Goal: Task Accomplishment & Management: Manage account settings

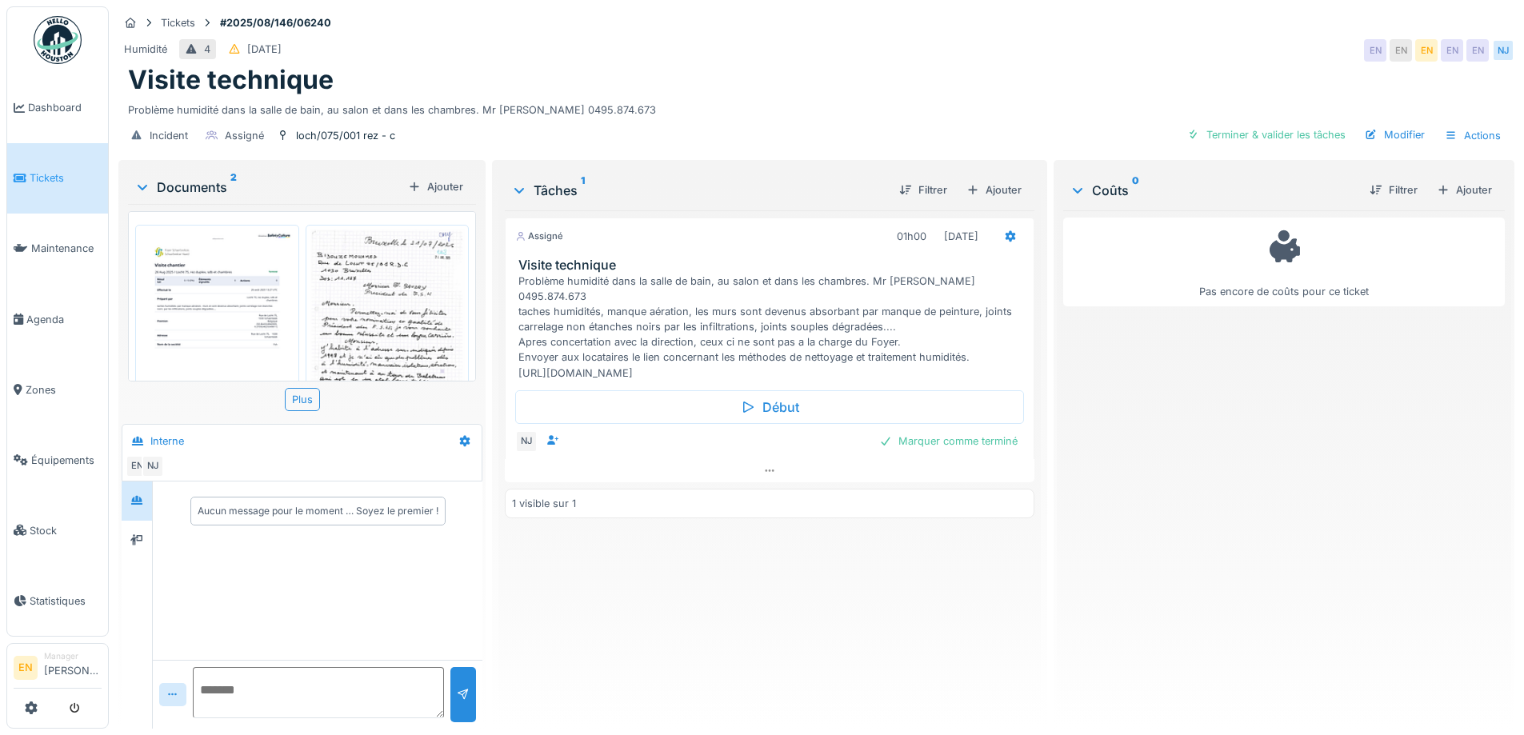
scroll to position [74, 0]
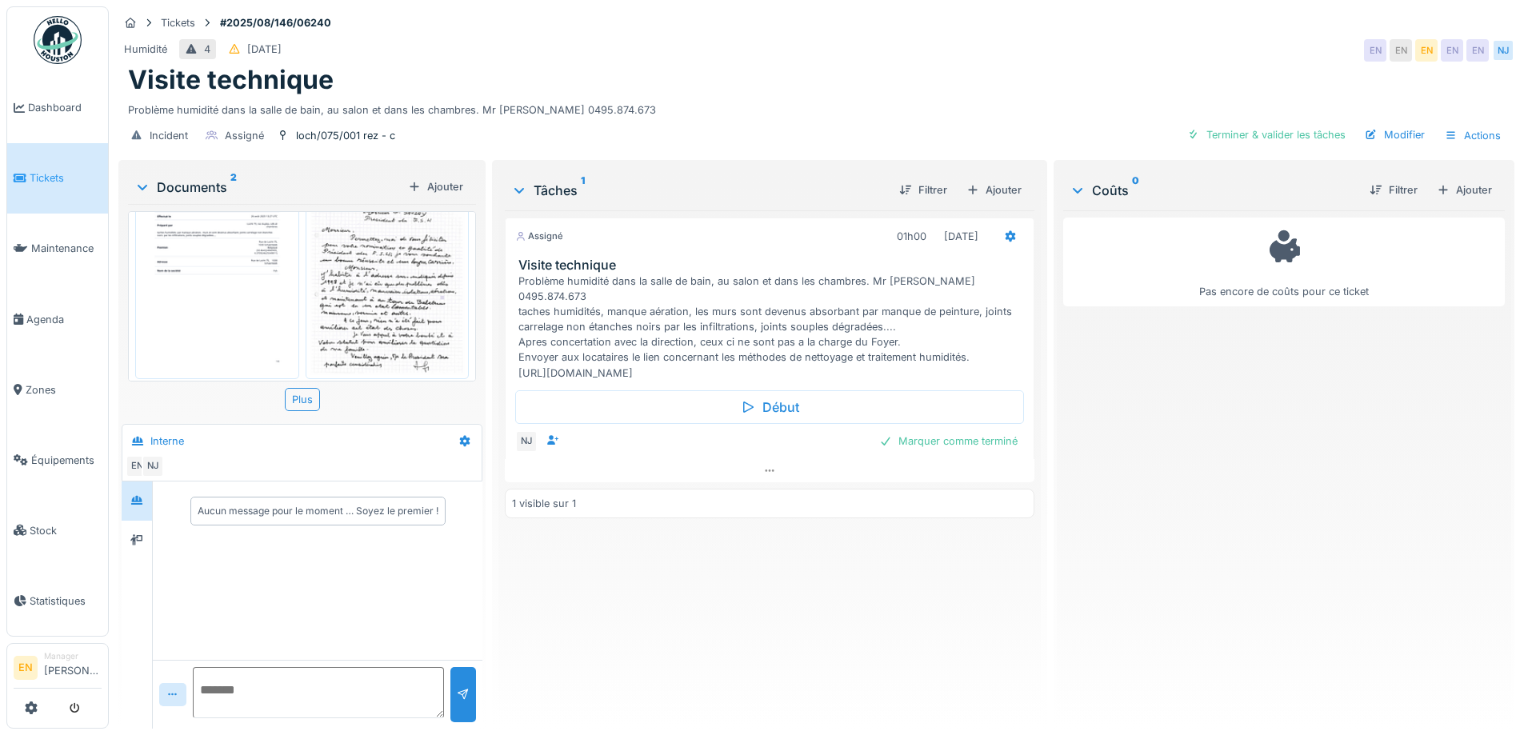
click at [853, 65] on div "Visite technique" at bounding box center [816, 80] width 1377 height 30
drag, startPoint x: 617, startPoint y: 598, endPoint x: 517, endPoint y: 338, distance: 277.8
click at [615, 582] on div "Assigné 01h00 [DATE] Visite technique Problème humidité dans la salle de bain, …" at bounding box center [769, 463] width 529 height 506
click at [762, 65] on div "Visite technique" at bounding box center [816, 80] width 1377 height 30
click at [997, 576] on div "Assigné 01h00 26/08/2025 Visite technique Problème humidité dans la salle de ba…" at bounding box center [769, 463] width 529 height 506
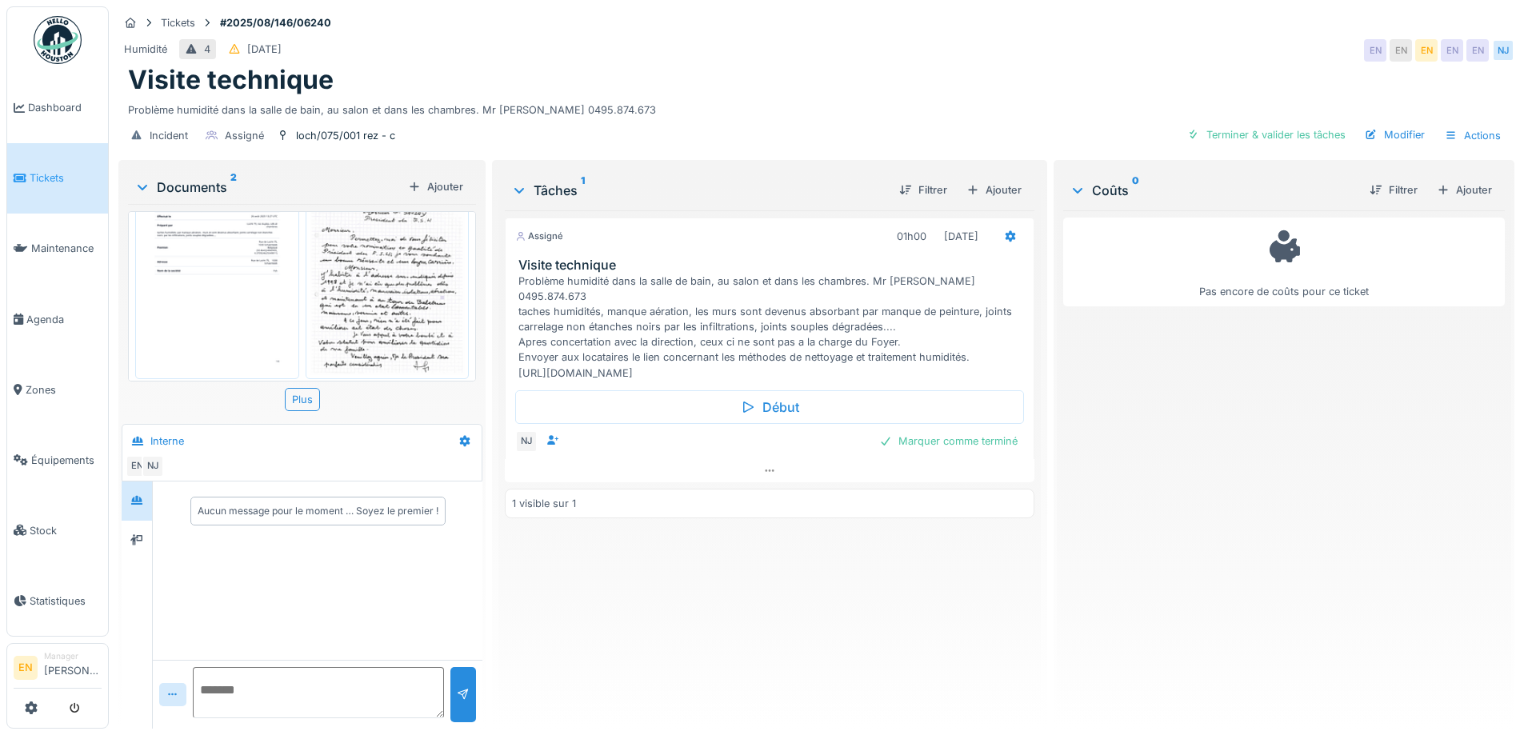
click at [861, 65] on div "Visite technique" at bounding box center [816, 80] width 1377 height 30
click at [841, 67] on div "Visite technique" at bounding box center [816, 80] width 1377 height 30
click at [646, 616] on div "Assigné 01h00 26/08/2025 Visite technique Problème humidité dans la salle de ba…" at bounding box center [769, 463] width 529 height 506
drag, startPoint x: 517, startPoint y: 344, endPoint x: 767, endPoint y: 340, distance: 250.4
click at [767, 340] on div "Problème humidité dans la salle de bain, au salon et dans les chambres. Mr BIDO…" at bounding box center [772, 327] width 508 height 107
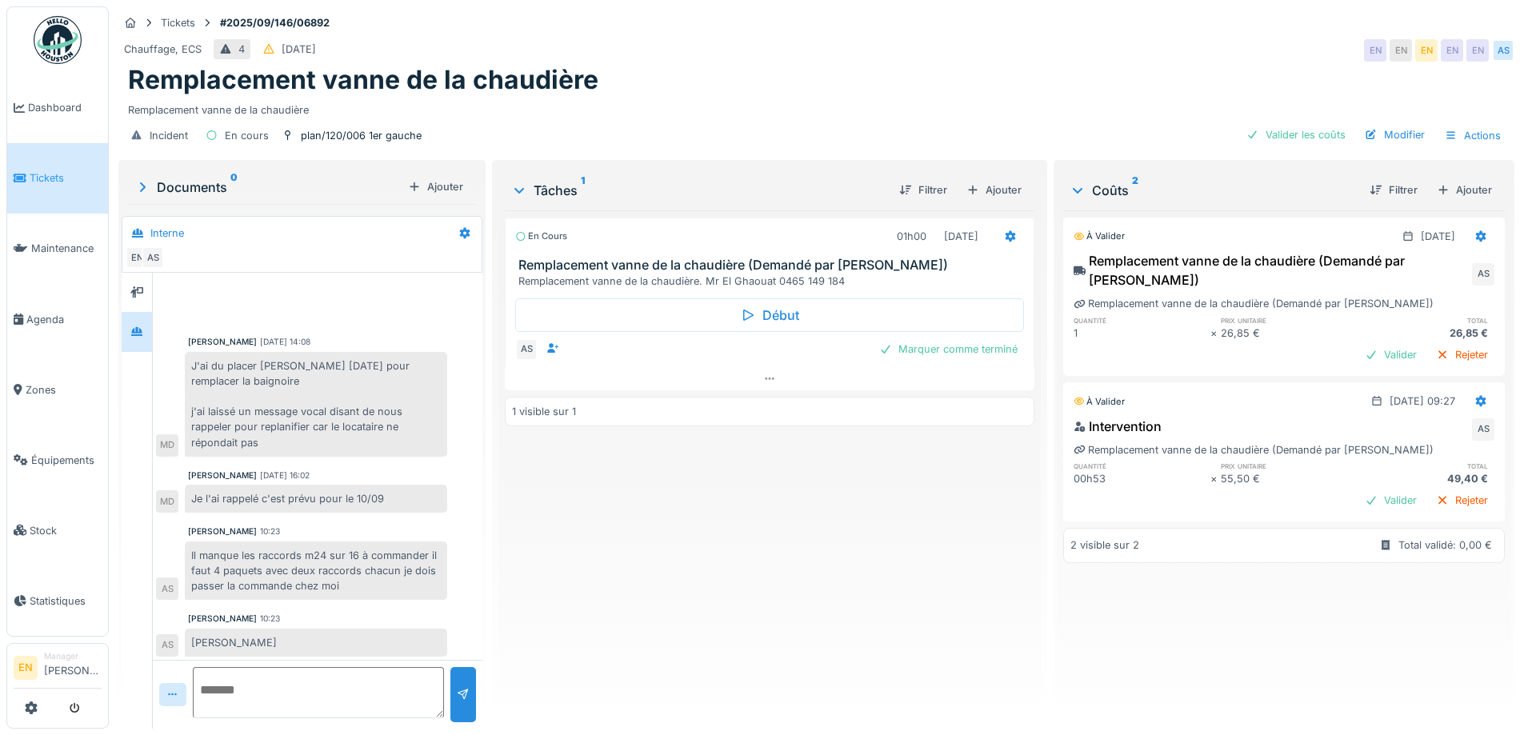
scroll to position [4, 0]
click at [684, 706] on div "En cours 01h00 10/09/2025 Remplacement vanne de la chaudière (Demandé par Anoua…" at bounding box center [769, 463] width 529 height 506
click at [658, 588] on div "En cours 01h00 10/09/2025 Remplacement vanne de la chaudière (Demandé par Anoua…" at bounding box center [769, 463] width 529 height 506
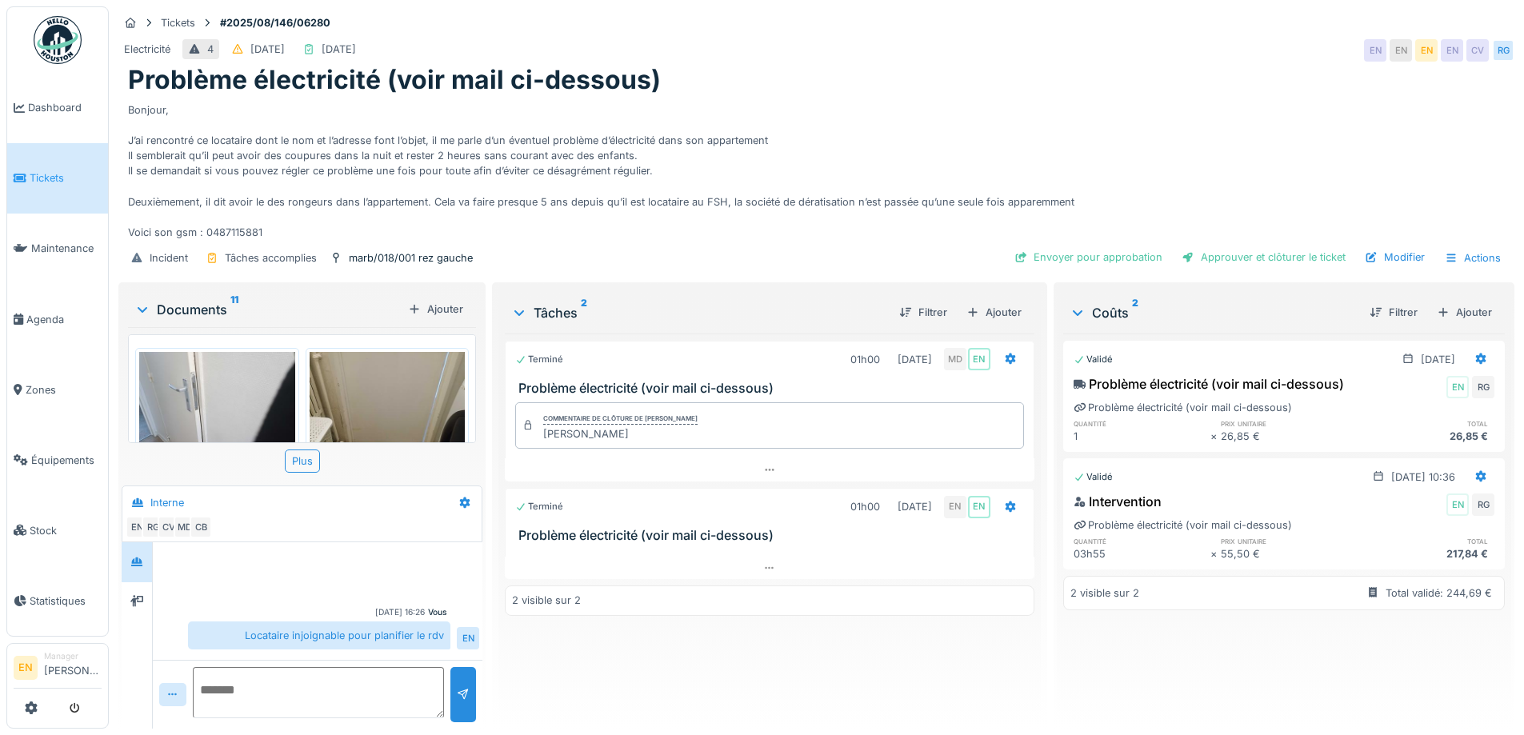
scroll to position [355, 0]
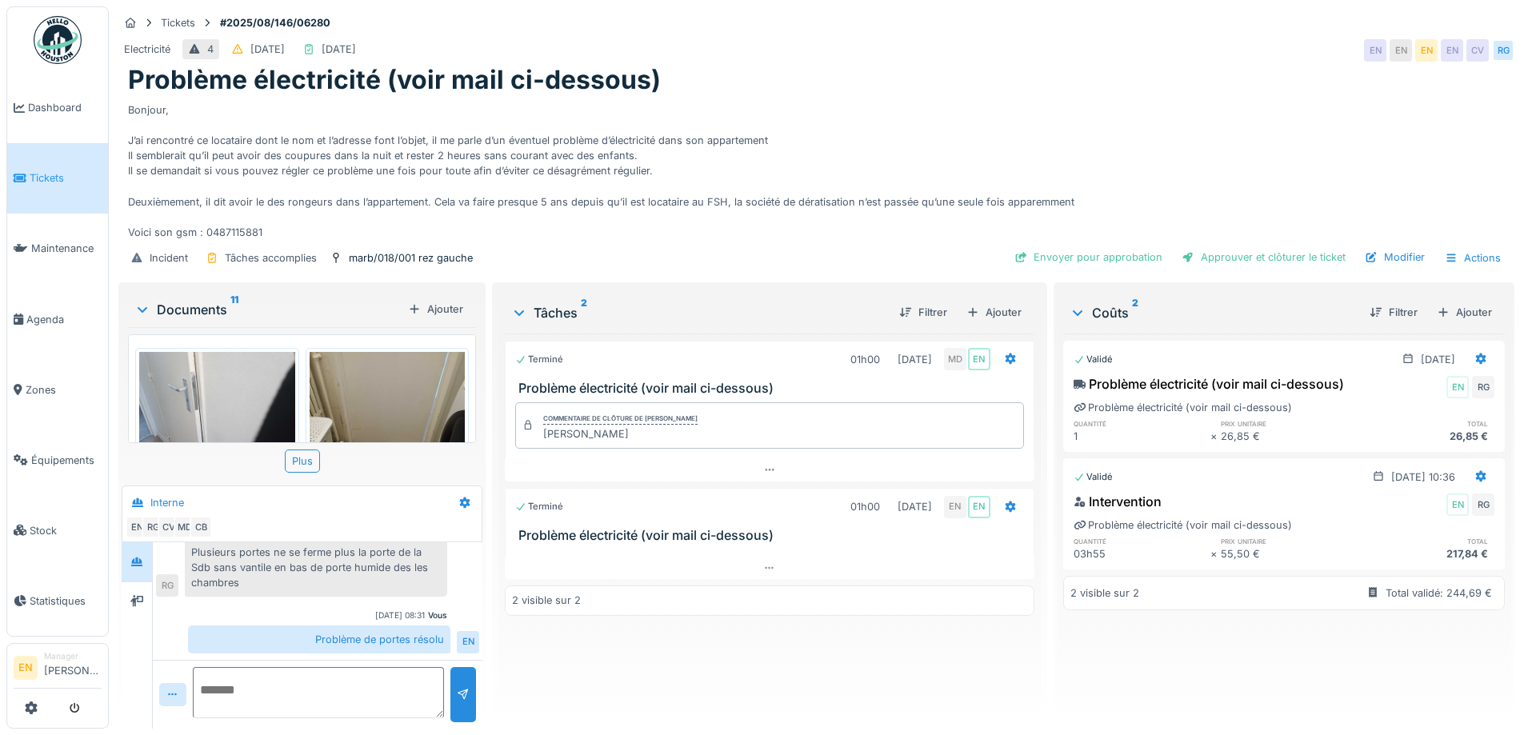
click at [949, 38] on div "Electricité 4 11/08/2025 13/08/2025 EN EN EN EN CV RG" at bounding box center [816, 50] width 1396 height 29
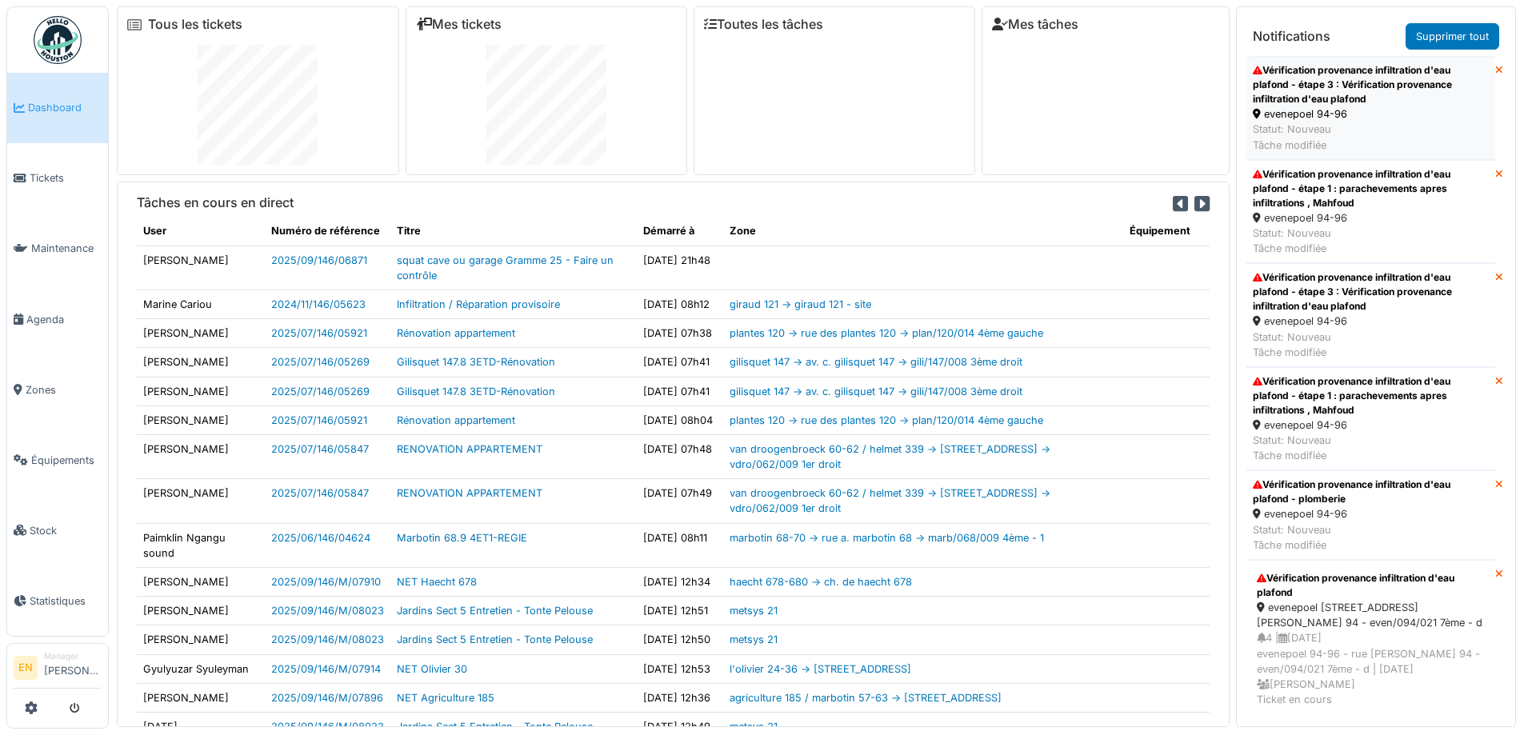
click at [1291, 101] on div "Vérification provenance infiltration d'eau plafond - étape 3 : Vérification pro…" at bounding box center [1371, 84] width 236 height 43
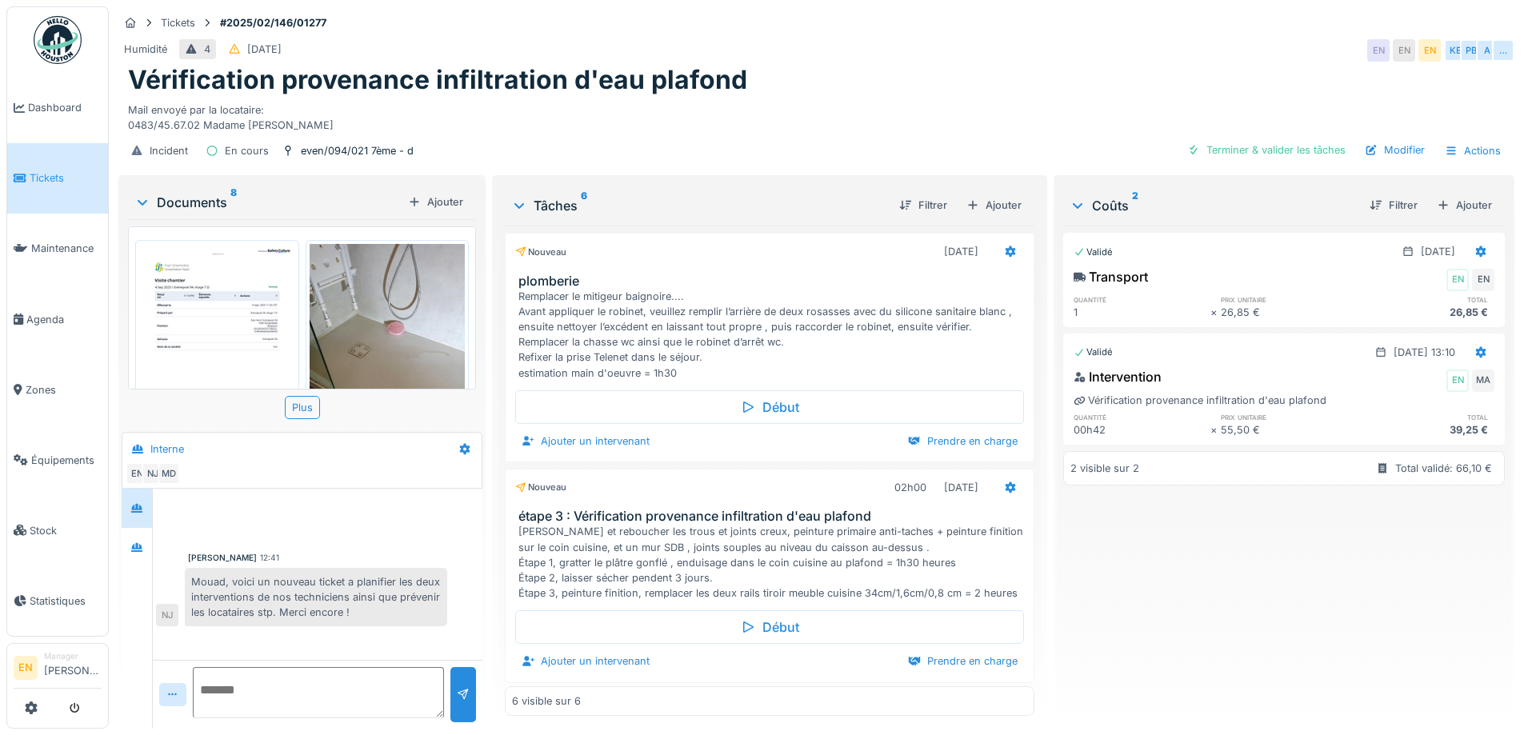
click at [64, 54] on img at bounding box center [58, 40] width 48 height 48
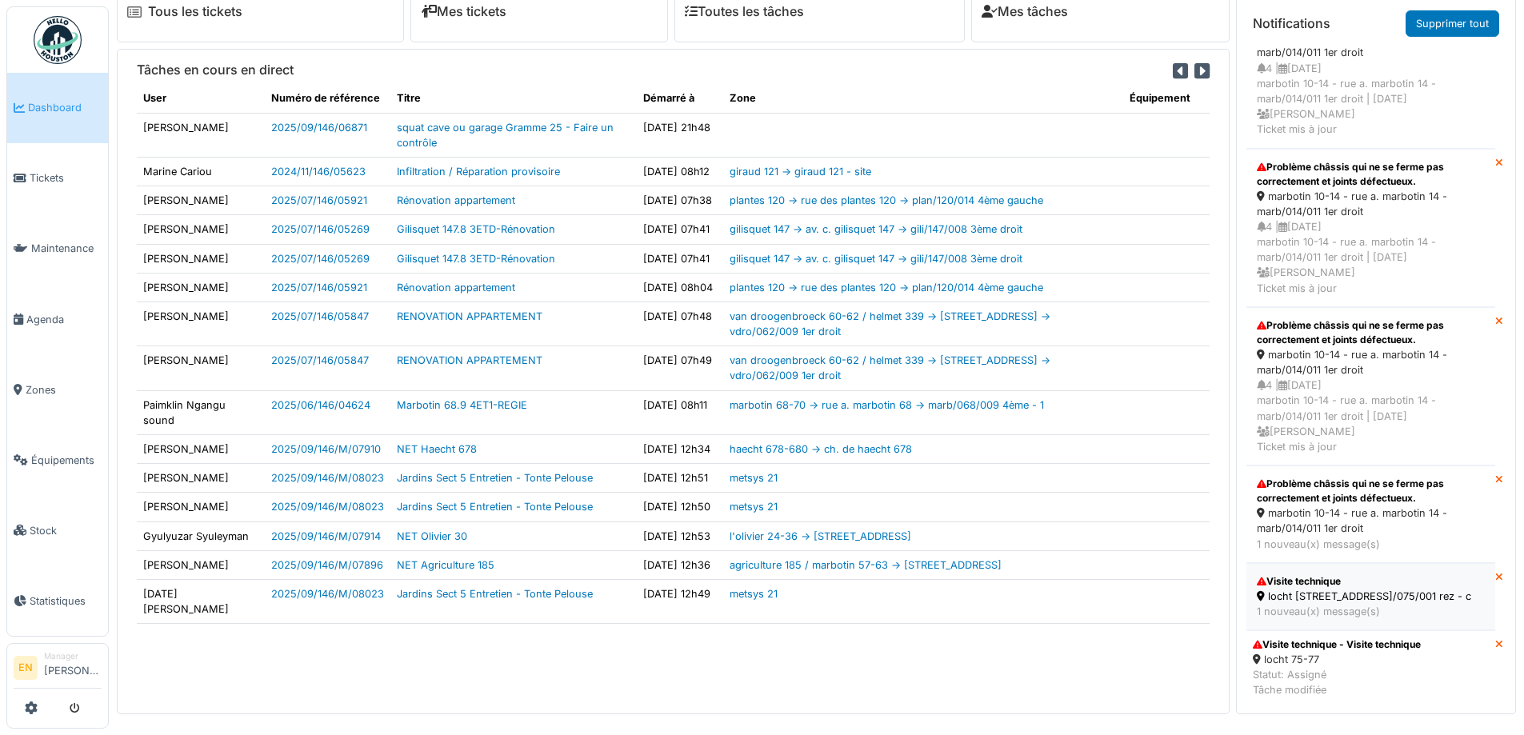
scroll to position [17, 0]
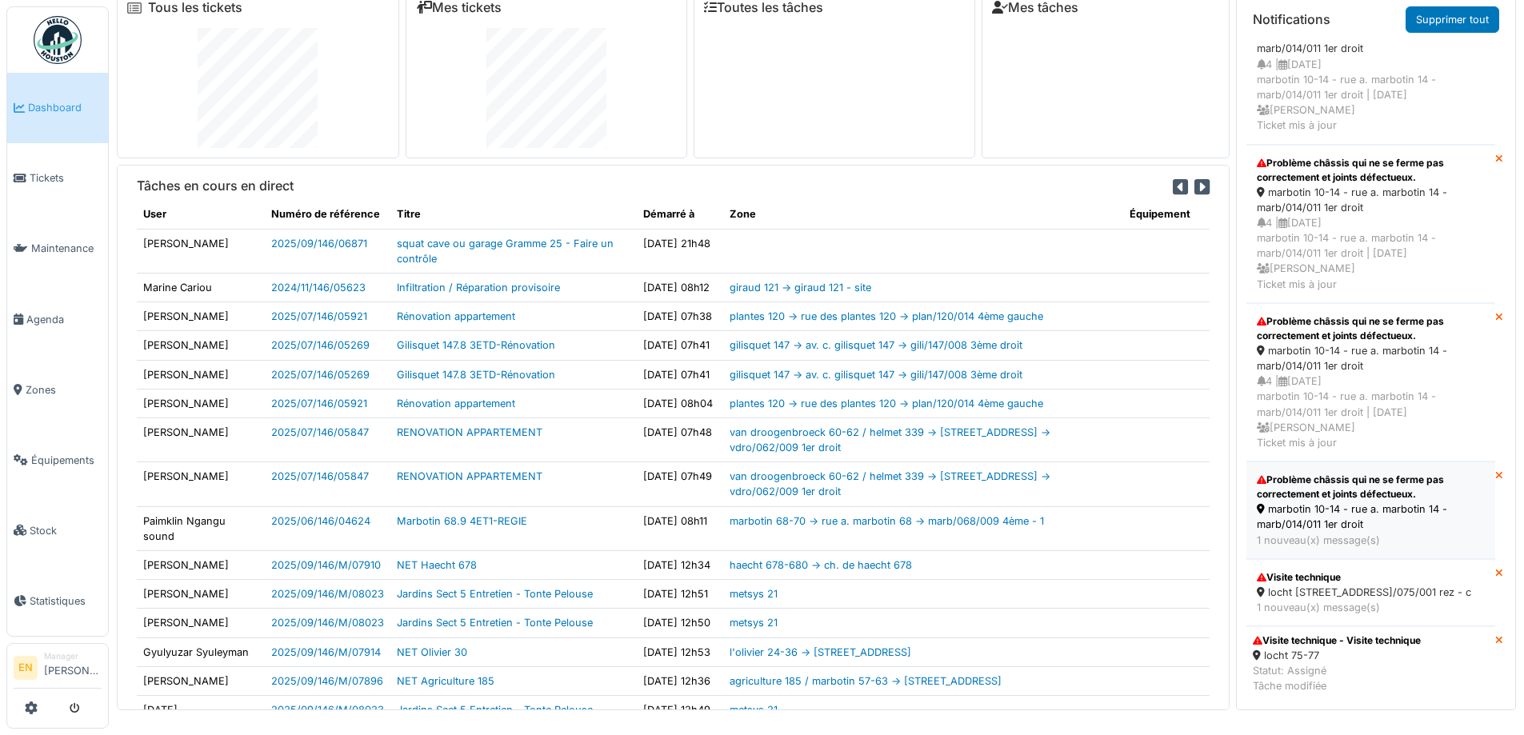
click at [1325, 502] on div "marbotin 10-14 - rue a. marbotin 14 - marb/014/011 1er droit" at bounding box center [1371, 517] width 228 height 30
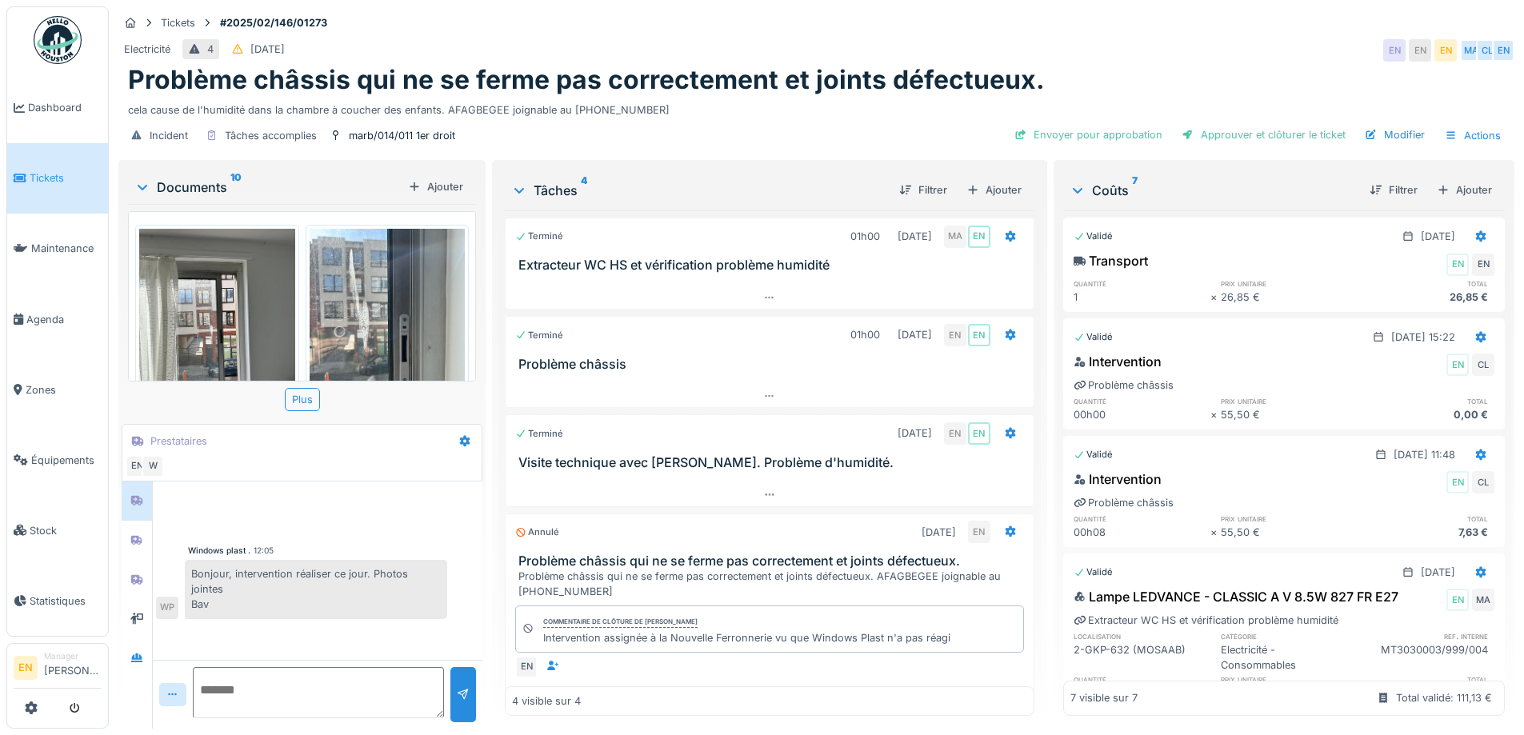
click at [400, 594] on div "Bonjour, intervention réaliser ce jour. Photos jointes Bav" at bounding box center [316, 589] width 262 height 59
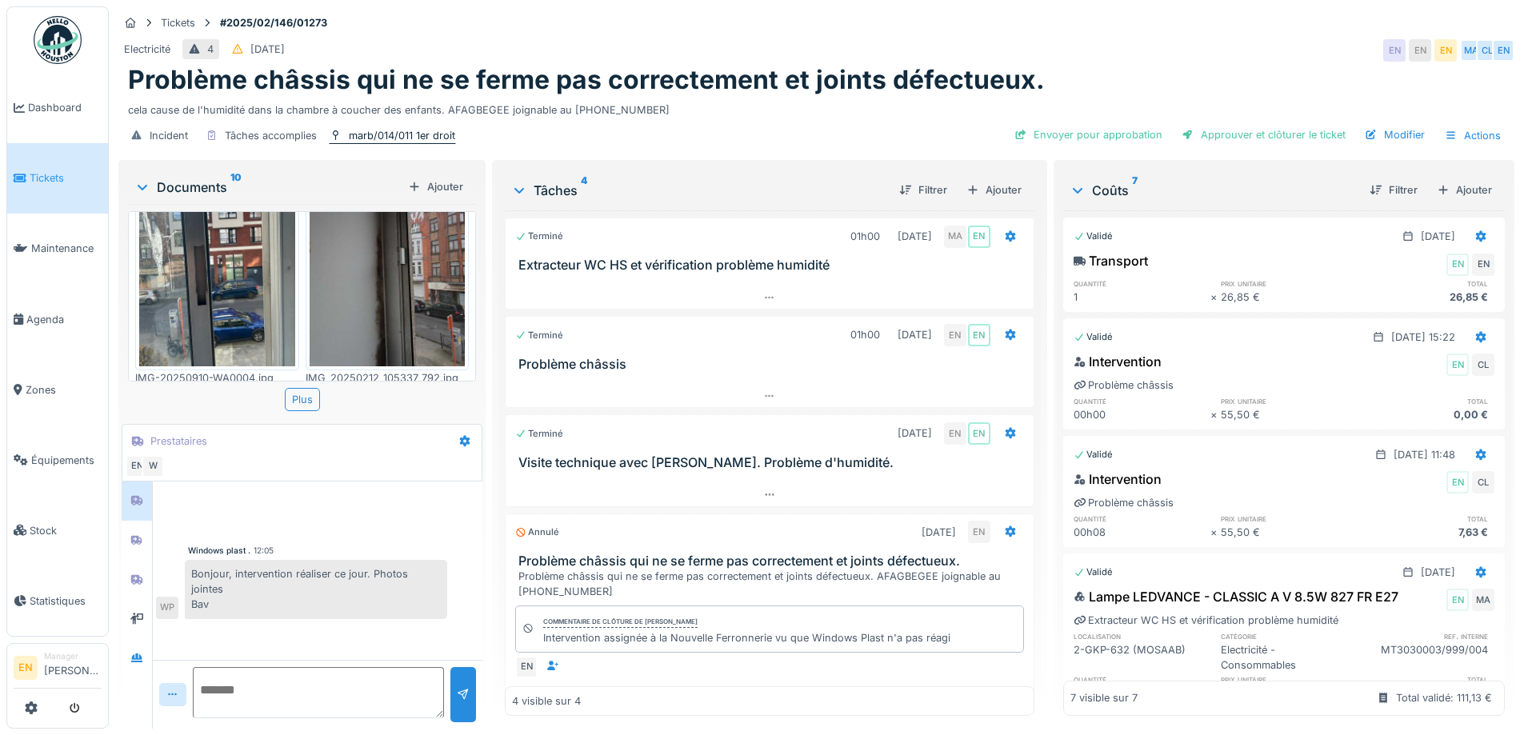
click at [410, 138] on div "marb/014/011 1er droit" at bounding box center [402, 135] width 106 height 15
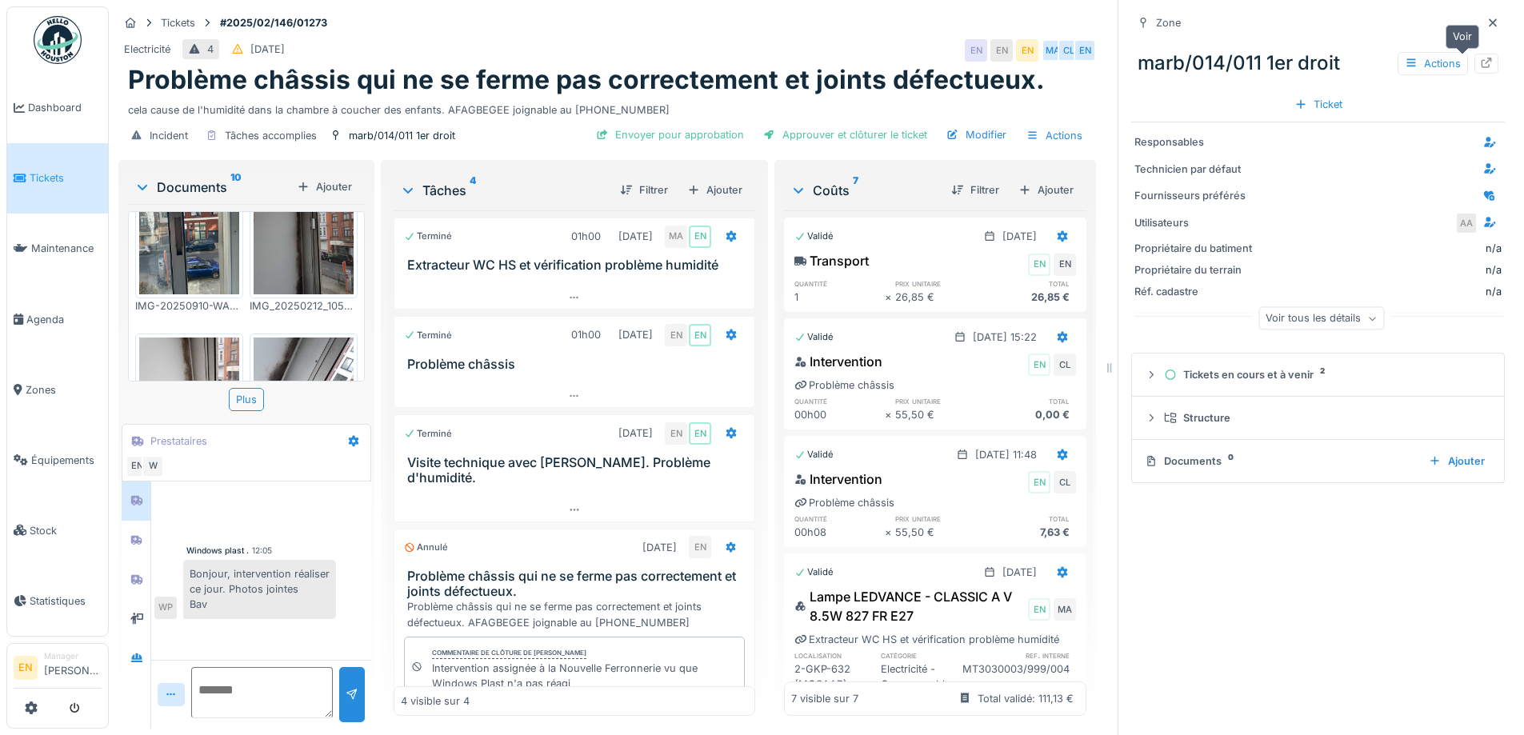
click at [1481, 64] on icon at bounding box center [1486, 63] width 10 height 10
click at [1489, 23] on icon at bounding box center [1493, 22] width 8 height 8
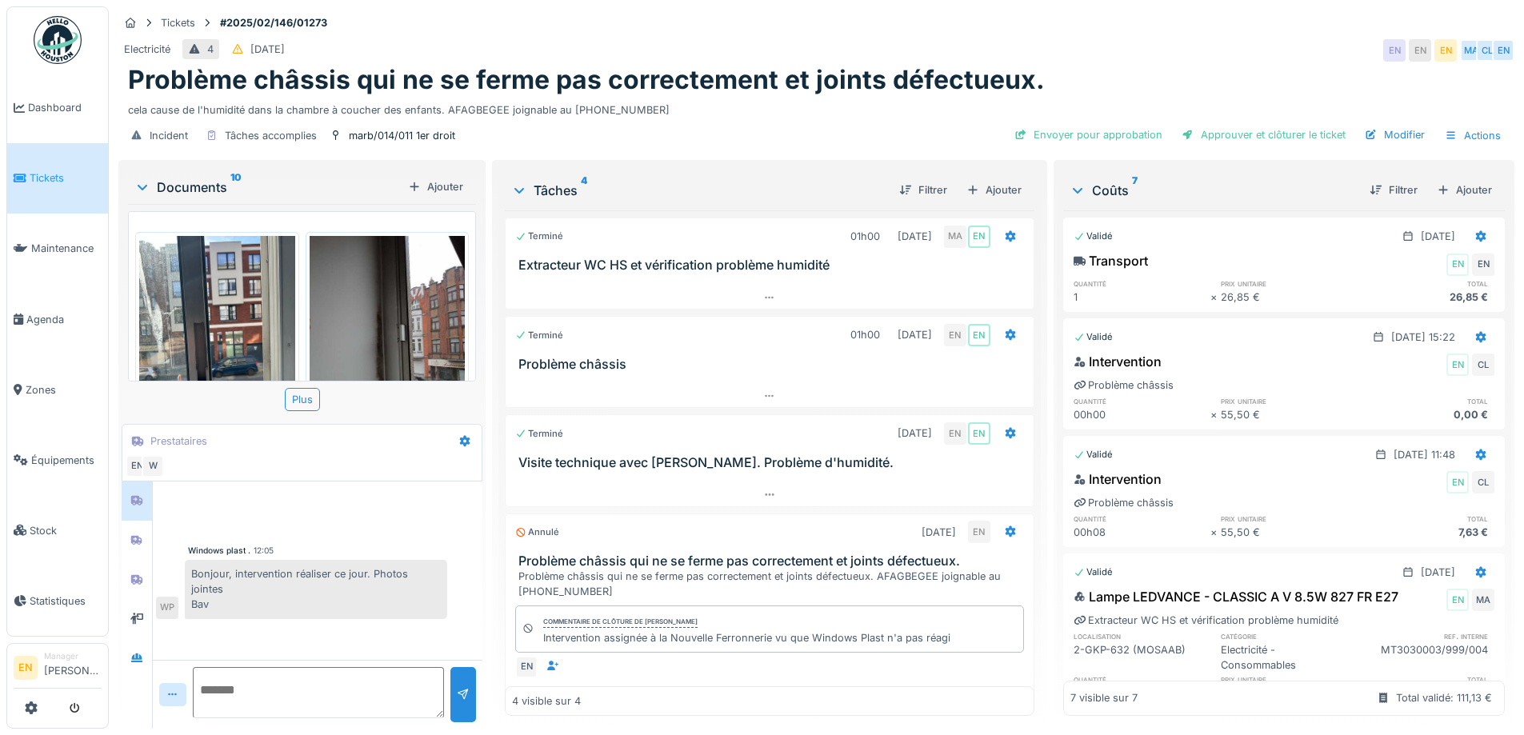
scroll to position [320, 0]
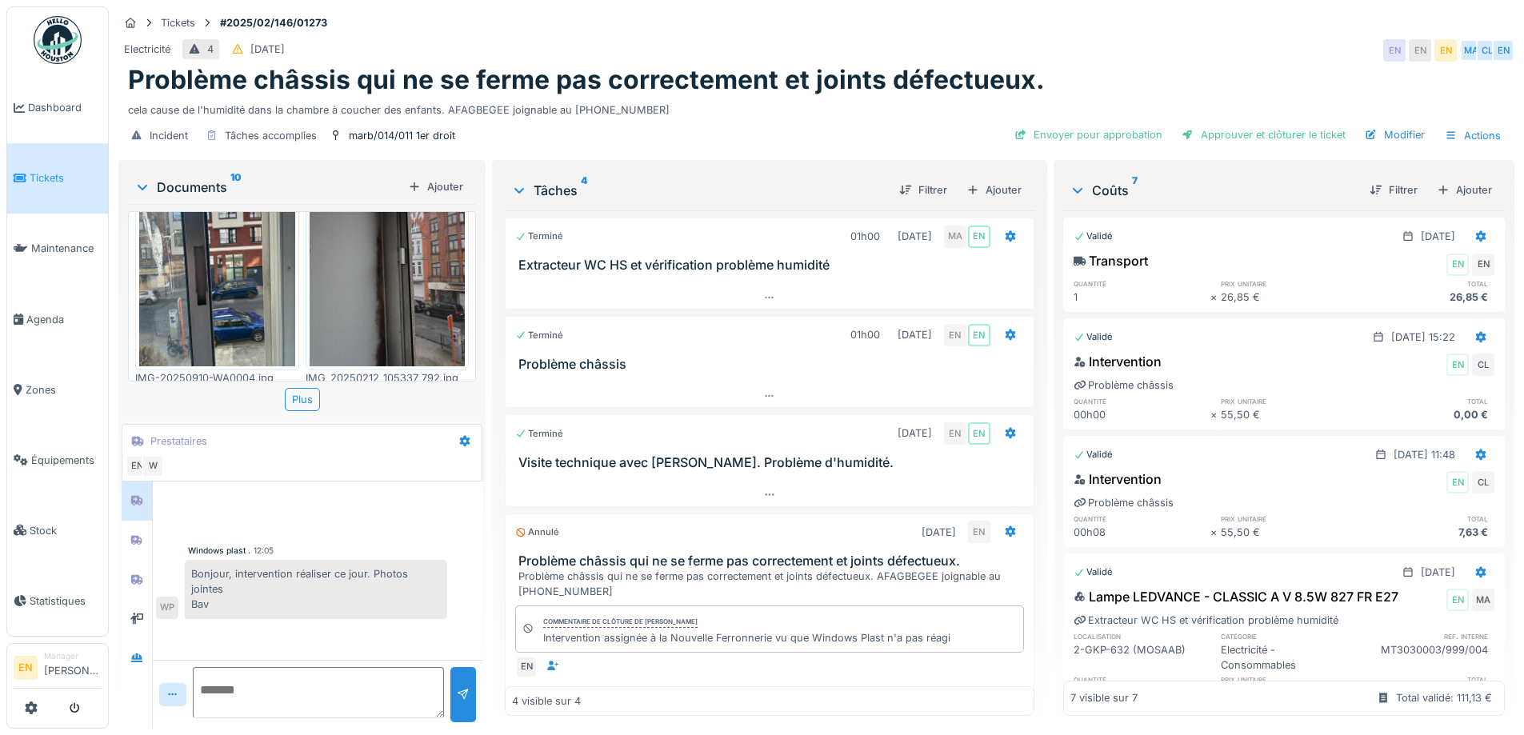
click at [350, 584] on div "Bonjour, intervention réaliser ce jour. Photos jointes Bav" at bounding box center [316, 589] width 262 height 59
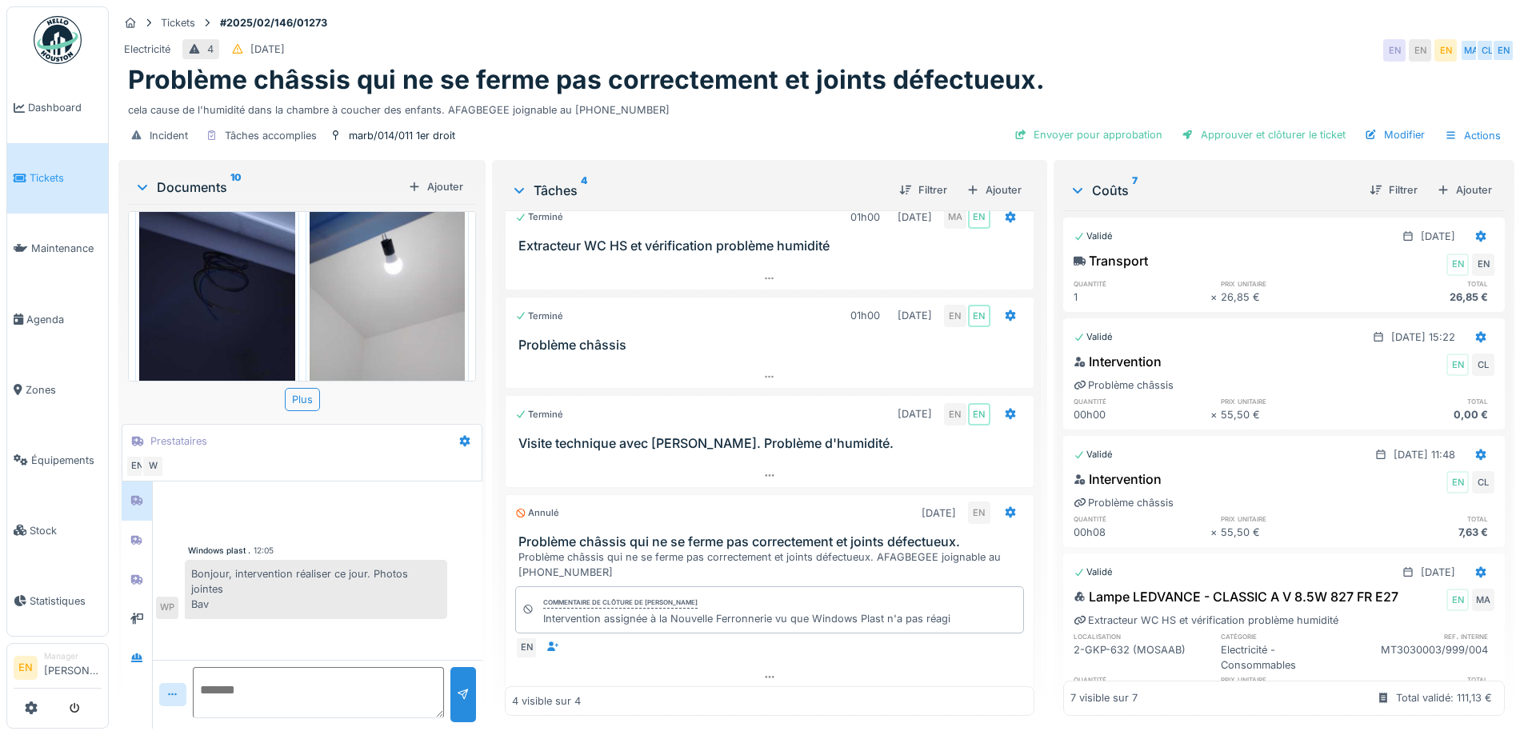
scroll to position [29, 0]
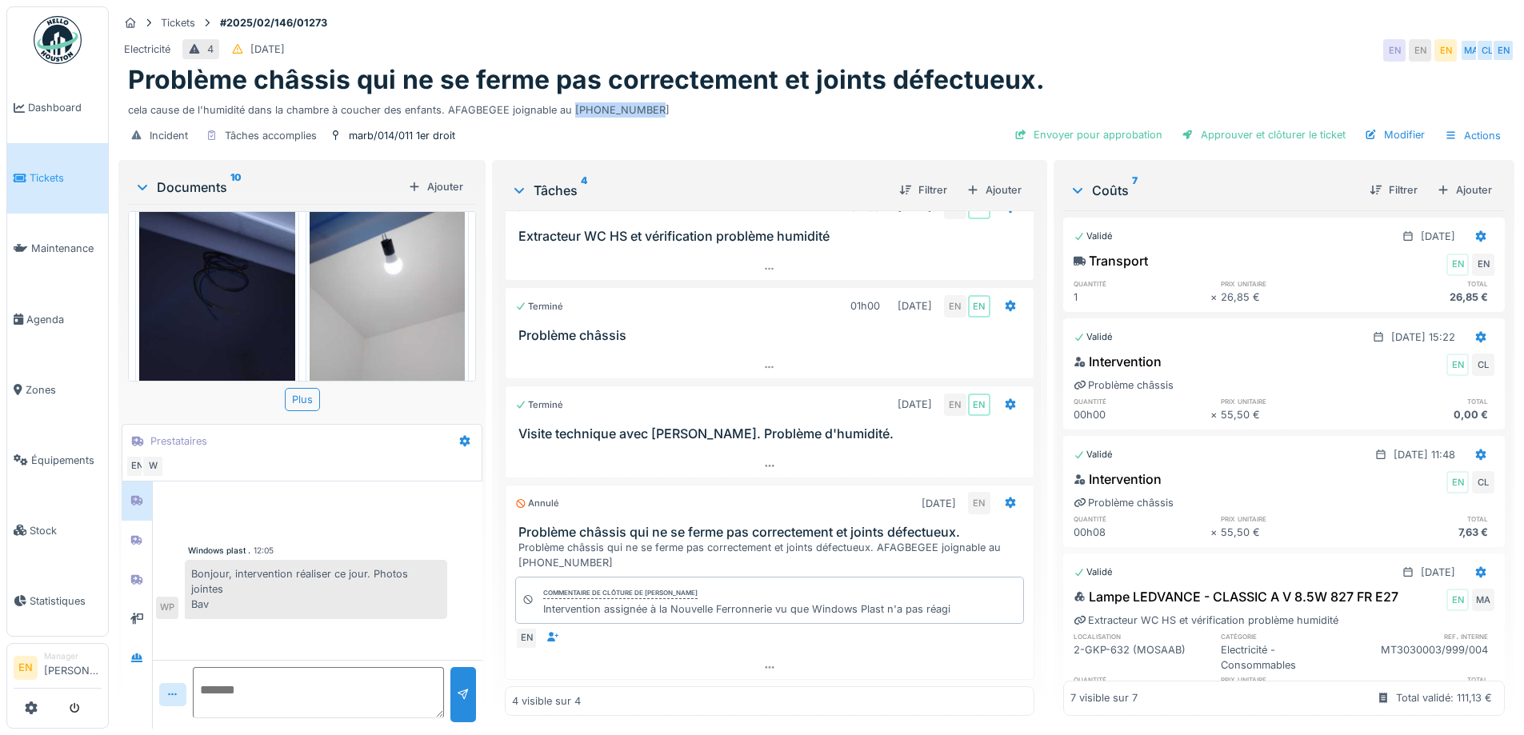
drag, startPoint x: 567, startPoint y: 114, endPoint x: 654, endPoint y: 108, distance: 86.6
click at [654, 108] on div "cela cause de l'humidité dans la chambre à coucher des enfants. AFAGBEGEE joign…" at bounding box center [816, 107] width 1377 height 22
click at [744, 125] on div "Incident Tâches accomplies marb/014/011 1er droit Envoyer pour approbation Appr…" at bounding box center [816, 136] width 1396 height 36
click at [751, 134] on div "Incident Tâches accomplies marb/014/011 1er droit Envoyer pour approbation Appr…" at bounding box center [816, 136] width 1396 height 36
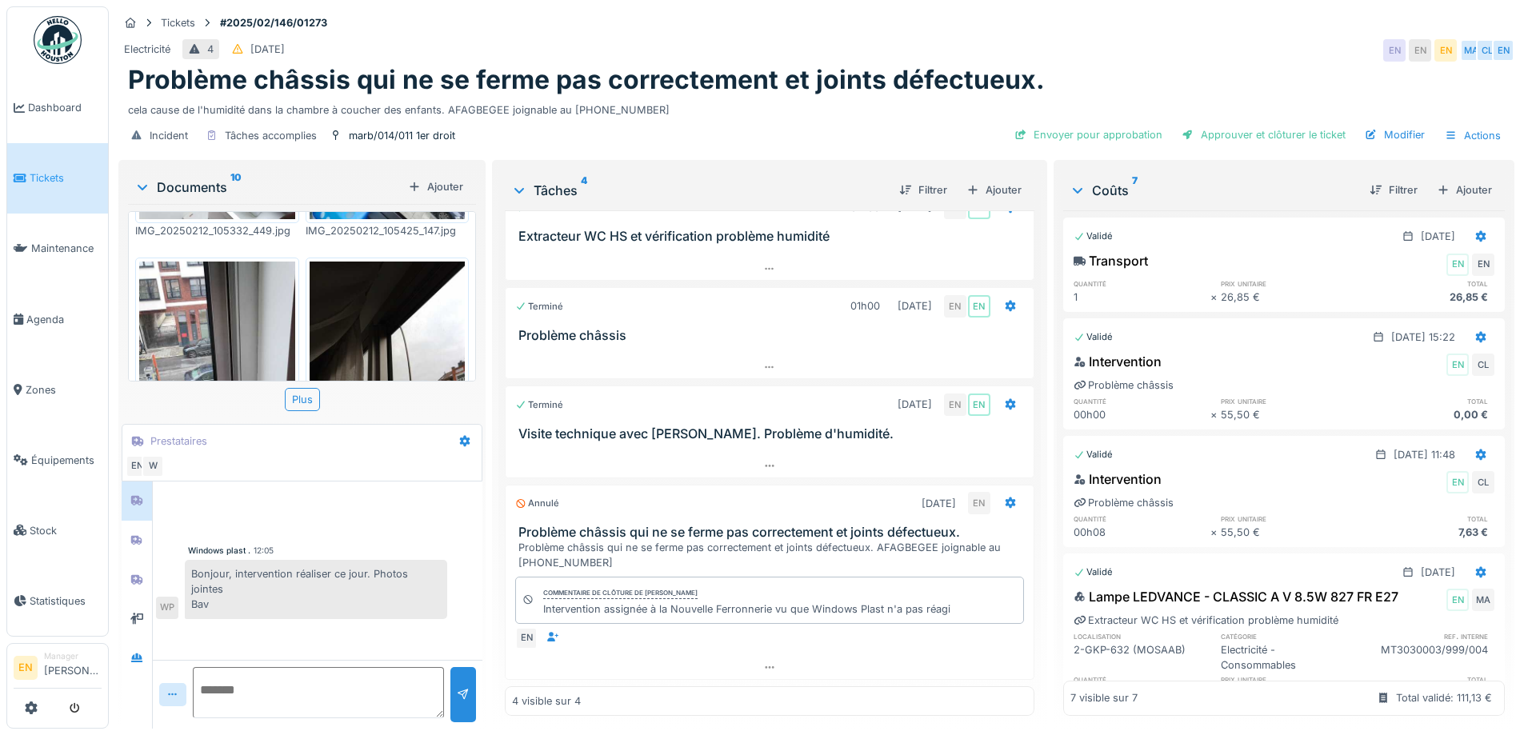
scroll to position [0, 0]
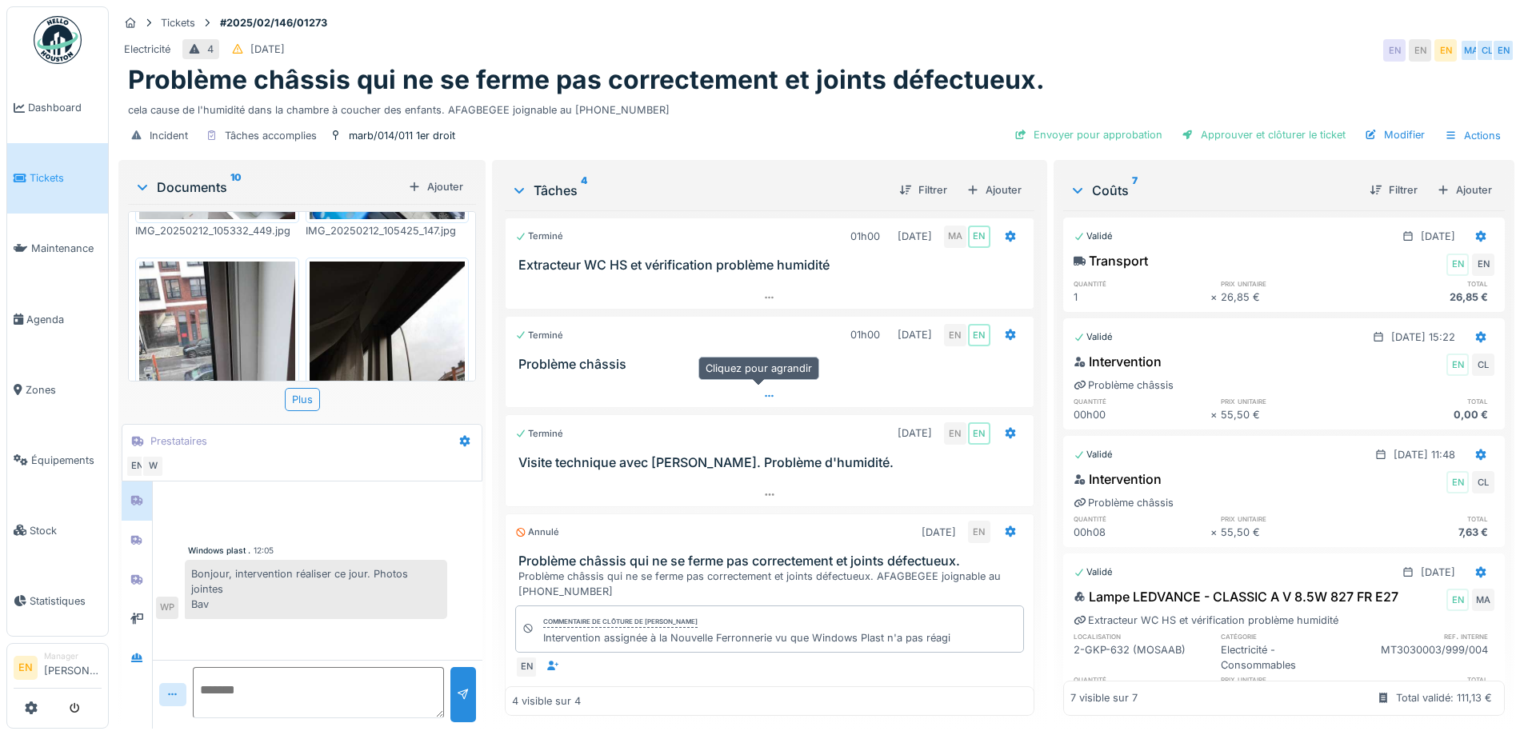
click at [765, 385] on div at bounding box center [769, 396] width 527 height 23
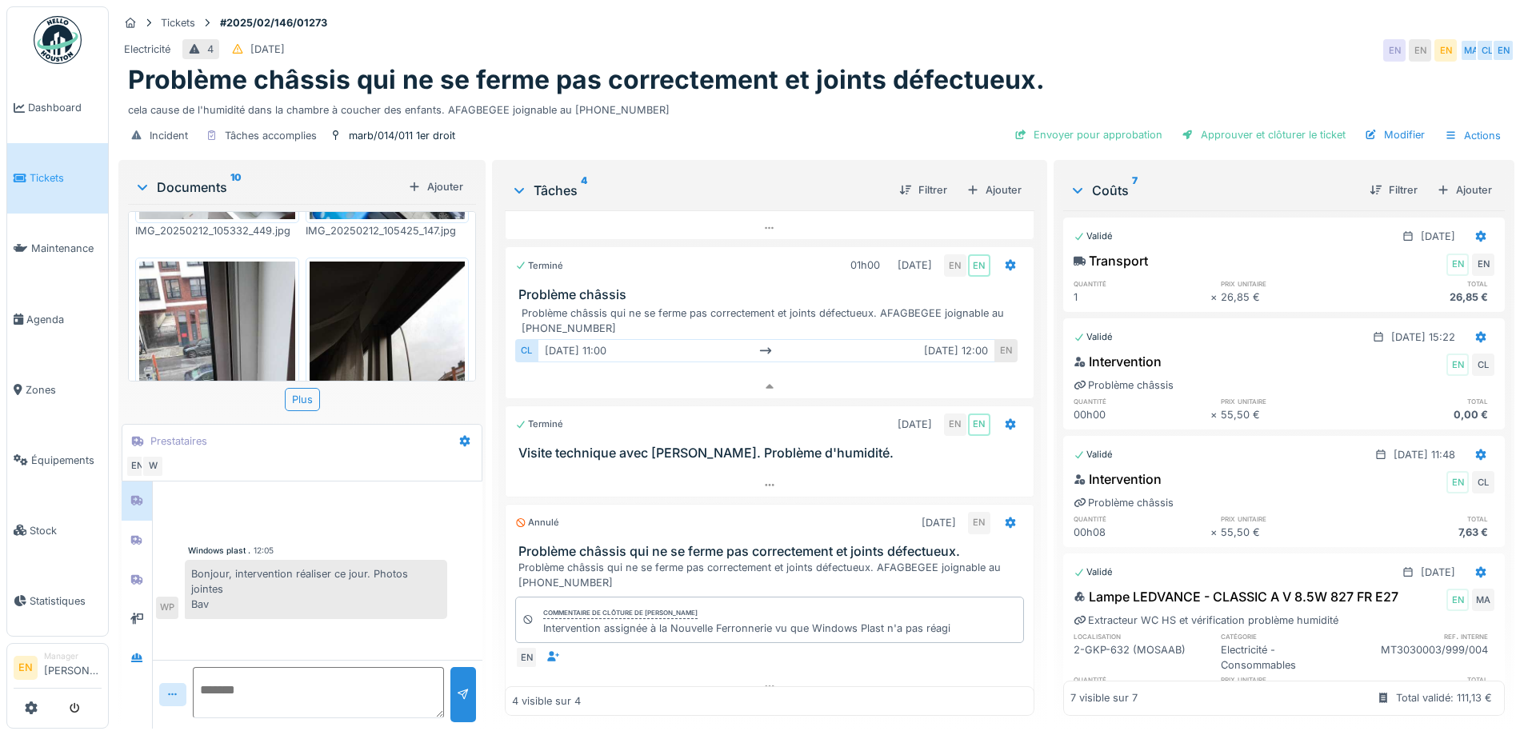
scroll to position [89, 0]
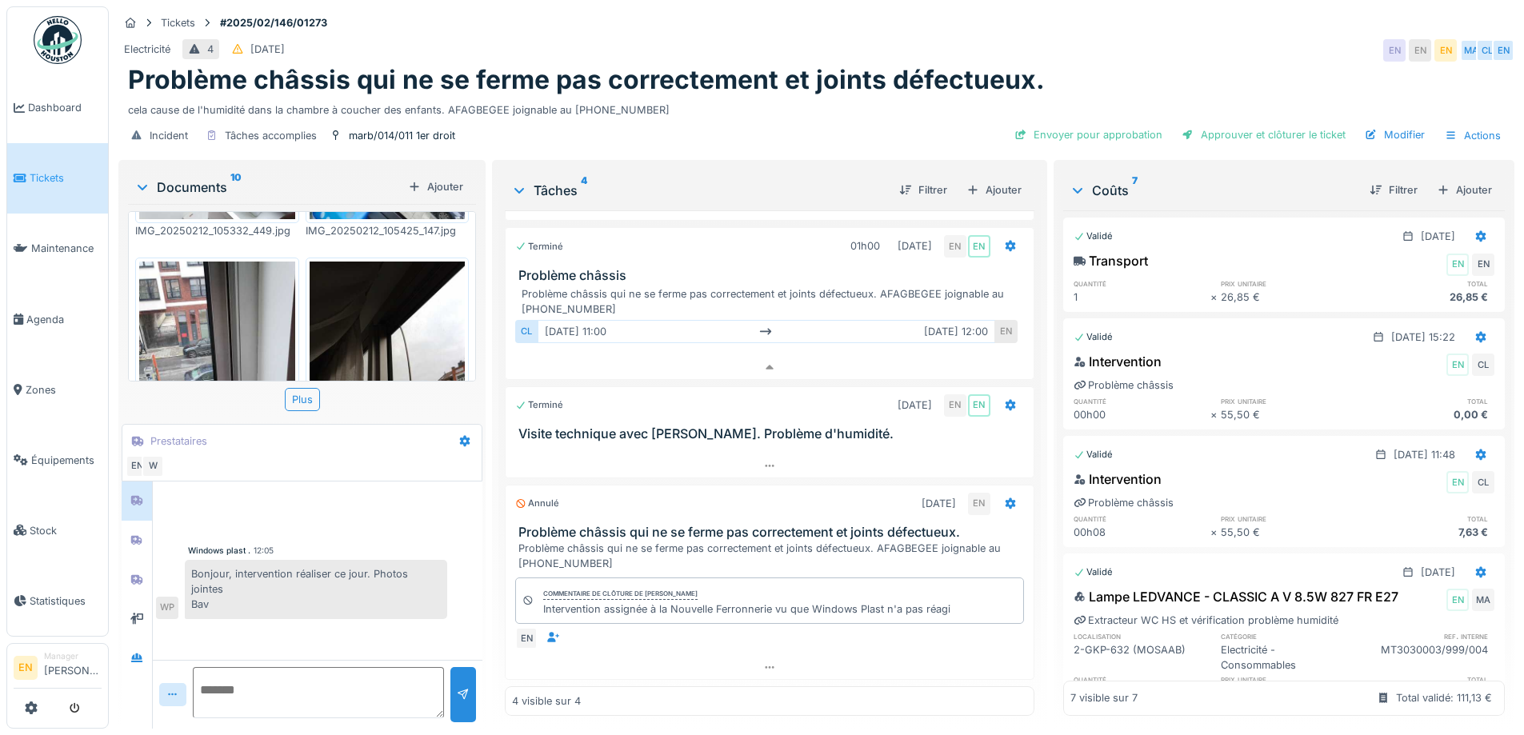
click at [213, 578] on div "Bonjour, intervention réaliser ce jour. Photos jointes Bav" at bounding box center [316, 589] width 262 height 59
click at [318, 674] on textarea at bounding box center [318, 692] width 251 height 51
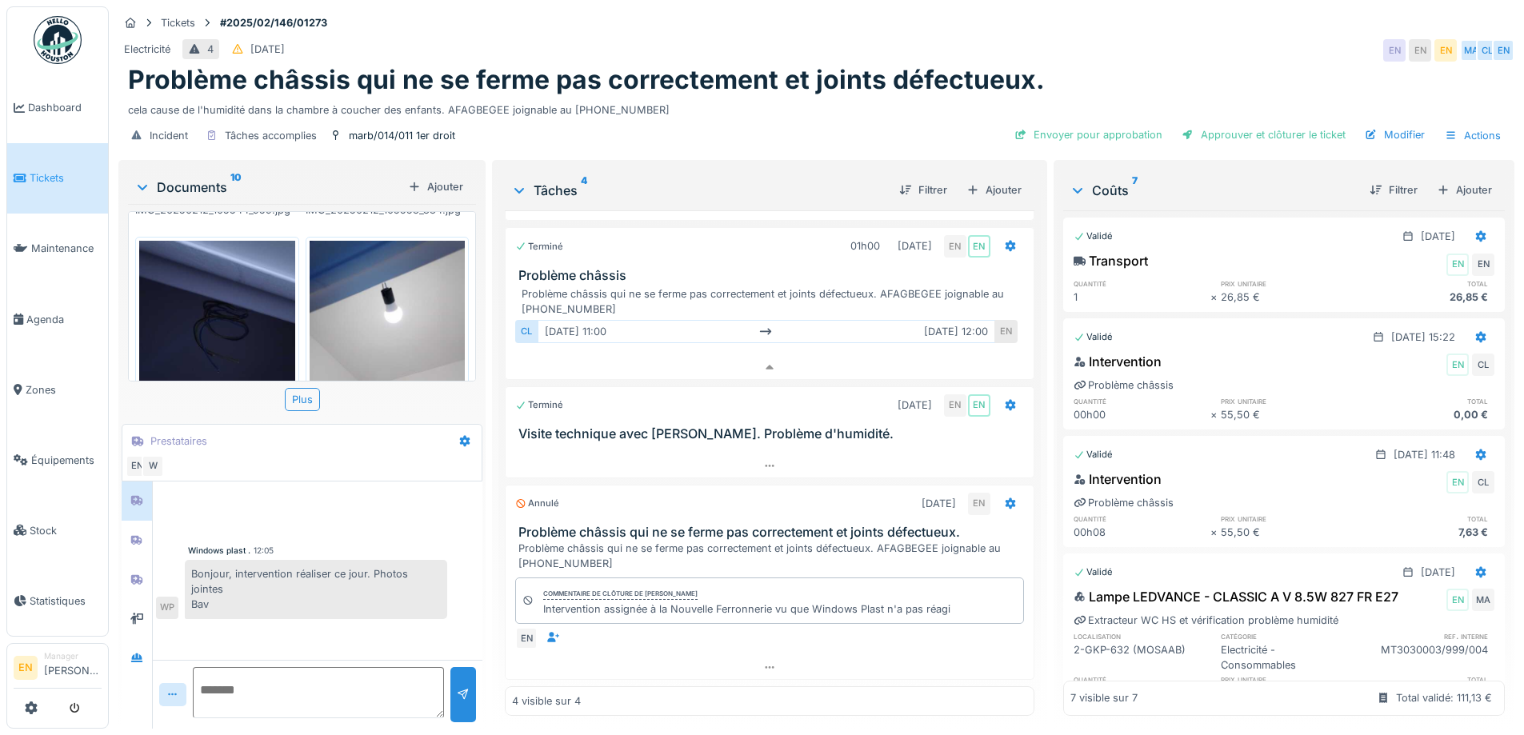
scroll to position [1037, 0]
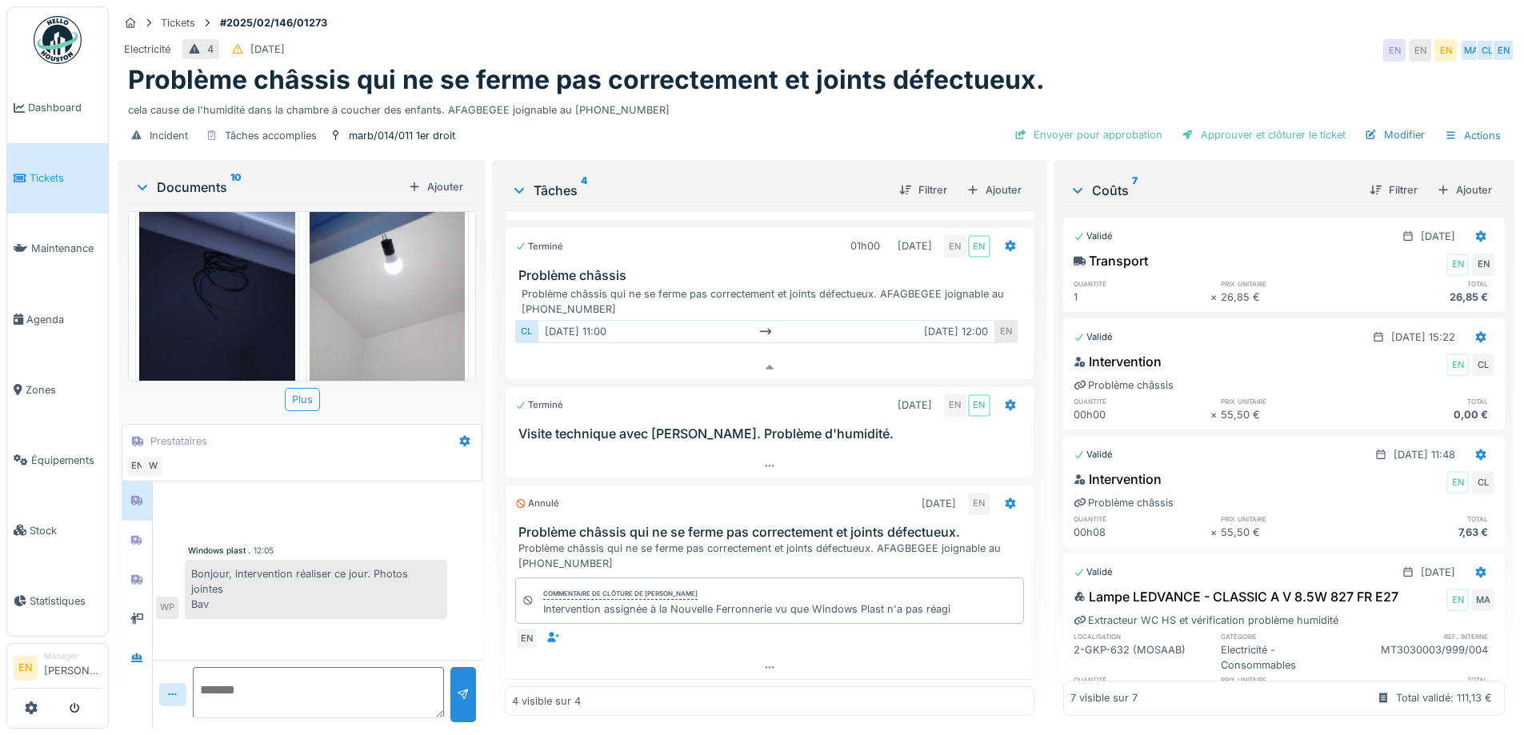
click at [302, 388] on div "Plus" at bounding box center [302, 399] width 35 height 23
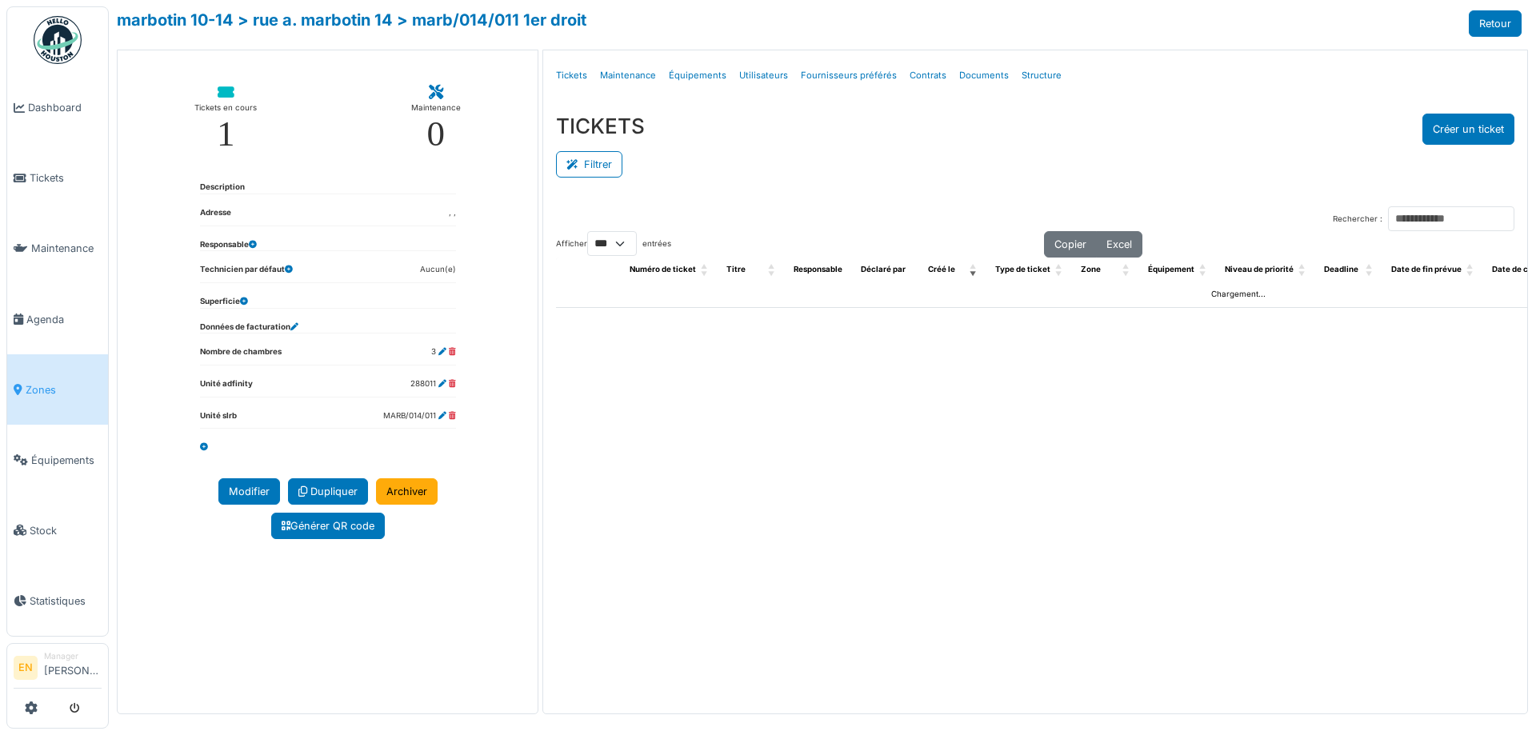
select select "***"
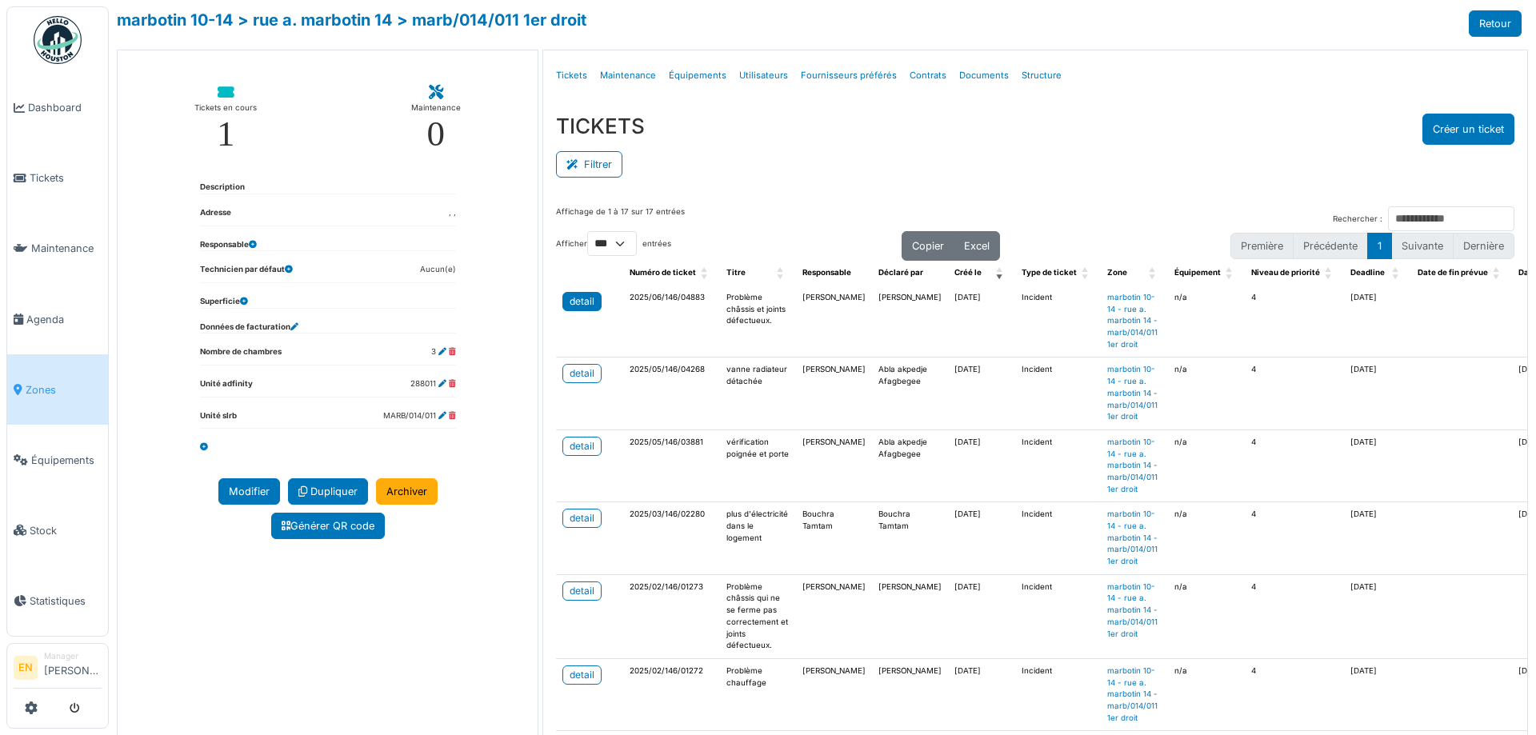
click at [578, 302] on div "detail" at bounding box center [582, 301] width 25 height 14
click at [1225, 54] on div "Menu [GEOGRAPHIC_DATA] Tickets Maintenance Équipements Utilisateurs Fournisseur…" at bounding box center [1035, 75] width 984 height 50
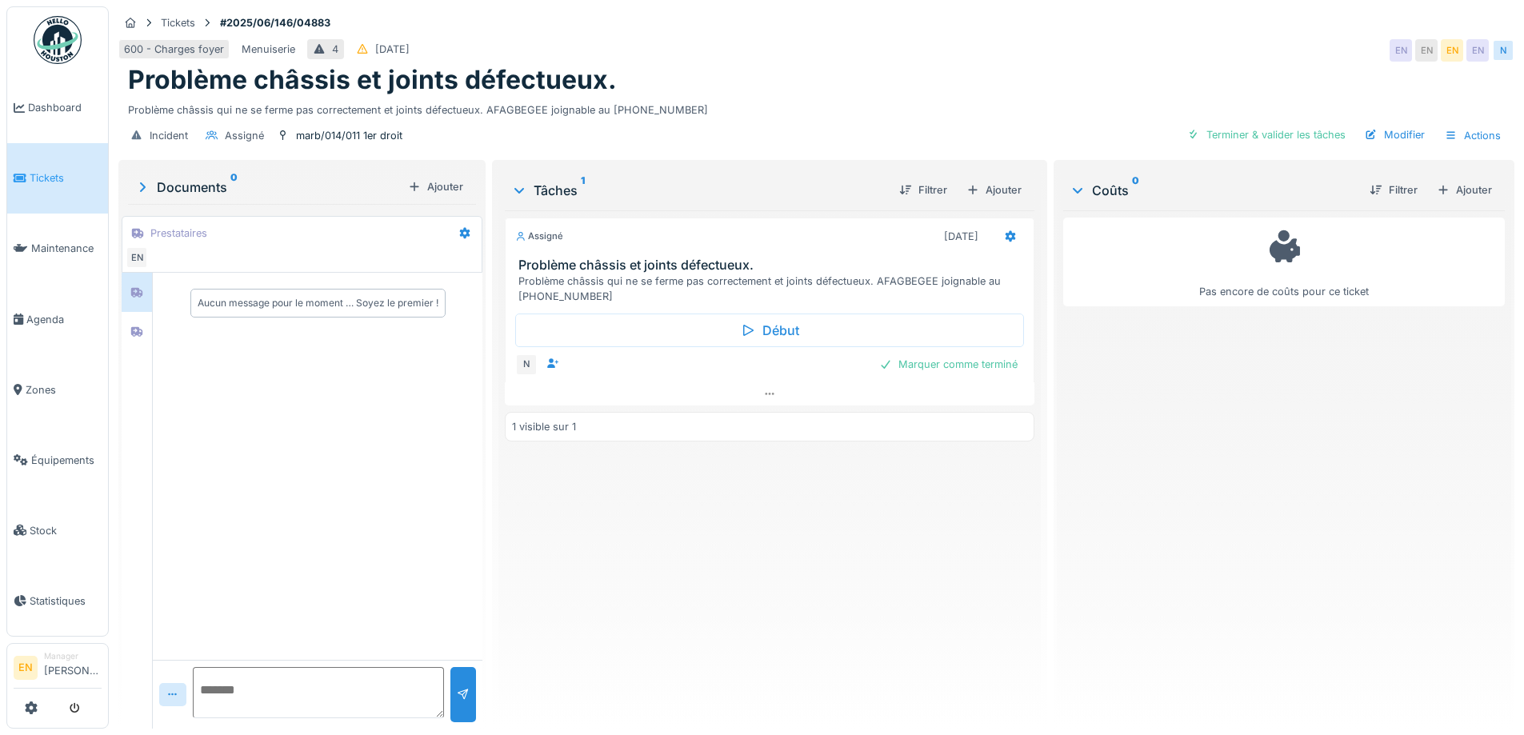
click at [321, 678] on textarea at bounding box center [318, 692] width 251 height 51
click at [312, 690] on textarea "**********" at bounding box center [252, 699] width 119 height 35
click at [206, 690] on textarea "**********" at bounding box center [316, 692] width 246 height 51
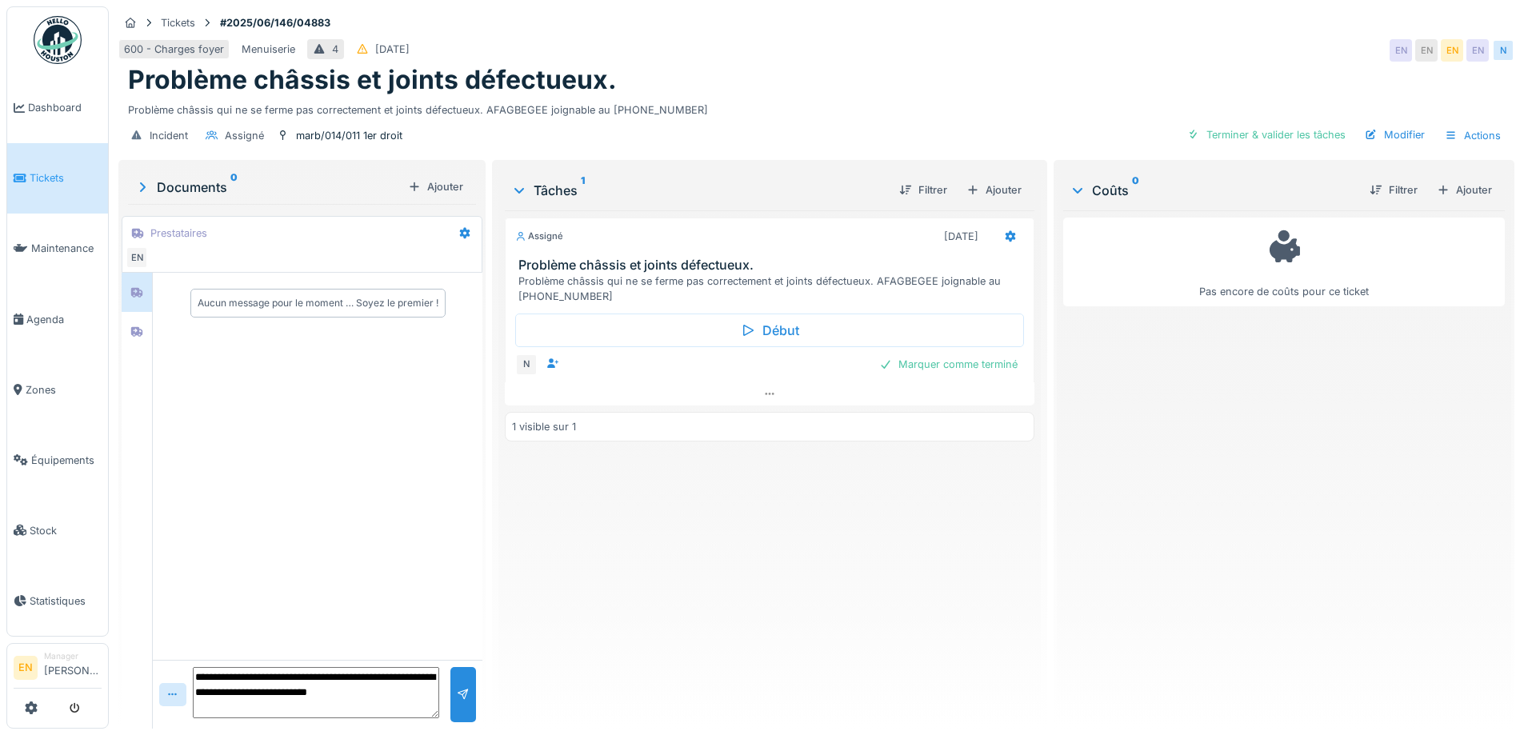
click at [793, 568] on div "Assigné 02/09/2025 Problème châssis et joints défectueux. Problème châssis qui …" at bounding box center [769, 463] width 529 height 506
click at [360, 702] on textarea "**********" at bounding box center [316, 692] width 246 height 51
click at [394, 674] on textarea "**********" at bounding box center [316, 692] width 246 height 51
type textarea "**********"
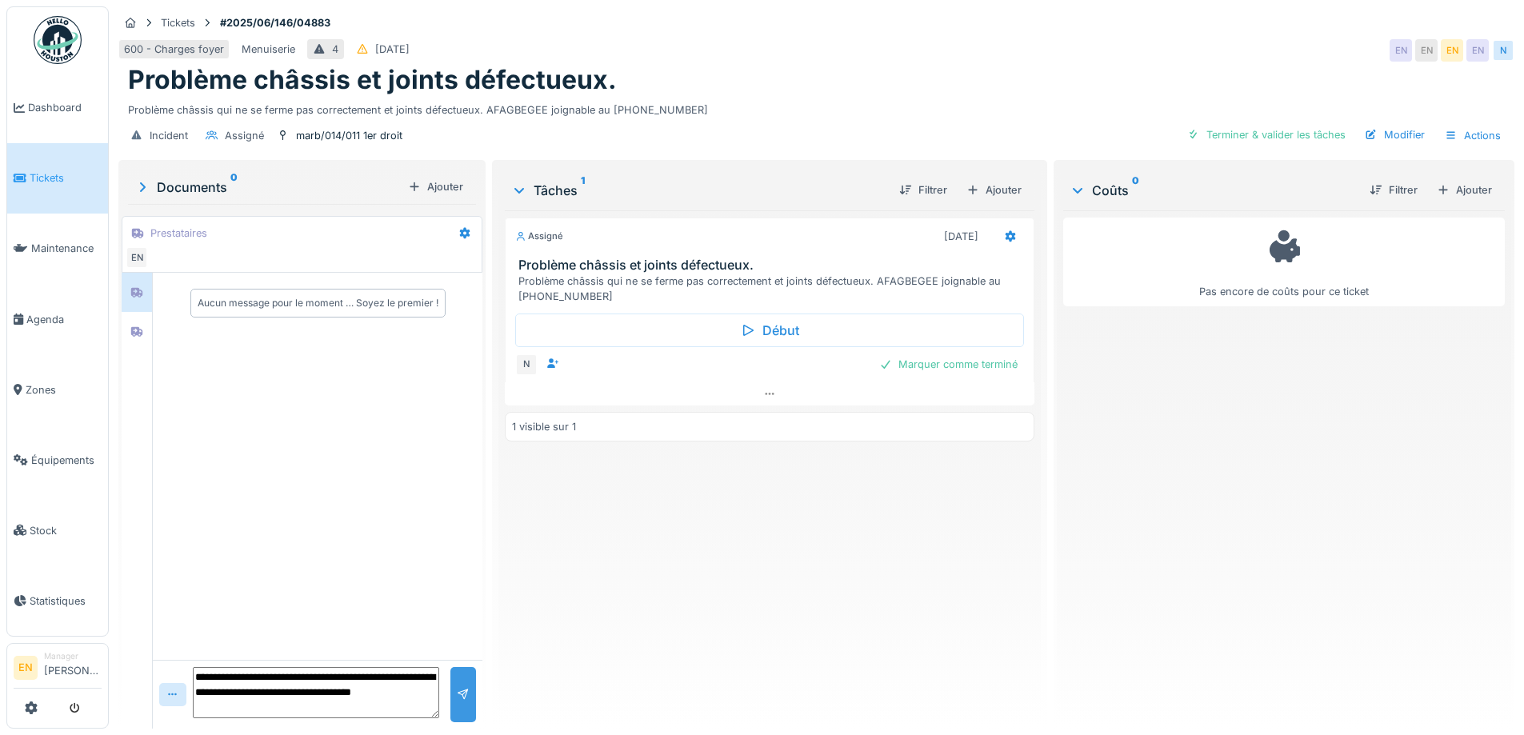
click at [457, 696] on div at bounding box center [463, 694] width 13 height 15
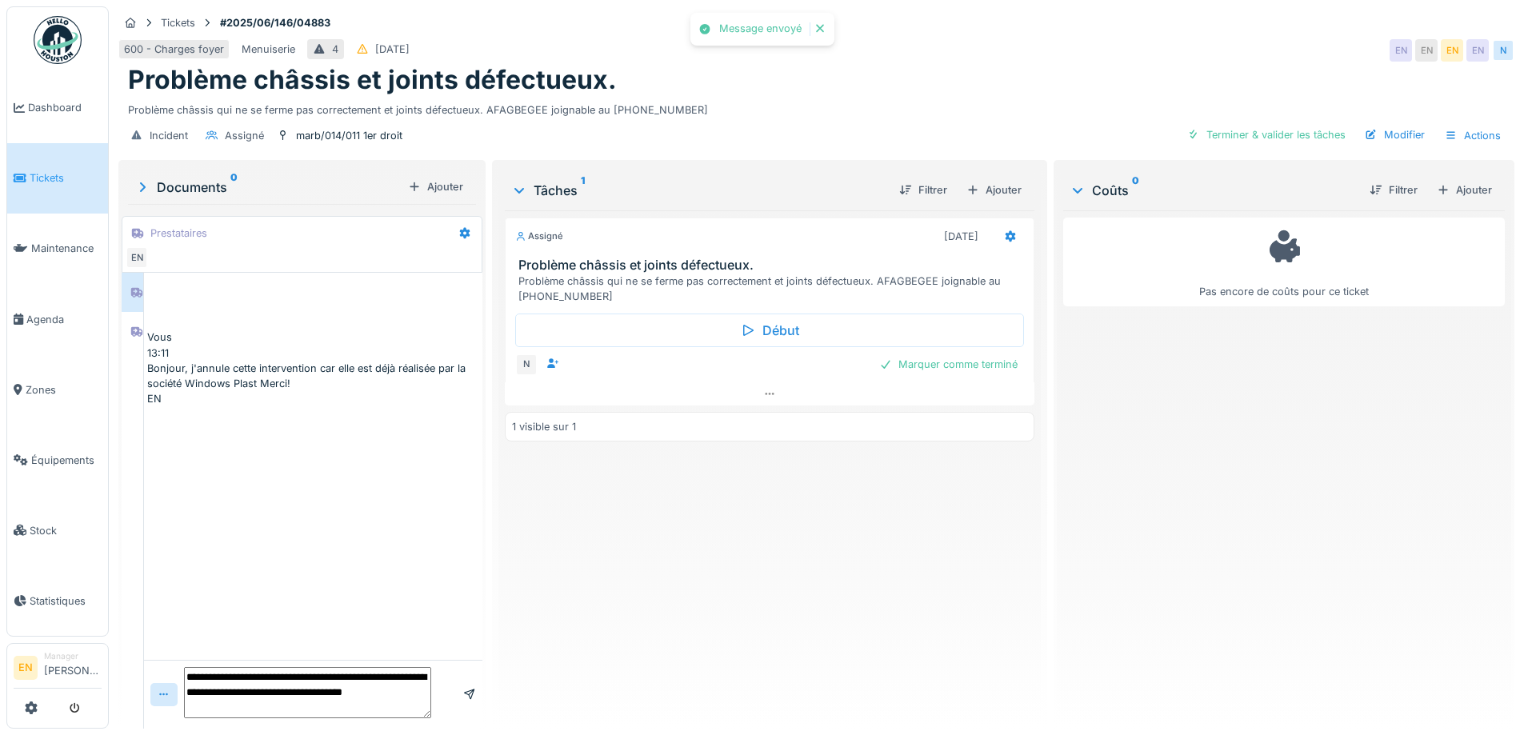
click at [793, 544] on div "Assigné 02/09/2025 Problème châssis et joints défectueux. Problème châssis qui …" at bounding box center [769, 463] width 529 height 506
click at [214, 364] on div "Bonjour, j'annule cette intervention car elle est déjà réalisée par la société …" at bounding box center [313, 376] width 332 height 30
click at [1445, 193] on div "Ajouter" at bounding box center [1464, 190] width 68 height 22
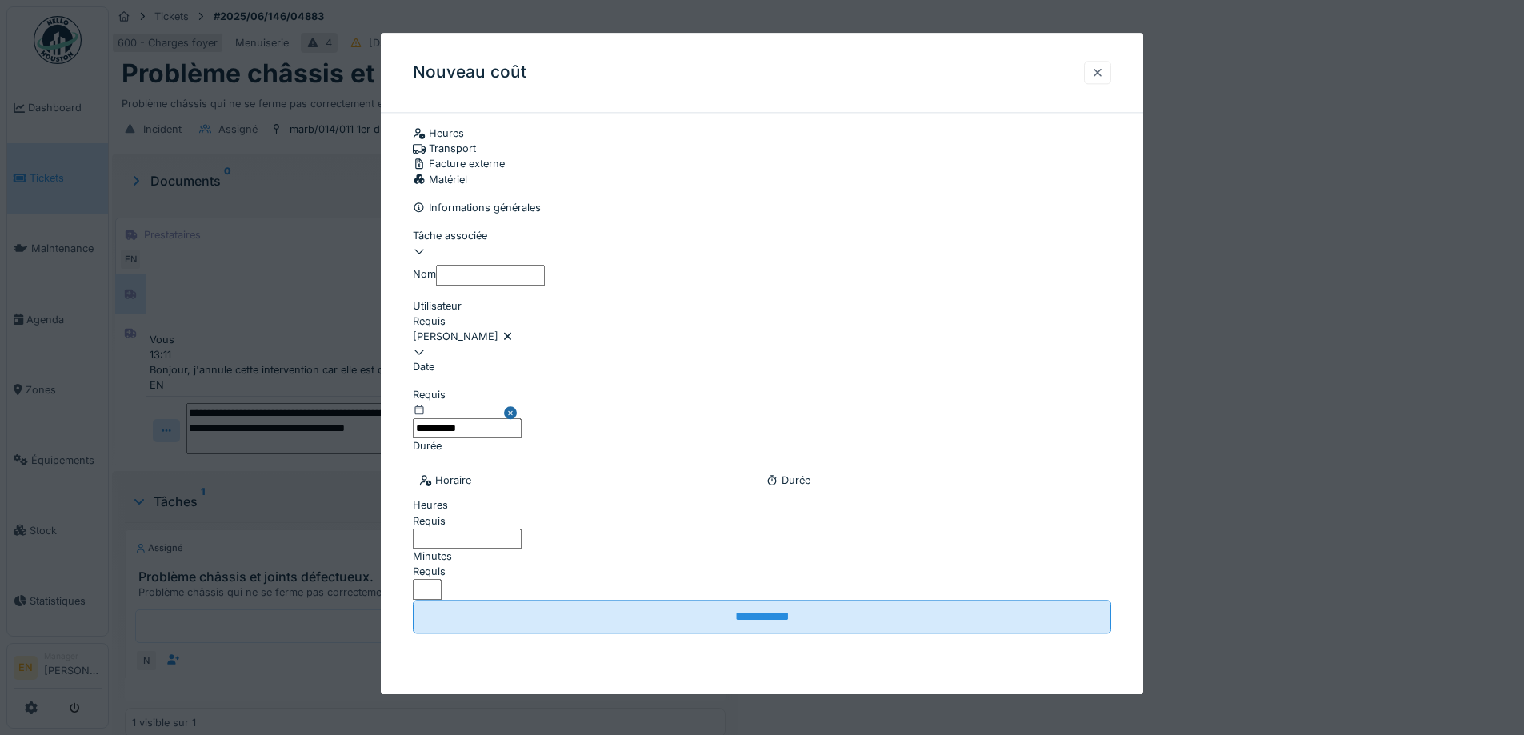
click at [1111, 74] on div at bounding box center [1097, 72] width 27 height 23
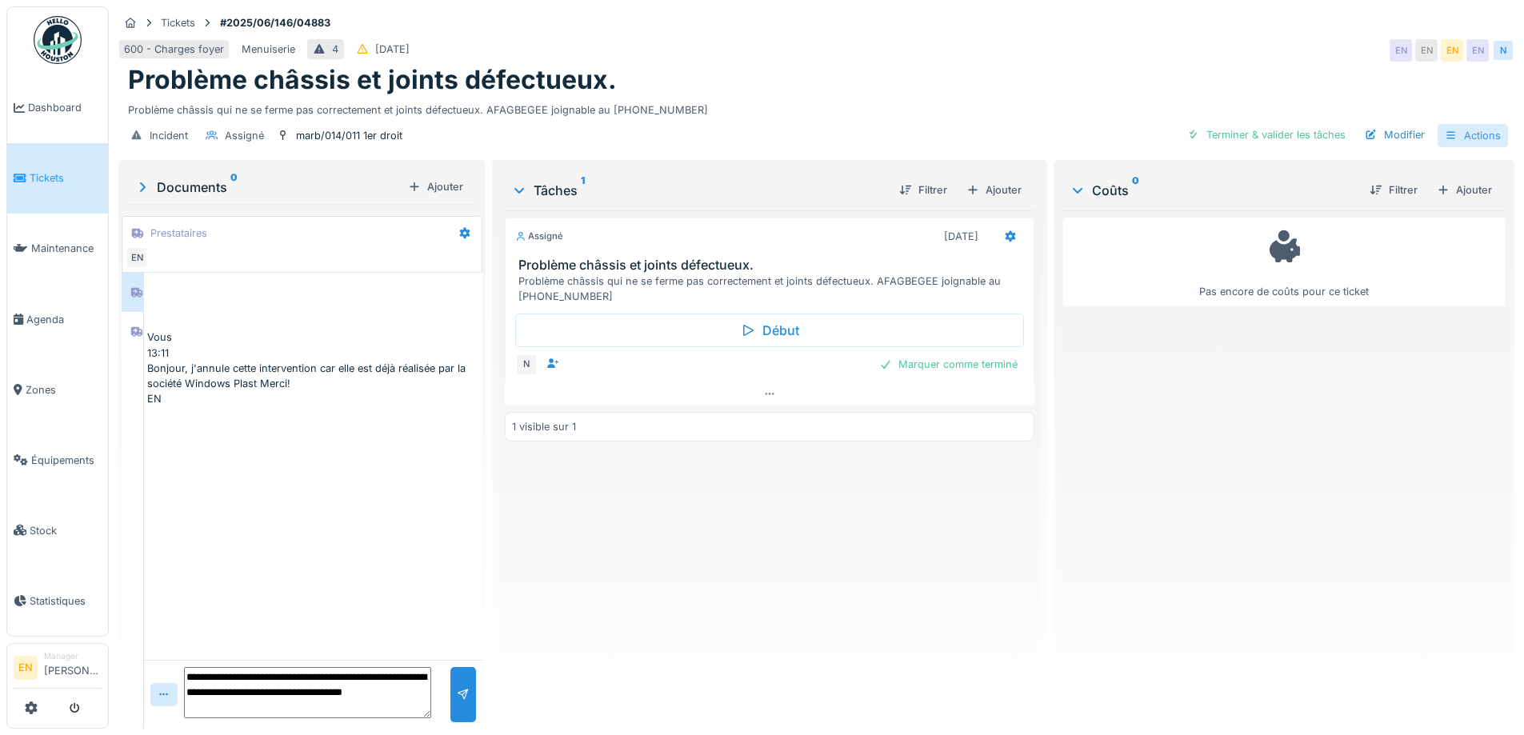
click at [1470, 139] on div "Actions" at bounding box center [1472, 135] width 70 height 23
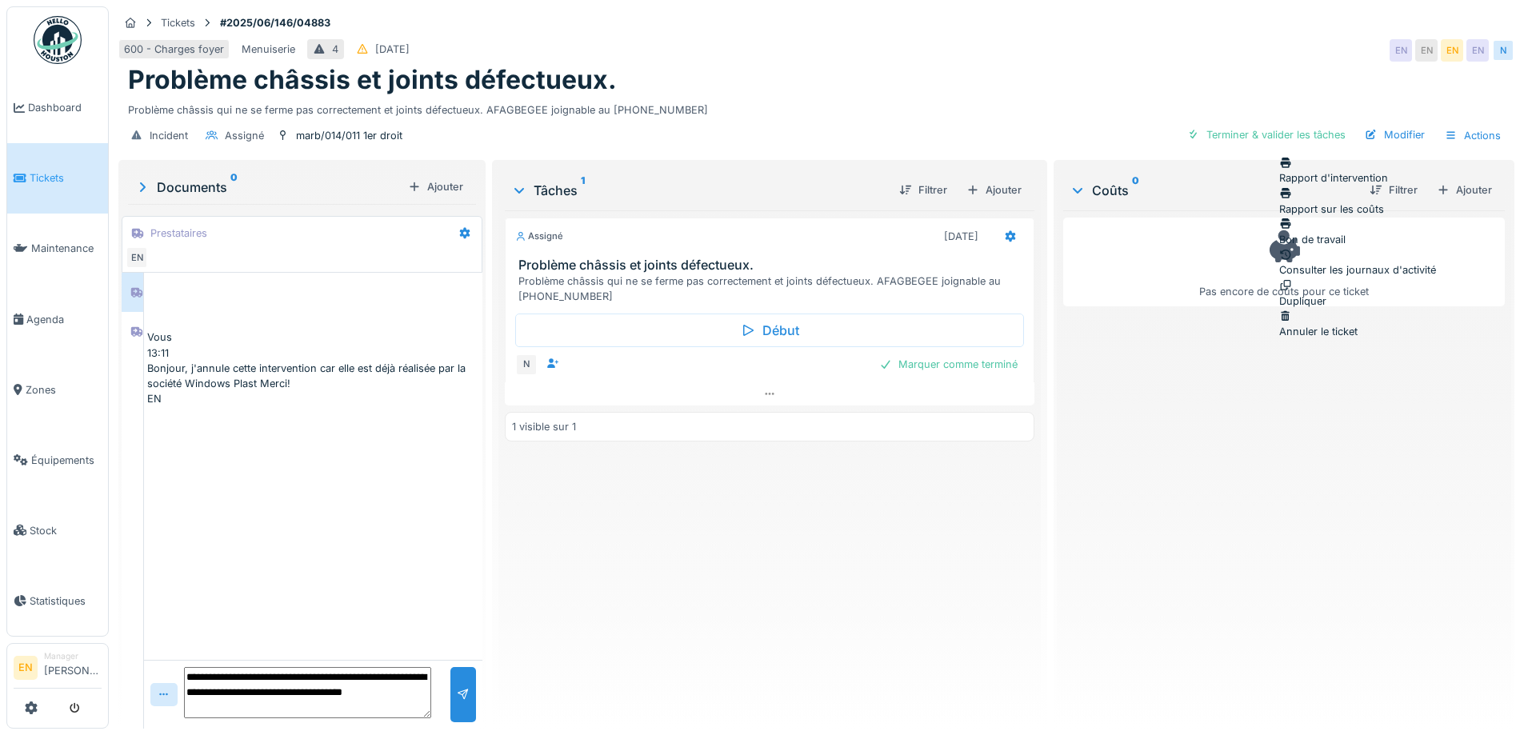
click at [1344, 309] on div "Annuler le ticket" at bounding box center [1357, 324] width 157 height 30
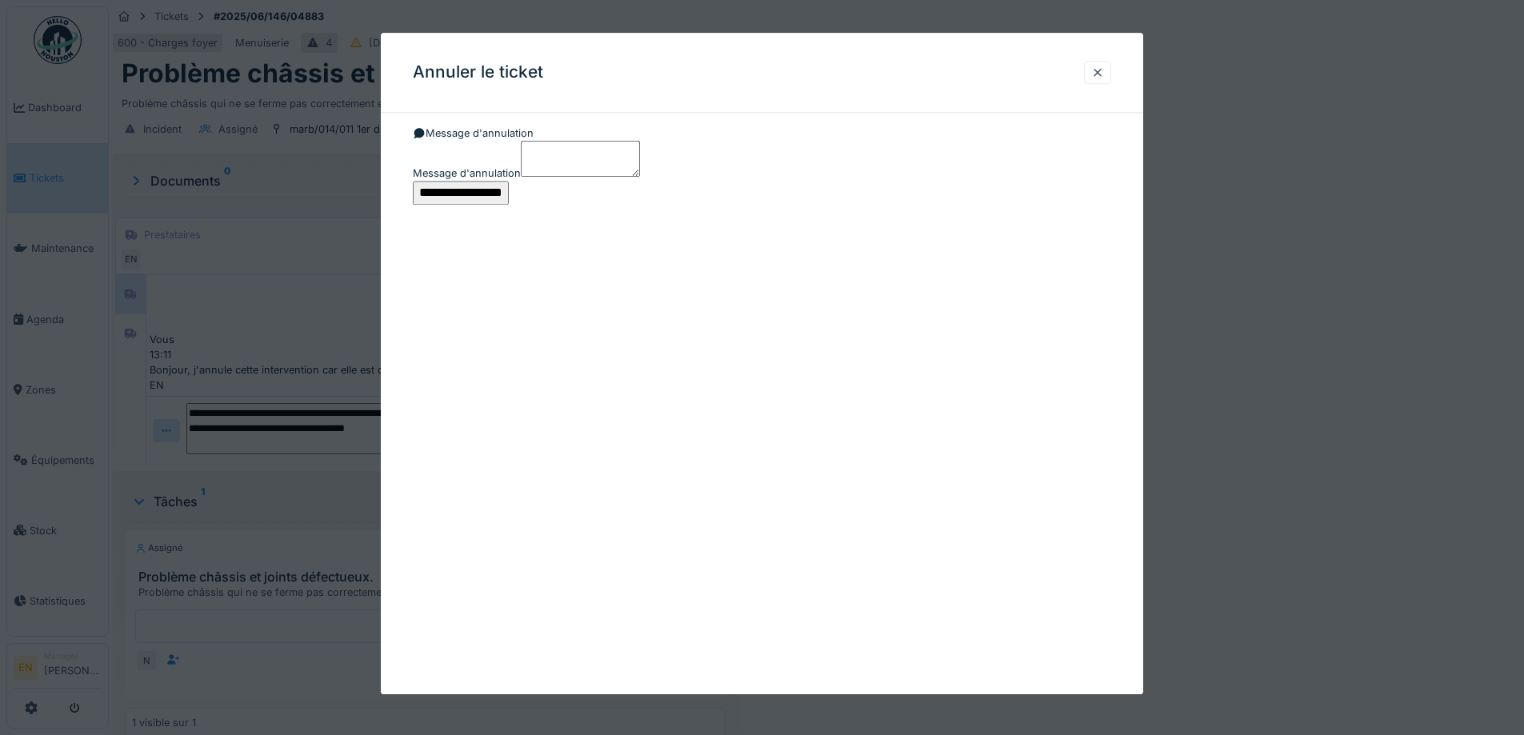
click at [521, 177] on textarea "Message d'annulation" at bounding box center [580, 159] width 119 height 35
click at [1101, 69] on div at bounding box center [1097, 72] width 13 height 15
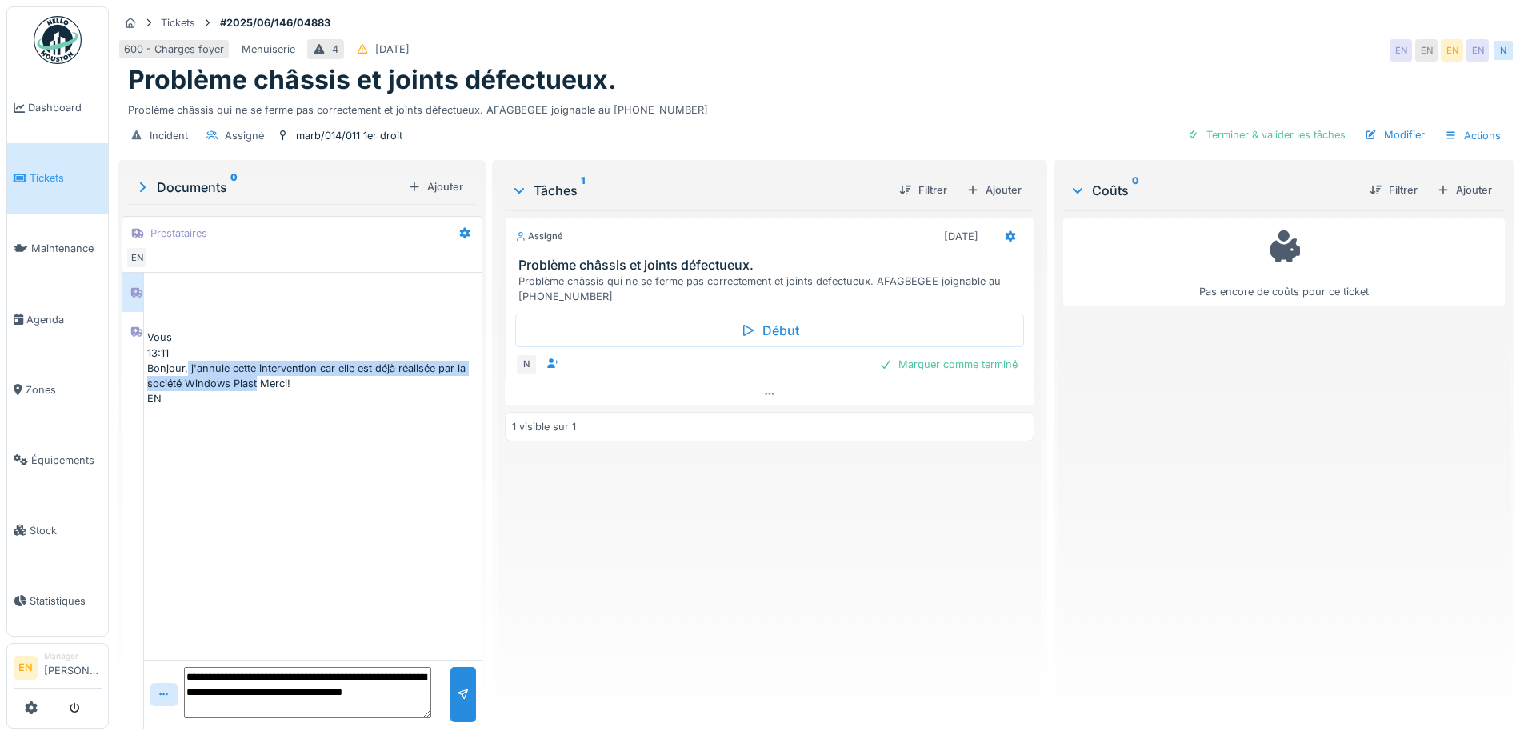
drag, startPoint x: 257, startPoint y: 361, endPoint x: 407, endPoint y: 383, distance: 152.0
click at [407, 383] on div "Bonjour, j'annule cette intervention car elle est déjà réalisée par la société …" at bounding box center [313, 376] width 332 height 30
copy div "j'annule cette intervention car elle est déjà réalisée par la société Windows P…"
click at [1467, 142] on div "Actions" at bounding box center [1472, 135] width 70 height 23
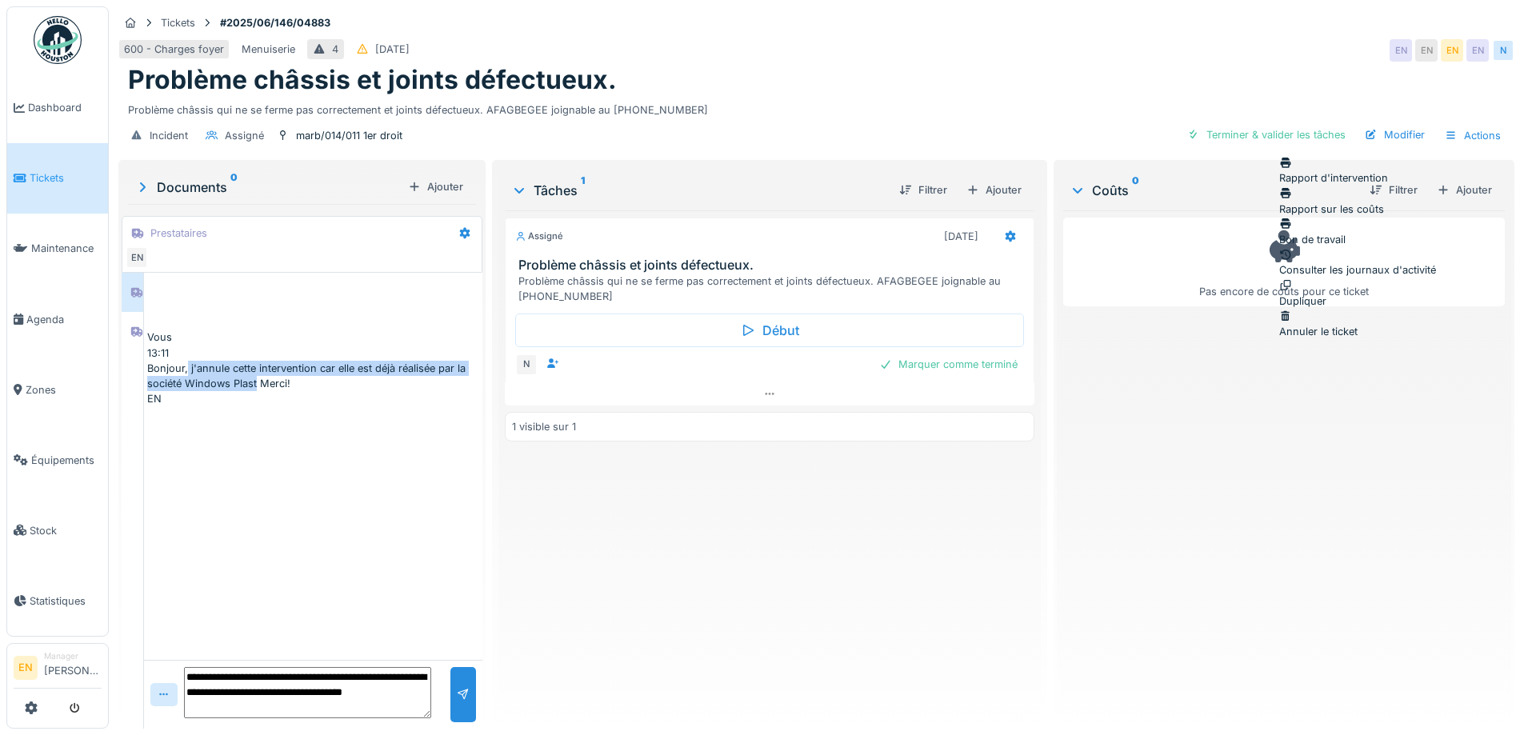
click at [1335, 309] on div "Annuler le ticket" at bounding box center [1357, 324] width 157 height 30
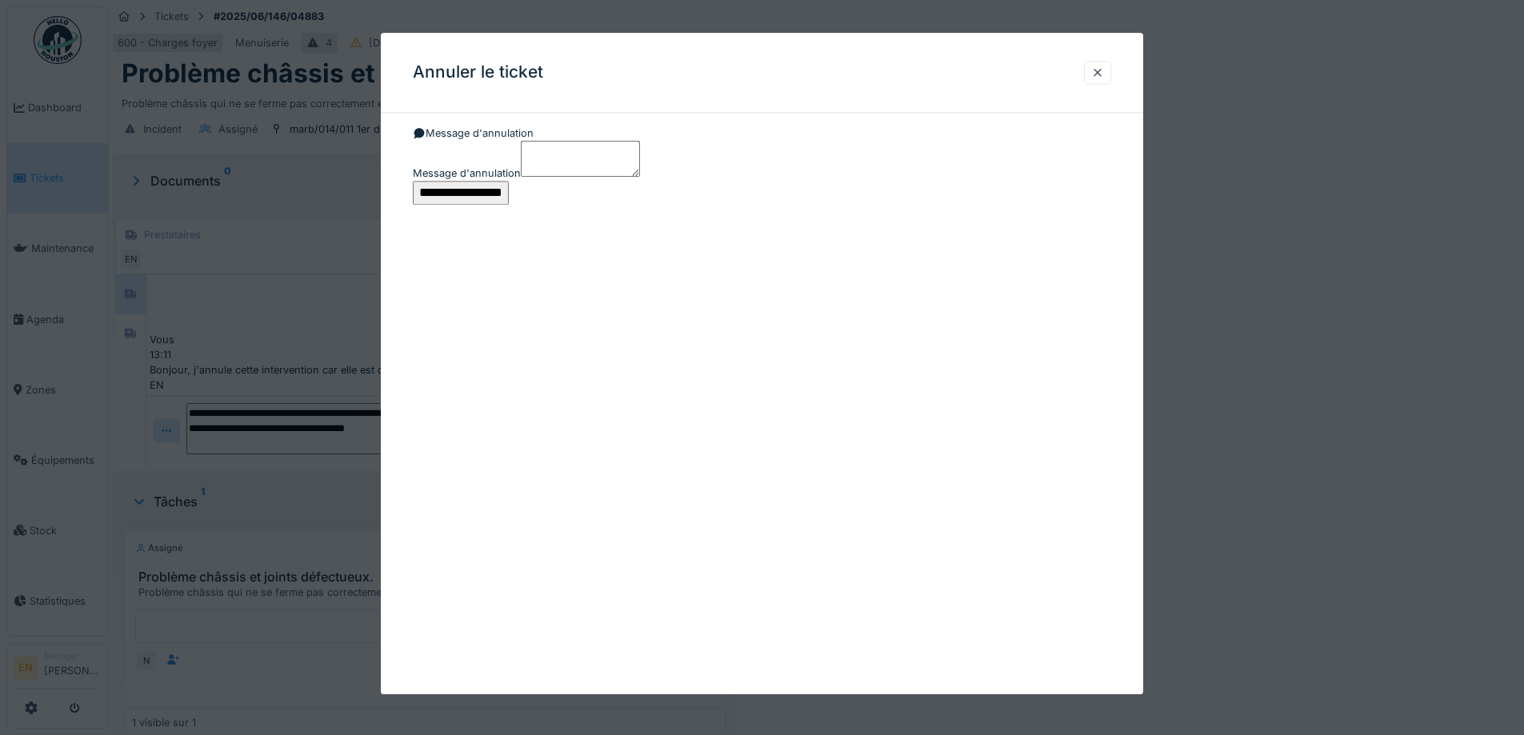
click at [529, 177] on textarea "Message d'annulation" at bounding box center [580, 159] width 119 height 35
paste textarea "**********"
click at [521, 177] on textarea "**********" at bounding box center [580, 159] width 119 height 35
type textarea "**********"
click at [509, 205] on input "**********" at bounding box center [461, 193] width 96 height 24
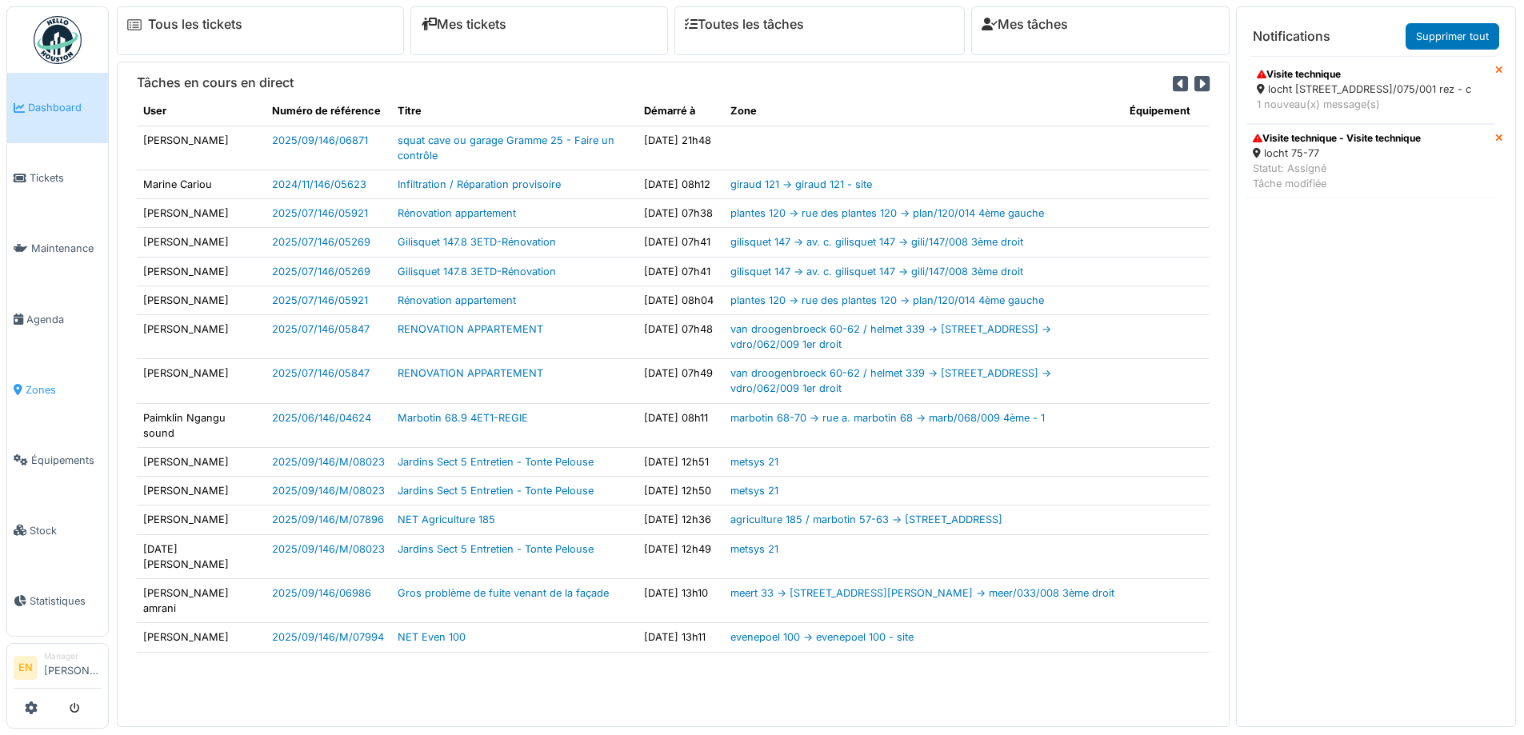
click at [36, 384] on span "Zones" at bounding box center [64, 389] width 76 height 15
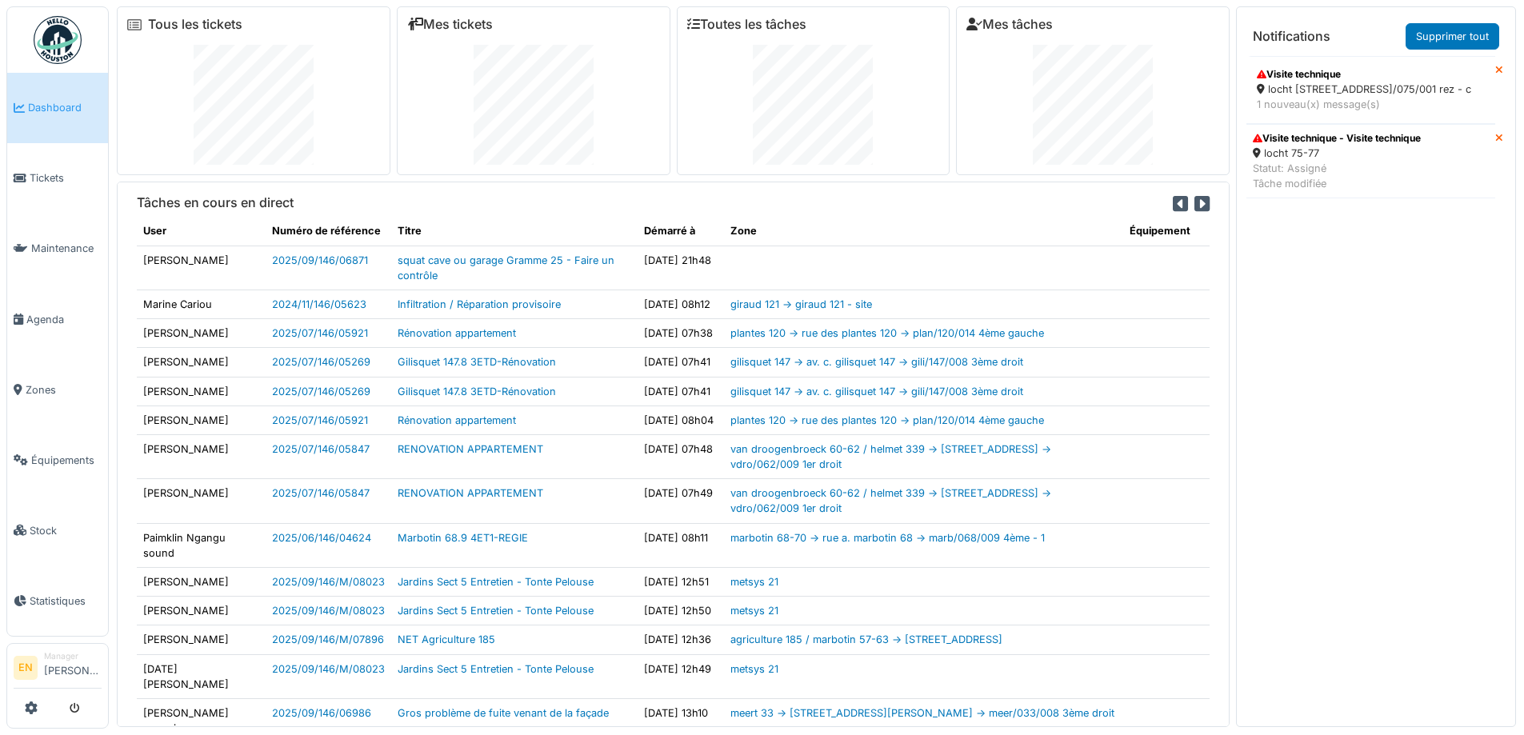
scroll to position [17, 0]
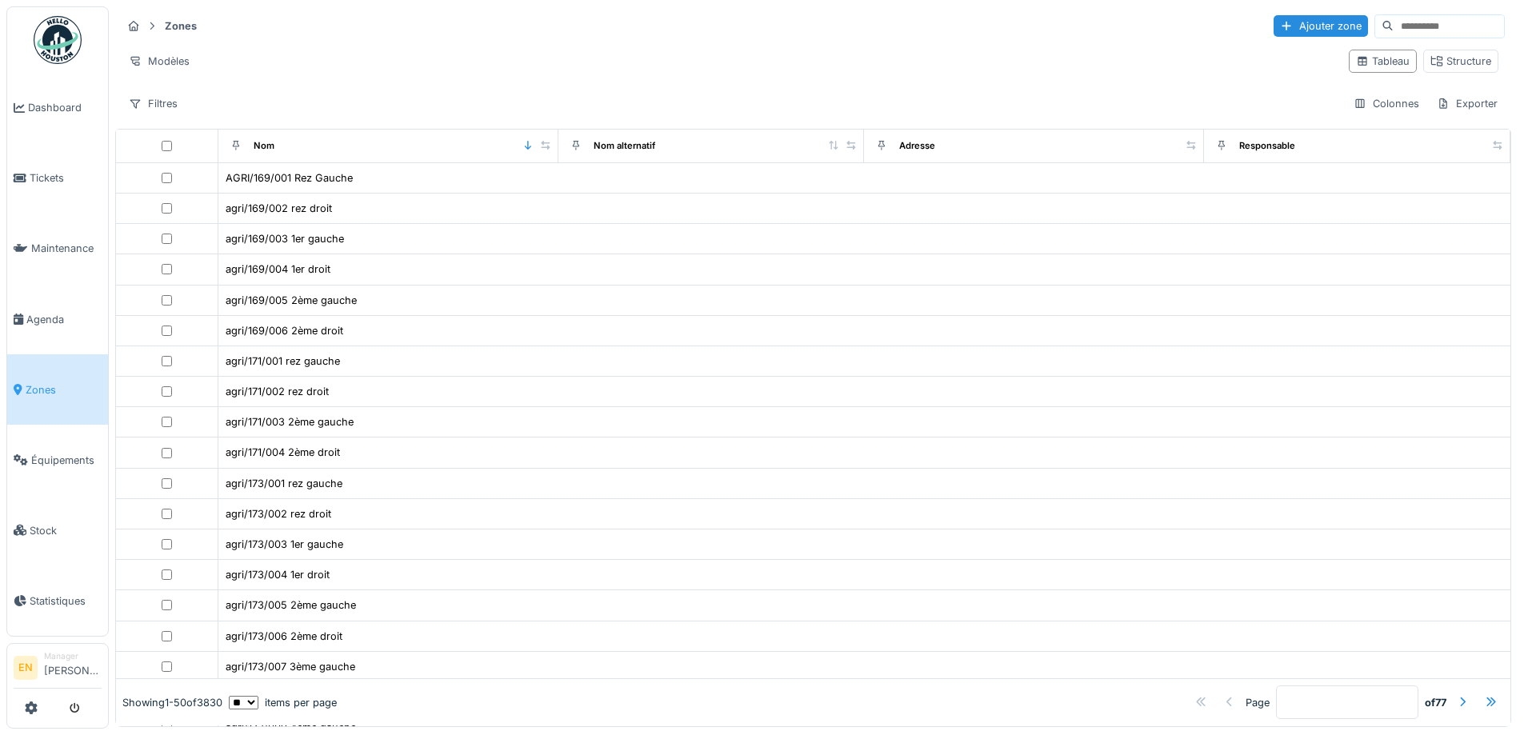
click at [50, 390] on link "Zones" at bounding box center [57, 389] width 101 height 70
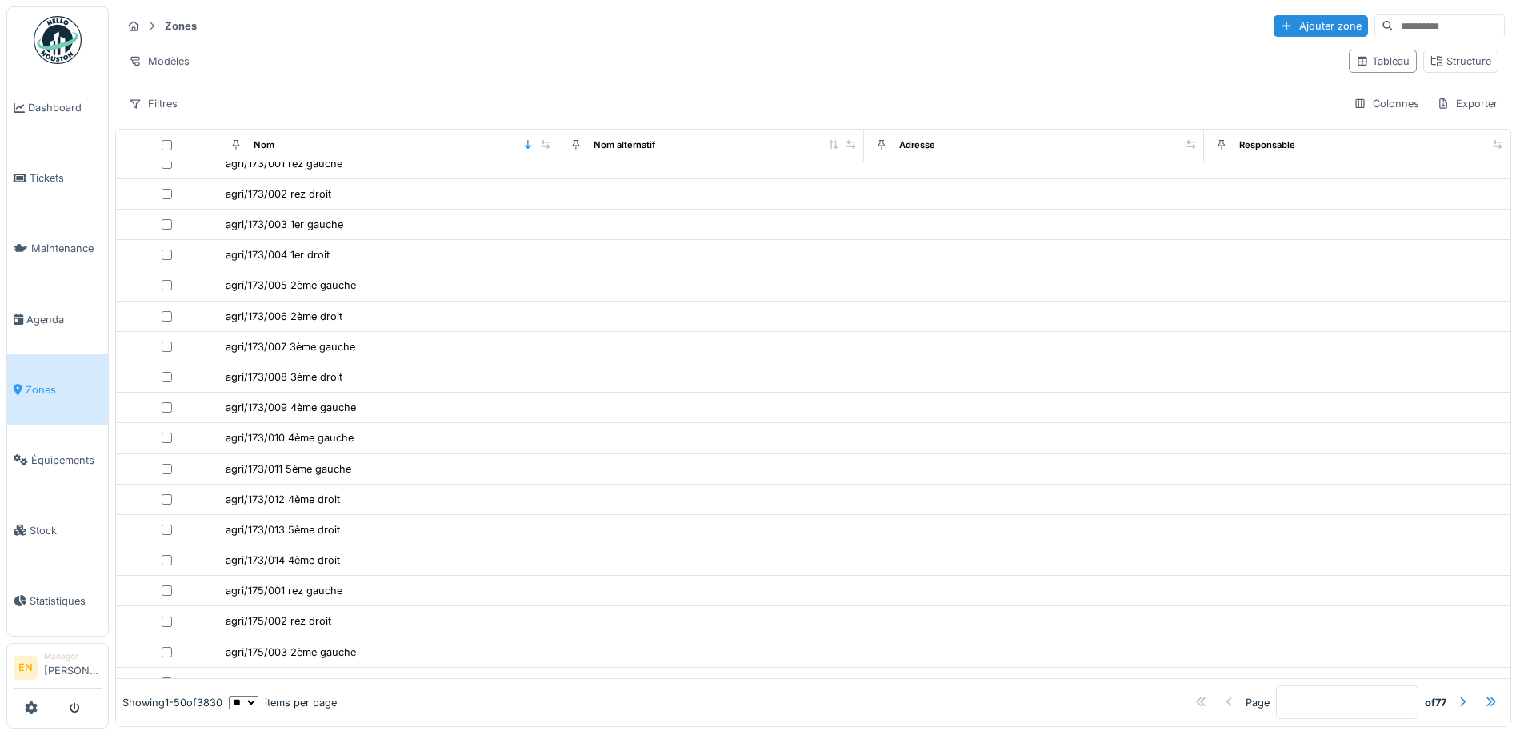
drag, startPoint x: 310, startPoint y: 481, endPoint x: 288, endPoint y: 470, distance: 24.3
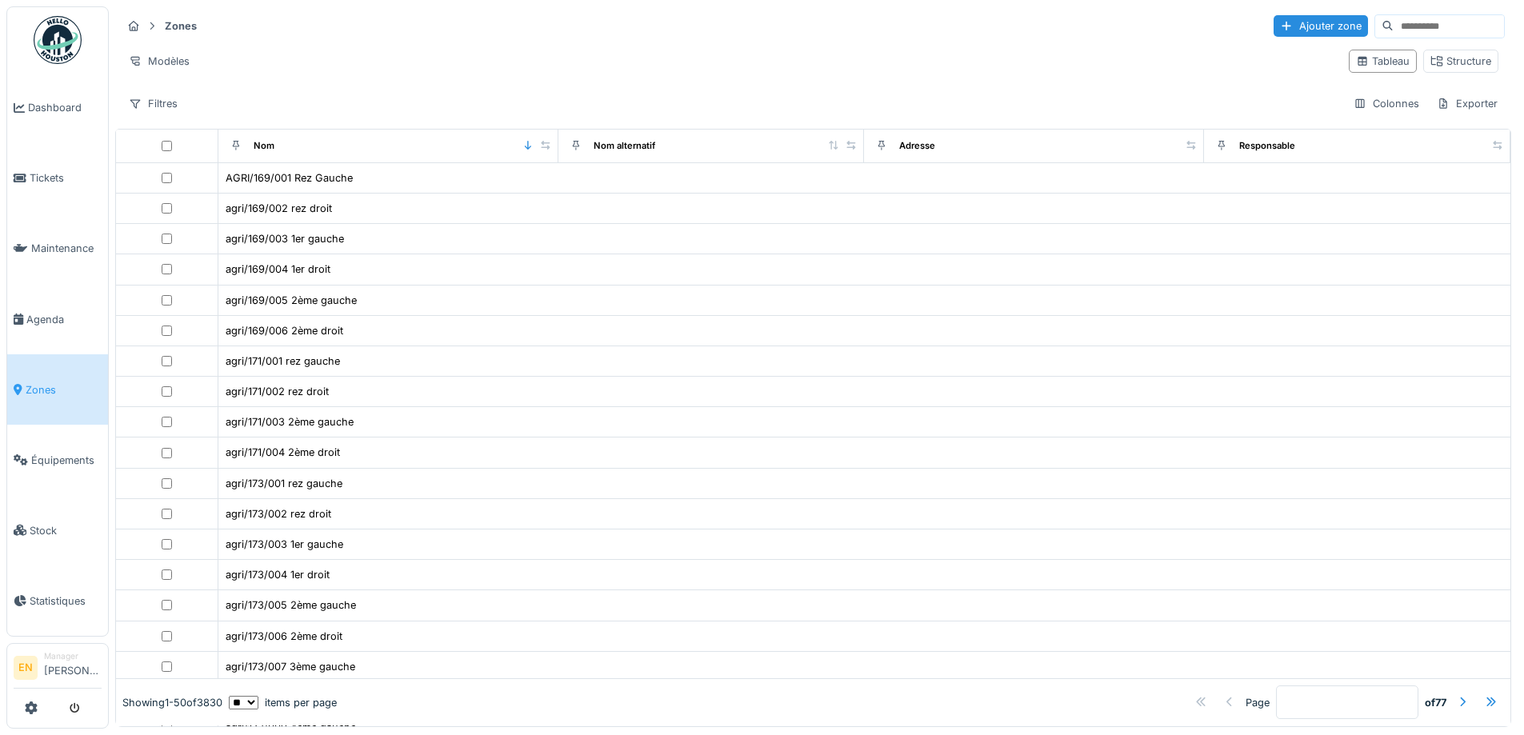
click at [1411, 26] on input at bounding box center [1448, 26] width 110 height 22
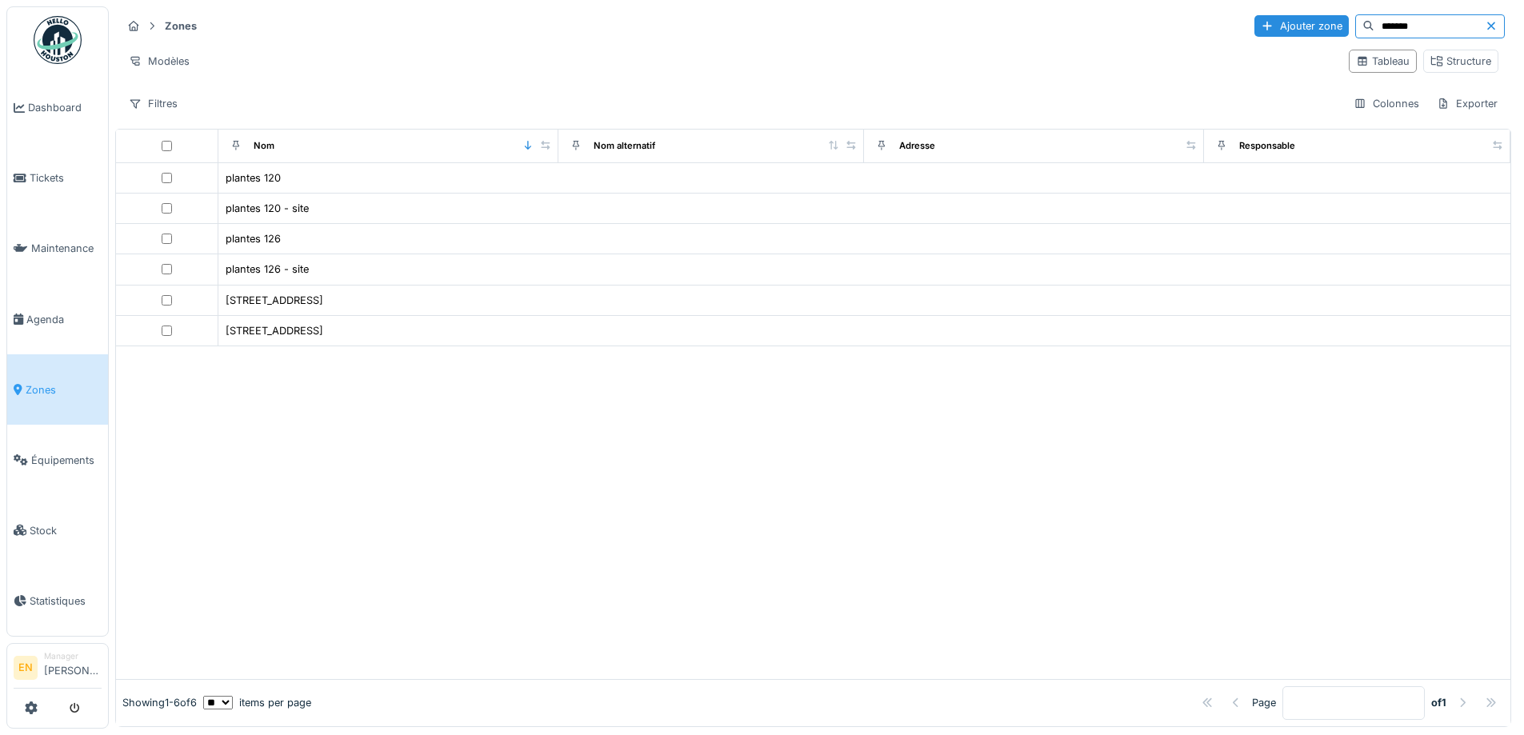
type input "*******"
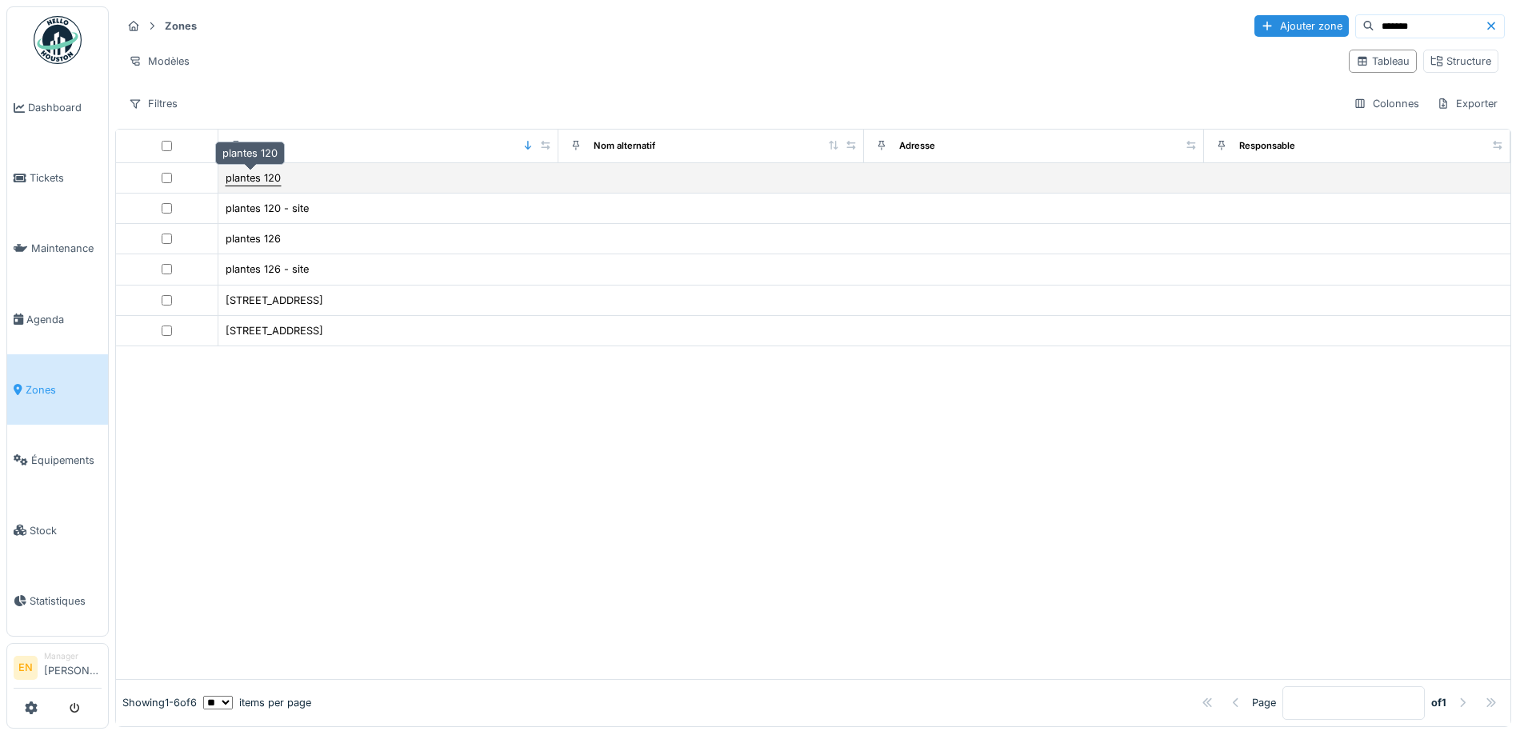
click at [240, 178] on div "plantes 120" at bounding box center [253, 177] width 55 height 15
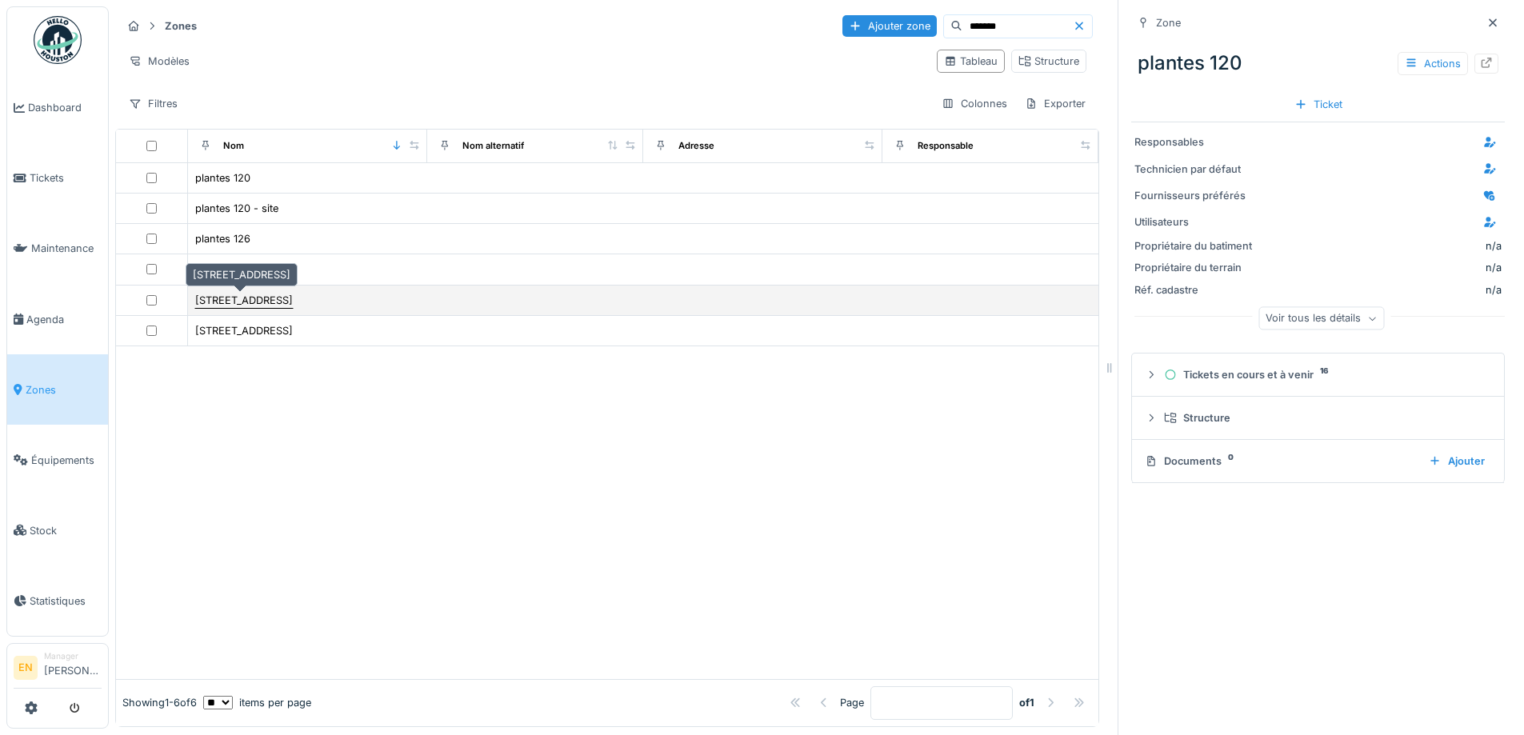
click at [233, 302] on div "[STREET_ADDRESS]" at bounding box center [244, 300] width 98 height 15
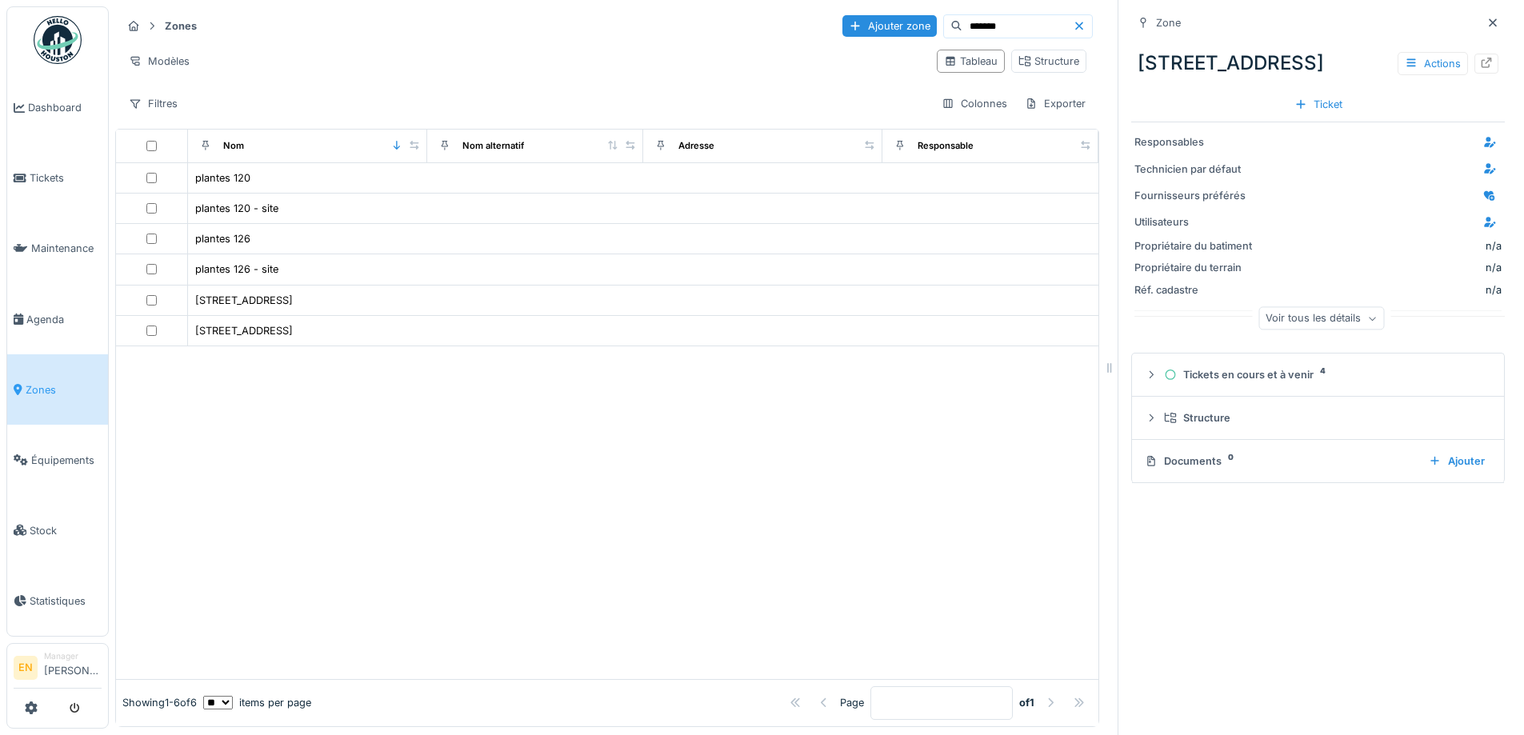
click at [42, 382] on span "Zones" at bounding box center [64, 389] width 76 height 15
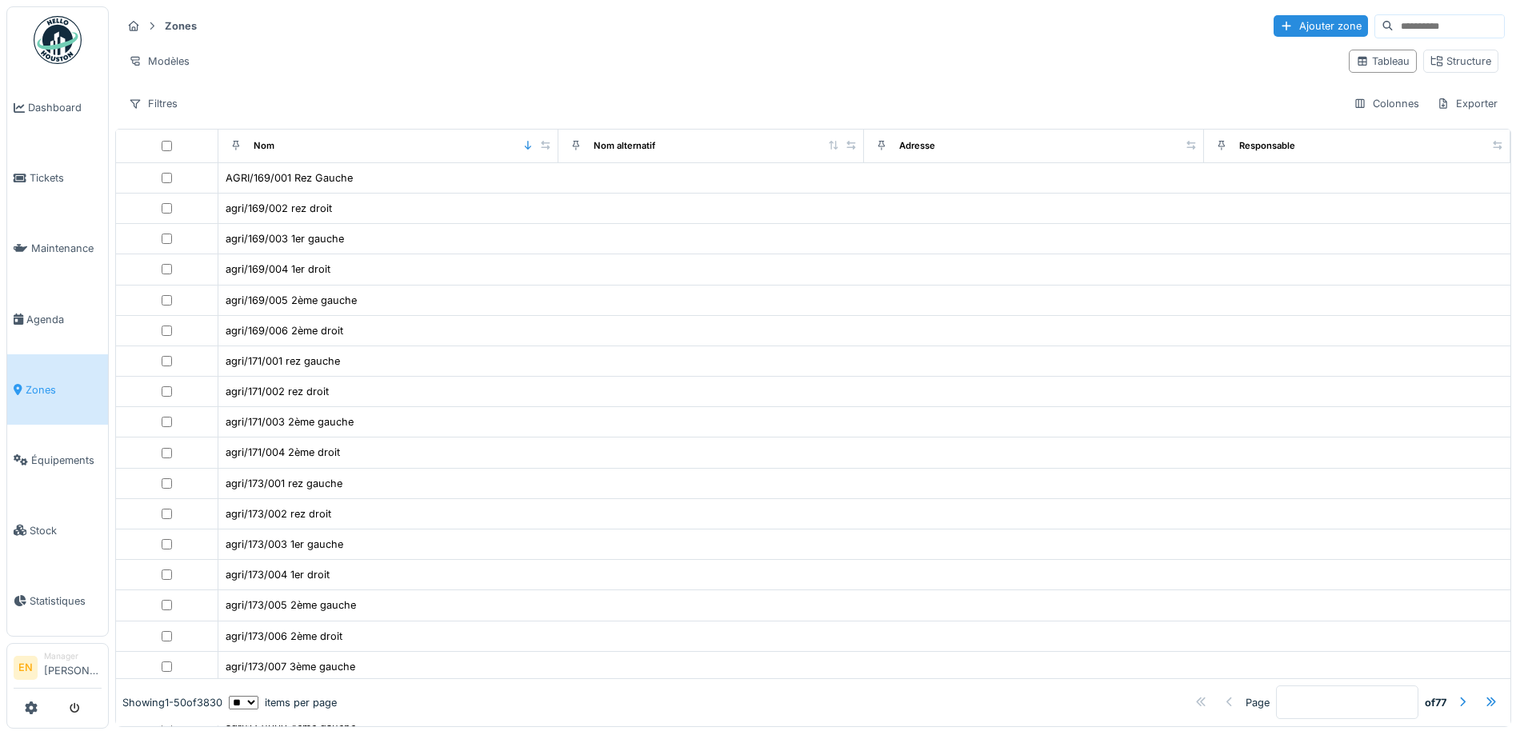
click at [1393, 23] on input at bounding box center [1448, 26] width 110 height 22
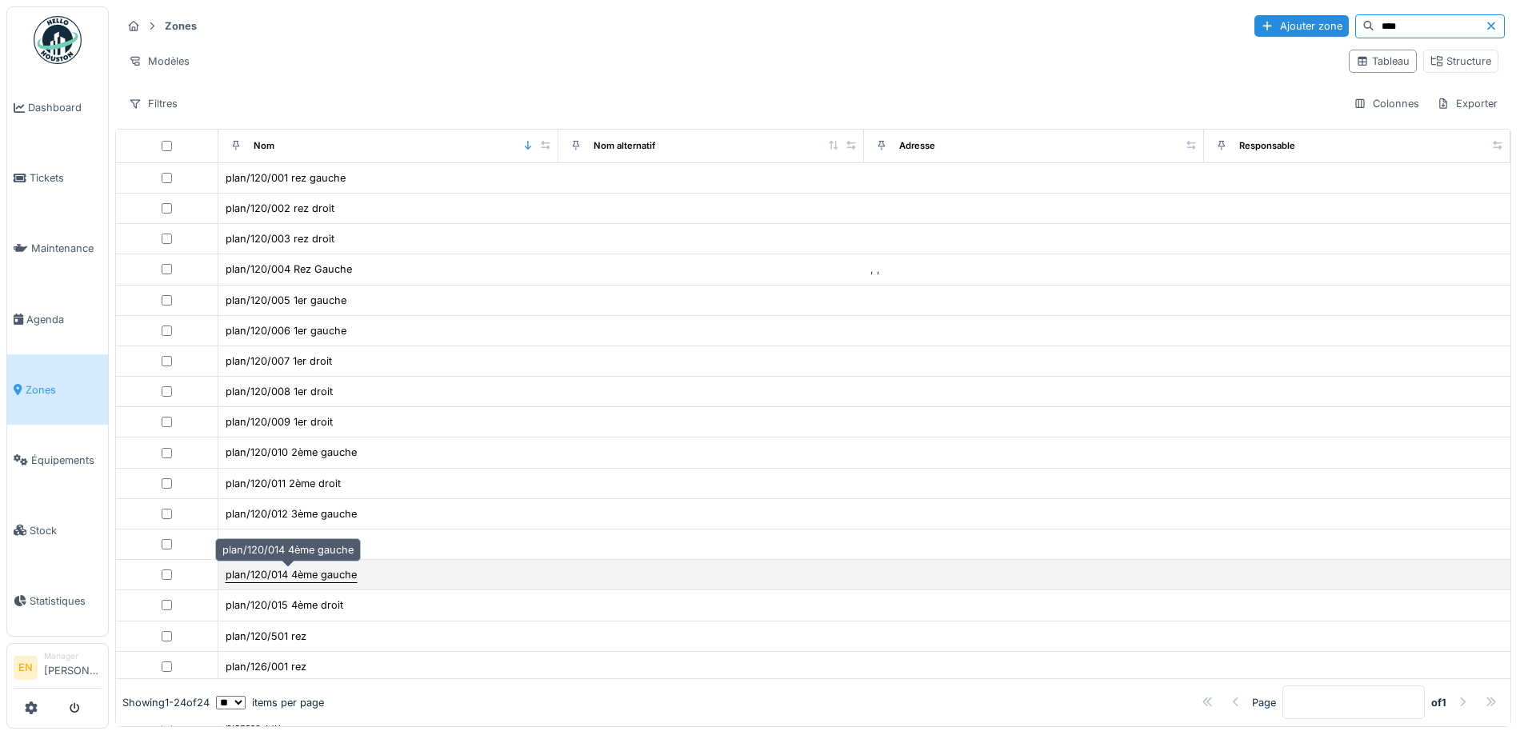
type input "****"
click at [317, 578] on div "plan/120/014 4ème gauche" at bounding box center [291, 574] width 131 height 15
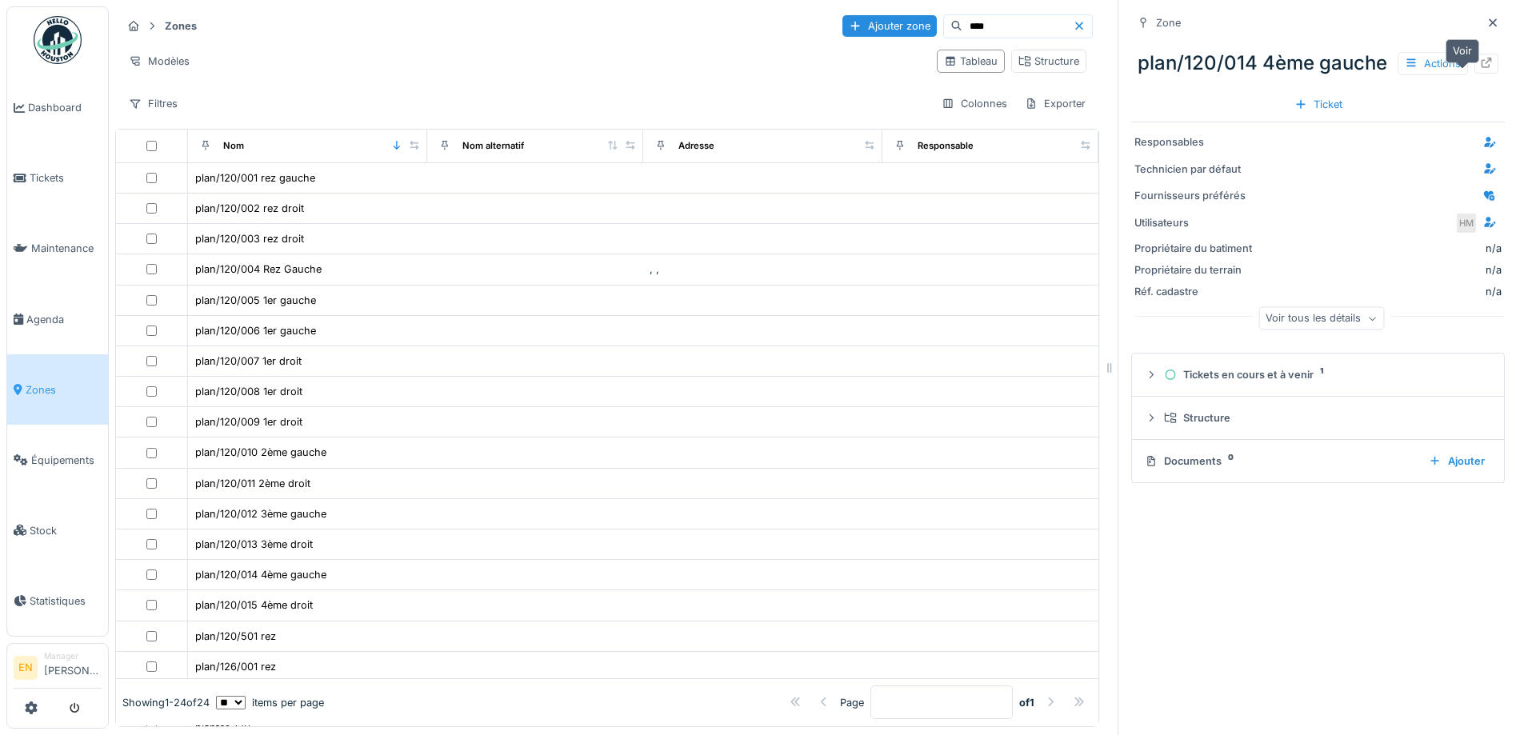
click at [1480, 68] on icon at bounding box center [1486, 63] width 13 height 10
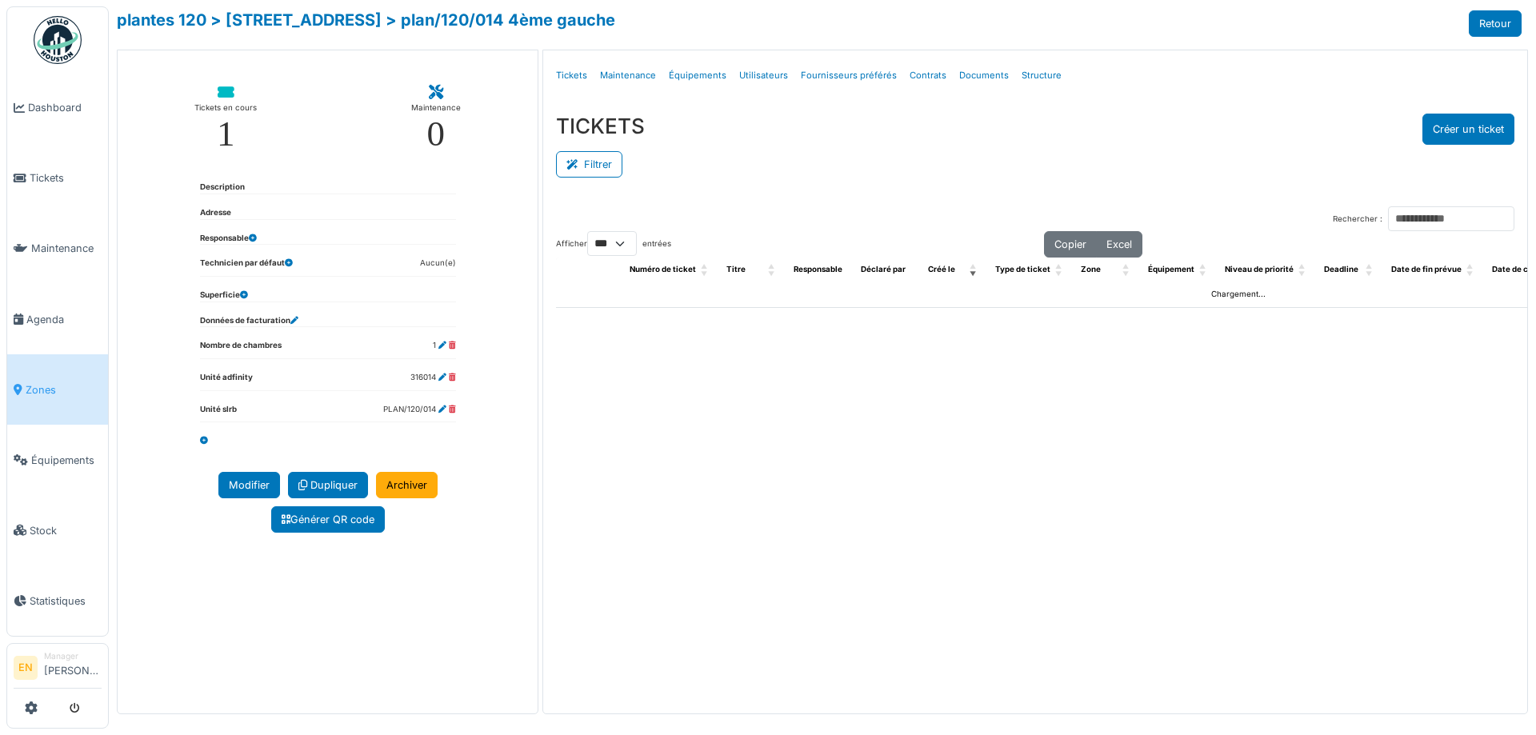
select select "***"
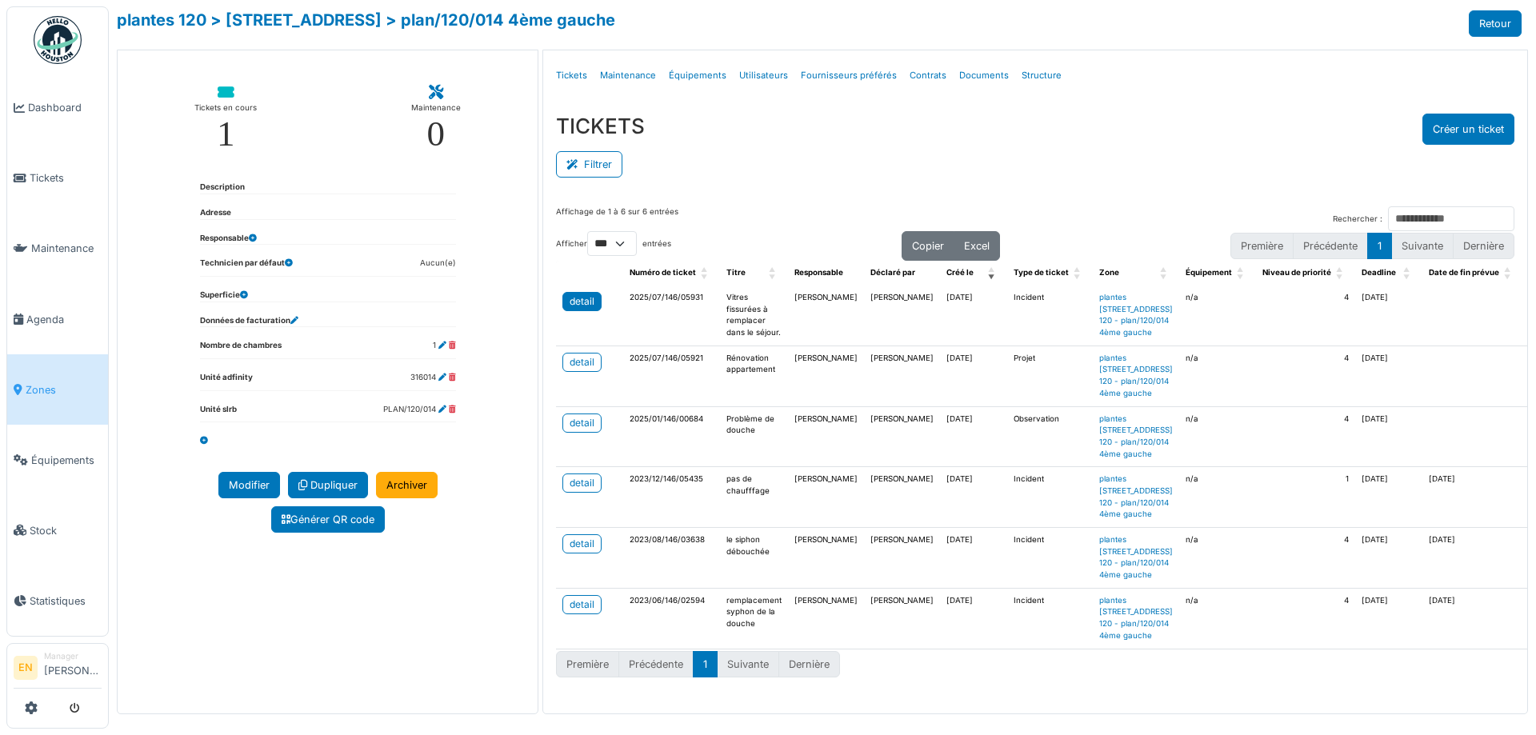
click at [571, 295] on div "detail" at bounding box center [582, 301] width 25 height 14
click at [574, 370] on div "detail" at bounding box center [582, 362] width 25 height 14
click at [1216, 50] on div "Menu [GEOGRAPHIC_DATA] Tickets Maintenance Équipements Utilisateurs Fournisseur…" at bounding box center [1035, 75] width 984 height 50
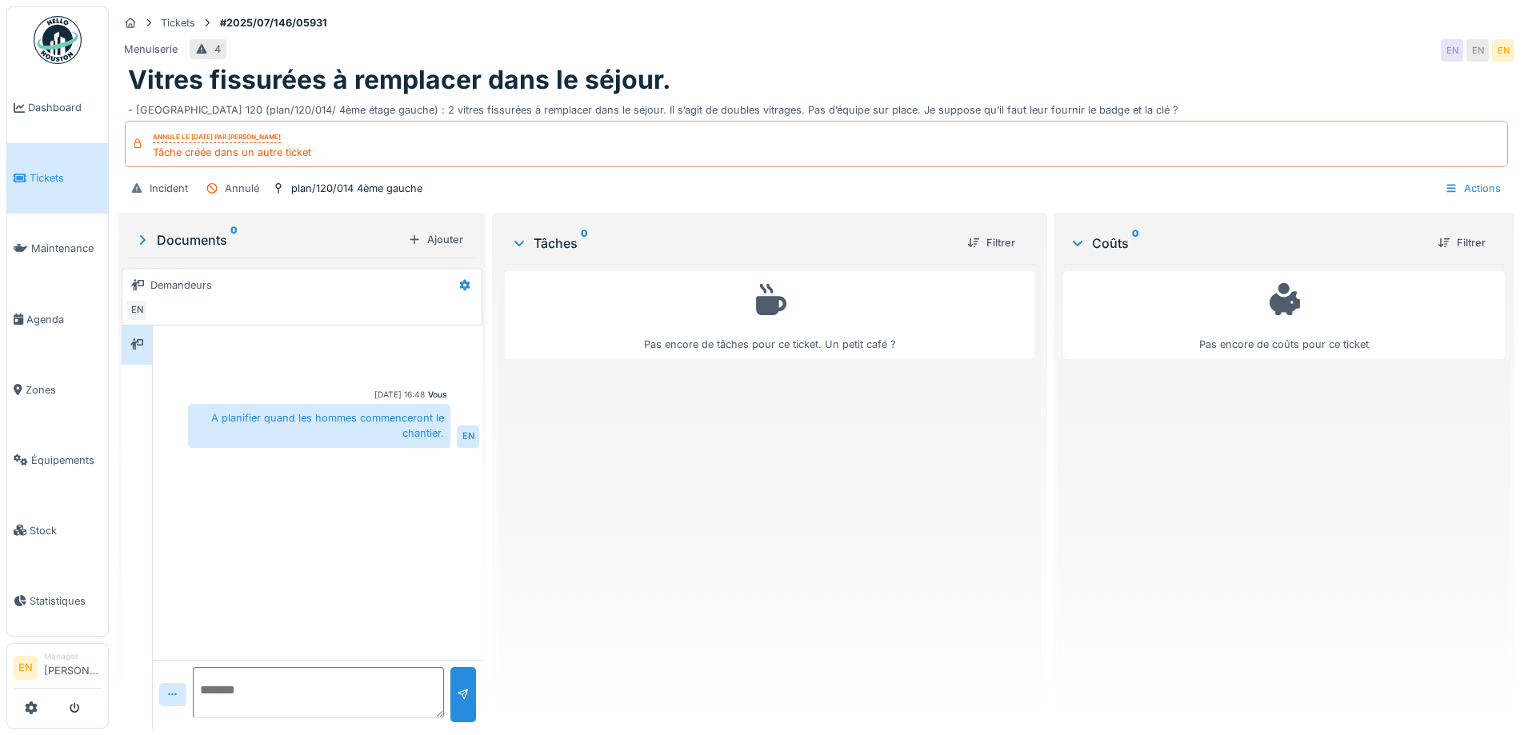
click at [730, 533] on div "Pas encore de tâches pour ce ticket. Un petit café ?" at bounding box center [769, 490] width 529 height 452
click at [731, 535] on div "Pas encore de tâches pour ce ticket. Un petit café ?" at bounding box center [769, 490] width 529 height 452
click at [1463, 188] on div "Actions" at bounding box center [1472, 188] width 70 height 23
click at [1217, 450] on div "Pas encore de coûts pour ce ticket" at bounding box center [1284, 490] width 442 height 452
click at [678, 538] on div "Pas encore de tâches pour ce ticket. Un petit café ?" at bounding box center [769, 490] width 529 height 452
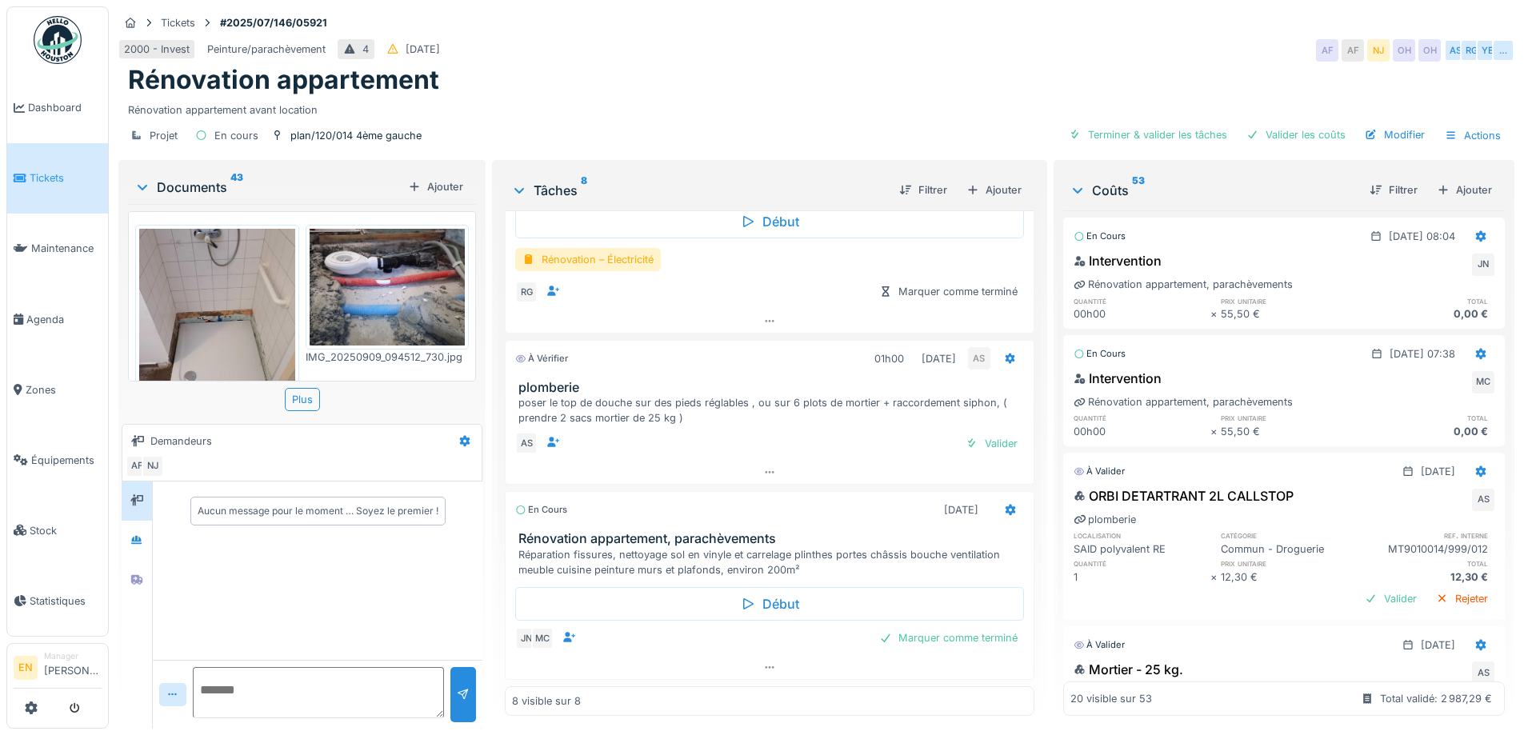
scroll to position [12, 0]
click at [763, 662] on icon at bounding box center [769, 667] width 13 height 10
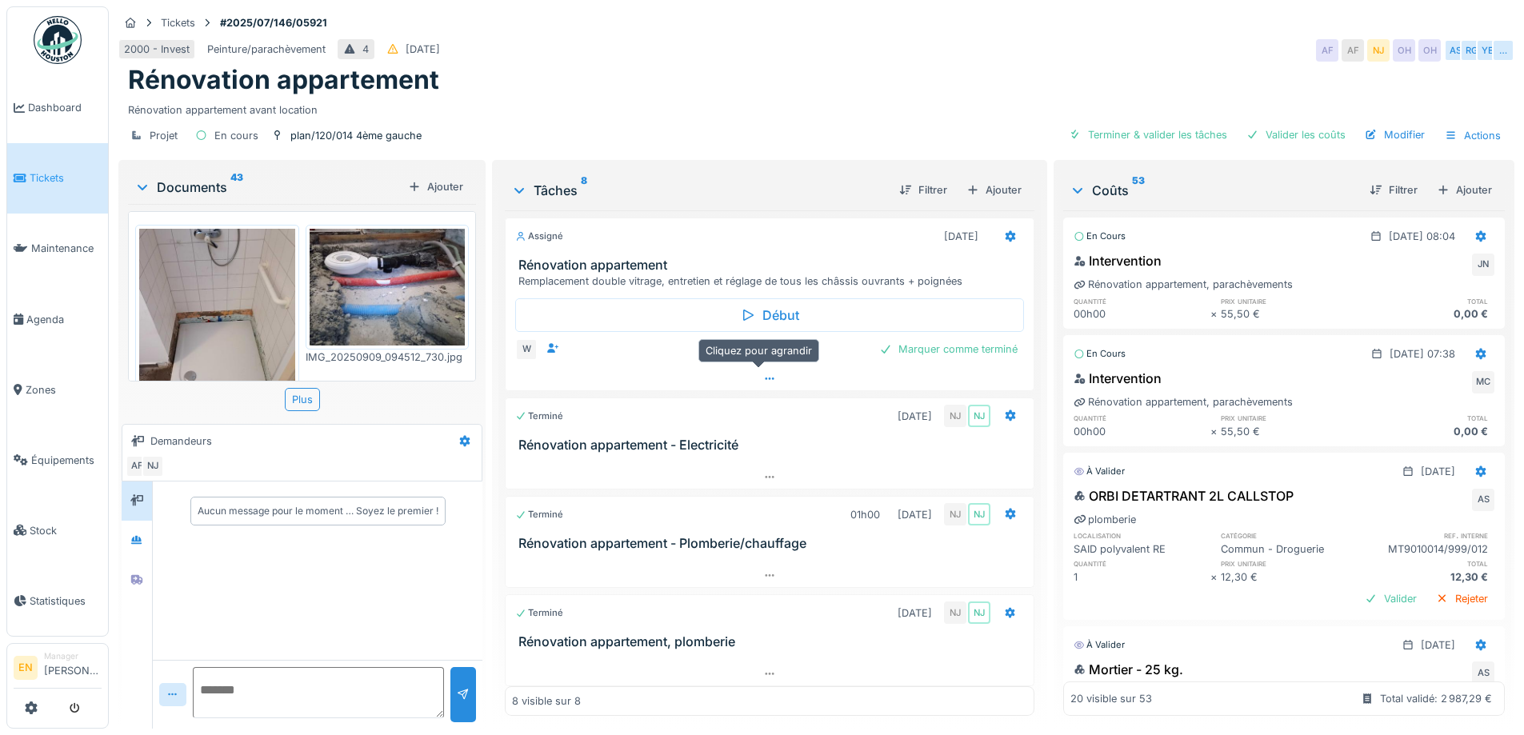
scroll to position [0, 0]
click at [1004, 237] on icon at bounding box center [1010, 236] width 13 height 10
click at [860, 66] on div "Rénovation appartement" at bounding box center [816, 80] width 1377 height 30
click at [918, 93] on div "Rénovation appartement" at bounding box center [816, 80] width 1377 height 30
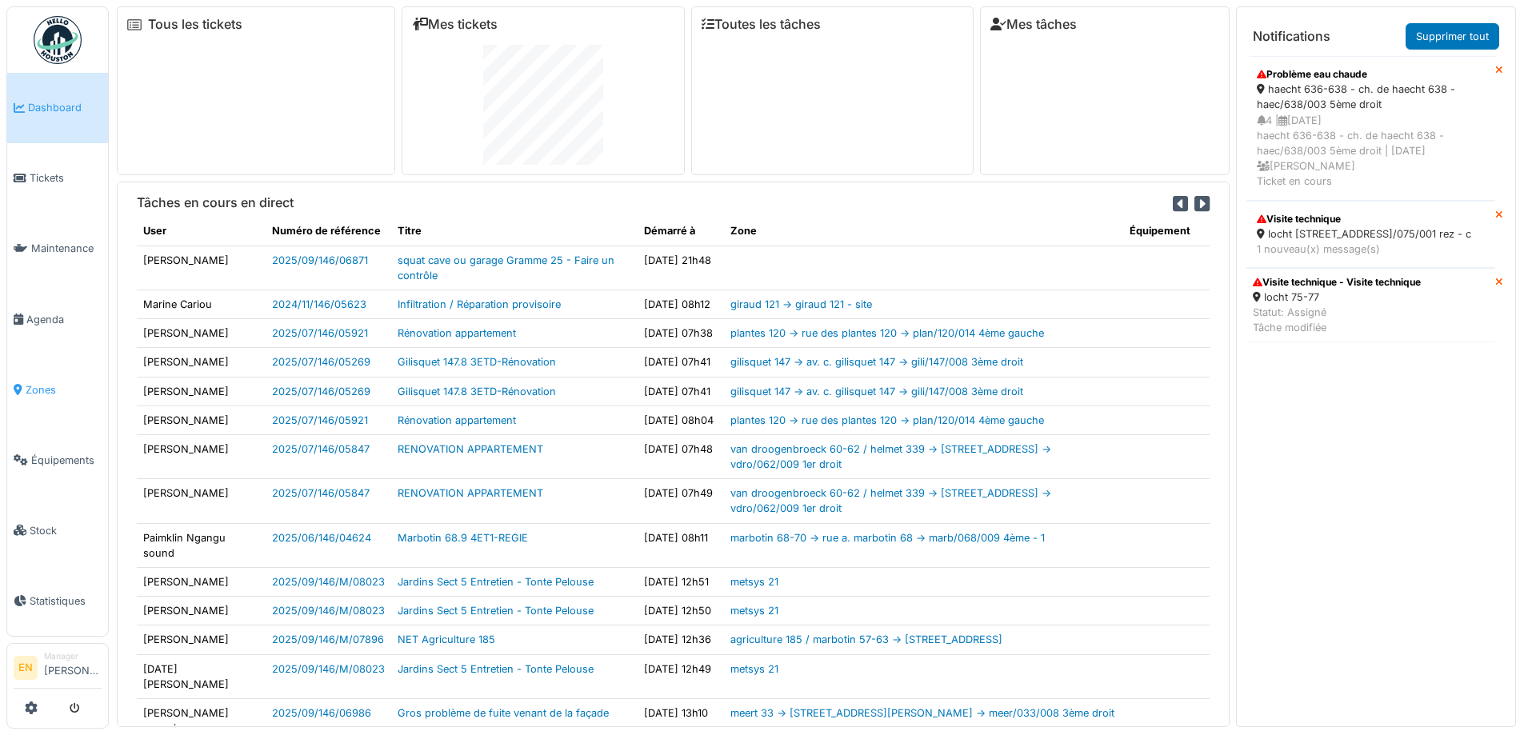
click at [36, 382] on span "Zones" at bounding box center [64, 389] width 76 height 15
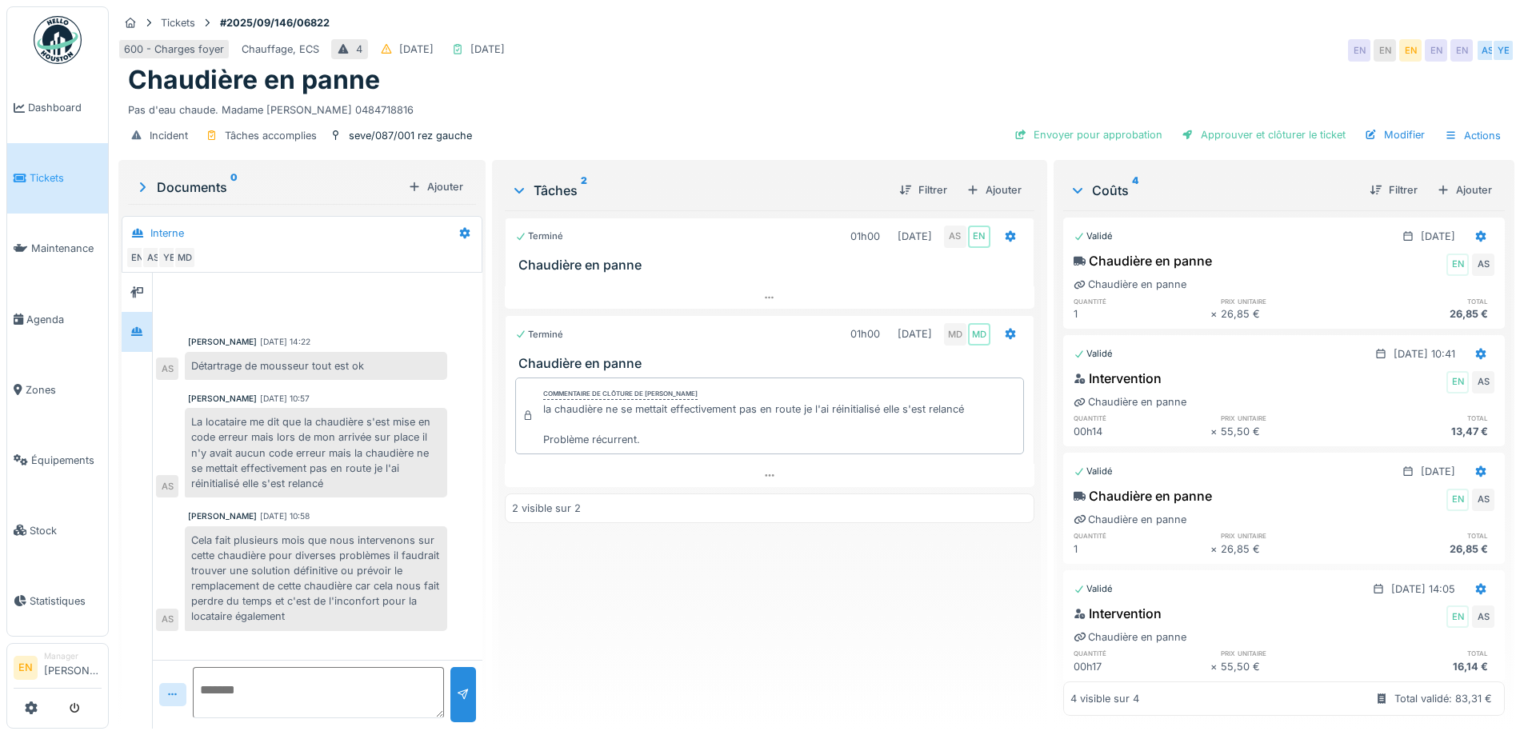
scroll to position [12, 0]
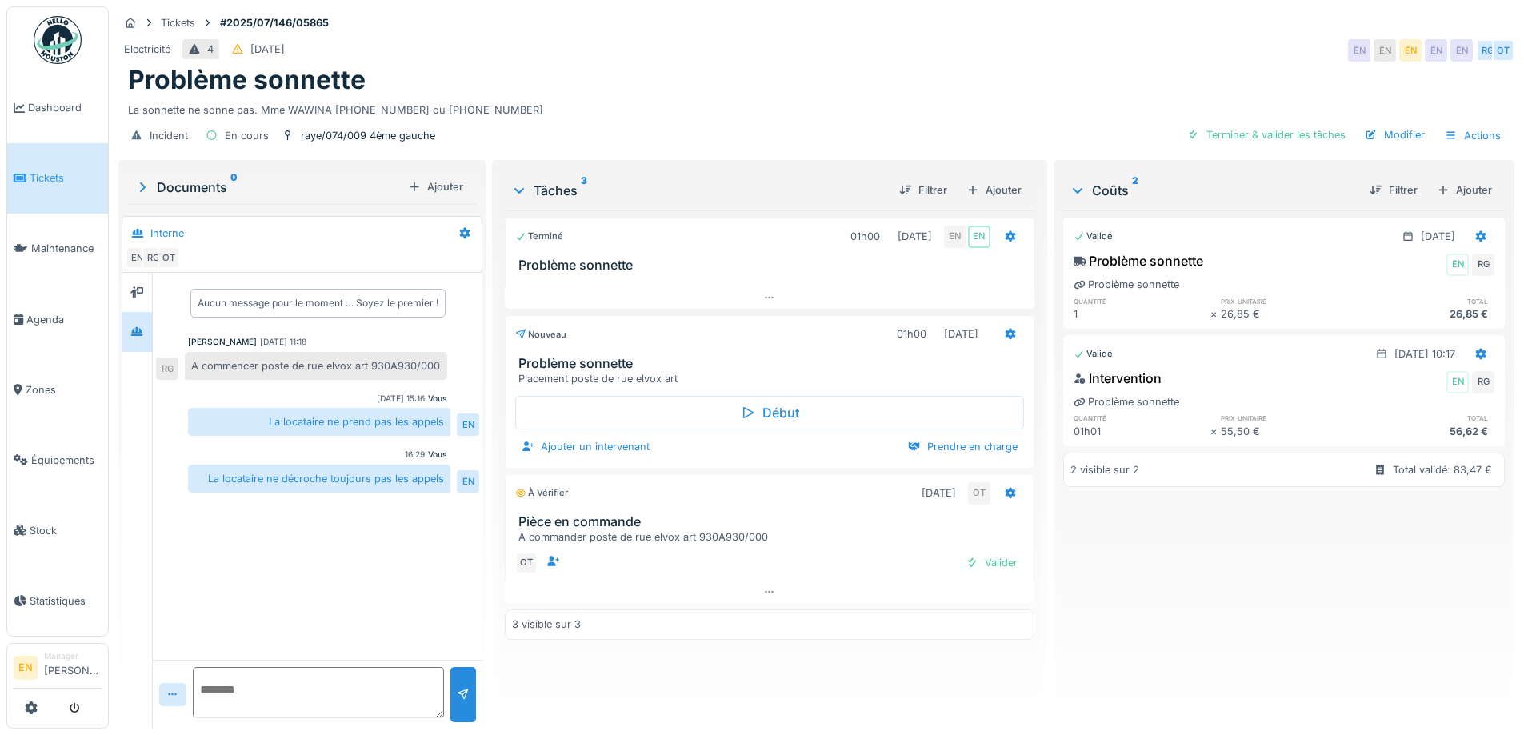
scroll to position [12, 0]
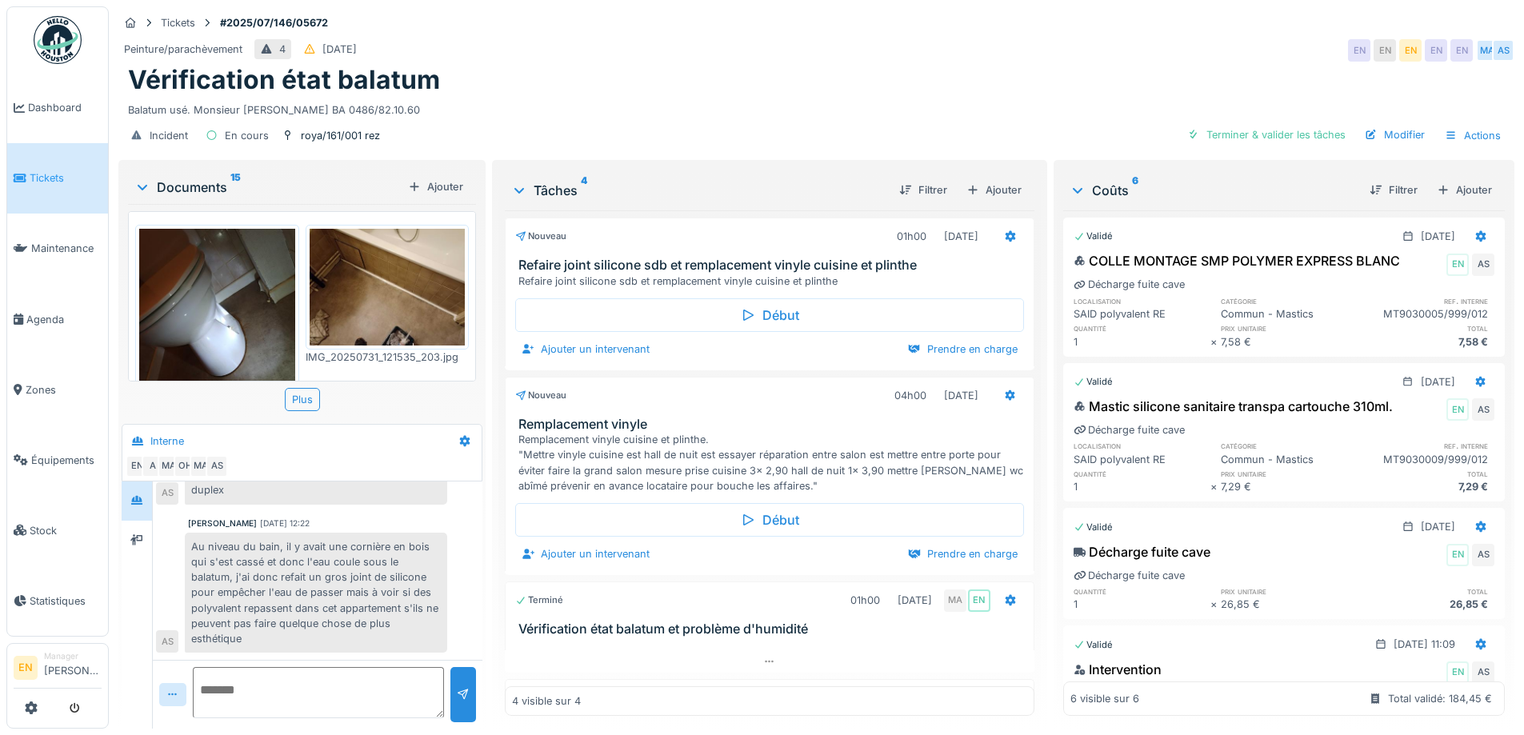
scroll to position [12, 0]
click at [758, 66] on div "Vérification état balatum" at bounding box center [816, 80] width 1377 height 30
click at [957, 65] on div "Vérification état balatum" at bounding box center [816, 80] width 1377 height 30
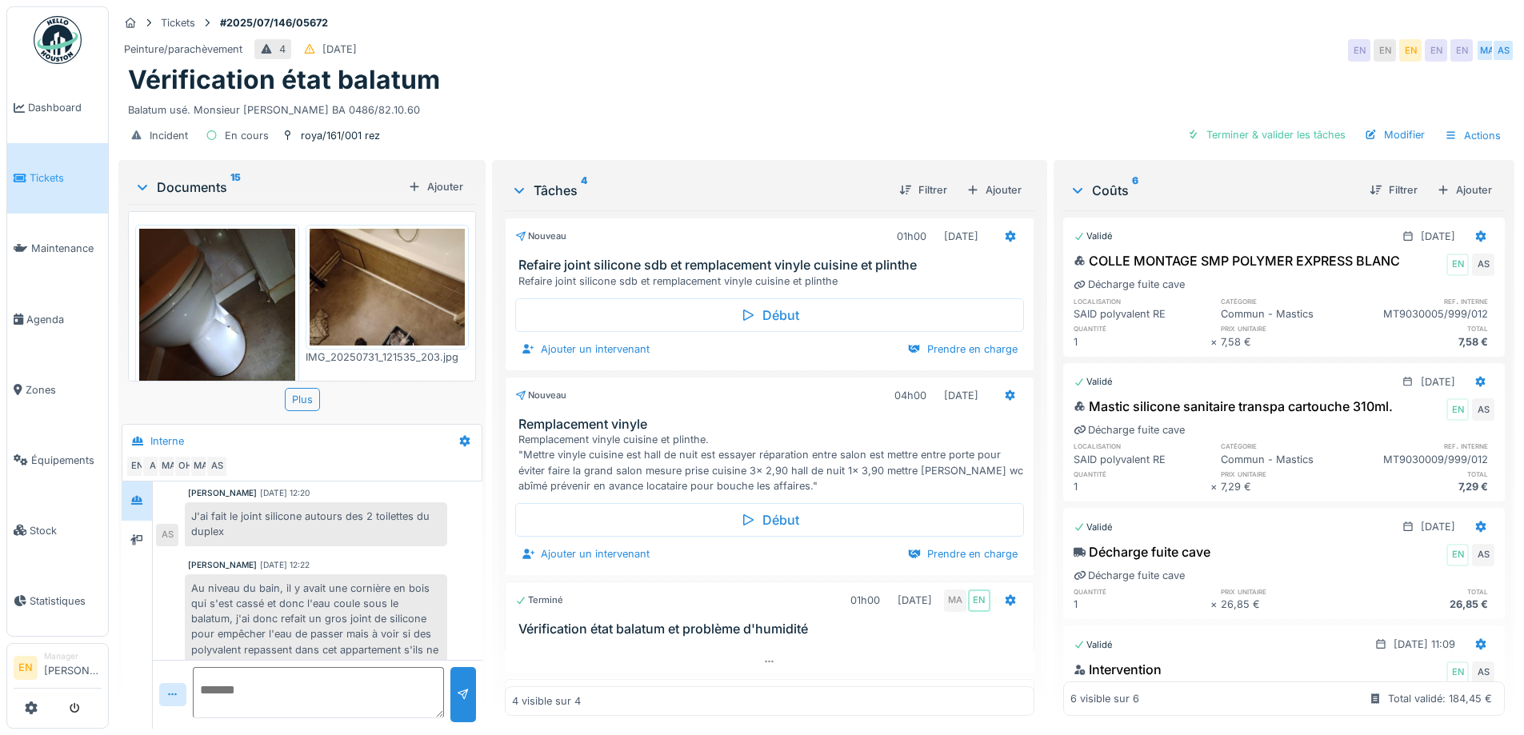
scroll to position [522, 0]
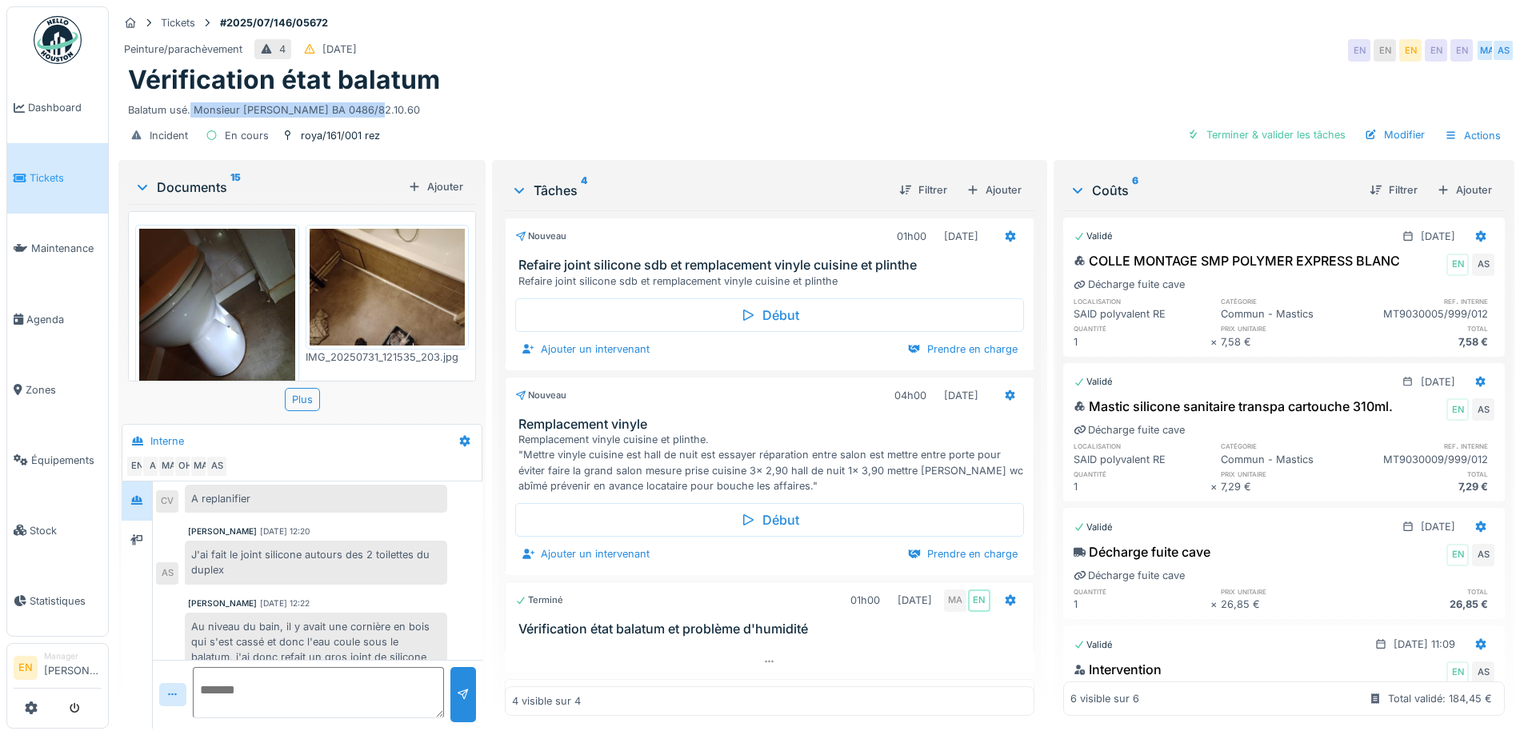
drag, startPoint x: 191, startPoint y: 95, endPoint x: 374, endPoint y: 104, distance: 183.4
click at [374, 104] on div "Balatum usé. Monsieur Amadou BA 0486/82.10.60" at bounding box center [816, 107] width 1377 height 22
copy div "Monsieur Amadou BA 0486/82.10.60"
click at [332, 128] on div "roya/161/001 rez" at bounding box center [340, 135] width 79 height 15
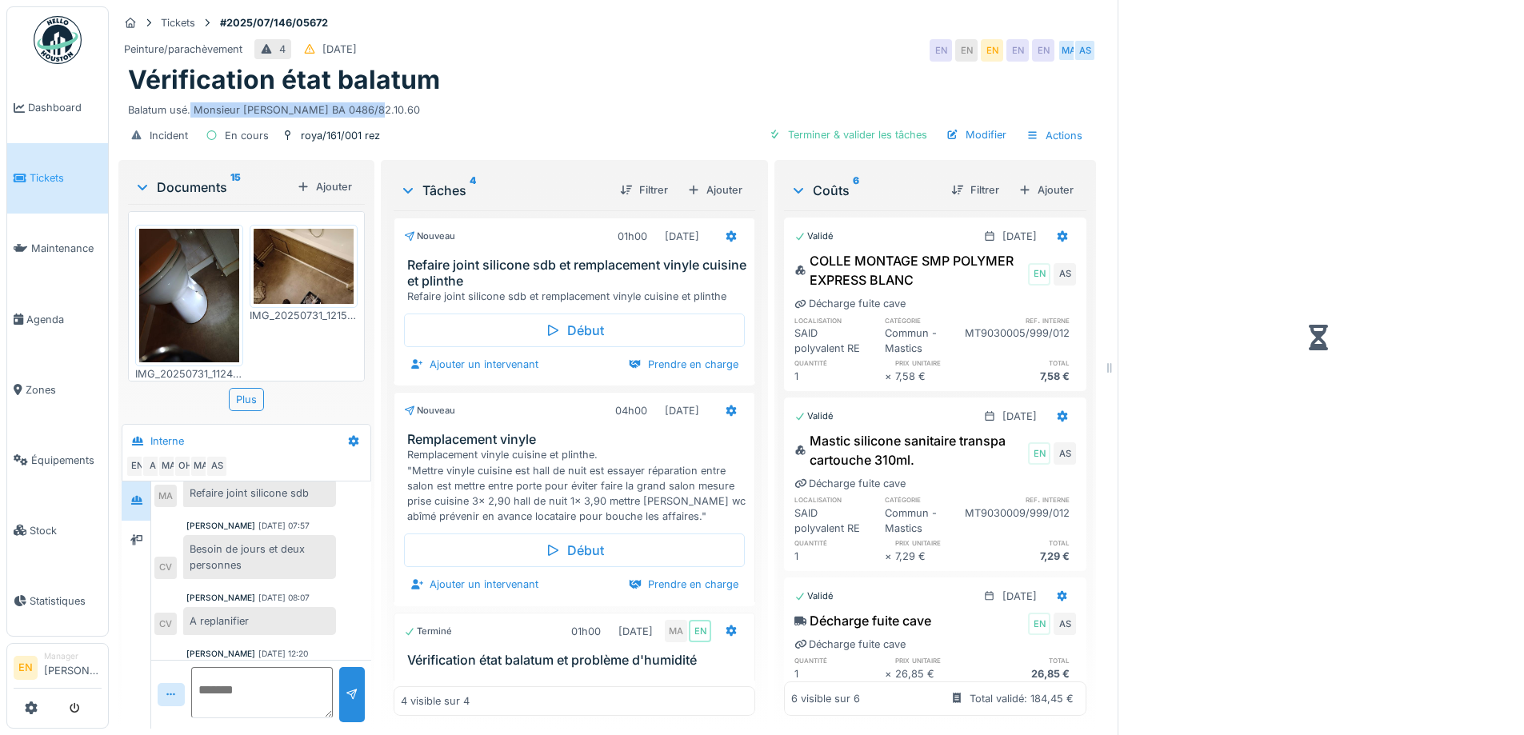
scroll to position [657, 0]
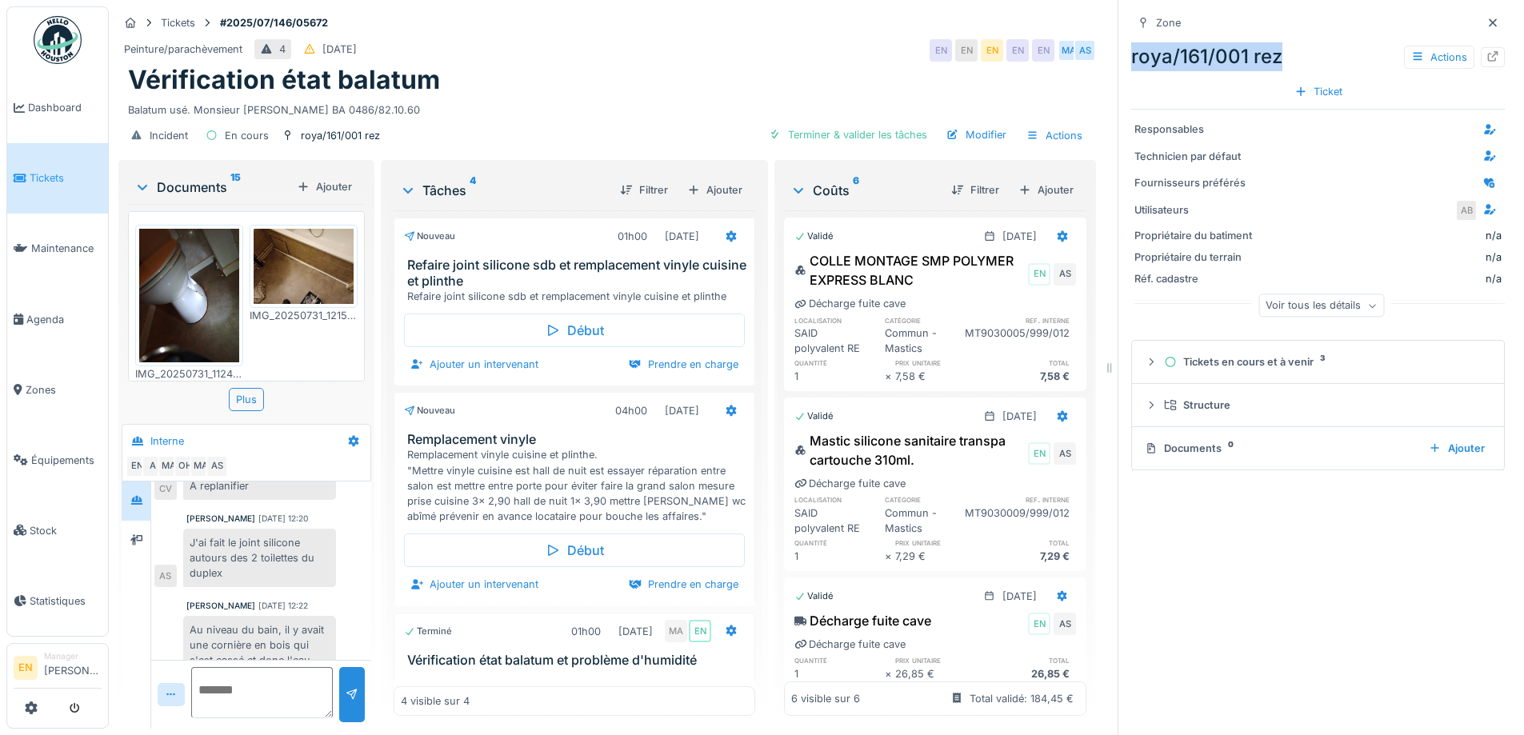
drag, startPoint x: 1115, startPoint y: 40, endPoint x: 1273, endPoint y: 49, distance: 157.8
click at [1273, 49] on div "Zone roya/161/001 rez Actions Ticket Responsables Technicien par défaut Fournis…" at bounding box center [1317, 367] width 400 height 735
copy div "roya/161/001 rez"
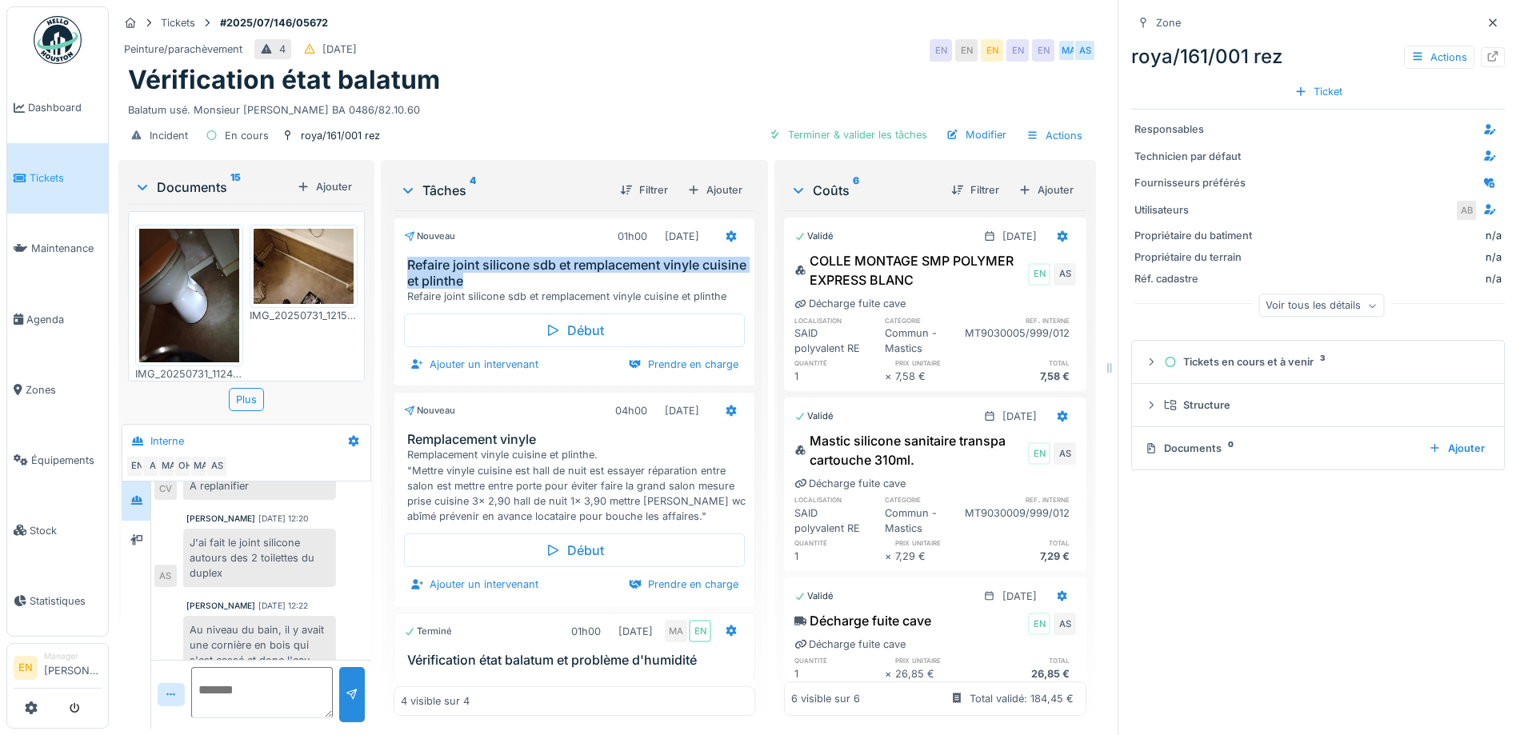
drag, startPoint x: 404, startPoint y: 250, endPoint x: 535, endPoint y: 274, distance: 133.5
click at [535, 274] on h3 "Refaire joint silicone sdb et remplacement vinyle cuisine et plinthe" at bounding box center [577, 273] width 341 height 30
copy h3 "Refaire joint silicone sdb et remplacement vinyle cuisine et plinthe"
click at [814, 75] on div "Vérification état balatum" at bounding box center [607, 80] width 958 height 30
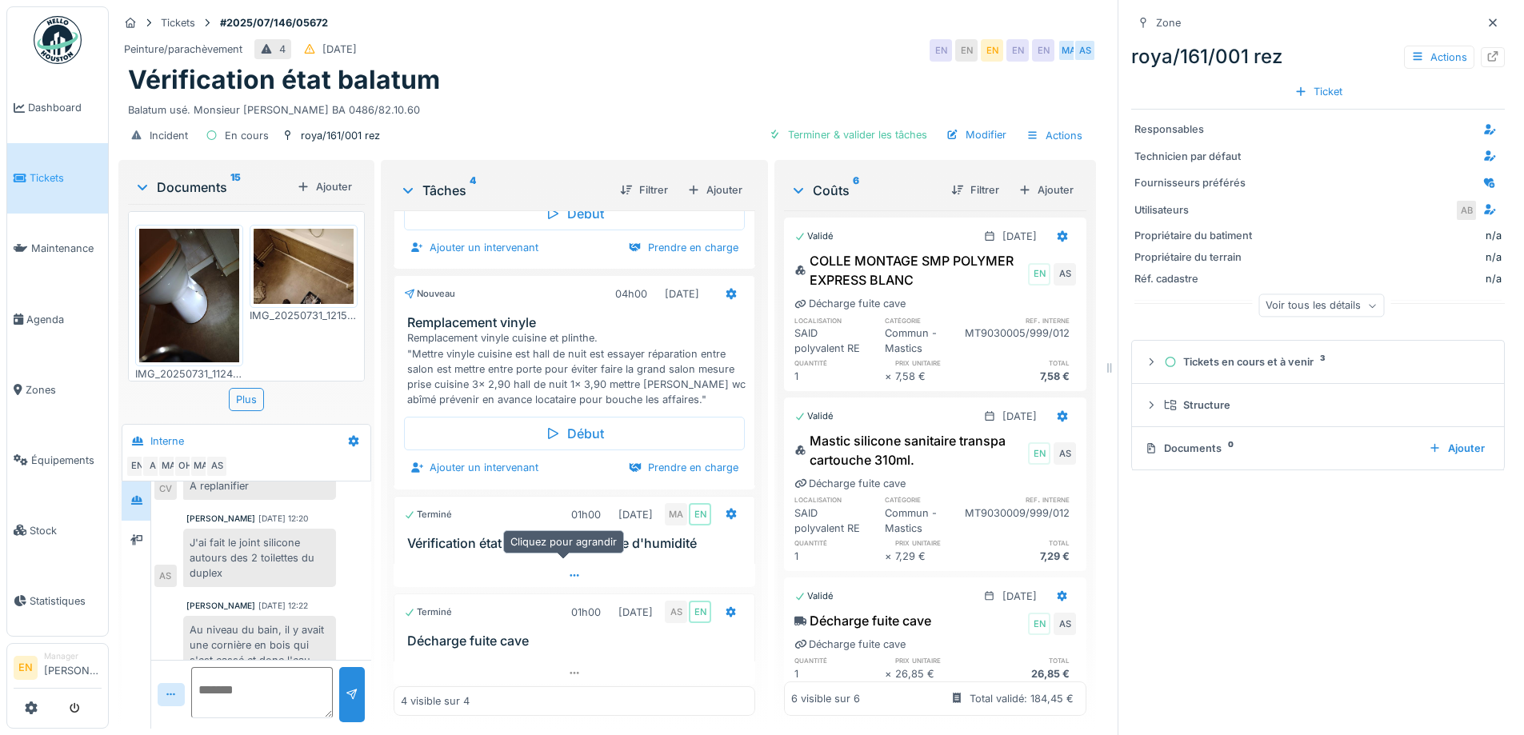
scroll to position [123, 0]
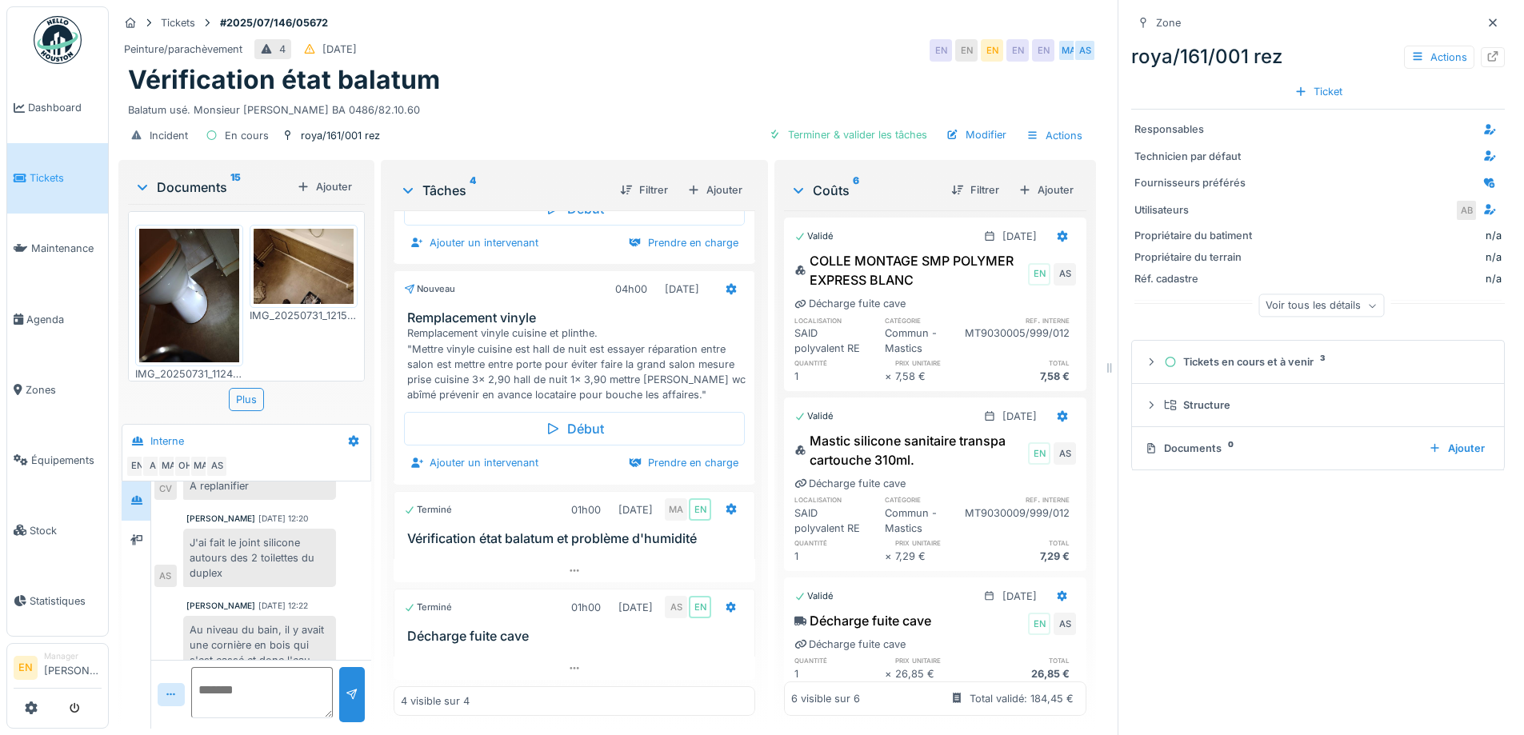
click at [491, 79] on div "Vérification état balatum" at bounding box center [607, 80] width 958 height 30
click at [606, 51] on div "Peinture/parachèvement 4 19/07/2025 EN EN EN EN EN MA AS" at bounding box center [606, 50] width 977 height 29
click at [1481, 13] on div at bounding box center [1493, 23] width 24 height 20
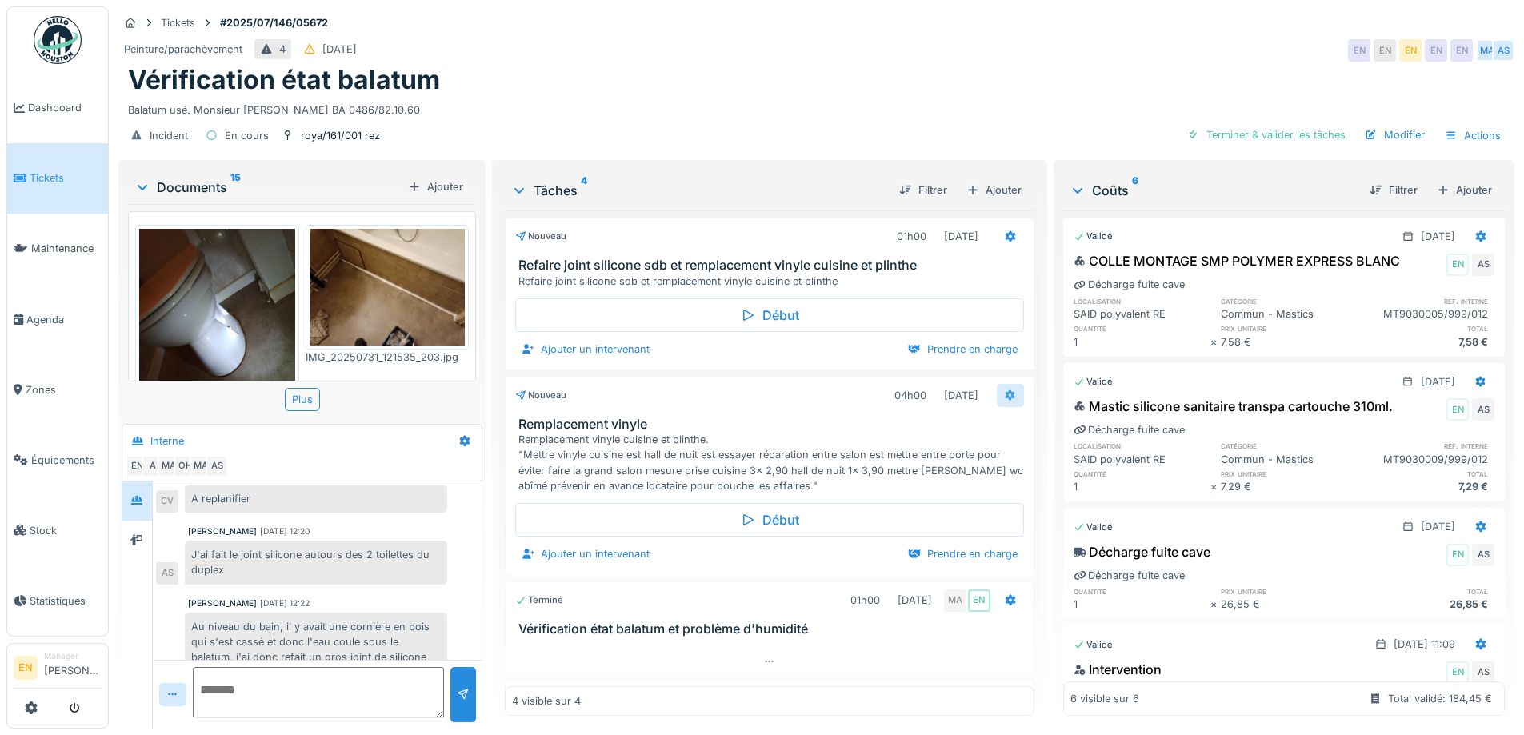
click at [1005, 390] on icon at bounding box center [1010, 395] width 10 height 11
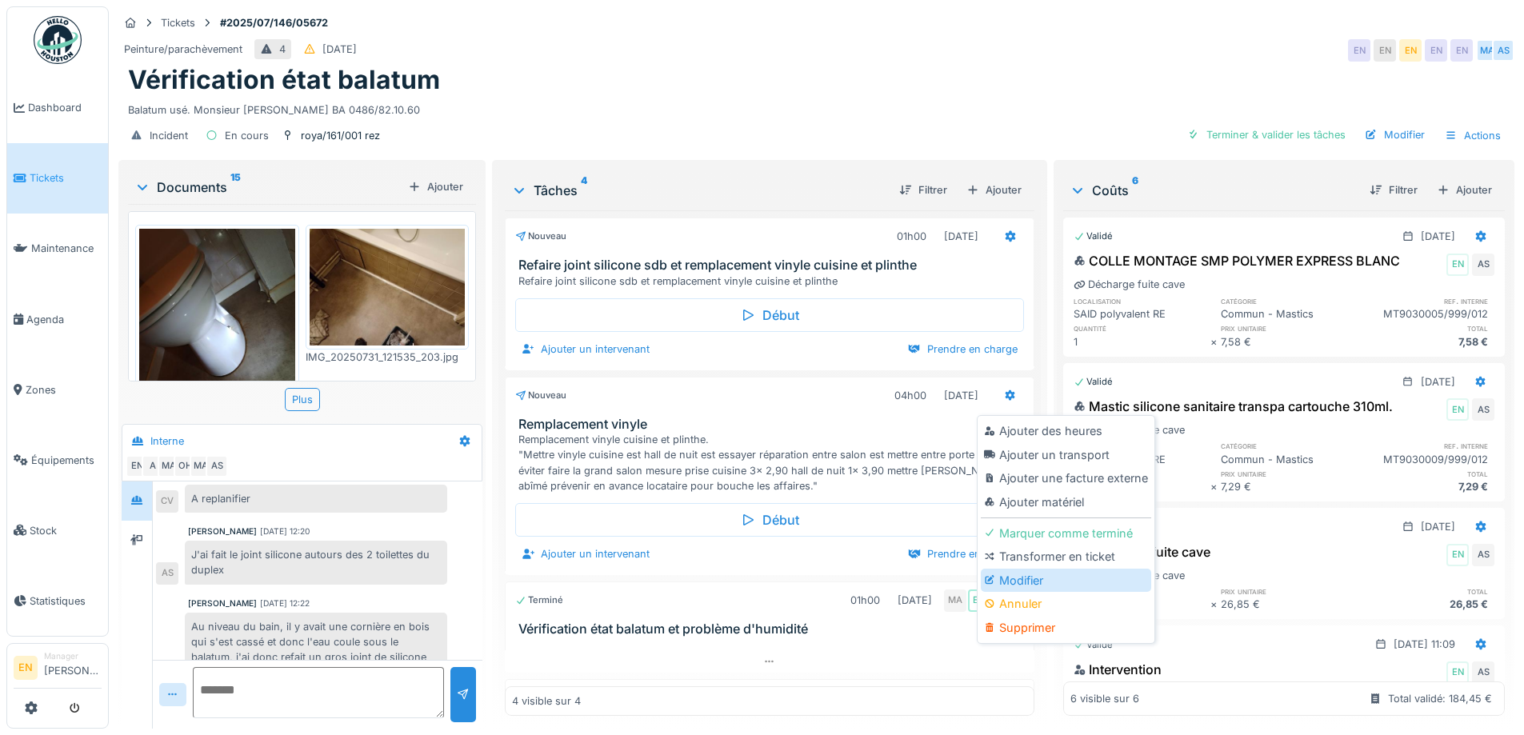
click at [1028, 569] on div "Modifier" at bounding box center [1066, 581] width 170 height 24
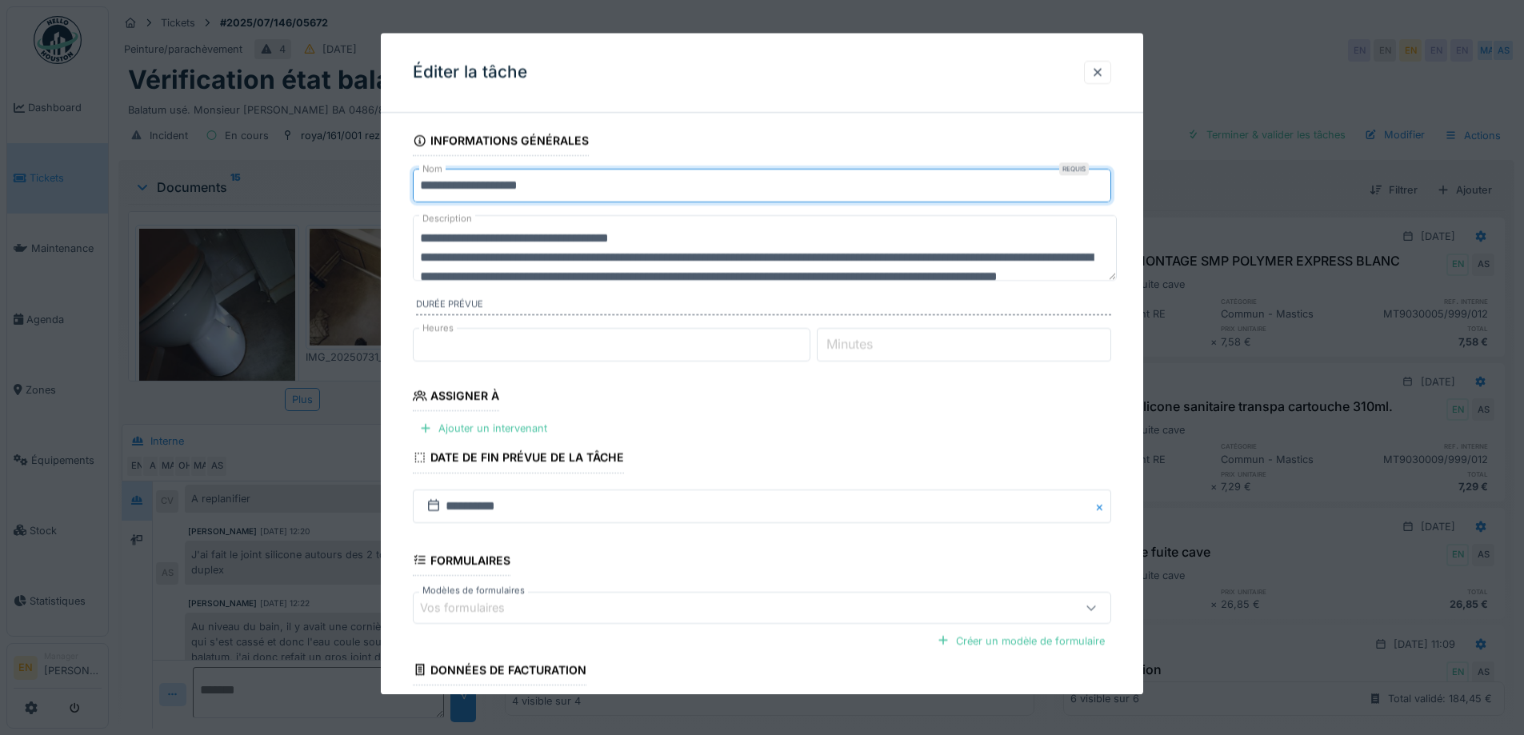
click at [422, 187] on input "**********" at bounding box center [762, 186] width 698 height 34
click at [695, 191] on input "**********" at bounding box center [762, 186] width 698 height 34
click at [901, 186] on input "**********" at bounding box center [762, 186] width 698 height 34
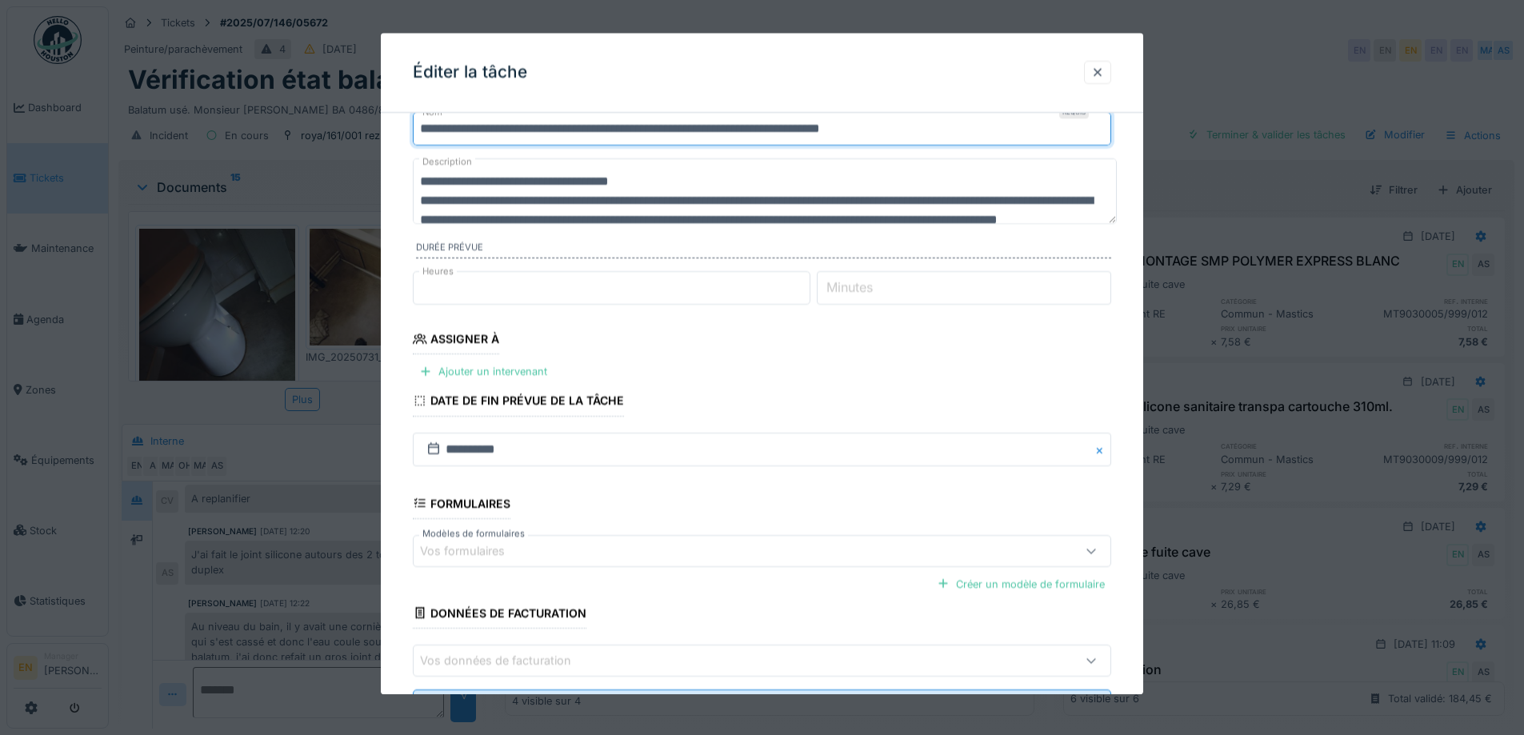
scroll to position [130, 0]
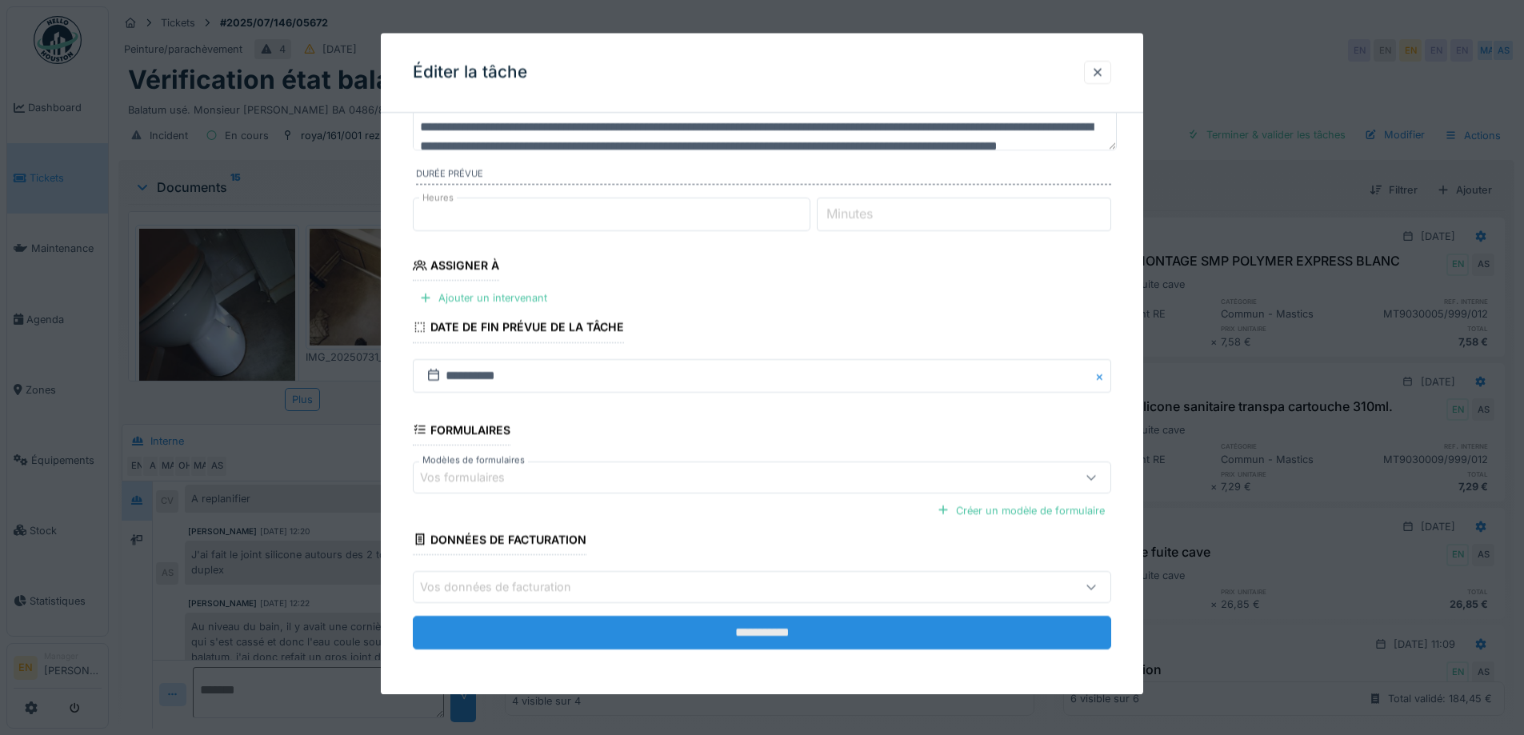
type input "**********"
click at [771, 634] on input "**********" at bounding box center [762, 633] width 698 height 34
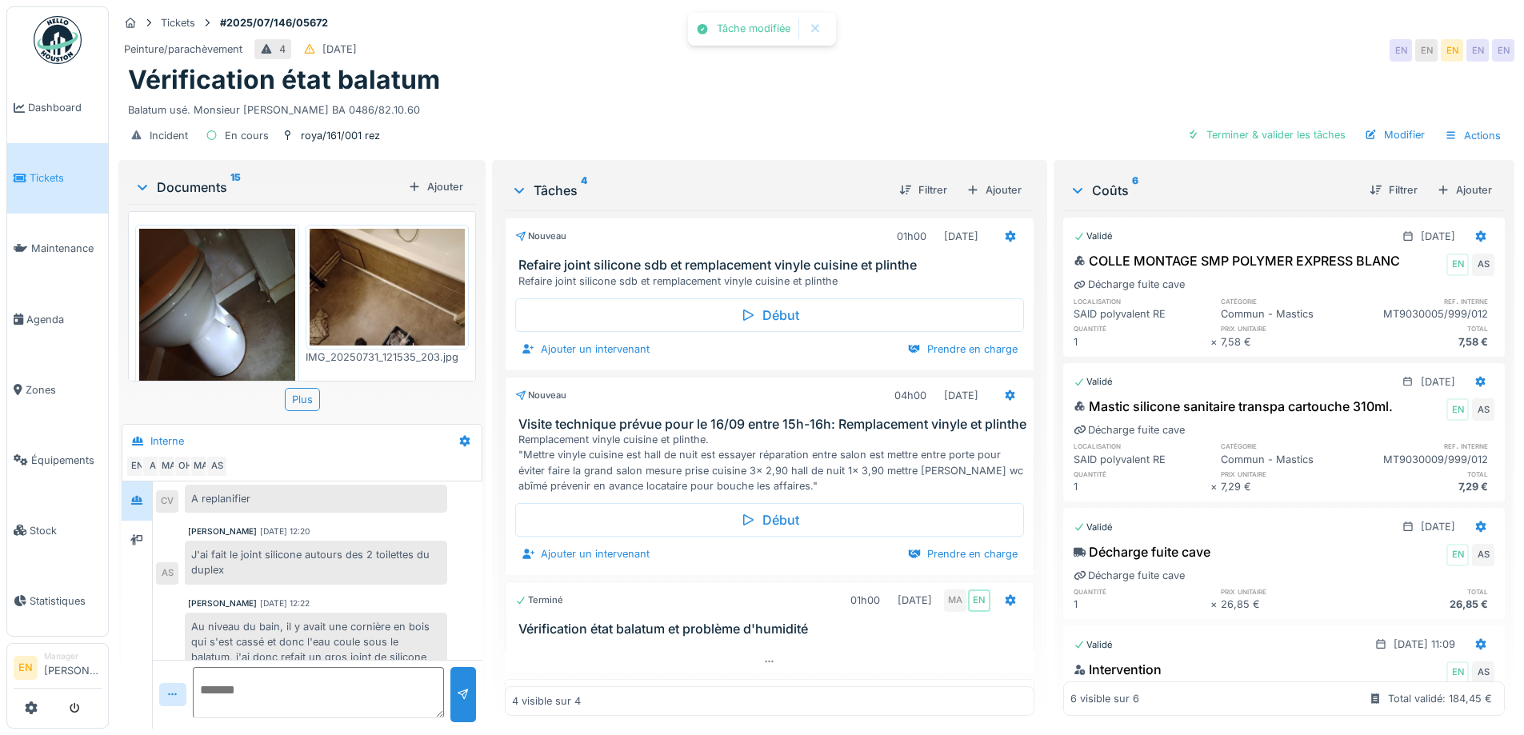
scroll to position [602, 0]
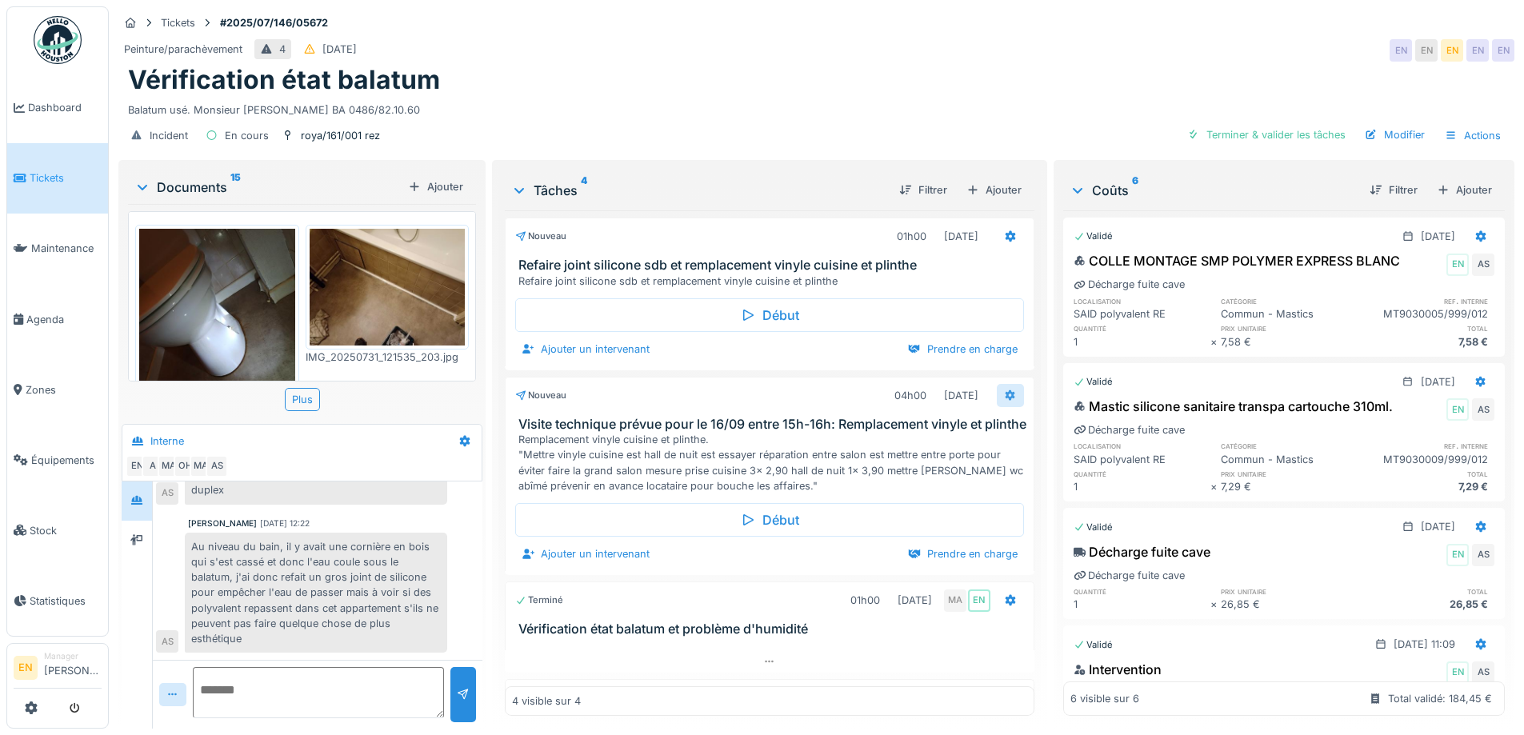
click at [1004, 390] on icon at bounding box center [1010, 395] width 13 height 10
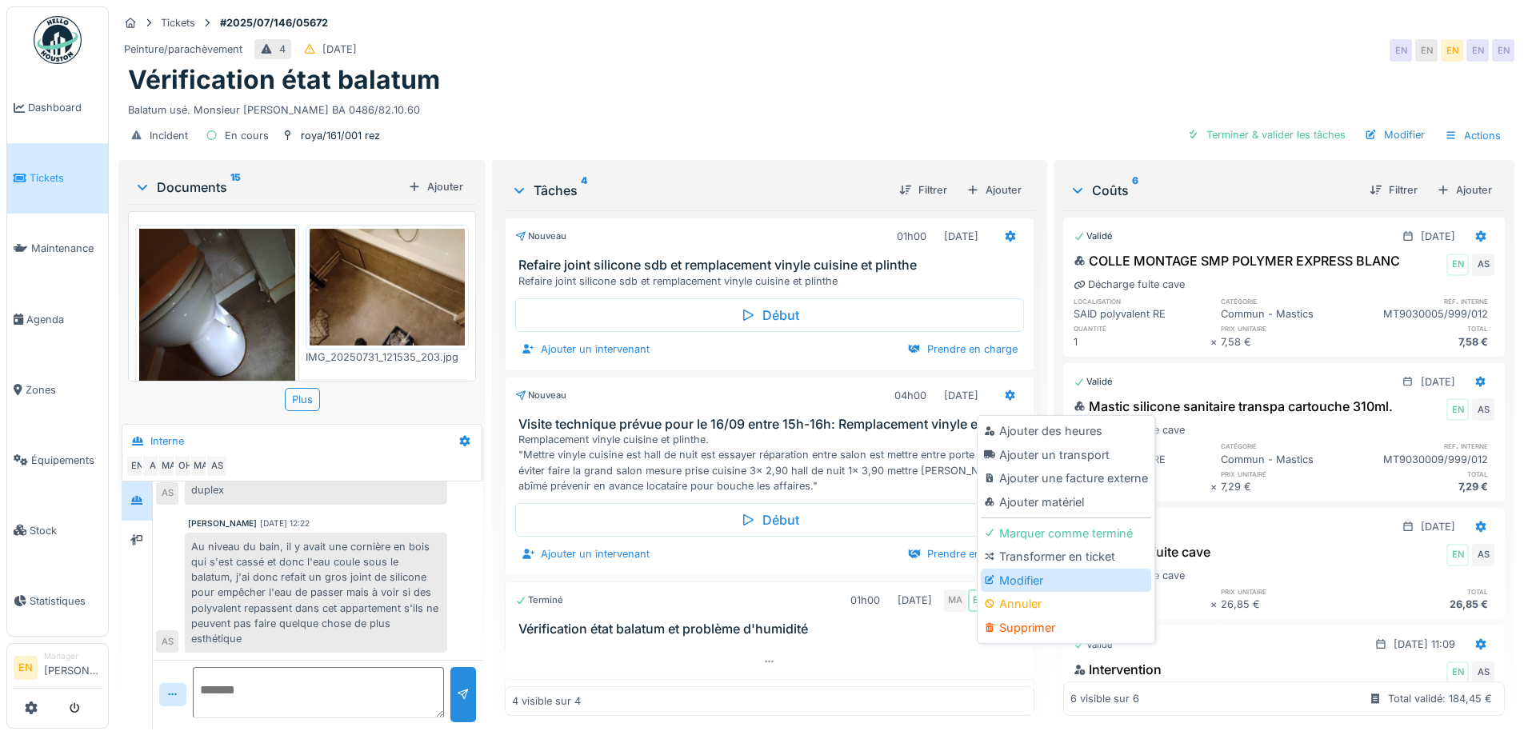
click at [1034, 569] on div "Modifier" at bounding box center [1066, 581] width 170 height 24
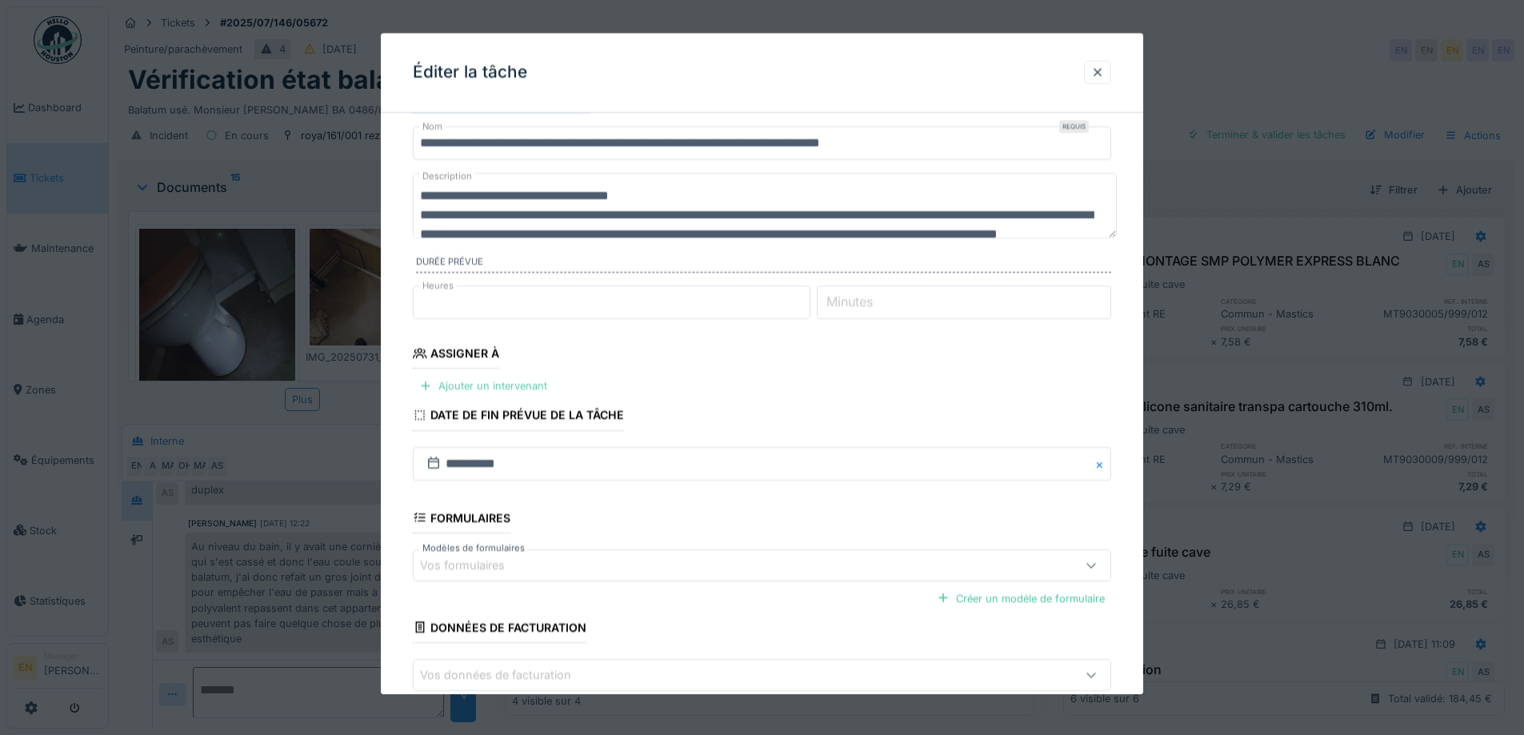
scroll to position [80, 0]
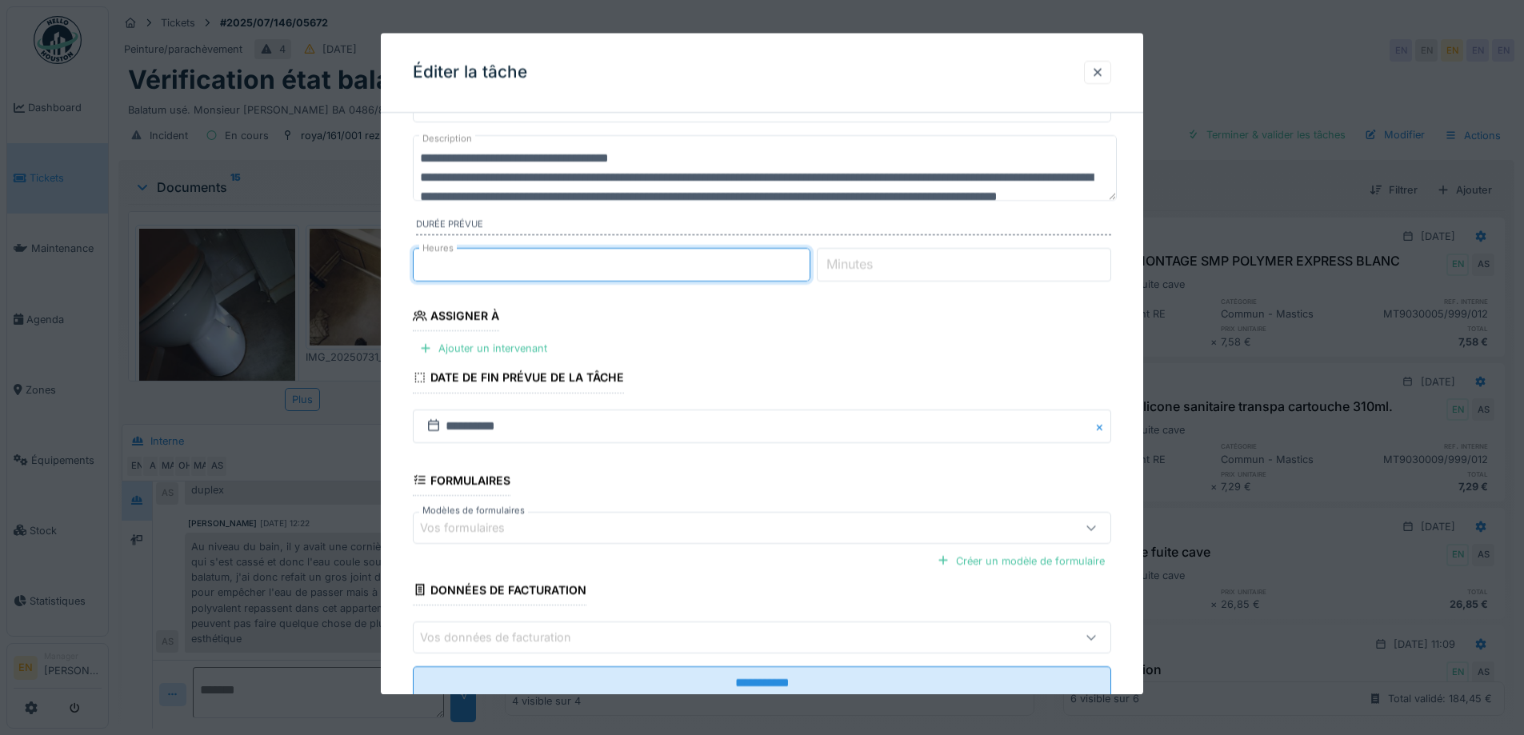
click at [807, 272] on input "*" at bounding box center [612, 265] width 398 height 34
type input "*"
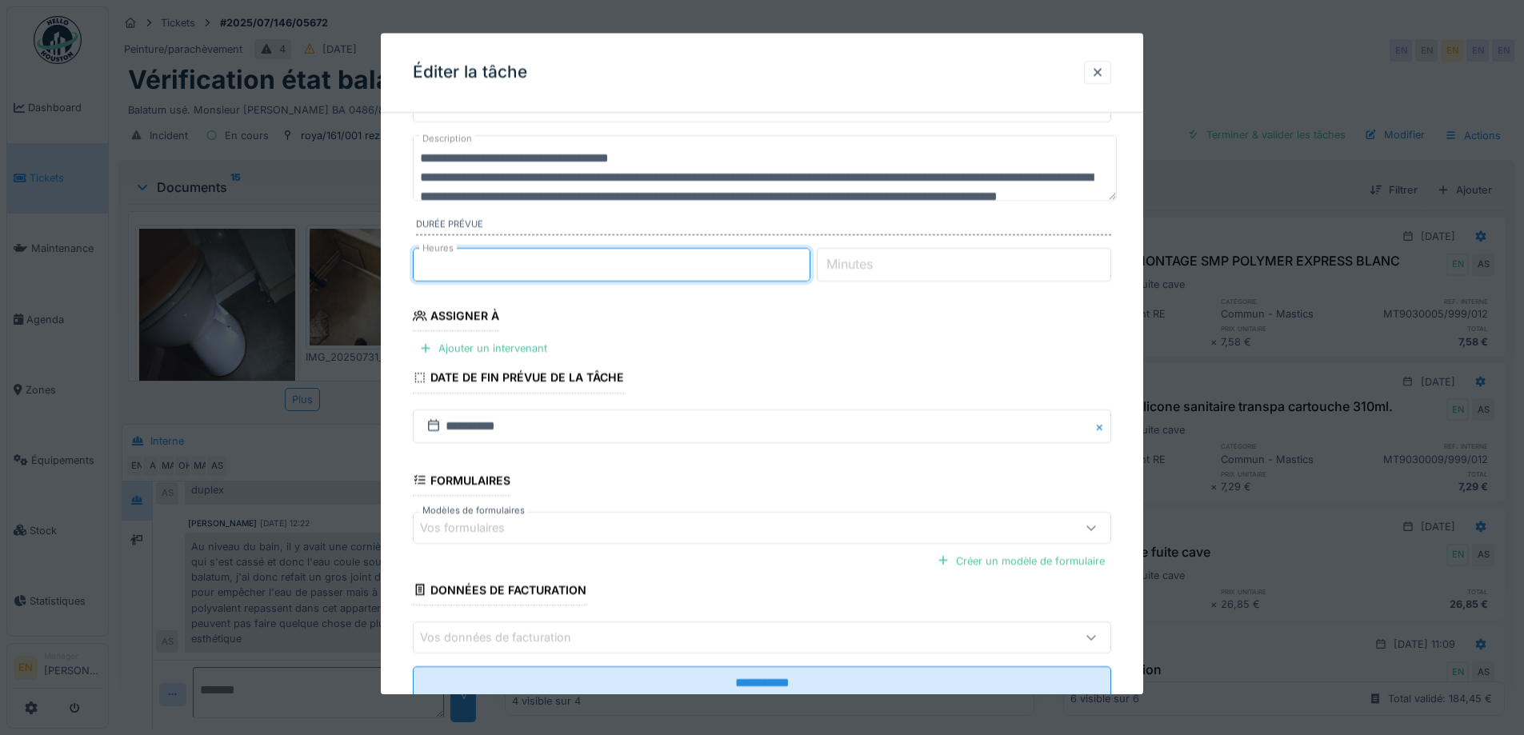
click at [807, 260] on input "*" at bounding box center [612, 265] width 398 height 34
click at [502, 348] on div "Ajouter un intervenant" at bounding box center [483, 349] width 141 height 22
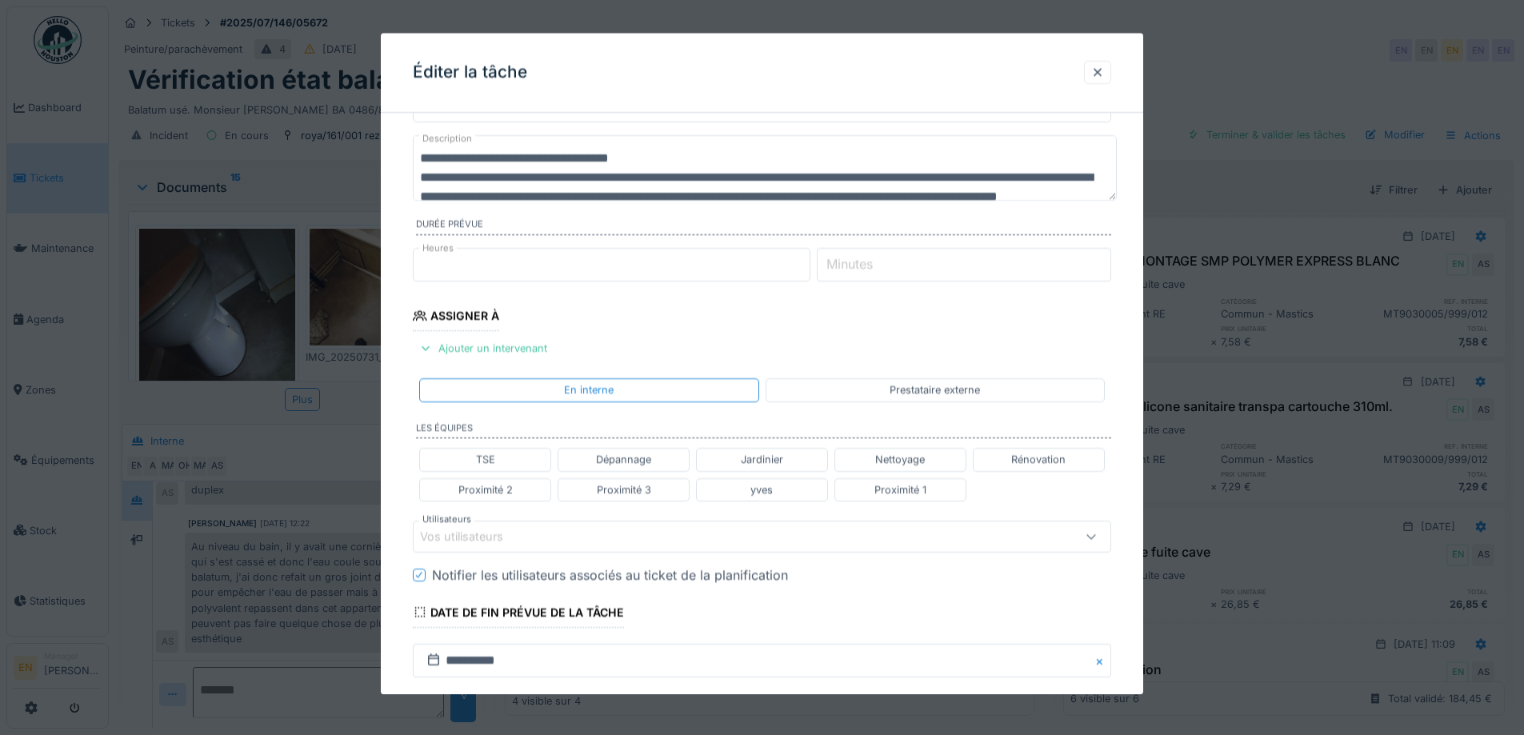
click at [549, 538] on div "Vos utilisateurs" at bounding box center [721, 537] width 602 height 18
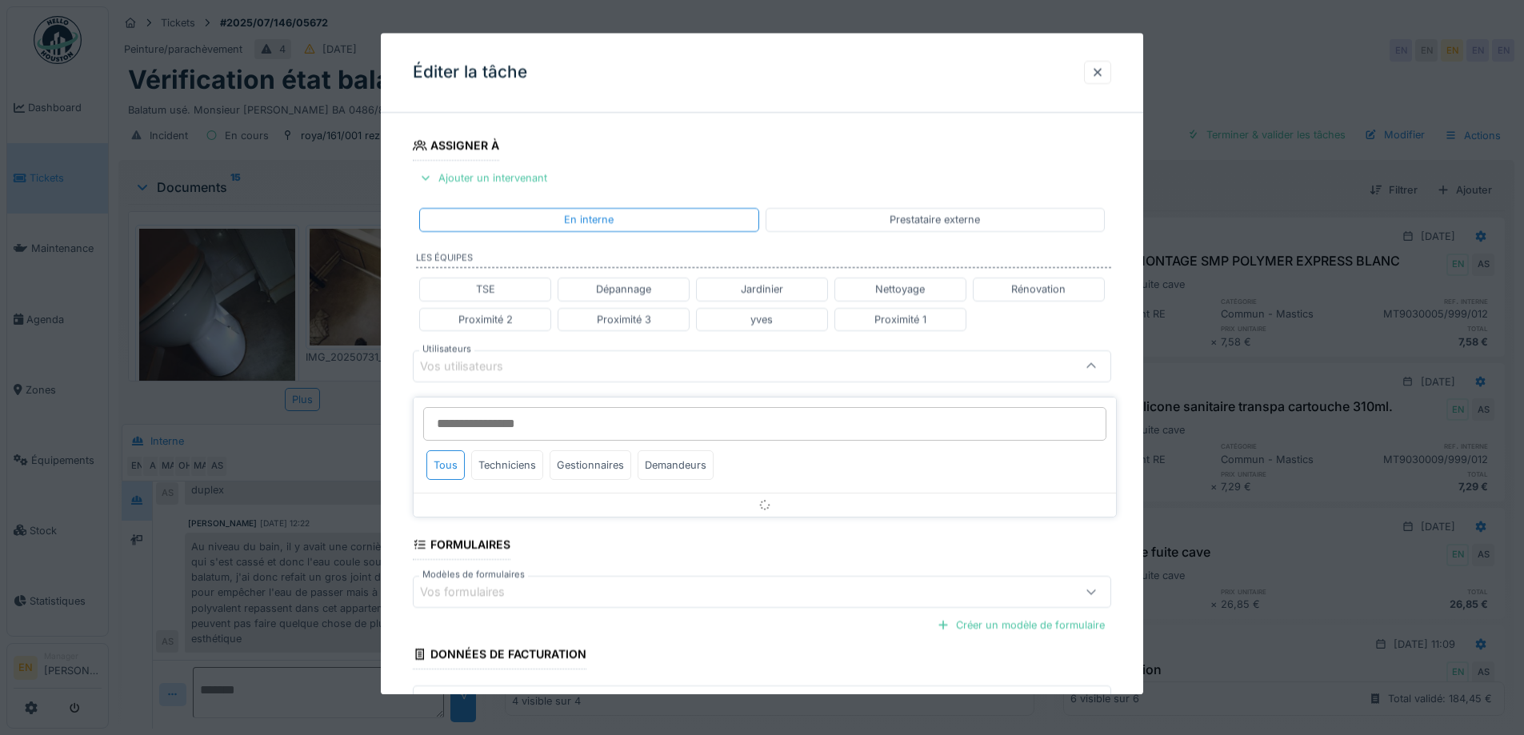
scroll to position [253, 0]
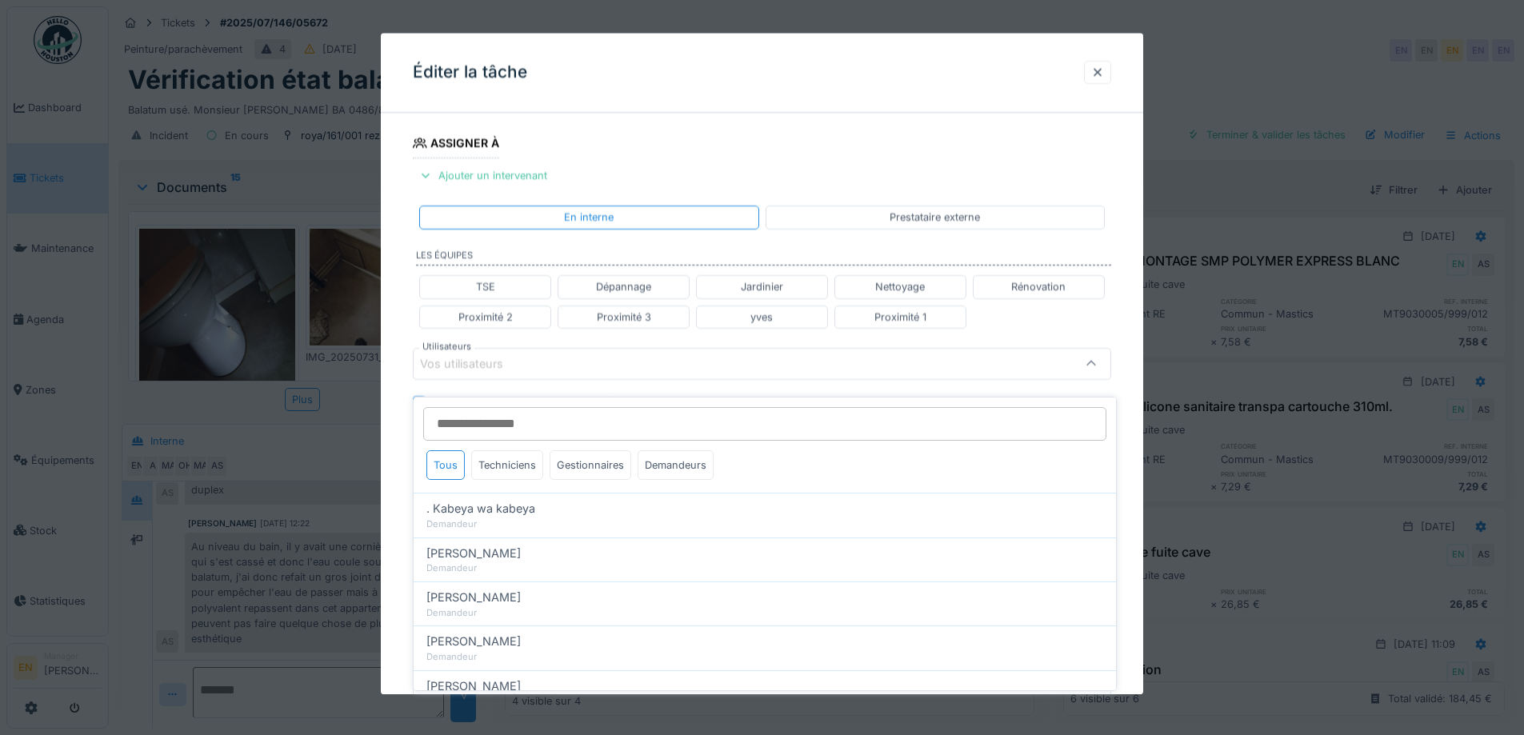
click at [545, 407] on input "Utilisateurs" at bounding box center [764, 424] width 683 height 34
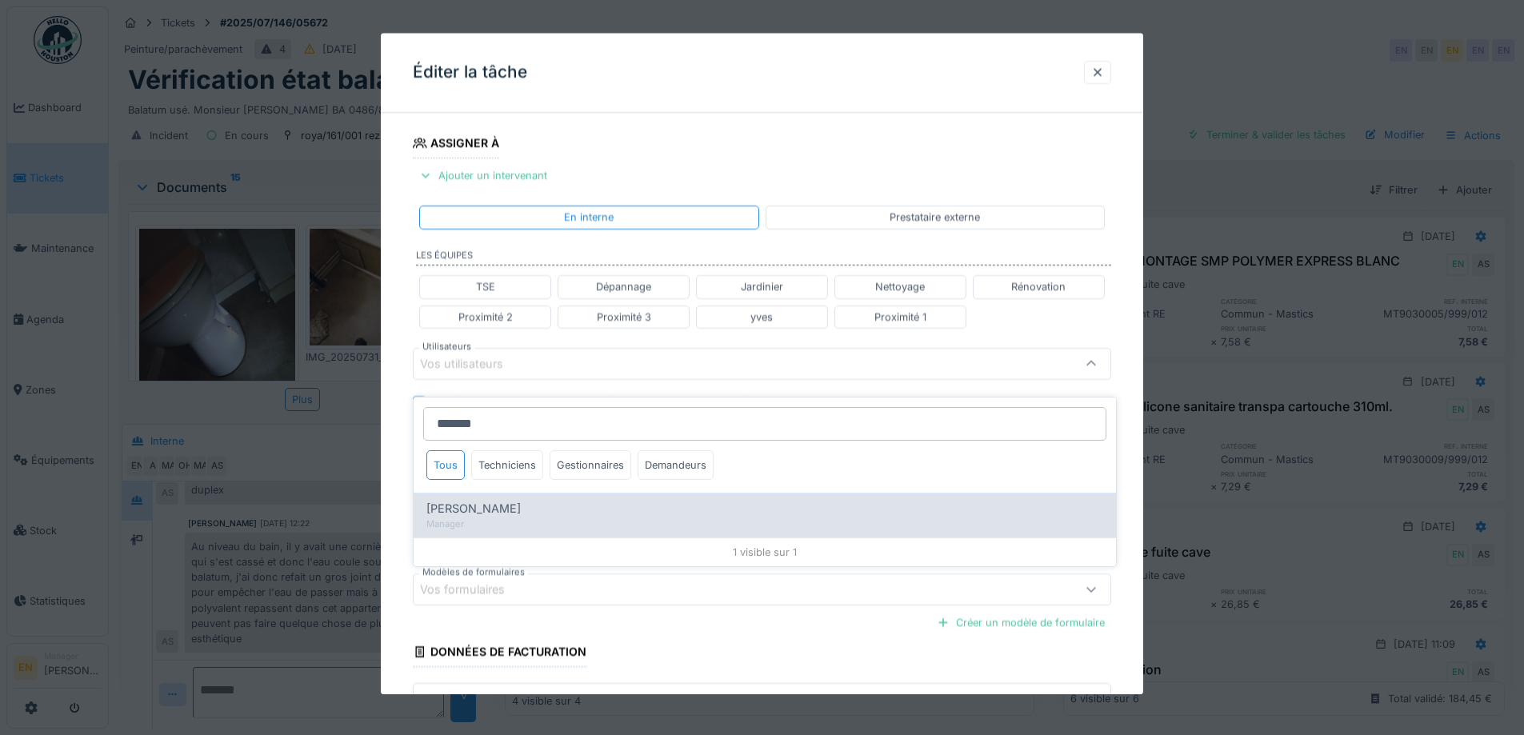
type input "*******"
click at [458, 500] on span "Nicolae Jitcu" at bounding box center [473, 509] width 94 height 18
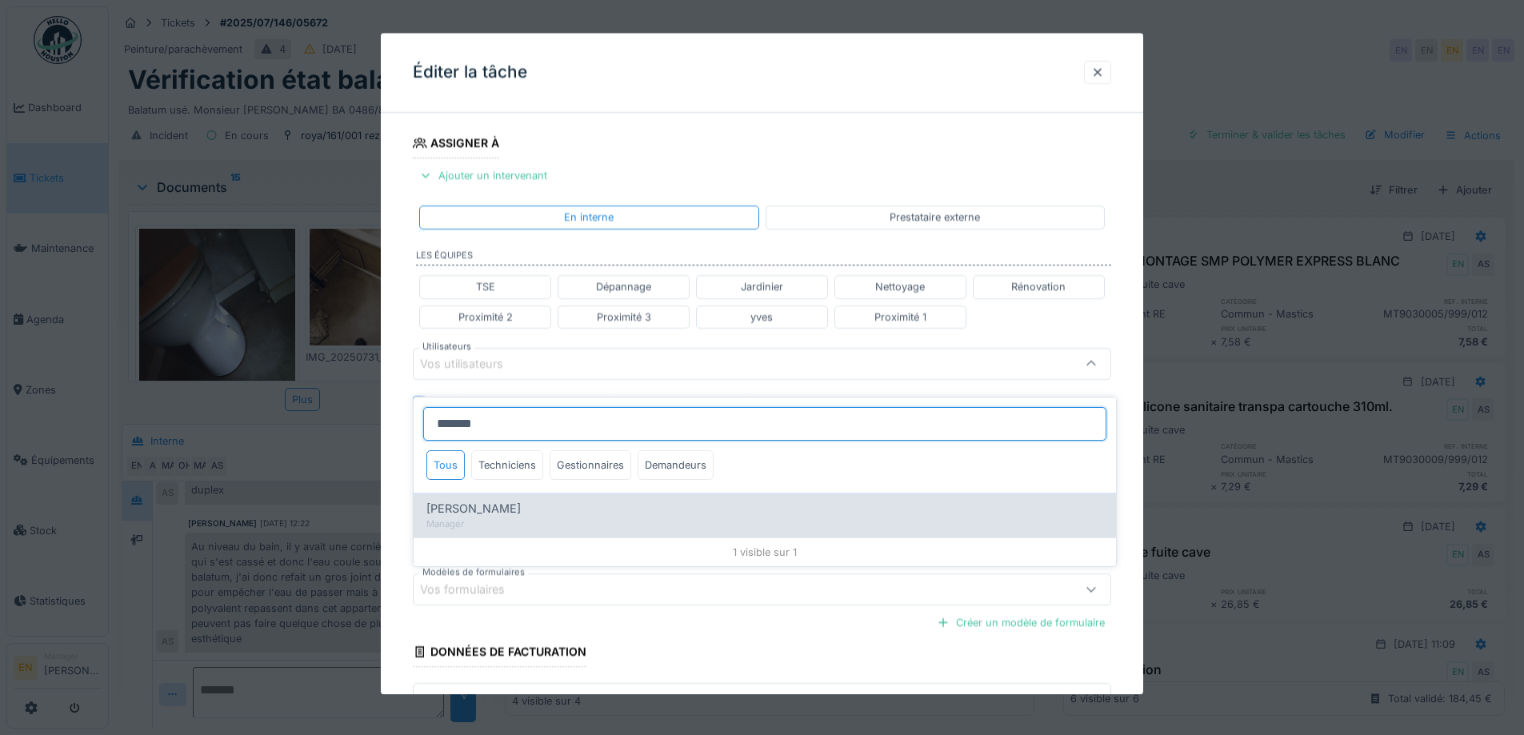
type input "*****"
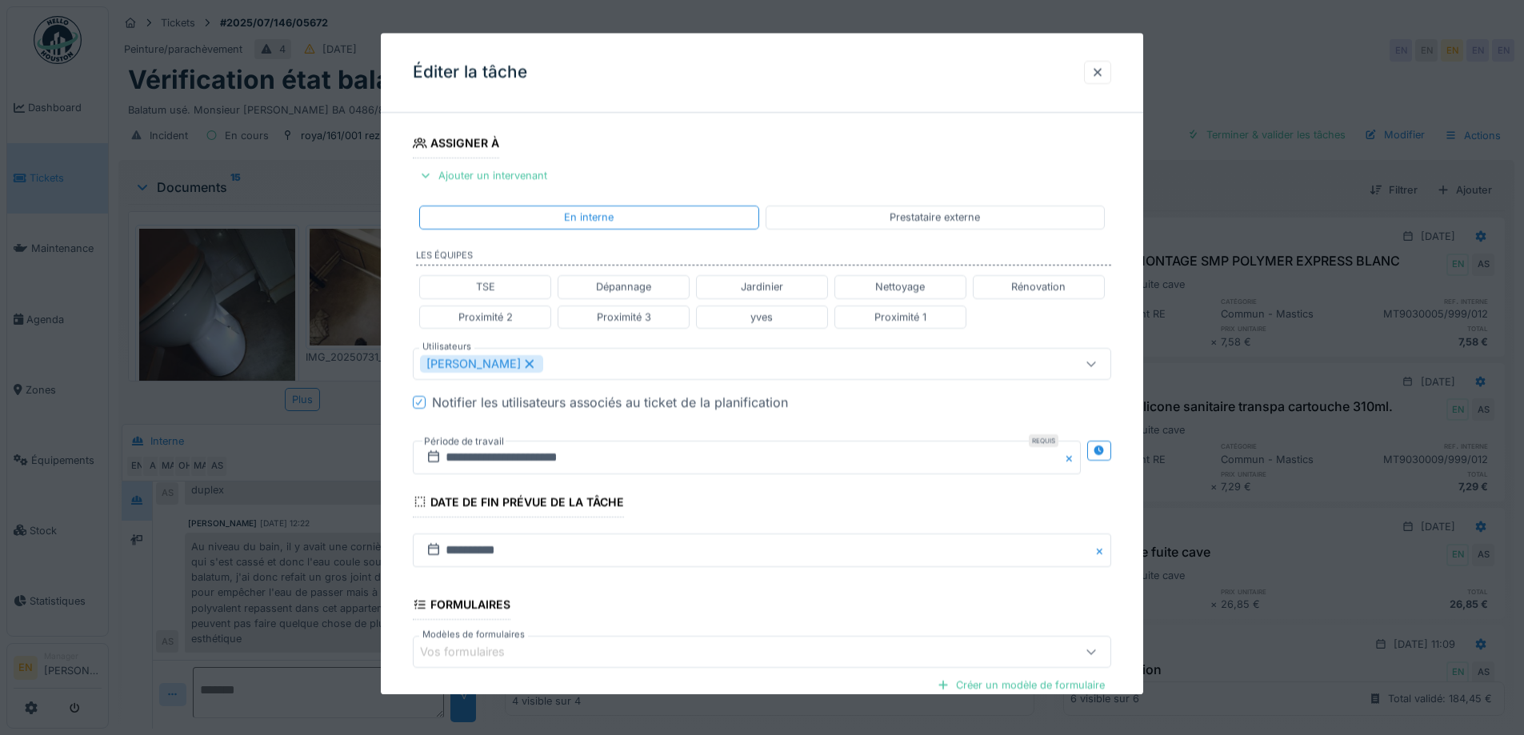
click at [1132, 451] on div "**********" at bounding box center [762, 371] width 762 height 996
click at [1101, 447] on icon at bounding box center [1098, 451] width 10 height 10
click at [514, 454] on input "**********" at bounding box center [574, 458] width 322 height 34
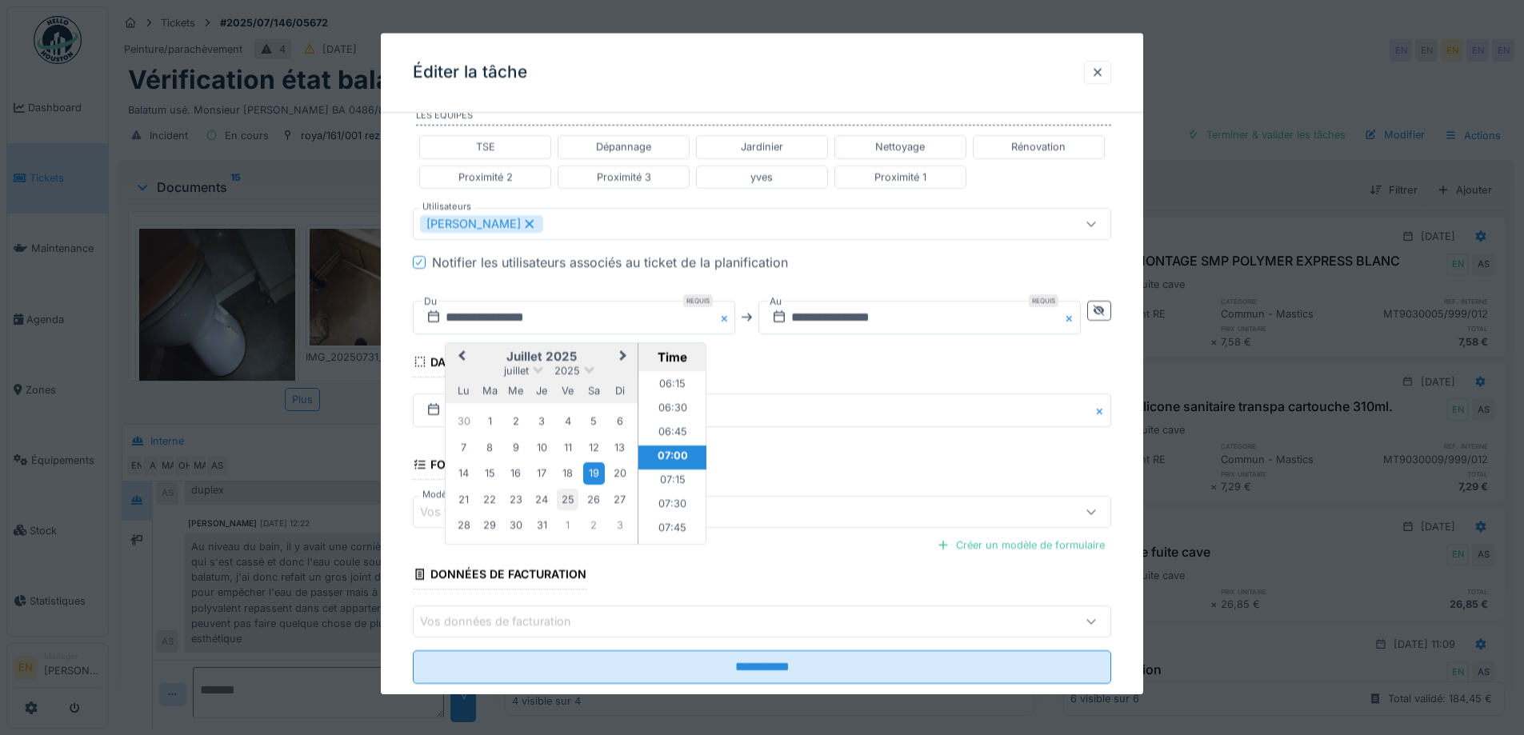
scroll to position [427, 0]
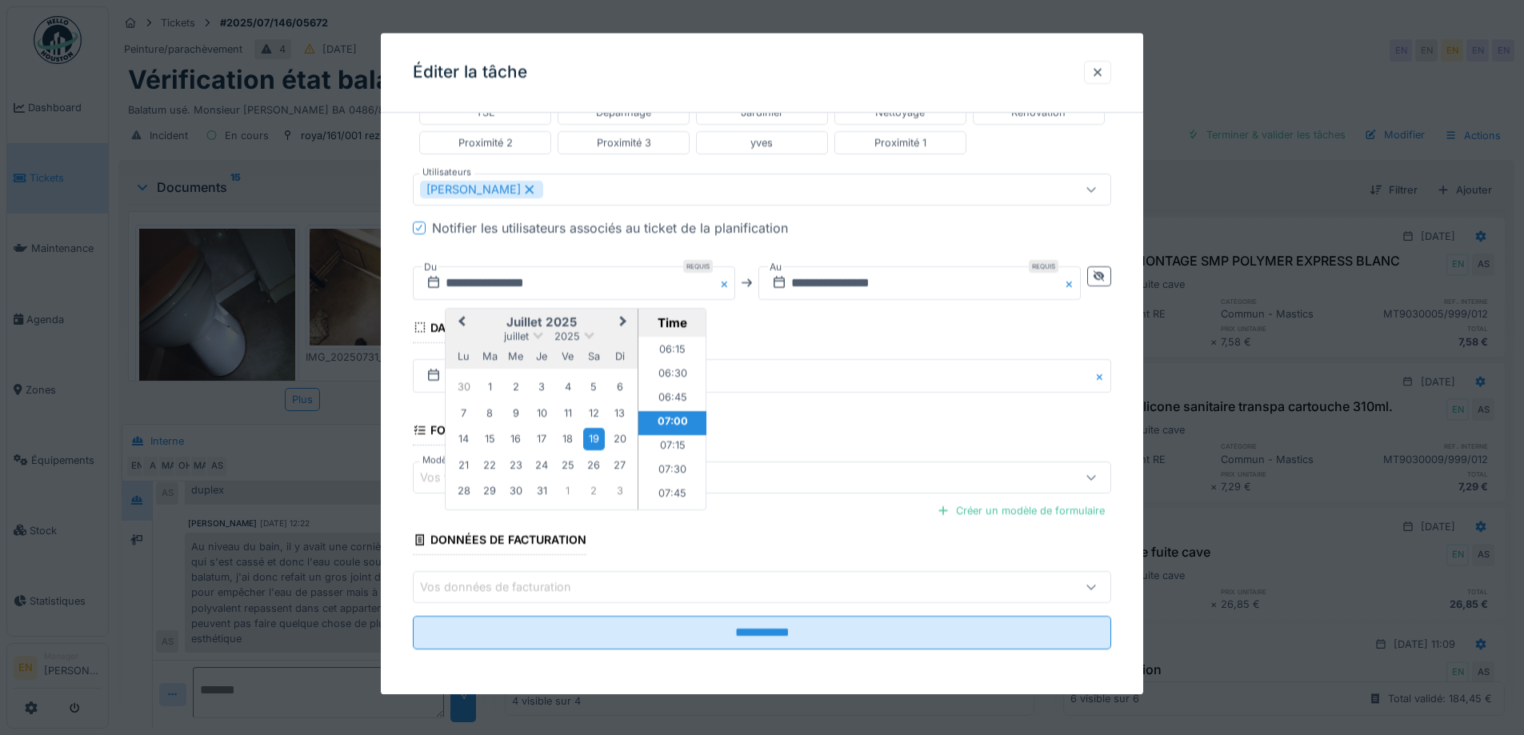
click at [623, 325] on span "Next Month" at bounding box center [623, 322] width 0 height 19
click at [623, 322] on span "Next Month" at bounding box center [623, 322] width 0 height 19
click at [494, 436] on div "16" at bounding box center [490, 441] width 22 height 22
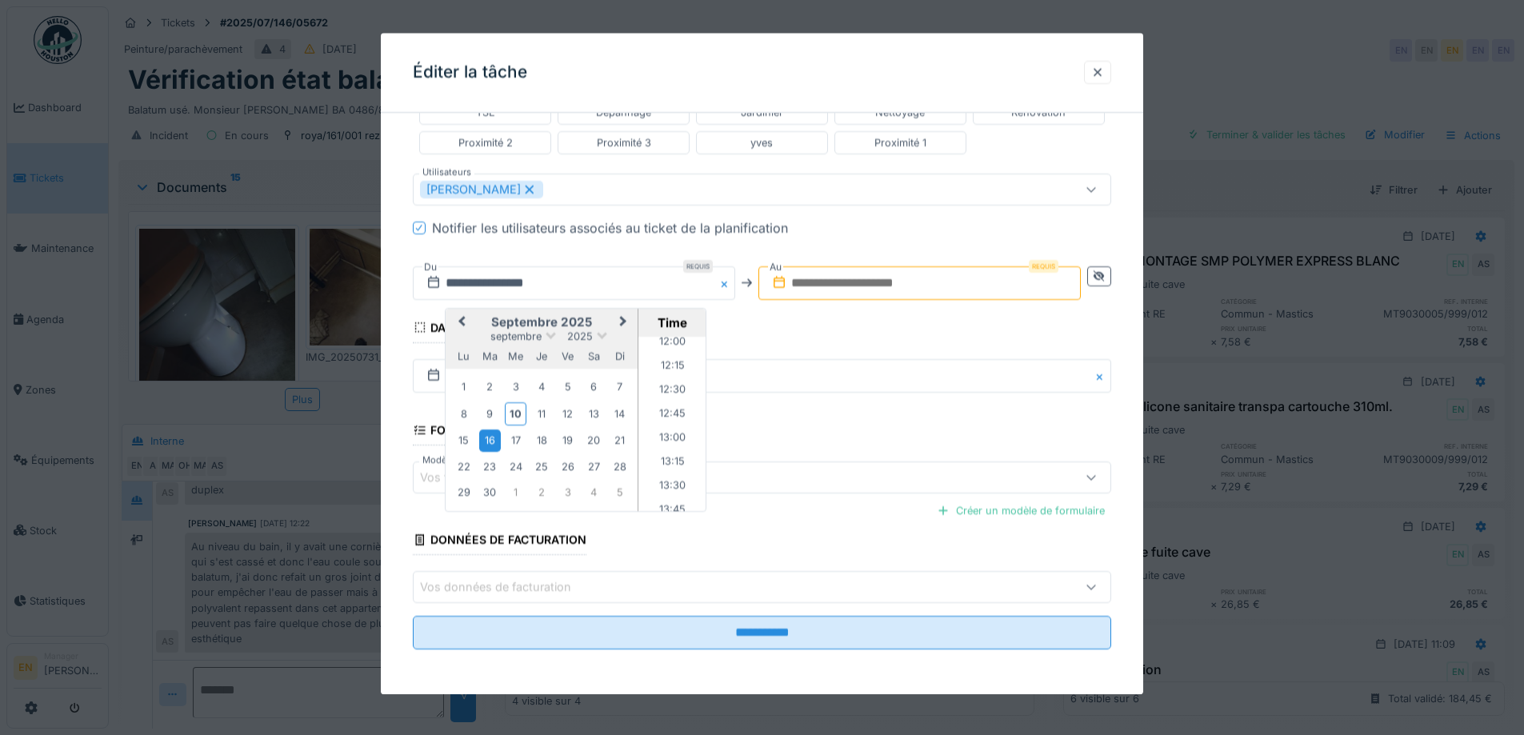
scroll to position [1317, 0]
click at [670, 463] on li "15:00" at bounding box center [672, 471] width 68 height 24
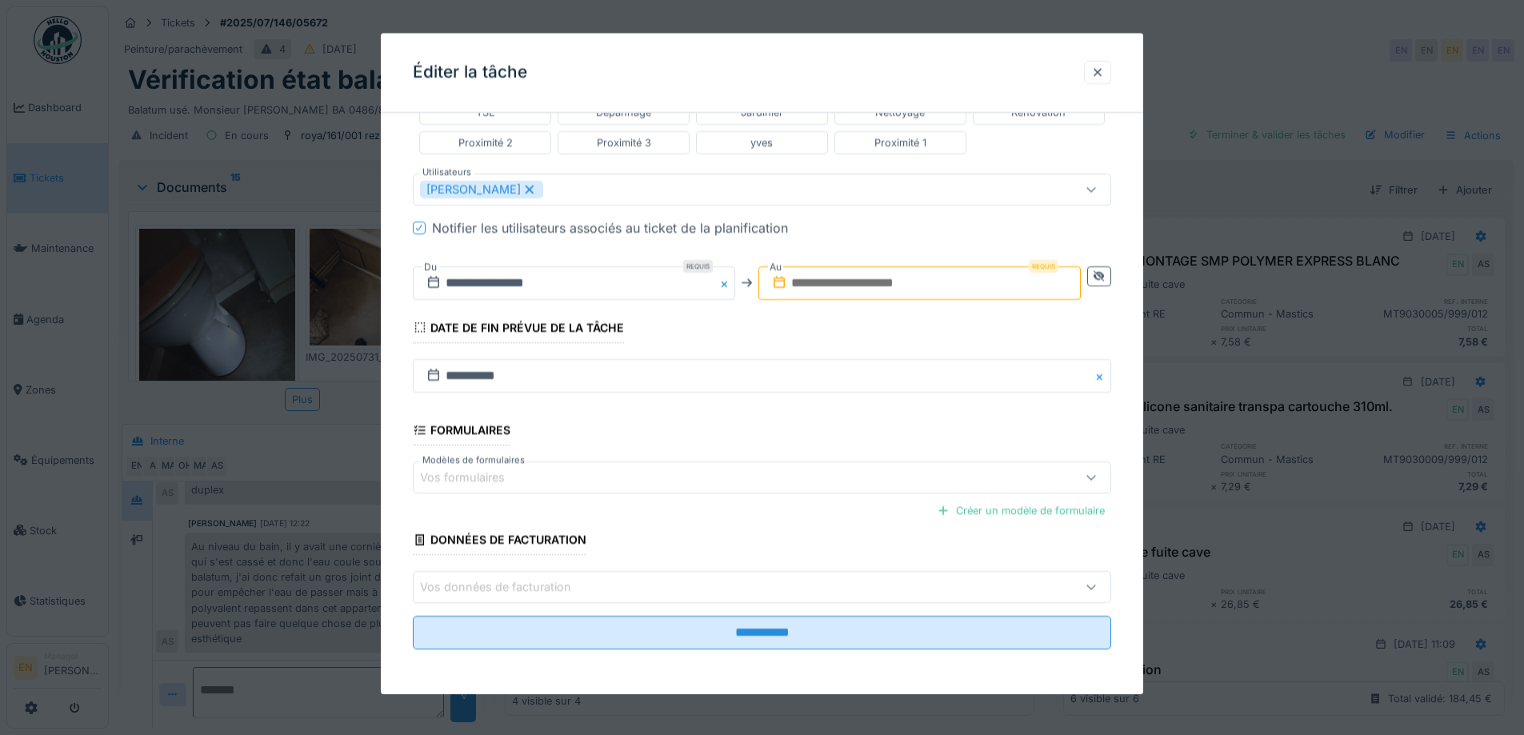
click at [889, 278] on input "text" at bounding box center [919, 283] width 322 height 34
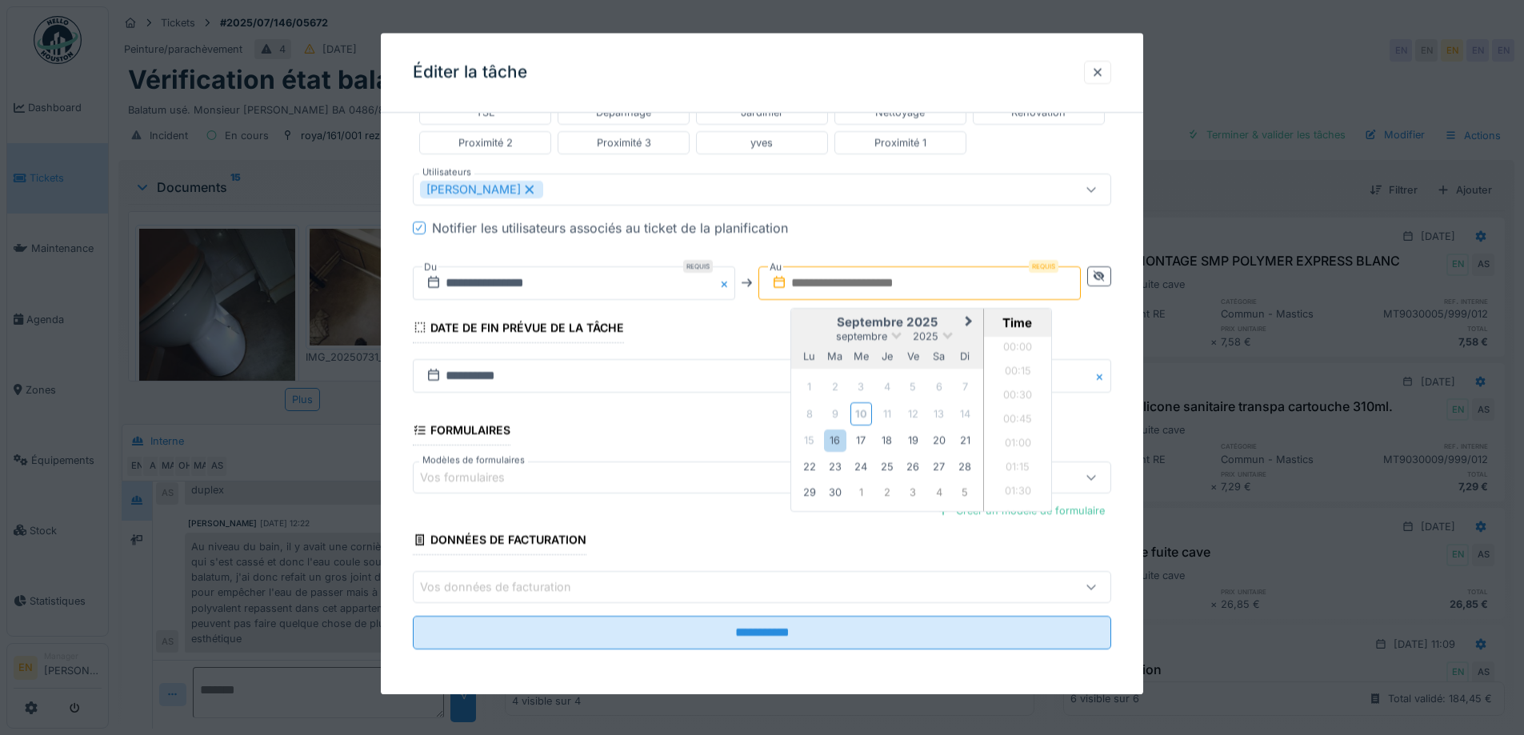
scroll to position [1269, 0]
click at [834, 443] on div "16" at bounding box center [835, 441] width 22 height 22
click at [1014, 376] on li "16:00" at bounding box center [1018, 376] width 68 height 24
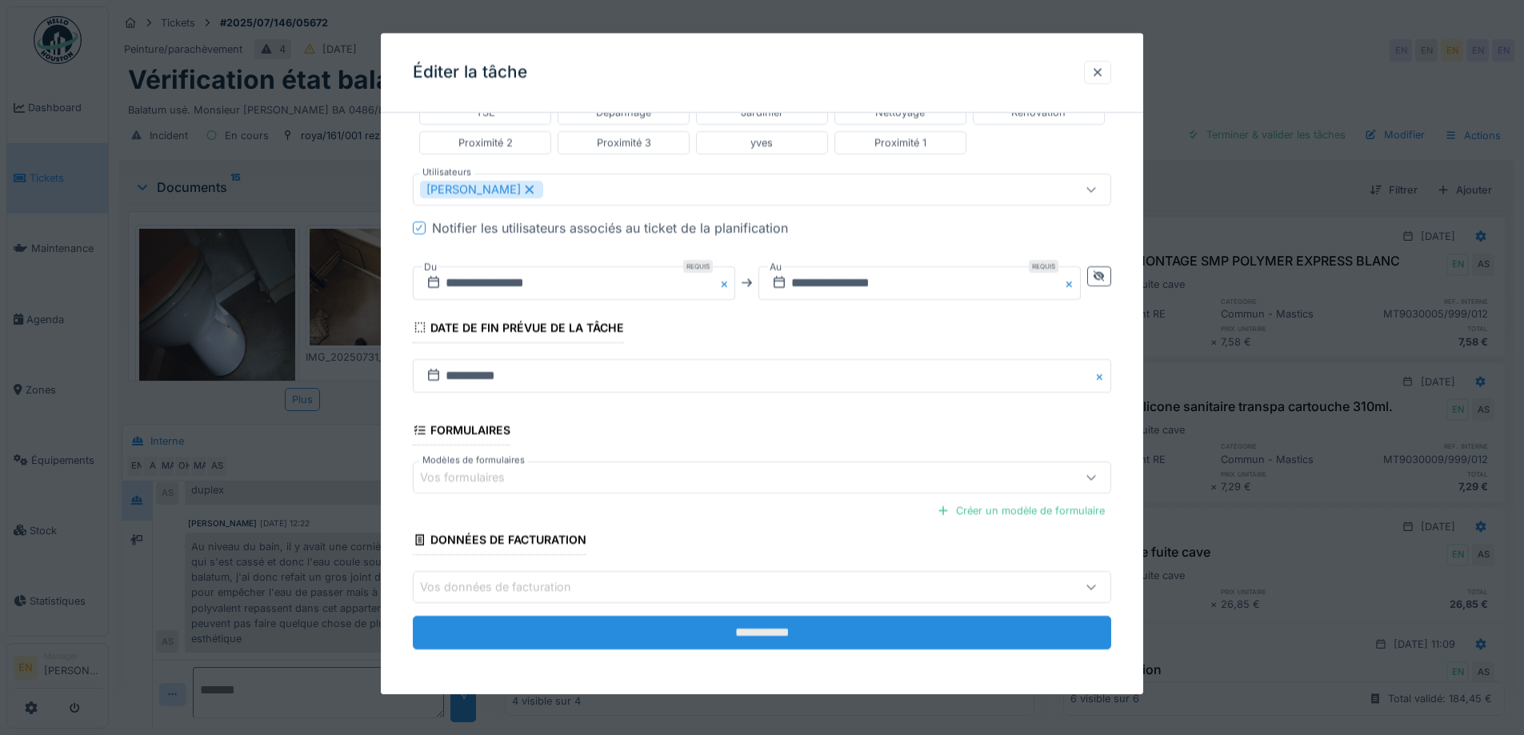
click at [753, 641] on input "**********" at bounding box center [762, 634] width 698 height 34
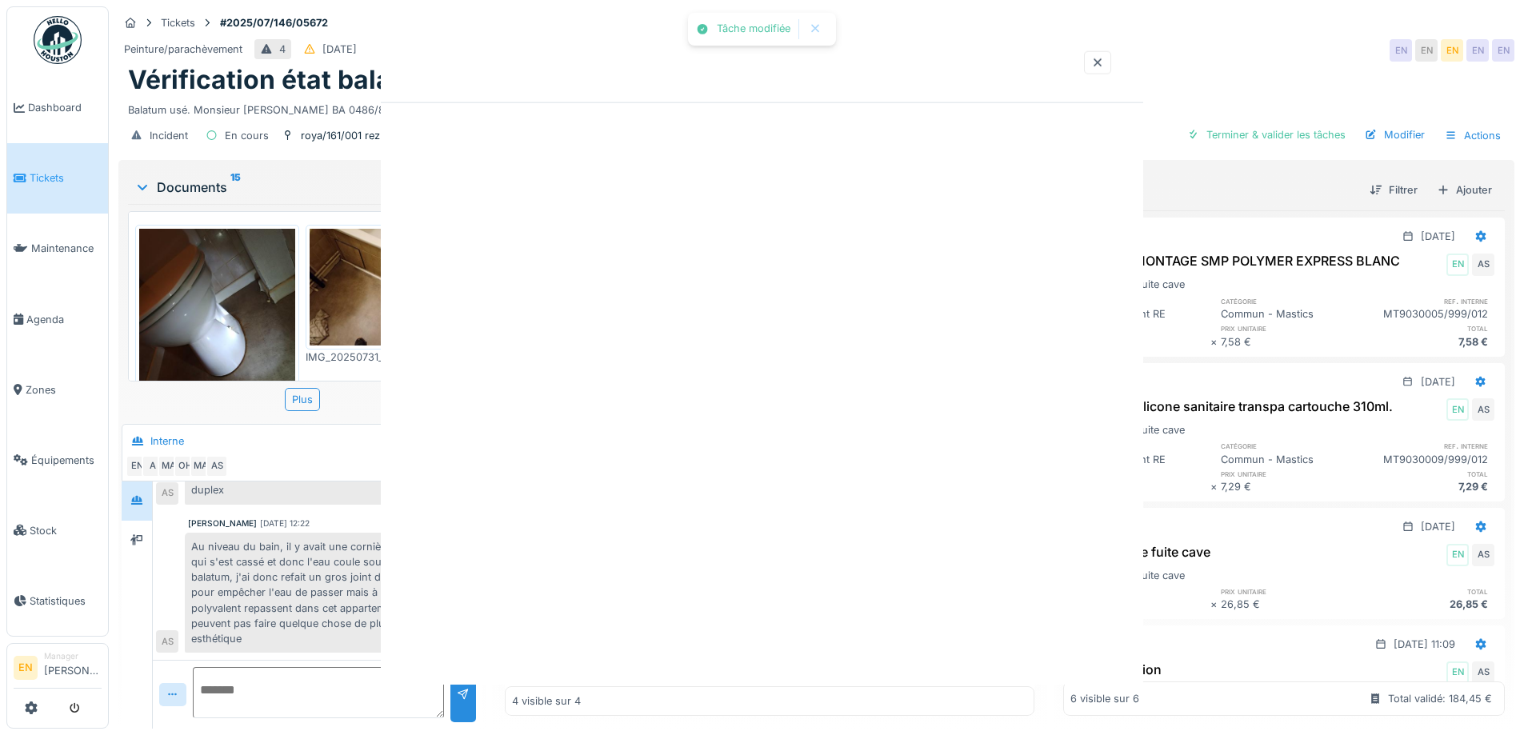
scroll to position [0, 0]
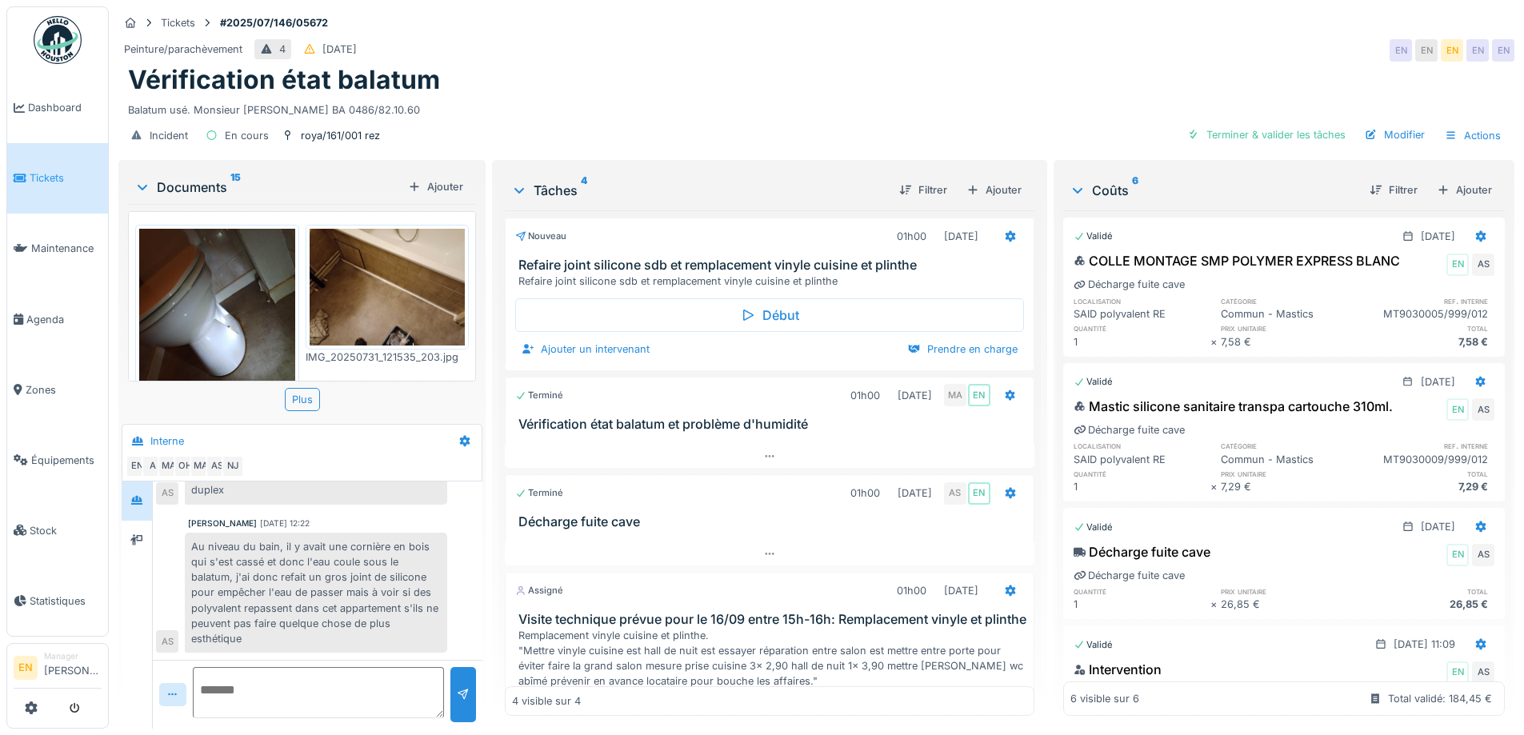
click at [865, 36] on div "Peinture/parachèvement 4 19/07/2025 EN EN EN EN EN" at bounding box center [816, 50] width 1396 height 29
click at [821, 72] on div "Vérification état balatum" at bounding box center [816, 80] width 1377 height 30
click at [1036, 36] on div "Peinture/parachèvement 4 19/07/2025 EN EN EN EN EN" at bounding box center [816, 50] width 1396 height 29
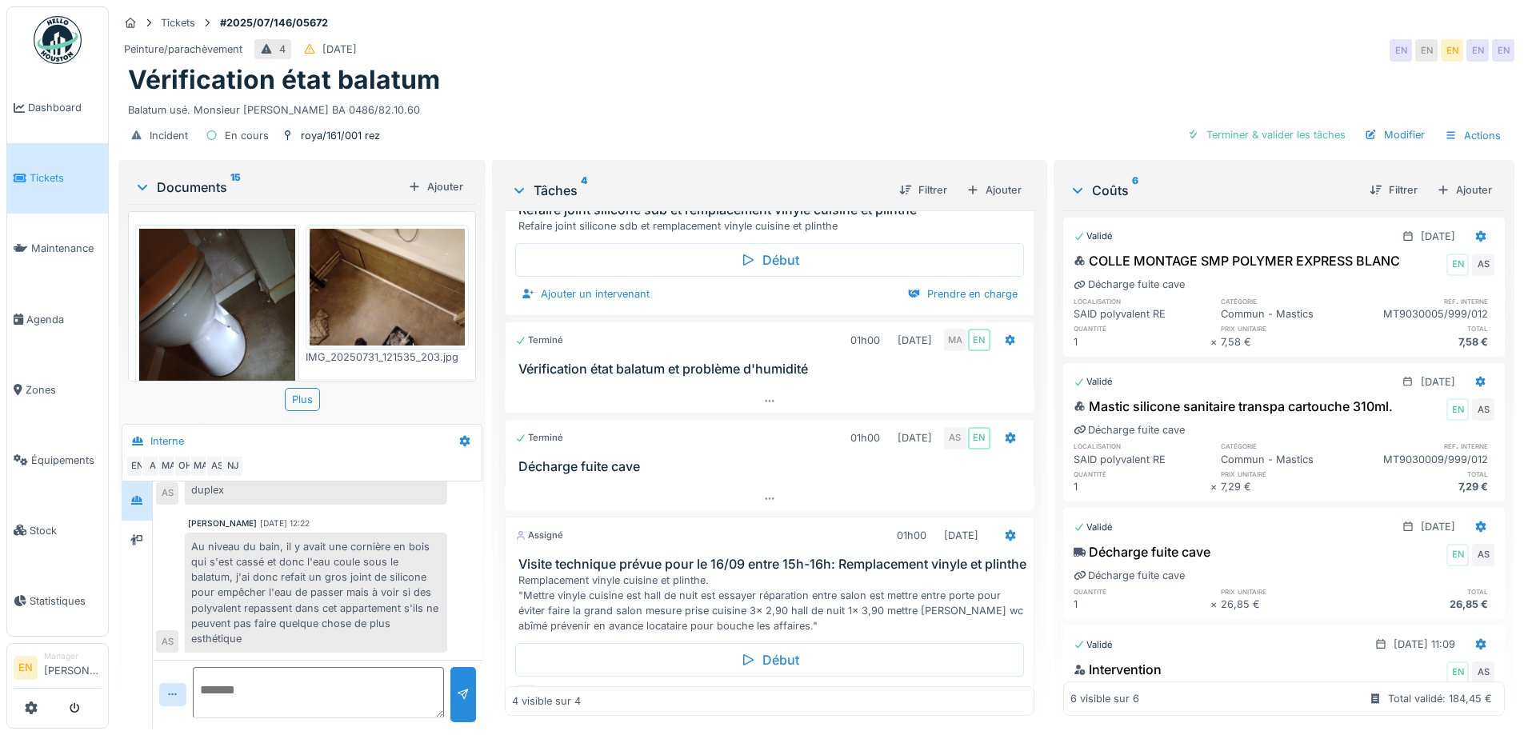
scroll to position [128, 0]
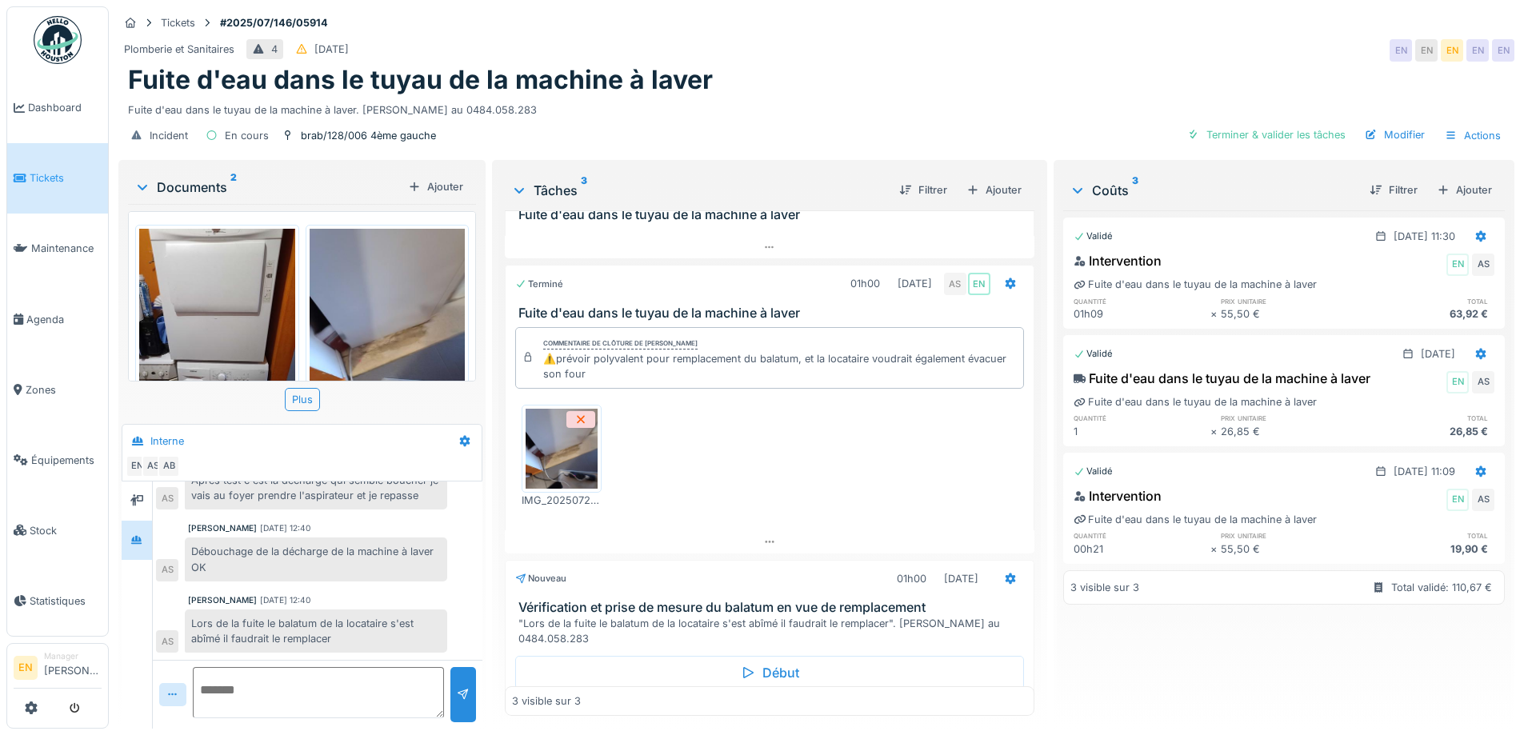
scroll to position [100, 0]
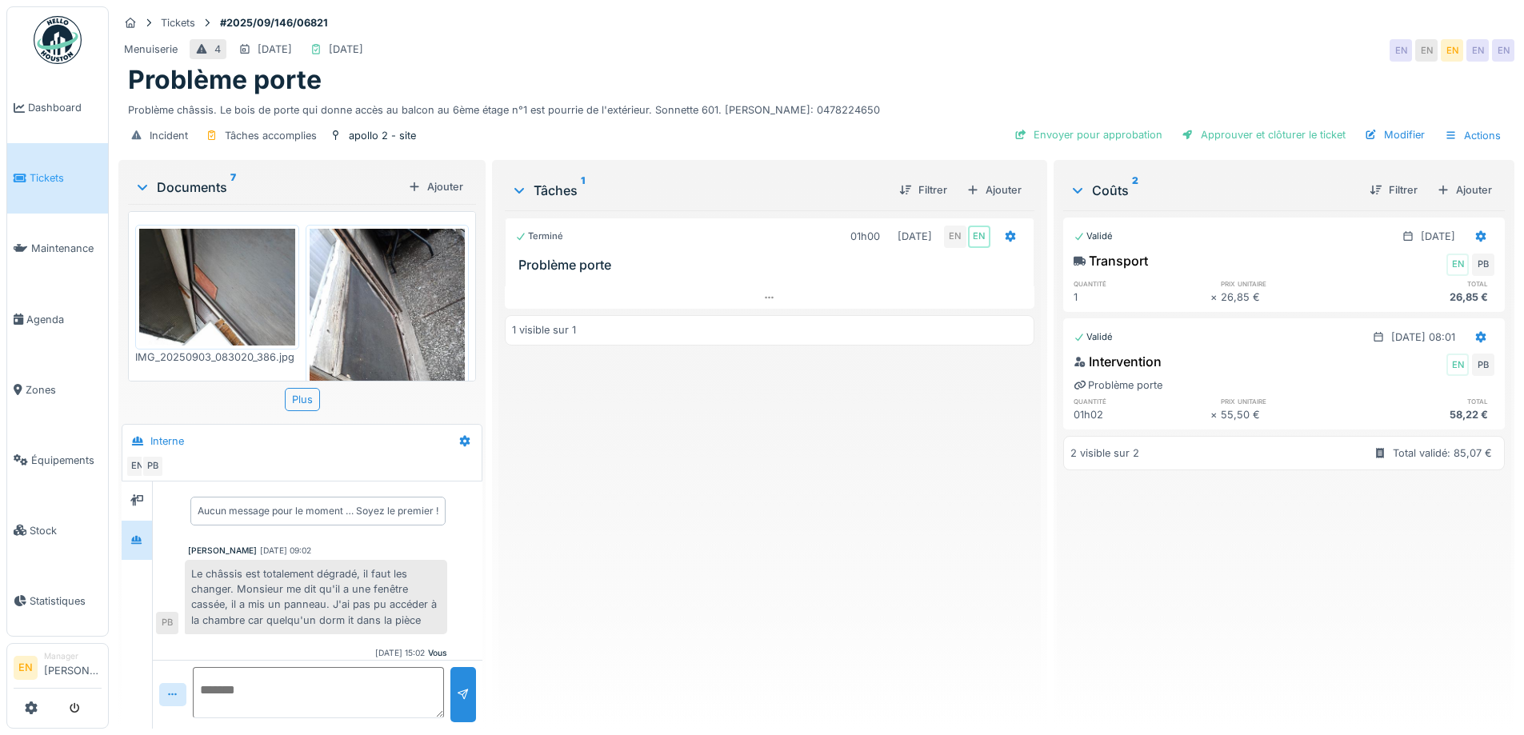
scroll to position [53, 0]
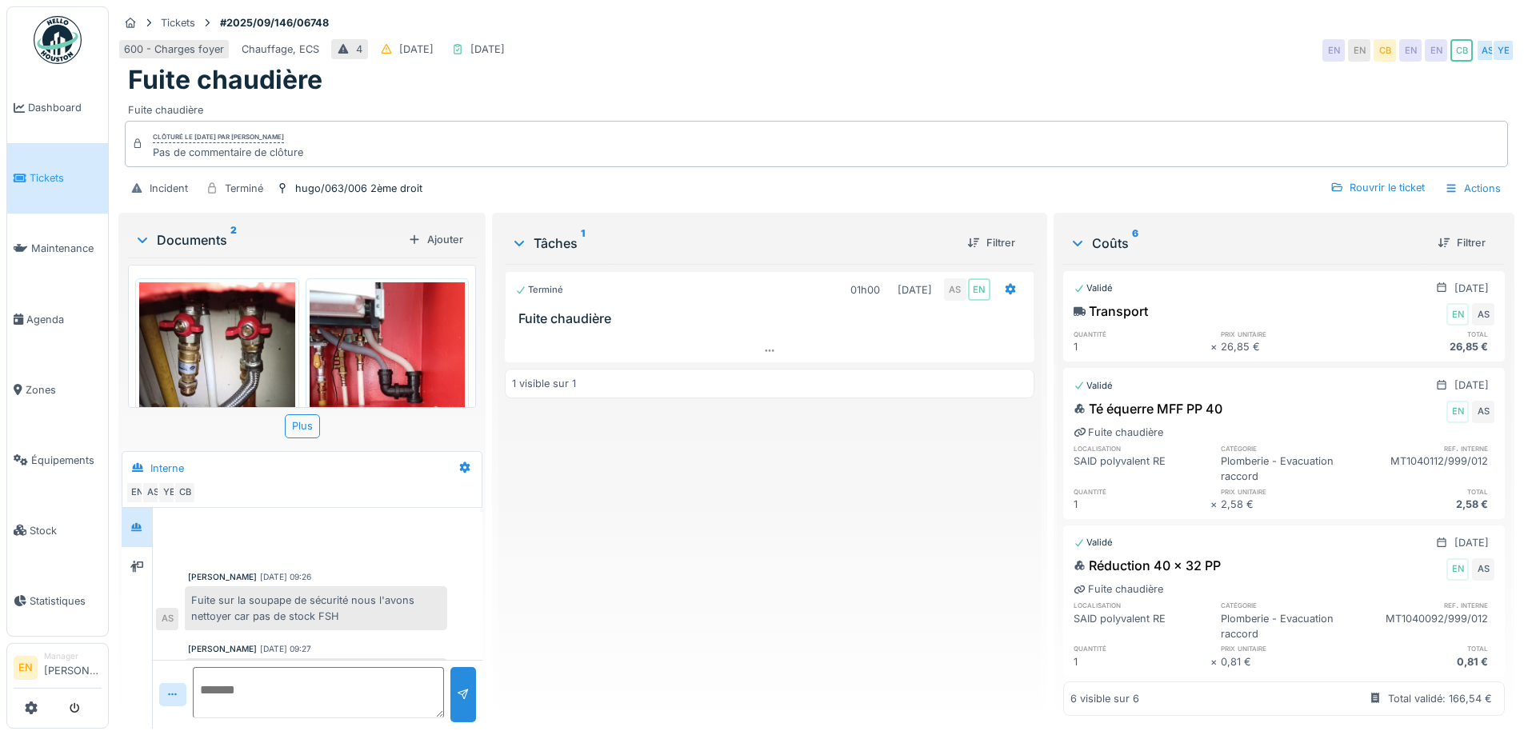
scroll to position [283, 0]
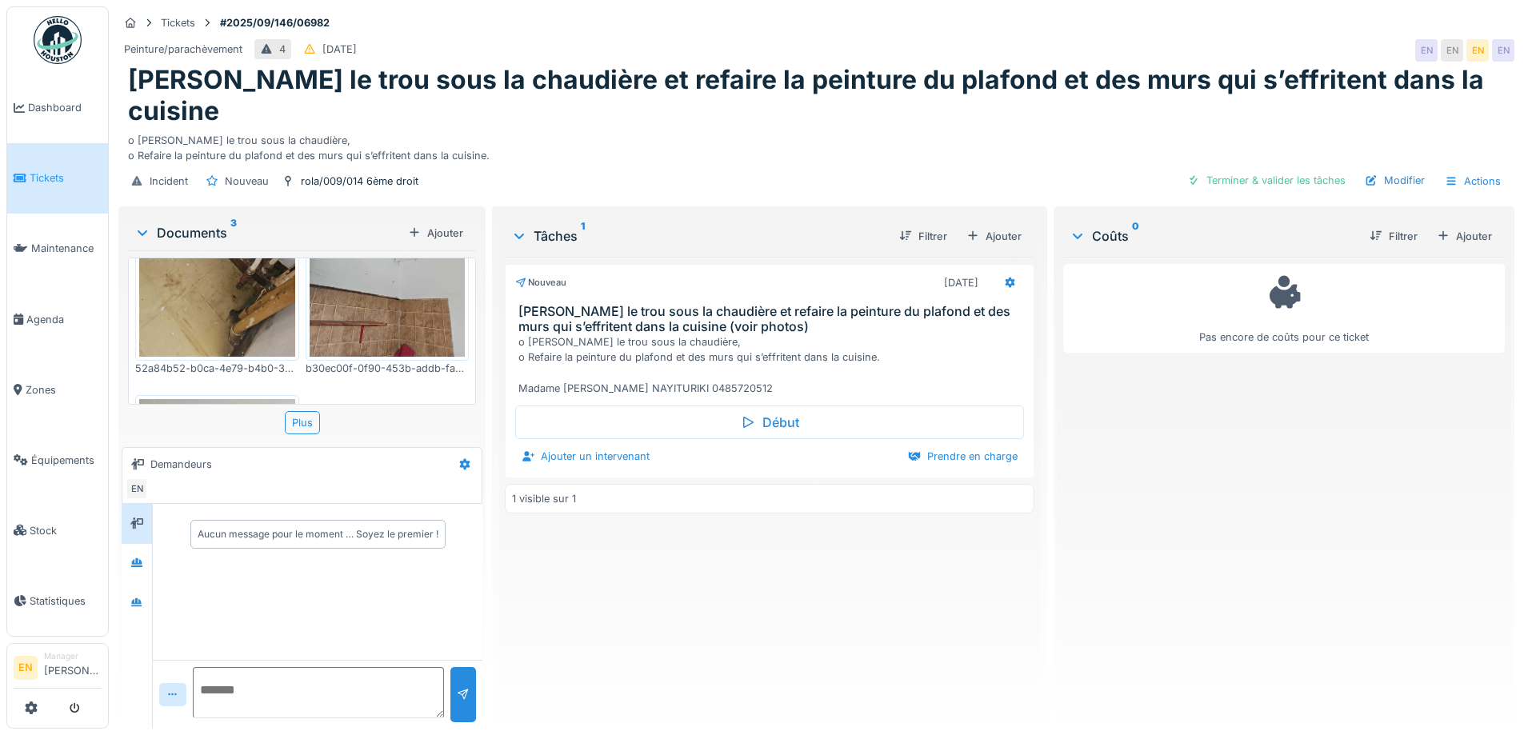
scroll to position [74, 0]
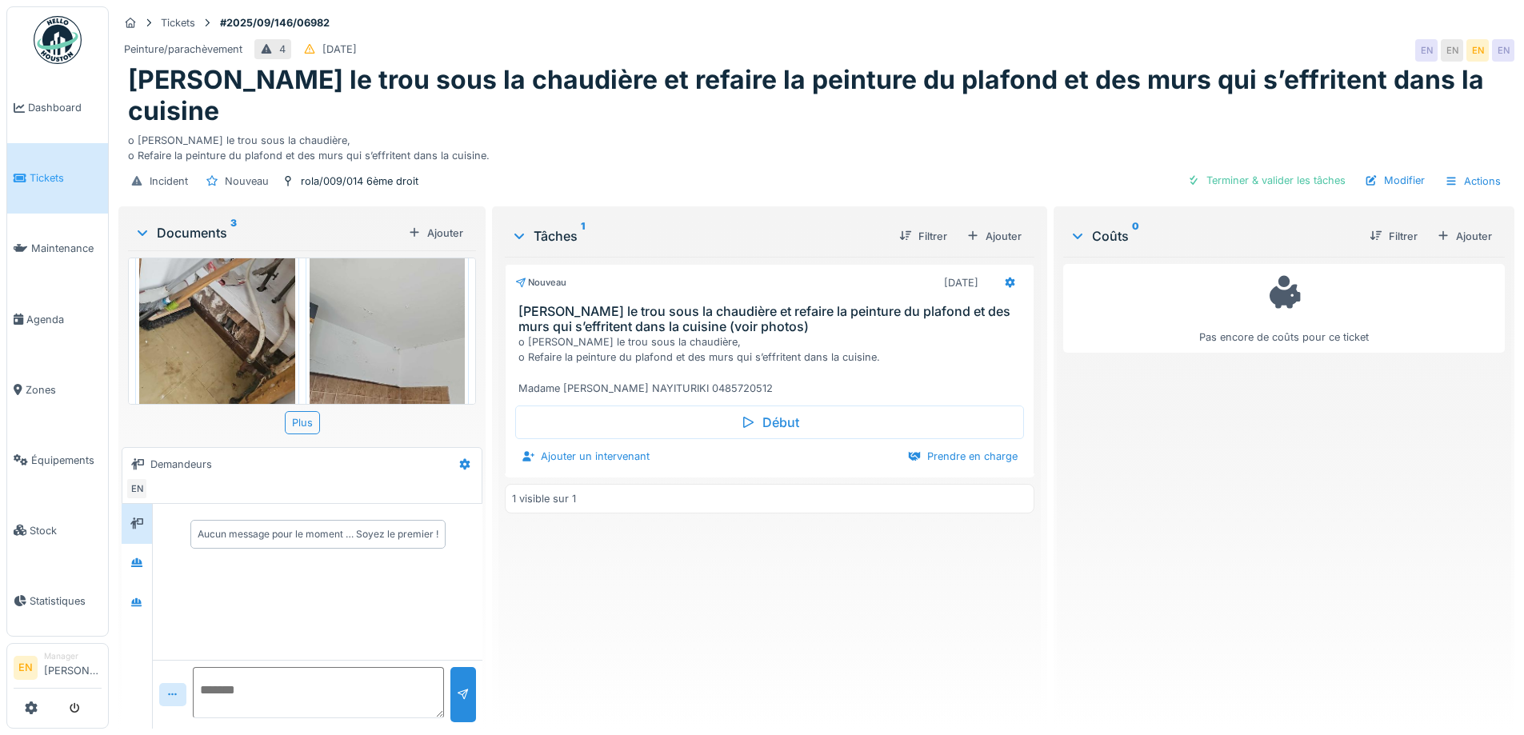
click at [222, 309] on img at bounding box center [217, 323] width 156 height 243
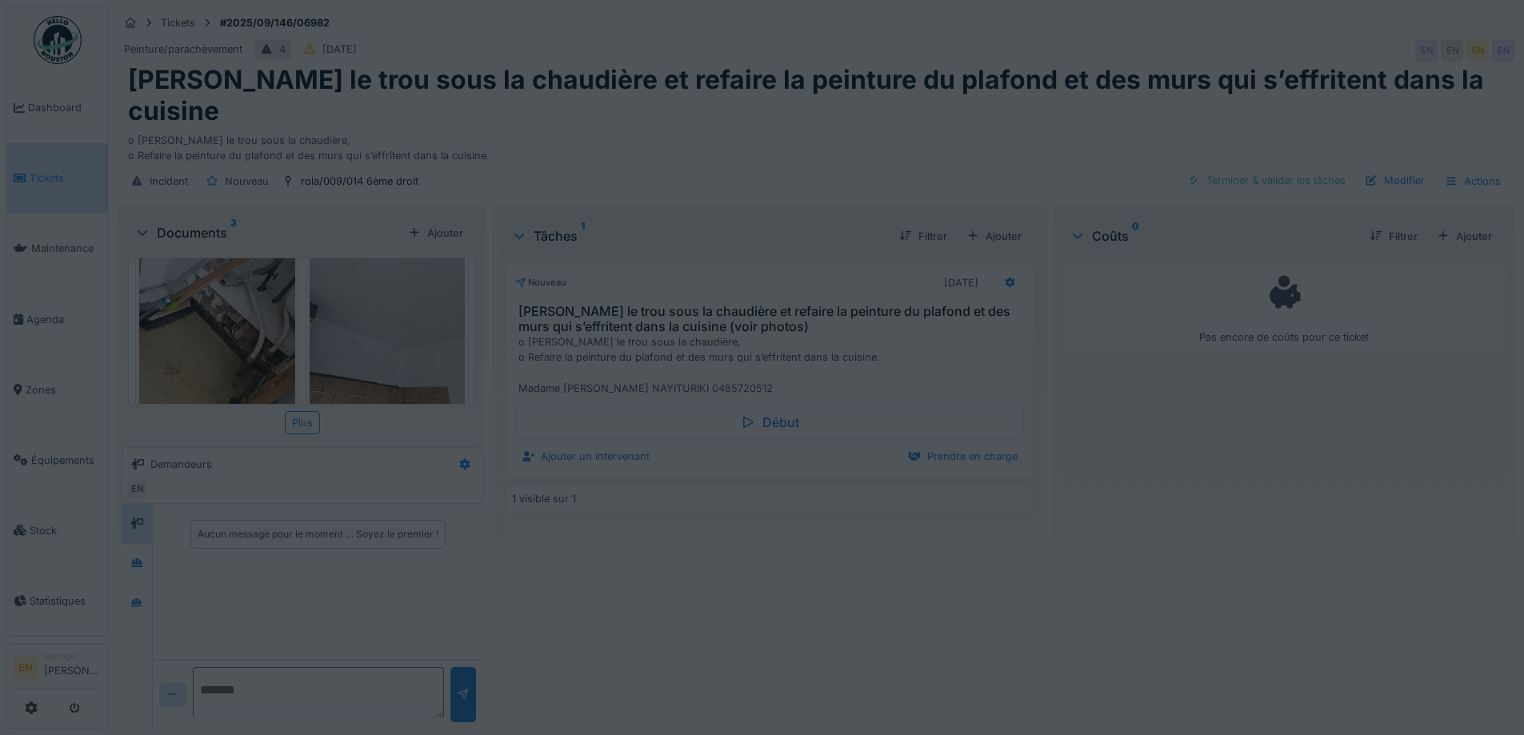
click at [222, 309] on div at bounding box center [762, 367] width 1524 height 735
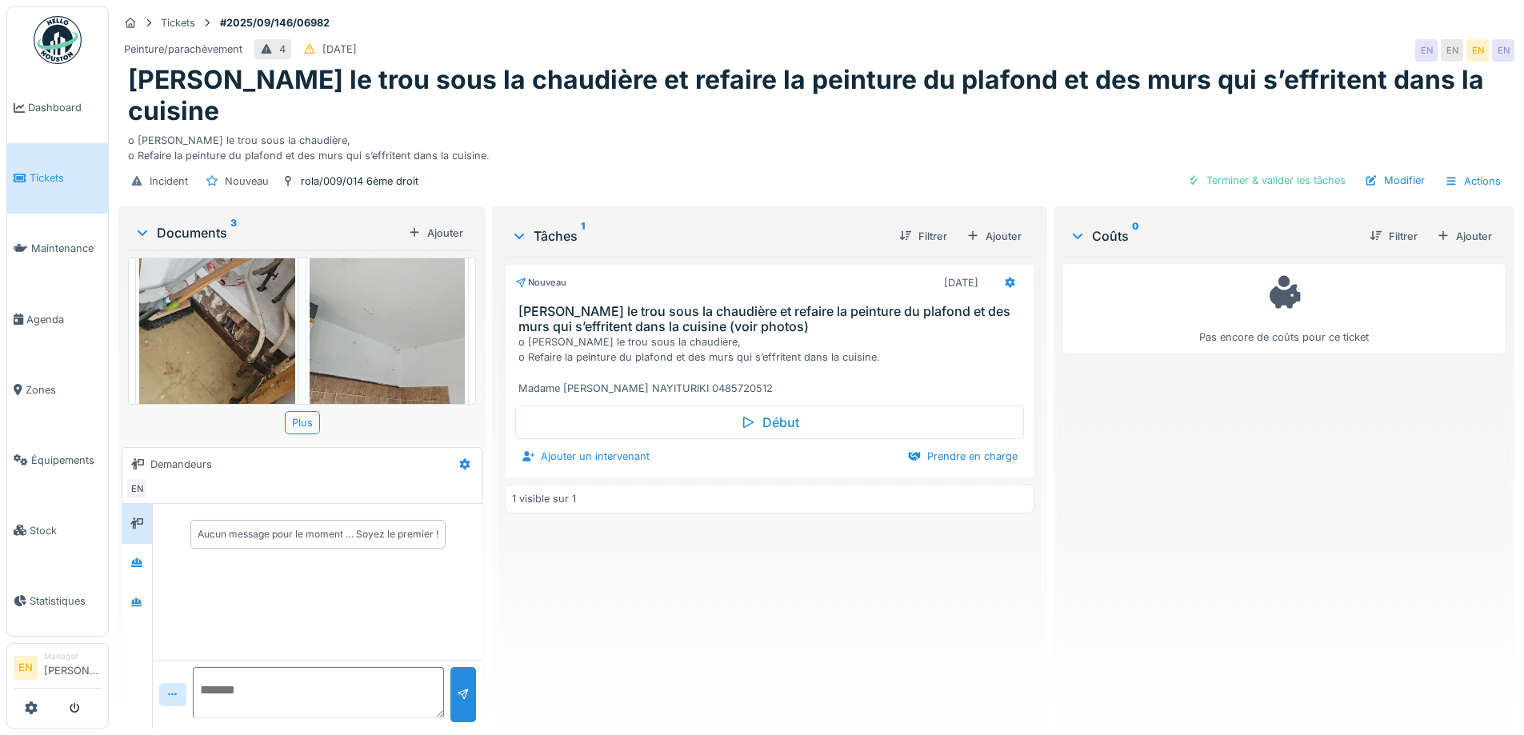
click at [222, 309] on img at bounding box center [217, 323] width 156 height 243
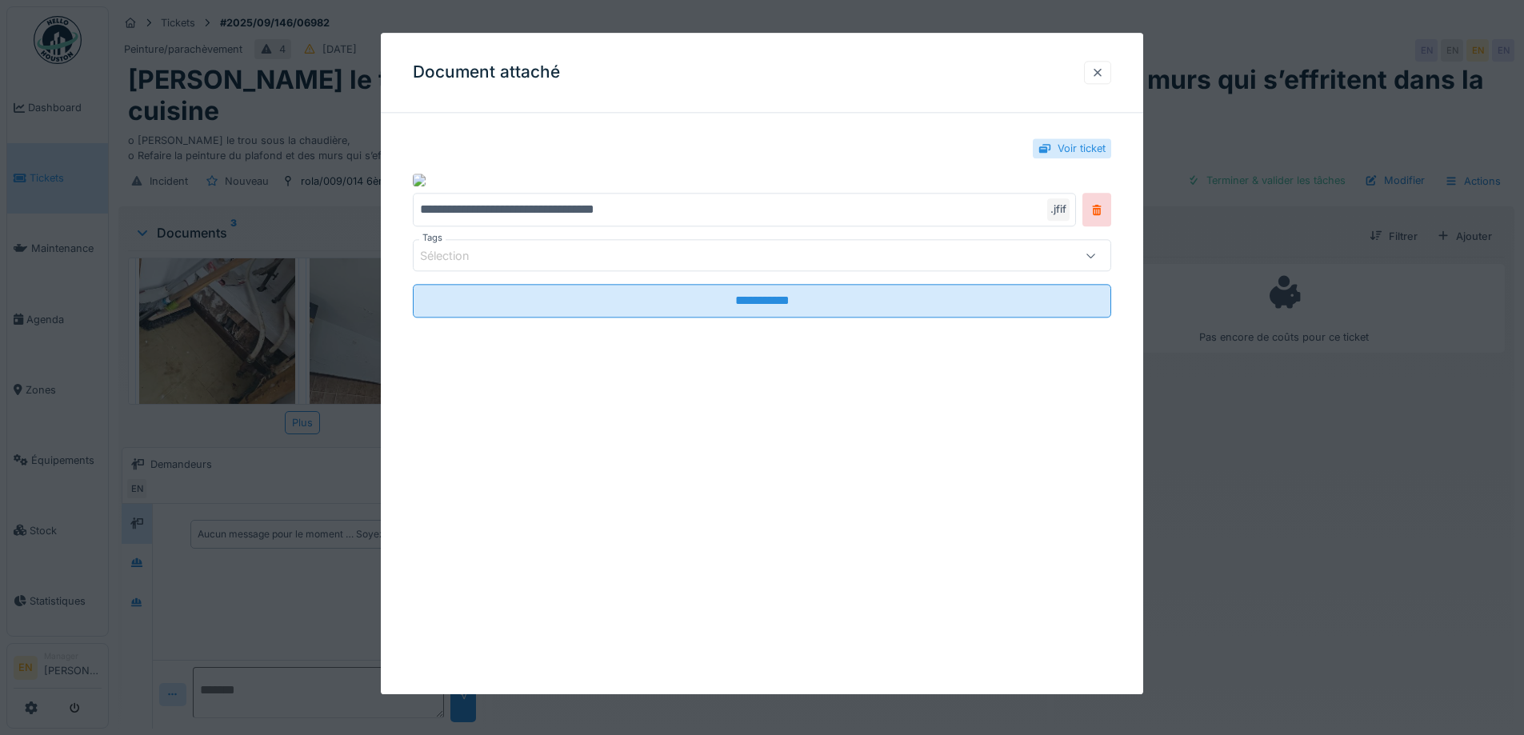
click at [1103, 70] on div at bounding box center [1097, 72] width 13 height 15
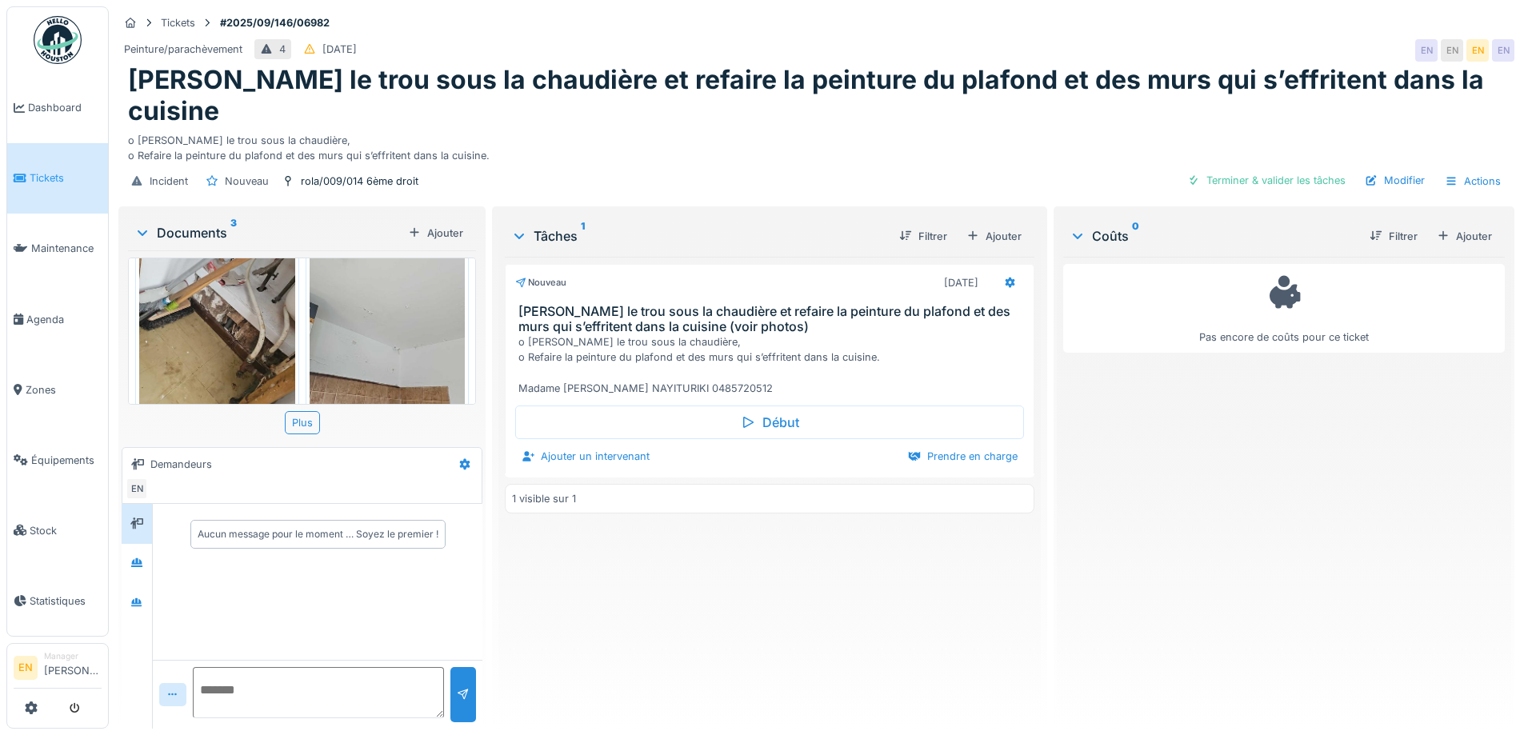
click at [424, 319] on img at bounding box center [388, 323] width 156 height 243
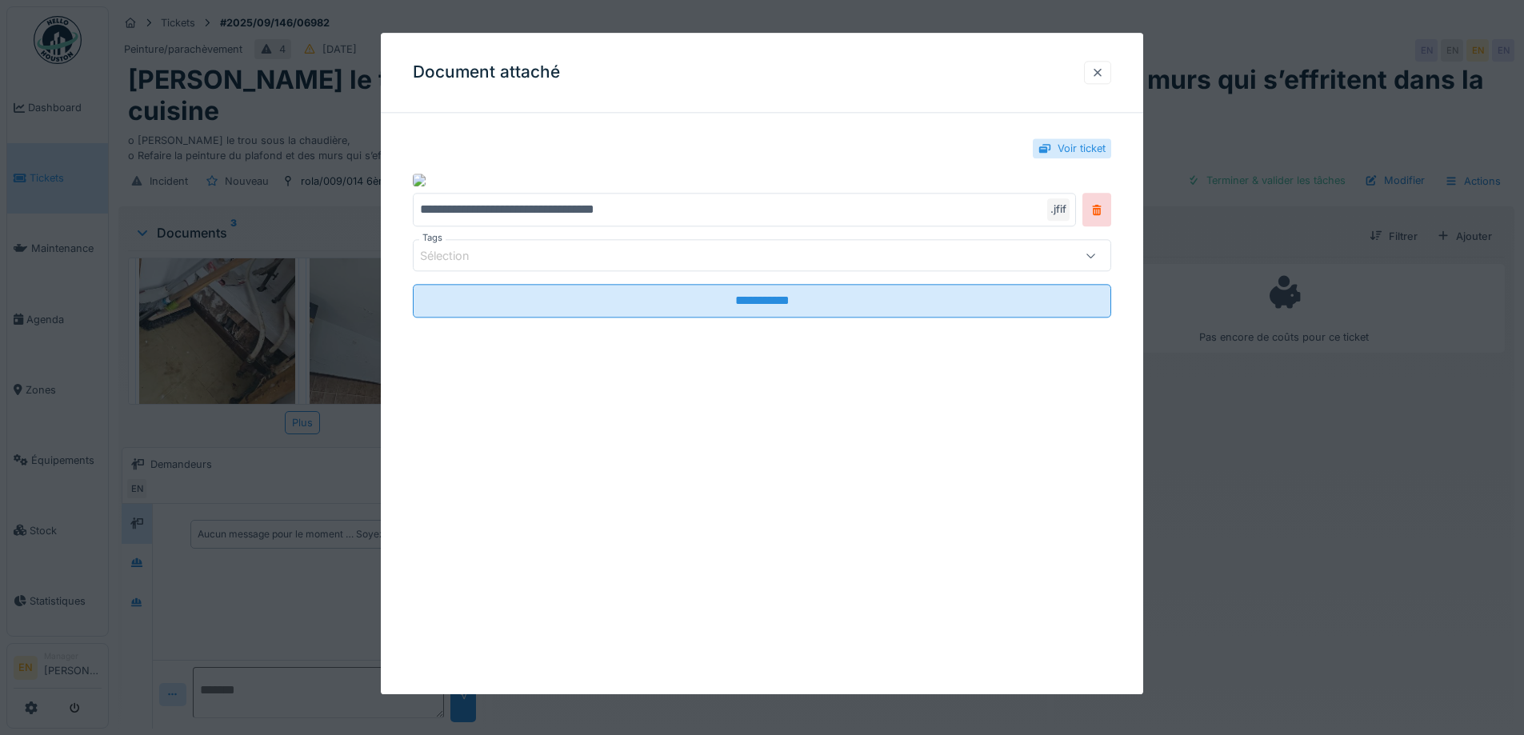
click at [1103, 65] on div at bounding box center [1097, 72] width 13 height 15
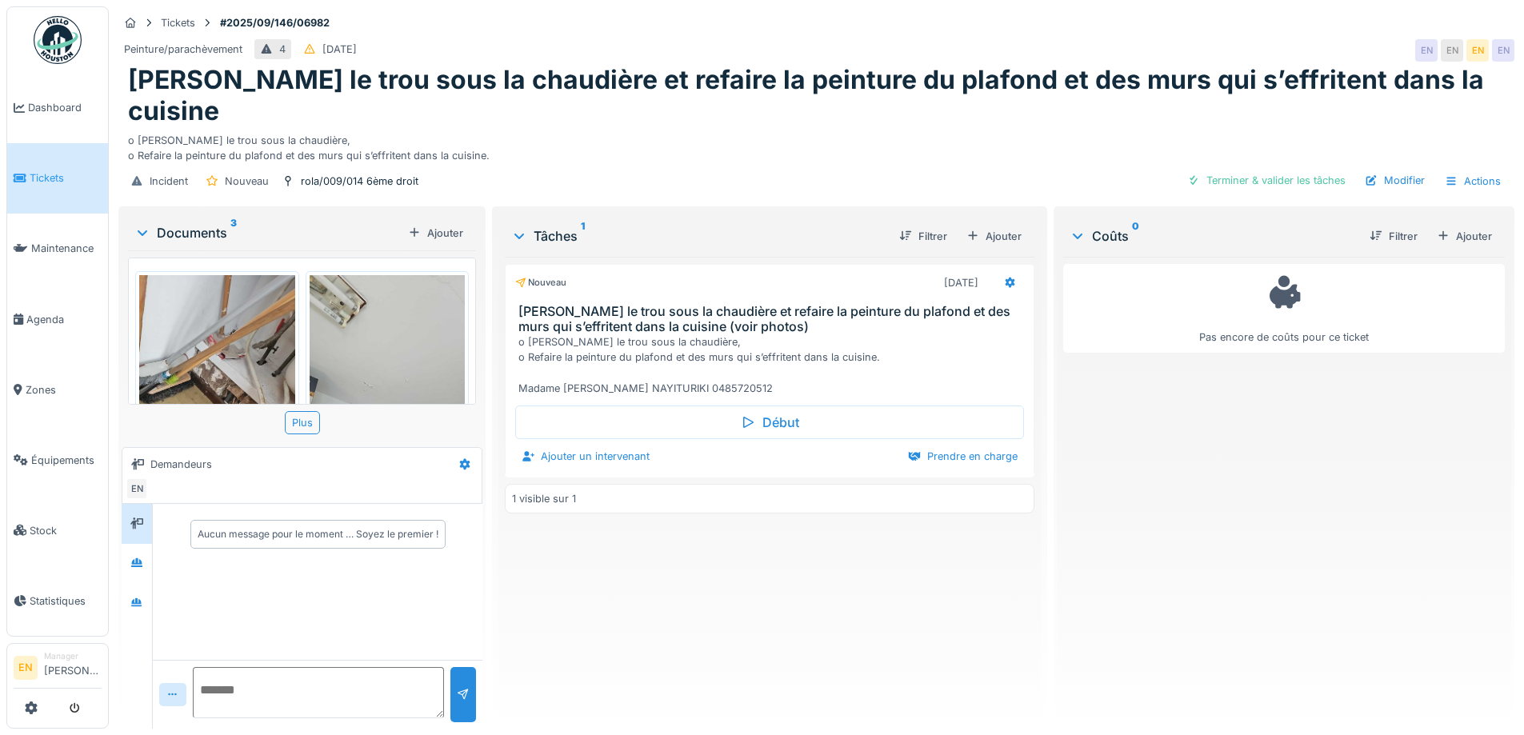
click at [242, 318] on img at bounding box center [217, 396] width 156 height 243
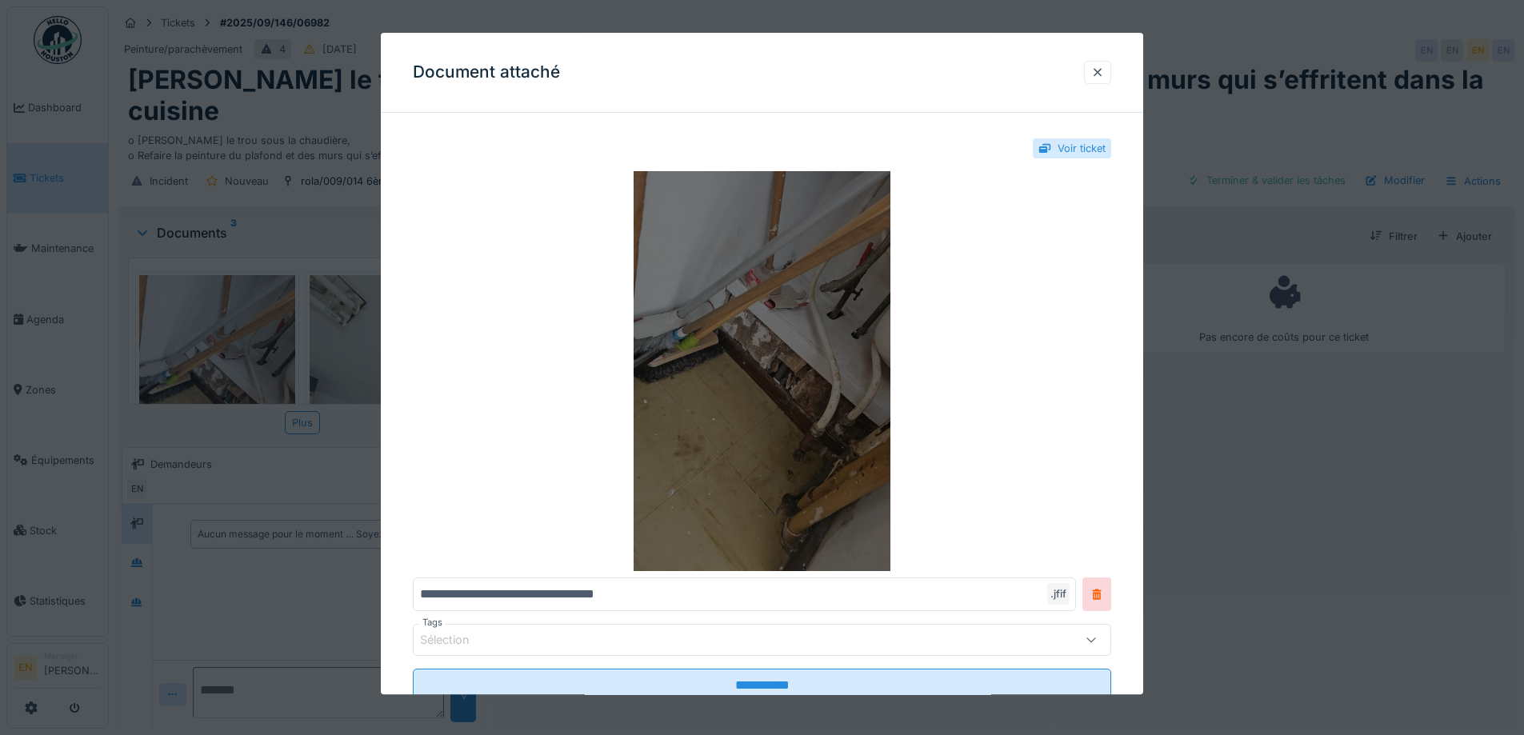
click at [857, 387] on img at bounding box center [762, 372] width 698 height 400
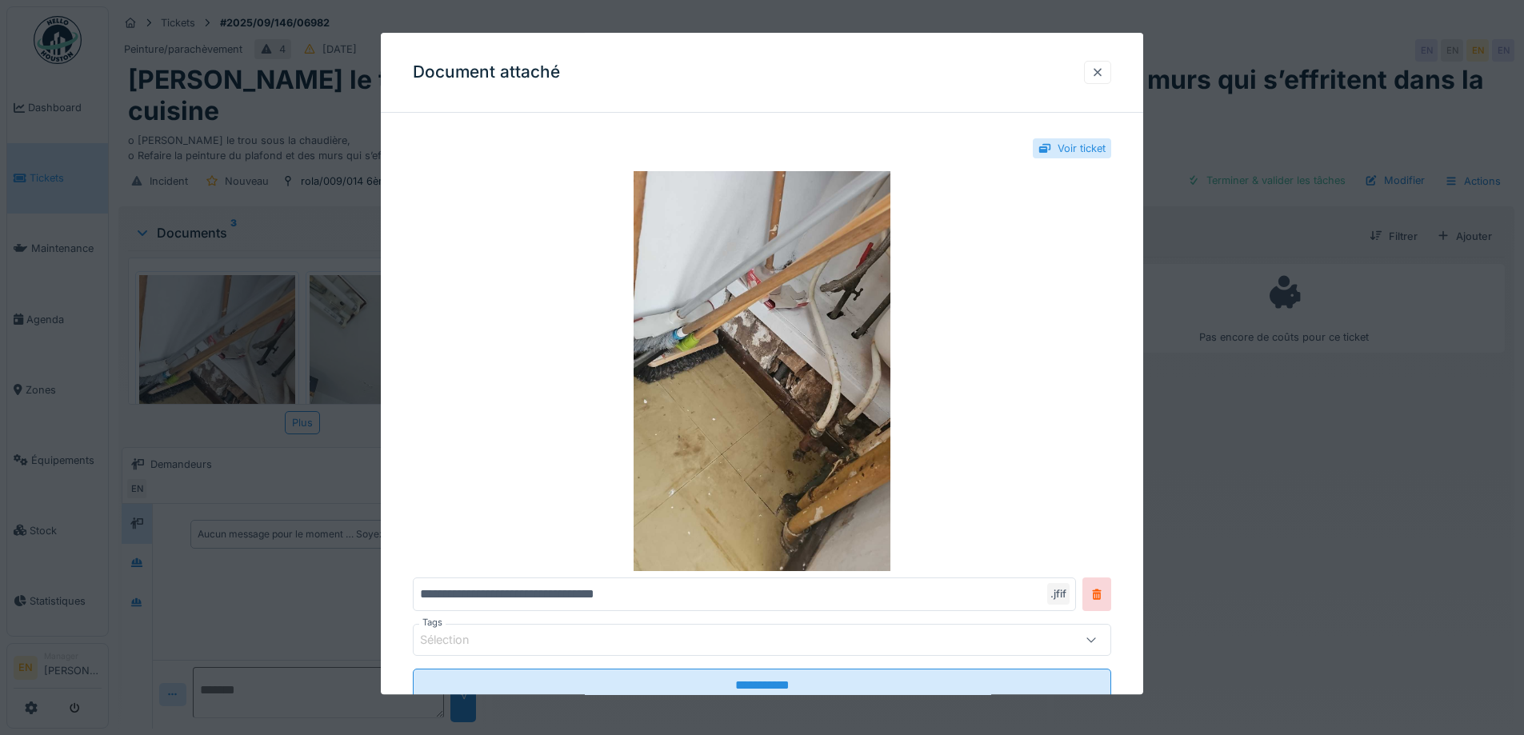
click at [1110, 71] on div at bounding box center [1097, 72] width 27 height 23
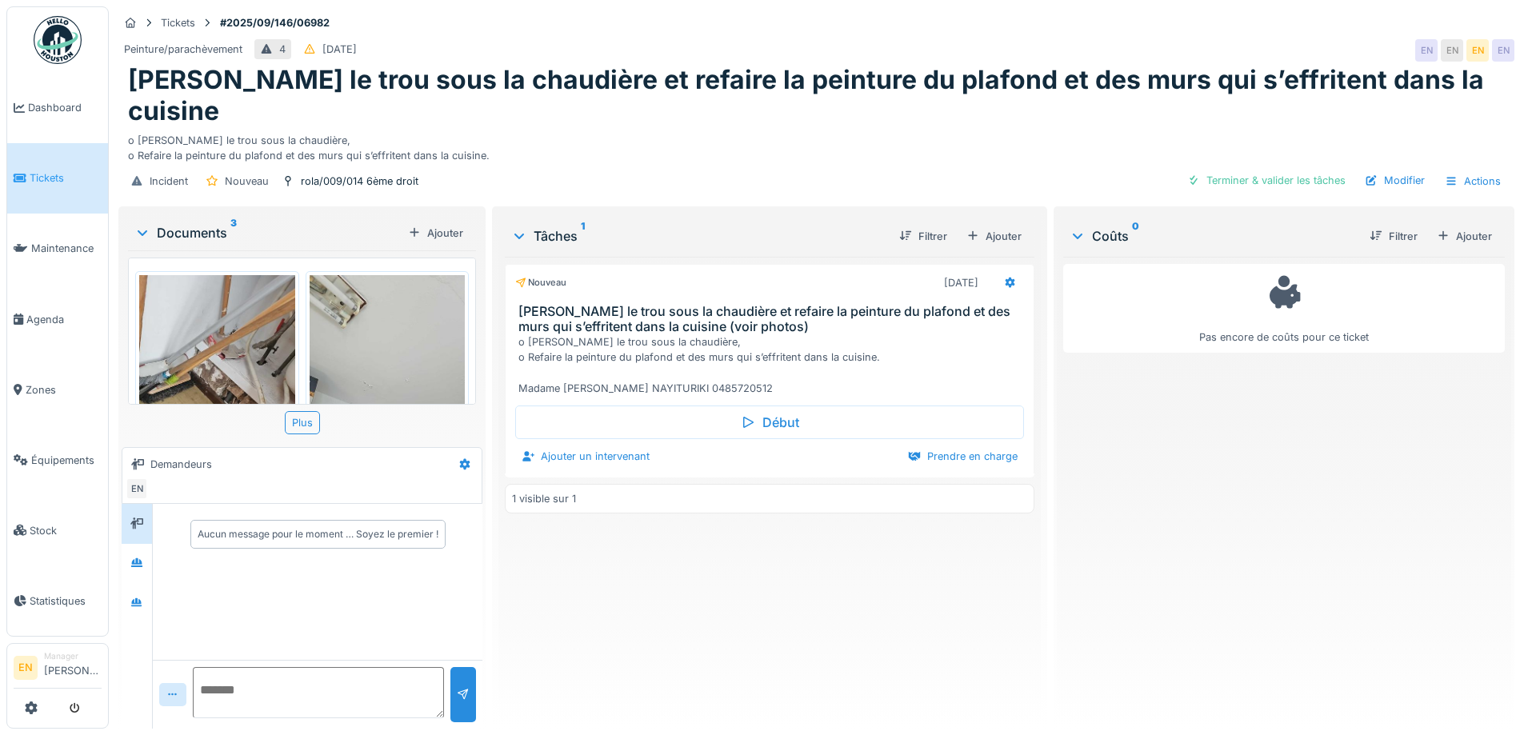
click at [855, 622] on div "Nouveau 08/09/2025 Reboucher le trou sous la chaudière et refaire la peinture d…" at bounding box center [769, 486] width 529 height 459
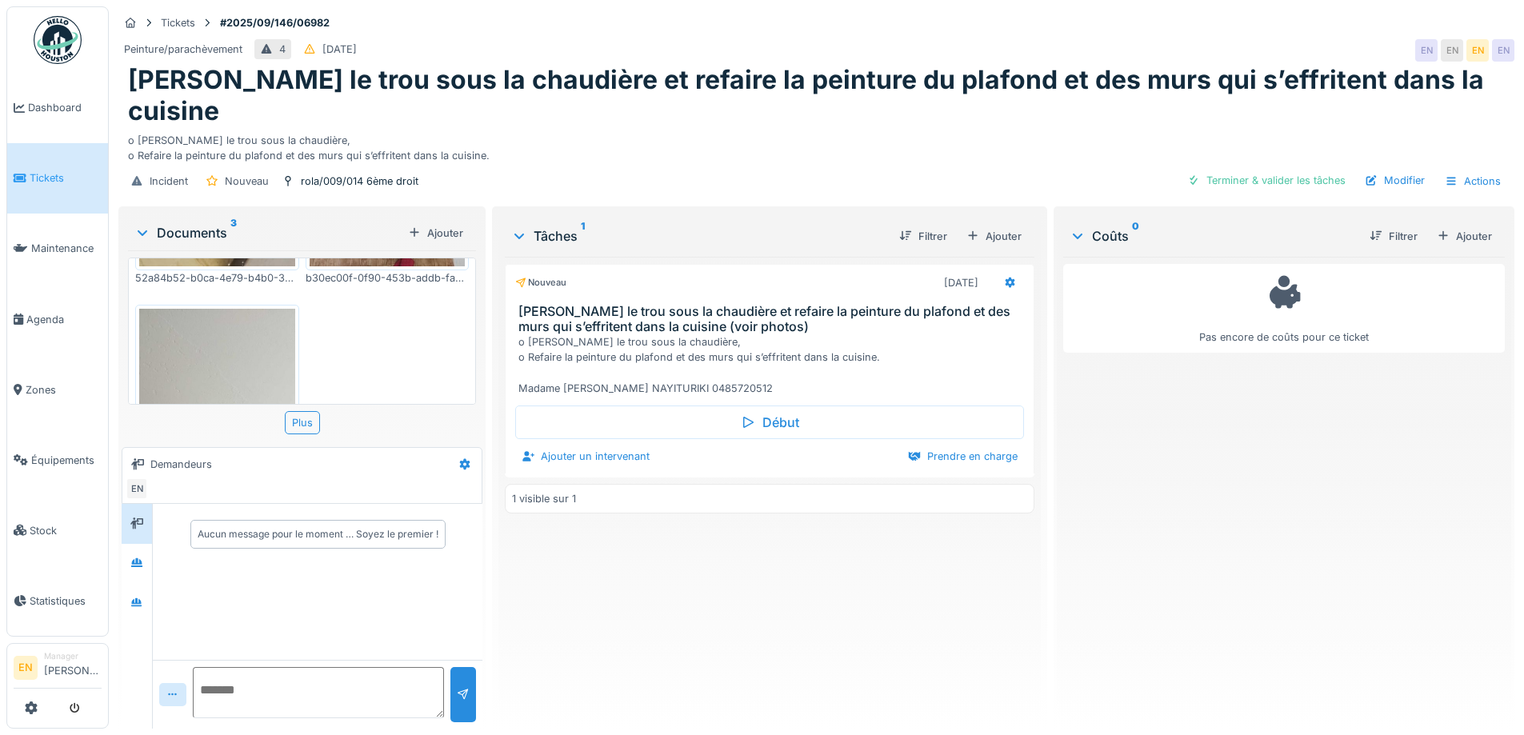
scroll to position [80, 0]
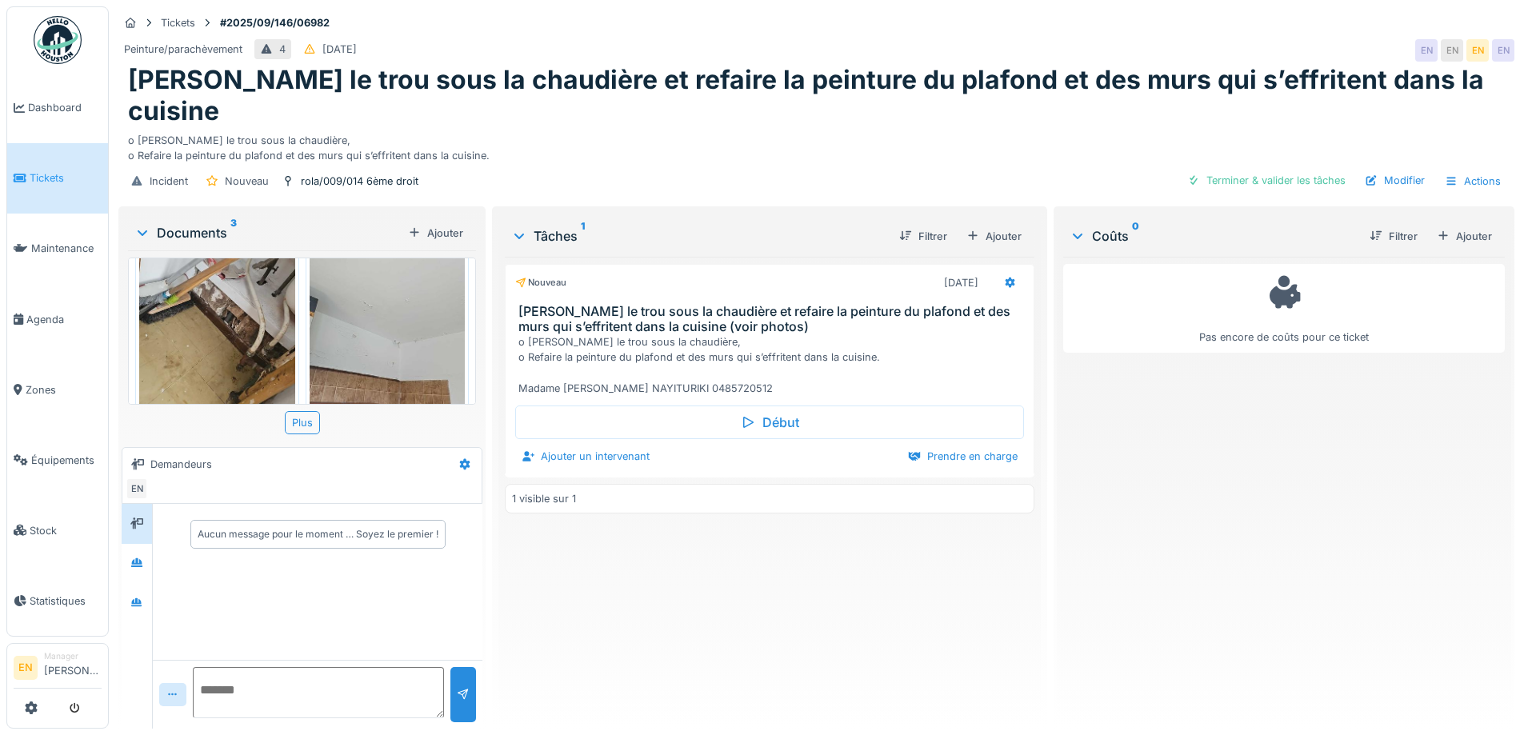
click at [385, 318] on img at bounding box center [388, 316] width 156 height 243
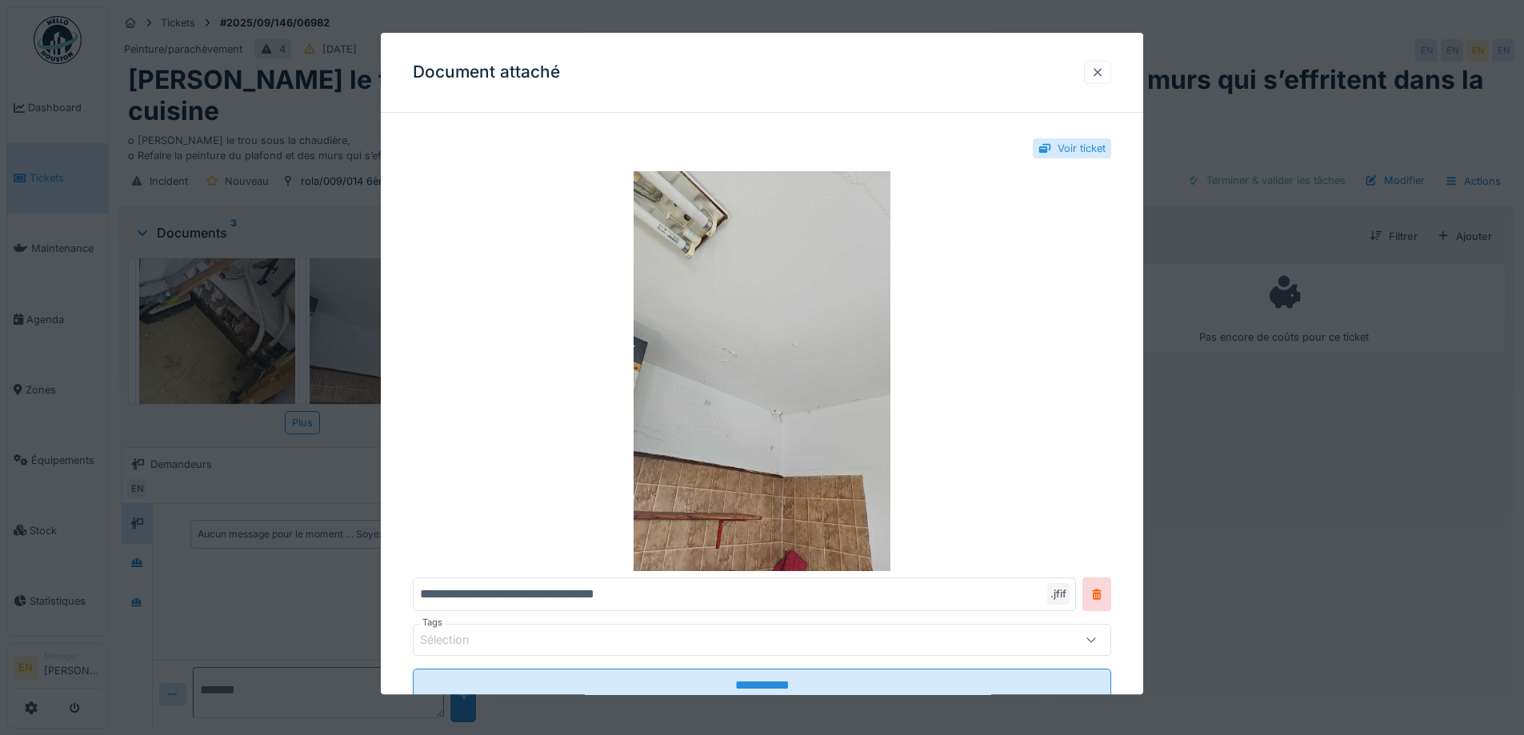
click at [1101, 71] on div at bounding box center [1097, 72] width 13 height 15
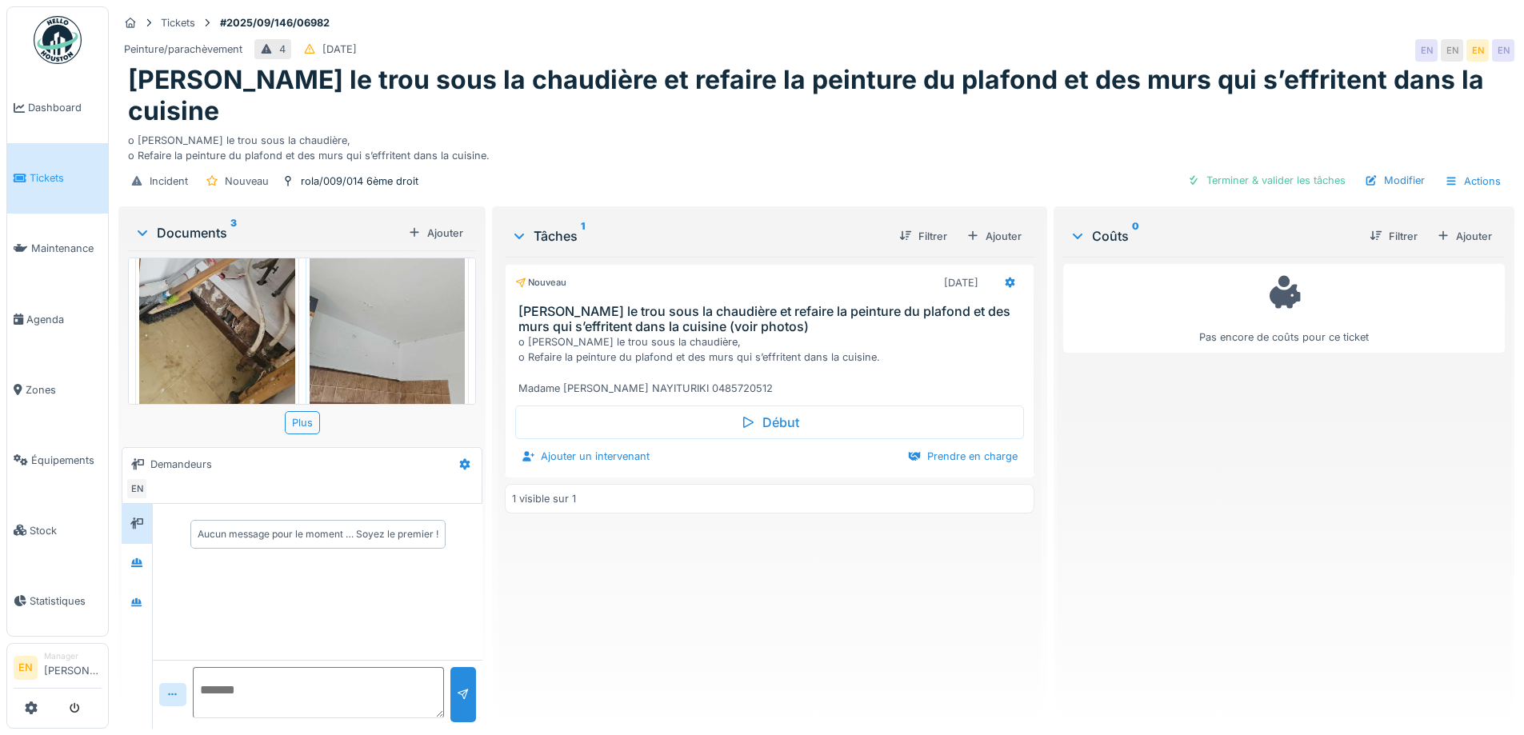
click at [943, 572] on div "Nouveau 08/09/2025 Reboucher le trou sous la chaudière et refaire la peinture d…" at bounding box center [769, 486] width 529 height 459
click at [878, 567] on div "Nouveau 08/09/2025 Reboucher le trou sous la chaudière et refaire la peinture d…" at bounding box center [769, 486] width 529 height 459
click at [1105, 418] on div "Pas encore de coûts pour ce ticket" at bounding box center [1284, 486] width 442 height 459
click at [142, 558] on icon at bounding box center [136, 562] width 11 height 9
click at [138, 598] on icon at bounding box center [136, 603] width 13 height 10
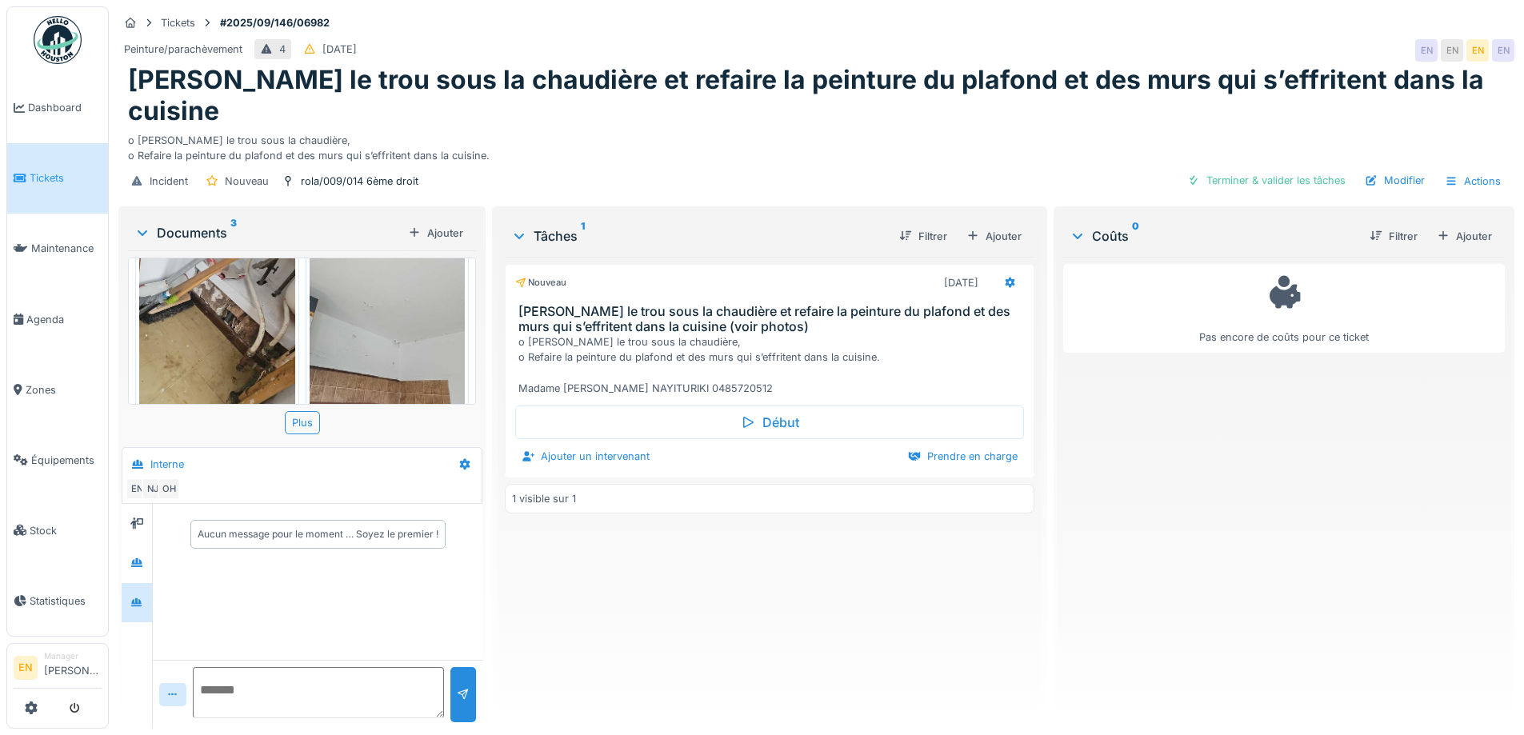
click at [327, 682] on textarea at bounding box center [318, 692] width 251 height 51
type textarea "*"
type textarea "**********"
click at [467, 695] on div at bounding box center [463, 694] width 26 height 55
click at [634, 642] on div "Nouveau 08/09/2025 Reboucher le trou sous la chaudière et refaire la peinture d…" at bounding box center [769, 486] width 529 height 459
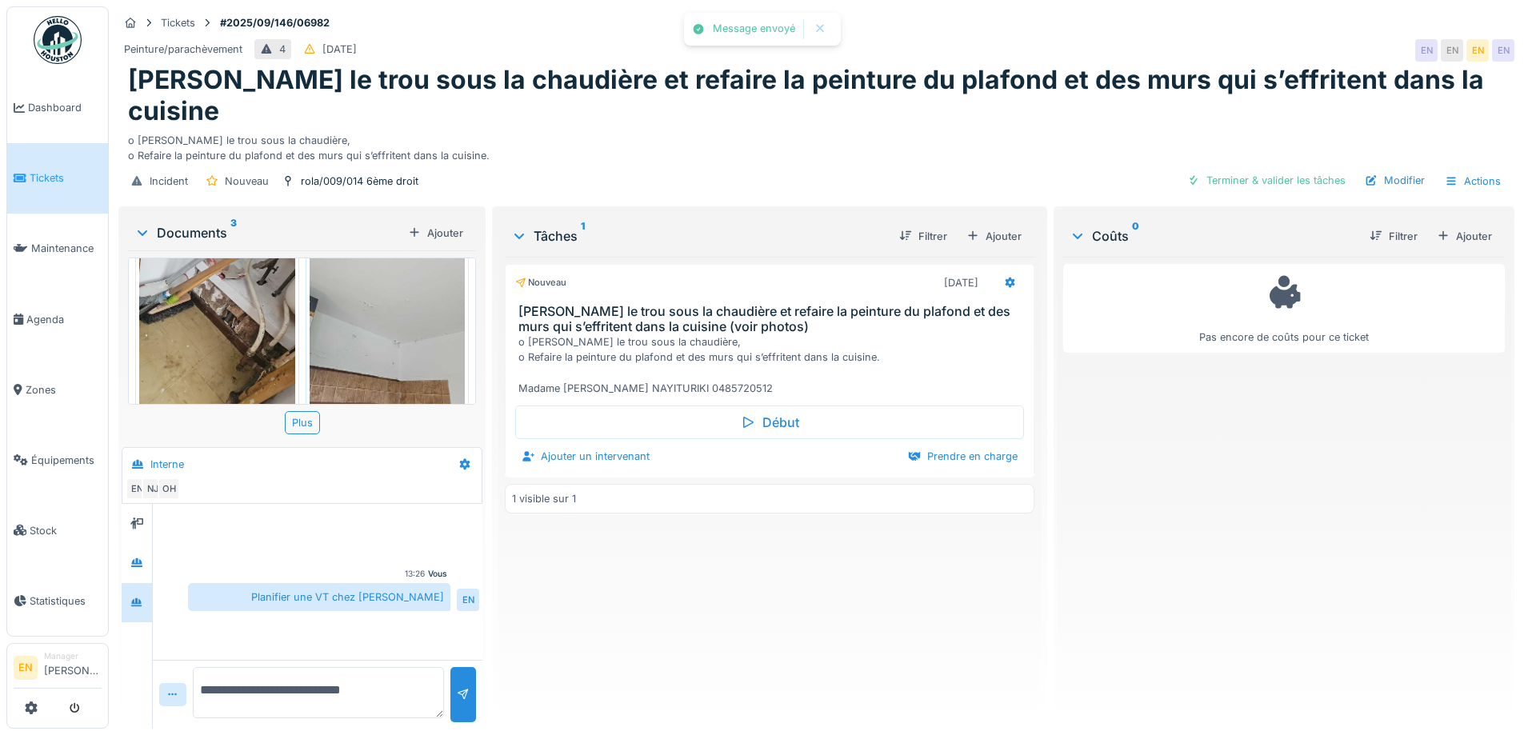
click at [715, 530] on div "Nouveau 08/09/2025 Reboucher le trou sous la chaudière et refaire la peinture d…" at bounding box center [769, 486] width 529 height 459
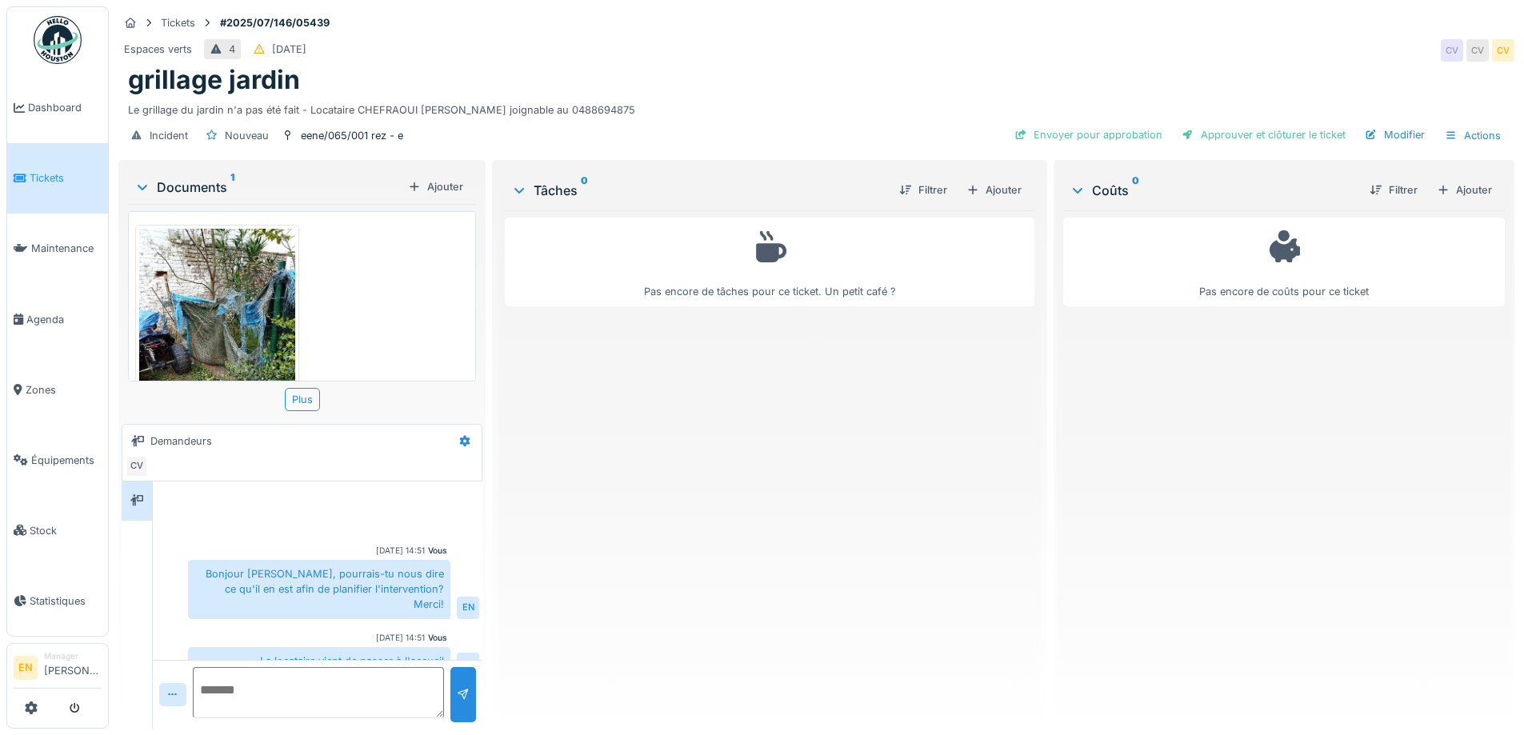
scroll to position [78, 0]
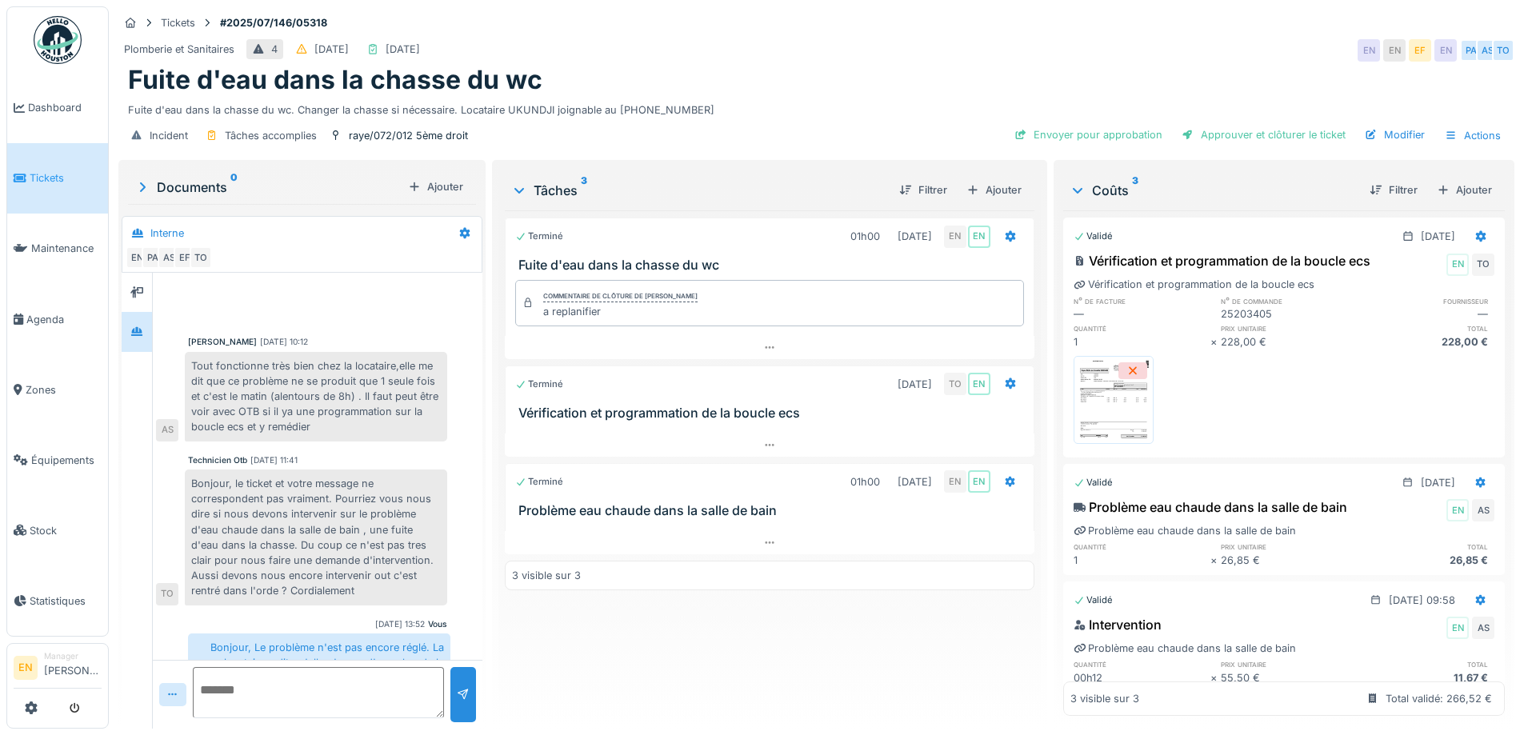
scroll to position [294, 0]
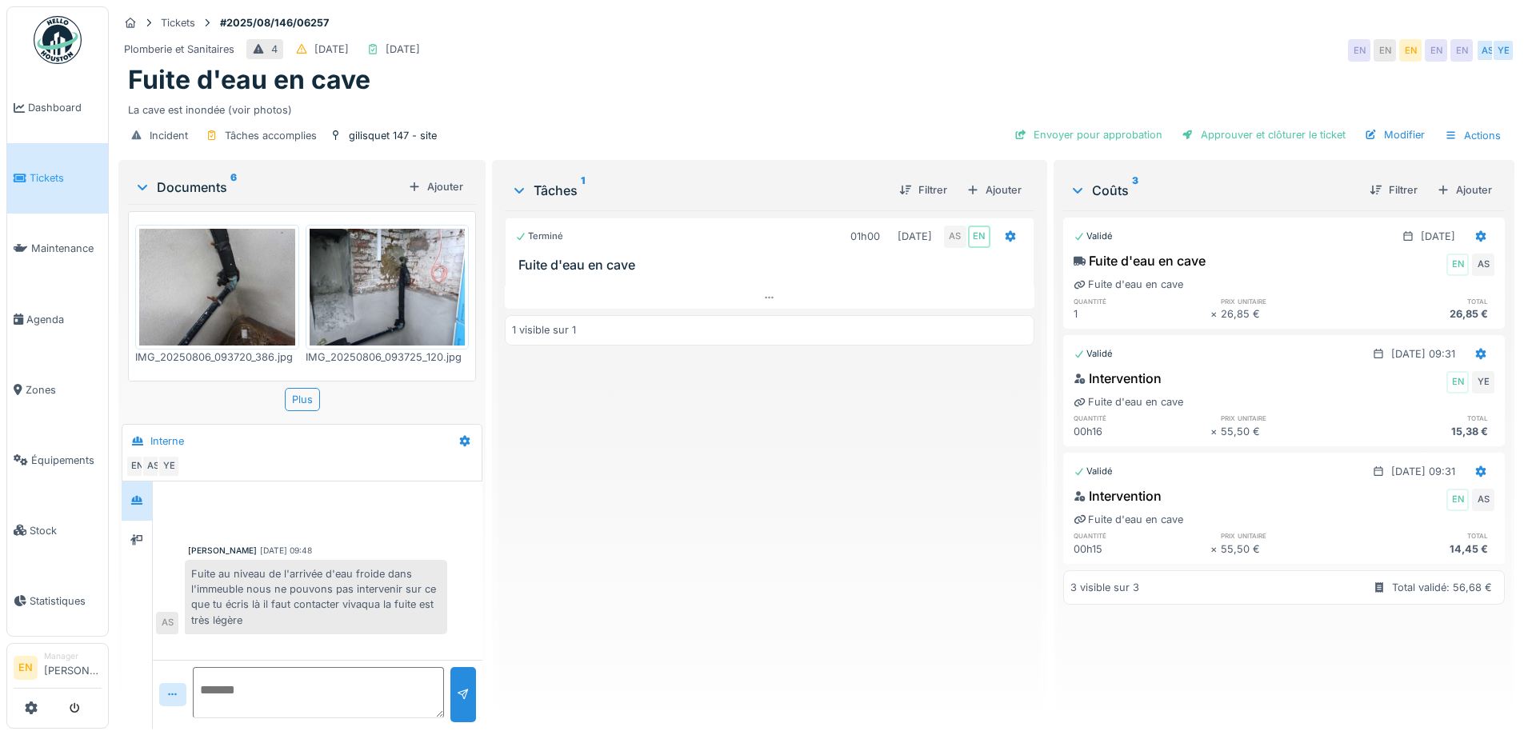
scroll to position [383, 0]
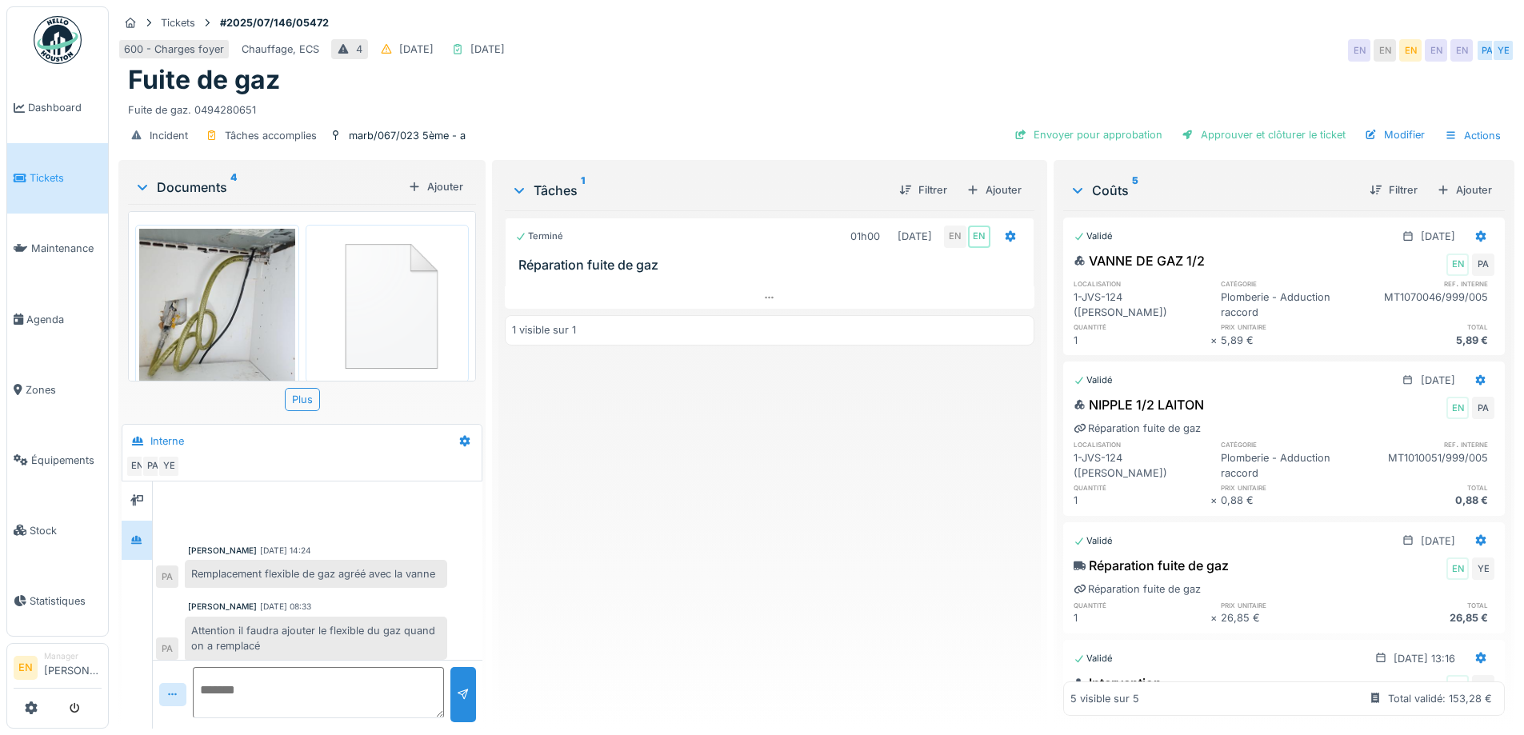
scroll to position [12, 0]
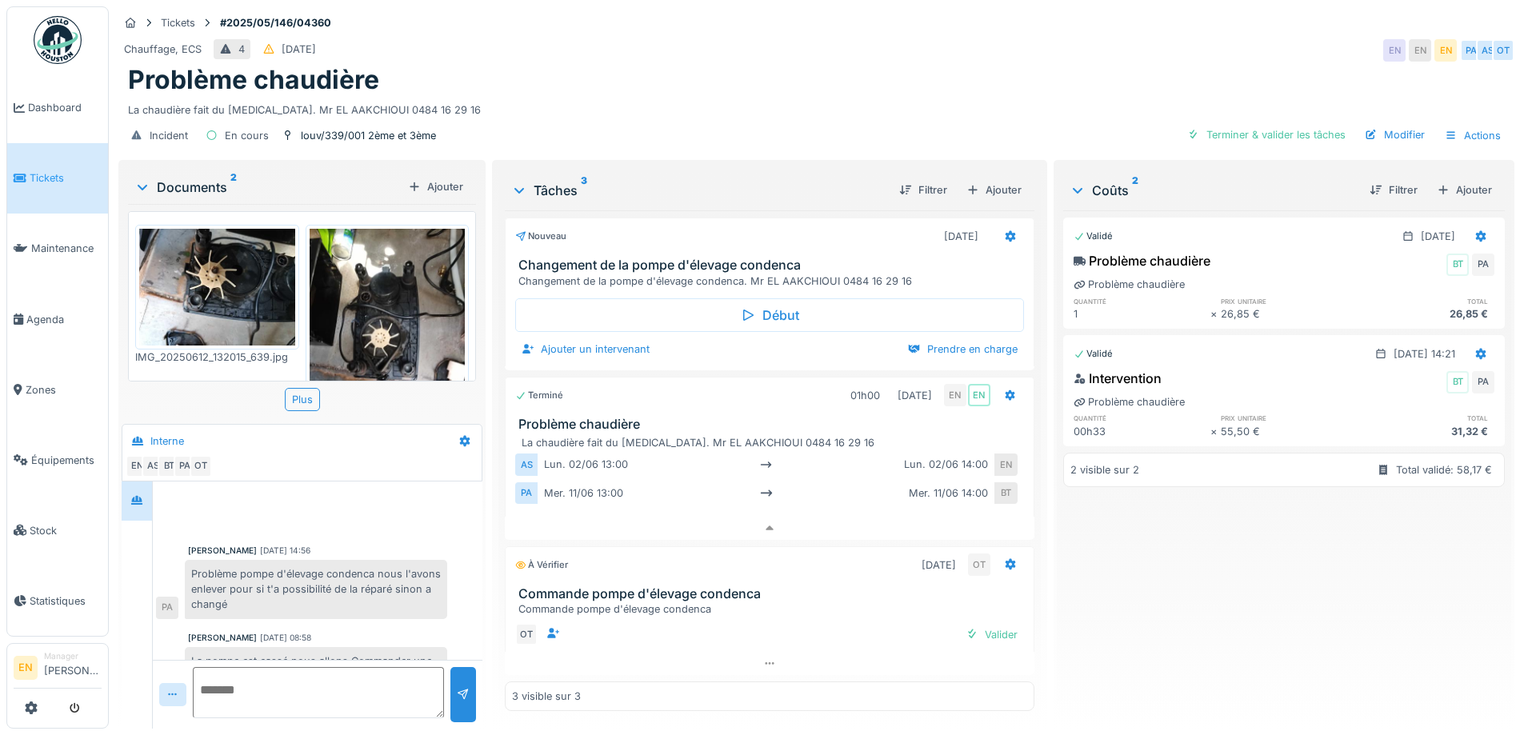
scroll to position [38, 0]
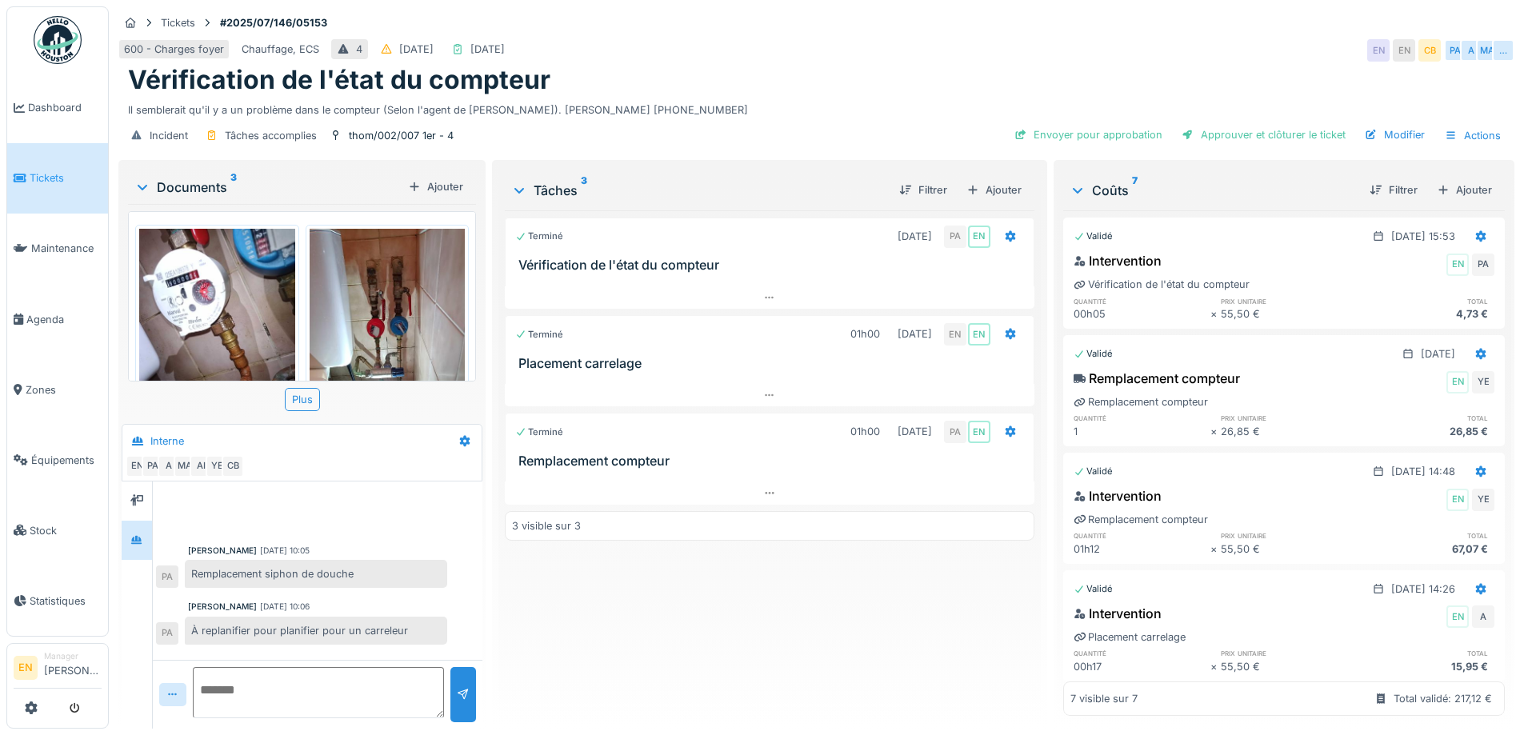
scroll to position [377, 0]
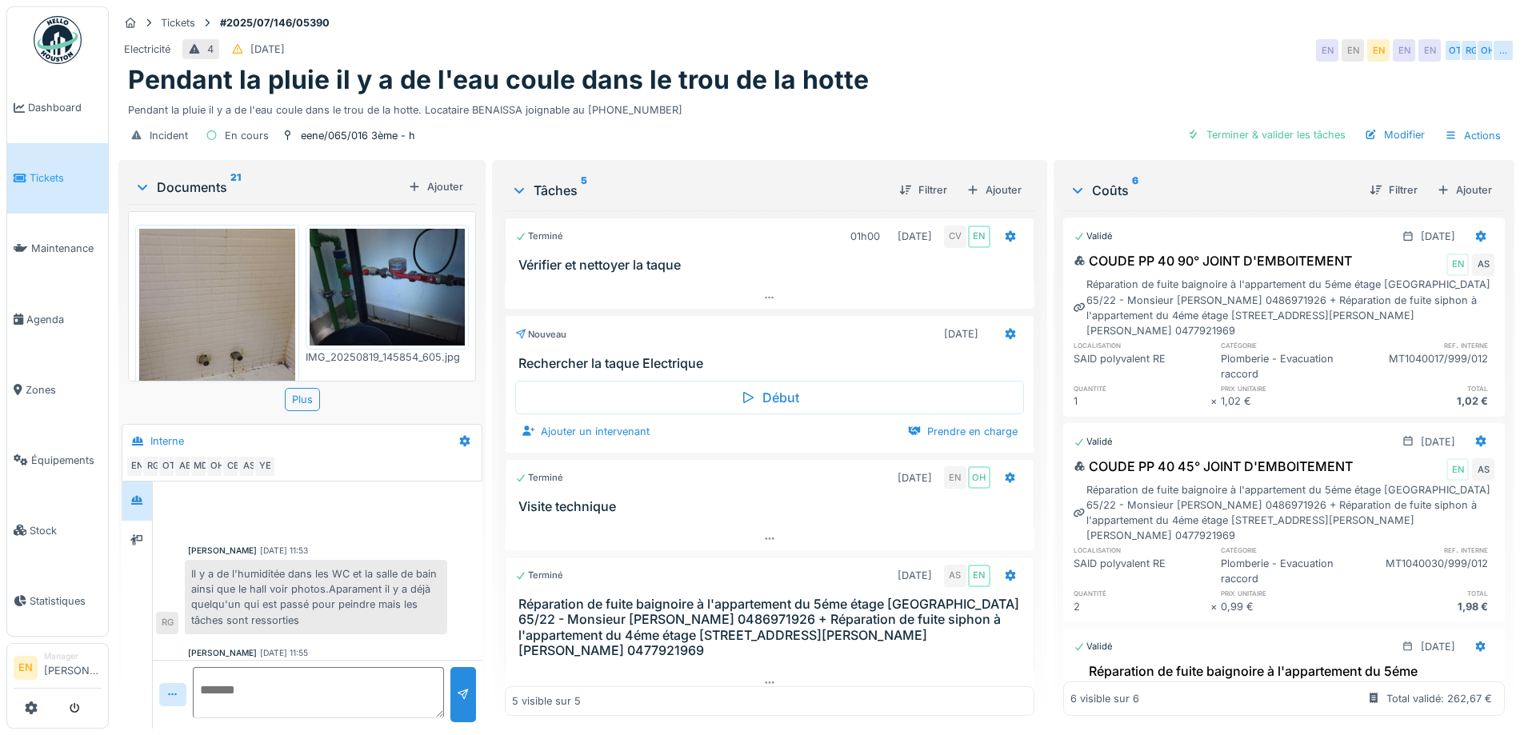
scroll to position [426, 0]
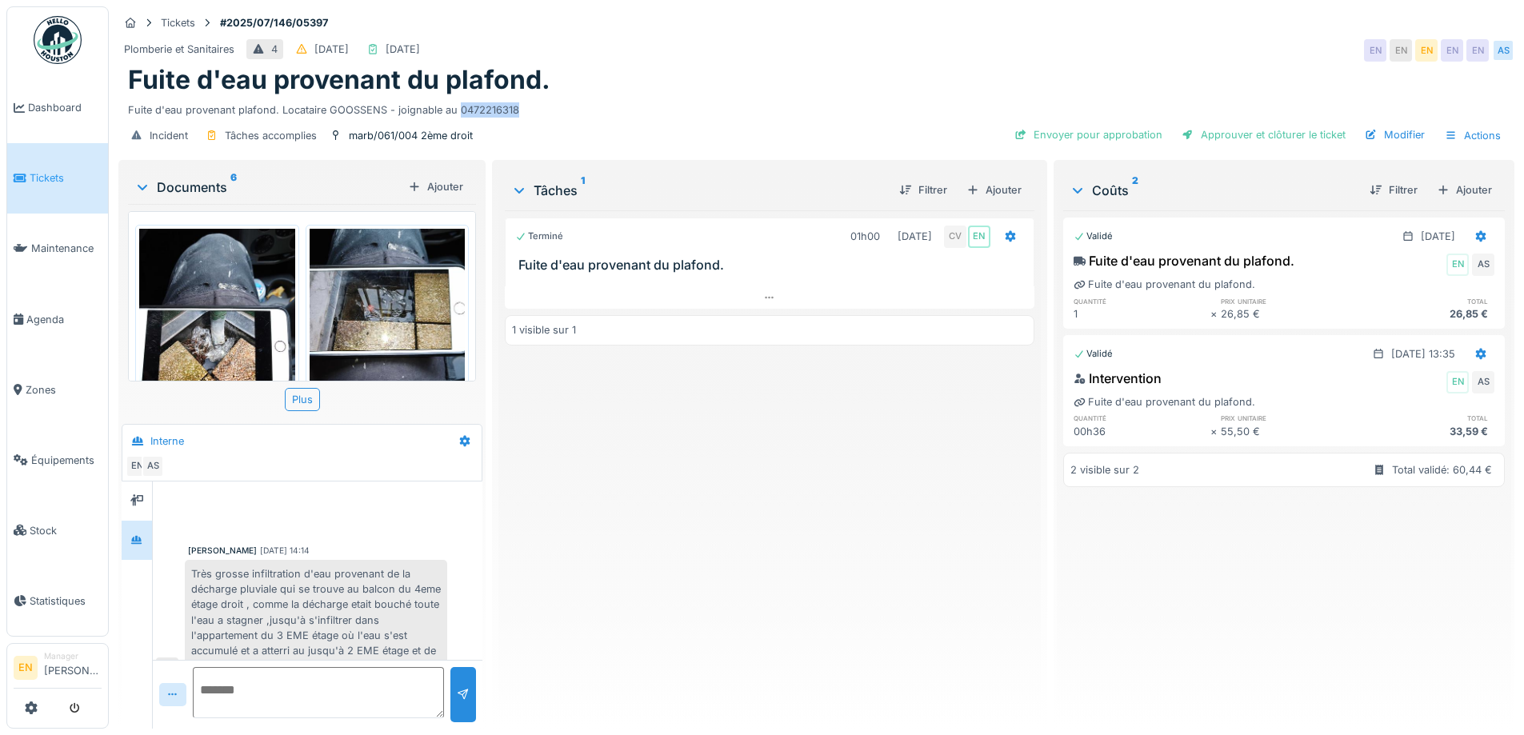
scroll to position [550, 0]
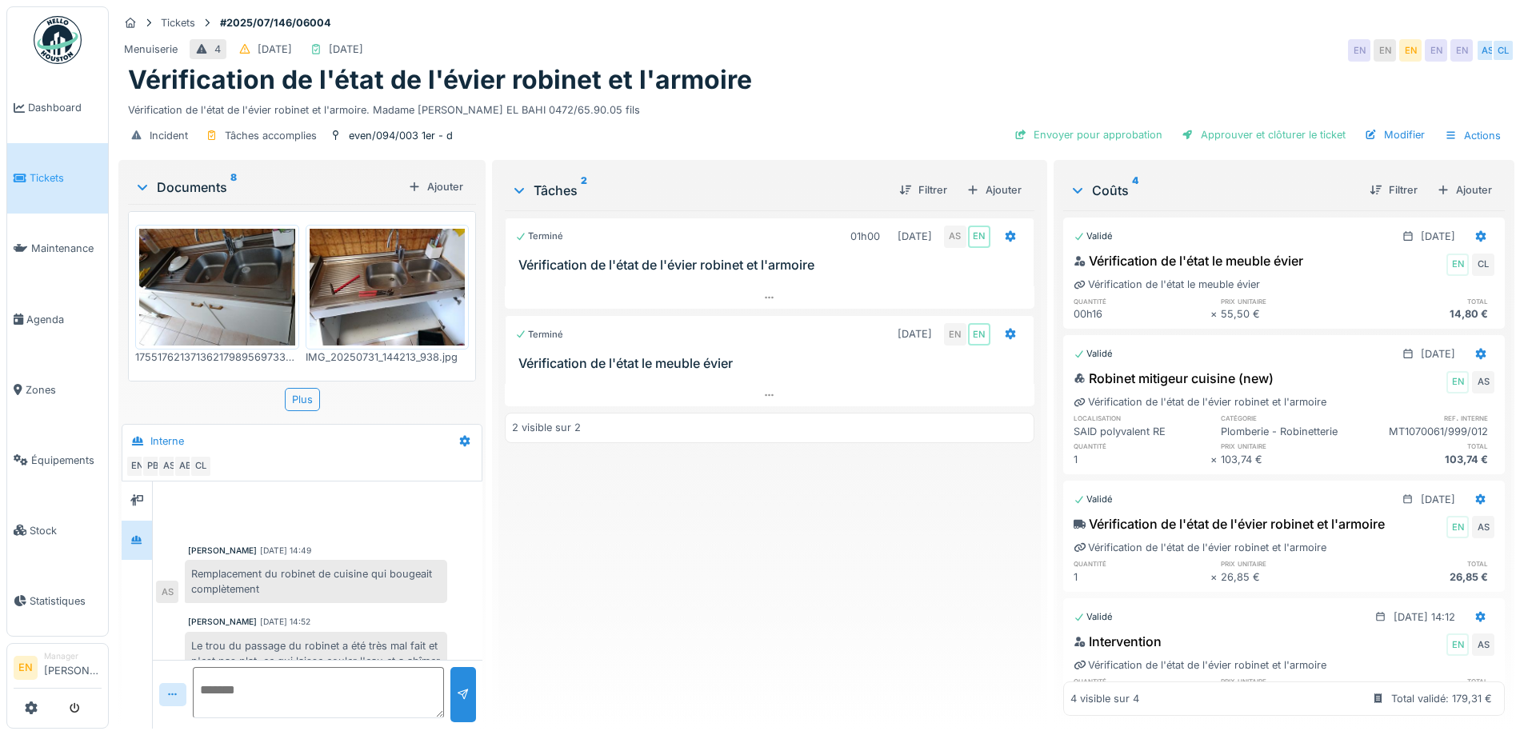
scroll to position [166, 0]
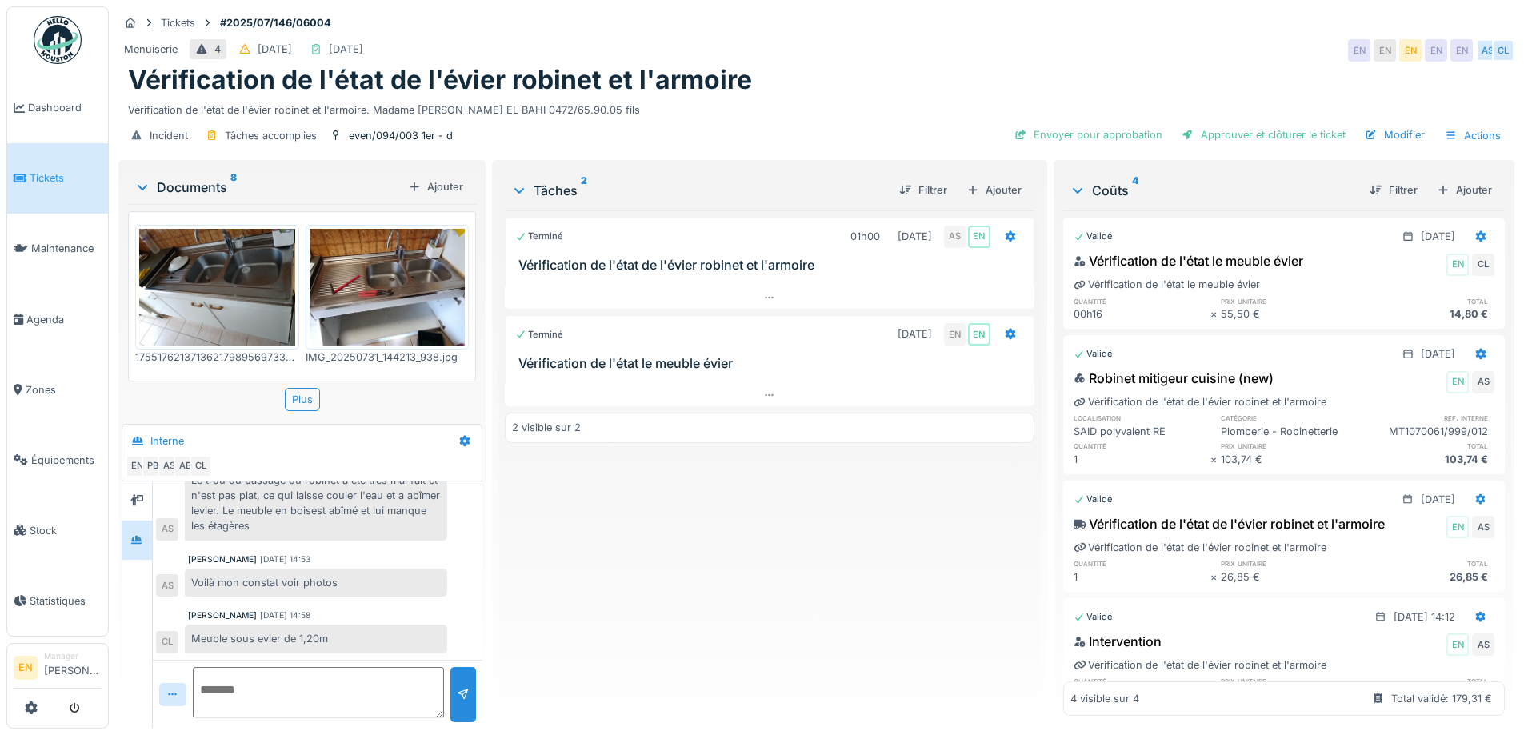
click at [656, 554] on div "Terminé 01h00 31/07/2025 AS EN Vérification de l'état de l'évier robinet et l'a…" at bounding box center [769, 463] width 529 height 506
click at [402, 638] on div "Meuble sous evier de 1,20m" at bounding box center [316, 639] width 262 height 28
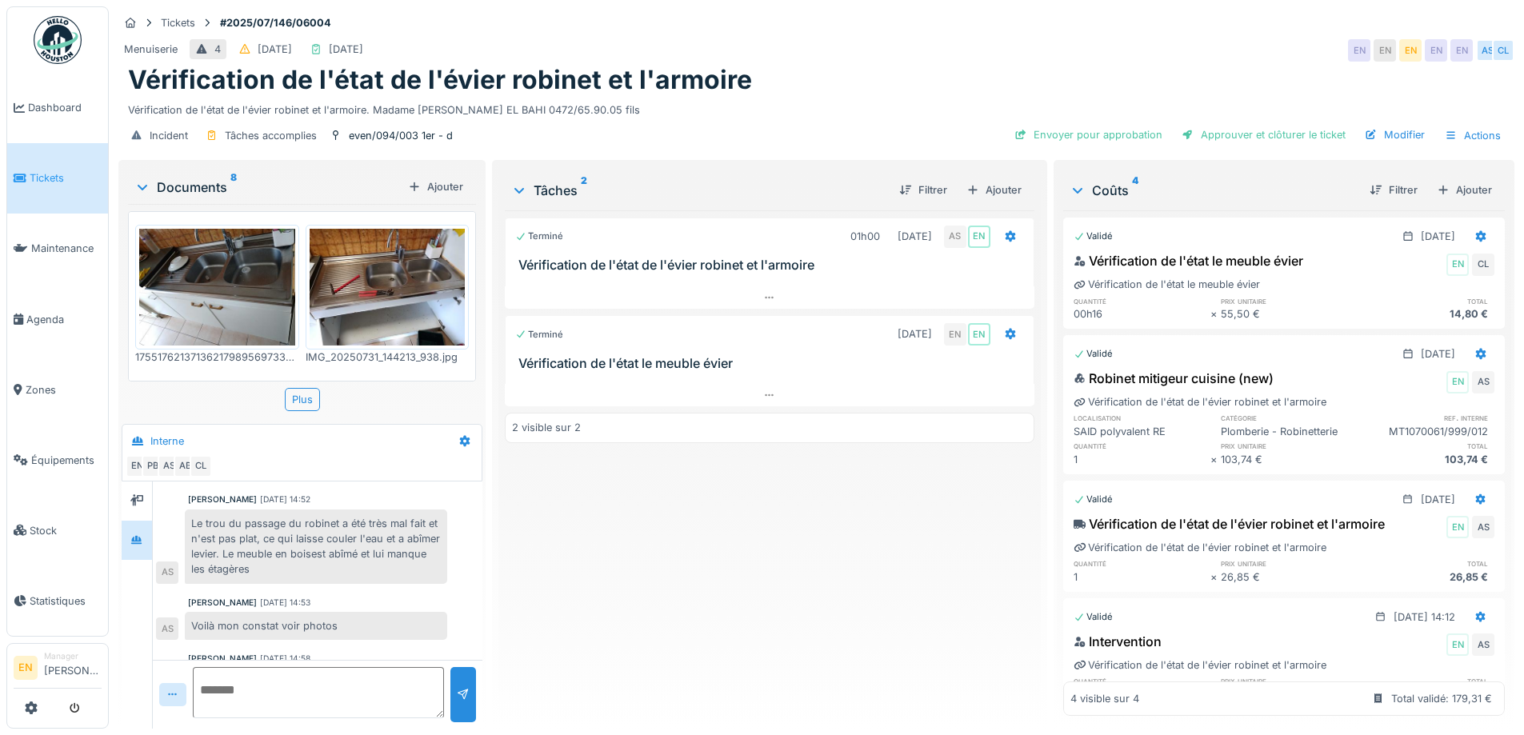
scroll to position [86, 0]
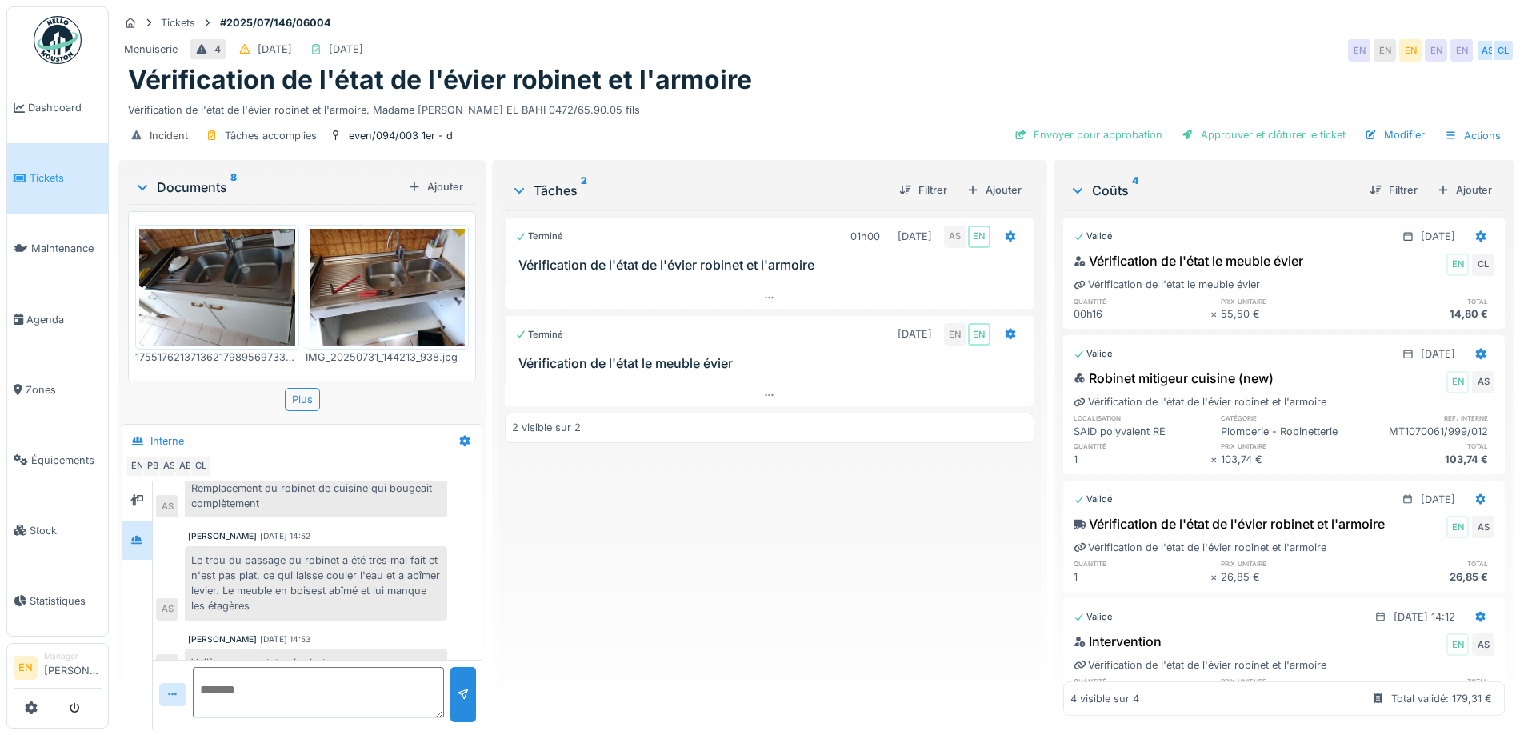
click at [338, 592] on div "Le trou du passage du robinet a été très mal fait et n'est pas plat, ce qui lai…" at bounding box center [316, 583] width 262 height 74
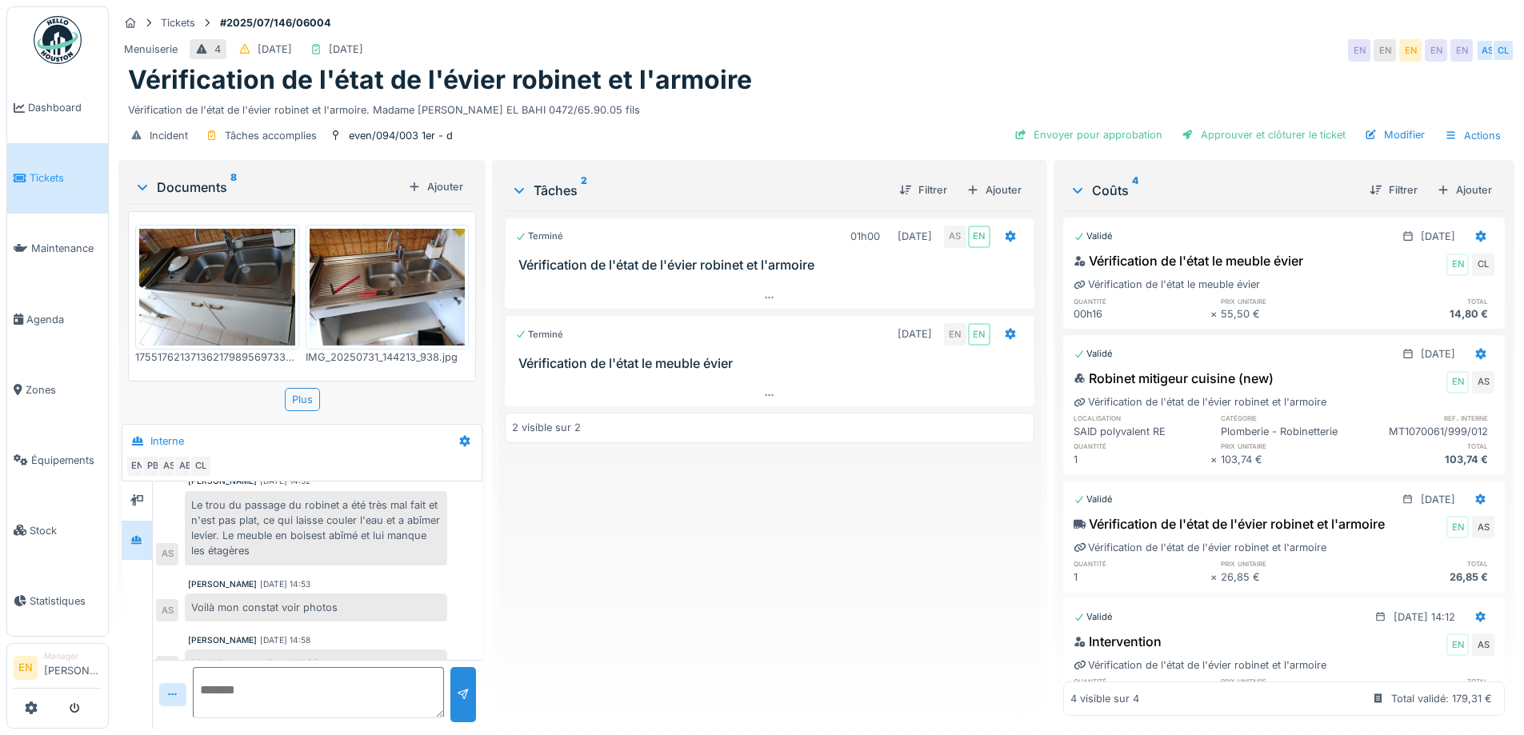
scroll to position [166, 0]
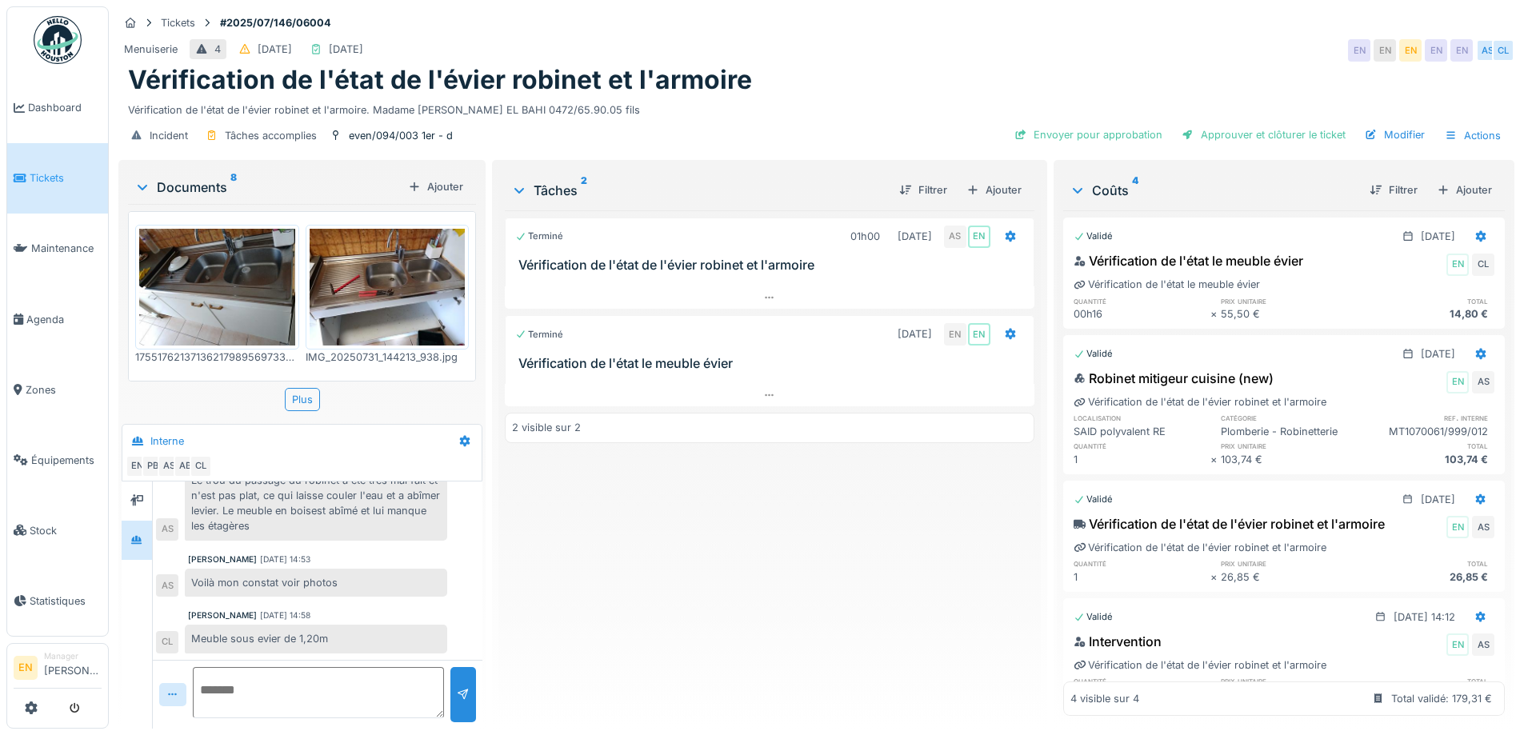
click at [613, 588] on div "Terminé 01h00 31/07/2025 AS EN Vérification de l'état de l'évier robinet et l'a…" at bounding box center [769, 463] width 529 height 506
click at [590, 595] on div "Terminé 01h00 31/07/2025 AS EN Vérification de l'état de l'évier robinet et l'a…" at bounding box center [769, 463] width 529 height 506
click at [222, 286] on img at bounding box center [217, 287] width 156 height 117
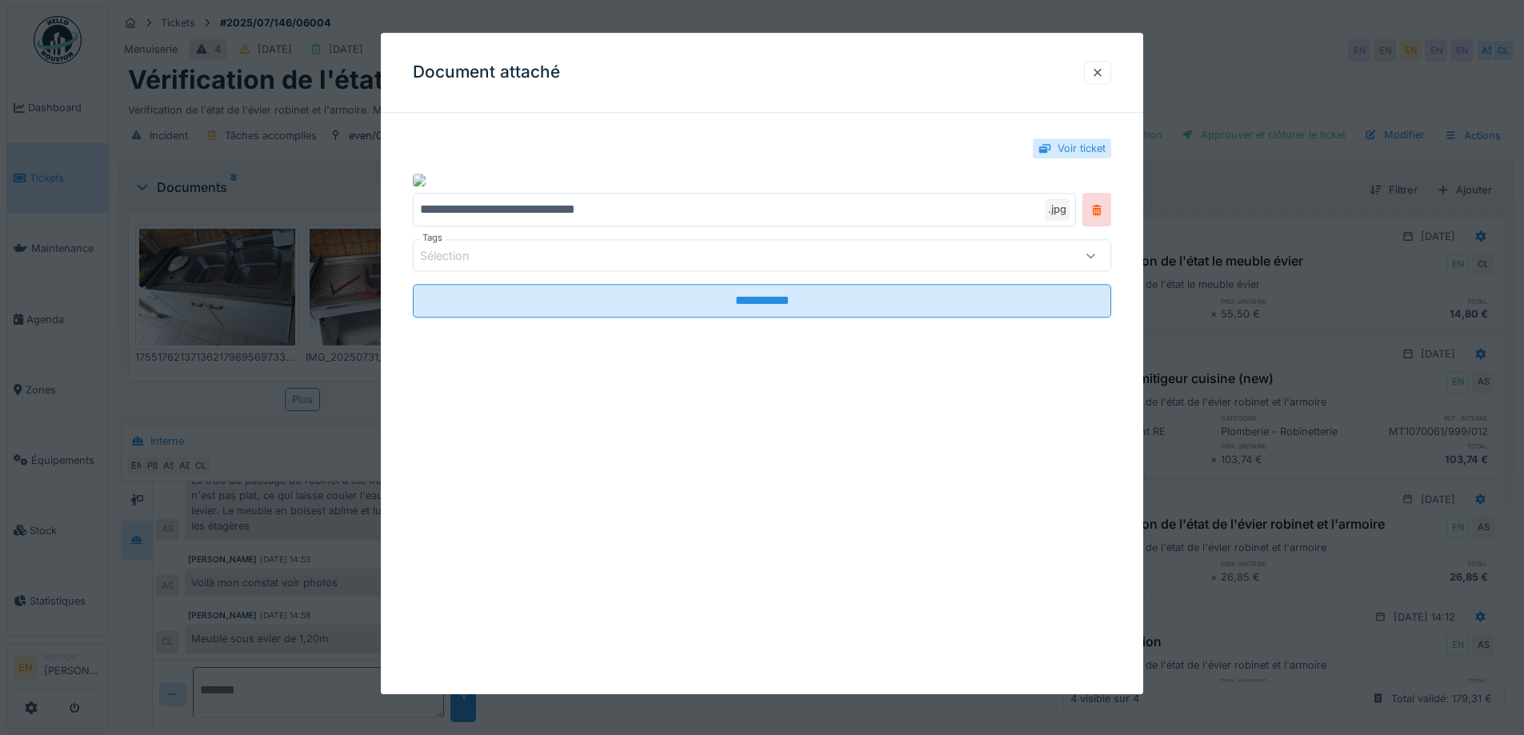
drag, startPoint x: 1100, startPoint y: 67, endPoint x: 626, endPoint y: 55, distance: 473.7
click at [1098, 66] on div at bounding box center [1097, 72] width 13 height 15
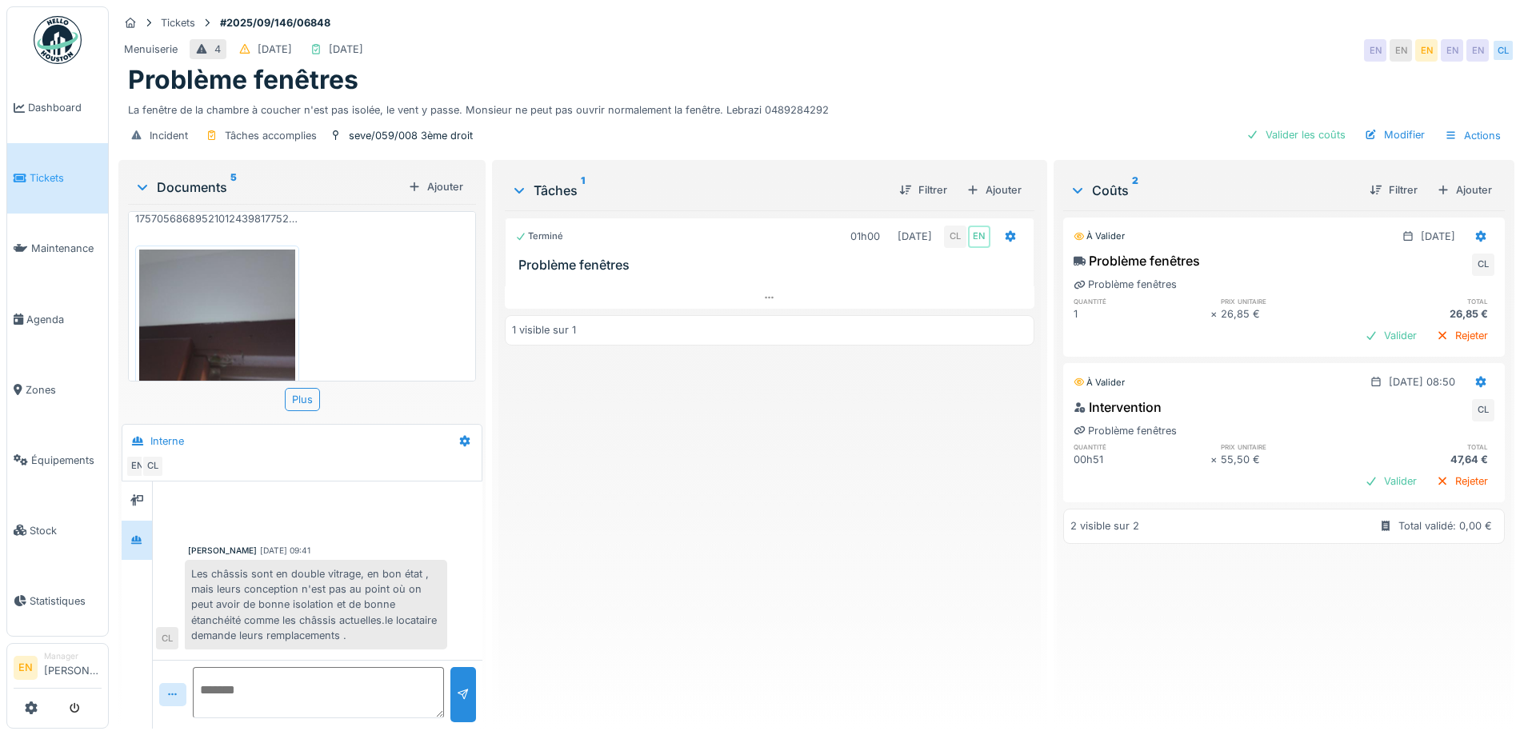
scroll to position [12, 0]
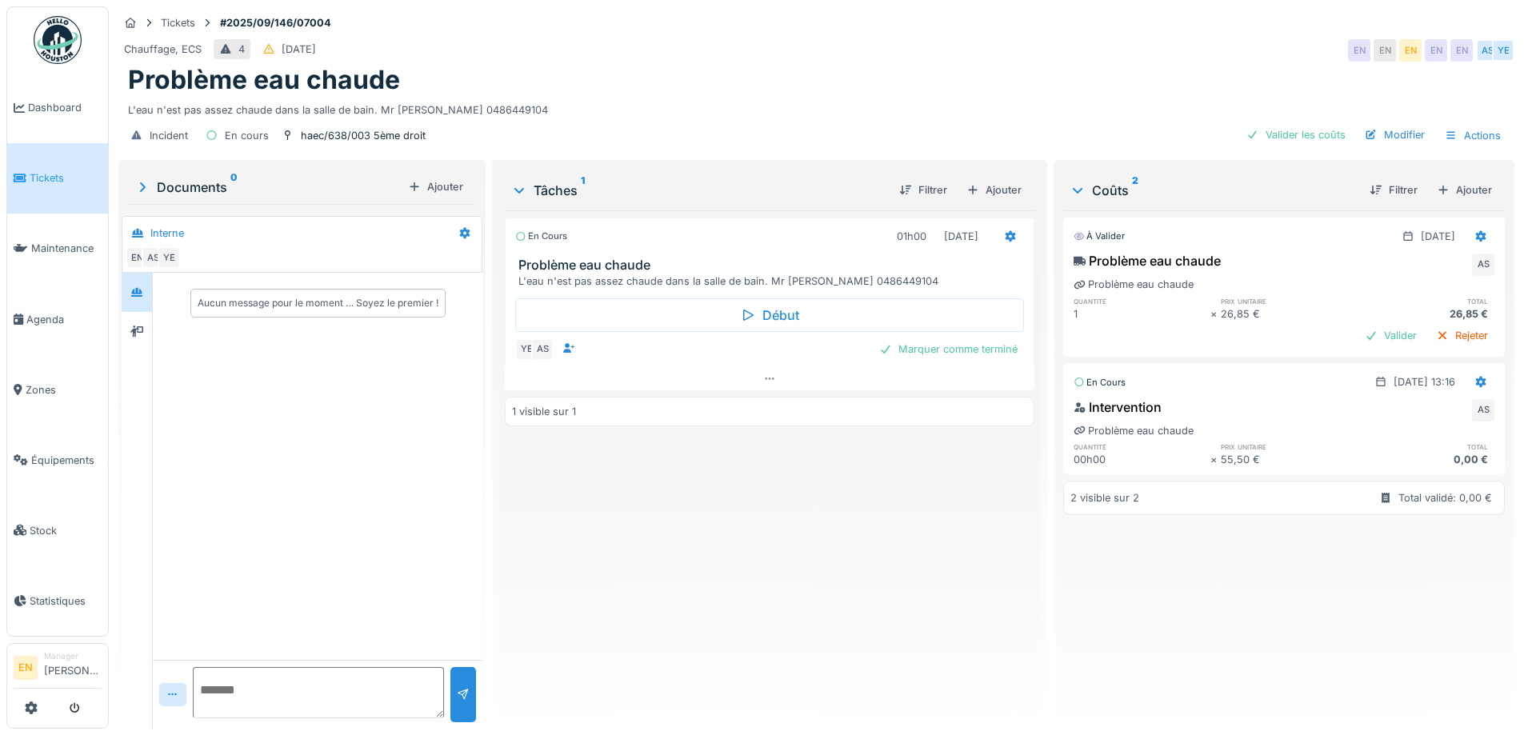
click at [841, 504] on div "En cours 01h00 10/09/2025 Problème eau chaude L'eau n'est pas assez chaude dans…" at bounding box center [769, 463] width 529 height 506
click at [62, 48] on img at bounding box center [58, 40] width 48 height 48
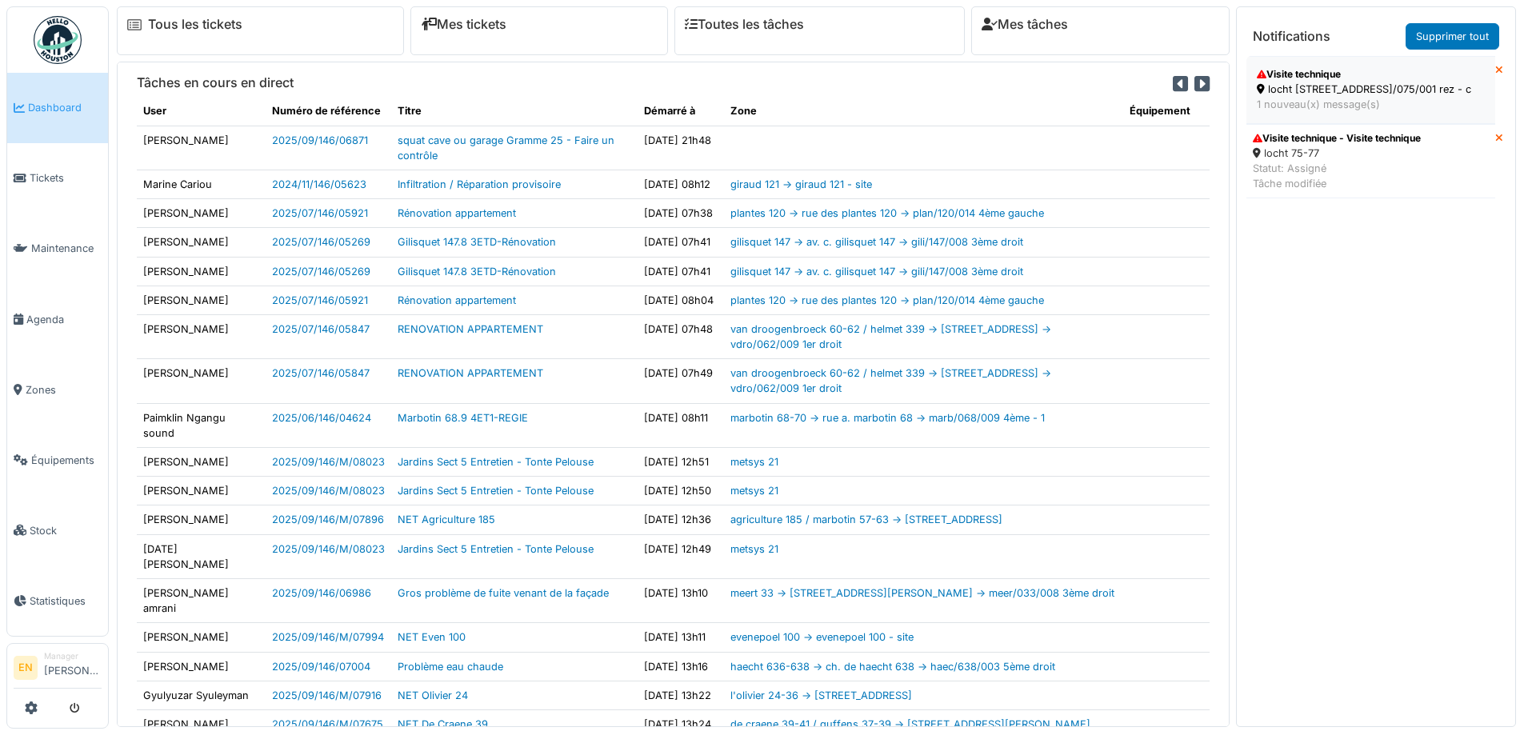
click at [1313, 90] on div "locht [STREET_ADDRESS]/075/001 rez - c" at bounding box center [1371, 89] width 228 height 15
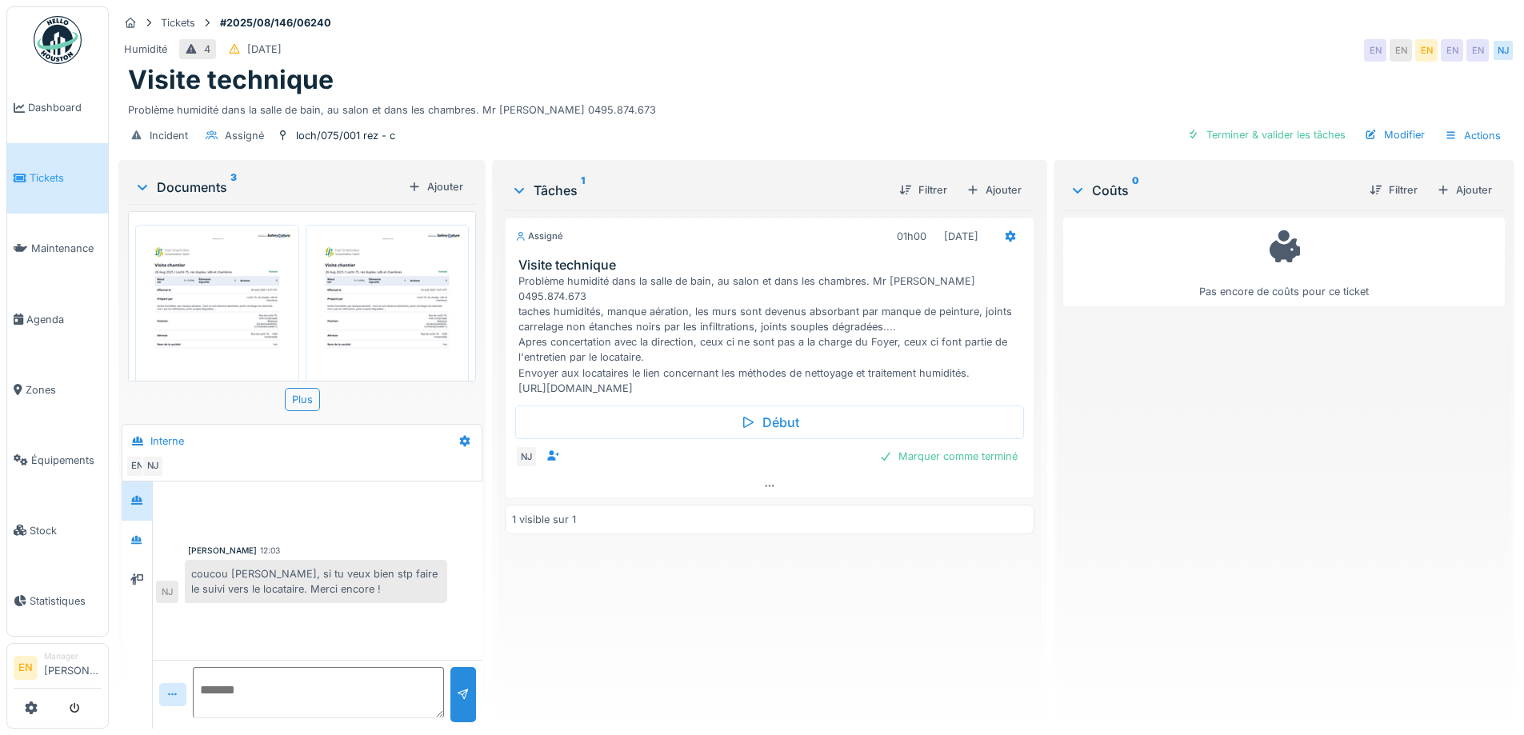
click at [597, 618] on div "Assigné 01h00 26/08/2025 Visite technique Problème humidité dans la salle de ba…" at bounding box center [769, 463] width 529 height 506
click at [328, 710] on textarea at bounding box center [318, 692] width 251 height 51
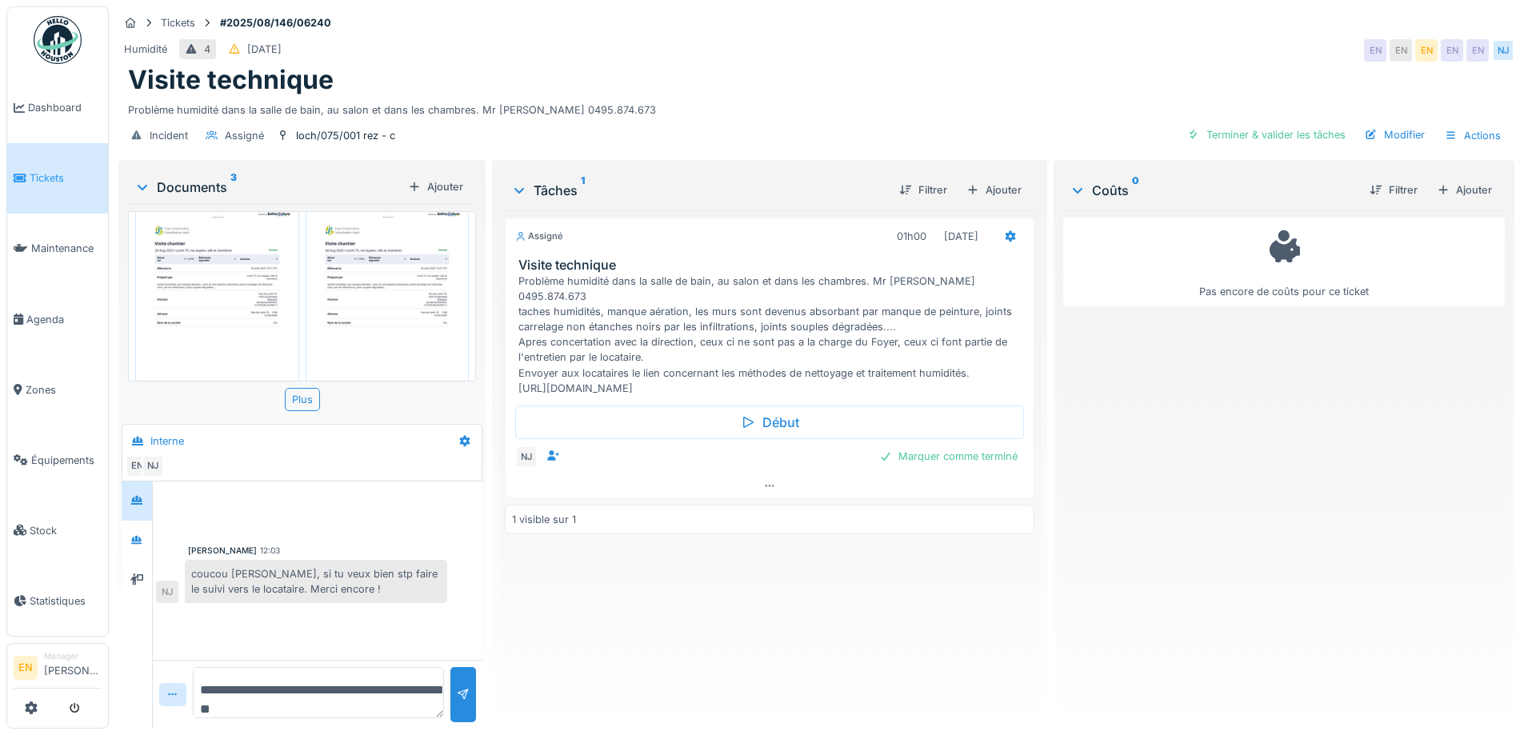
type textarea "**********"
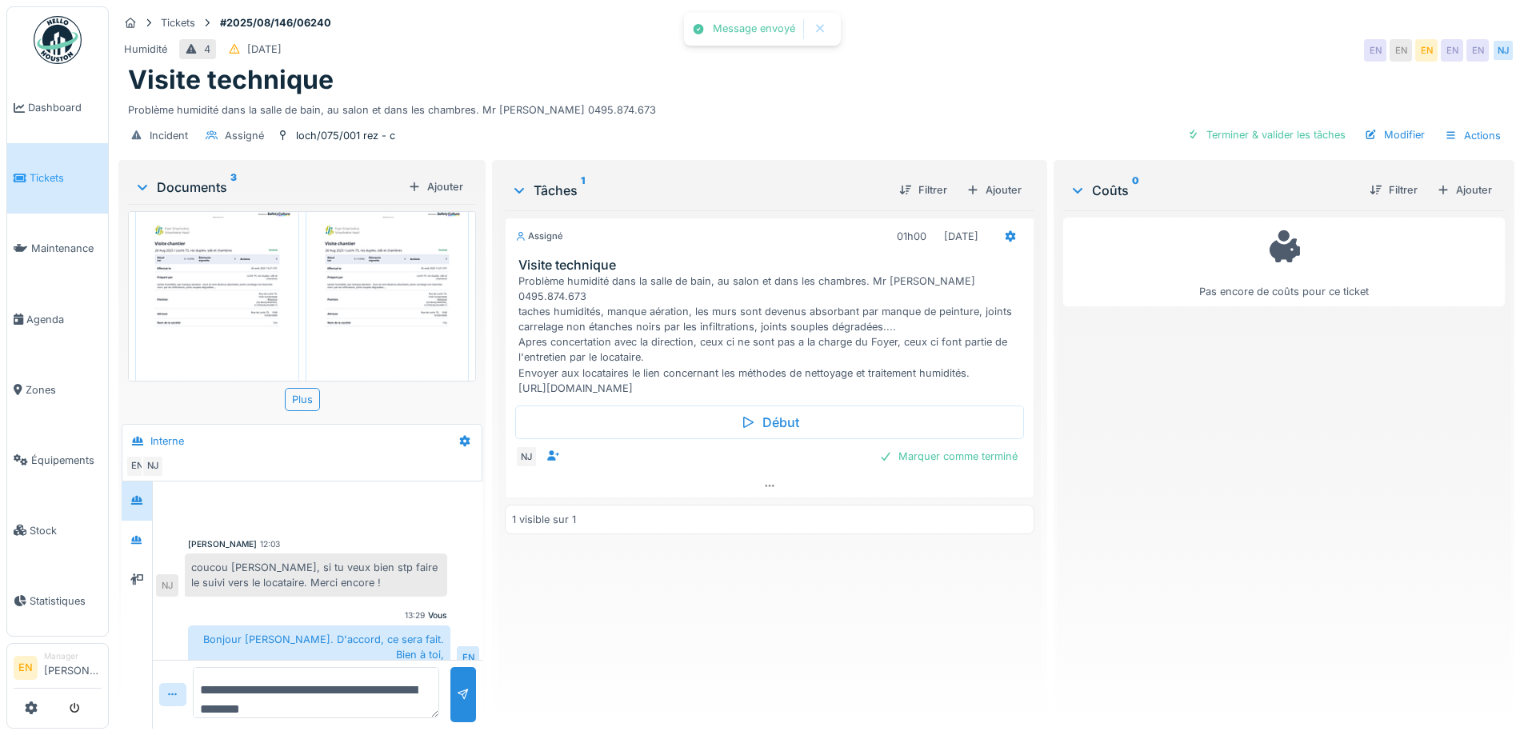
click at [632, 678] on div "Assigné 01h00 26/08/2025 Visite technique Problème humidité dans la salle de ba…" at bounding box center [769, 463] width 529 height 506
click at [829, 102] on div "Problème humidité dans la salle de bain, au salon et dans les chambres. Mr BIDO…" at bounding box center [816, 107] width 1377 height 22
click at [769, 481] on icon at bounding box center [769, 486] width 13 height 10
click at [646, 641] on div "Assigné 01h00 26/08/2025 Visite technique Problème humidité dans la salle de ba…" at bounding box center [769, 463] width 529 height 506
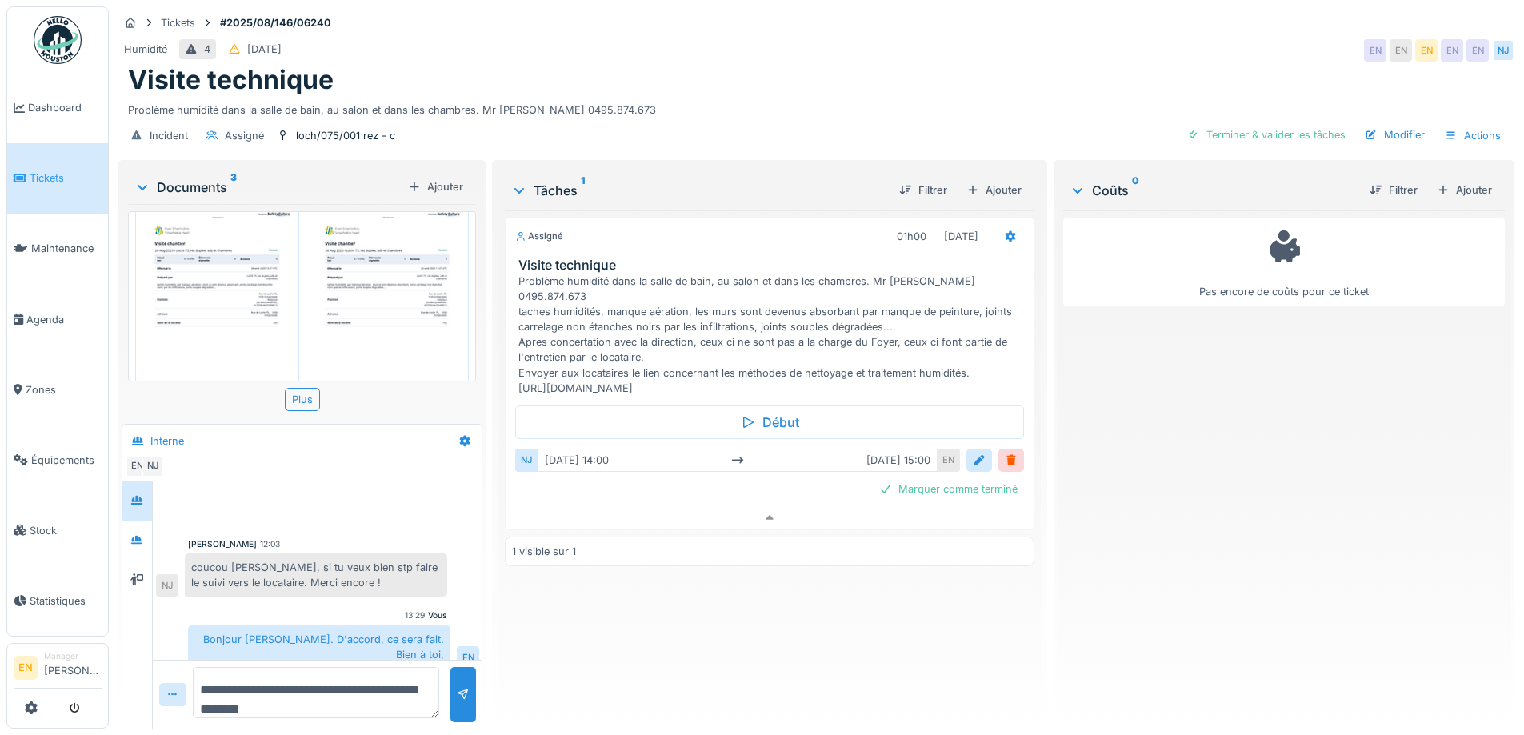
click at [795, 78] on div "Visite technique" at bounding box center [816, 80] width 1377 height 30
click at [756, 96] on div "Problème humidité dans la salle de bain, au salon et dans les chambres. Mr BIDO…" at bounding box center [816, 107] width 1377 height 22
drag, startPoint x: 1197, startPoint y: 480, endPoint x: 1283, endPoint y: 205, distance: 288.2
click at [1199, 479] on div "Pas encore de coûts pour ce ticket" at bounding box center [1284, 463] width 442 height 506
click at [845, 65] on div "Visite technique" at bounding box center [816, 80] width 1377 height 30
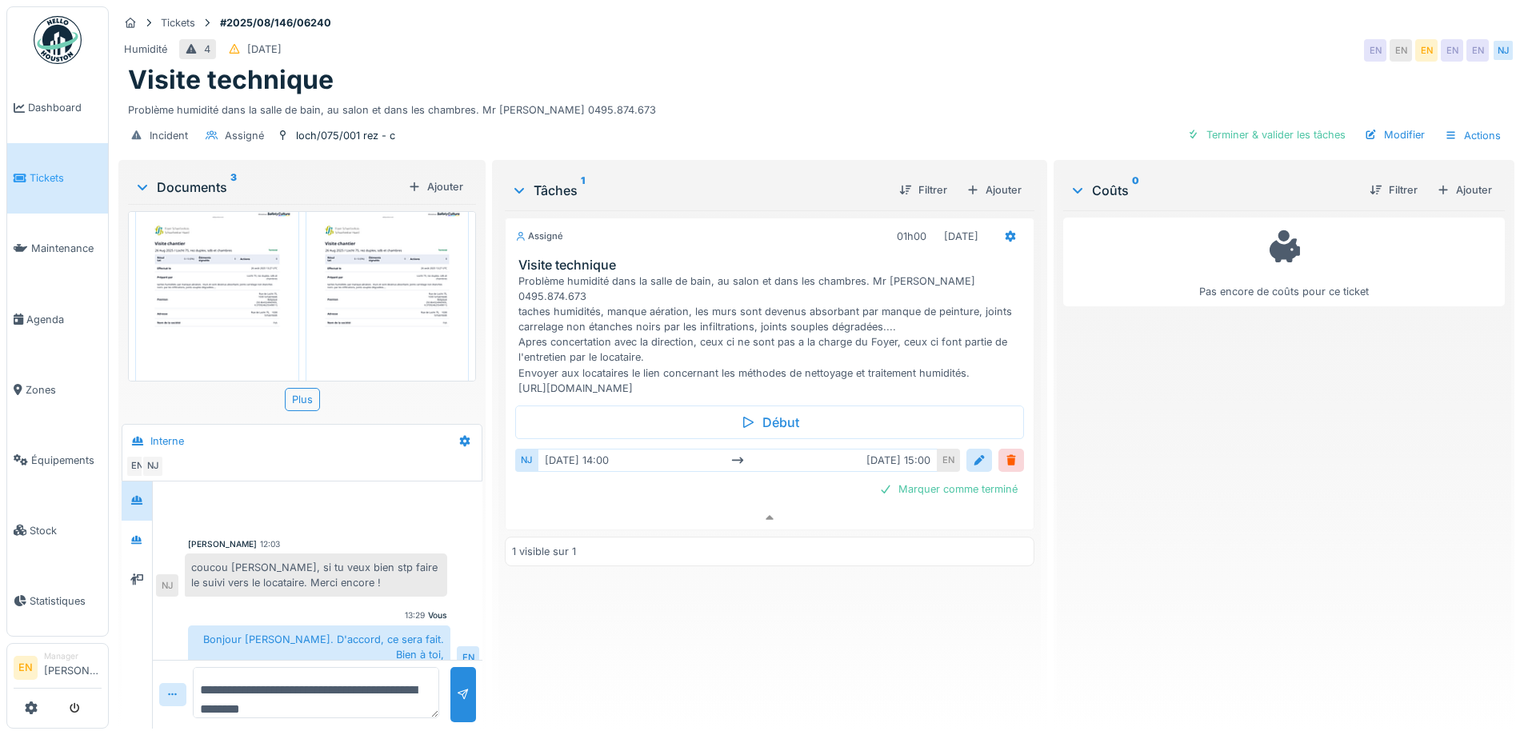
click at [1007, 66] on div "Visite technique" at bounding box center [816, 80] width 1377 height 30
click at [1144, 36] on div "Humidité 4 10/08/2025 EN EN EN EN EN NJ" at bounding box center [816, 50] width 1396 height 29
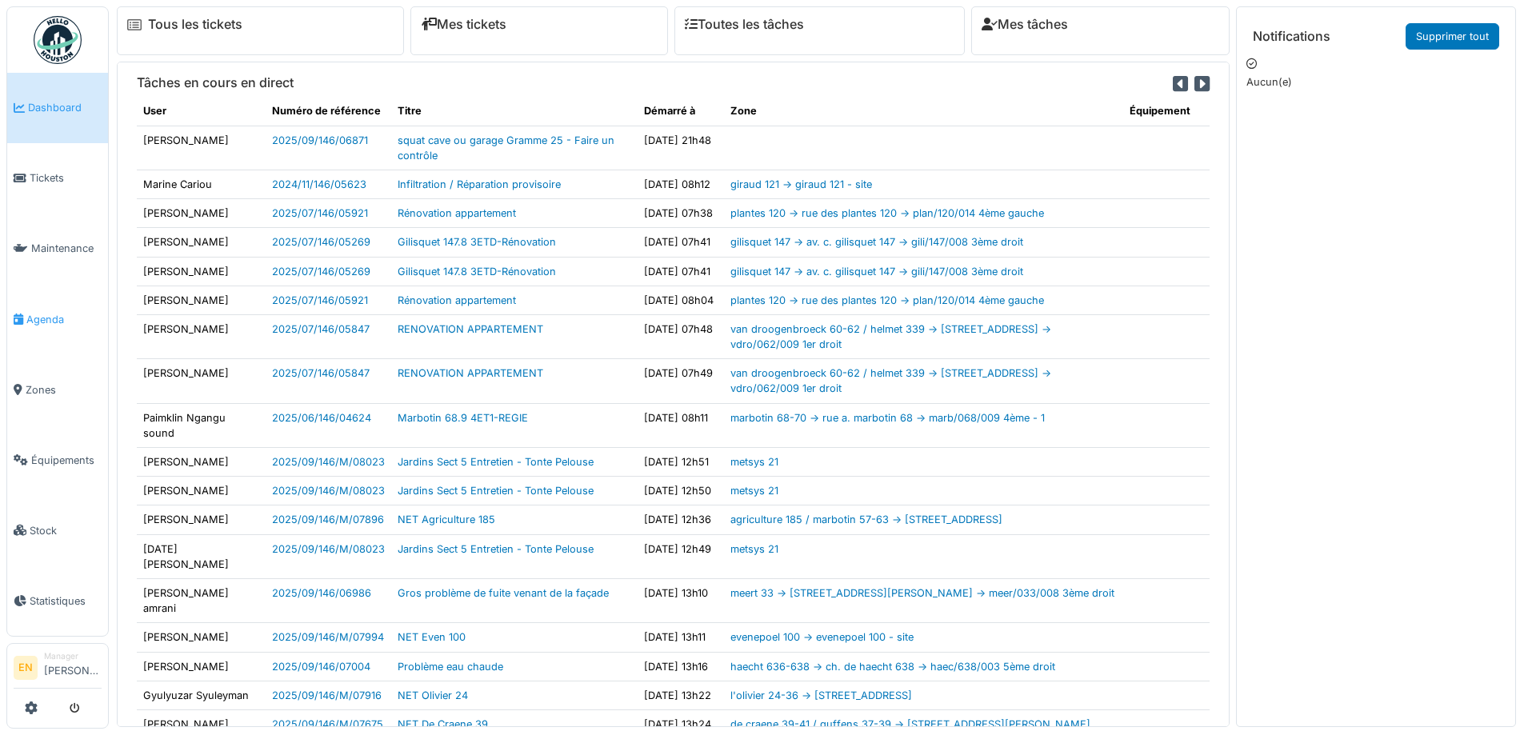
click at [46, 314] on span "Agenda" at bounding box center [63, 319] width 75 height 15
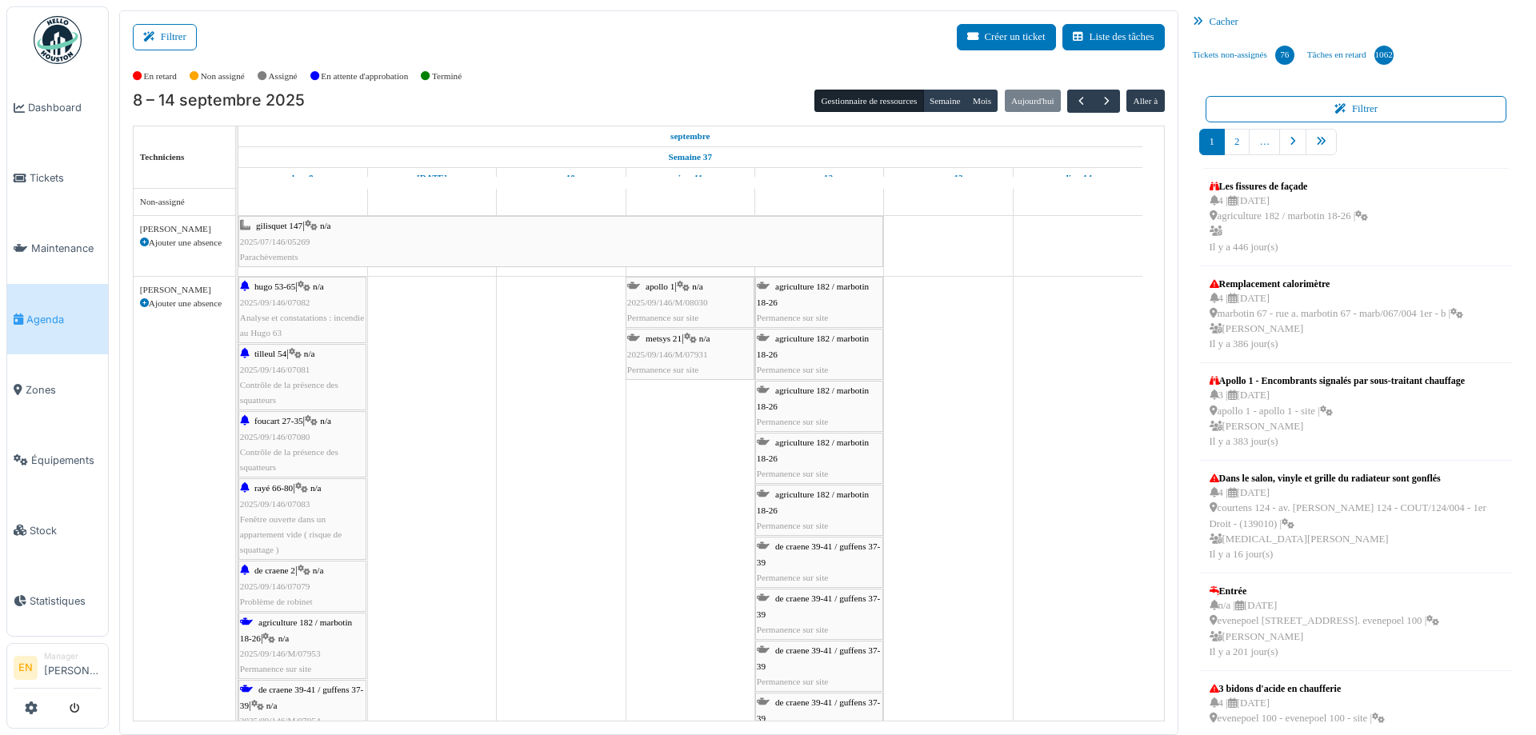
click at [860, 44] on div "Filtrer Créer un ticket Liste des tâches" at bounding box center [649, 43] width 1032 height 39
click at [783, 76] on div "En retard Non assigné Assigné En attente d'approbation Terminé" at bounding box center [649, 76] width 1032 height 26
click at [713, 53] on div "Filtrer Créer un ticket Liste des tâches" at bounding box center [649, 43] width 1032 height 39
click at [171, 33] on button "Filtrer" at bounding box center [165, 37] width 64 height 26
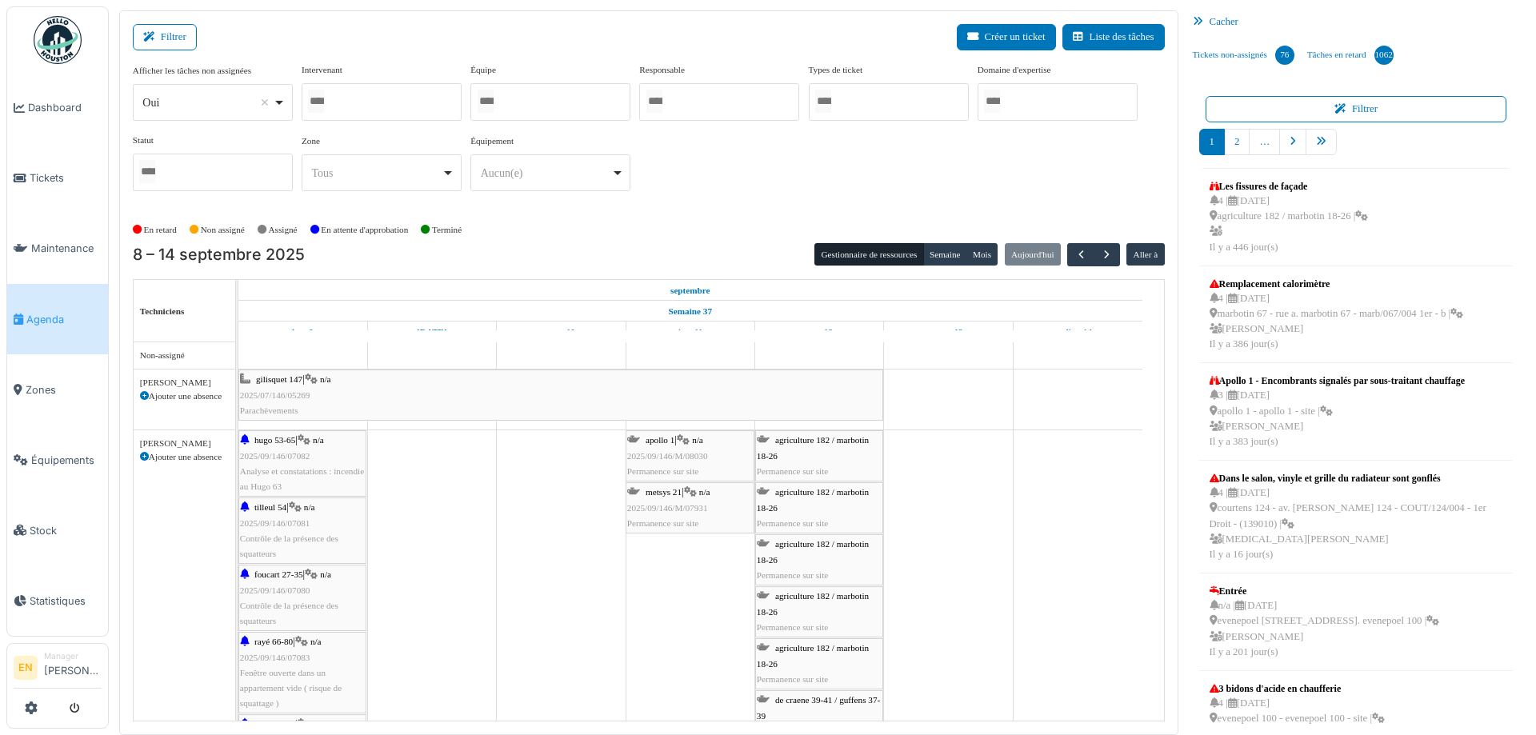
click at [277, 105] on div "Oui Remove item" at bounding box center [212, 102] width 146 height 23
select select "**"
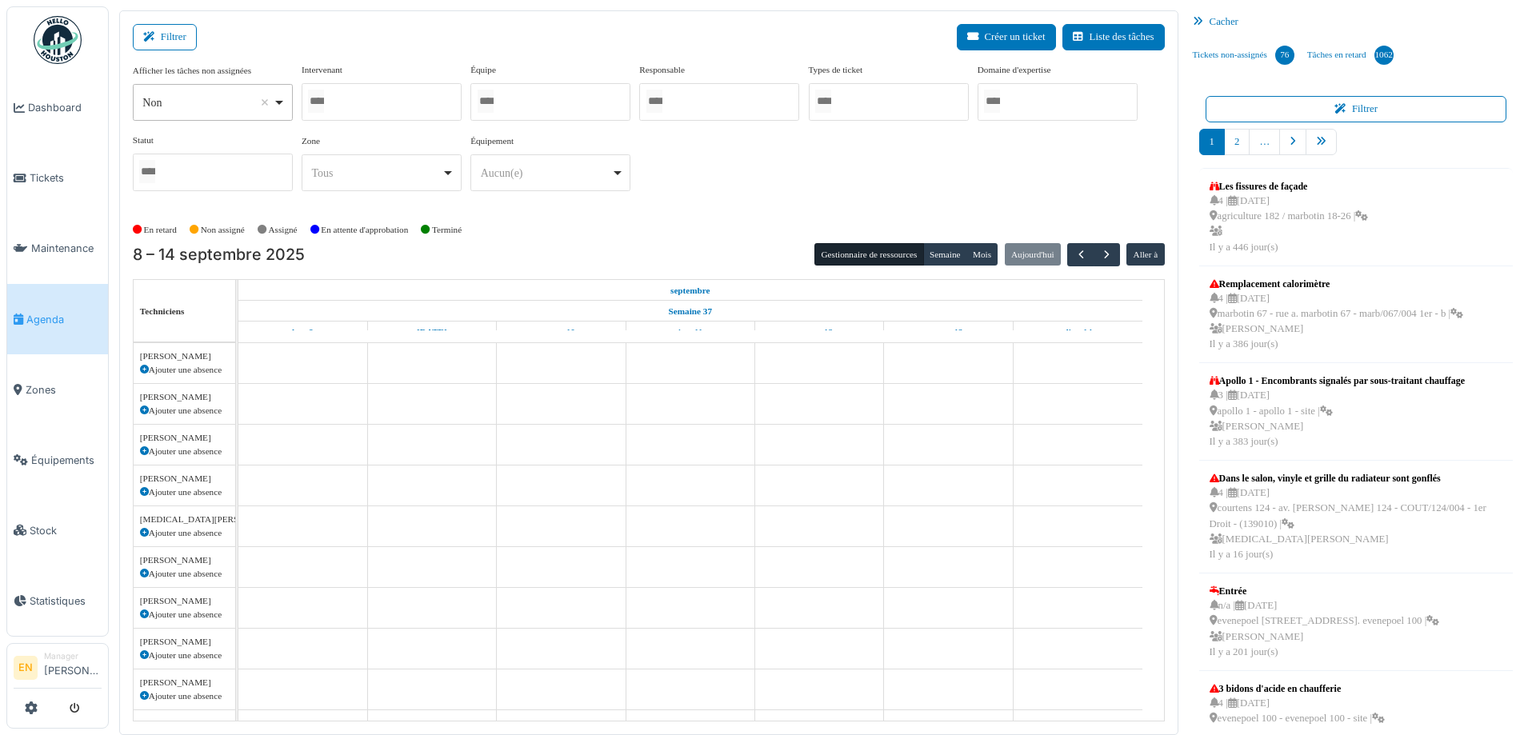
click at [349, 94] on div at bounding box center [382, 102] width 160 height 38
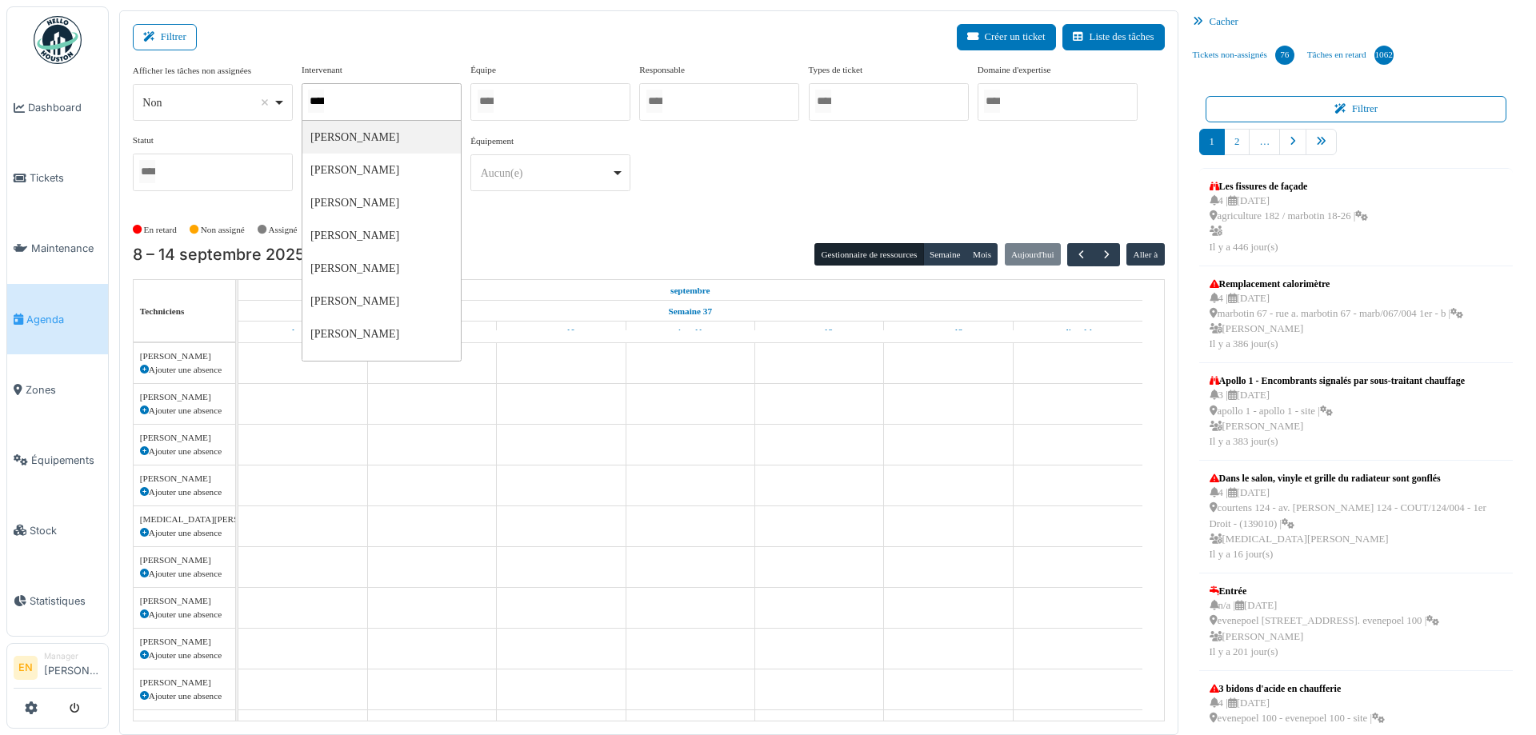
type input "******"
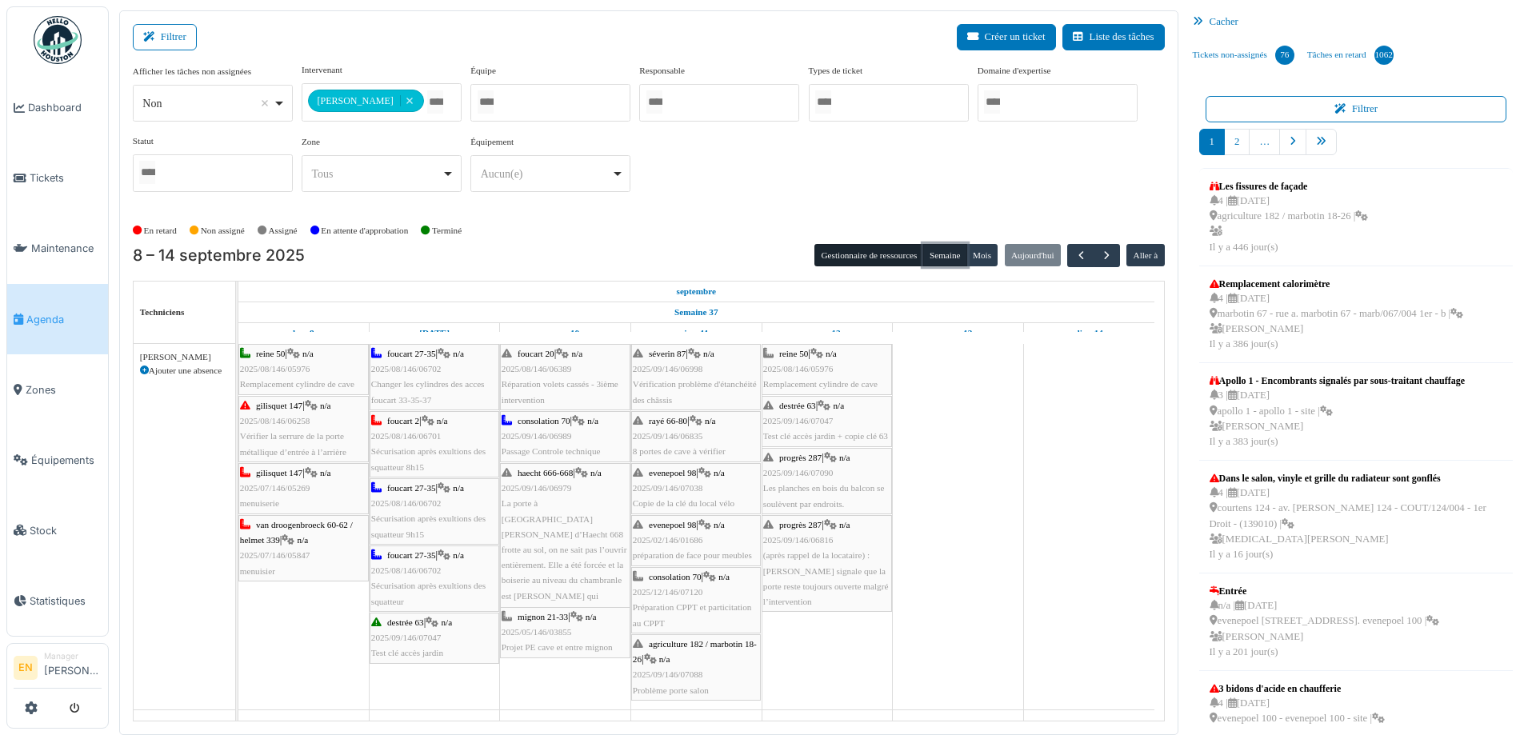
click at [941, 246] on button "Semaine" at bounding box center [945, 255] width 44 height 22
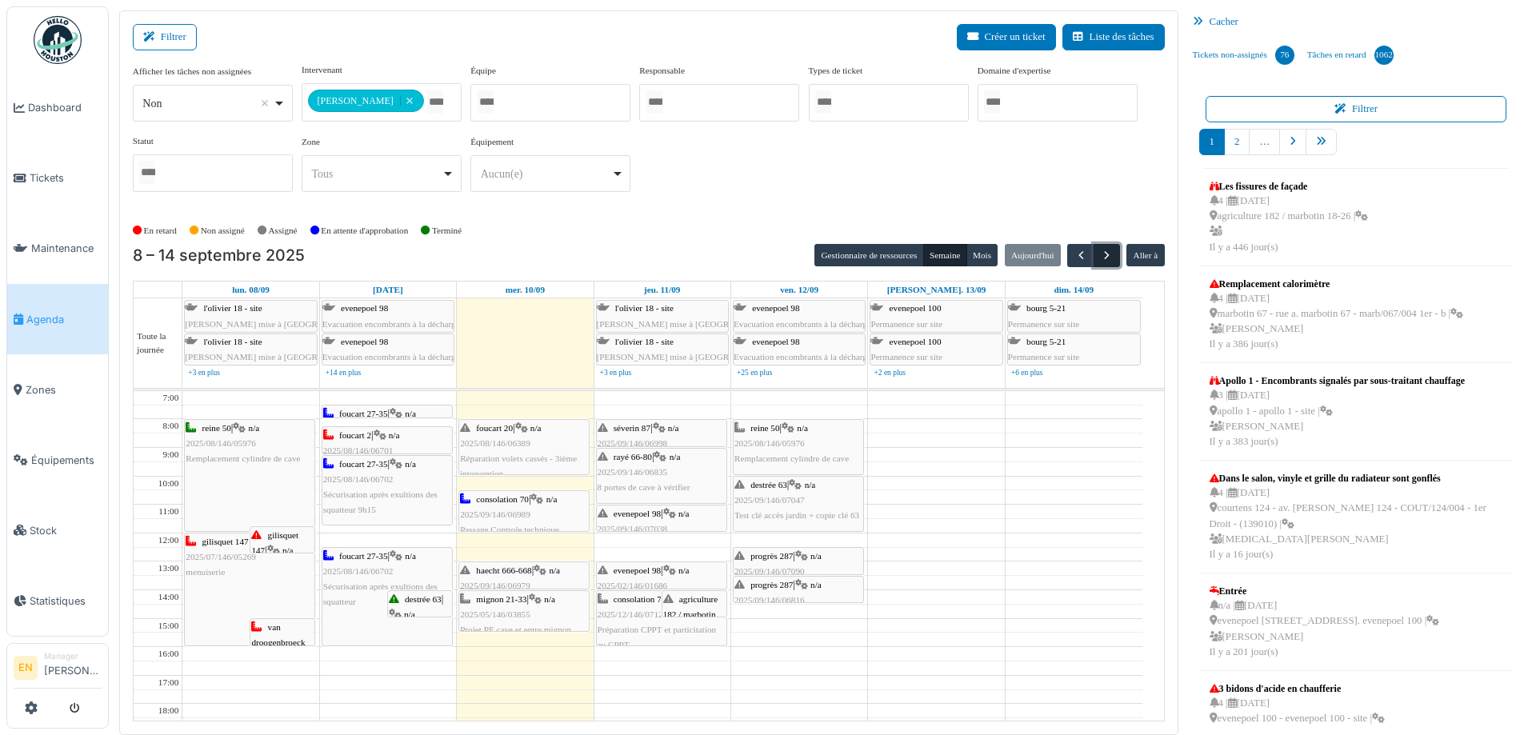
click at [1101, 256] on span "button" at bounding box center [1107, 256] width 14 height 14
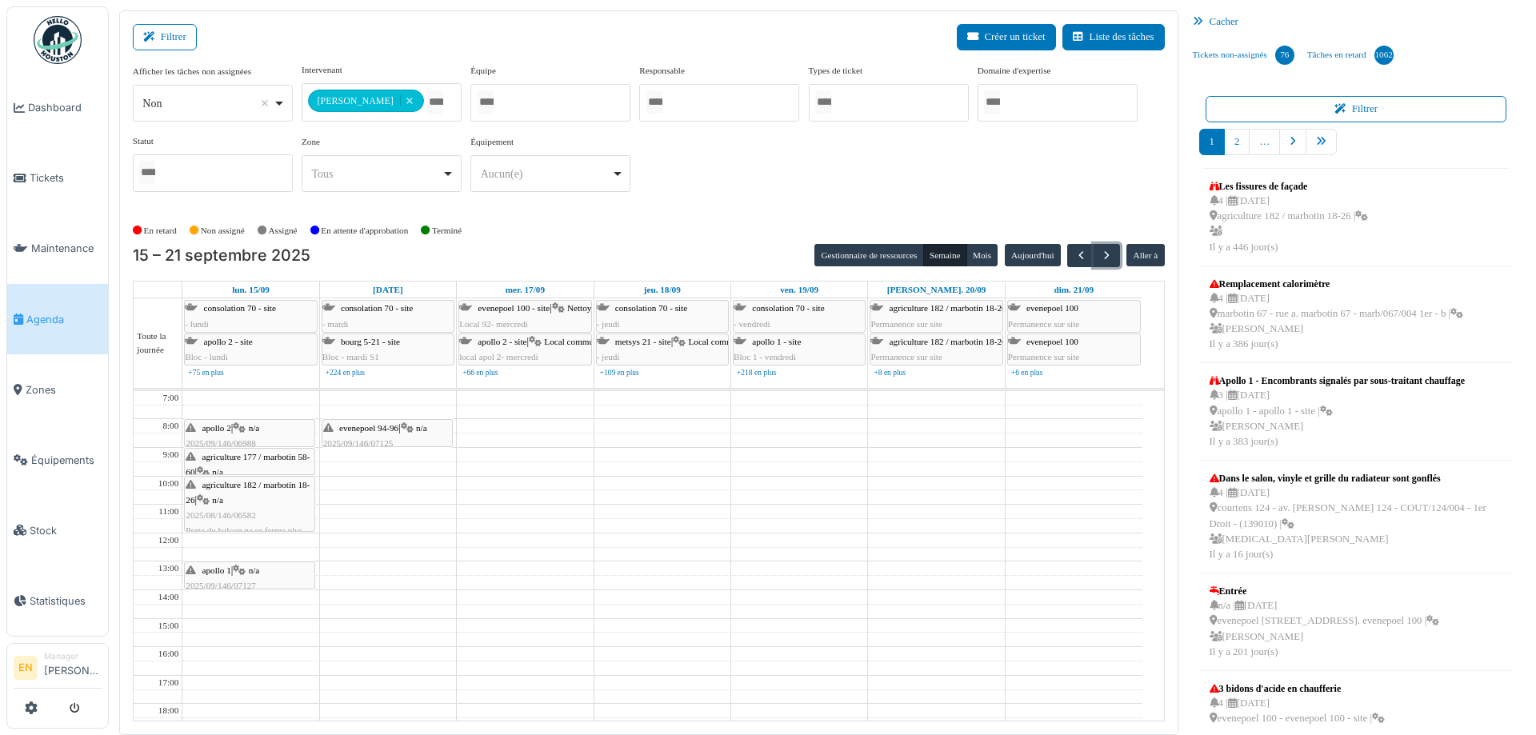
click at [242, 571] on icon at bounding box center [239, 571] width 13 height 10
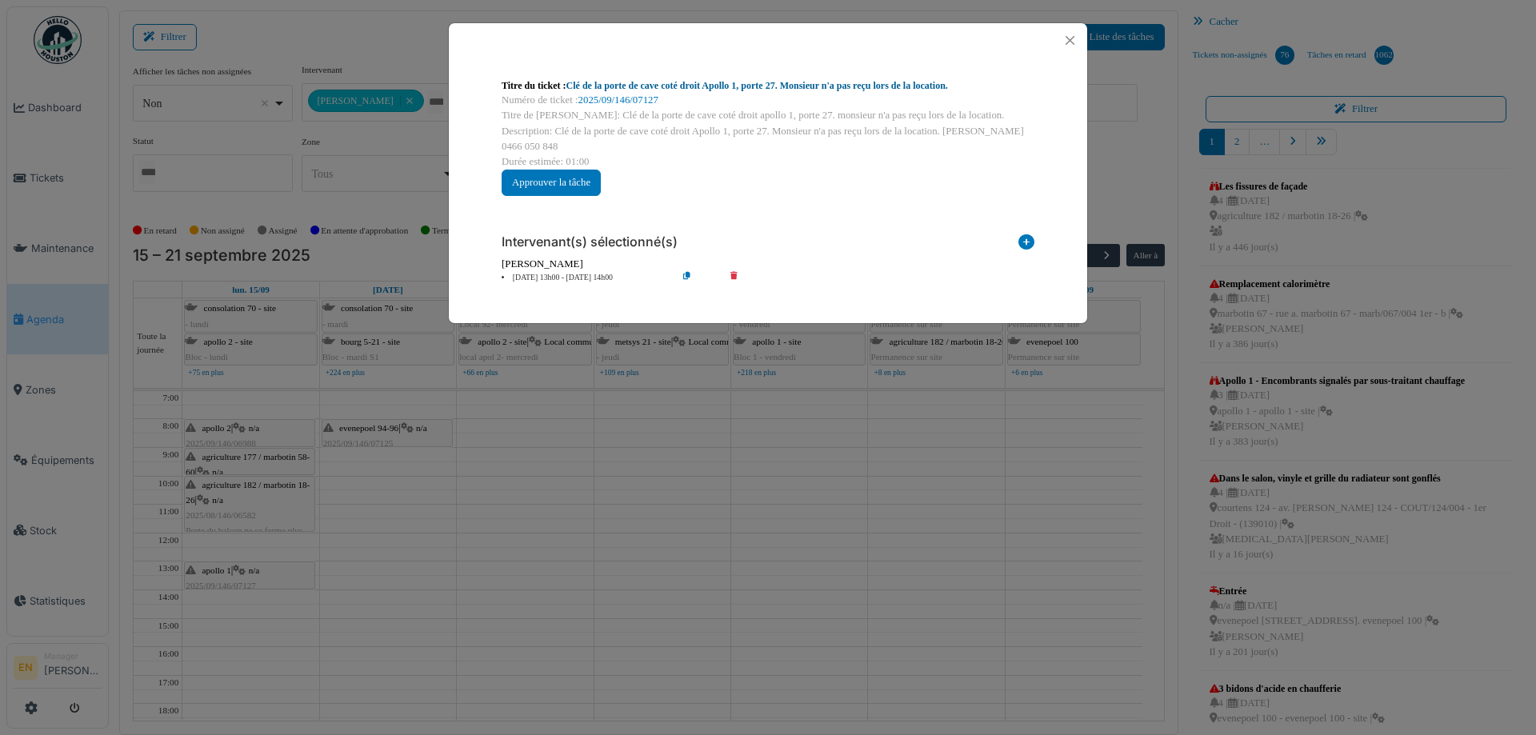
click at [901, 84] on link "Clé de la porte de cave coté droit Apollo 1, porte 27. Monsieur n'a pas reçu lo…" at bounding box center [757, 85] width 382 height 11
click at [1076, 41] on button "Close" at bounding box center [1070, 41] width 22 height 22
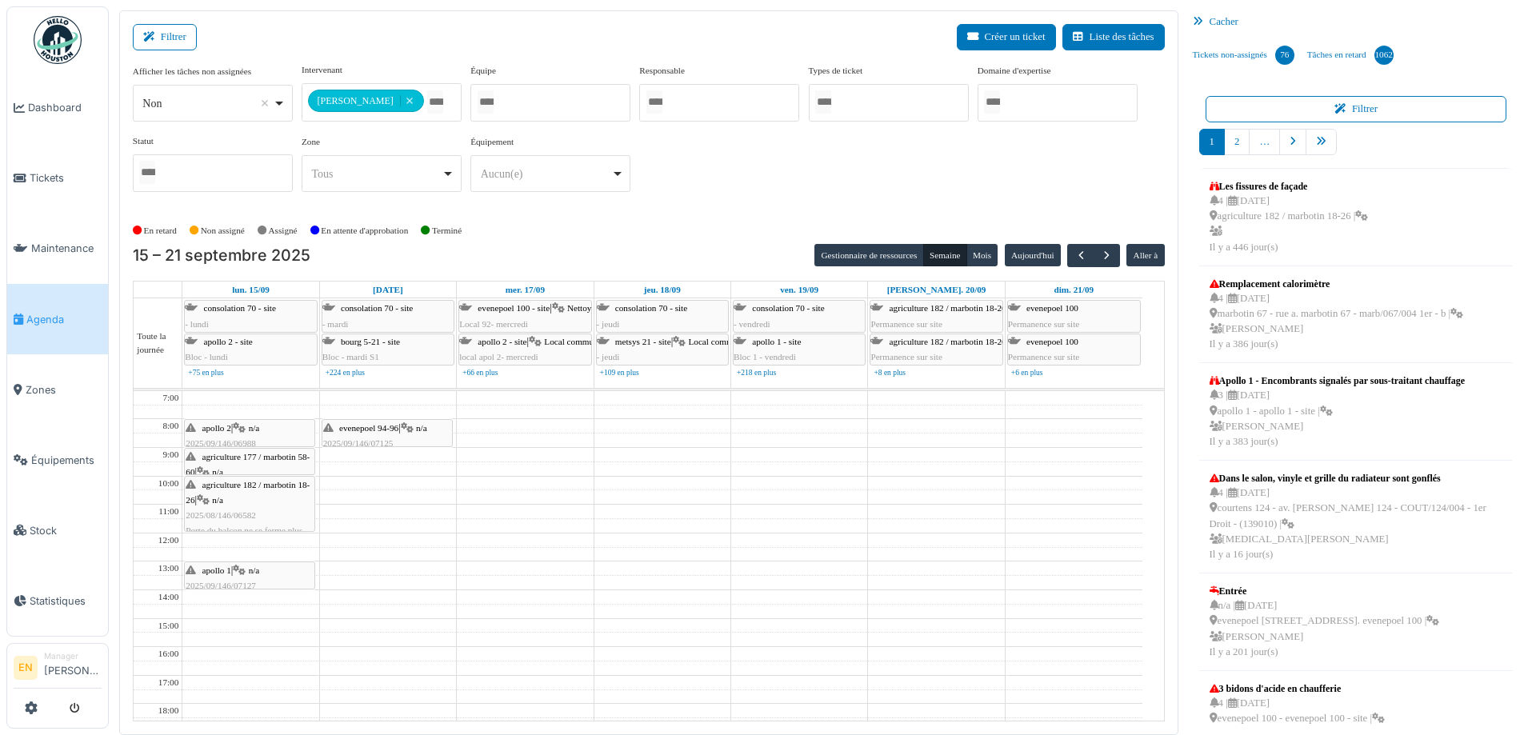
click at [674, 196] on div "**********" at bounding box center [649, 134] width 1032 height 142
click at [722, 205] on div "**********" at bounding box center [649, 140] width 1032 height 154
click at [1103, 262] on span "button" at bounding box center [1107, 256] width 14 height 14
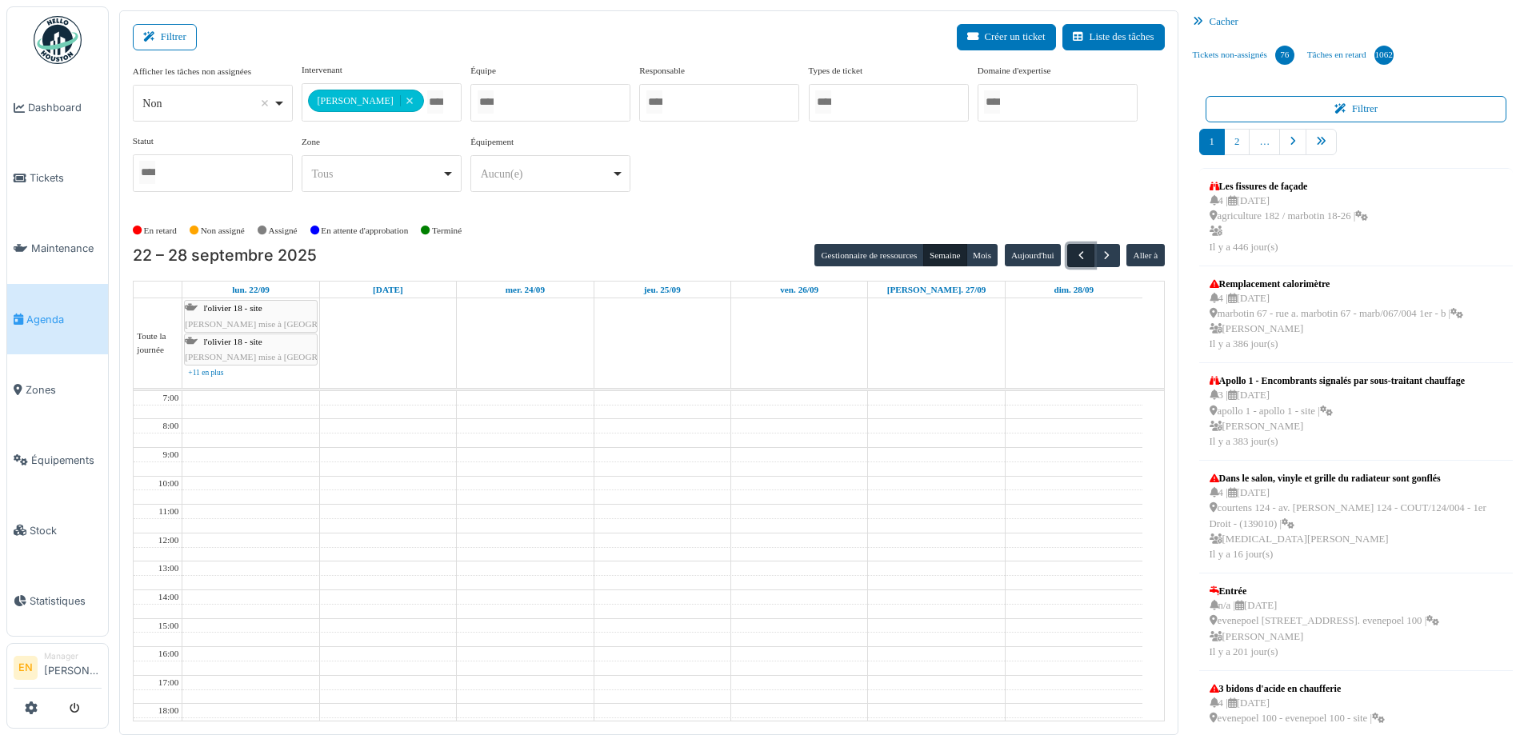
click at [1074, 255] on span "button" at bounding box center [1081, 256] width 14 height 14
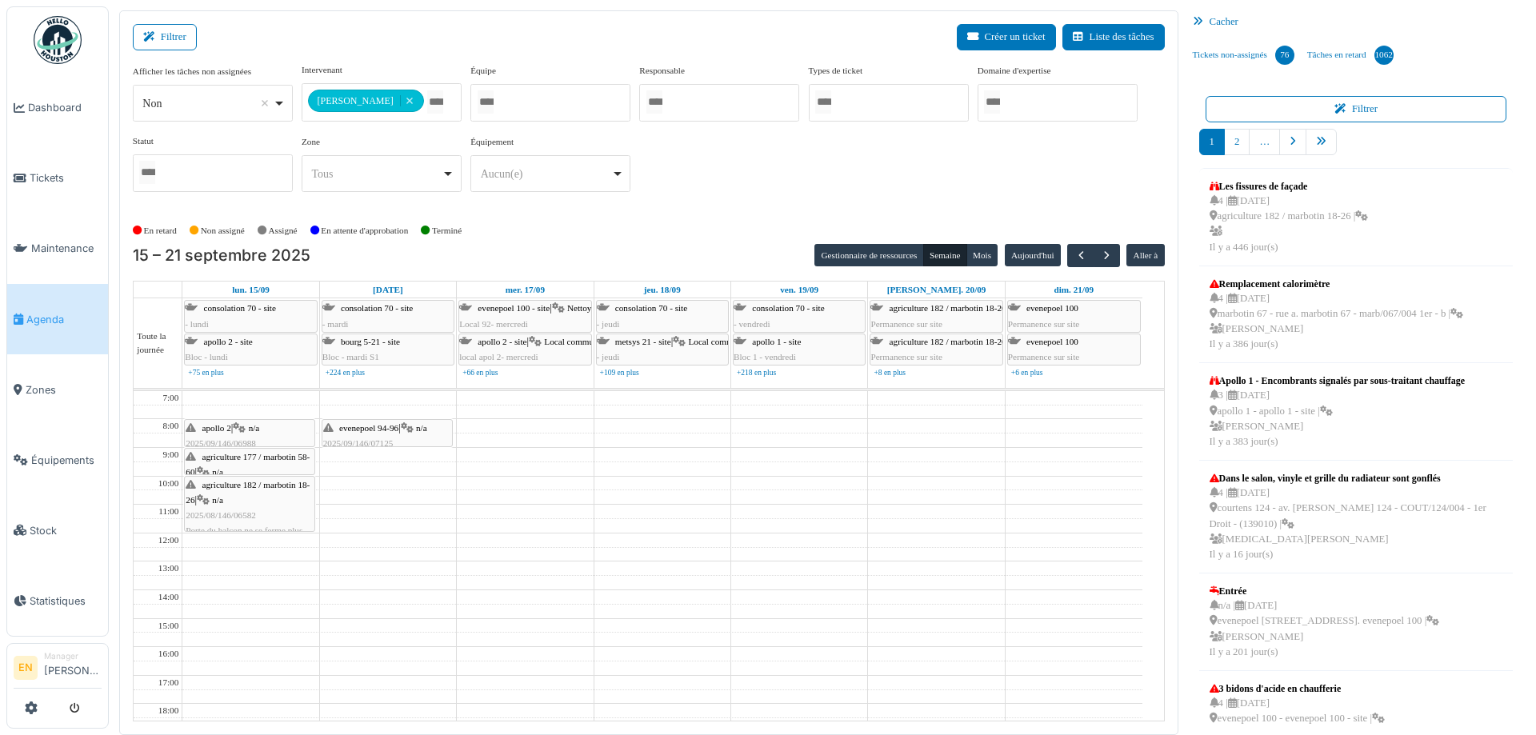
click at [746, 232] on div "En retard Non assigné Assigné En attente d'approbation Terminé" at bounding box center [649, 231] width 1032 height 26
click at [695, 157] on div "**********" at bounding box center [649, 134] width 1032 height 142
click at [718, 218] on div "En retard Non assigné Assigné En attente d'approbation Terminé" at bounding box center [649, 231] width 1032 height 26
click at [747, 230] on div "En retard Non assigné Assigné En attente d'approbation Terminé" at bounding box center [649, 231] width 1032 height 26
click at [747, 235] on div "En retard Non assigné Assigné En attente d'approbation Terminé" at bounding box center [649, 231] width 1032 height 26
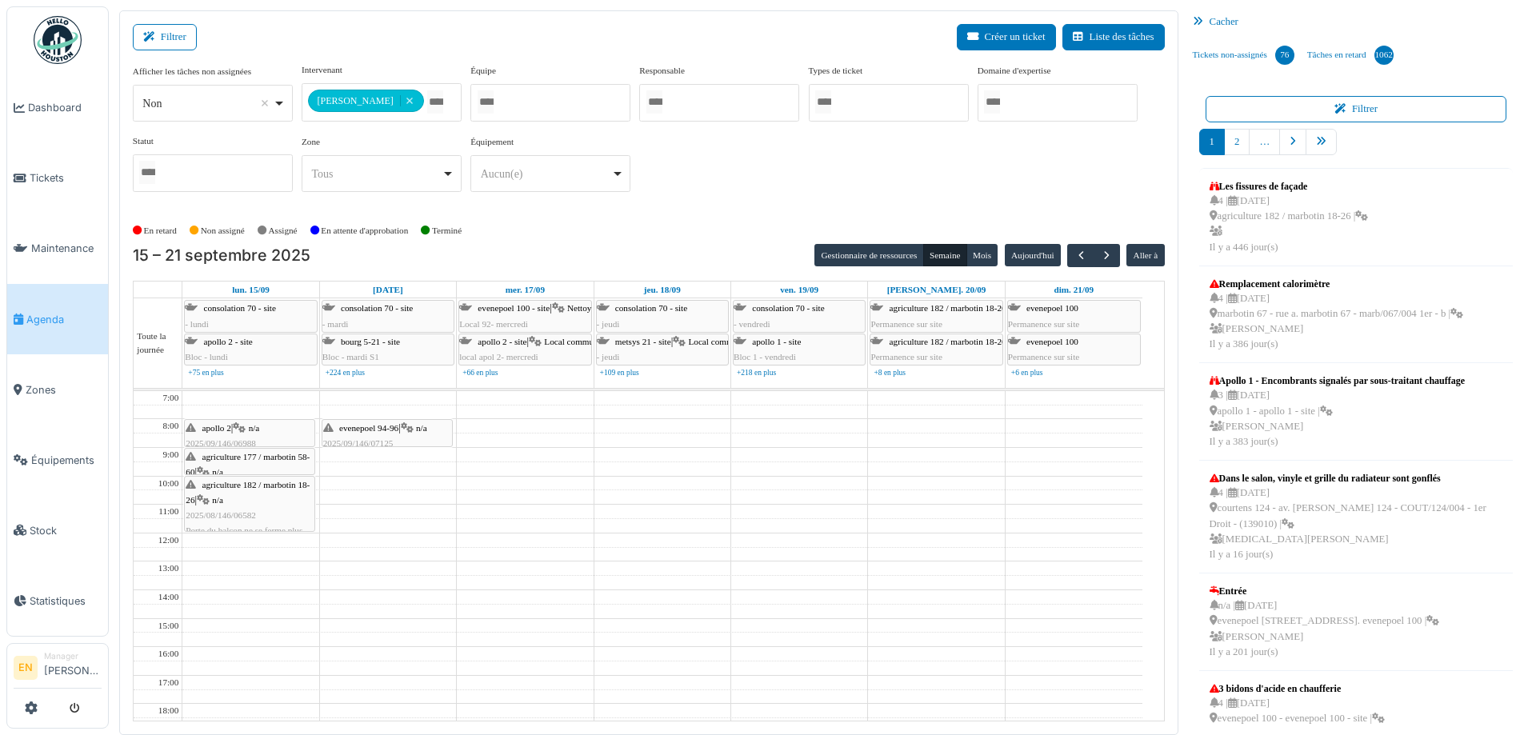
click at [737, 221] on div "En retard Non assigné Assigné En attente d'approbation Terminé" at bounding box center [649, 231] width 1032 height 26
click at [696, 202] on div "**********" at bounding box center [649, 134] width 1032 height 142
click at [720, 188] on div "**********" at bounding box center [649, 134] width 1032 height 142
click at [879, 203] on div "**********" at bounding box center [649, 134] width 1032 height 142
click at [798, 170] on div "**********" at bounding box center [649, 134] width 1032 height 142
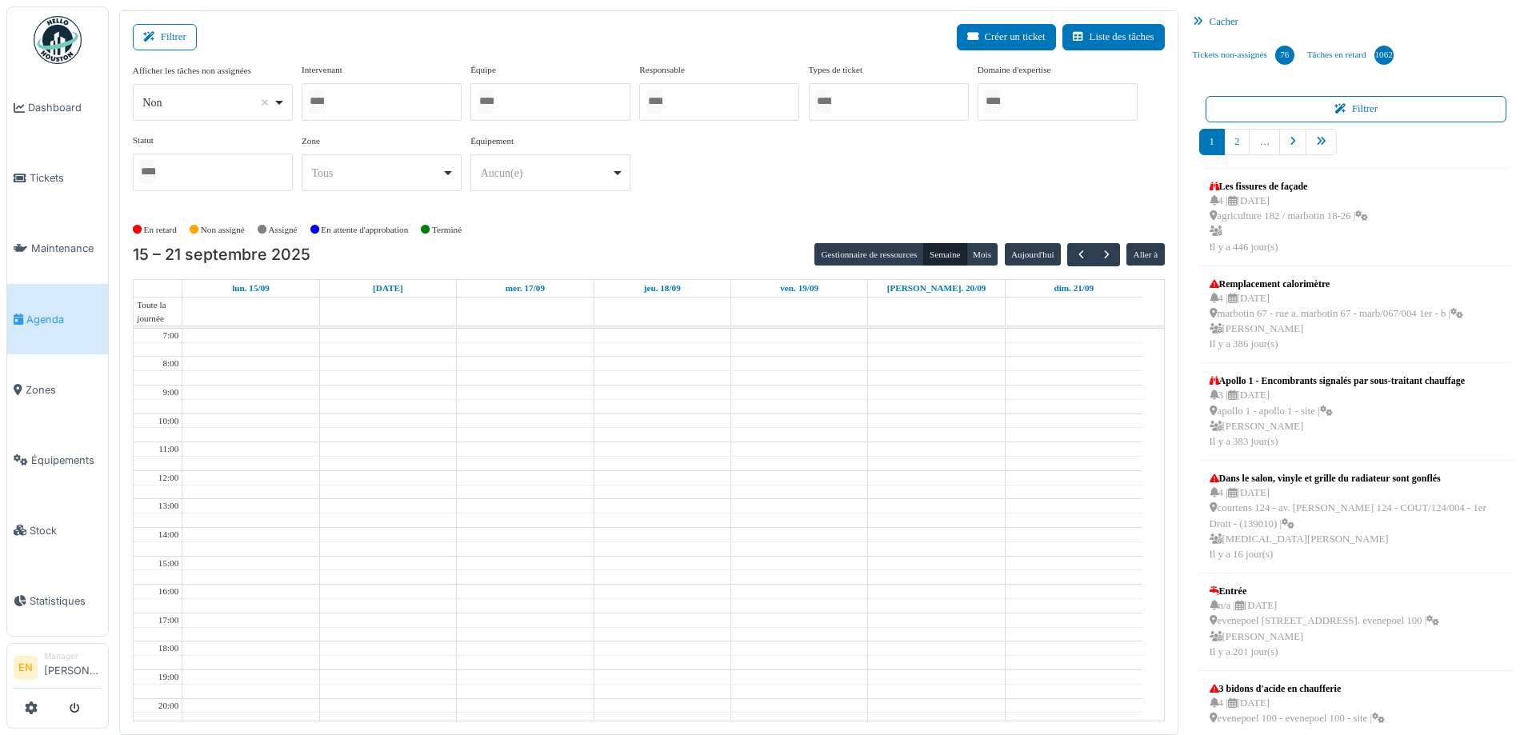
click at [352, 105] on div at bounding box center [382, 102] width 160 height 38
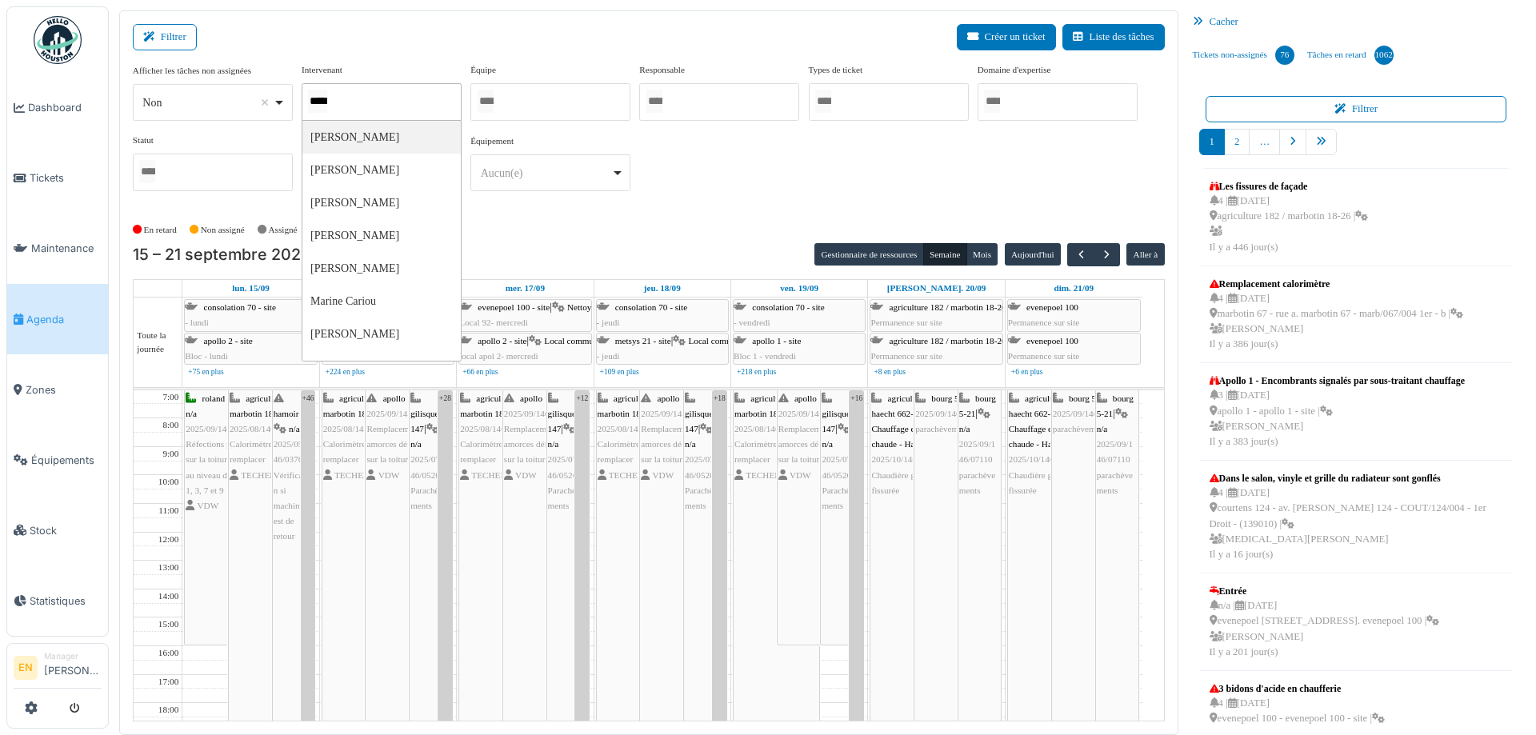
type input "******"
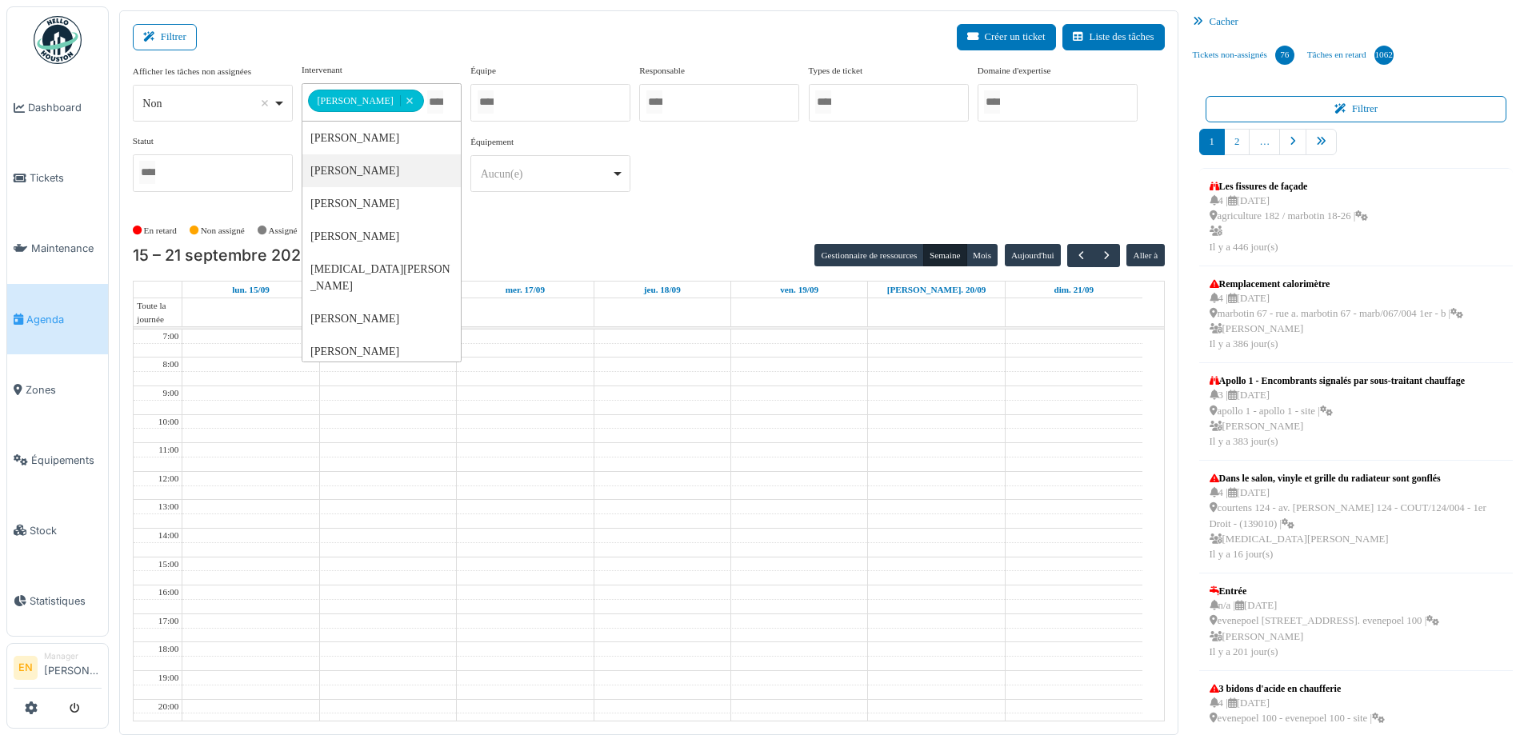
click at [748, 204] on div "**********" at bounding box center [649, 134] width 1032 height 142
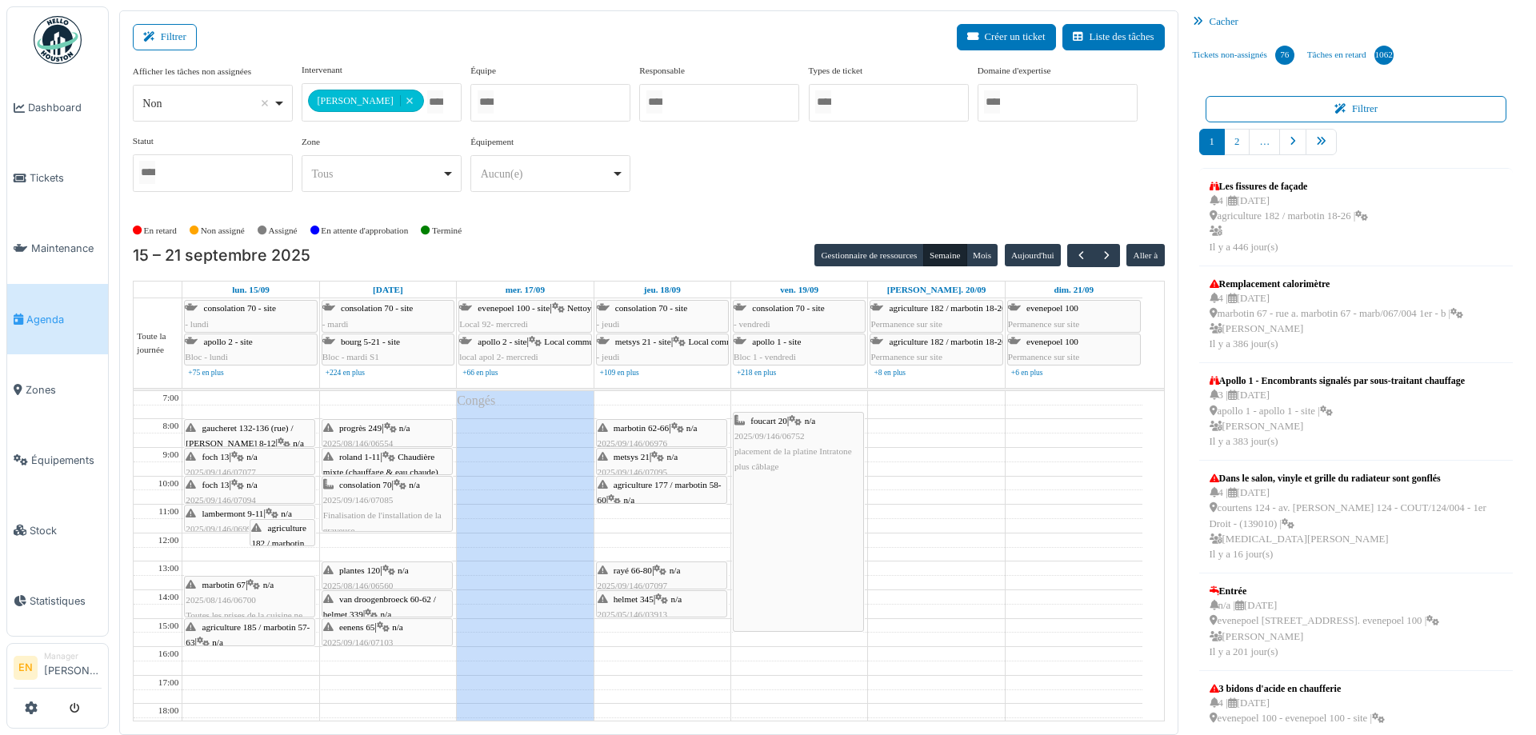
click at [695, 214] on div "**********" at bounding box center [649, 140] width 1032 height 154
click at [672, 220] on div "En retard Non assigné Assigné En attente d'approbation Terminé" at bounding box center [649, 231] width 1032 height 26
click at [737, 214] on div "**********" at bounding box center [649, 140] width 1032 height 154
click at [746, 190] on div "**********" at bounding box center [649, 134] width 1032 height 142
click at [1100, 250] on span "button" at bounding box center [1107, 256] width 14 height 14
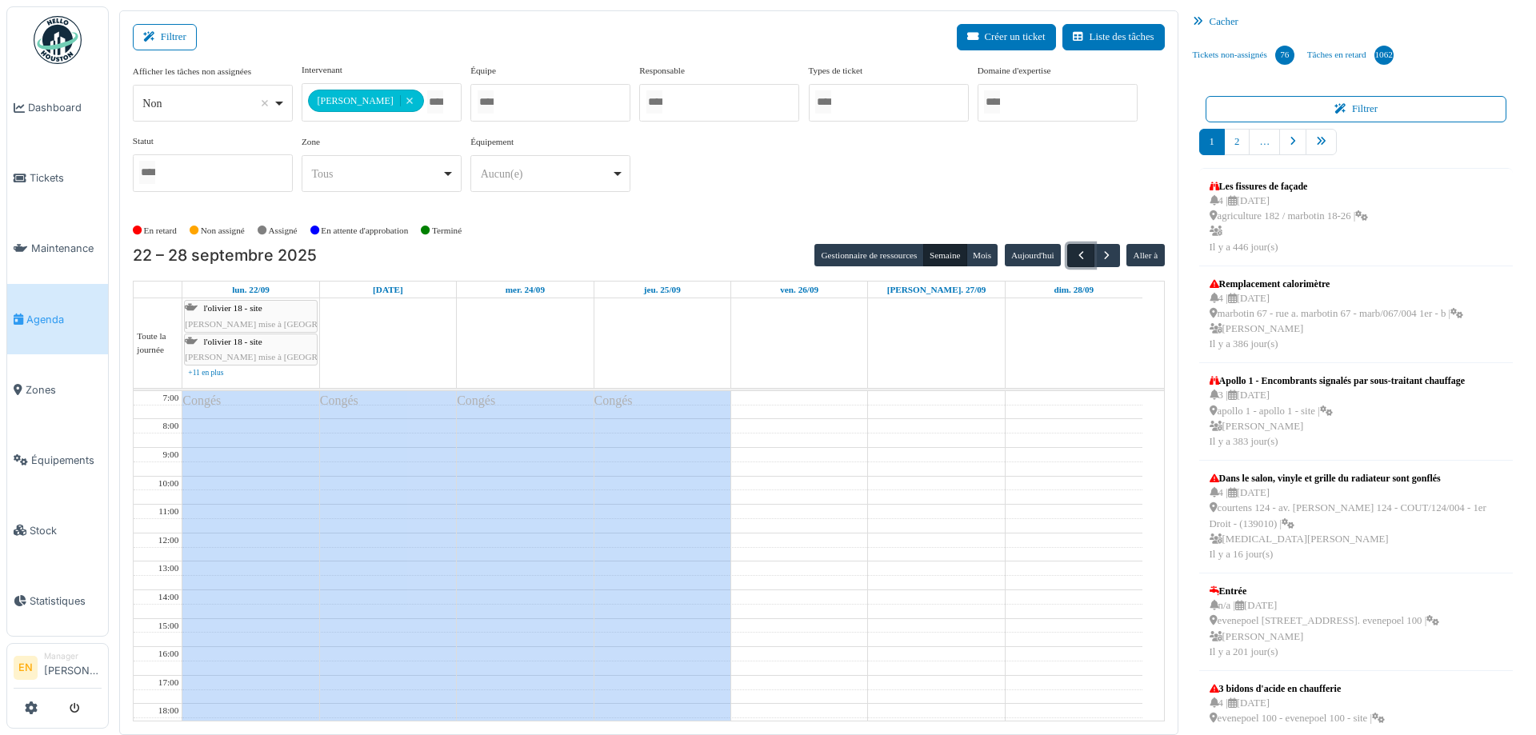
click at [1067, 254] on button "button" at bounding box center [1080, 255] width 26 height 23
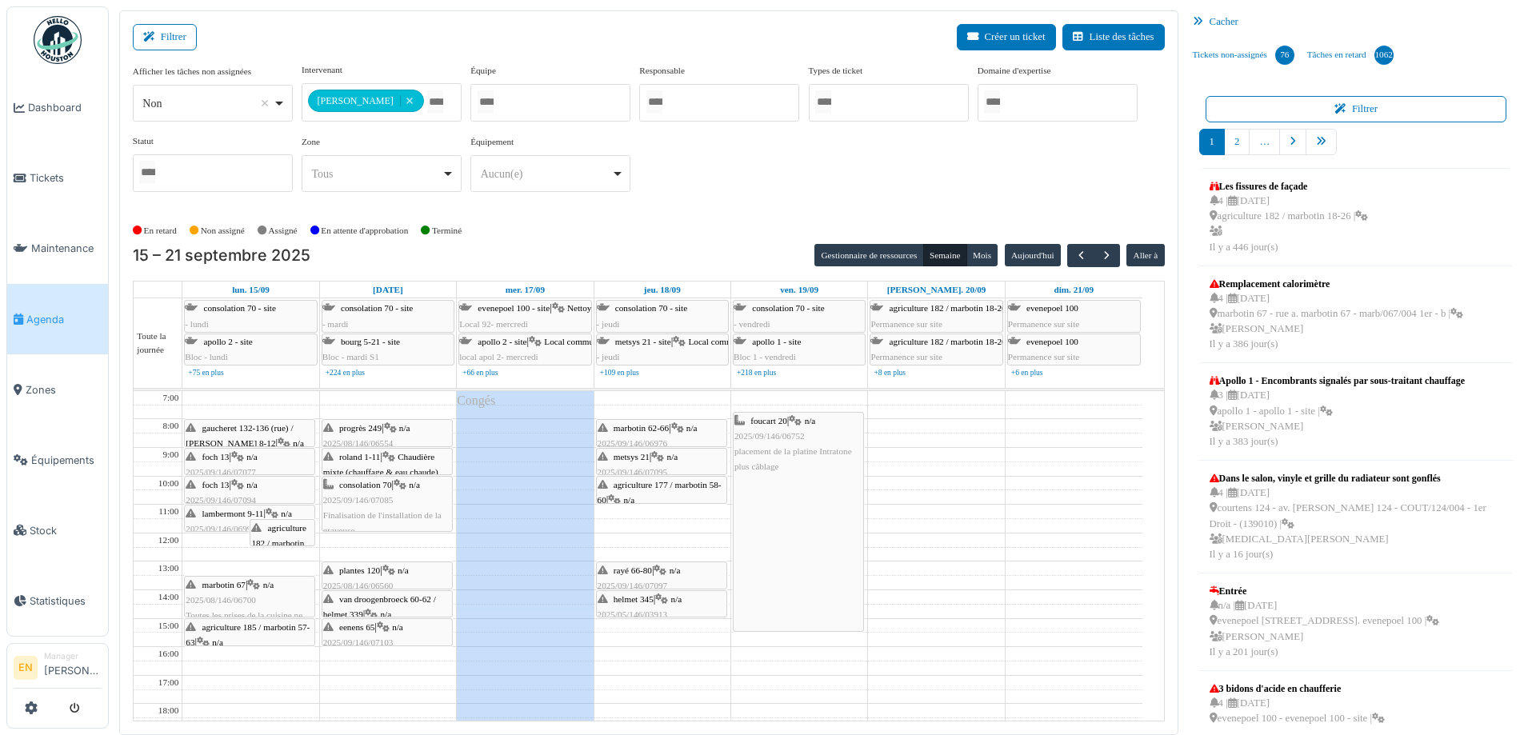
click at [773, 192] on div "**********" at bounding box center [649, 134] width 1032 height 142
click at [1104, 256] on span "button" at bounding box center [1107, 256] width 14 height 14
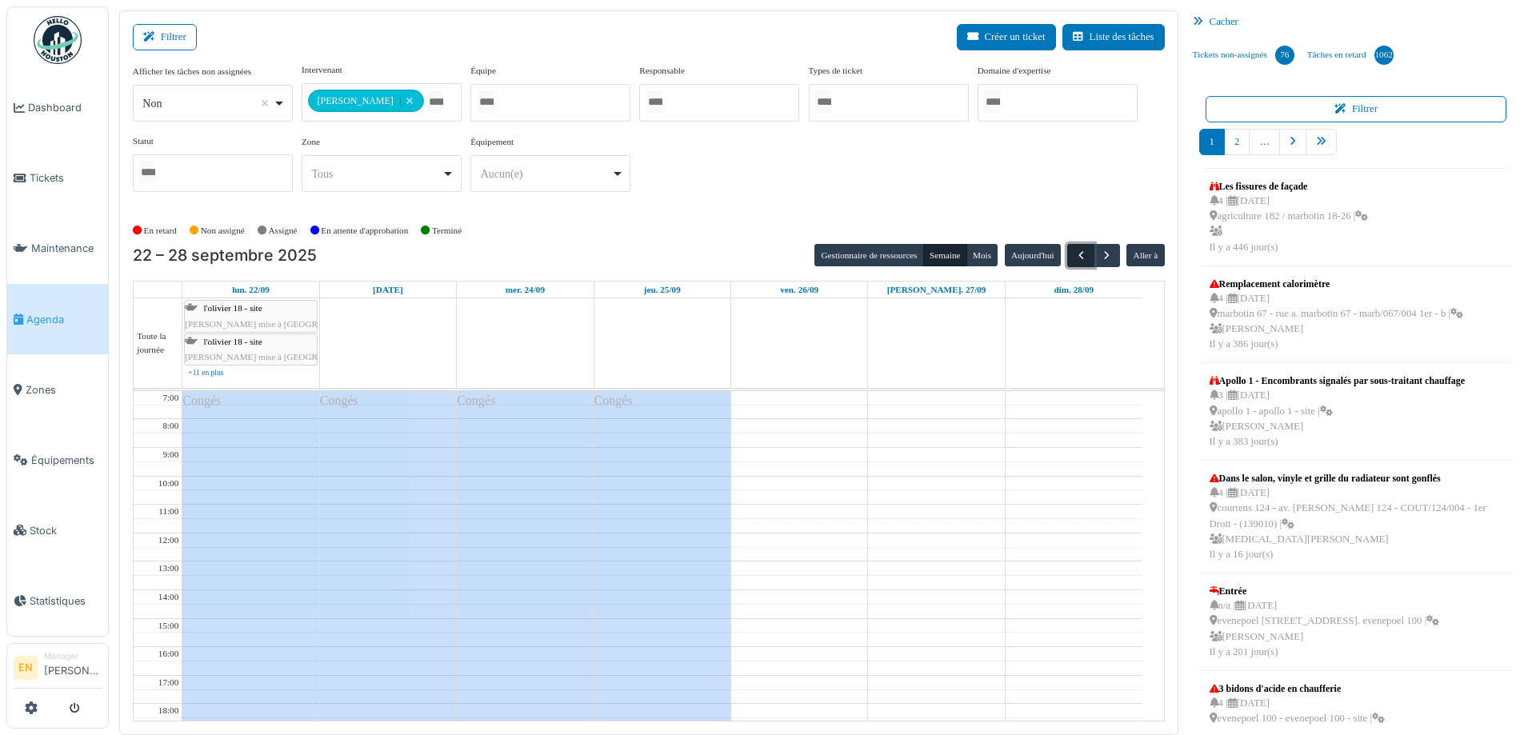
click at [1074, 253] on span "button" at bounding box center [1081, 256] width 14 height 14
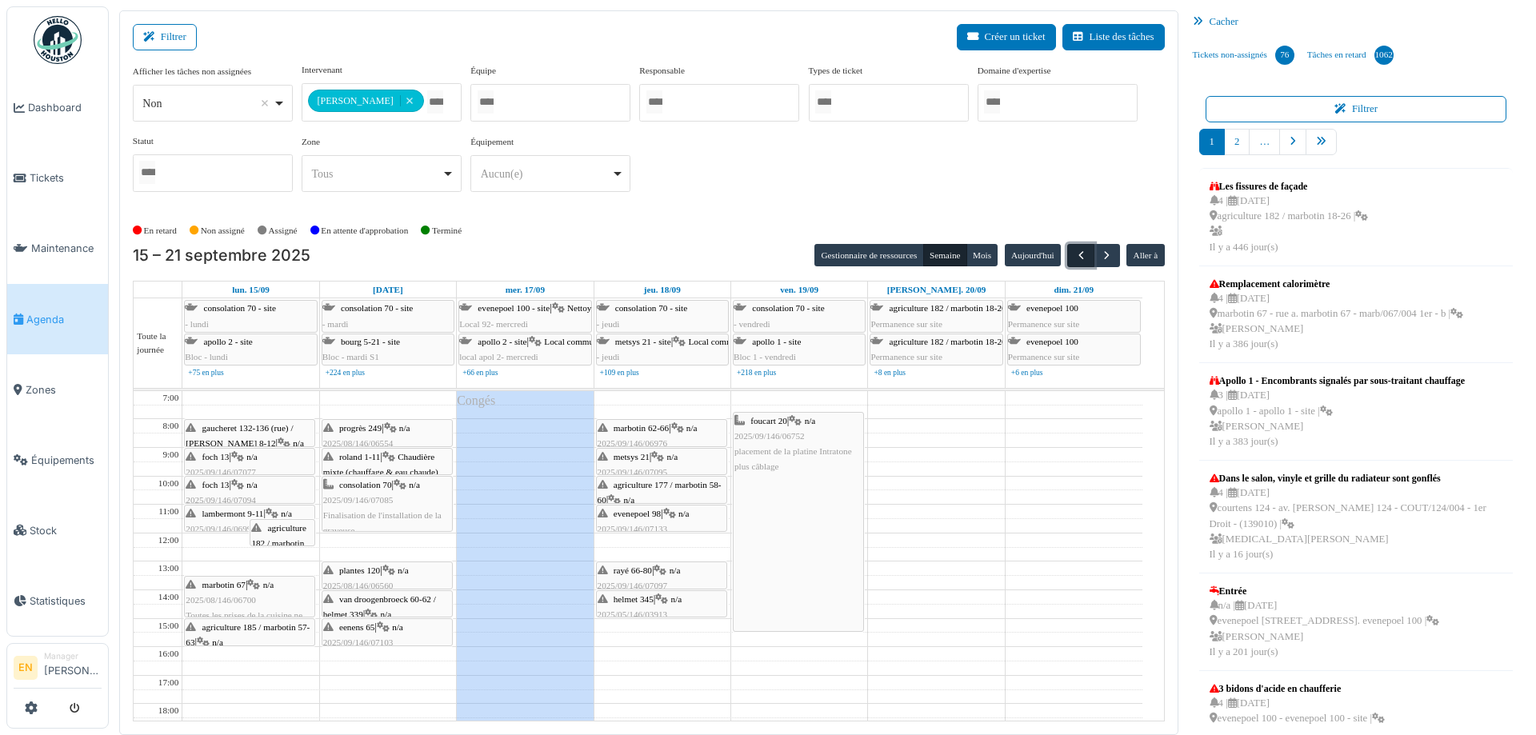
click at [1074, 258] on span "button" at bounding box center [1081, 256] width 14 height 14
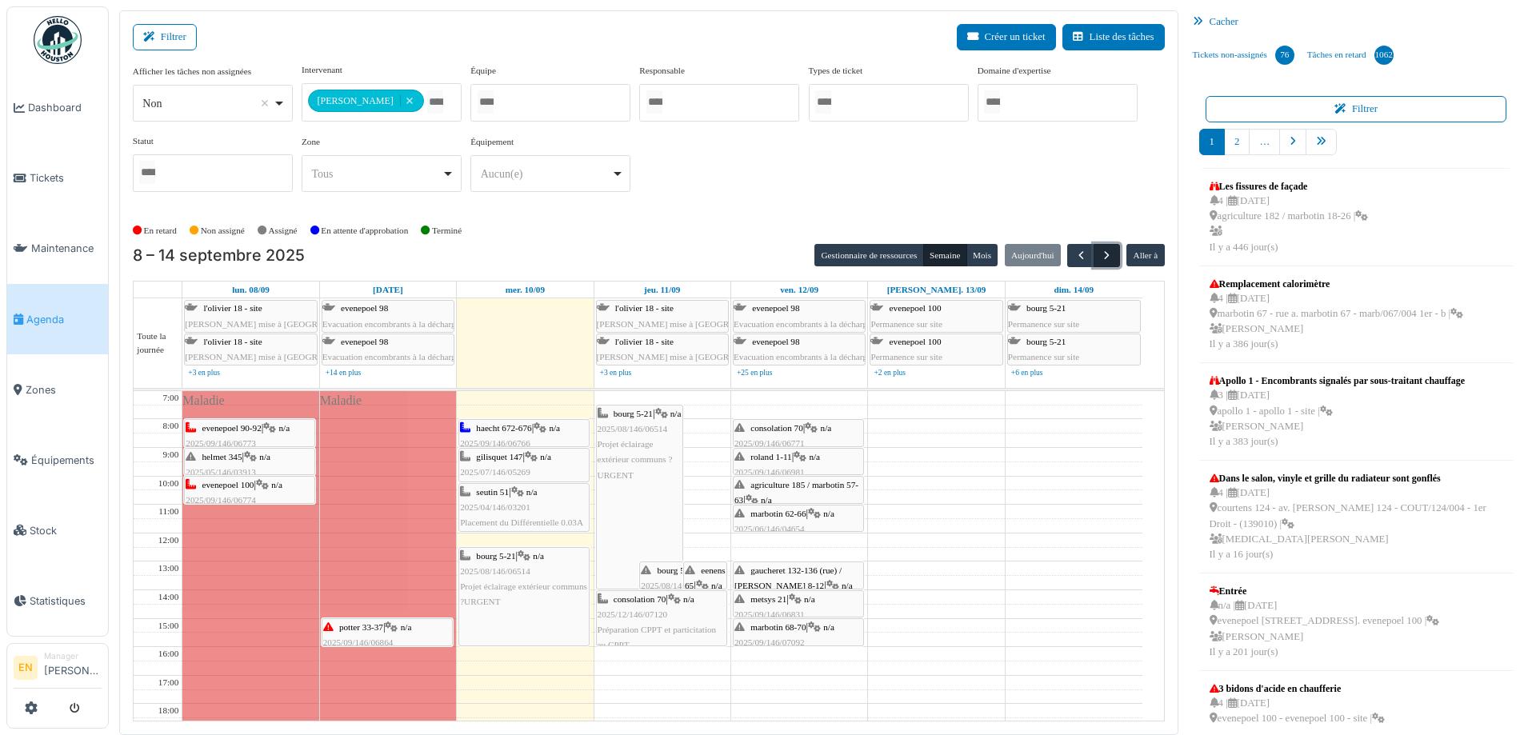
click at [1101, 249] on span "button" at bounding box center [1107, 256] width 14 height 14
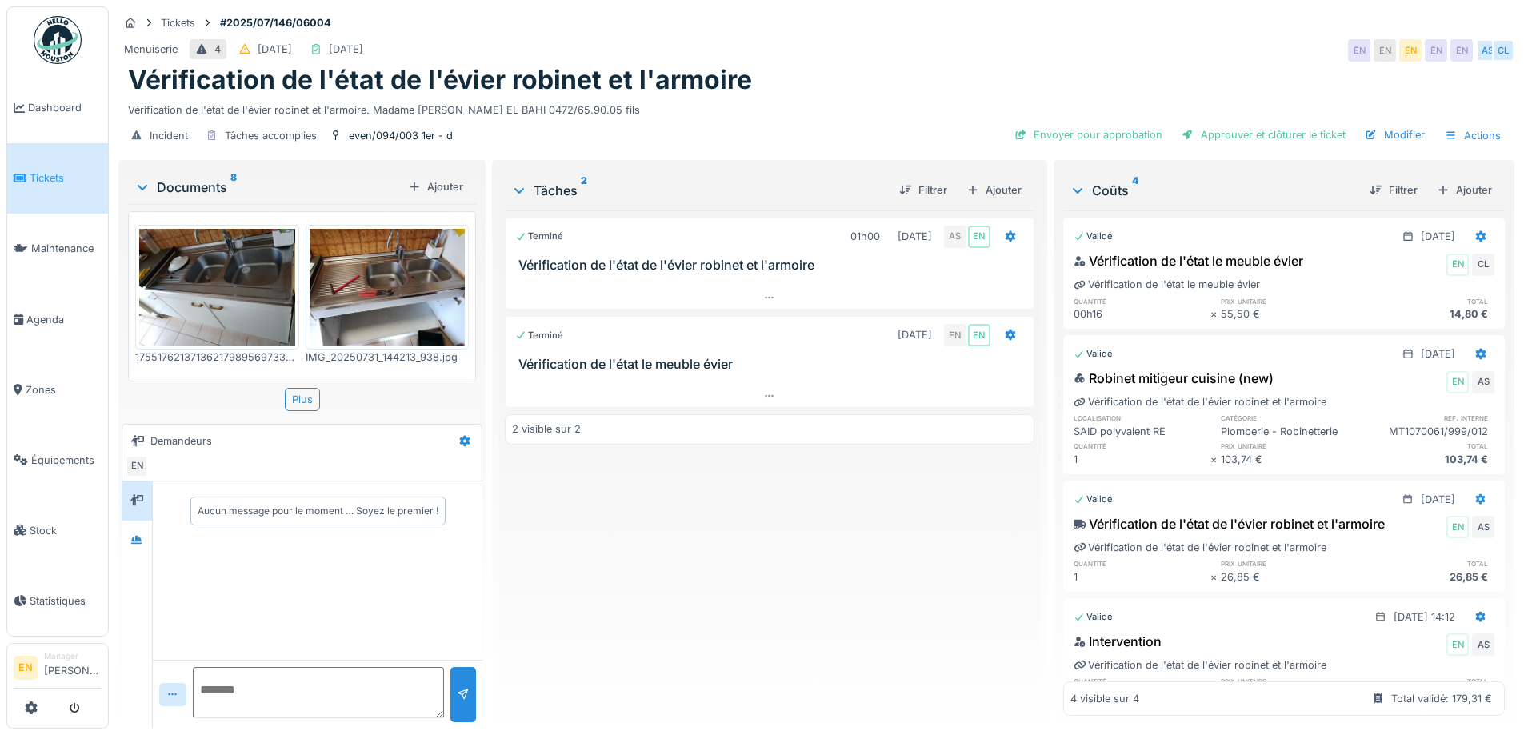
click at [217, 273] on img at bounding box center [217, 287] width 156 height 117
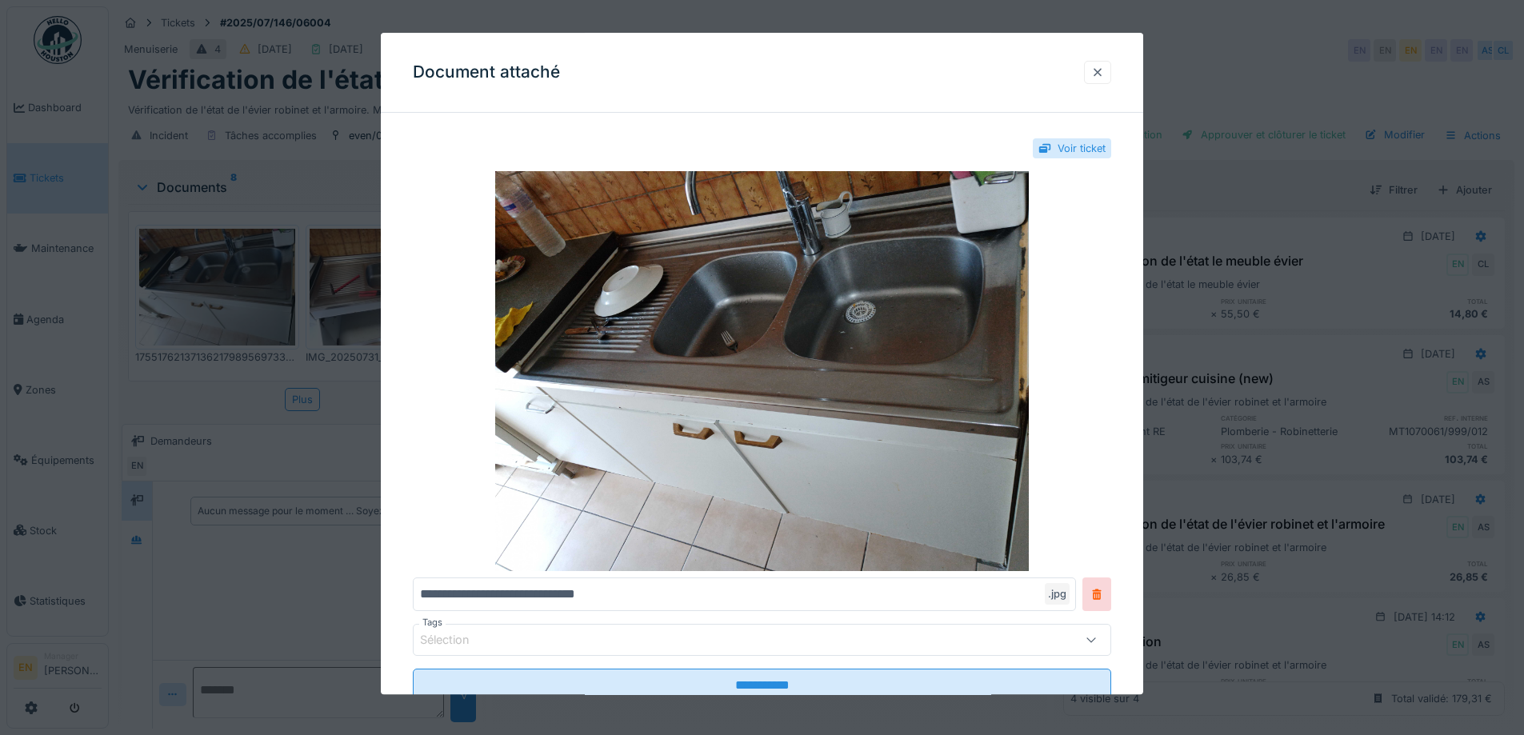
click at [1104, 74] on div at bounding box center [1097, 72] width 13 height 15
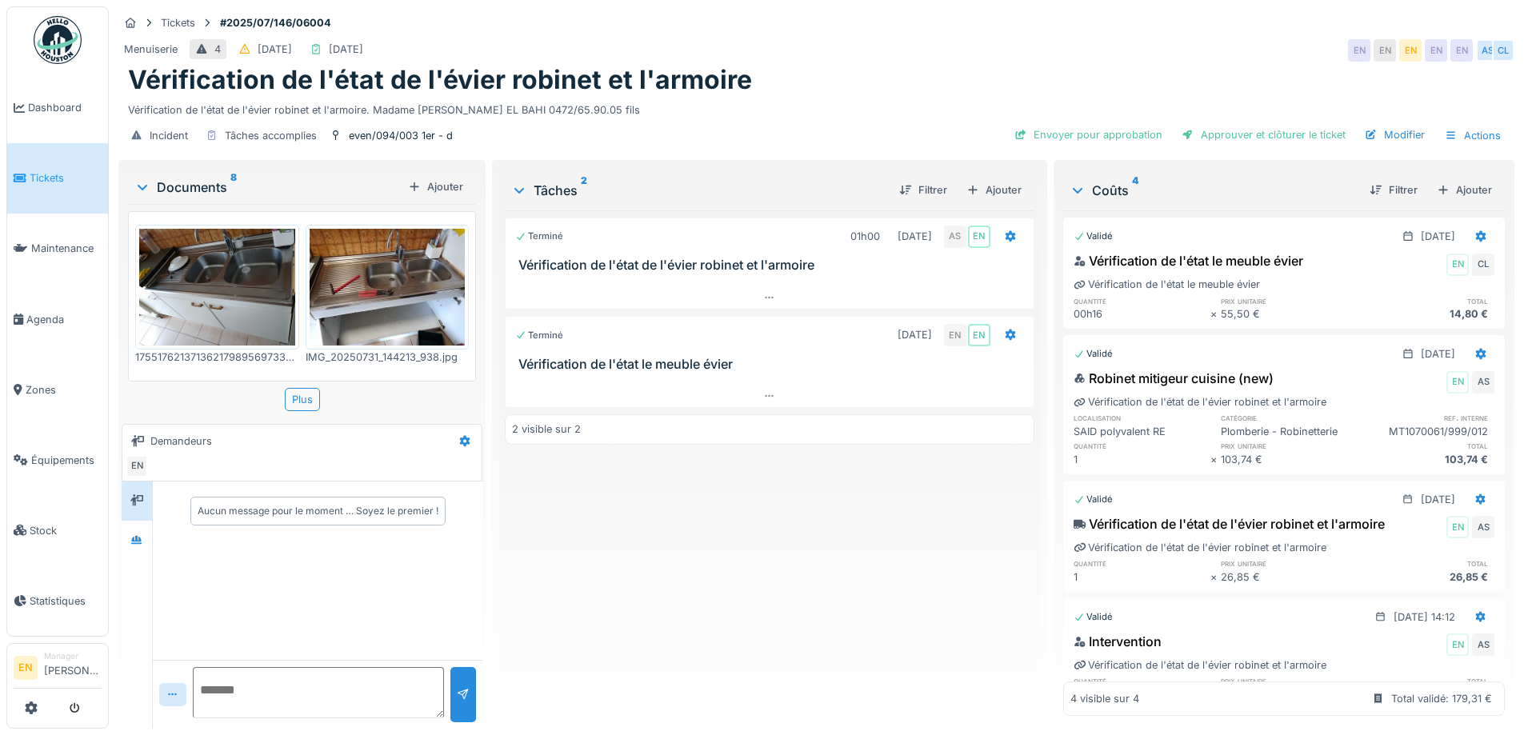
click at [383, 323] on img at bounding box center [388, 287] width 156 height 117
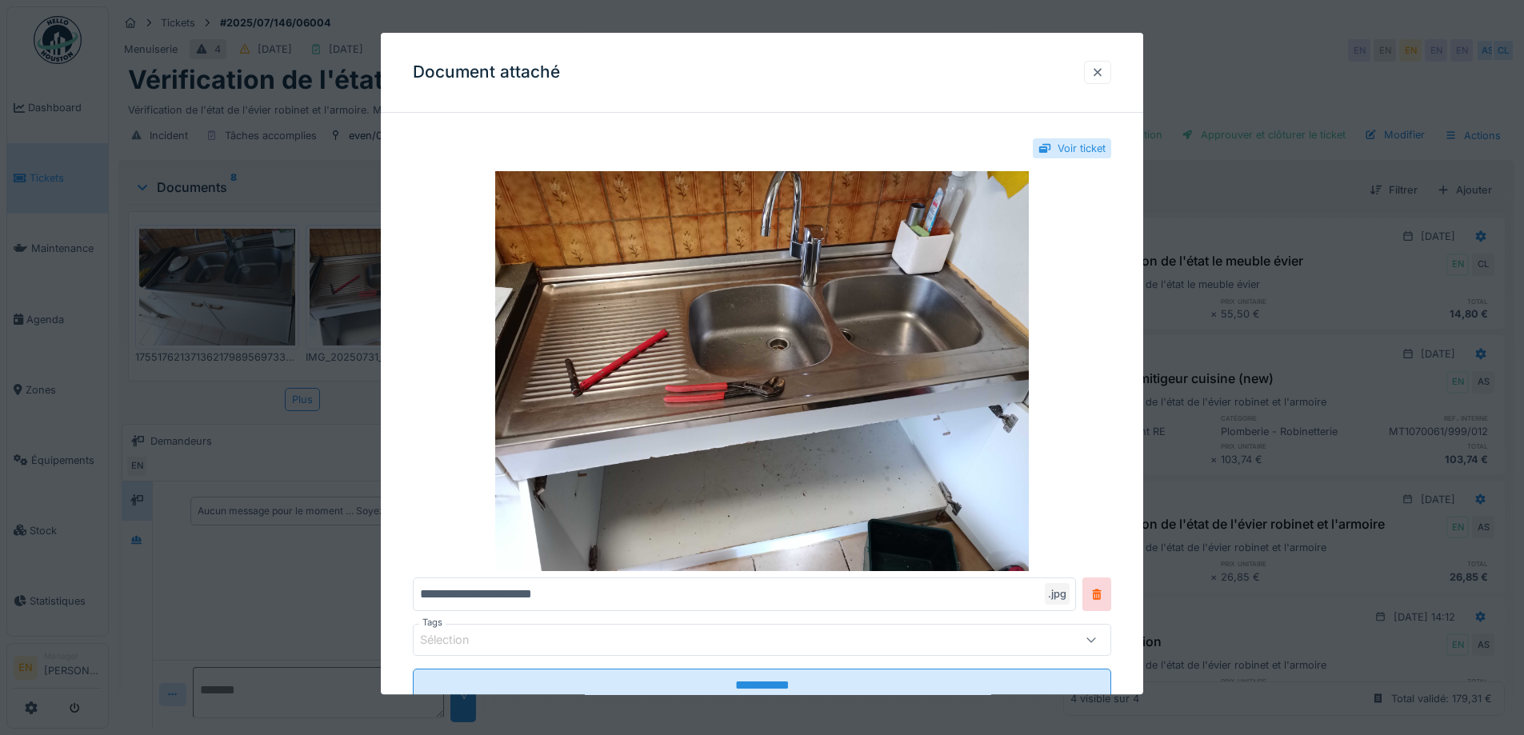
click at [1104, 70] on div at bounding box center [1097, 72] width 13 height 15
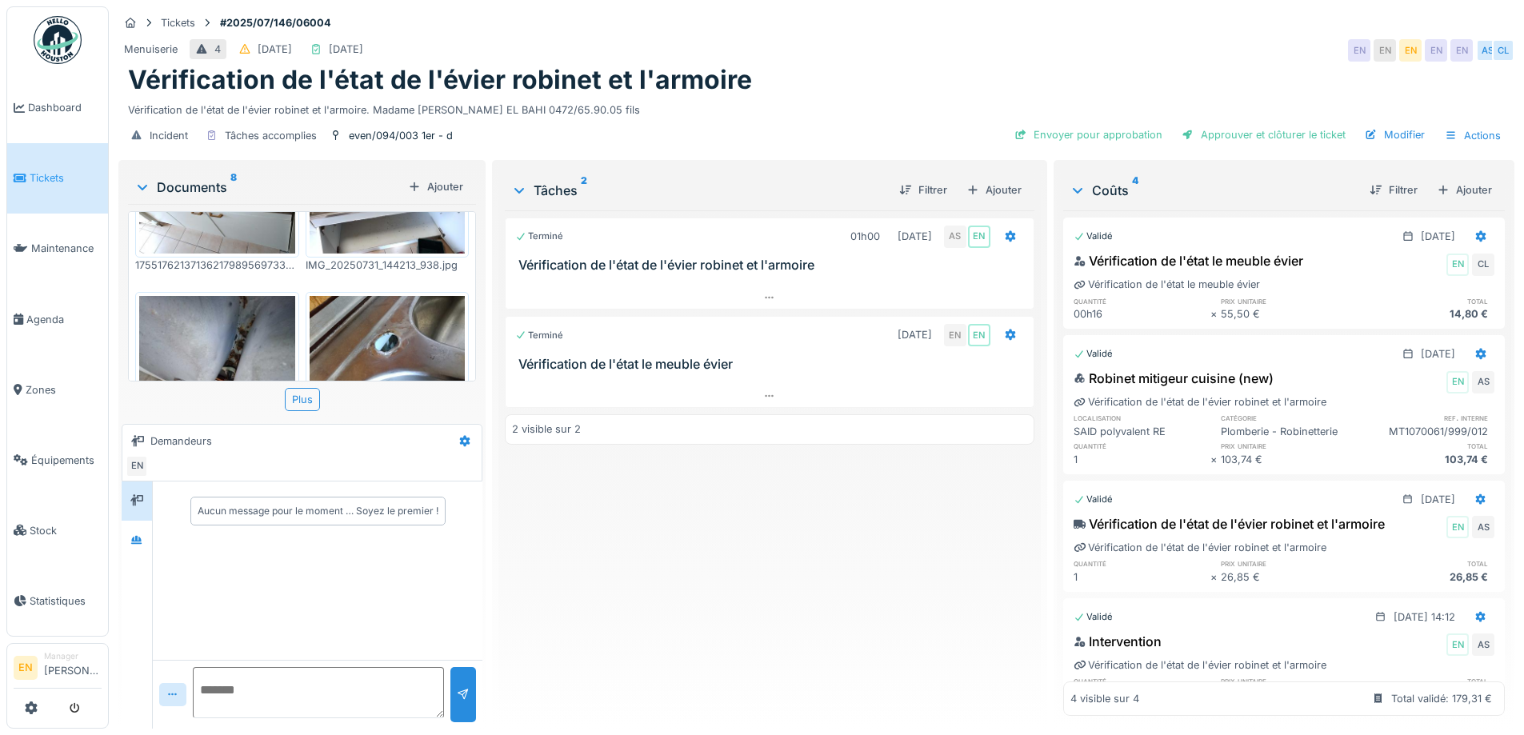
scroll to position [147, 0]
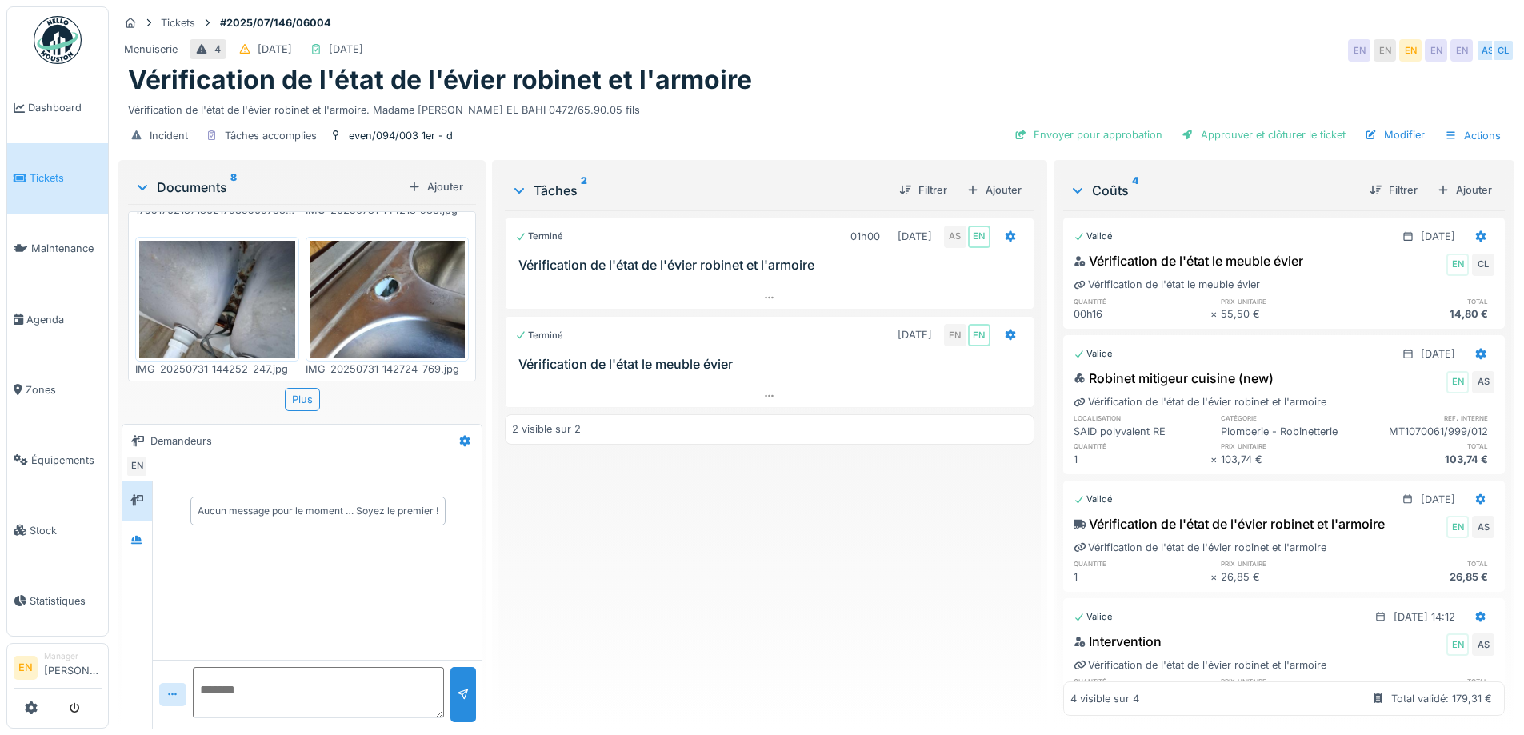
click at [215, 320] on img at bounding box center [217, 299] width 156 height 117
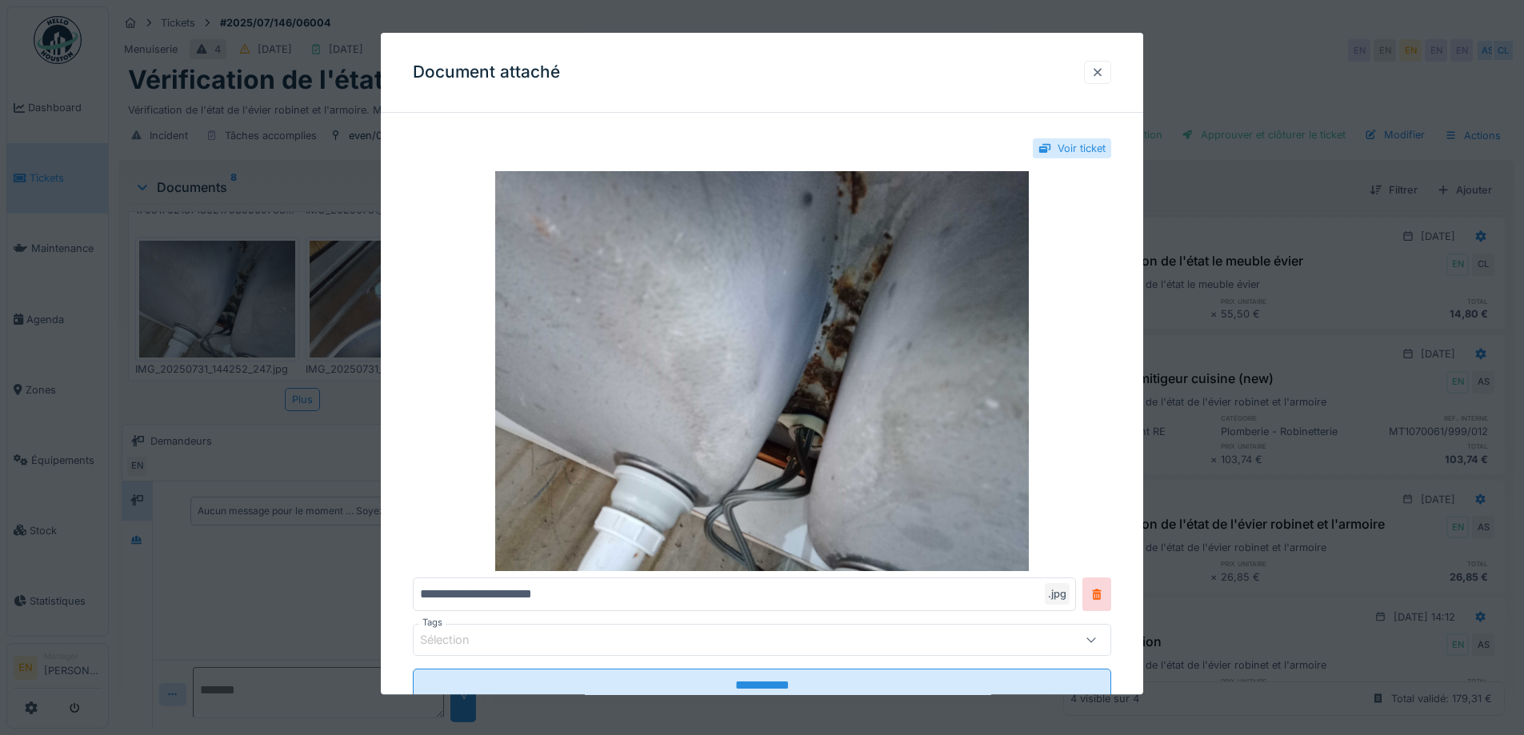
click at [1104, 74] on div at bounding box center [1097, 72] width 13 height 15
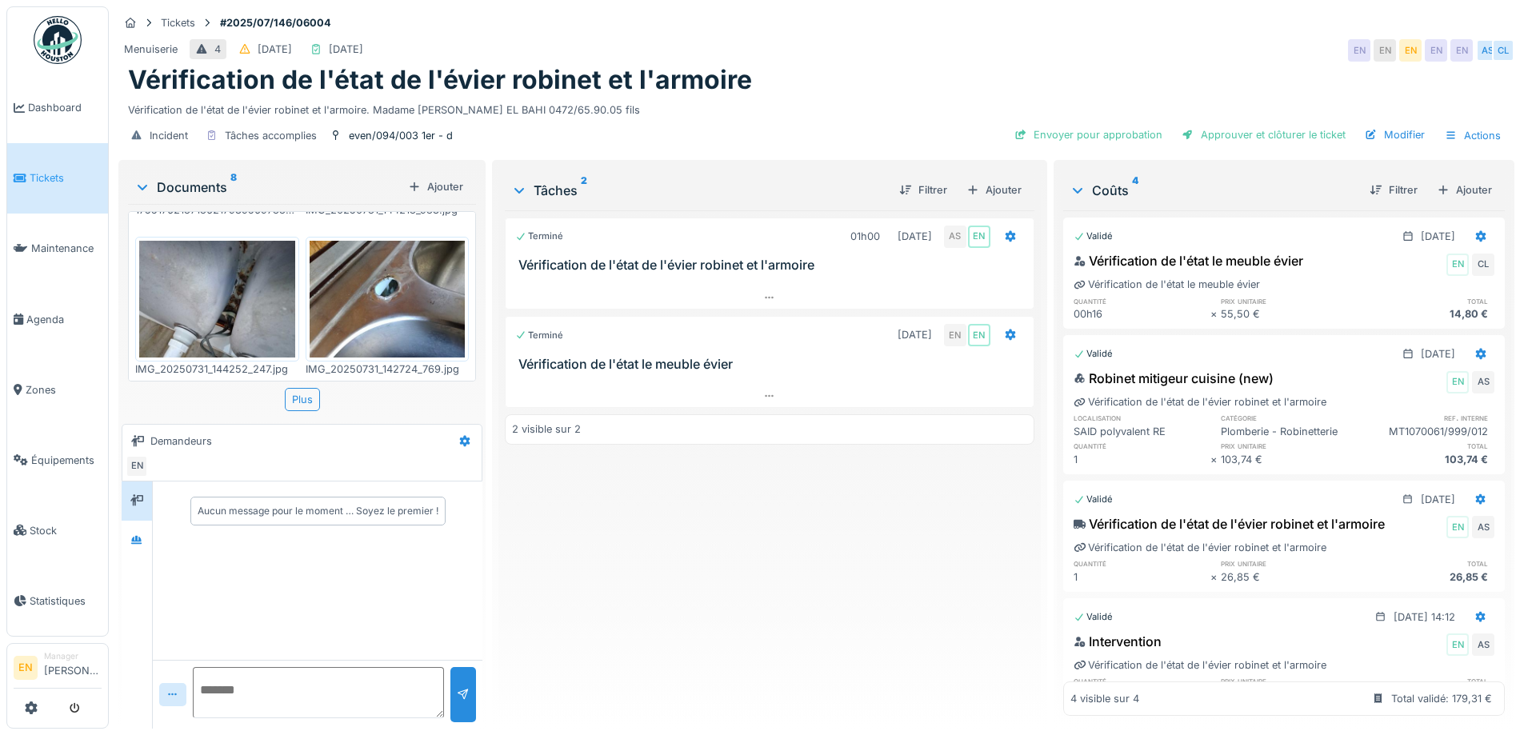
click at [379, 319] on img at bounding box center [388, 299] width 156 height 117
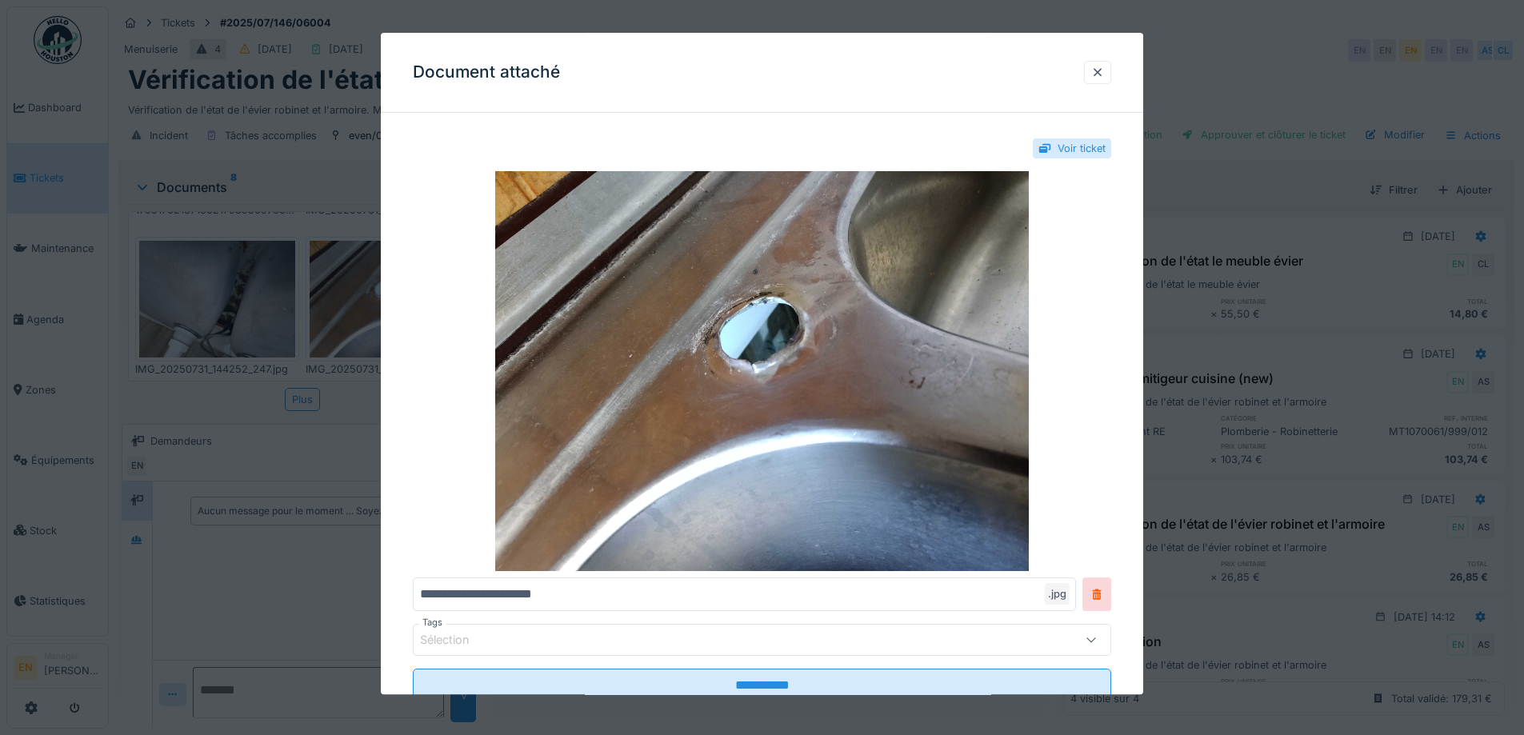
drag, startPoint x: 1104, startPoint y: 72, endPoint x: 910, endPoint y: 131, distance: 202.4
click at [1100, 74] on div at bounding box center [1097, 72] width 13 height 15
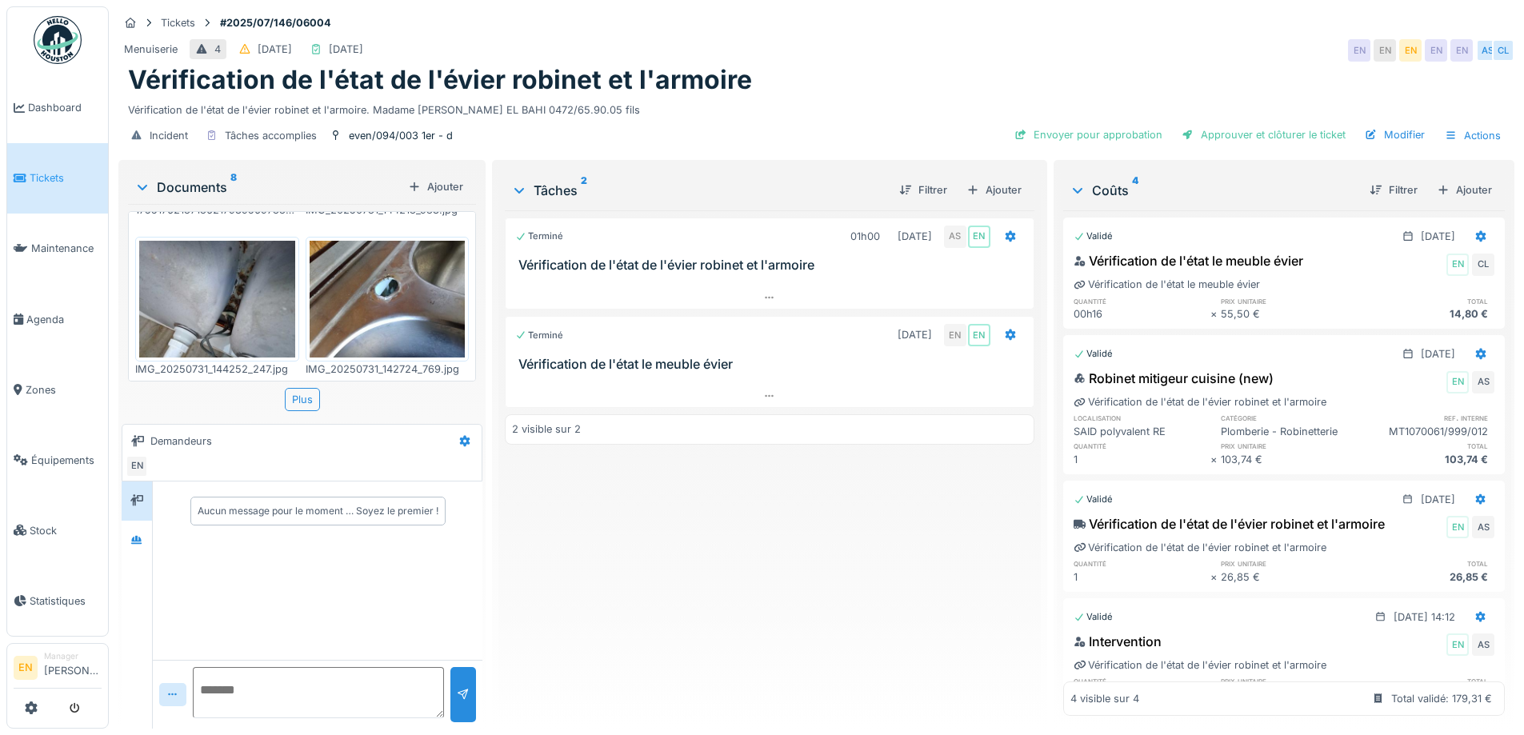
click at [457, 374] on div "17551762137136217989569733424733.jpg IMG_20250731_144213_938.jpg IMG_20250731_1…" at bounding box center [302, 296] width 348 height 170
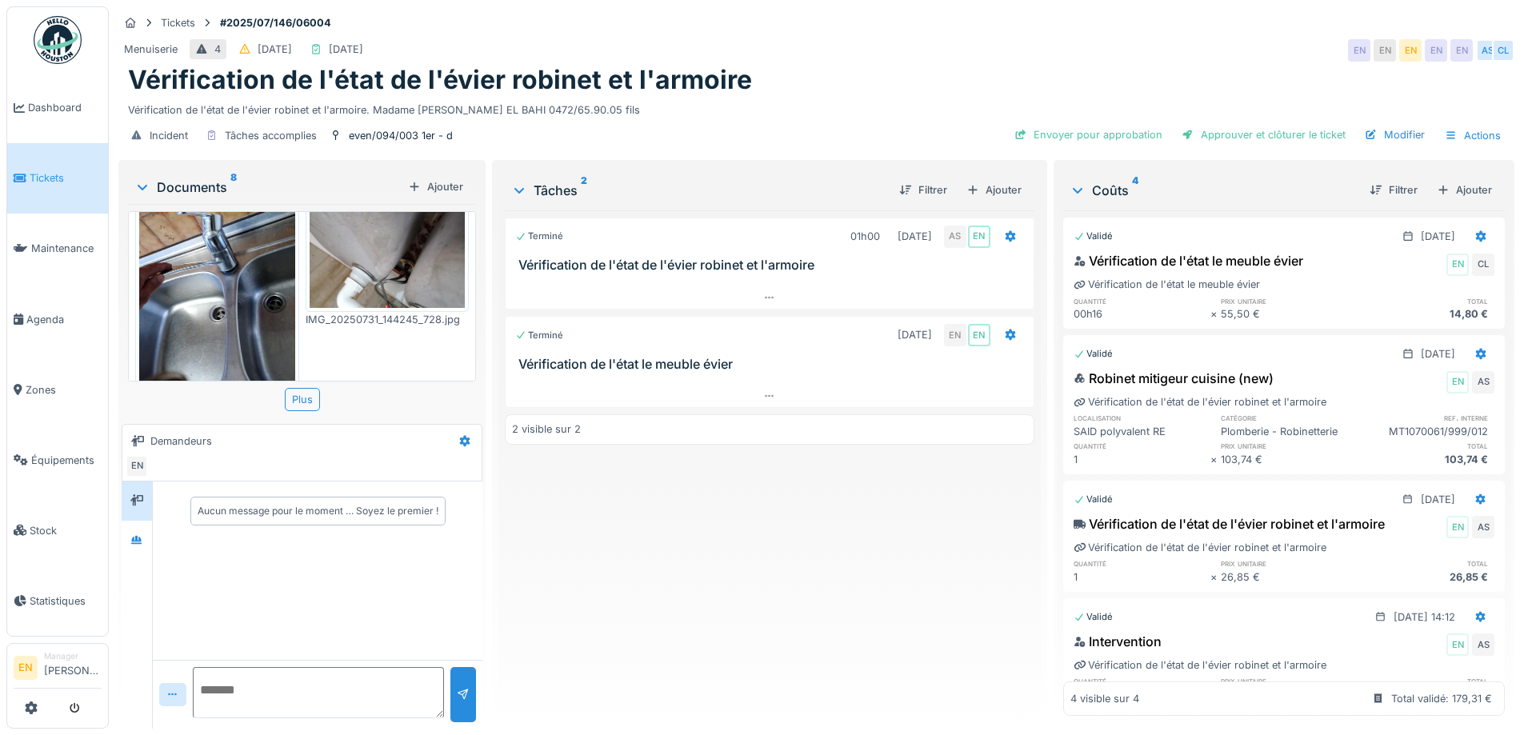
scroll to position [371, 0]
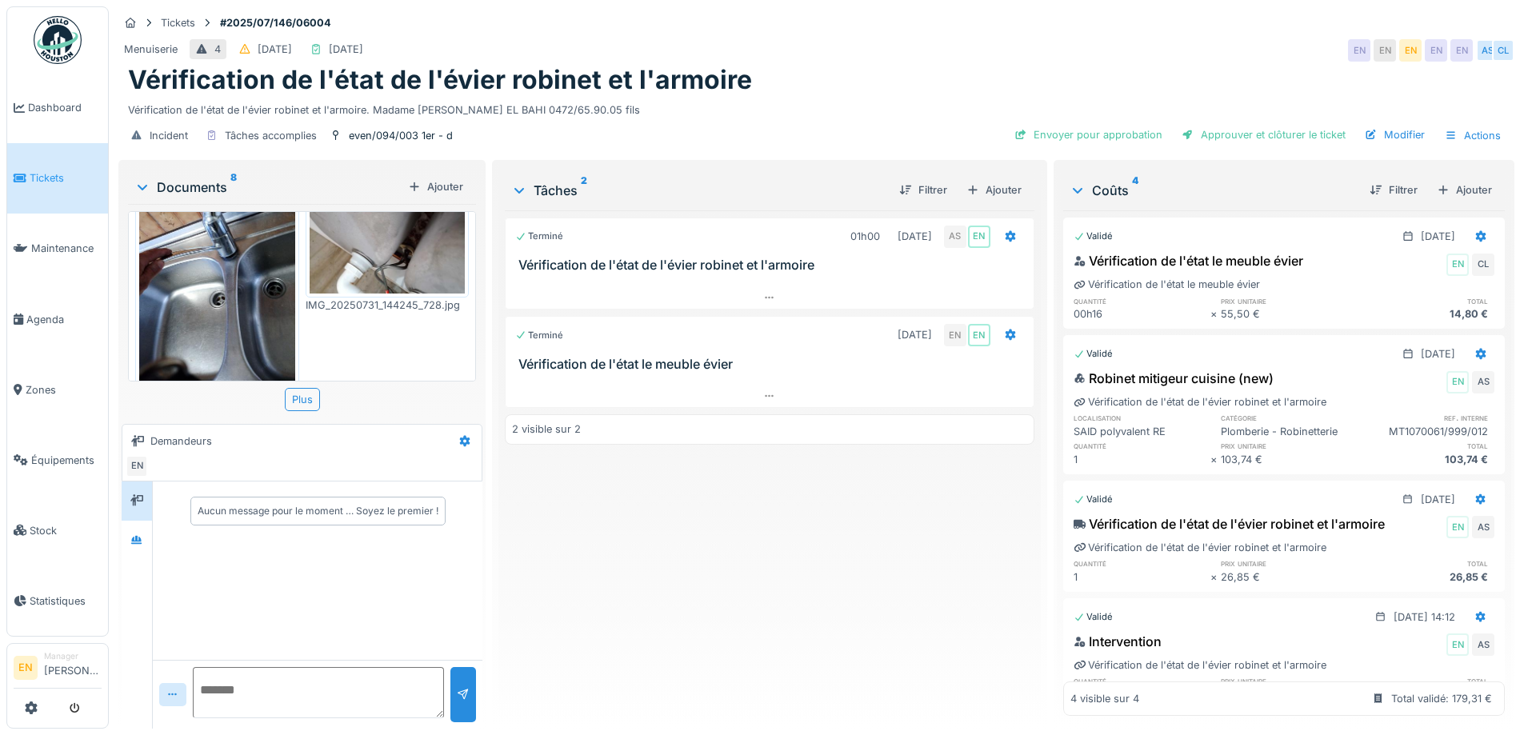
click at [199, 285] on img at bounding box center [217, 280] width 156 height 207
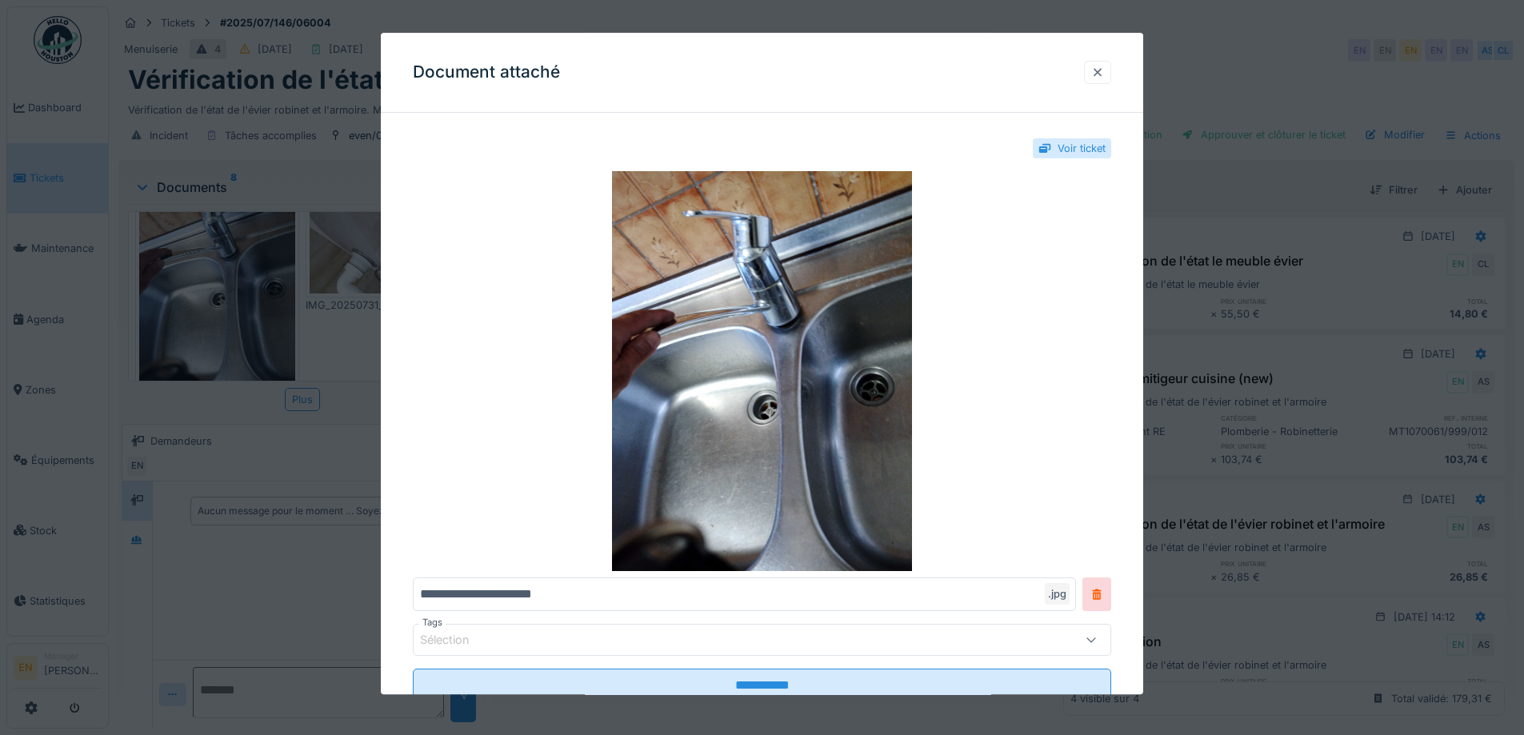
click at [1104, 78] on div at bounding box center [1097, 72] width 13 height 15
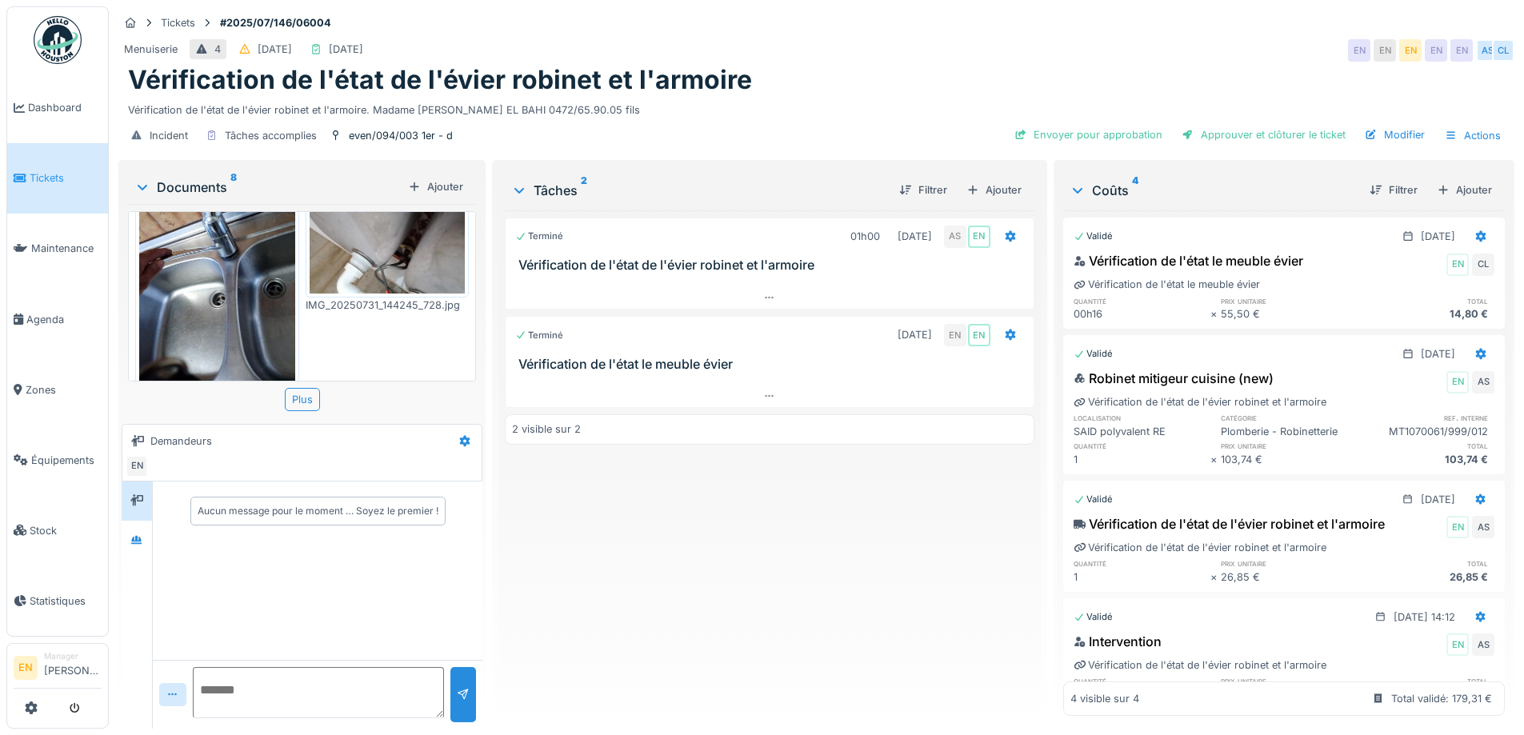
click at [366, 259] on img at bounding box center [388, 235] width 156 height 117
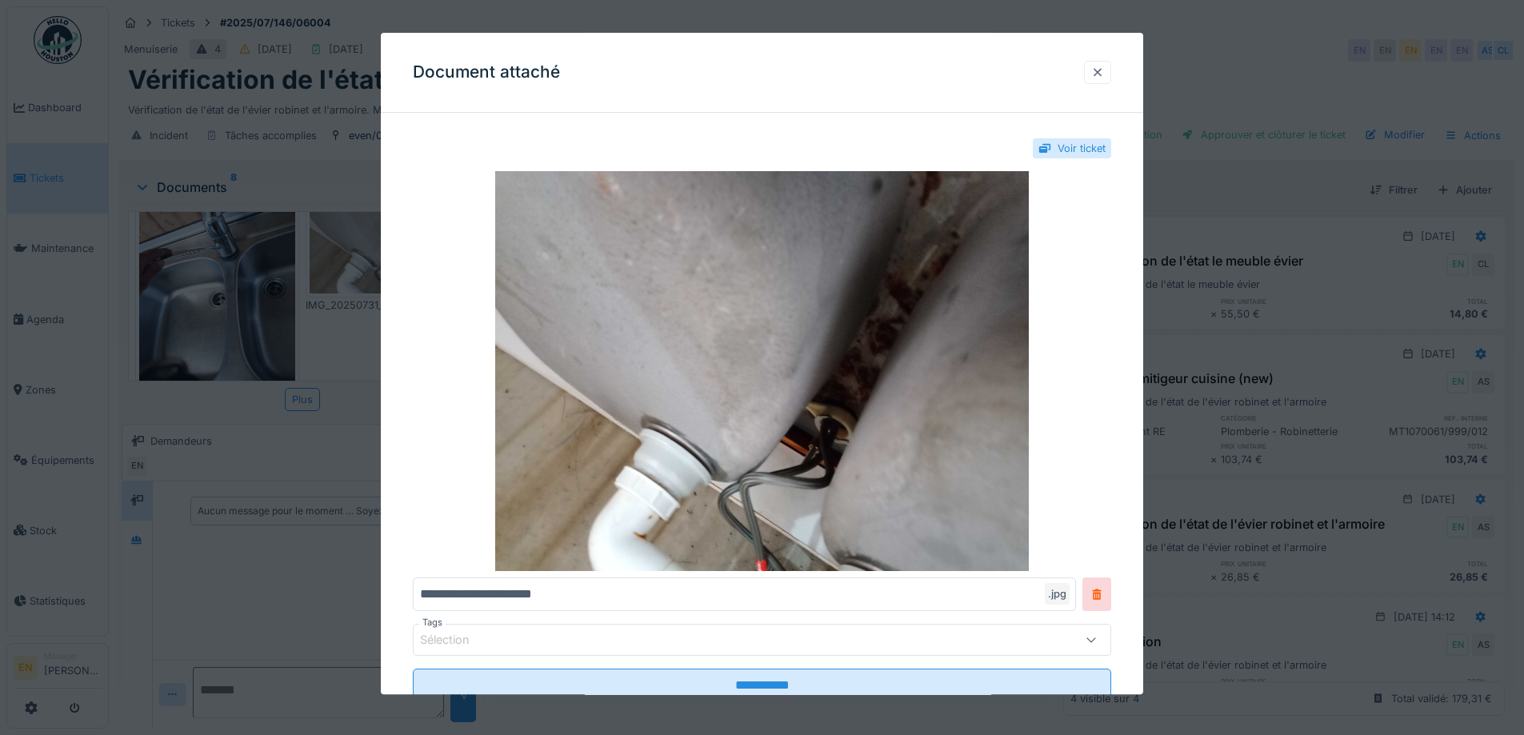
click at [1104, 72] on div at bounding box center [1097, 72] width 13 height 15
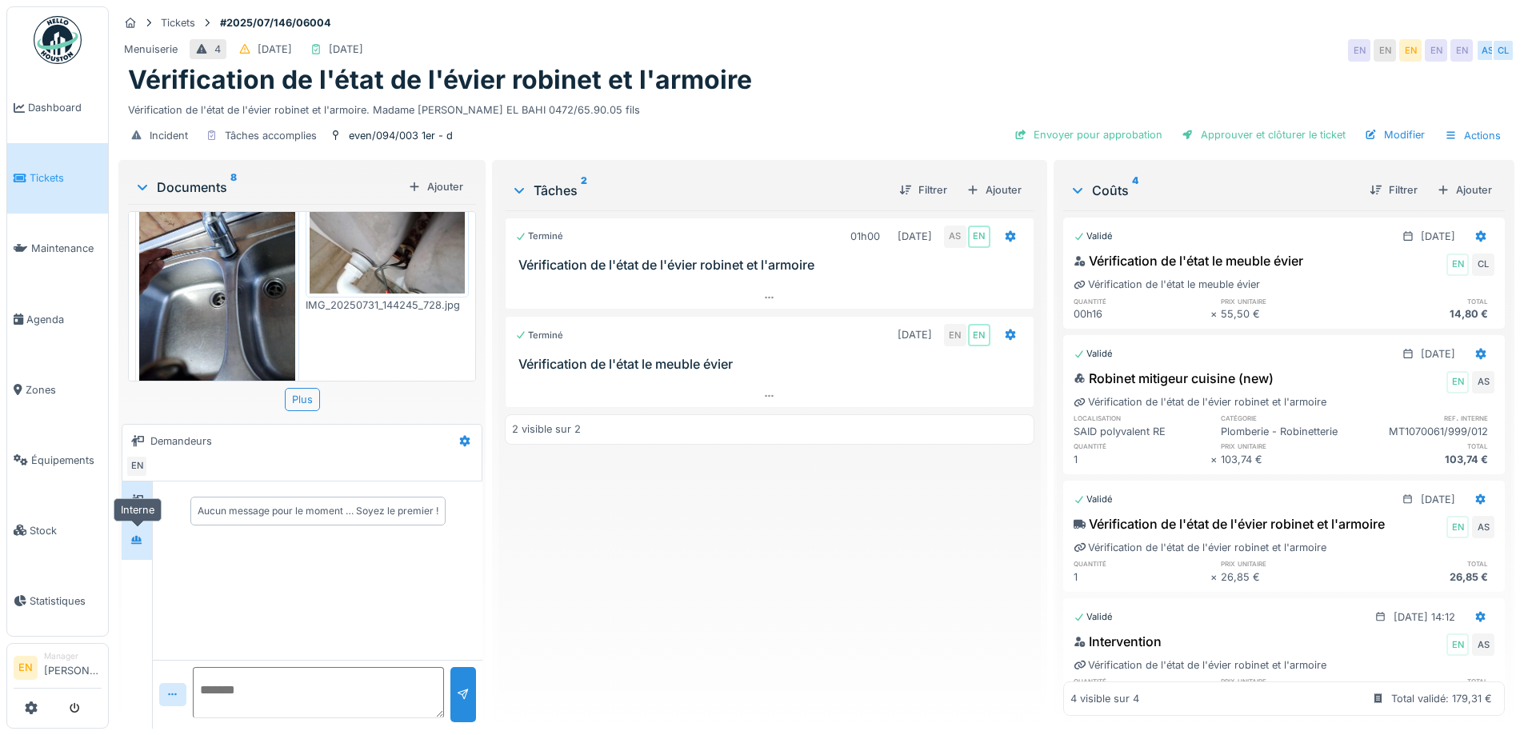
click at [136, 546] on div at bounding box center [136, 540] width 13 height 15
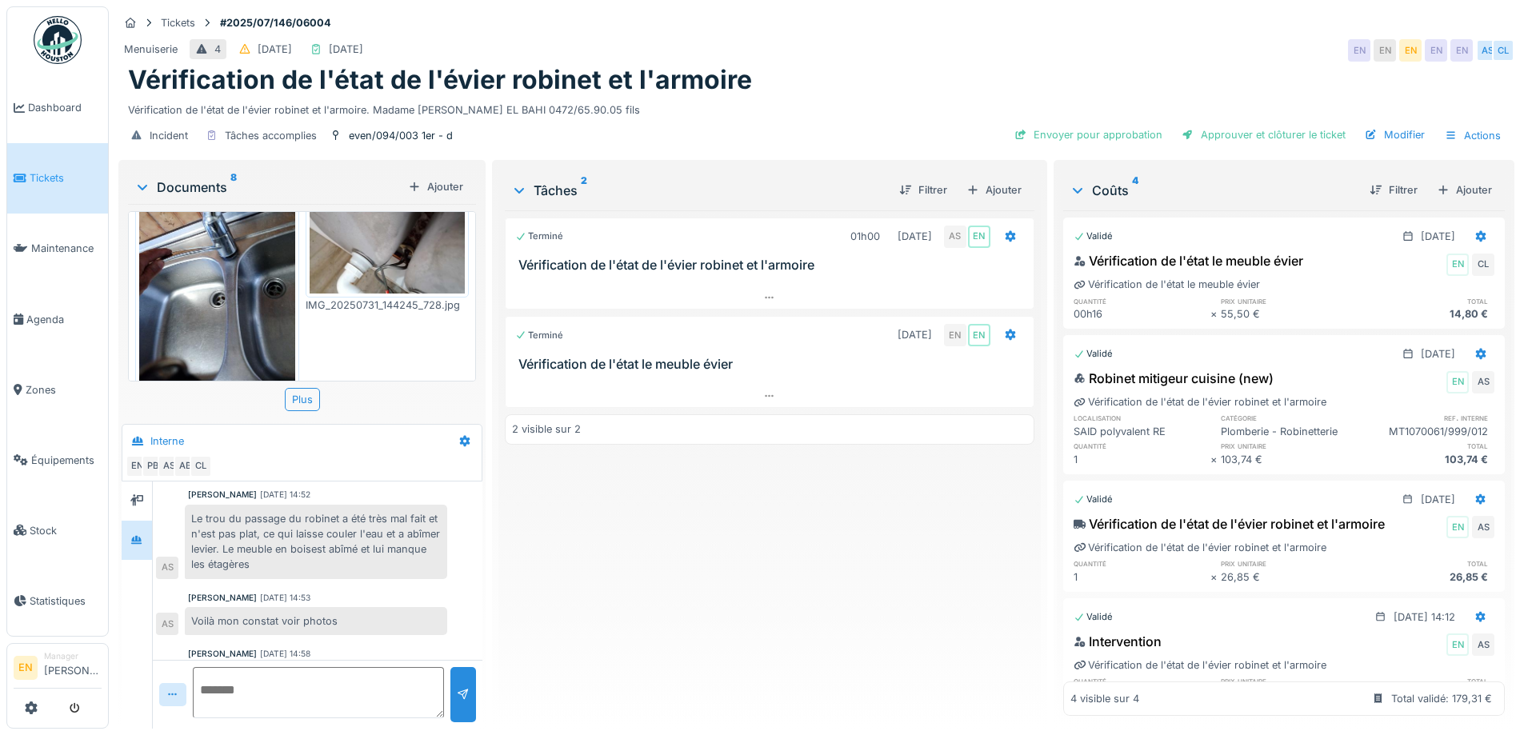
scroll to position [166, 0]
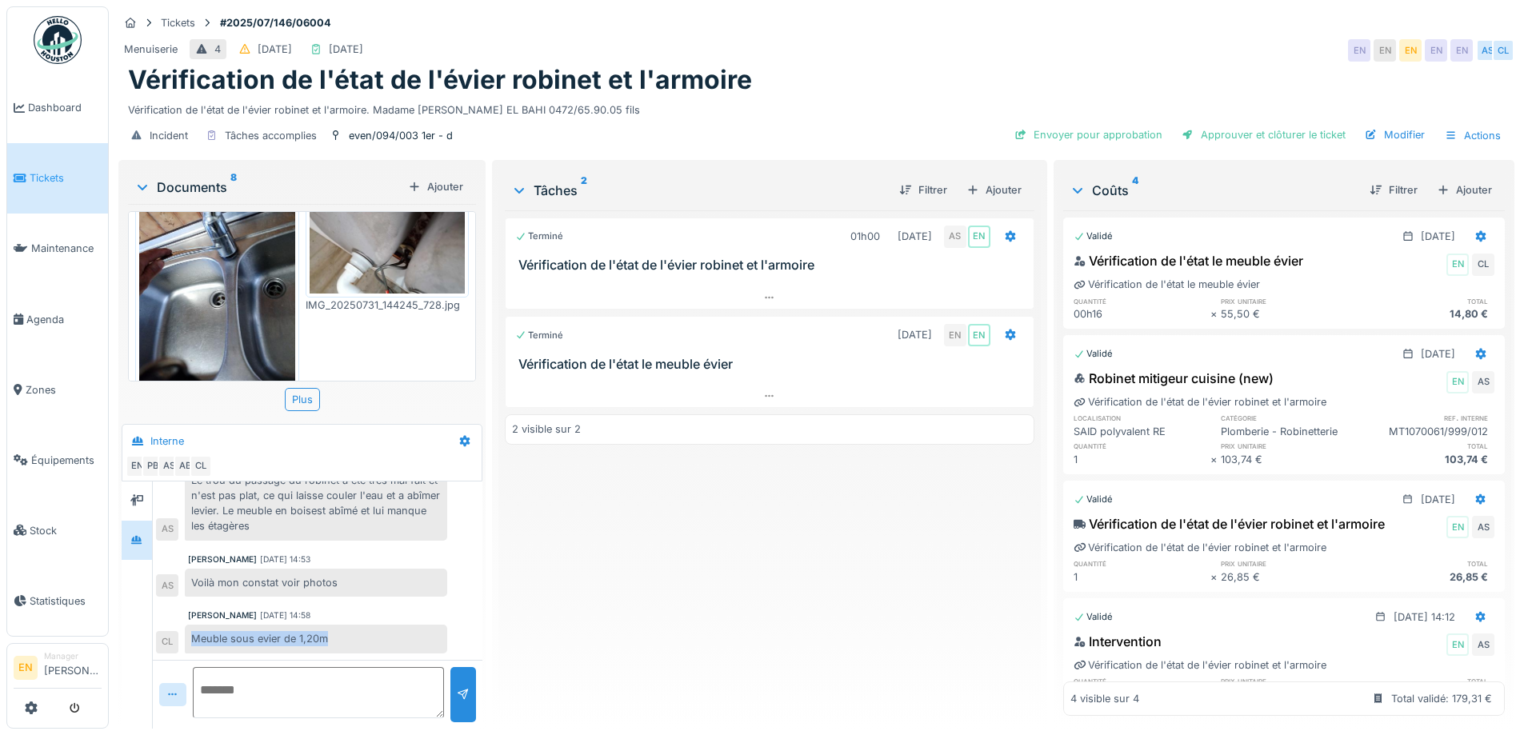
drag, startPoint x: 191, startPoint y: 630, endPoint x: 391, endPoint y: 631, distance: 200.0
click at [340, 625] on div "Meuble sous evier de 1,20m" at bounding box center [316, 639] width 262 height 28
click at [815, 73] on div "Vérification de l'état de l'évier robinet et l'armoire" at bounding box center [816, 80] width 1377 height 30
click at [849, 96] on div "Vérification de l'état de l'évier robinet et l'armoire. Madame Fatma EL BAHI 04…" at bounding box center [816, 107] width 1377 height 22
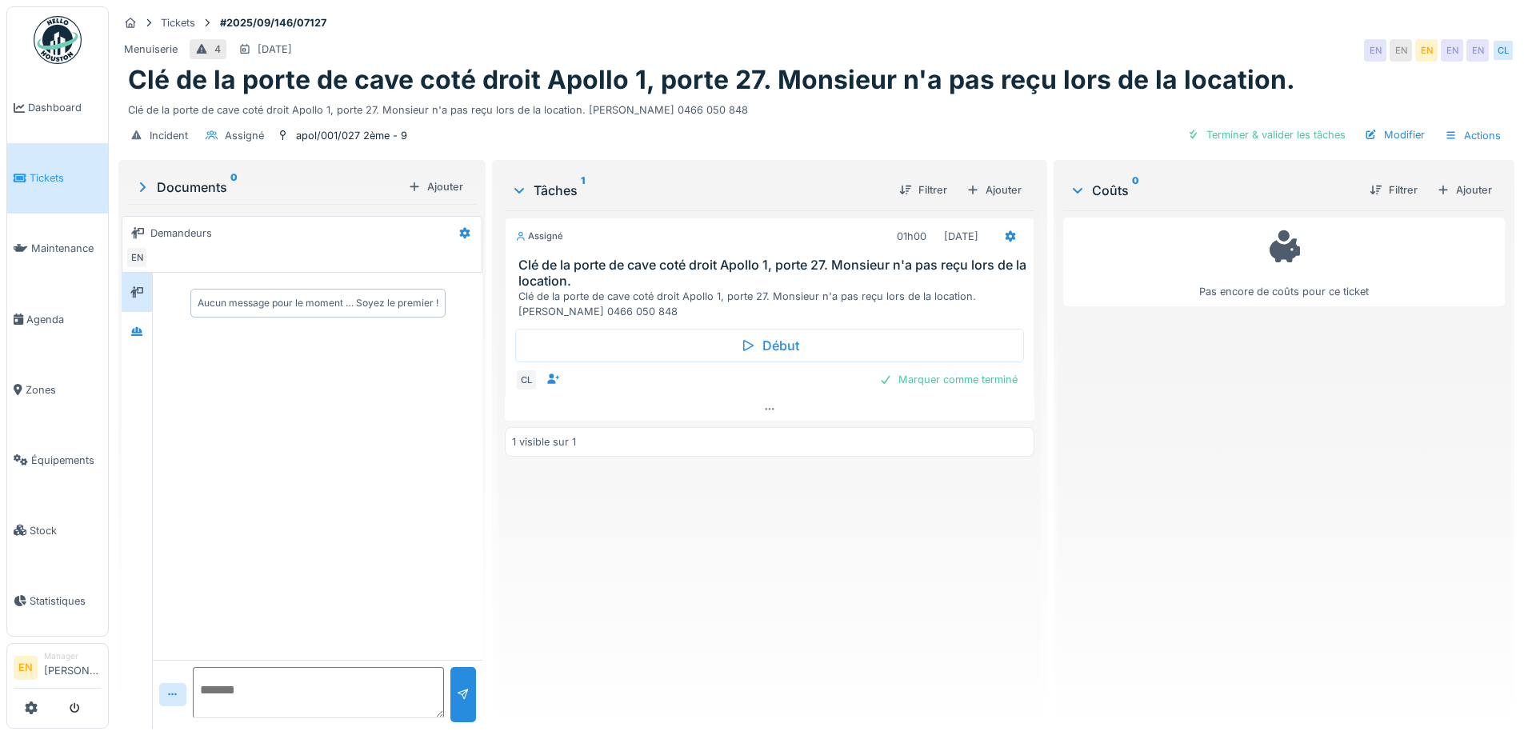
click at [779, 536] on div "Assigné 01h00 [DATE] Clé de la porte de cave coté droit Apollo 1, porte 27. Mon…" at bounding box center [769, 463] width 529 height 506
click at [1453, 195] on div "Ajouter" at bounding box center [1464, 190] width 68 height 22
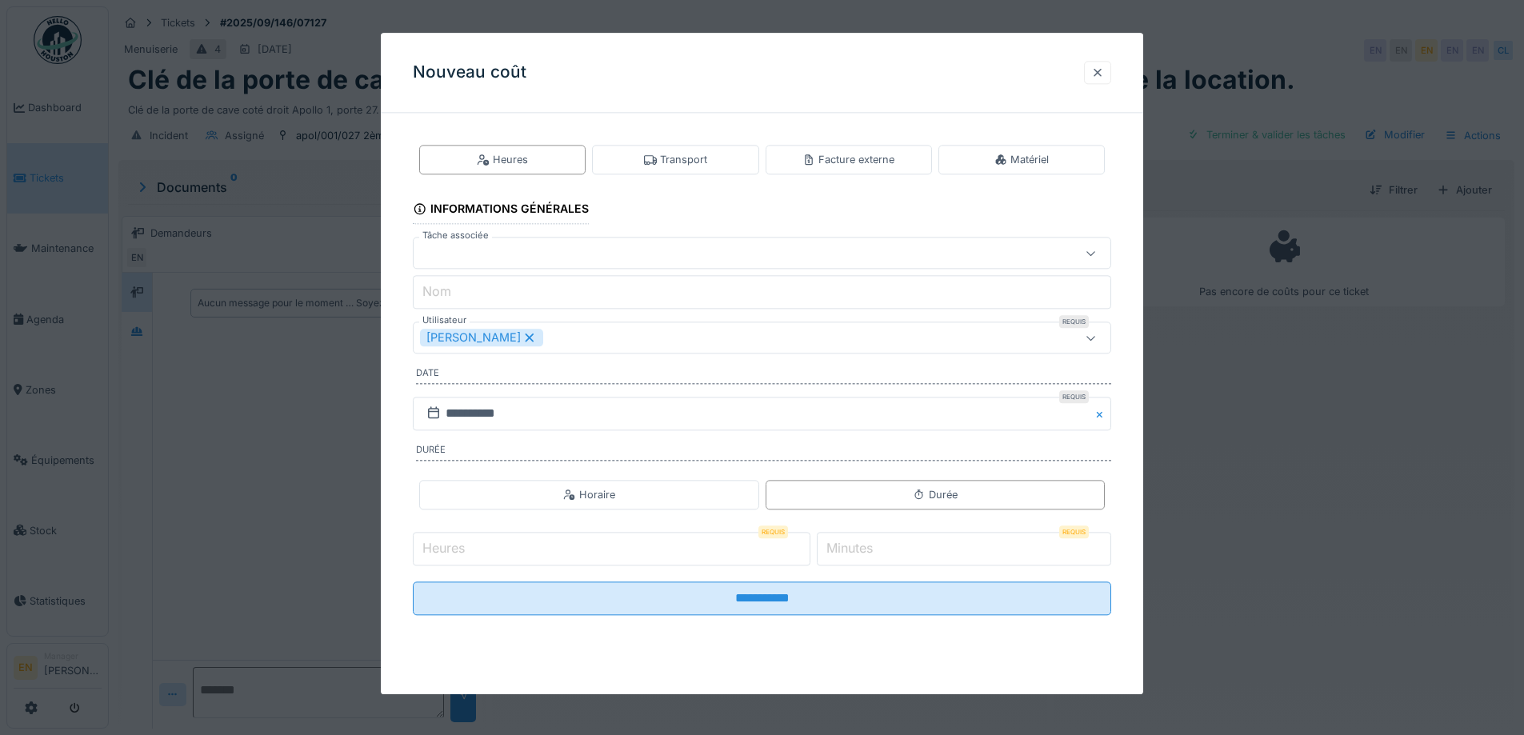
click at [1104, 76] on div at bounding box center [1097, 72] width 13 height 15
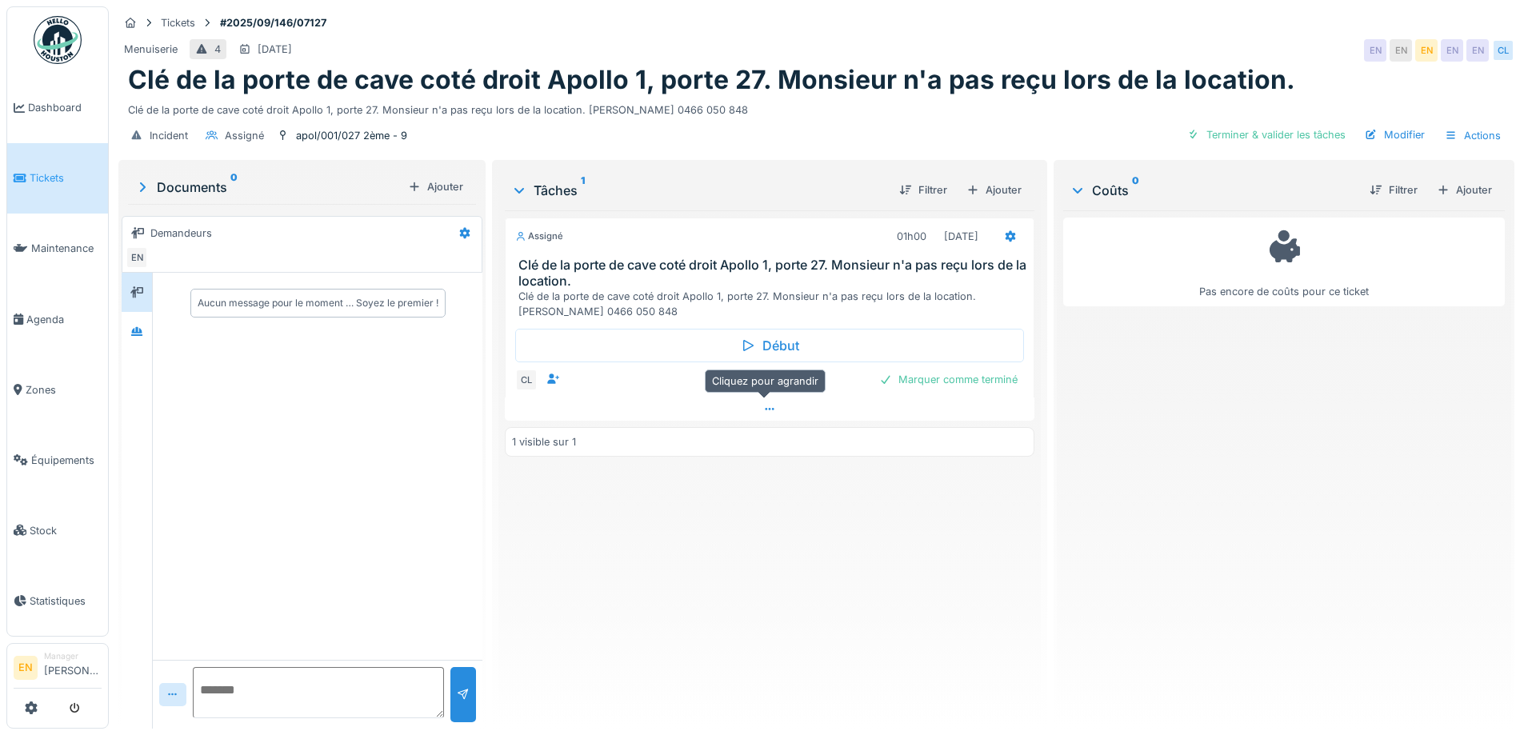
click at [767, 406] on icon at bounding box center [769, 409] width 13 height 10
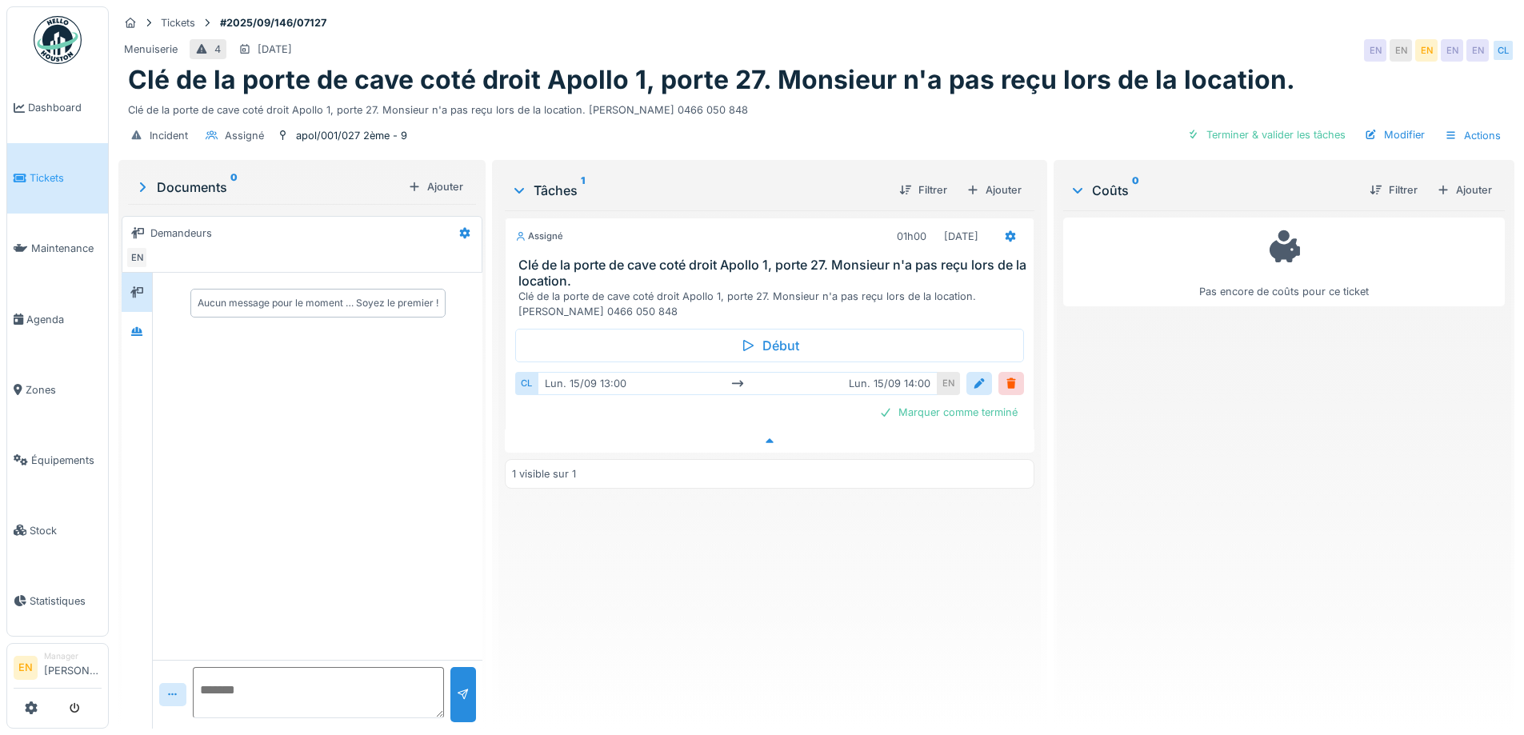
scroll to position [12, 0]
click at [1005, 376] on div at bounding box center [1011, 383] width 13 height 15
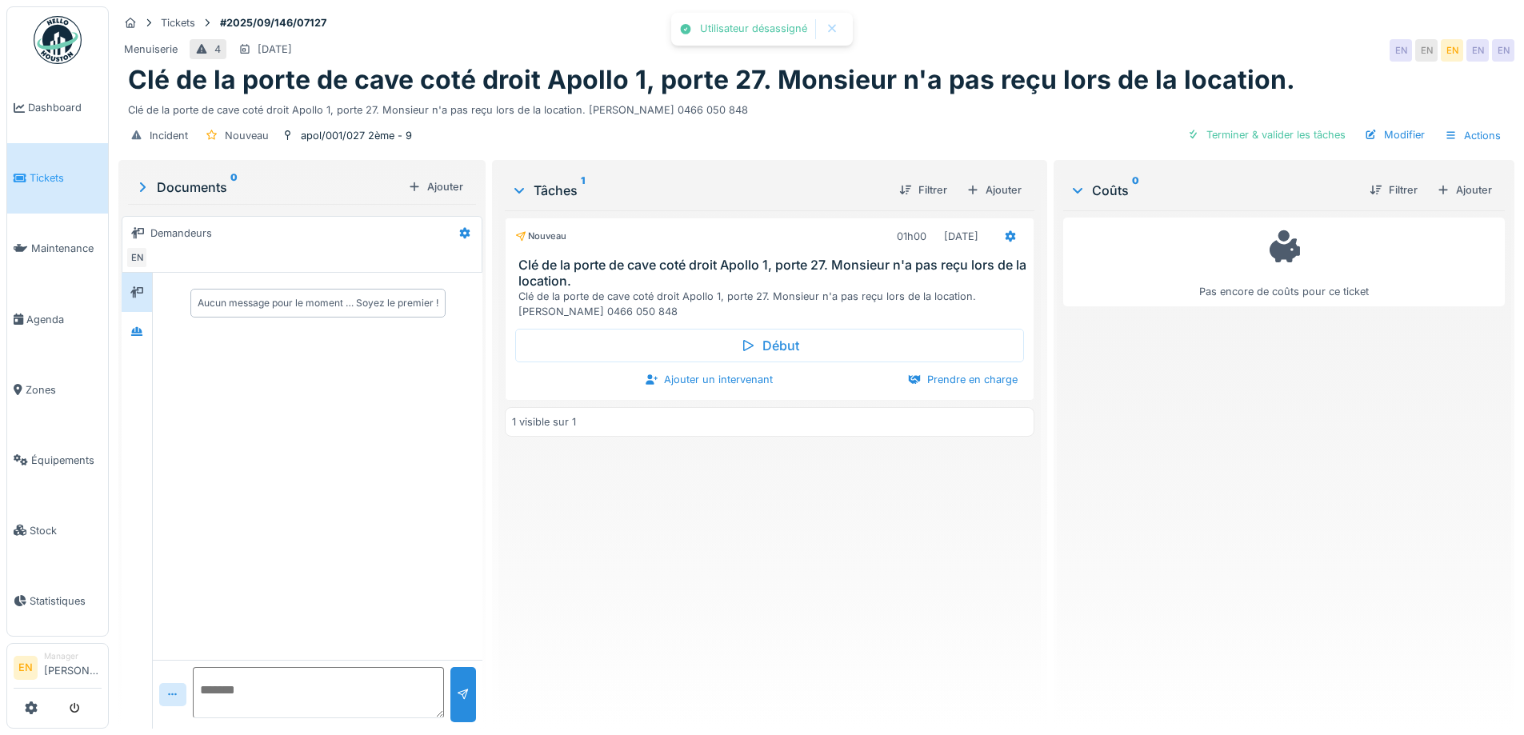
click at [1131, 353] on div "Pas encore de coûts pour ce ticket" at bounding box center [1284, 463] width 442 height 506
click at [1396, 124] on div "Modifier" at bounding box center [1394, 135] width 73 height 22
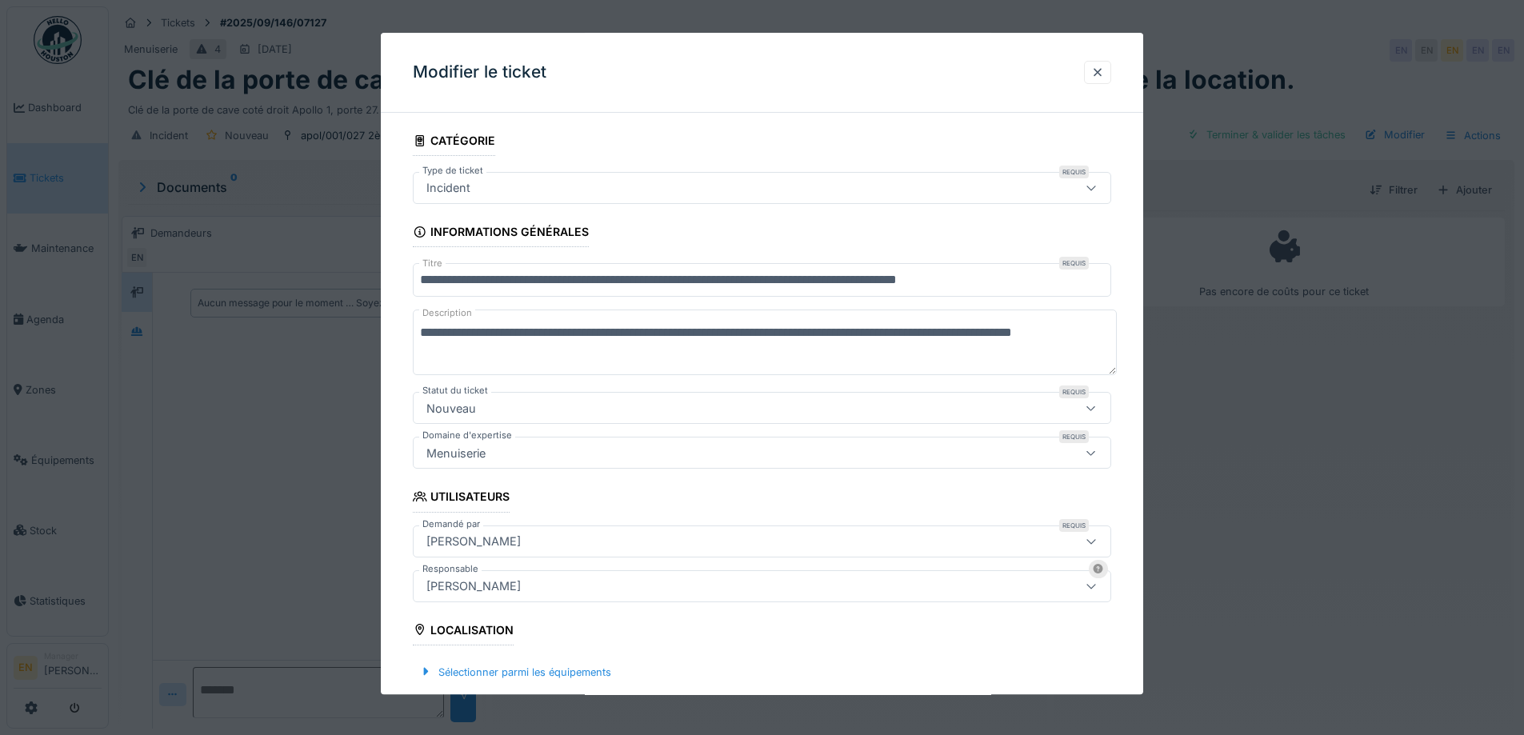
click at [1097, 191] on icon at bounding box center [1091, 188] width 13 height 10
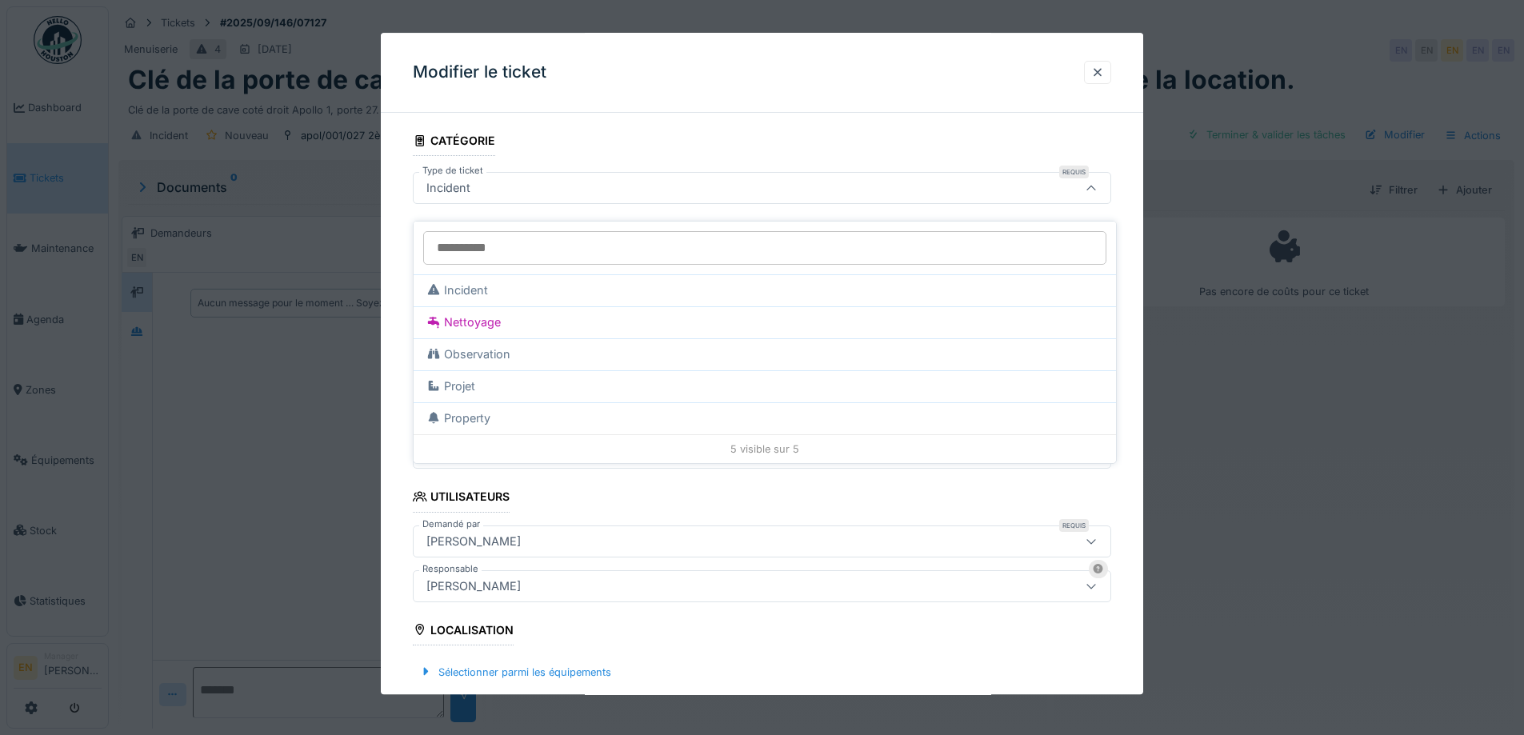
click at [485, 346] on div "Observation" at bounding box center [764, 355] width 677 height 18
type input "***"
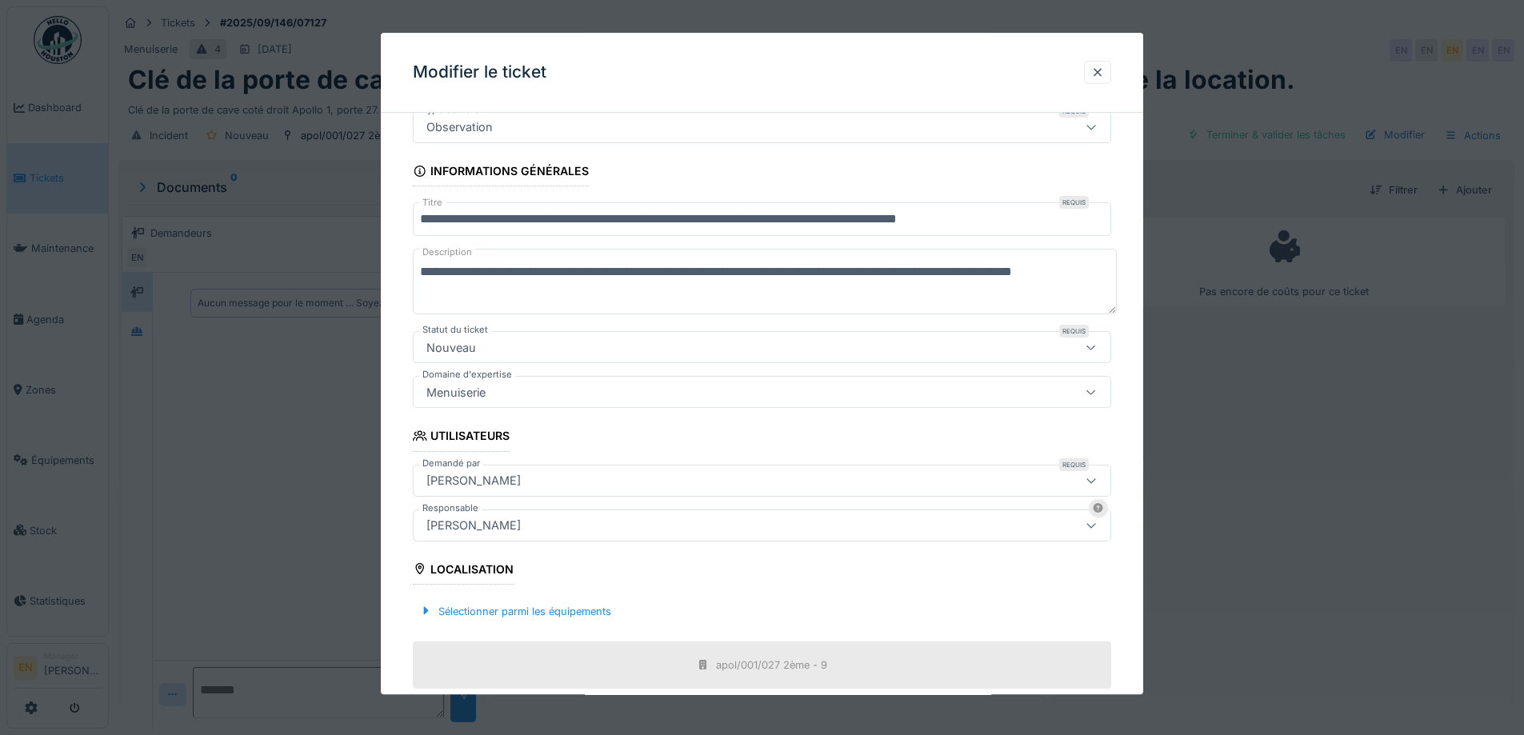
scroll to position [308, 0]
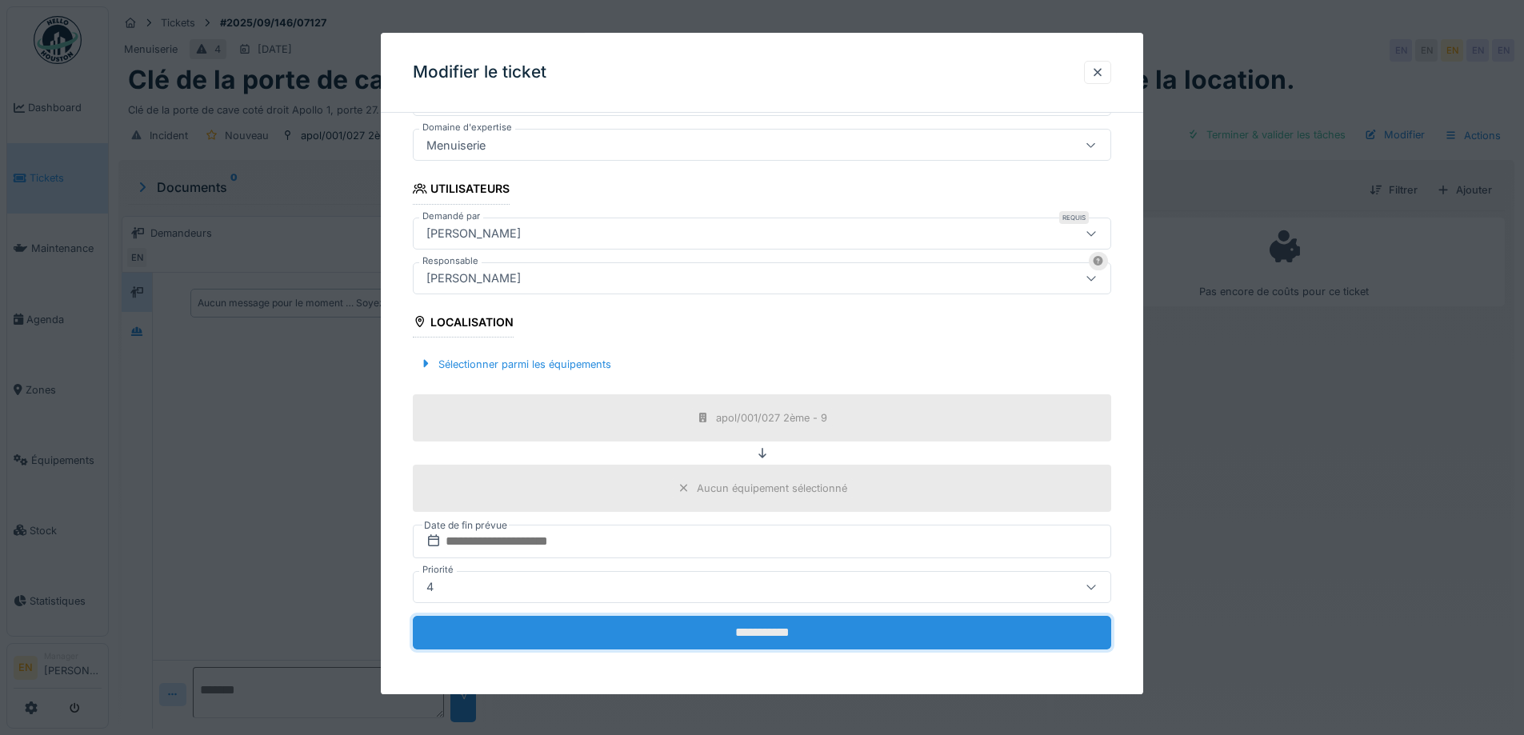
click at [756, 632] on input "**********" at bounding box center [762, 633] width 698 height 34
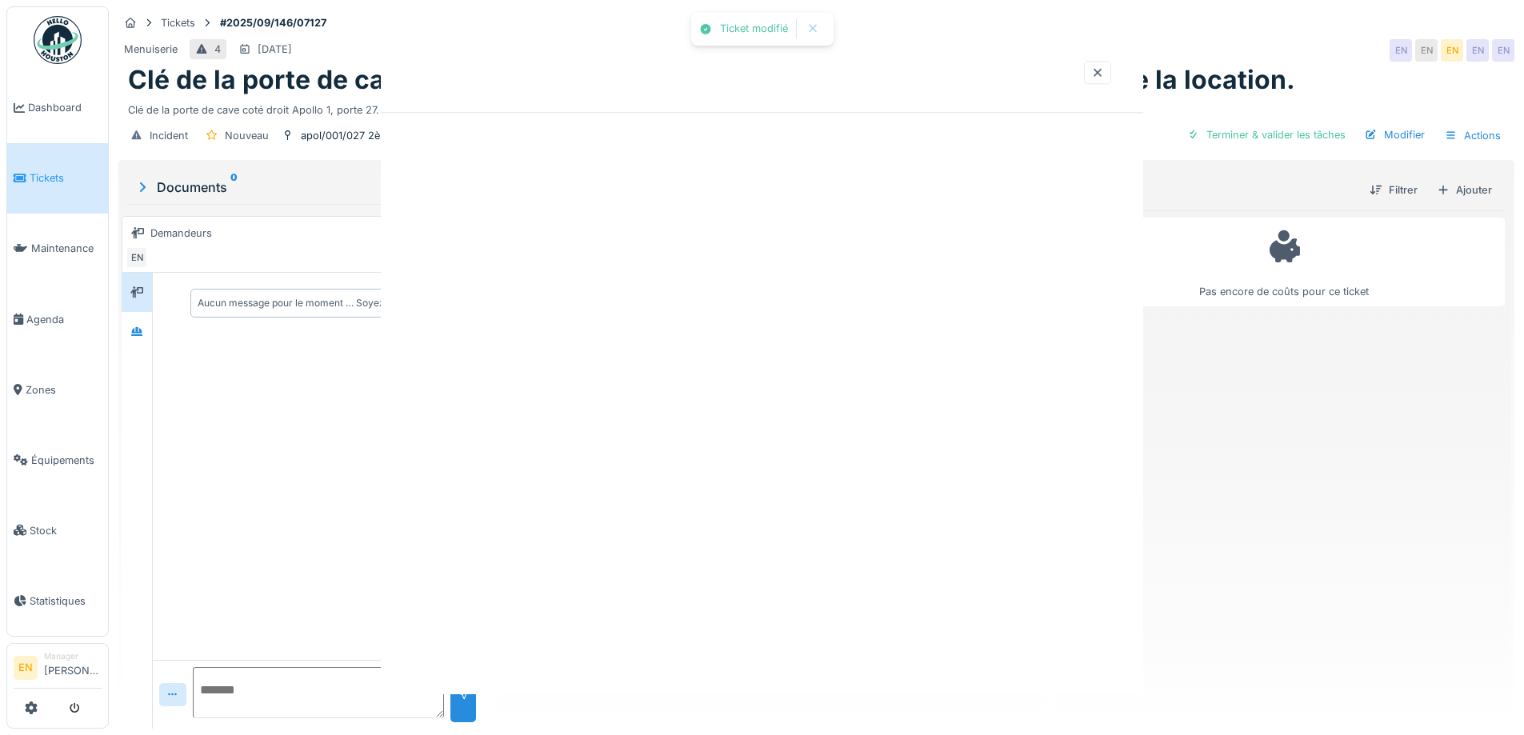
scroll to position [0, 0]
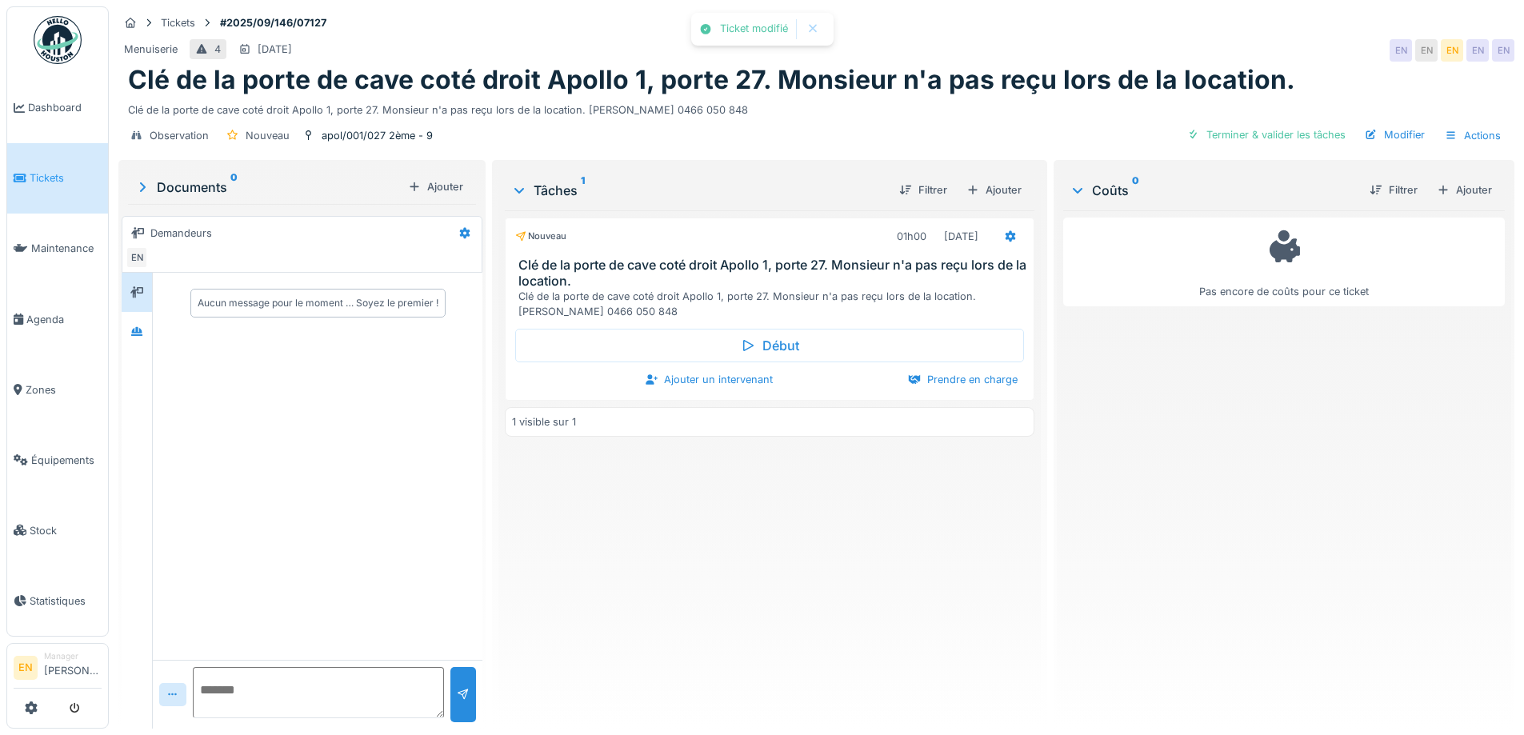
click at [1138, 412] on div "Pas encore de coûts pour ce ticket" at bounding box center [1284, 463] width 442 height 506
click at [1381, 124] on div "Modifier" at bounding box center [1394, 135] width 73 height 22
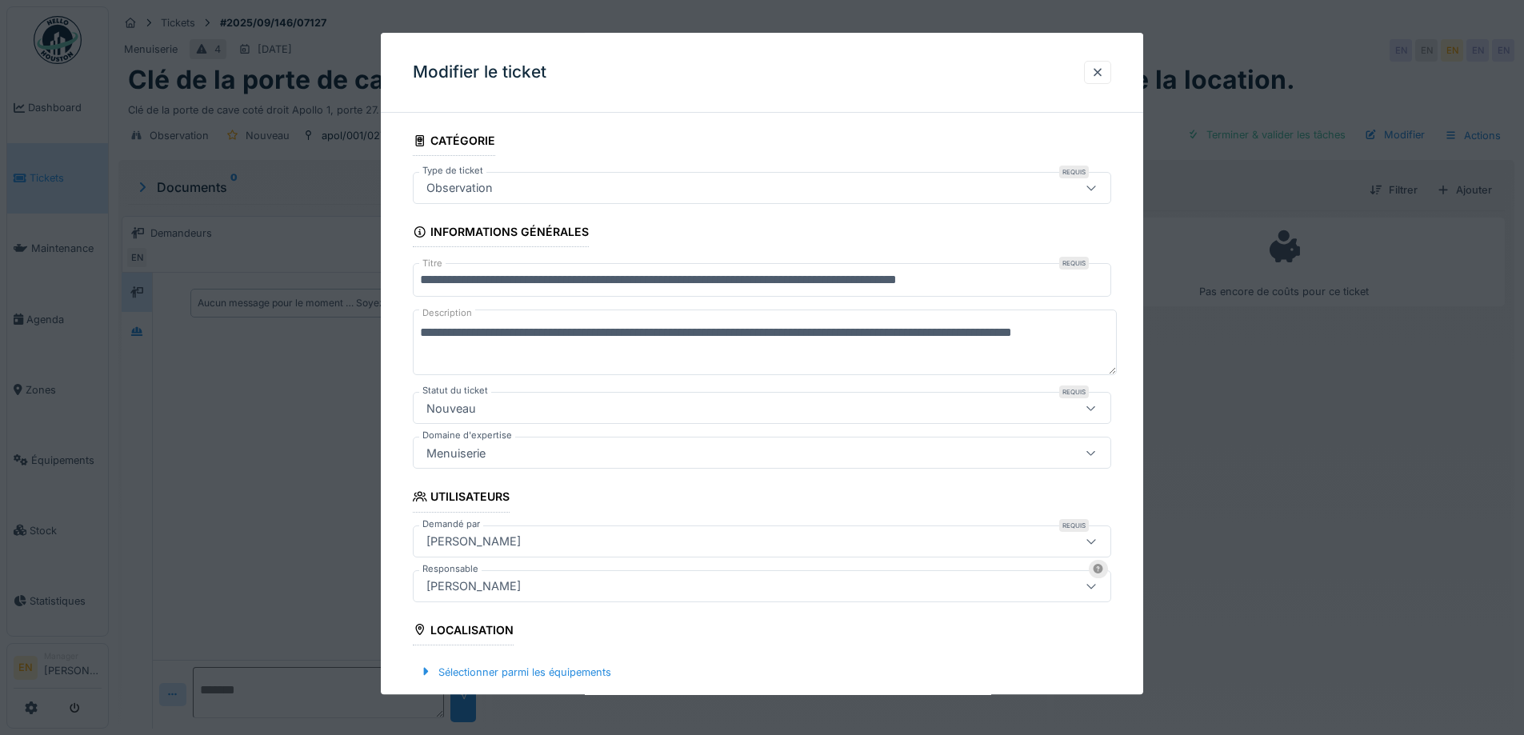
drag, startPoint x: 1347, startPoint y: 450, endPoint x: 1405, endPoint y: 263, distance: 196.1
click at [1346, 447] on div at bounding box center [762, 367] width 1524 height 735
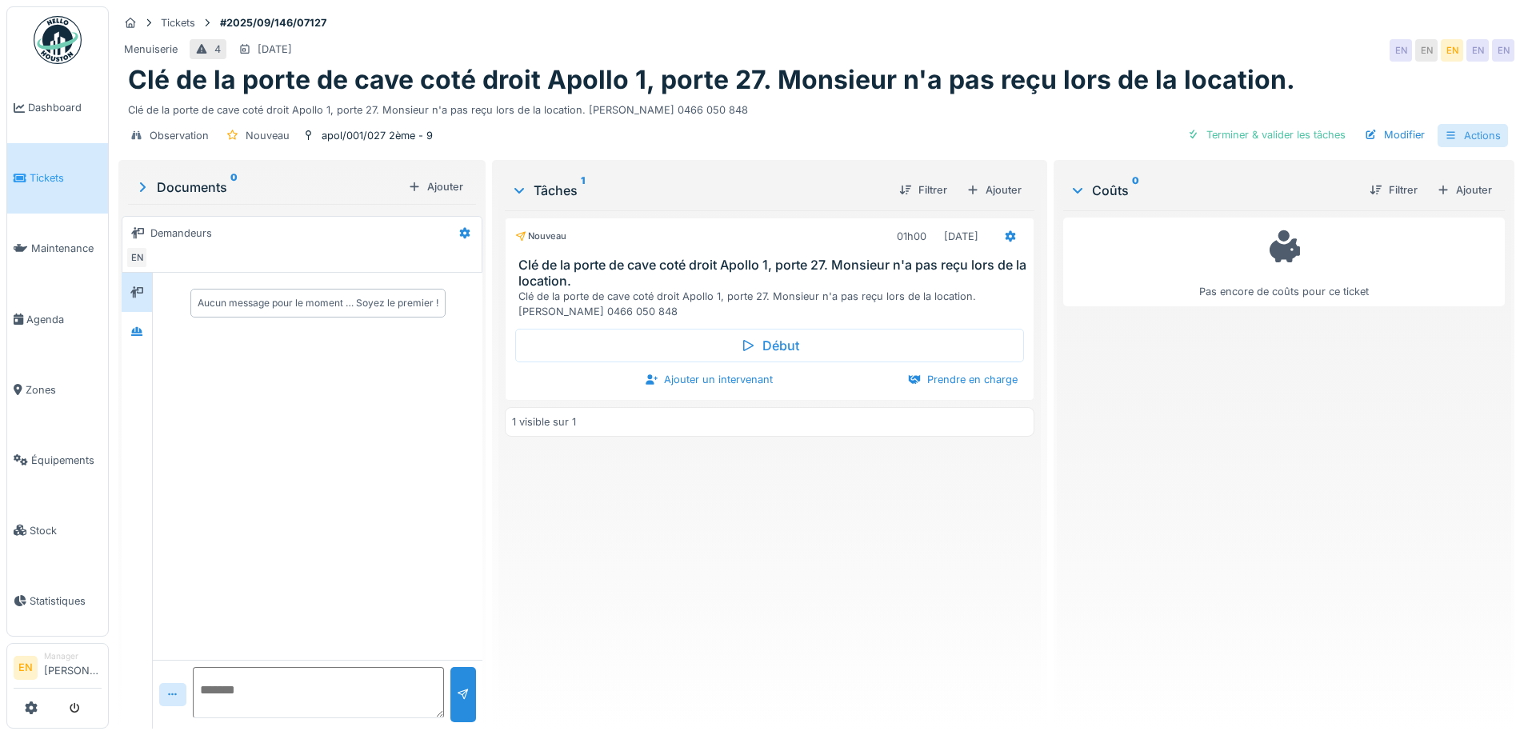
click at [1478, 124] on div "Actions" at bounding box center [1472, 135] width 70 height 23
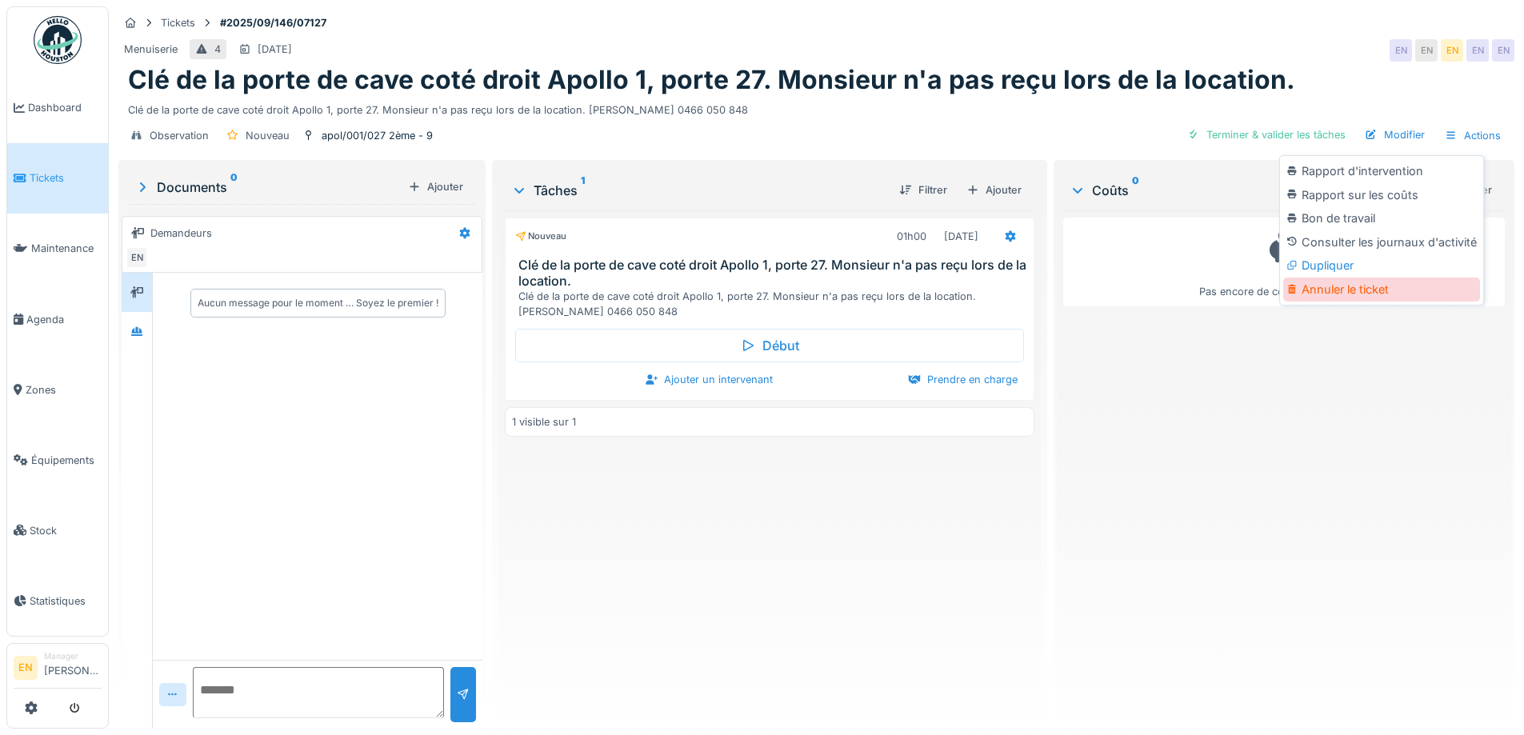
click at [1372, 280] on div "Annuler le ticket" at bounding box center [1381, 290] width 197 height 24
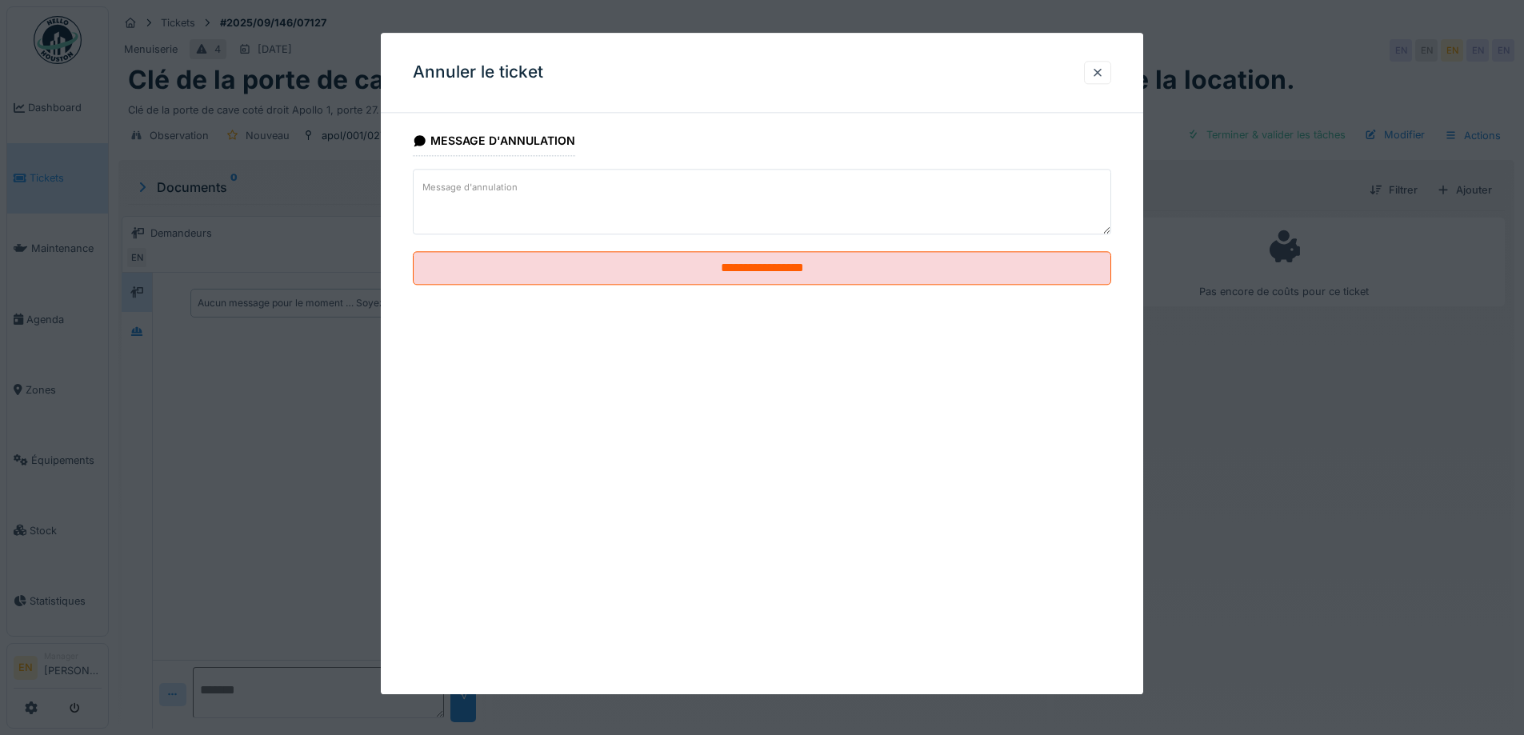
click at [525, 208] on textarea "Message d'annulation" at bounding box center [762, 202] width 698 height 66
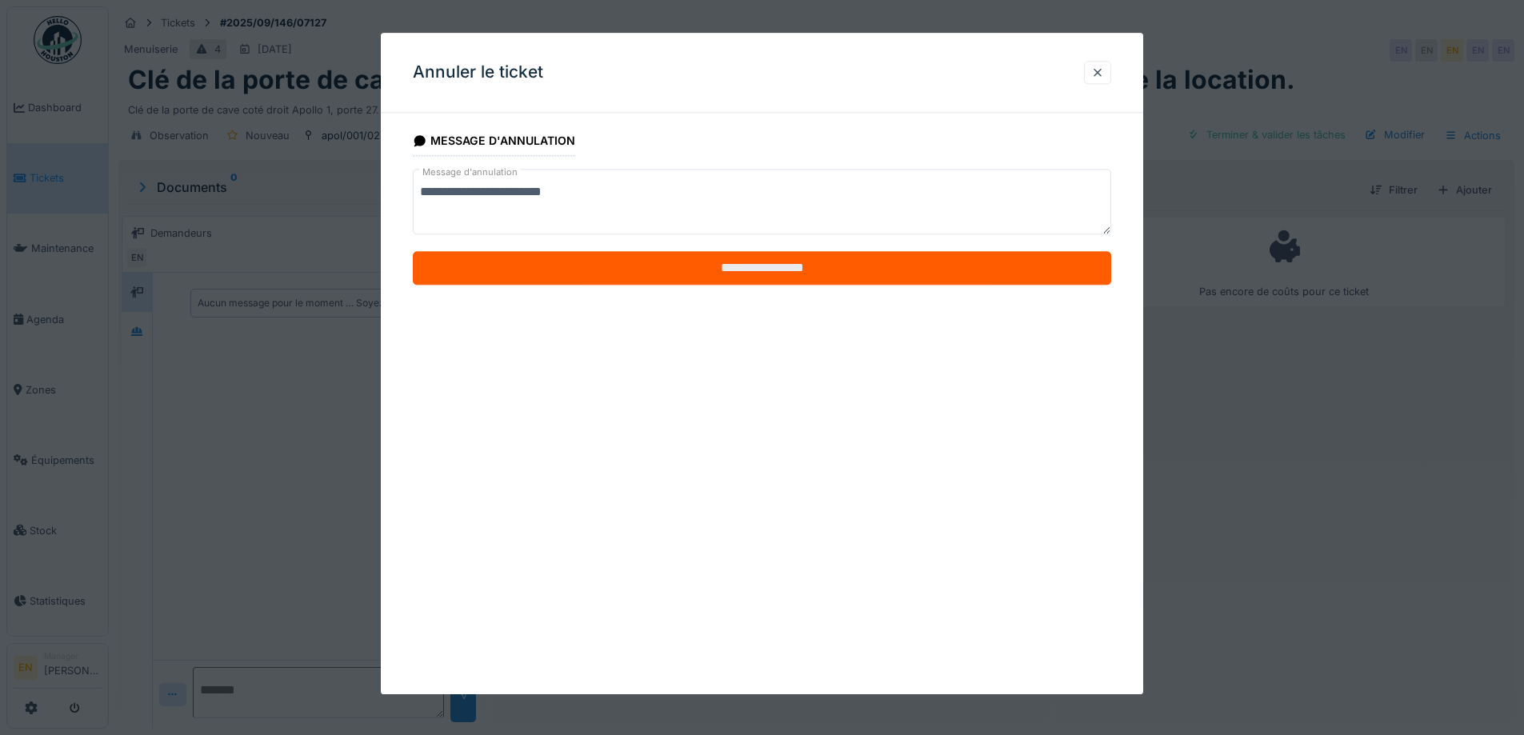
type textarea "**********"
click at [770, 285] on fieldset "**********" at bounding box center [762, 212] width 698 height 172
click at [756, 271] on input "**********" at bounding box center [762, 269] width 698 height 34
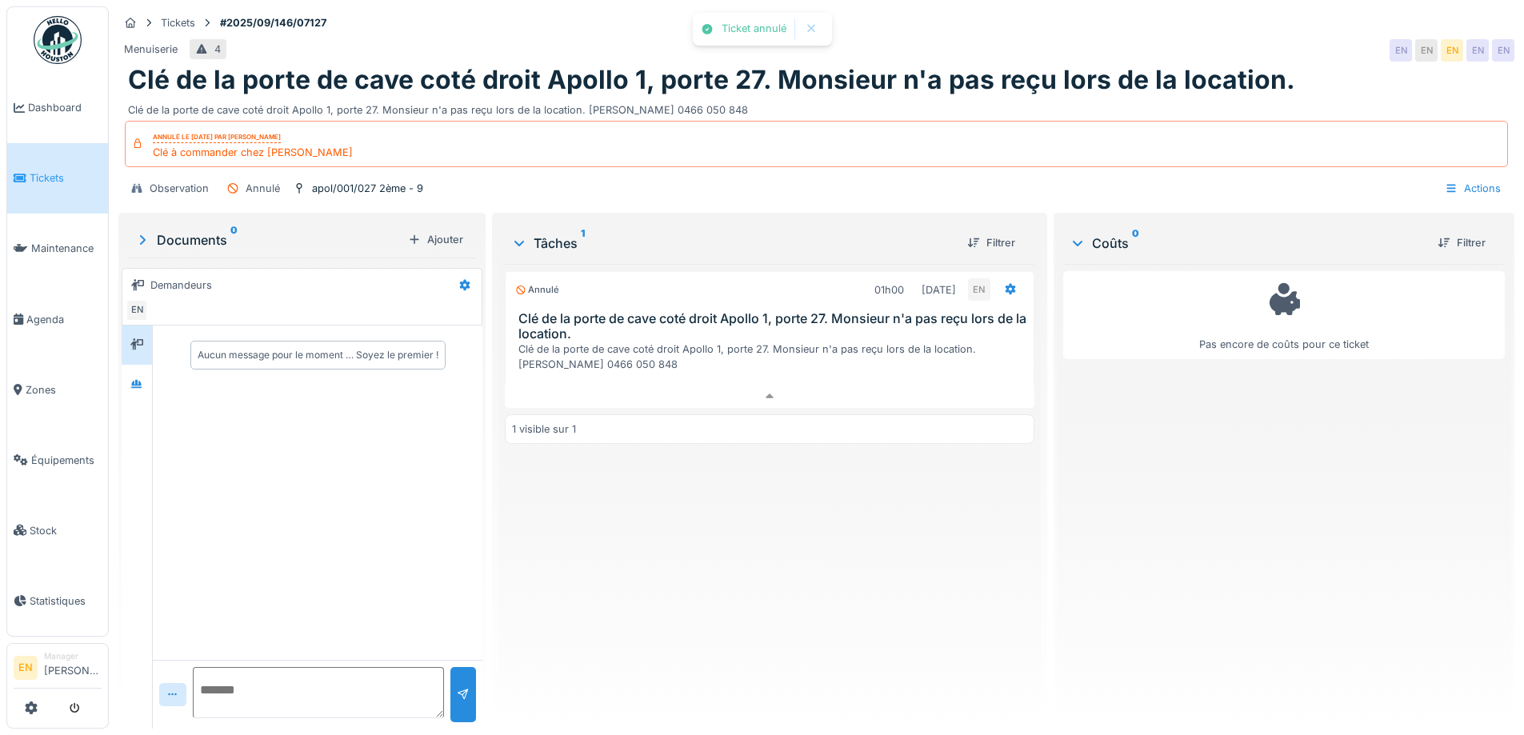
click at [851, 550] on div "Annulé 01h00 [DATE] EN Clé de la porte de cave coté droit Apollo 1, porte 27. M…" at bounding box center [769, 490] width 529 height 452
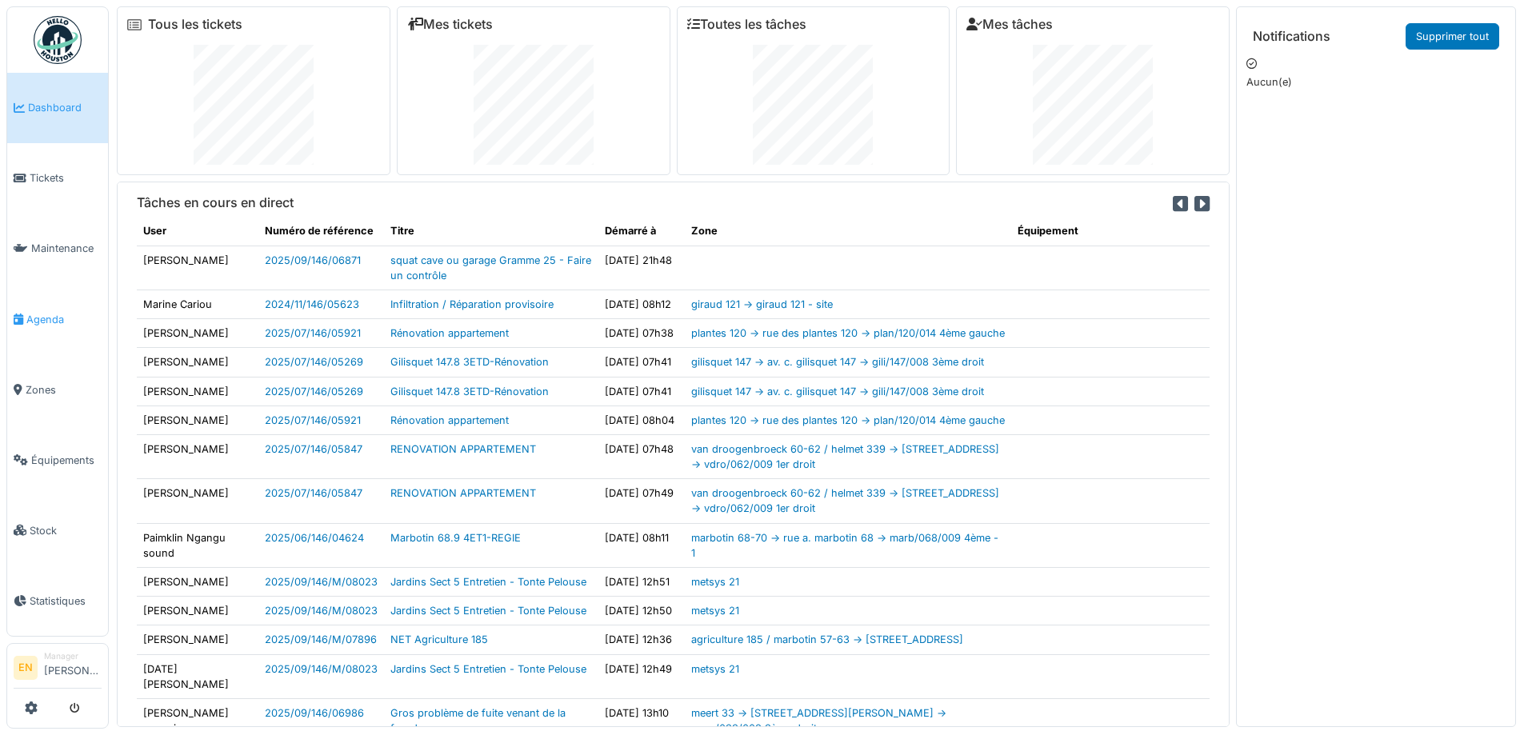
click at [46, 314] on span "Agenda" at bounding box center [63, 319] width 75 height 15
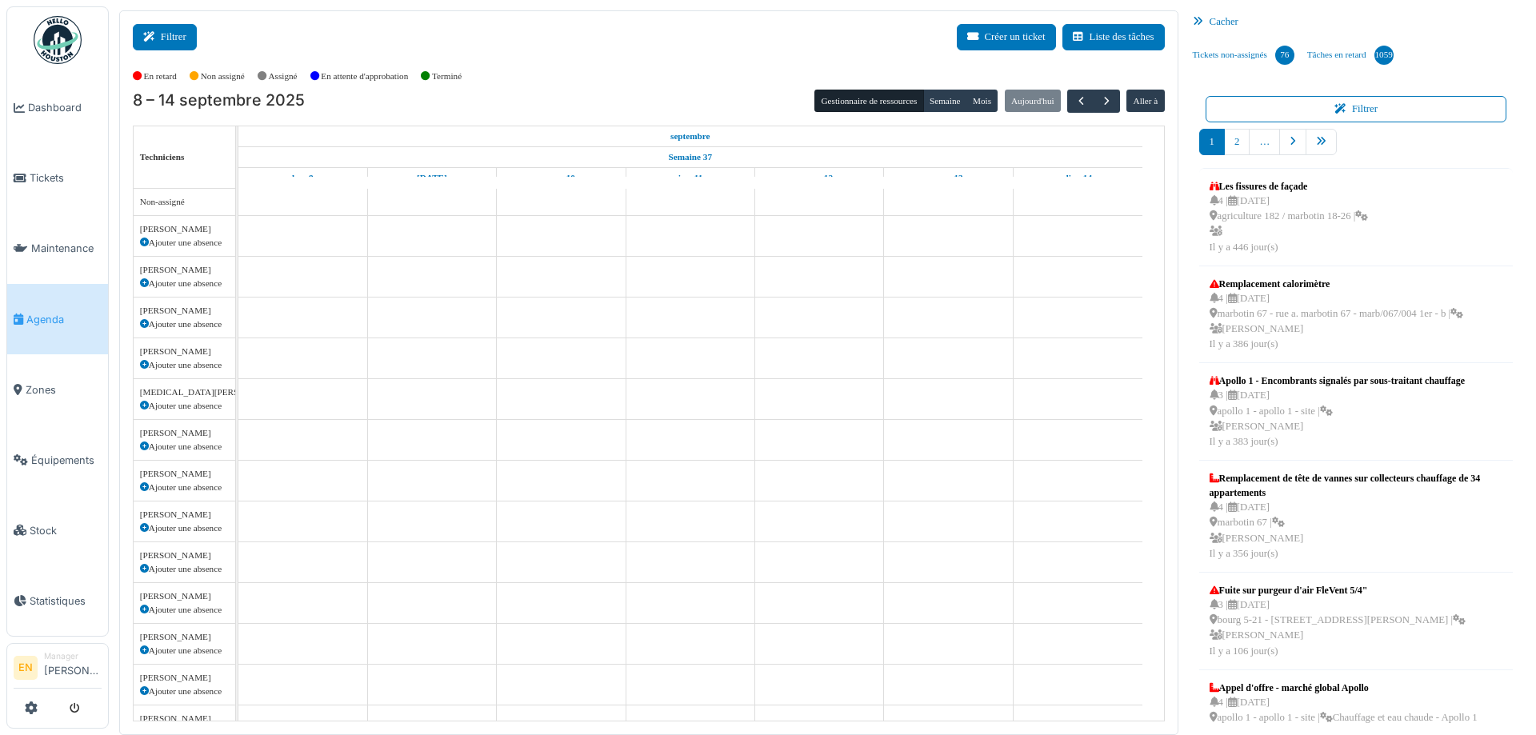
click at [184, 39] on button "Filtrer" at bounding box center [165, 37] width 64 height 26
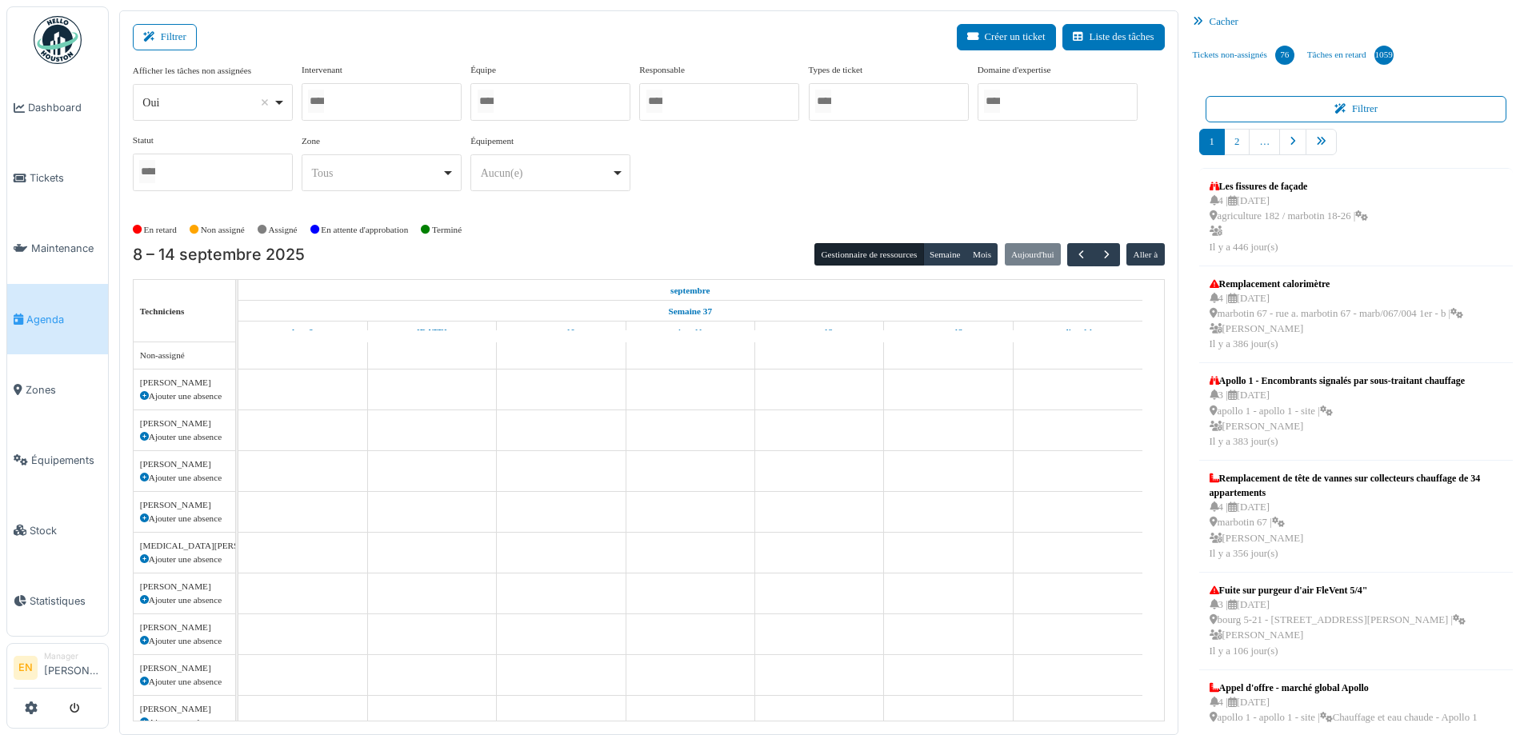
click at [284, 106] on div "Oui Remove item" at bounding box center [212, 102] width 146 height 23
select select "**"
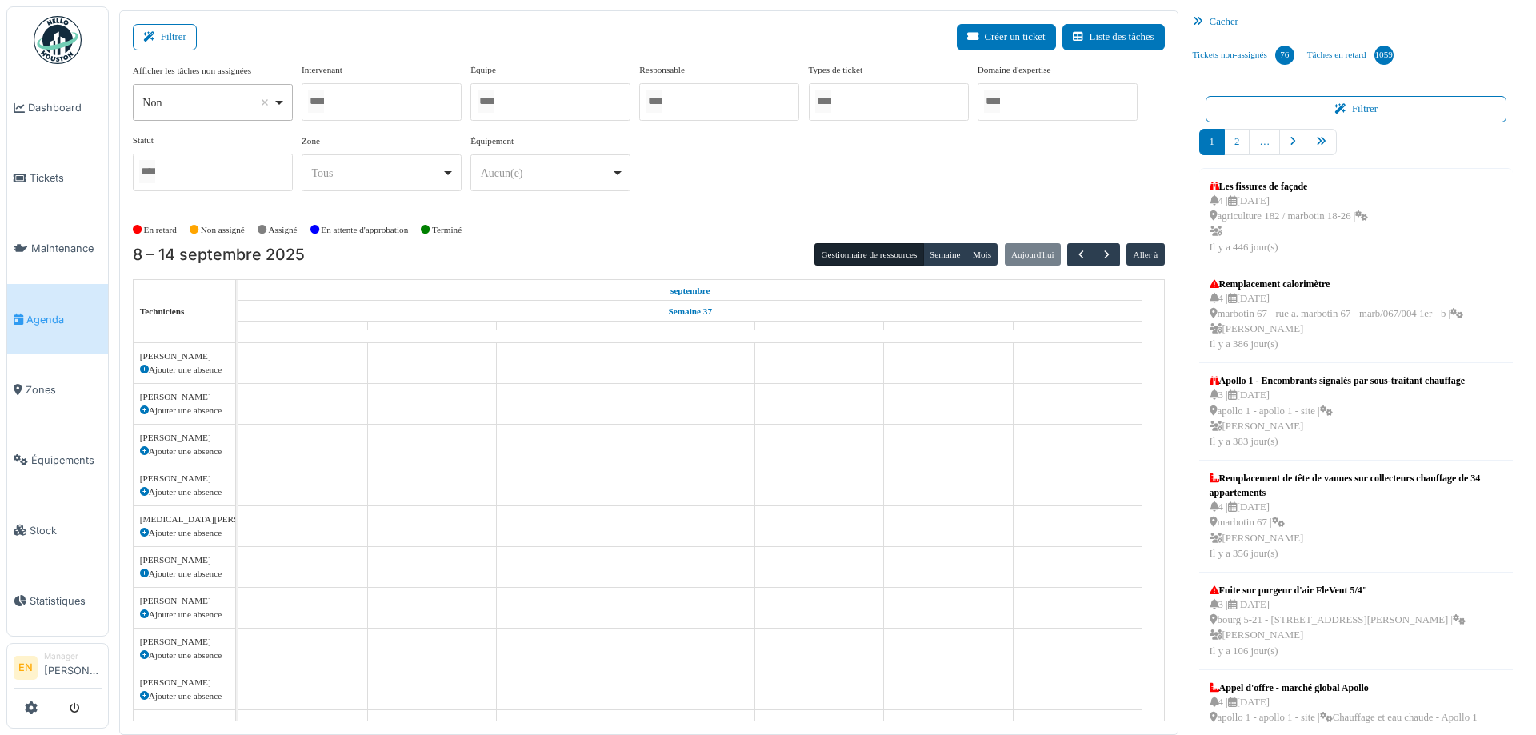
click at [532, 102] on div at bounding box center [550, 102] width 160 height 38
click at [374, 98] on div at bounding box center [382, 102] width 160 height 38
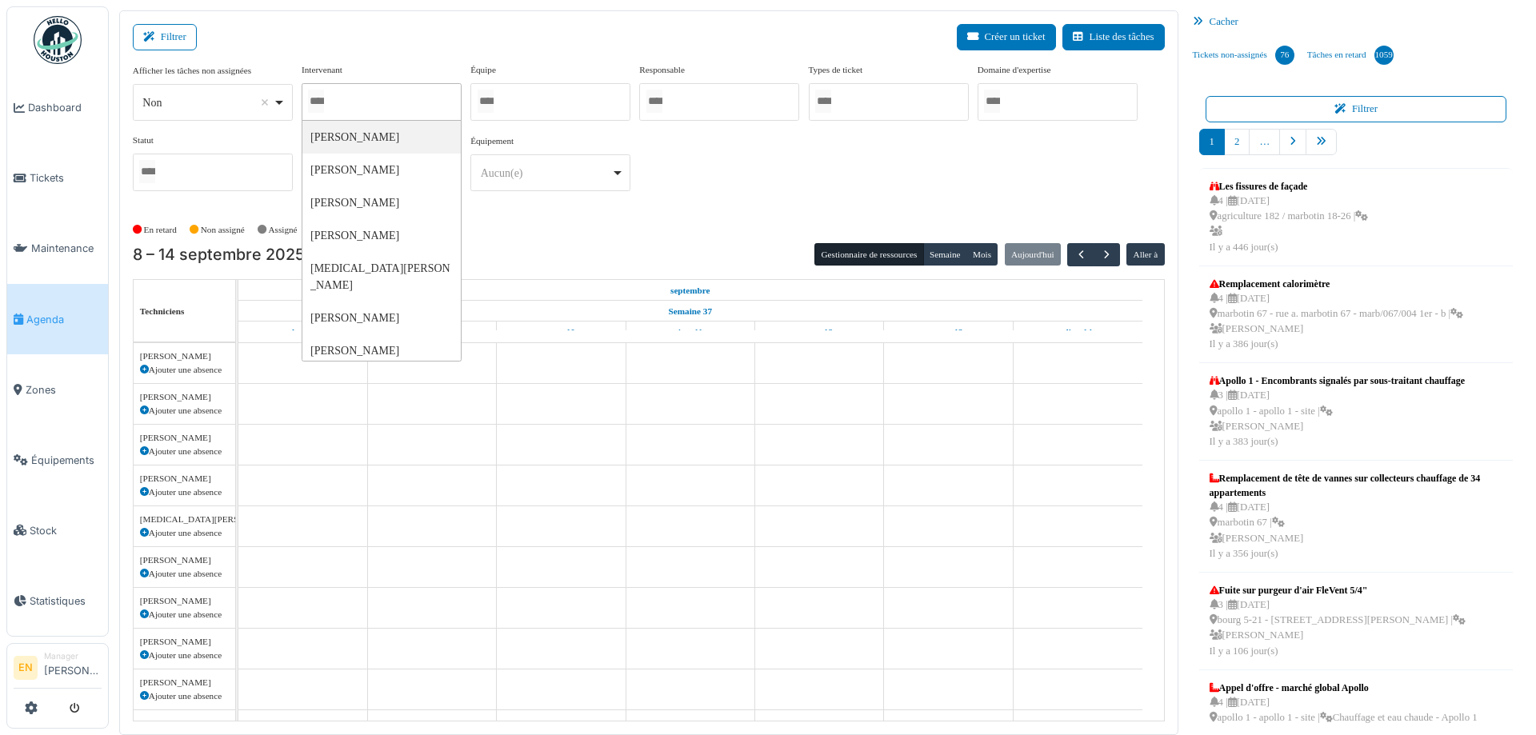
click at [676, 102] on div at bounding box center [719, 102] width 160 height 38
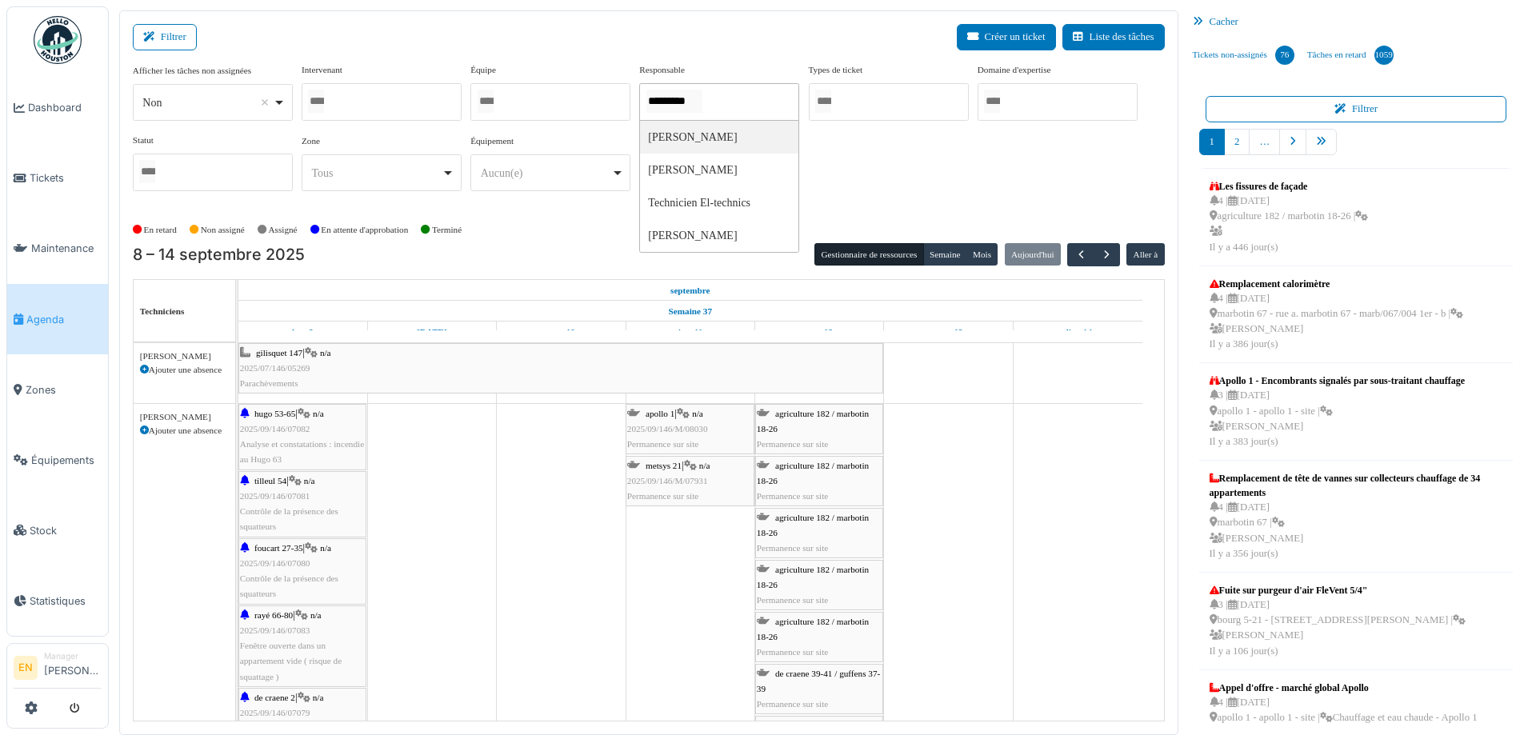
type input "**********"
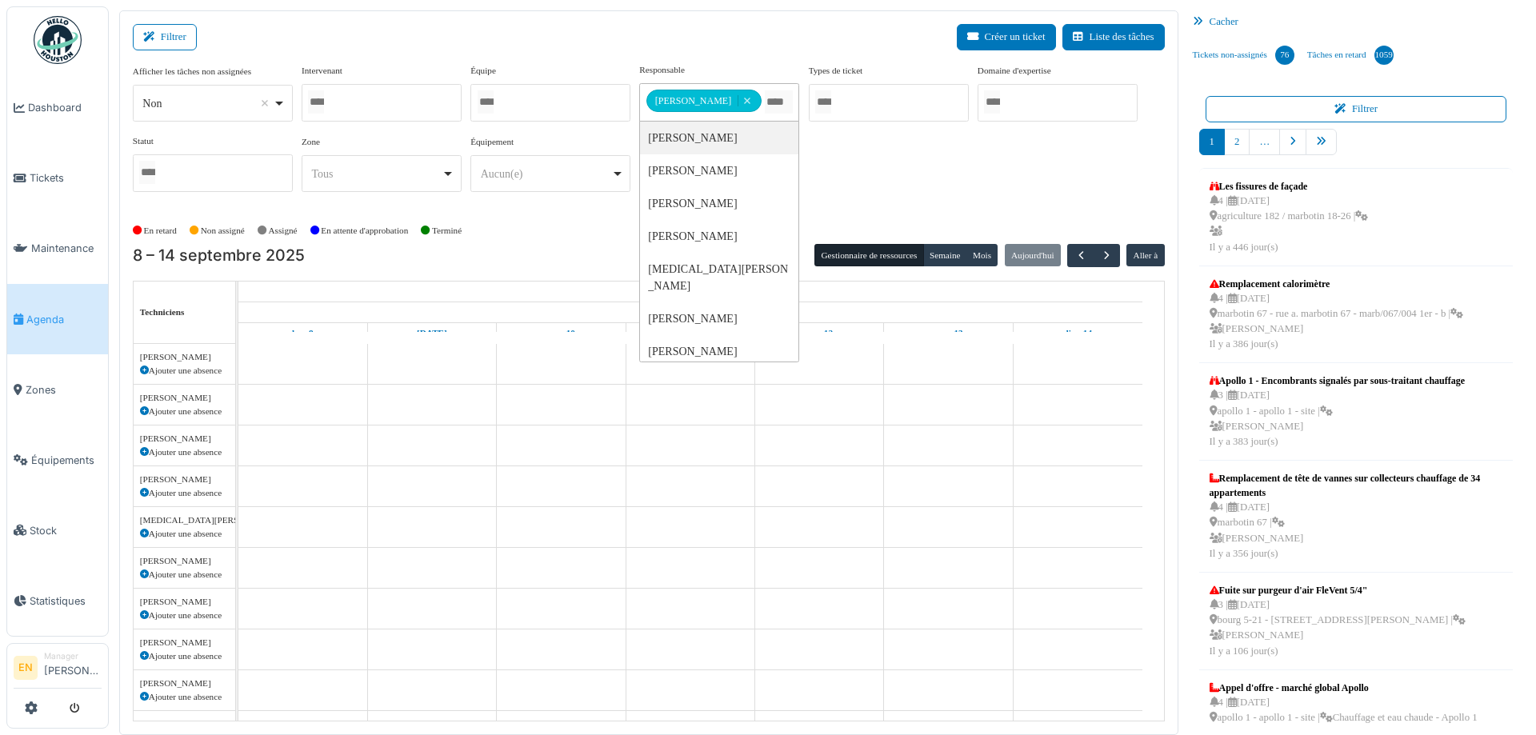
click at [912, 186] on div "Afficher les tâches non assignées *** Non Remove item Oui Non Intervenant [PERS…" at bounding box center [649, 134] width 1032 height 142
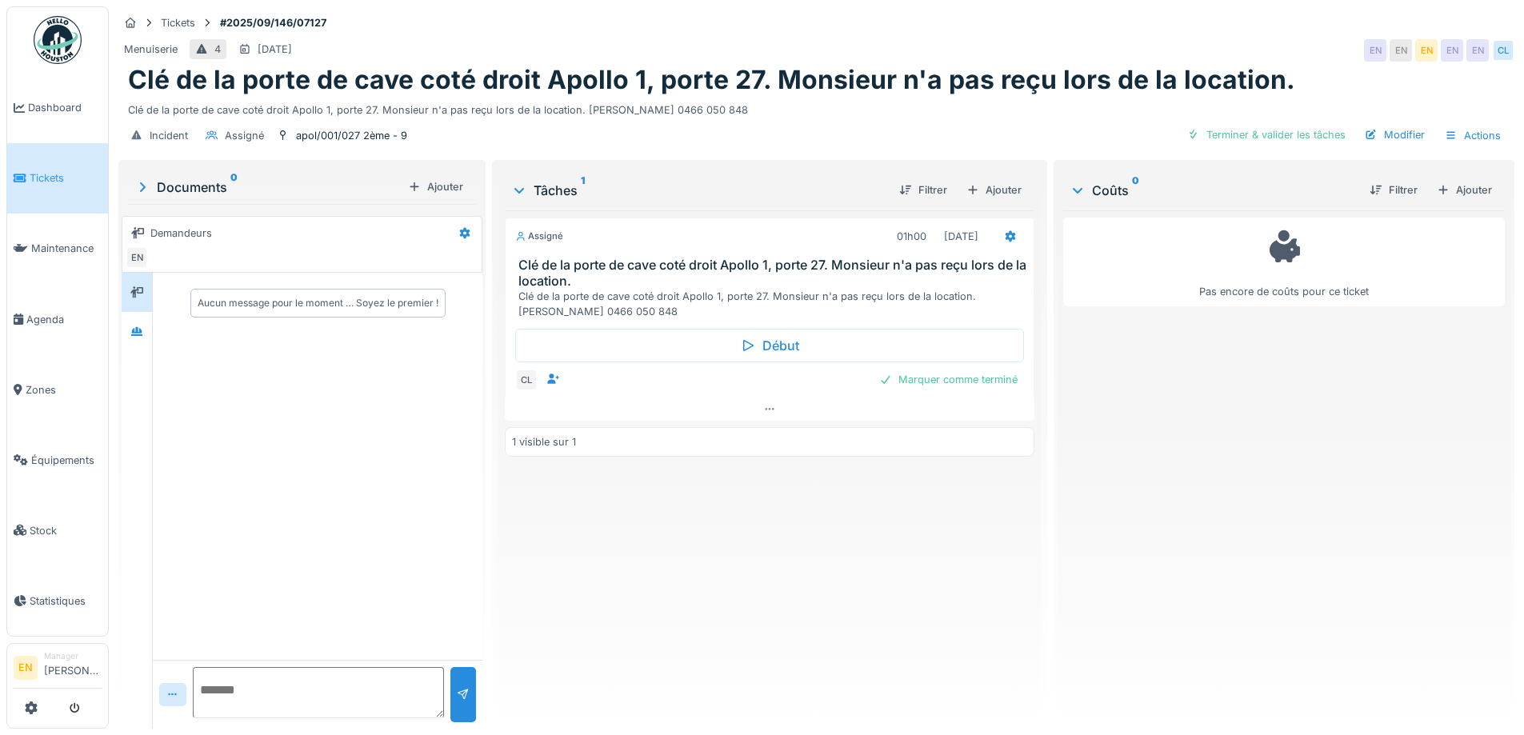
click at [1185, 496] on div "Pas encore de coûts pour ce ticket" at bounding box center [1284, 463] width 442 height 506
click at [1212, 490] on div "Pas encore de coûts pour ce ticket" at bounding box center [1284, 463] width 442 height 506
click at [1188, 512] on div "Pas encore de coûts pour ce ticket" at bounding box center [1284, 463] width 442 height 506
click at [1290, 447] on div "Pas encore de coûts pour ce ticket" at bounding box center [1284, 463] width 442 height 506
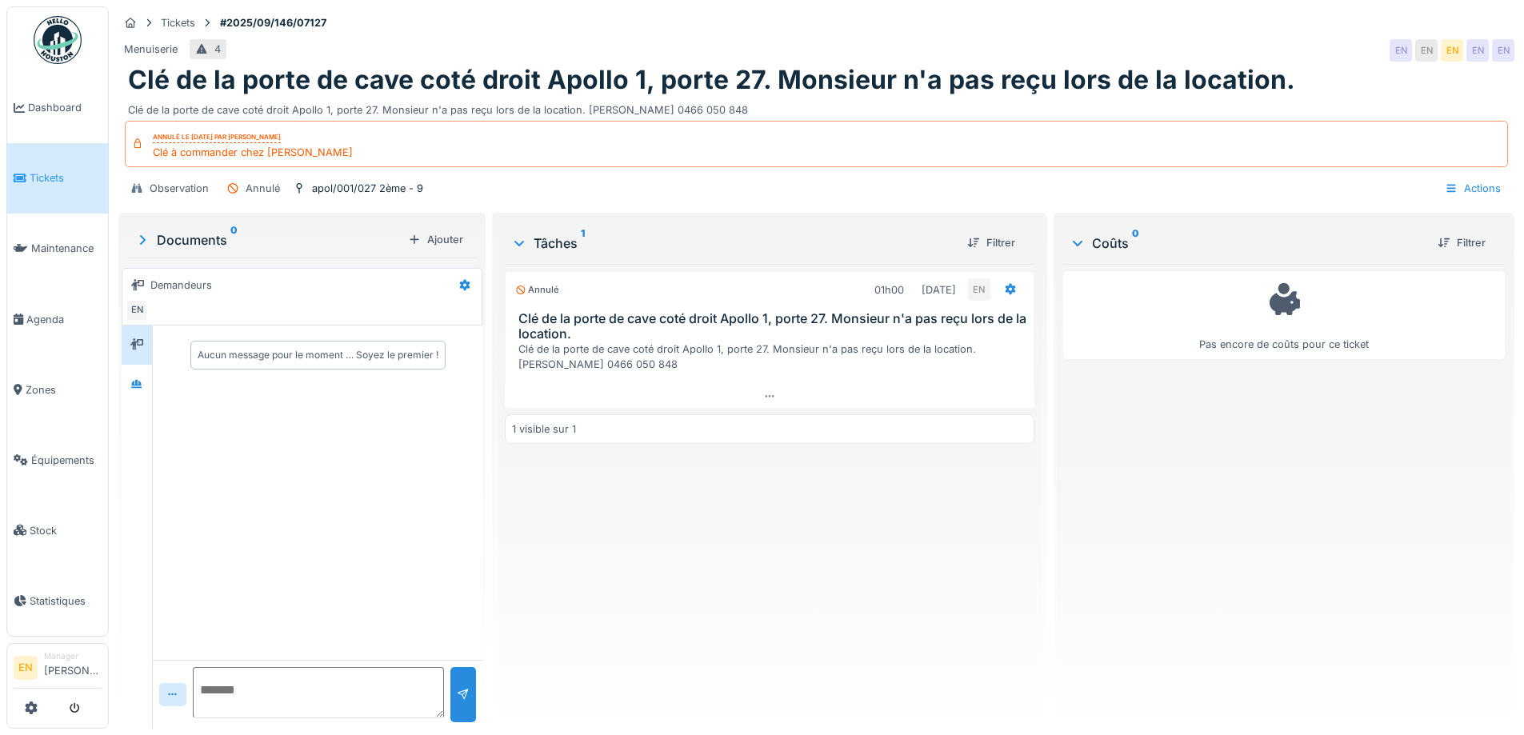
click at [813, 561] on div "Annulé 01h00 [DATE] EN Clé de la porte de cave coté droit Apollo 1, porte 27. M…" at bounding box center [769, 490] width 529 height 452
click at [670, 544] on div "Annulé 01h00 [DATE] EN Clé de la porte de cave coté droit Apollo 1, porte 27. M…" at bounding box center [769, 490] width 529 height 452
click at [932, 586] on div "Annulé 01h00 [DATE] EN Clé de la porte de cave coté droit Apollo 1, porte 27. M…" at bounding box center [769, 490] width 529 height 452
click at [764, 633] on div "Annulé 01h00 [DATE] EN Clé de la porte de cave coté droit Apollo 1, porte 27. M…" at bounding box center [769, 490] width 529 height 452
click at [803, 603] on div "Annulé 01h00 [DATE] EN Clé de la porte de cave coté droit Apollo 1, porte 27. M…" at bounding box center [769, 490] width 529 height 452
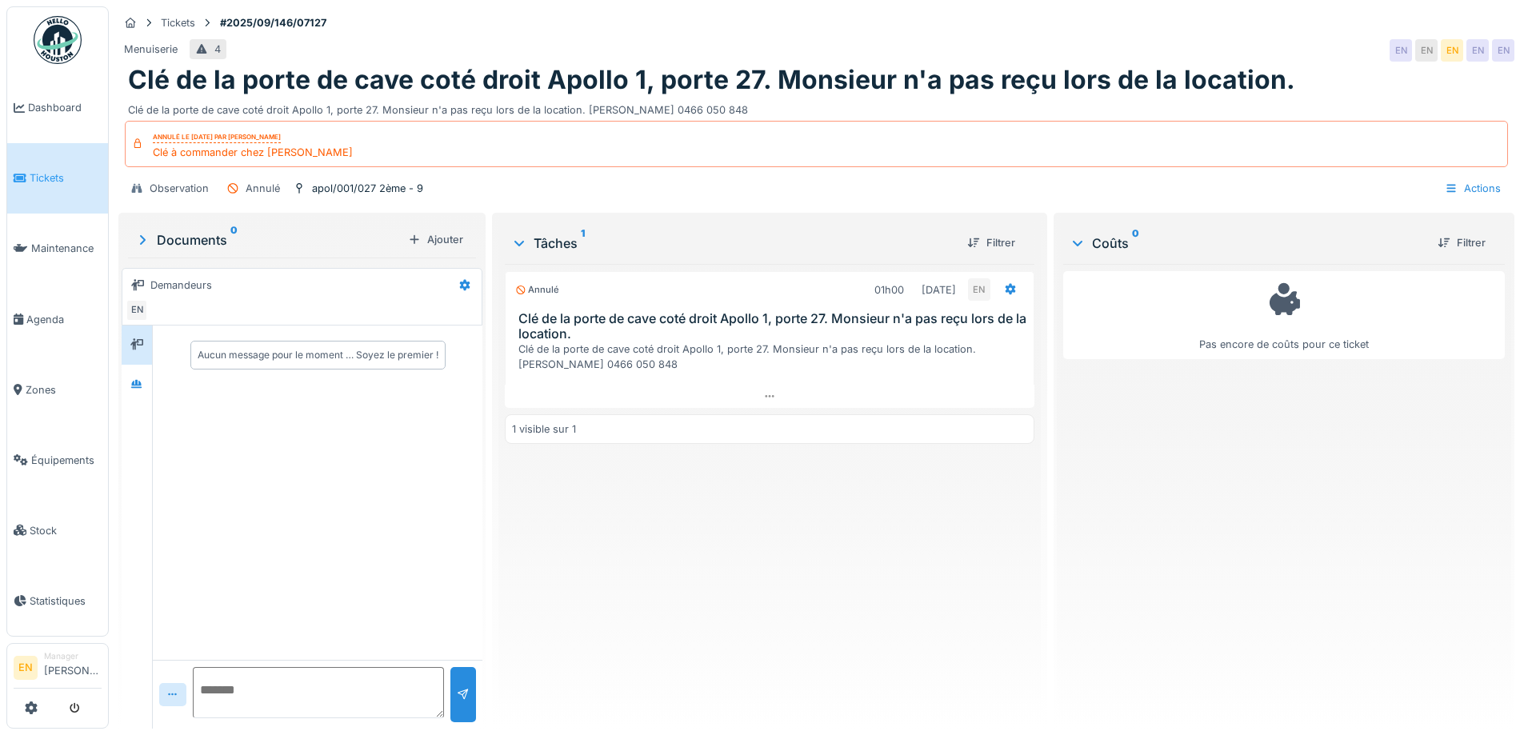
click at [60, 42] on img at bounding box center [58, 40] width 48 height 48
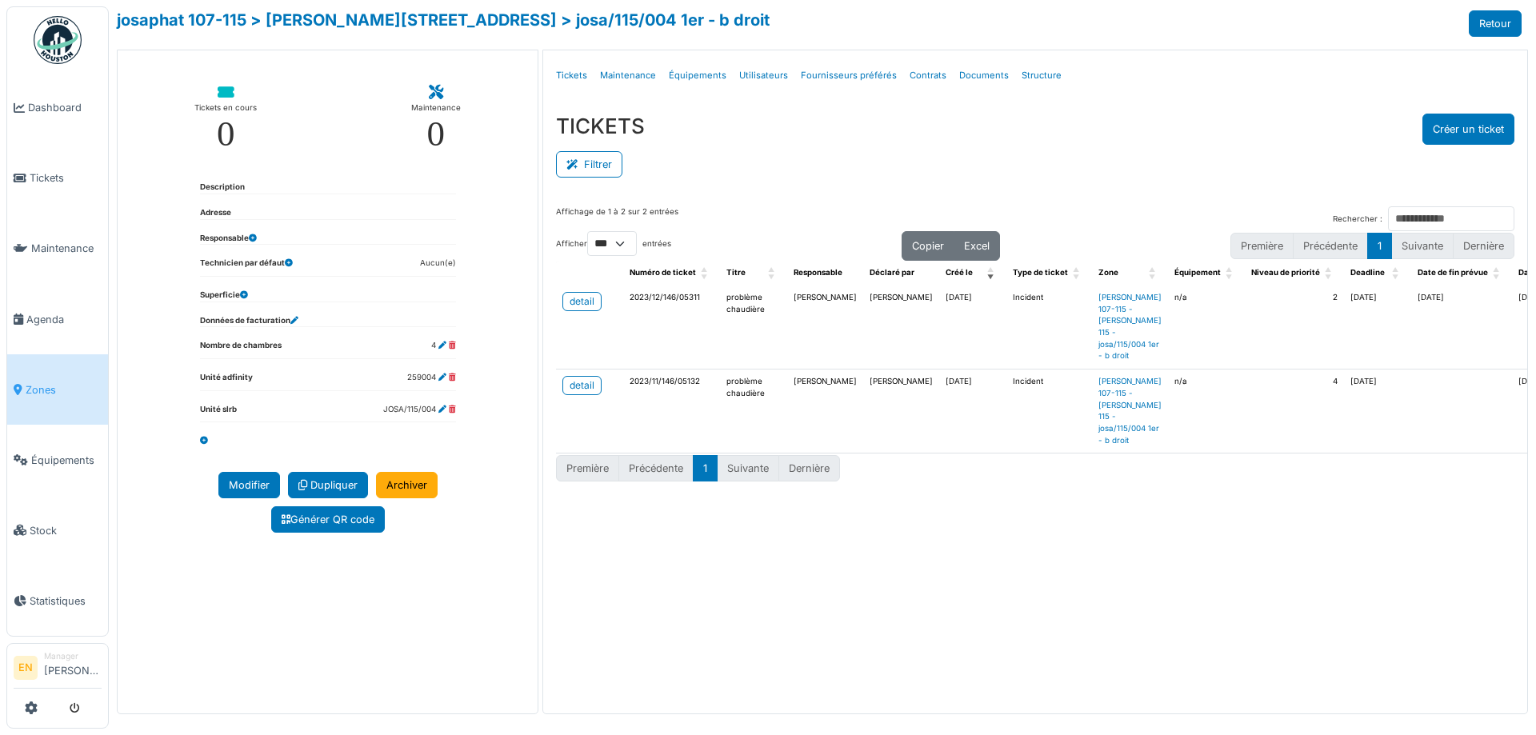
select select "***"
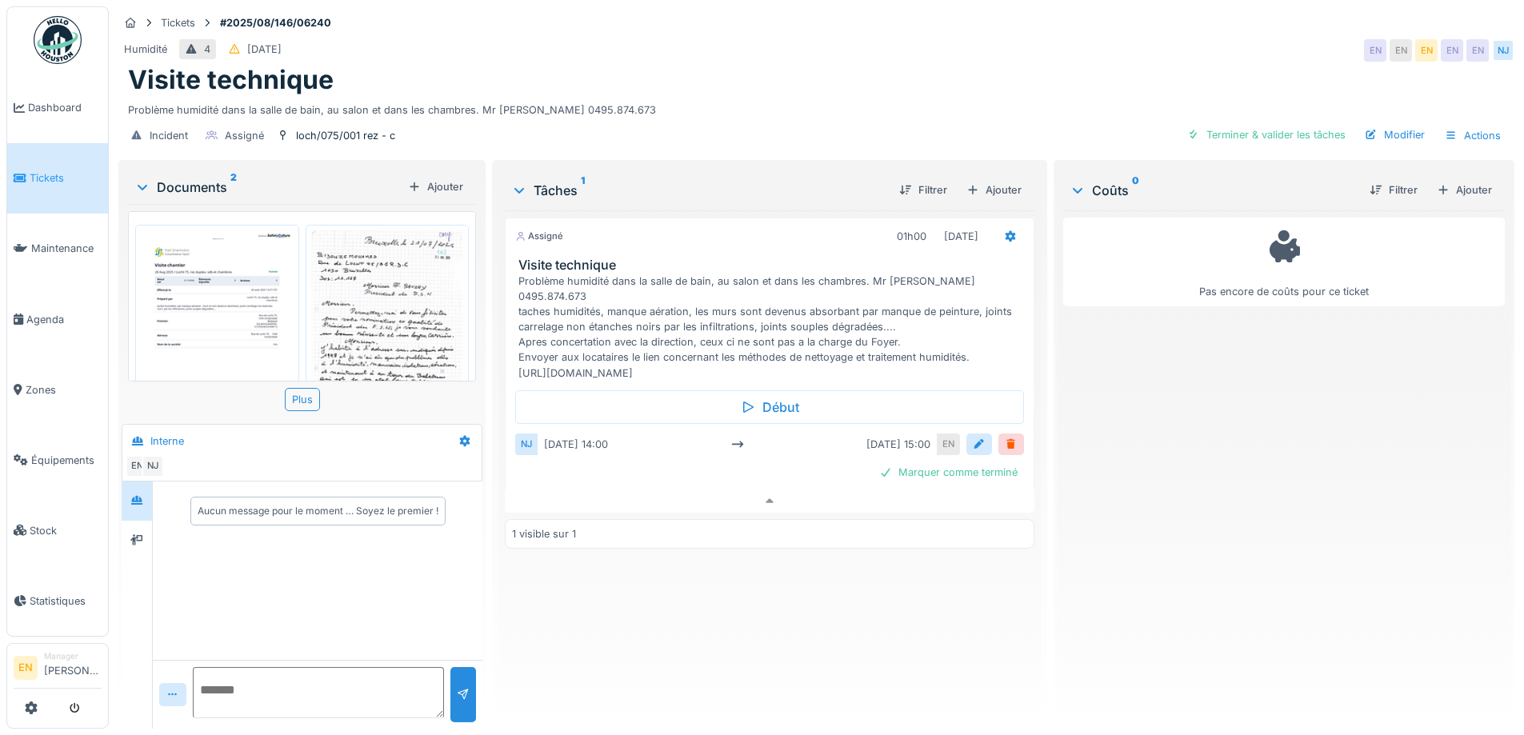
scroll to position [74, 0]
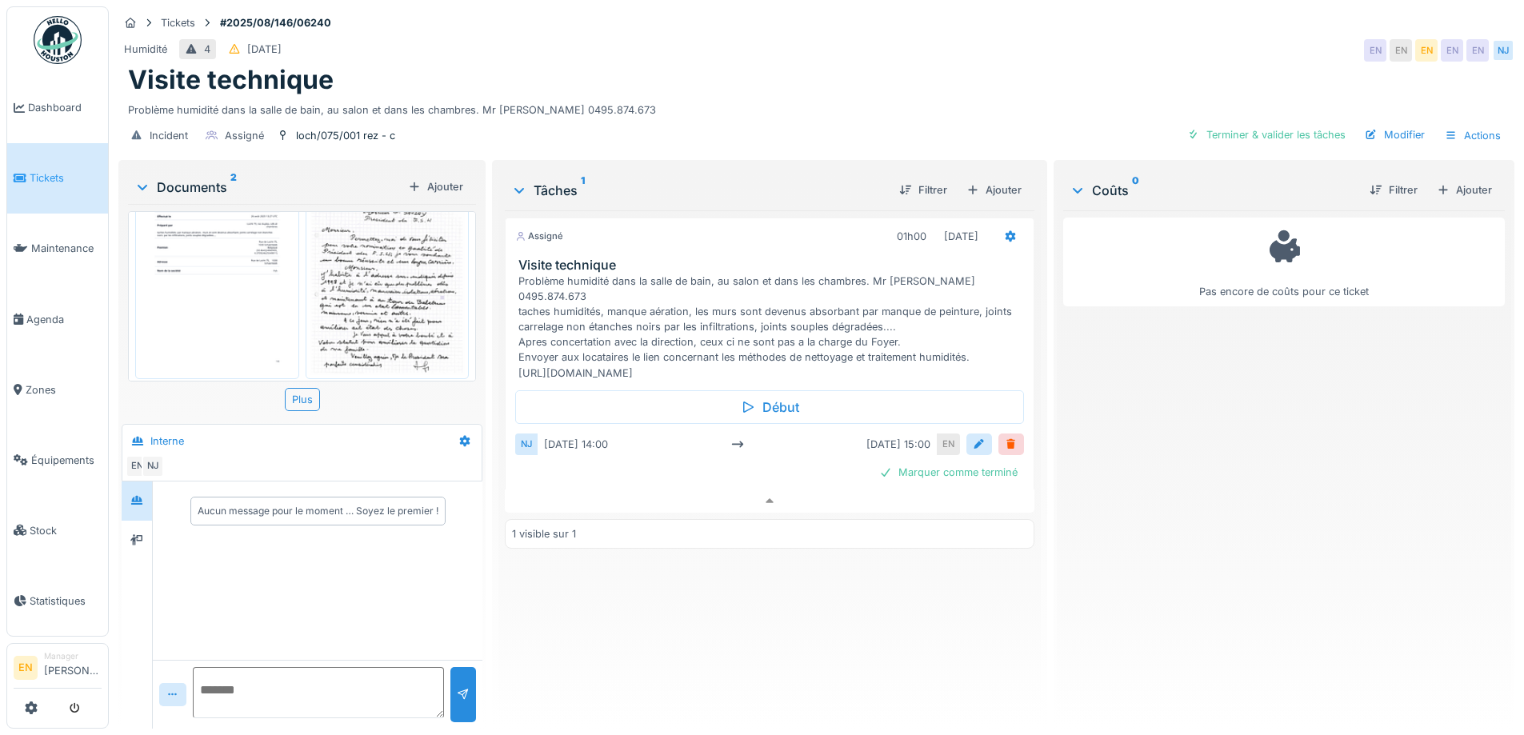
click at [1133, 432] on div "Pas encore de coûts pour ce ticket" at bounding box center [1284, 463] width 442 height 506
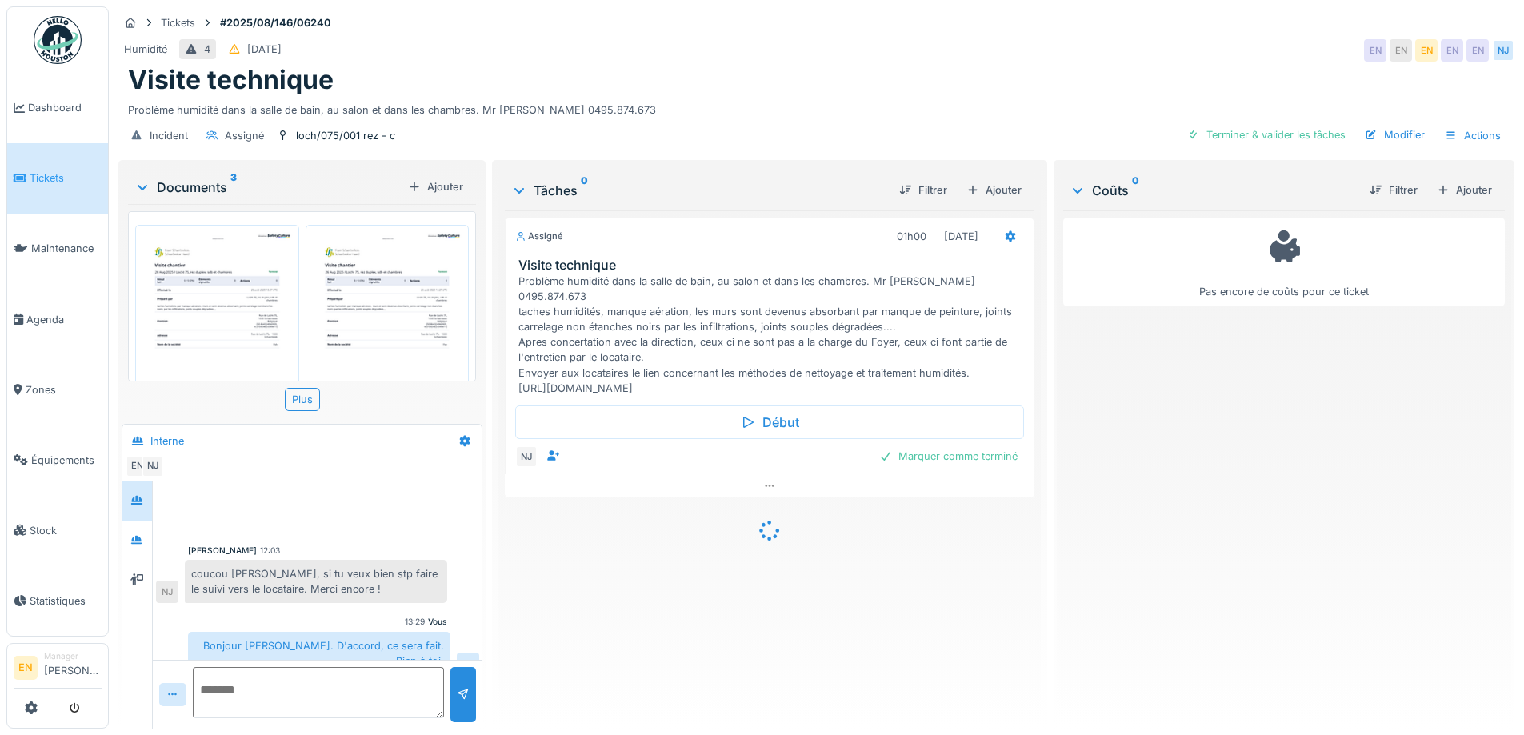
scroll to position [6, 0]
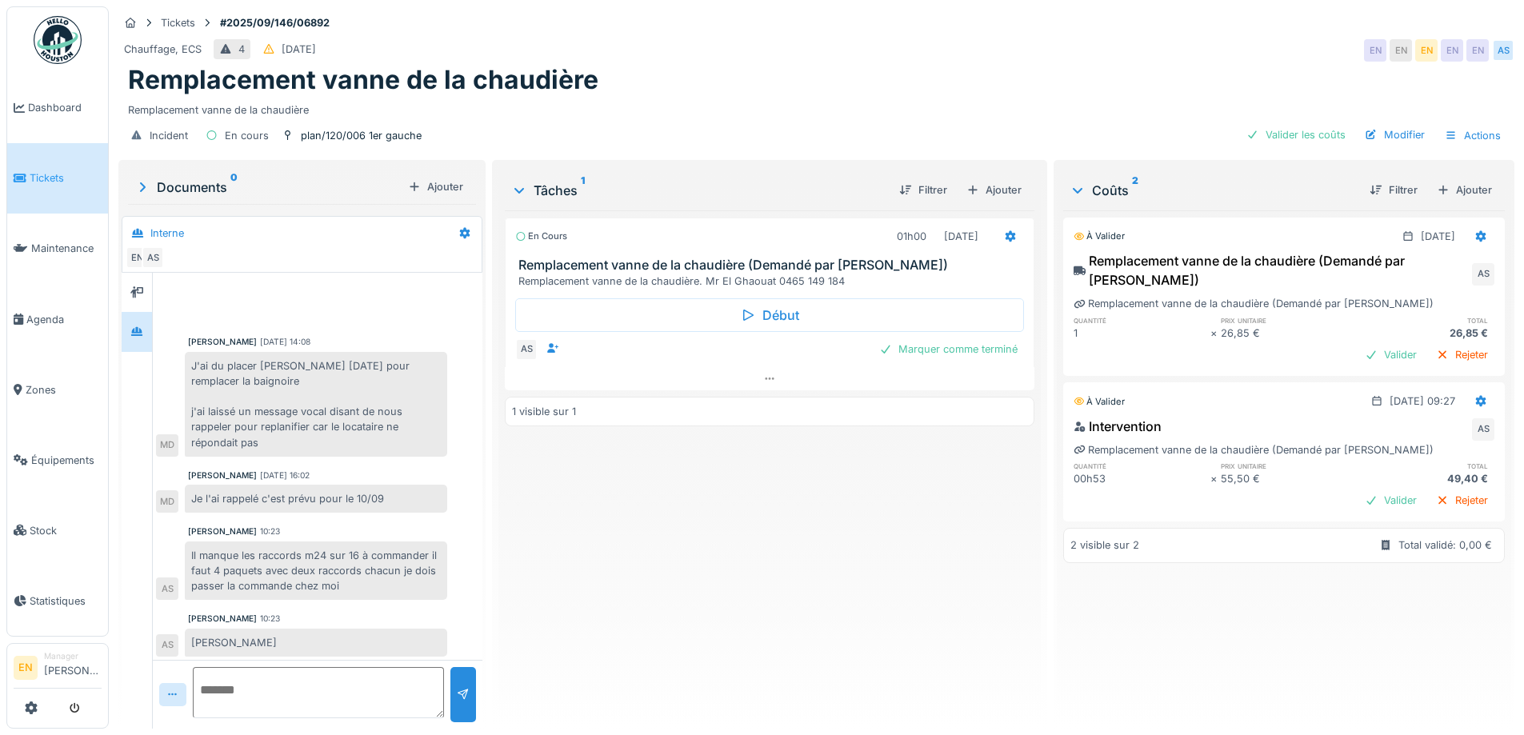
scroll to position [4, 0]
click at [1094, 42] on div "Chauffage, ECS 4 [DATE] EN EN EN EN EN AS" at bounding box center [816, 50] width 1396 height 29
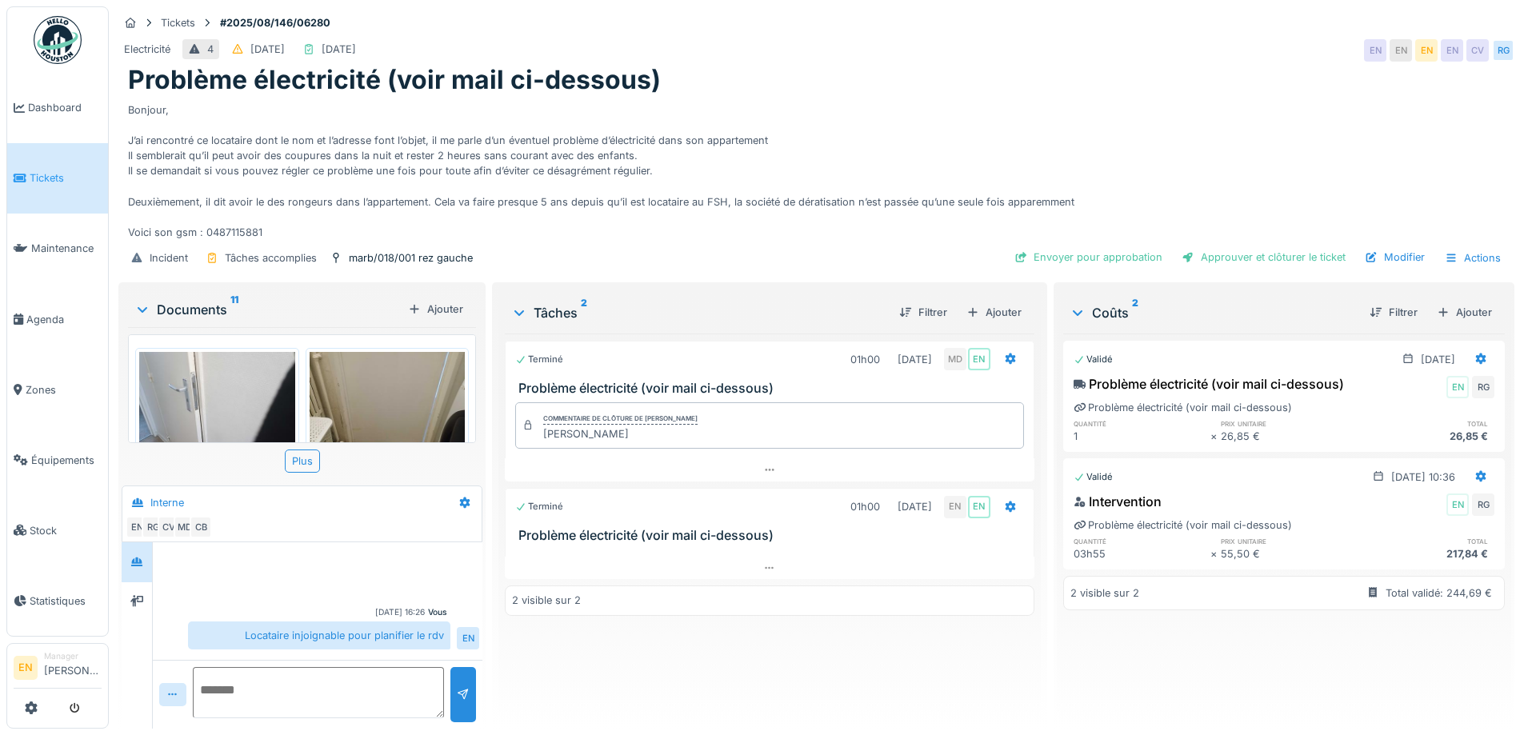
scroll to position [355, 0]
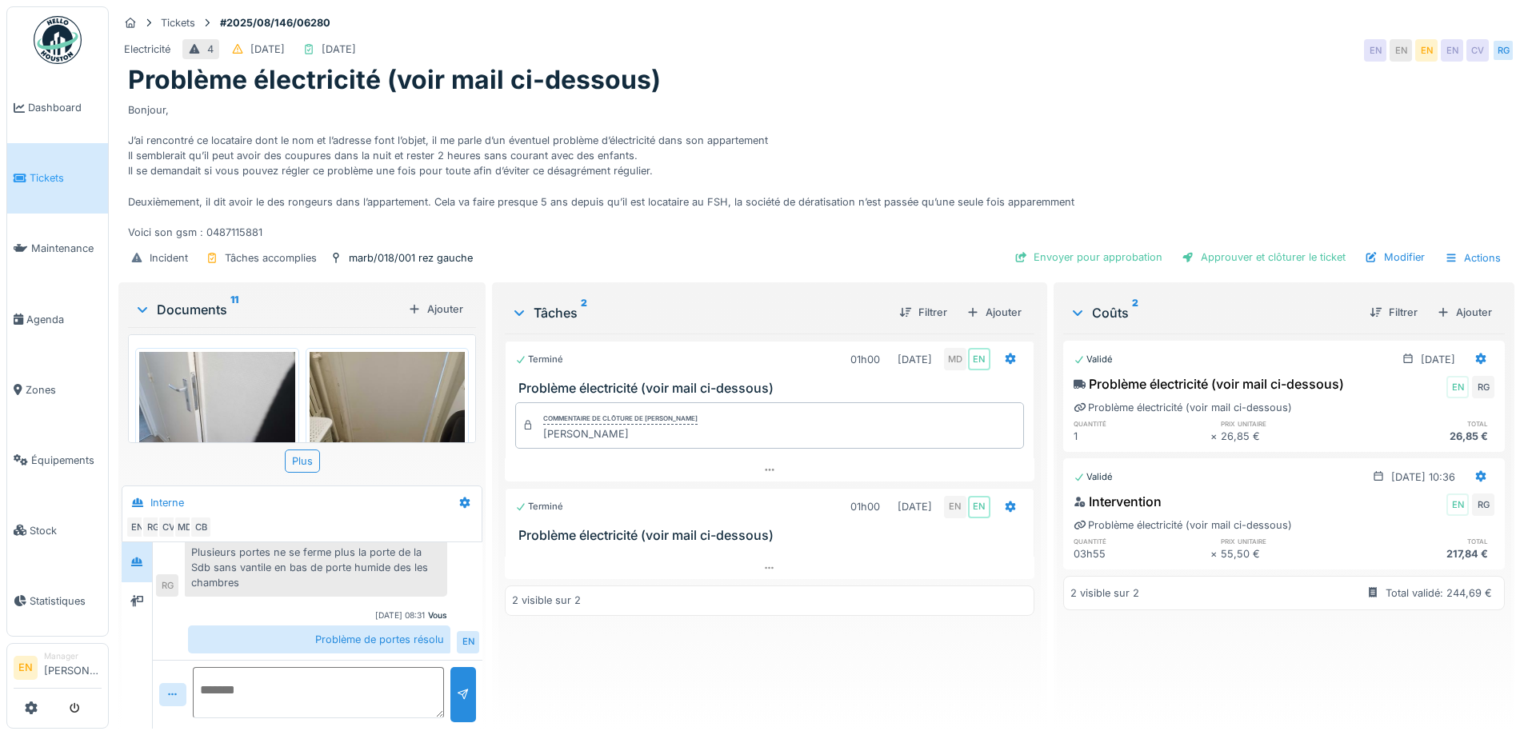
click at [1178, 49] on div "Electricité 4 [DATE] [DATE] EN EN EN EN CV RG" at bounding box center [816, 50] width 1396 height 29
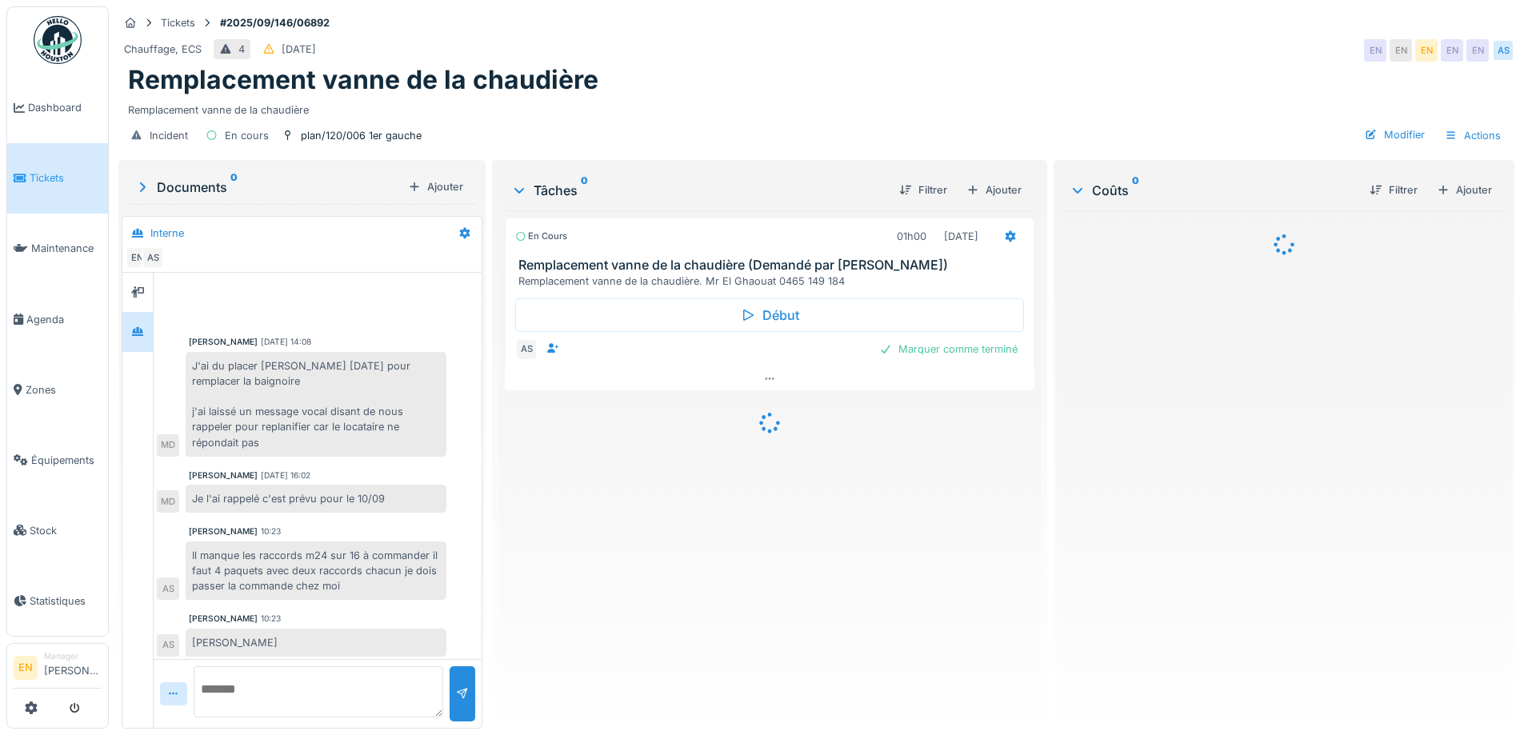
scroll to position [4, 0]
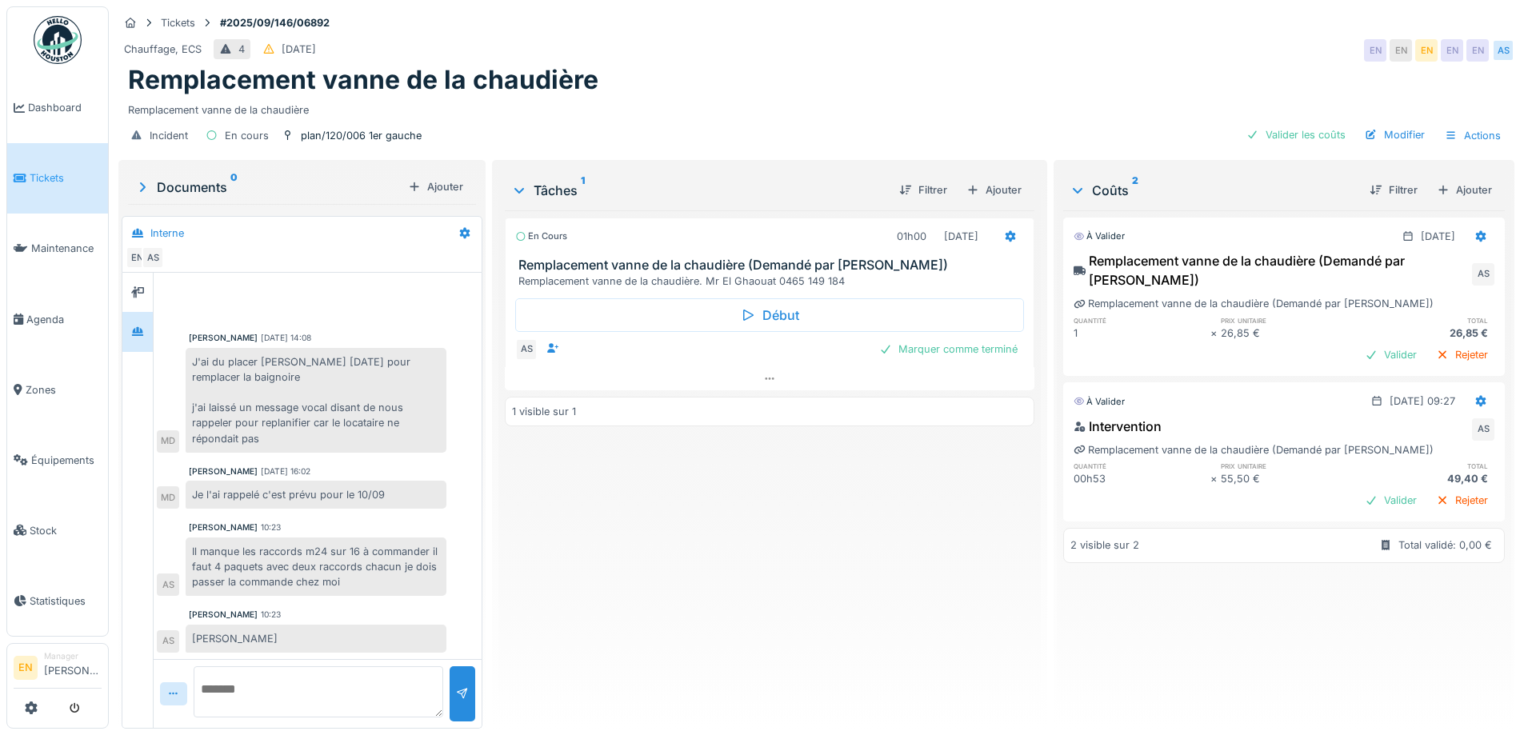
click at [887, 66] on div "Remplacement vanne de la chaudière" at bounding box center [816, 80] width 1377 height 30
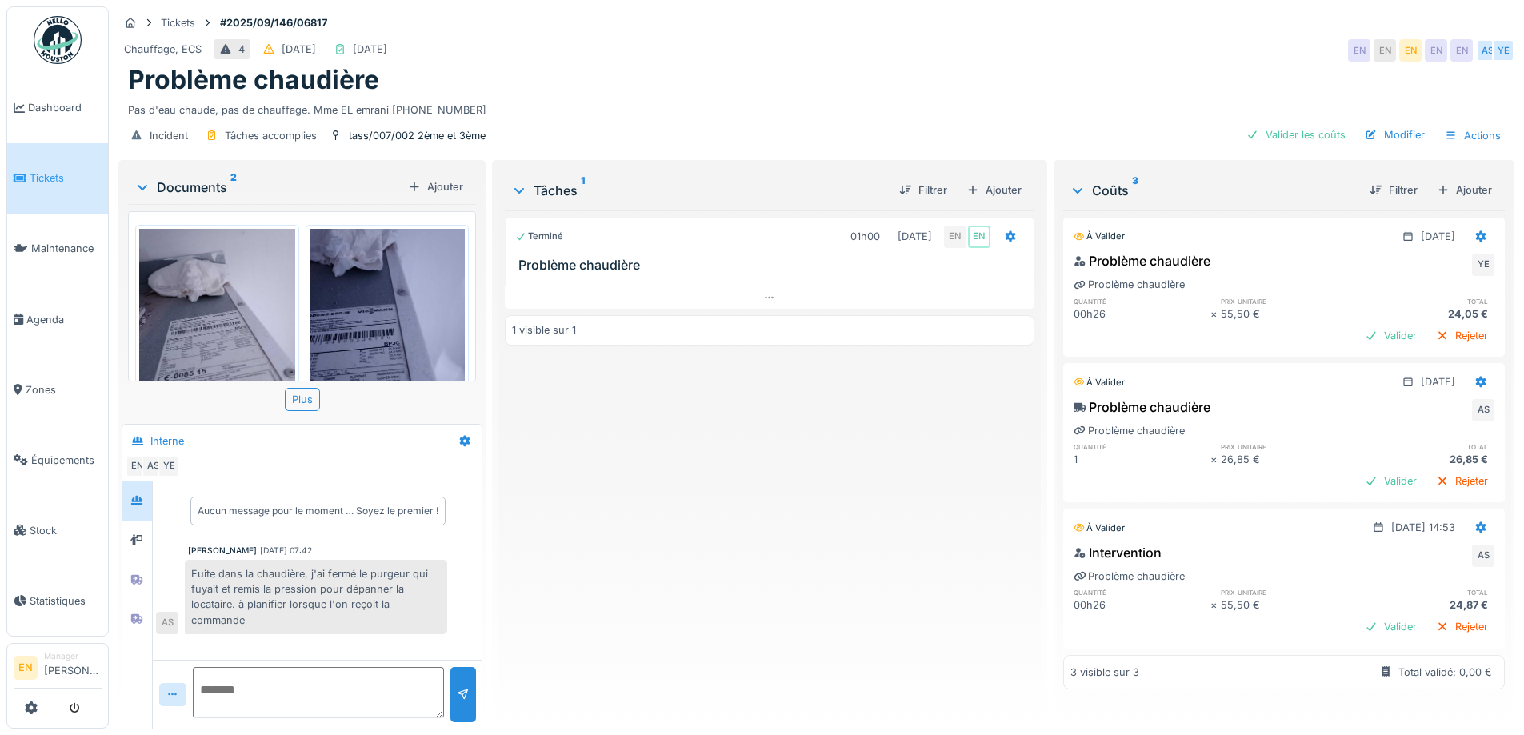
click at [606, 611] on div "Terminé 01h00 05/09/2025 EN EN Problème chaudière 1 visible sur 1" at bounding box center [769, 463] width 529 height 506
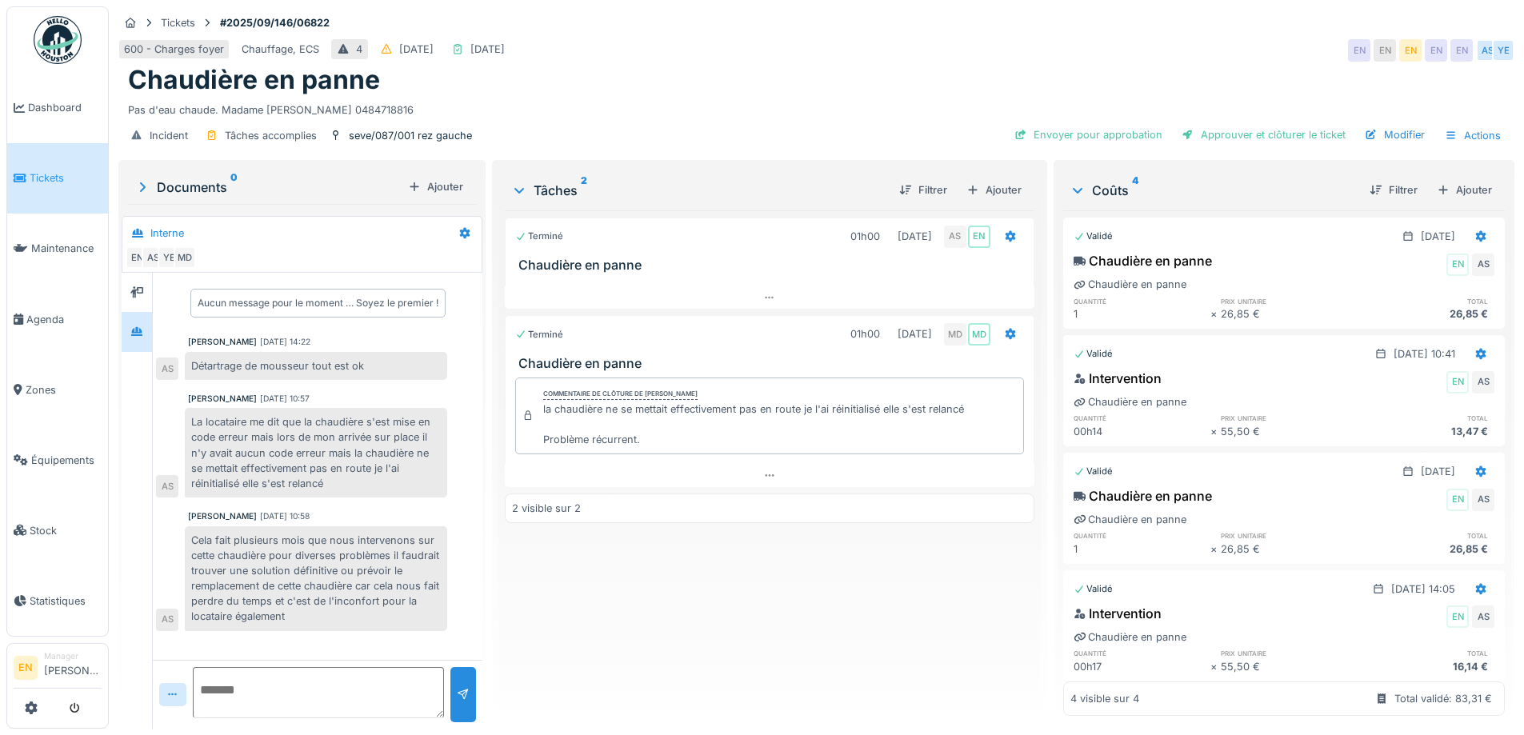
scroll to position [12, 0]
click at [961, 65] on div "Chaudière en panne" at bounding box center [816, 80] width 1377 height 30
drag, startPoint x: 762, startPoint y: 595, endPoint x: 845, endPoint y: 405, distance: 207.4
click at [764, 590] on div "Terminé 01h00 [DATE] AS EN Chaudière en panne Terminé 01h00 [DATE] MD MD [PERSO…" at bounding box center [769, 463] width 529 height 506
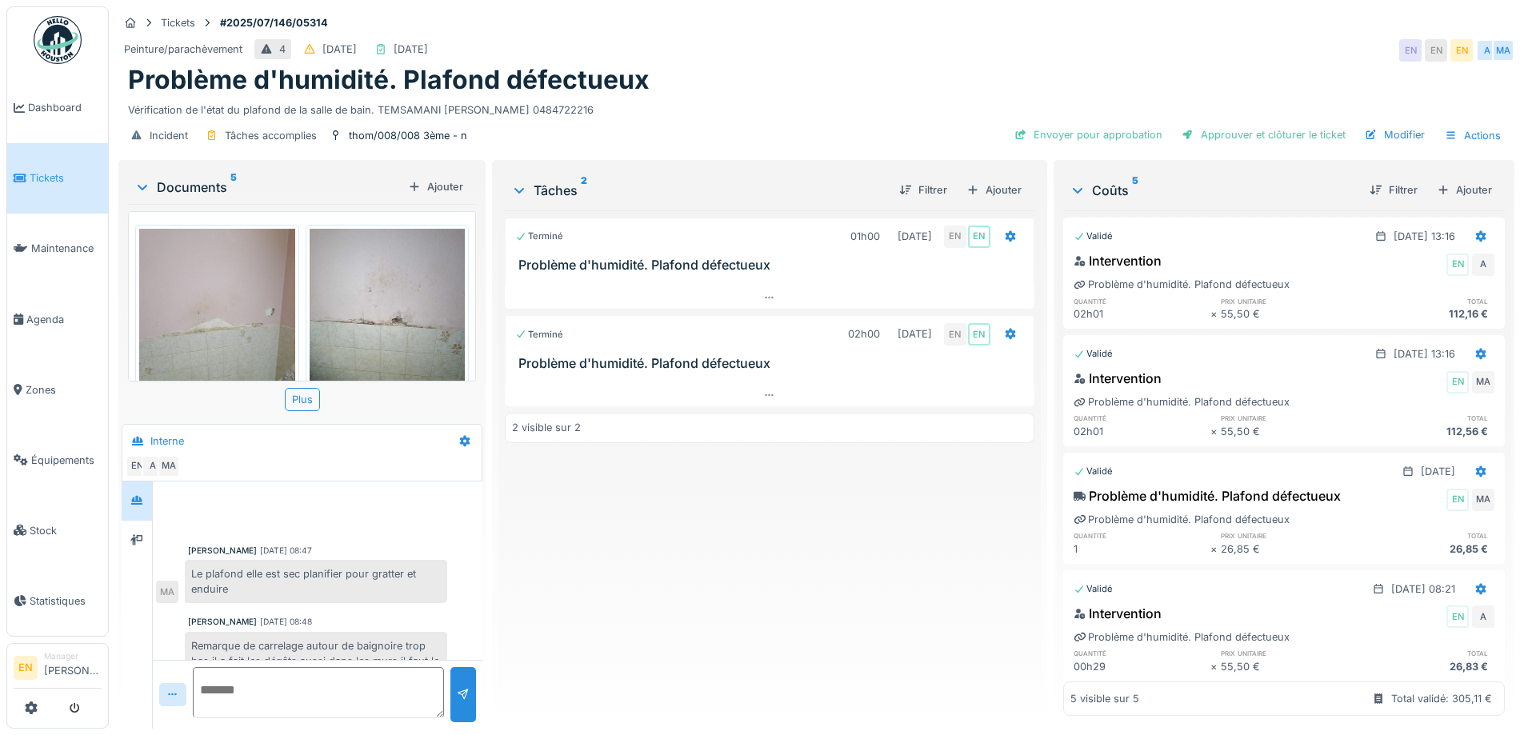
click at [760, 514] on div "Terminé 01h00 09/07/2025 EN EN Problème d'humidité. Plafond défectueux Terminé …" at bounding box center [769, 463] width 529 height 506
click at [963, 58] on div "Peinture/parachèvement 4 08/07/2025 23/07/2025 EN EN EN A MA" at bounding box center [816, 50] width 1396 height 29
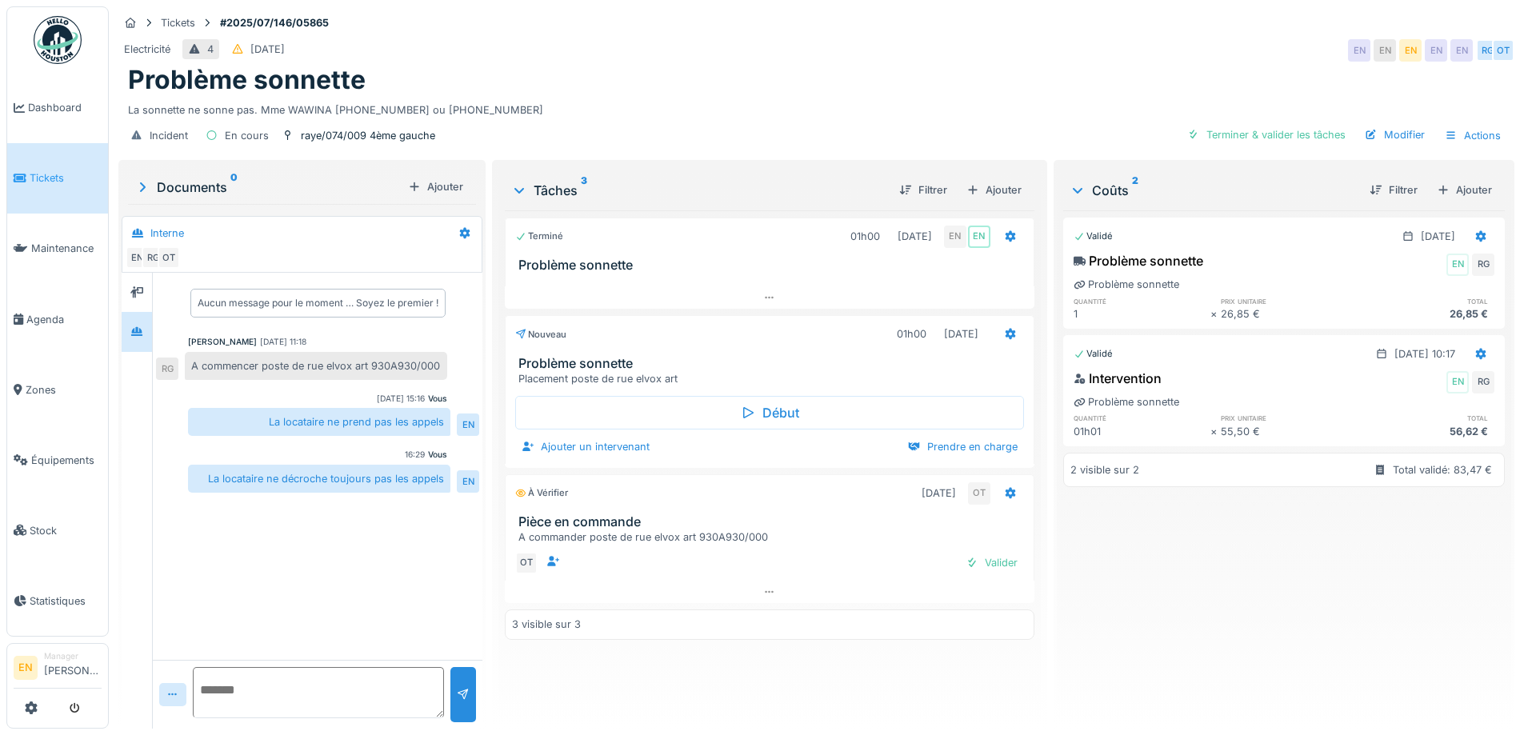
scroll to position [12, 0]
click at [808, 96] on div "La sonnette ne sonne pas. Mme WAWINA [PHONE_NUMBER] ou [PHONE_NUMBER]" at bounding box center [816, 107] width 1377 height 22
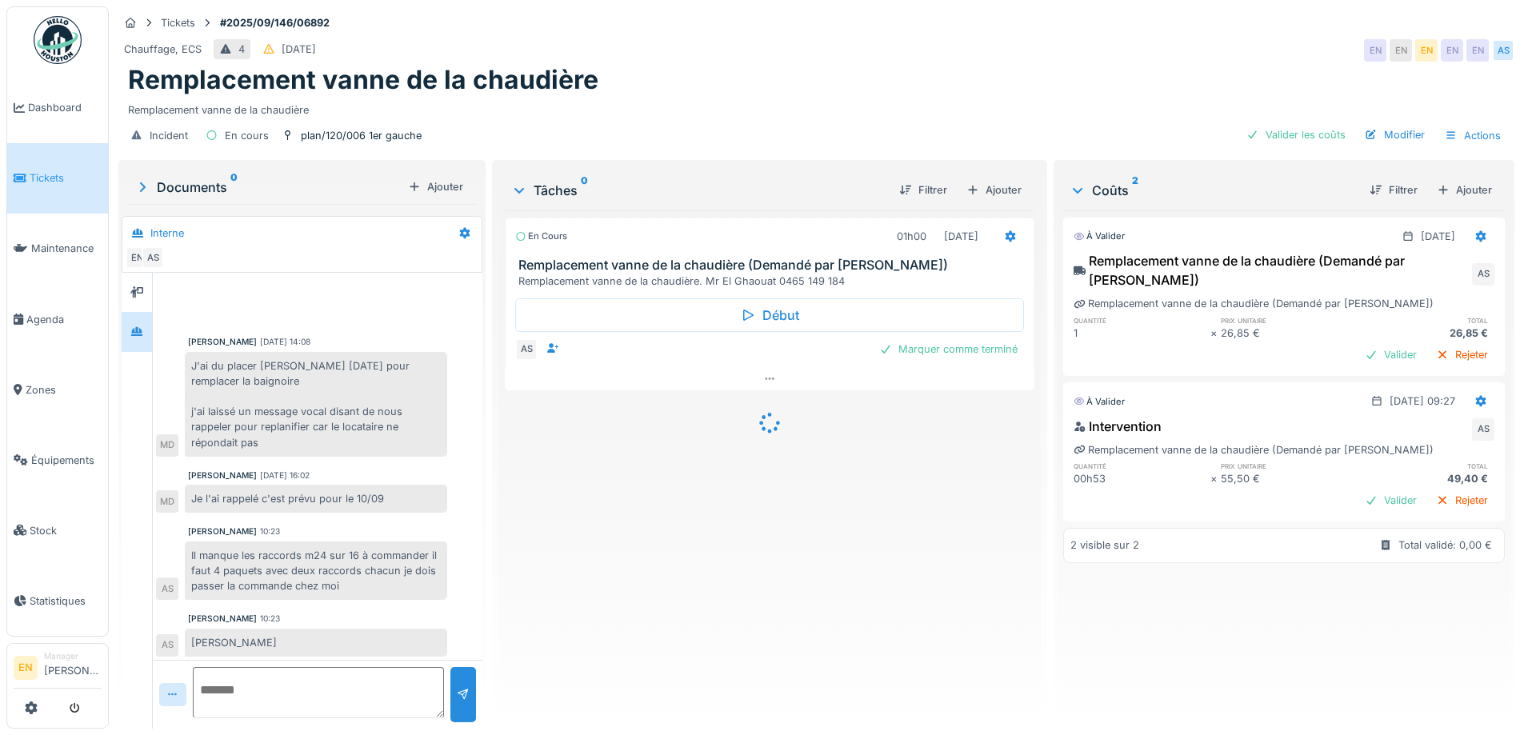
scroll to position [4, 0]
click at [736, 606] on div "En cours 01h00 [DATE] Remplacement vanne de la chaudière (Demandé par Anouar) R…" at bounding box center [769, 463] width 529 height 506
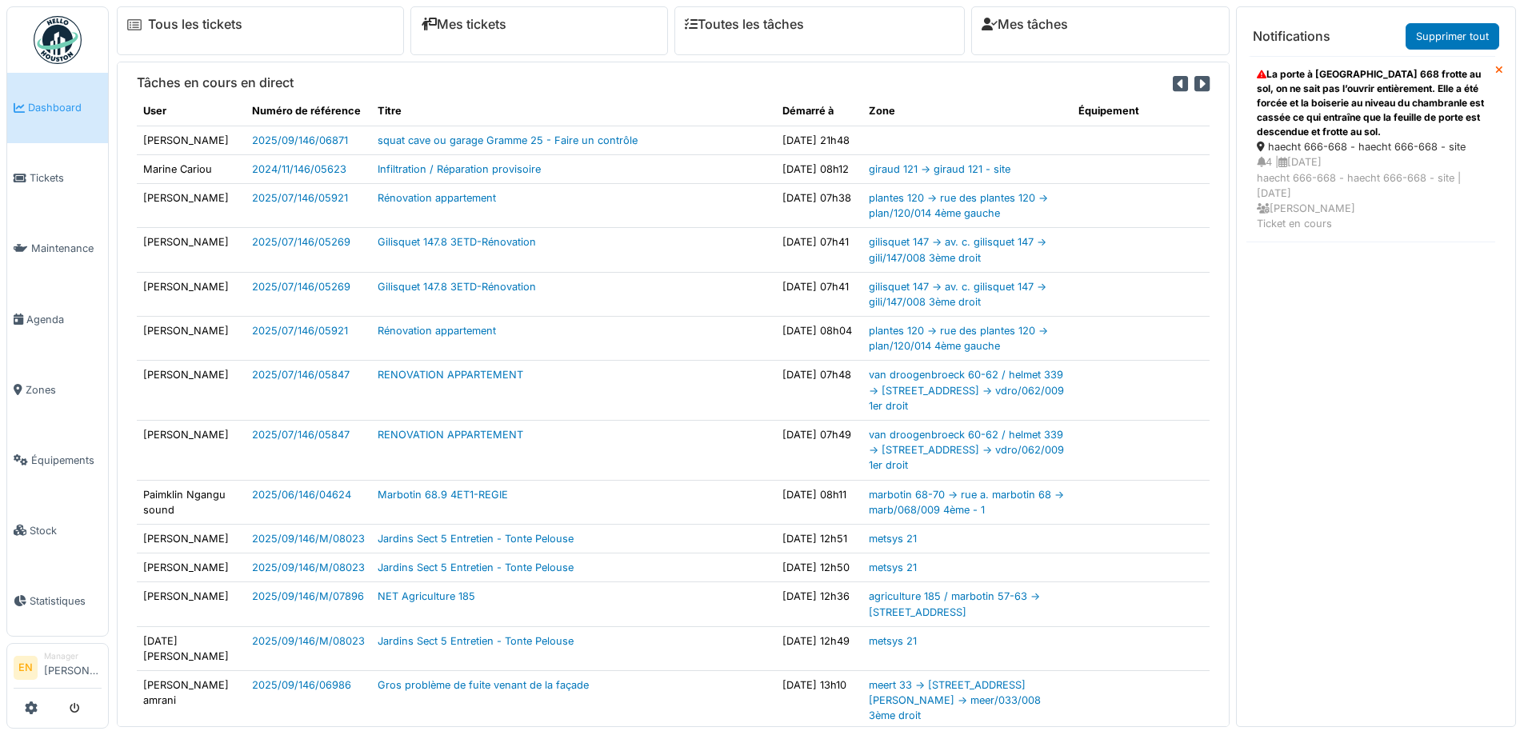
click at [1359, 102] on div "La porte à rue de la chaussée d’Haecht 668 frotte au sol, on ne sait pas l’ouvr…" at bounding box center [1371, 103] width 228 height 72
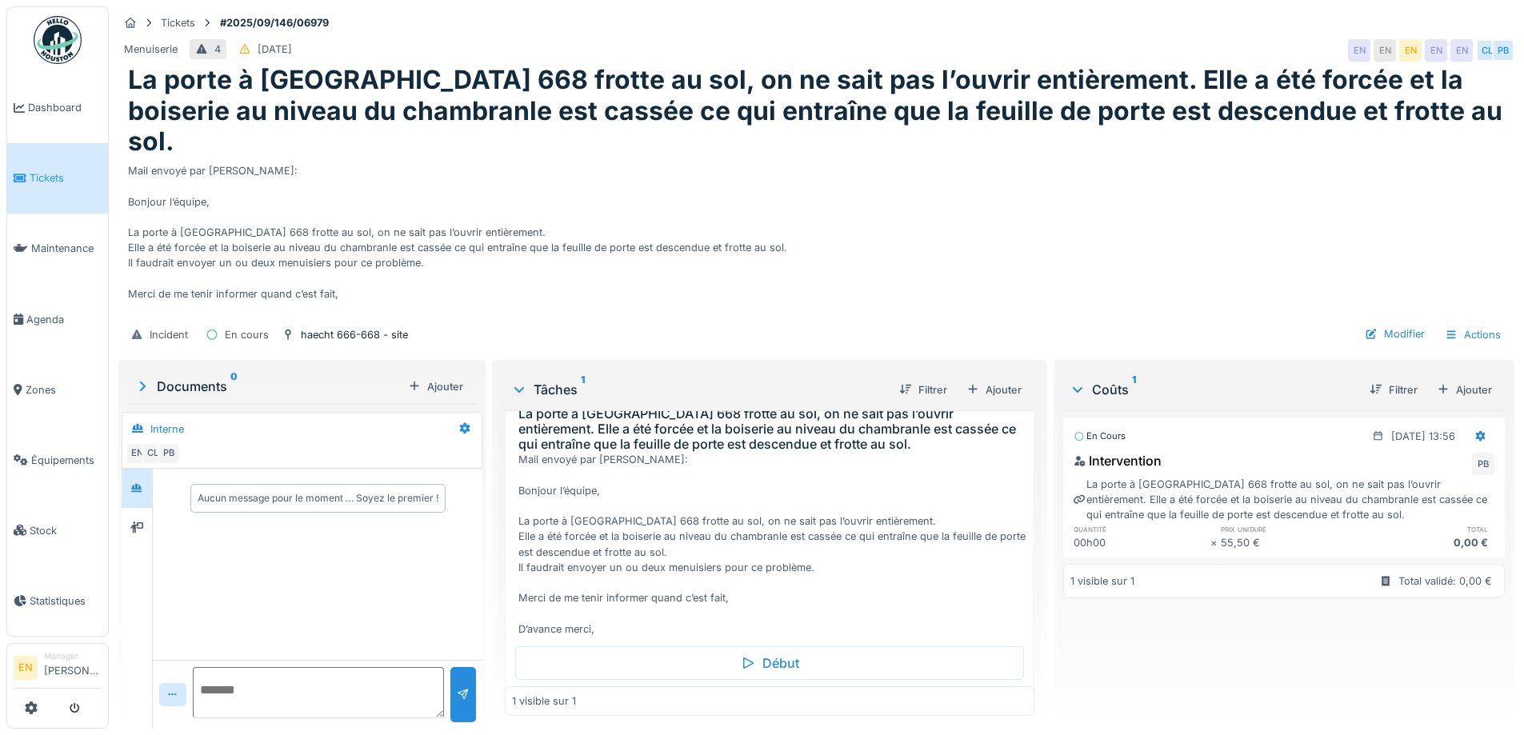
scroll to position [110, 0]
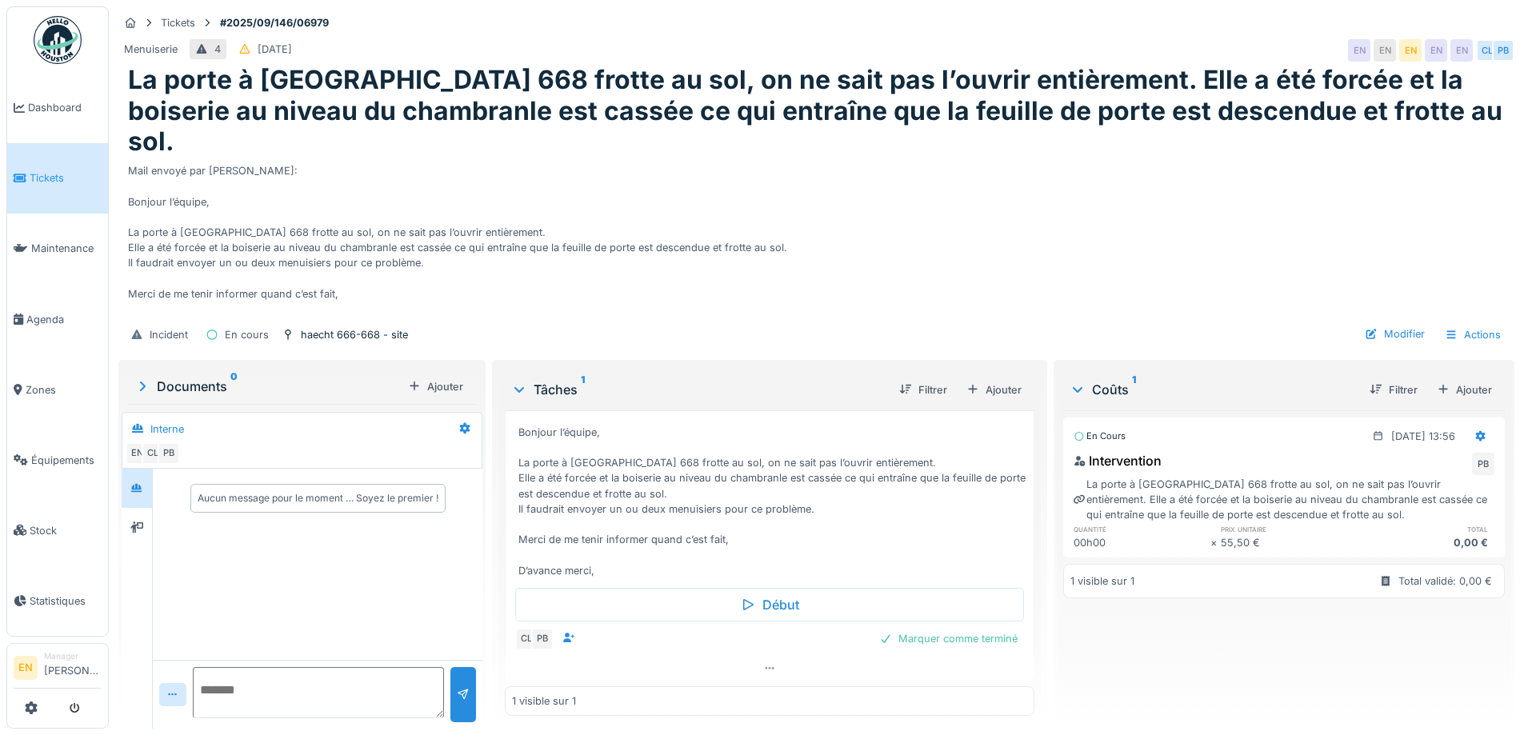
click at [49, 39] on img at bounding box center [58, 40] width 48 height 48
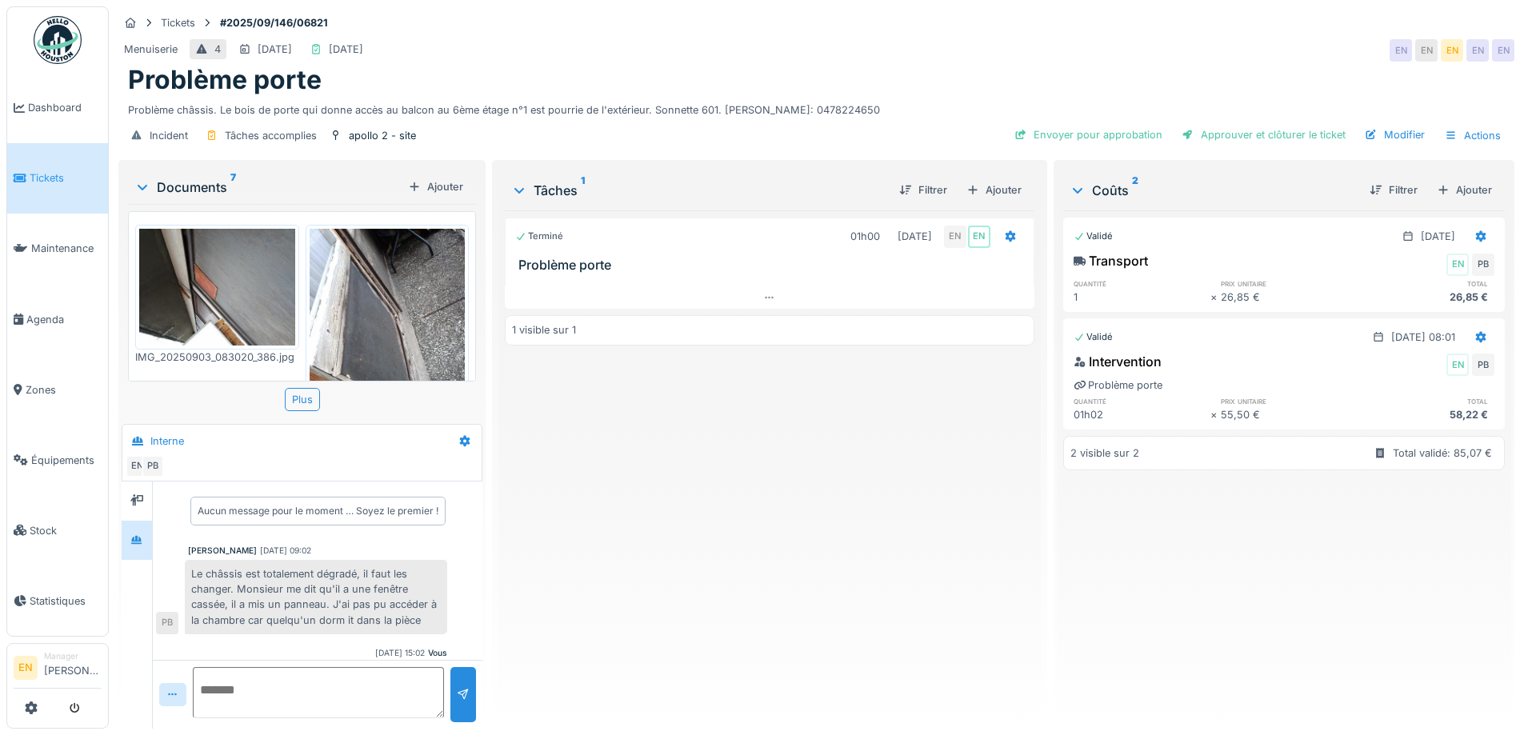
scroll to position [53, 0]
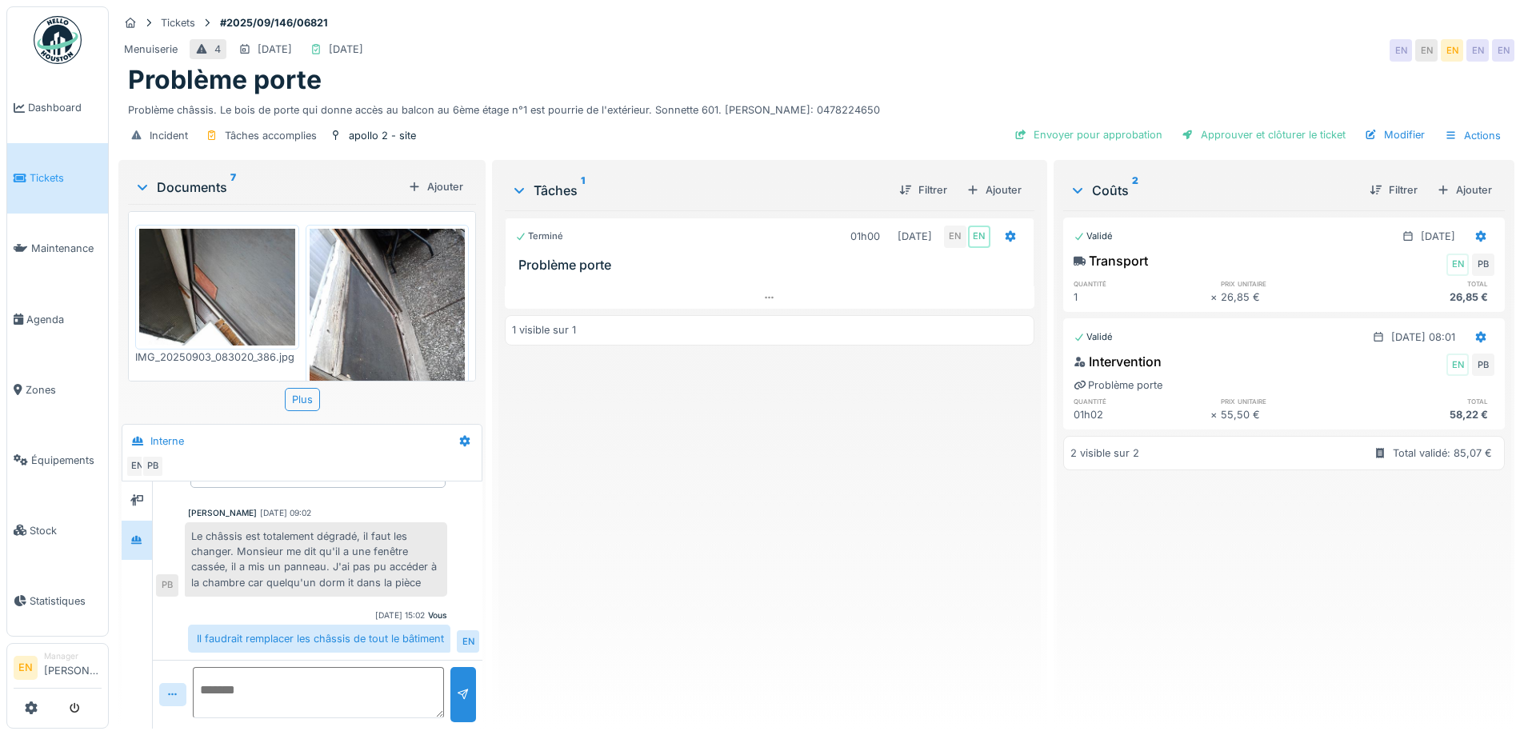
click at [691, 467] on div "Terminé 01h00 [DATE] EN EN Problème porte 1 visible sur 1" at bounding box center [769, 463] width 529 height 506
click at [862, 36] on div "Menuiserie 4 [DATE] [DATE] EN EN EN EN EN" at bounding box center [816, 50] width 1396 height 29
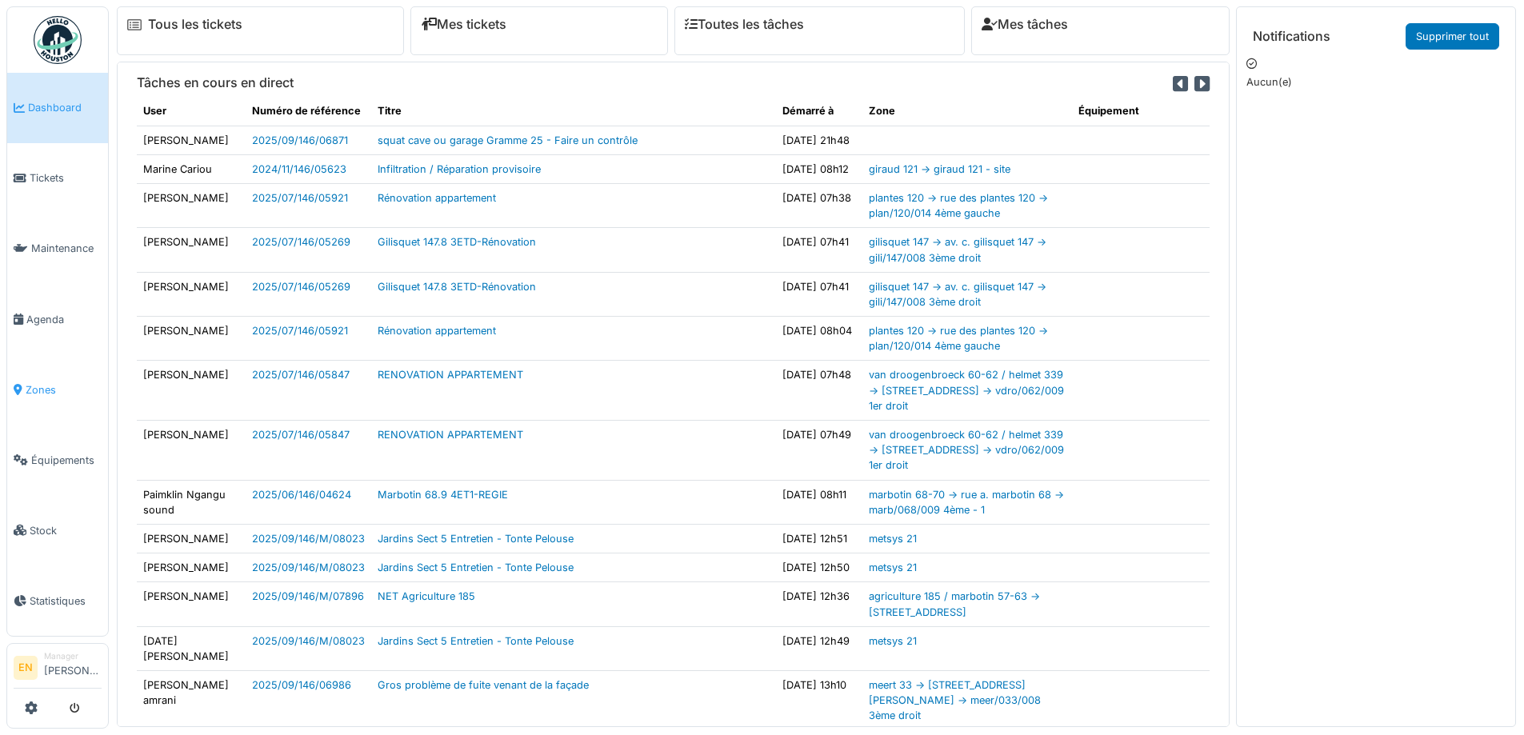
click at [46, 388] on span "Zones" at bounding box center [64, 389] width 76 height 15
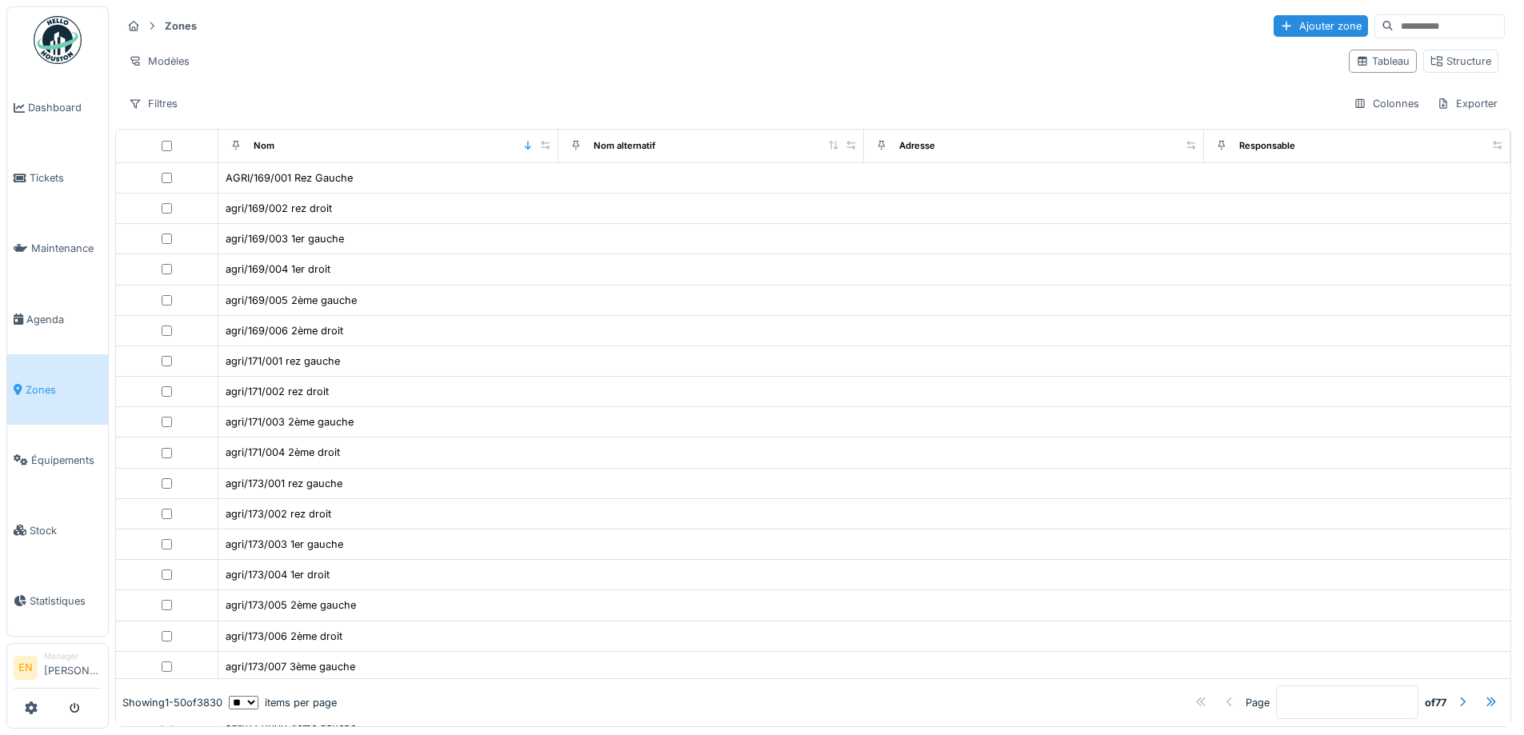
click at [1418, 26] on input at bounding box center [1448, 26] width 110 height 22
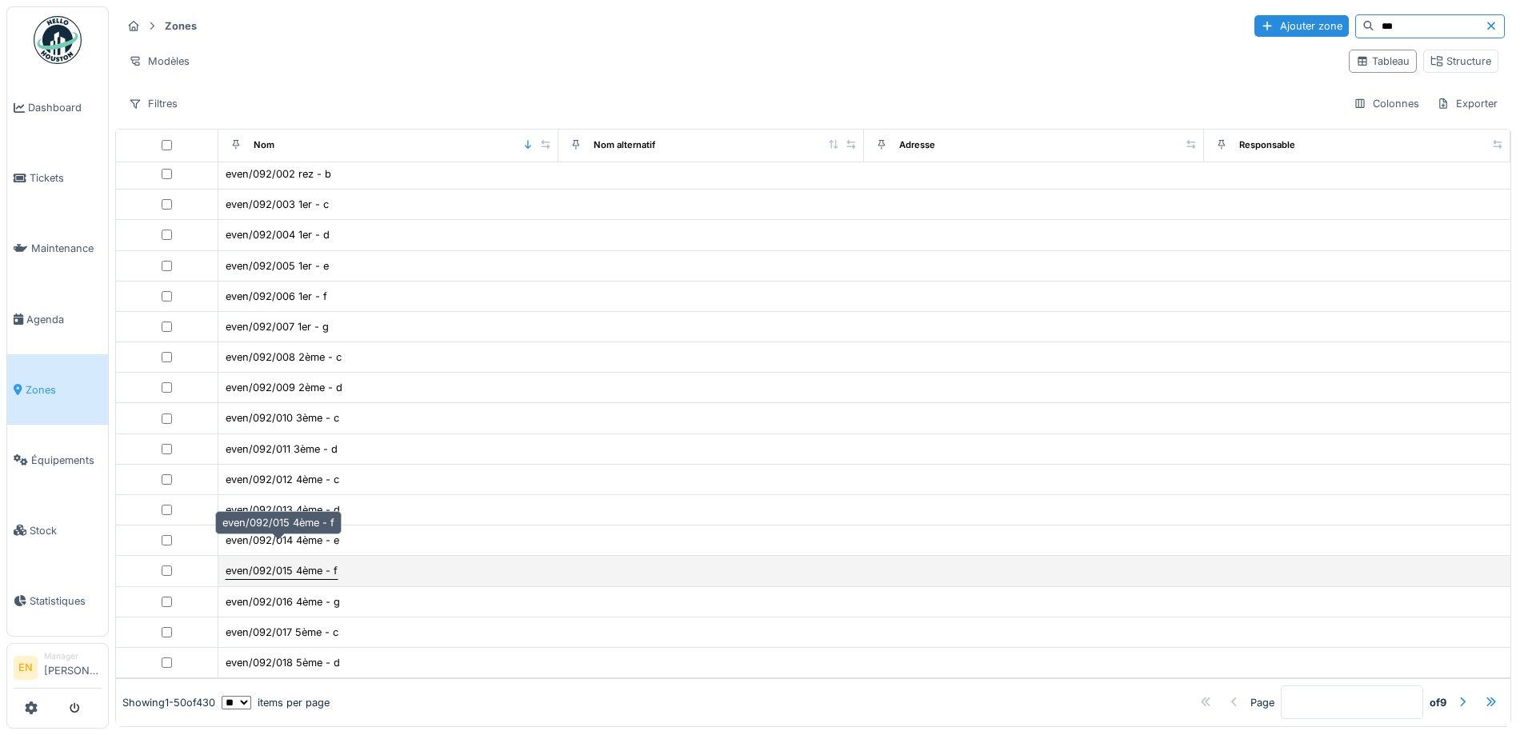
scroll to position [10, 0]
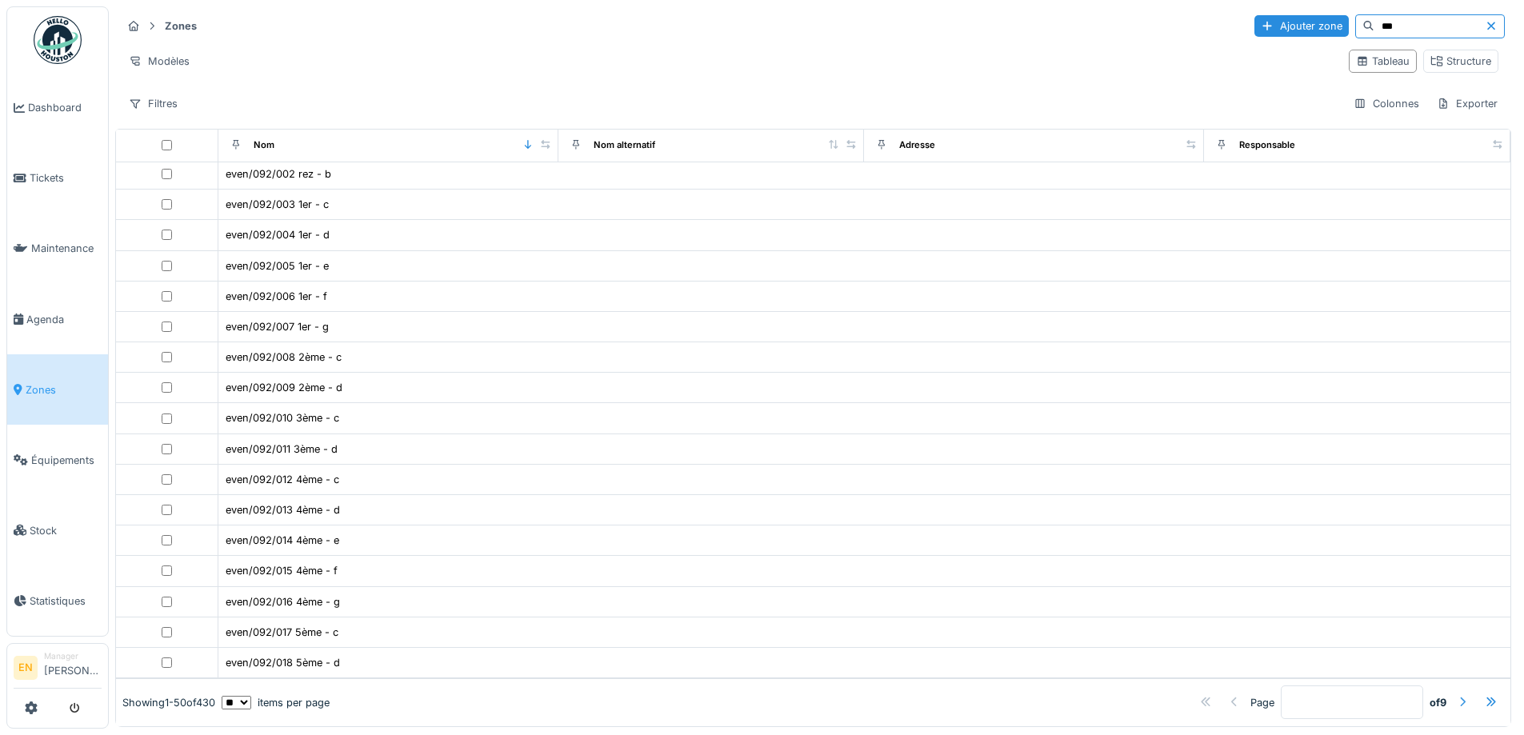
type input "***"
click at [1456, 695] on div at bounding box center [1462, 702] width 13 height 15
click at [1228, 695] on div at bounding box center [1234, 702] width 13 height 15
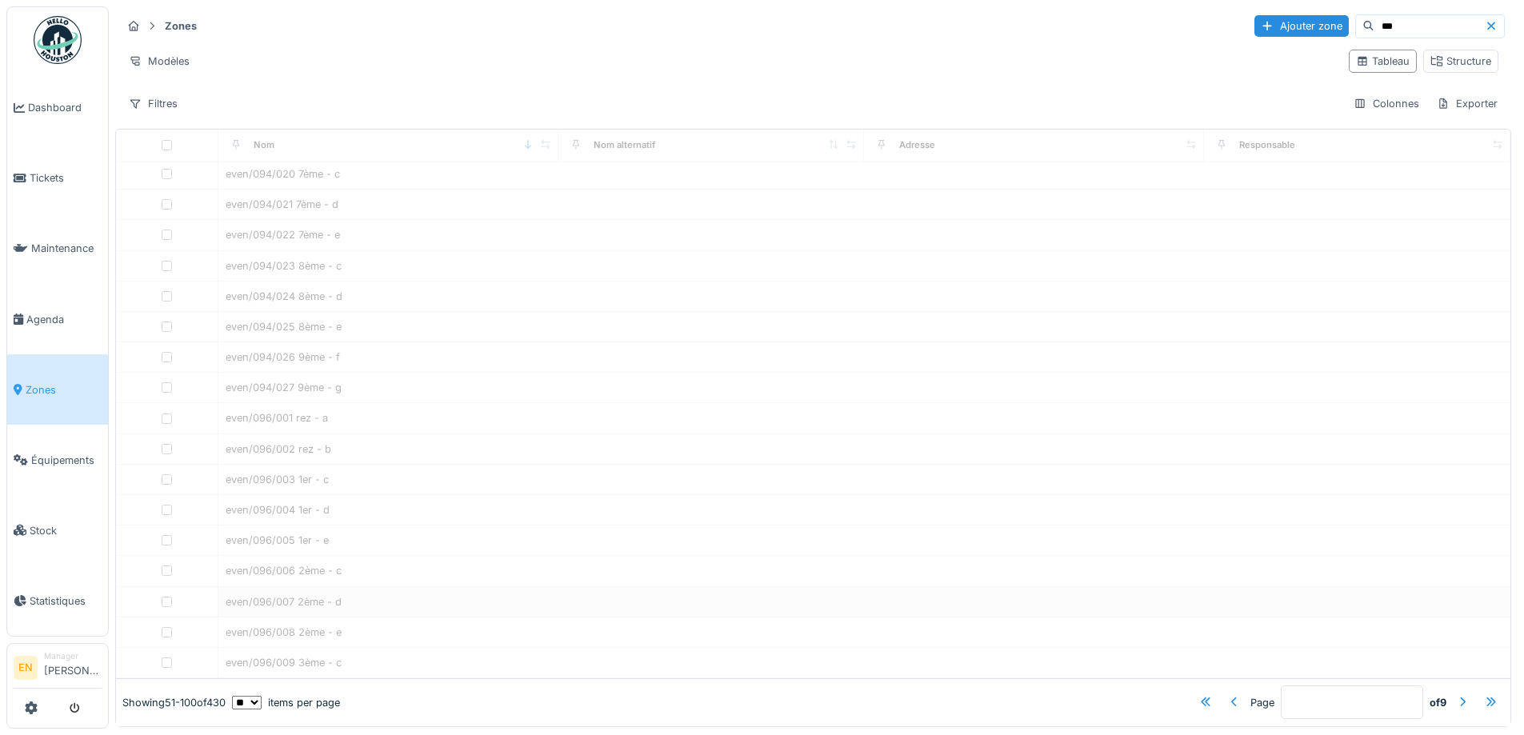
type input "*"
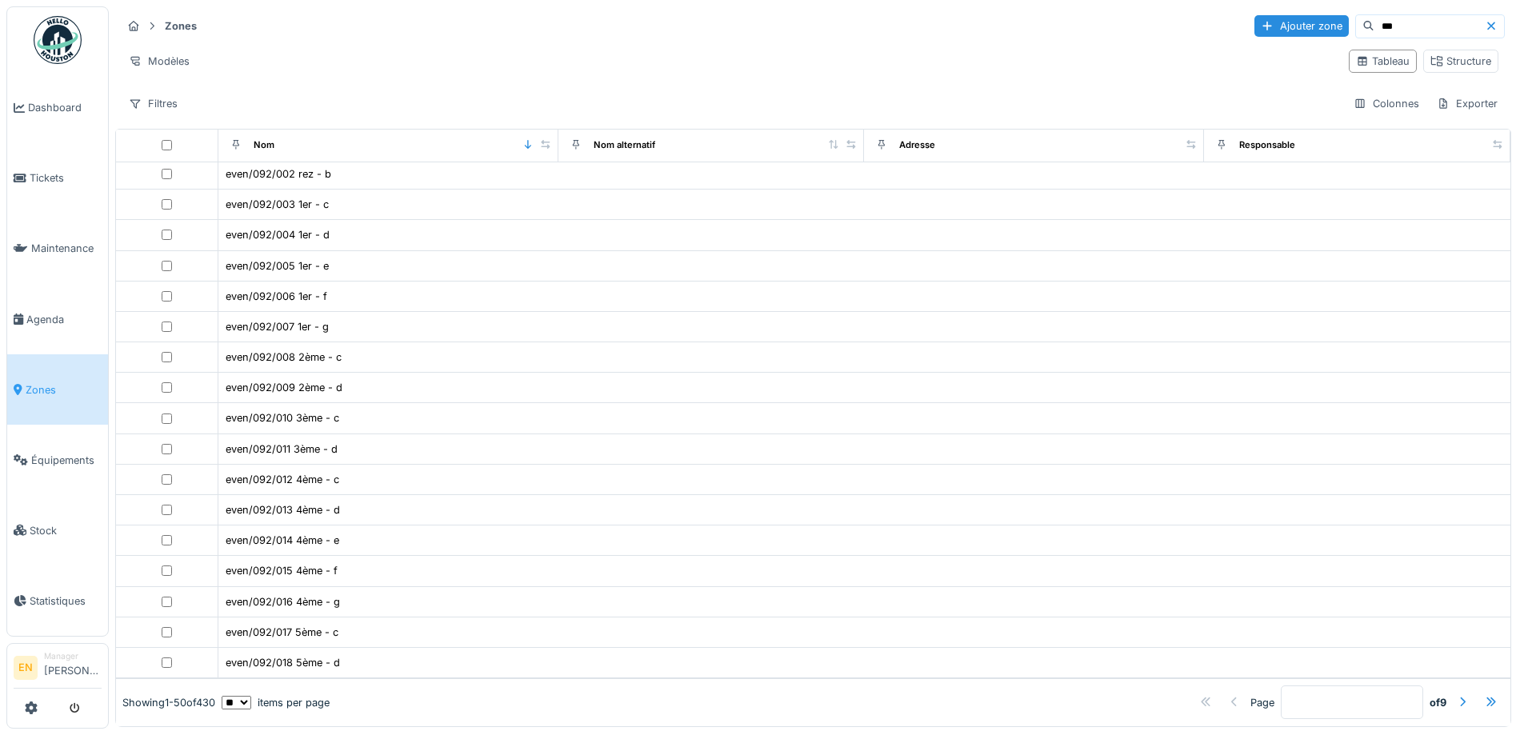
click at [1374, 15] on input "***" at bounding box center [1429, 26] width 110 height 22
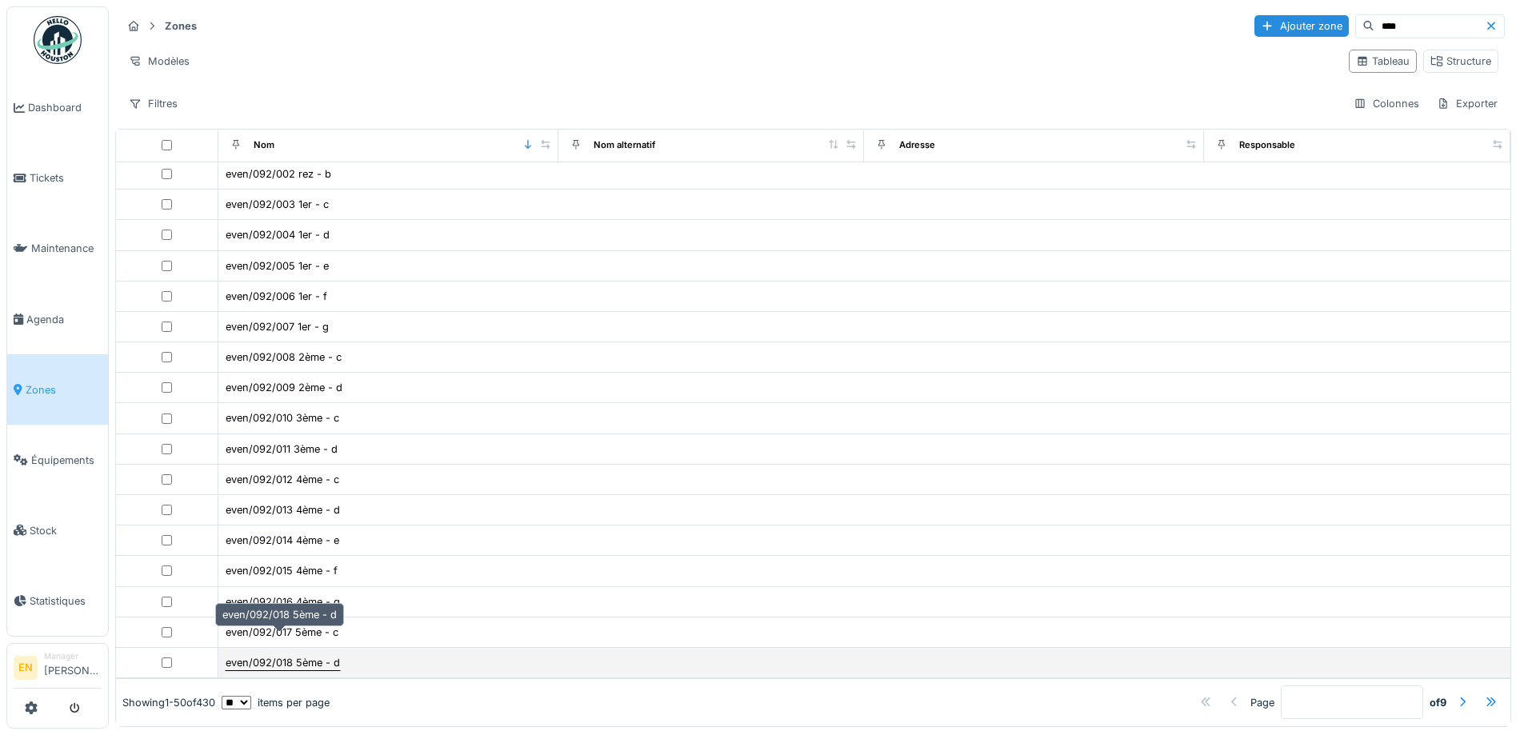
click at [269, 655] on div "even/092/018 5ème - d" at bounding box center [283, 662] width 114 height 15
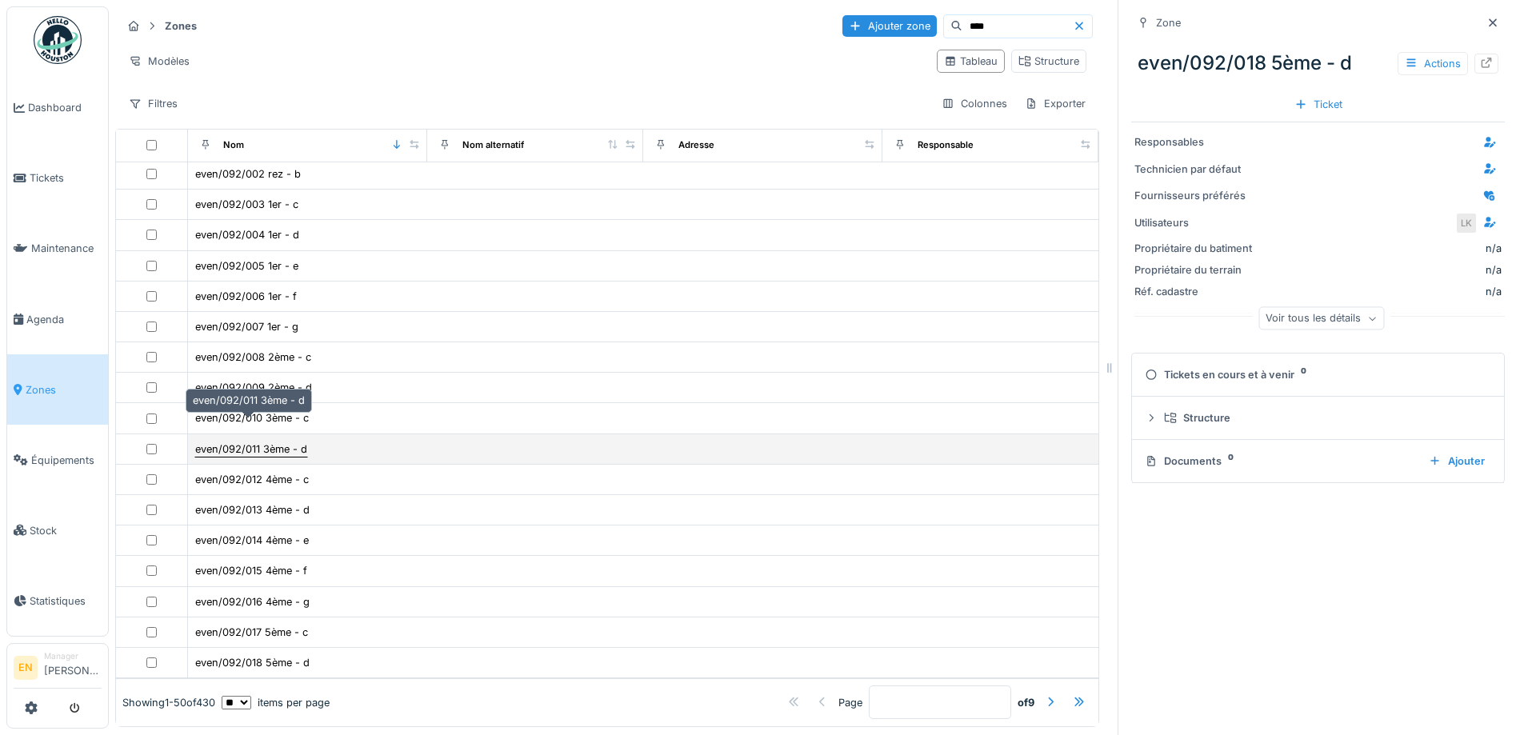
scroll to position [12, 0]
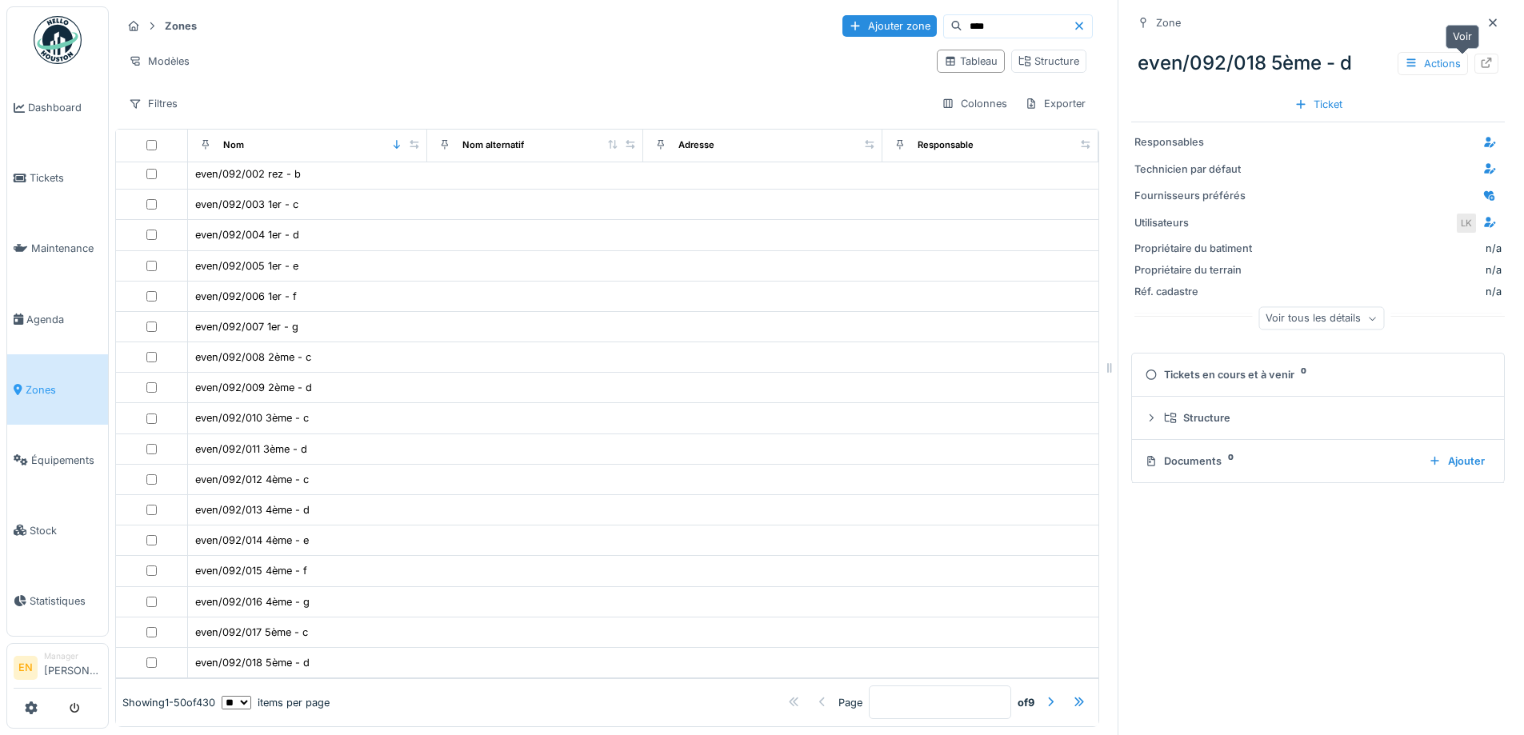
click at [1481, 58] on icon at bounding box center [1486, 63] width 10 height 10
click at [1489, 18] on icon at bounding box center [1493, 22] width 8 height 8
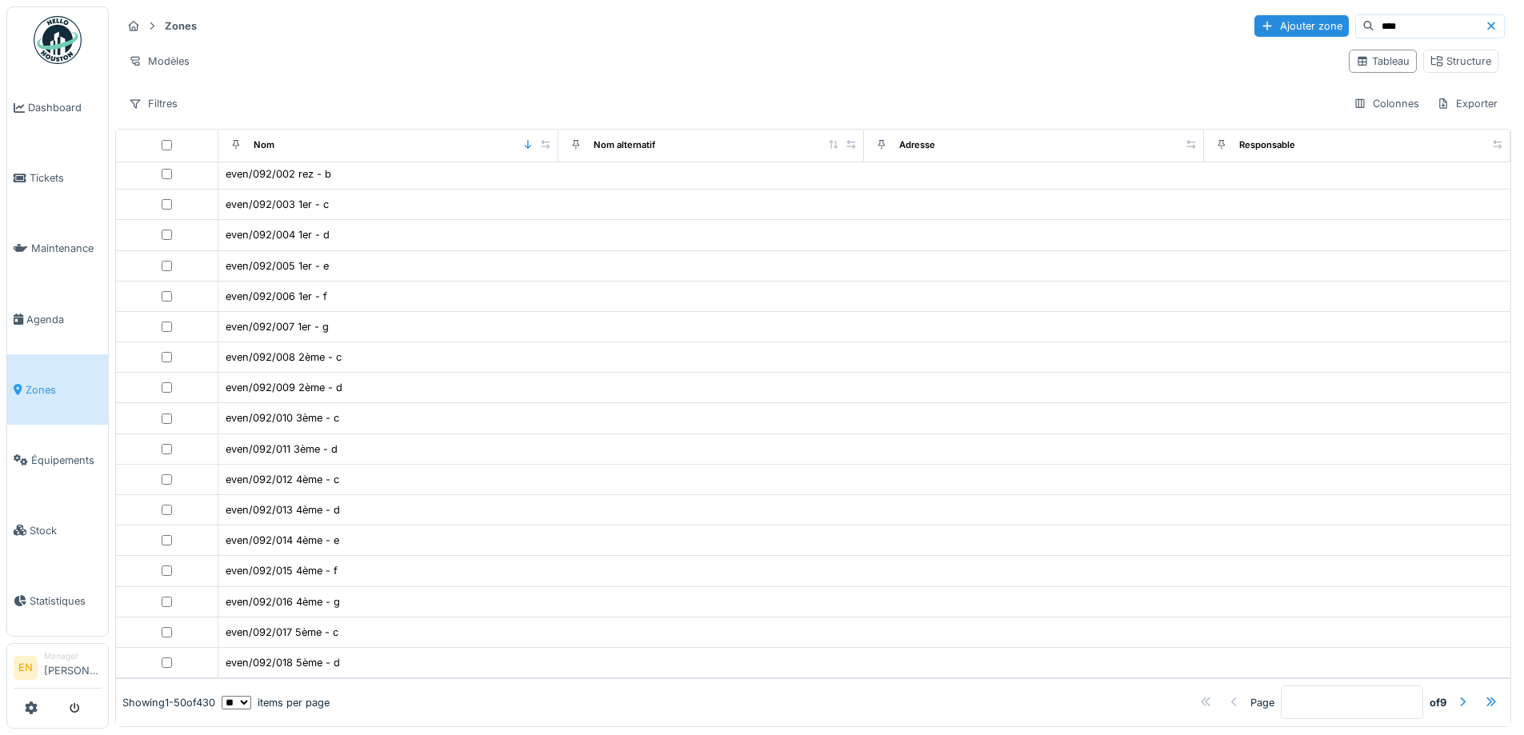
click at [1374, 18] on input "****" at bounding box center [1429, 26] width 110 height 22
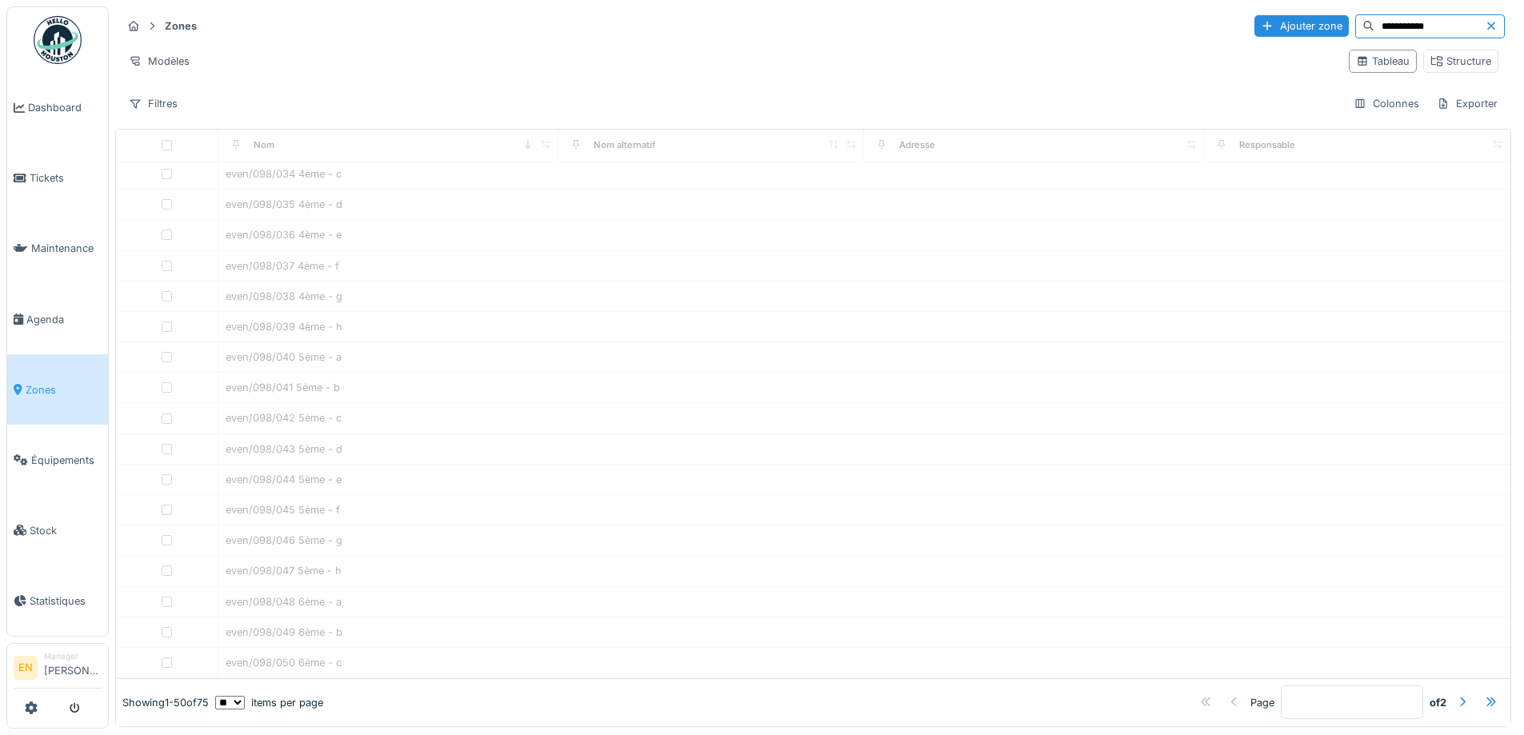
scroll to position [0, 0]
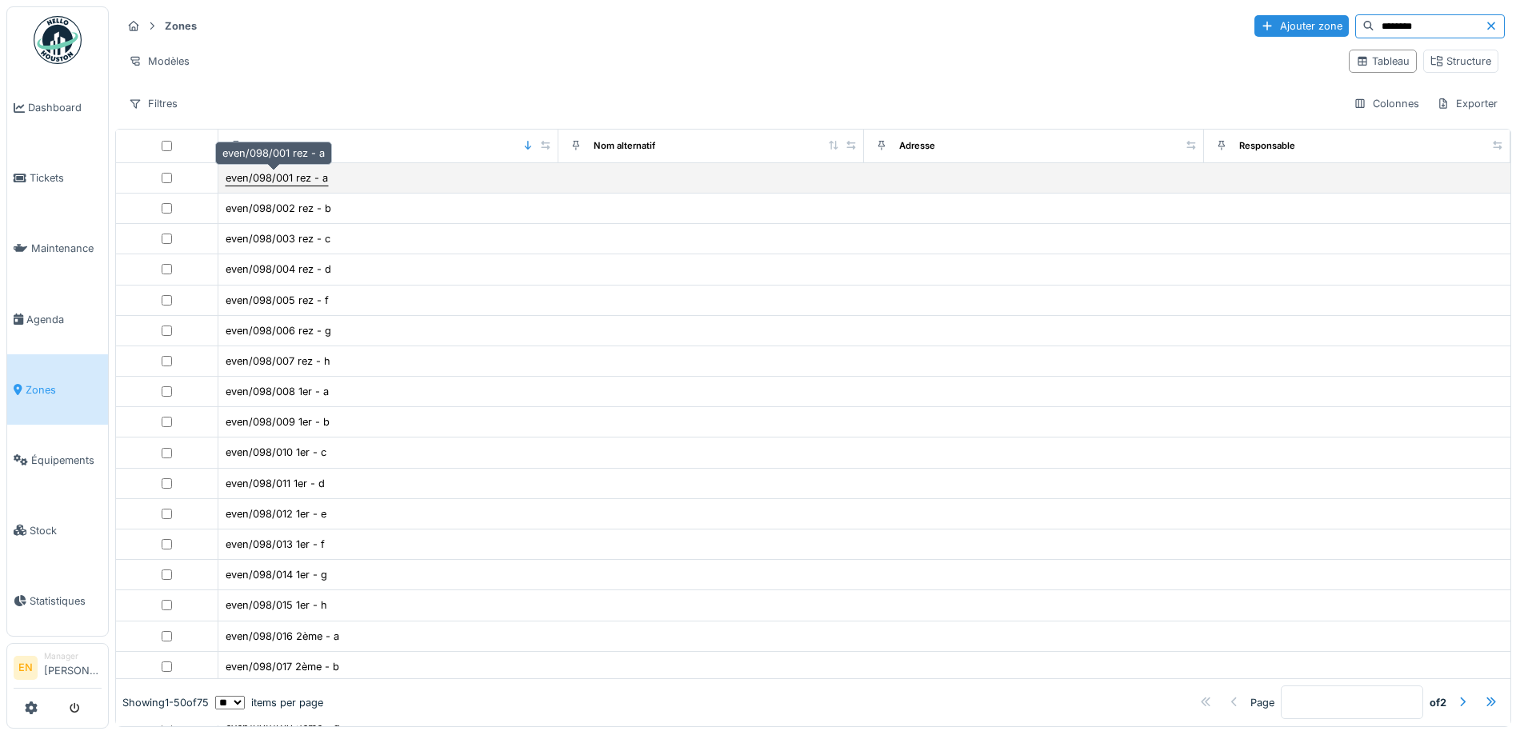
type input "********"
click at [305, 173] on div "even/098/001 rez - a" at bounding box center [277, 177] width 102 height 15
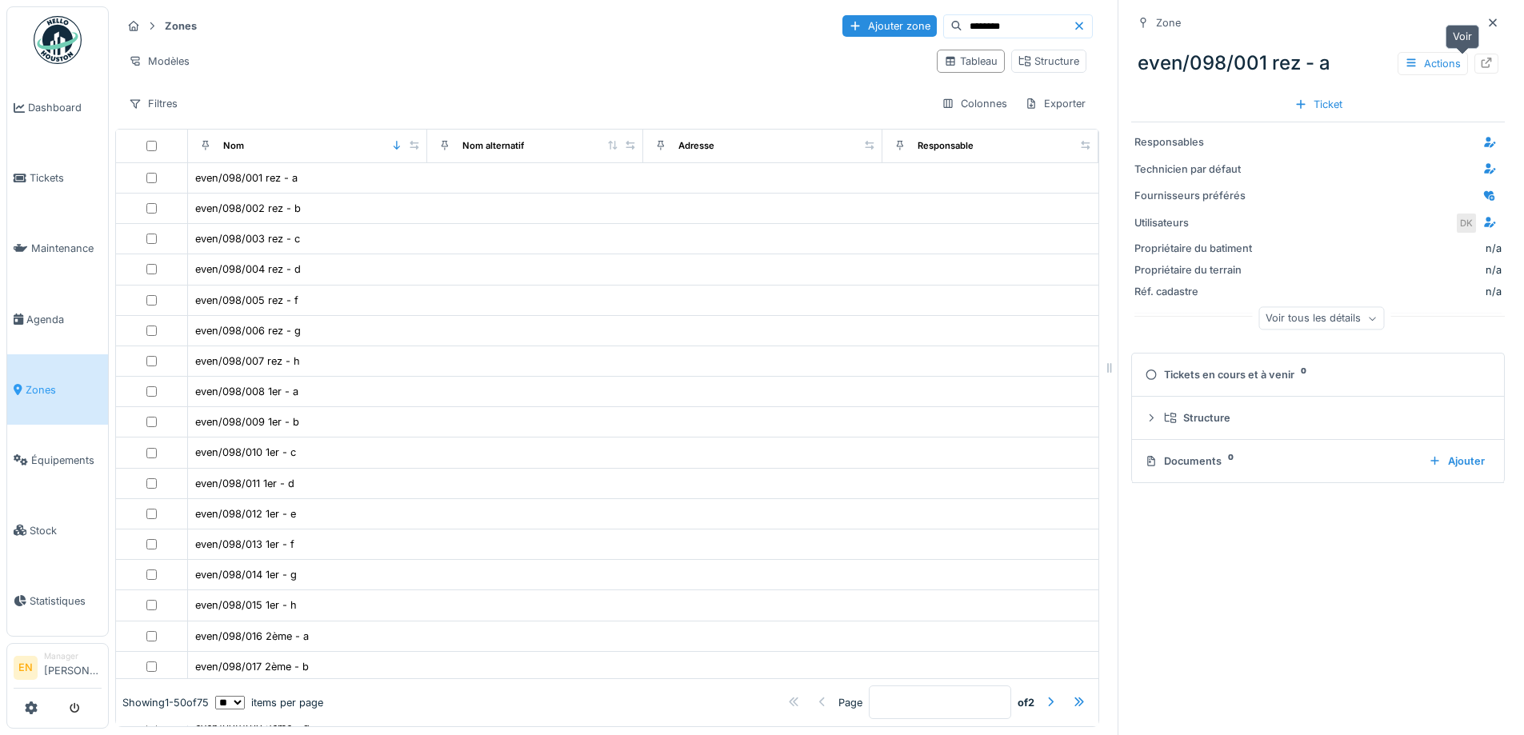
click at [1480, 58] on icon at bounding box center [1486, 63] width 13 height 10
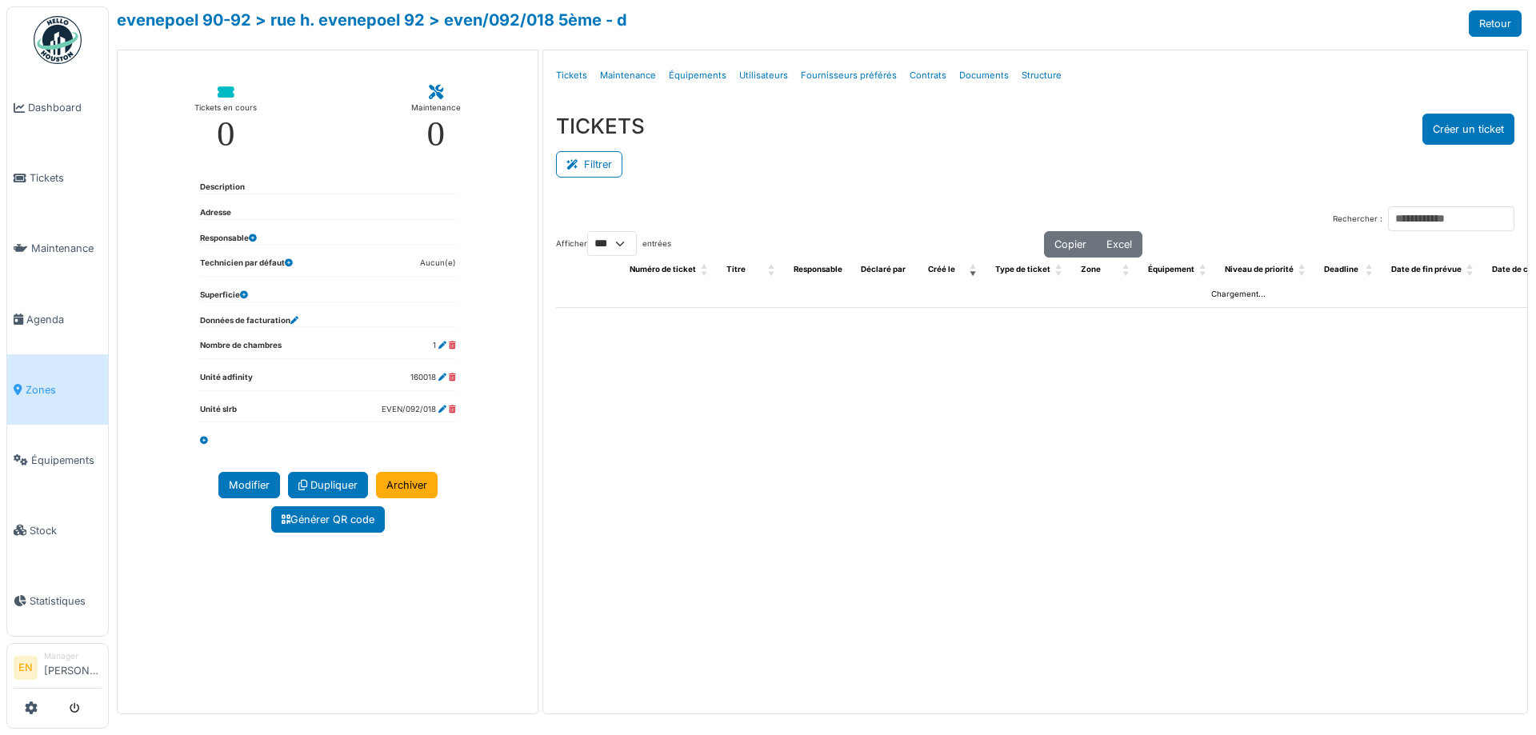
select select "***"
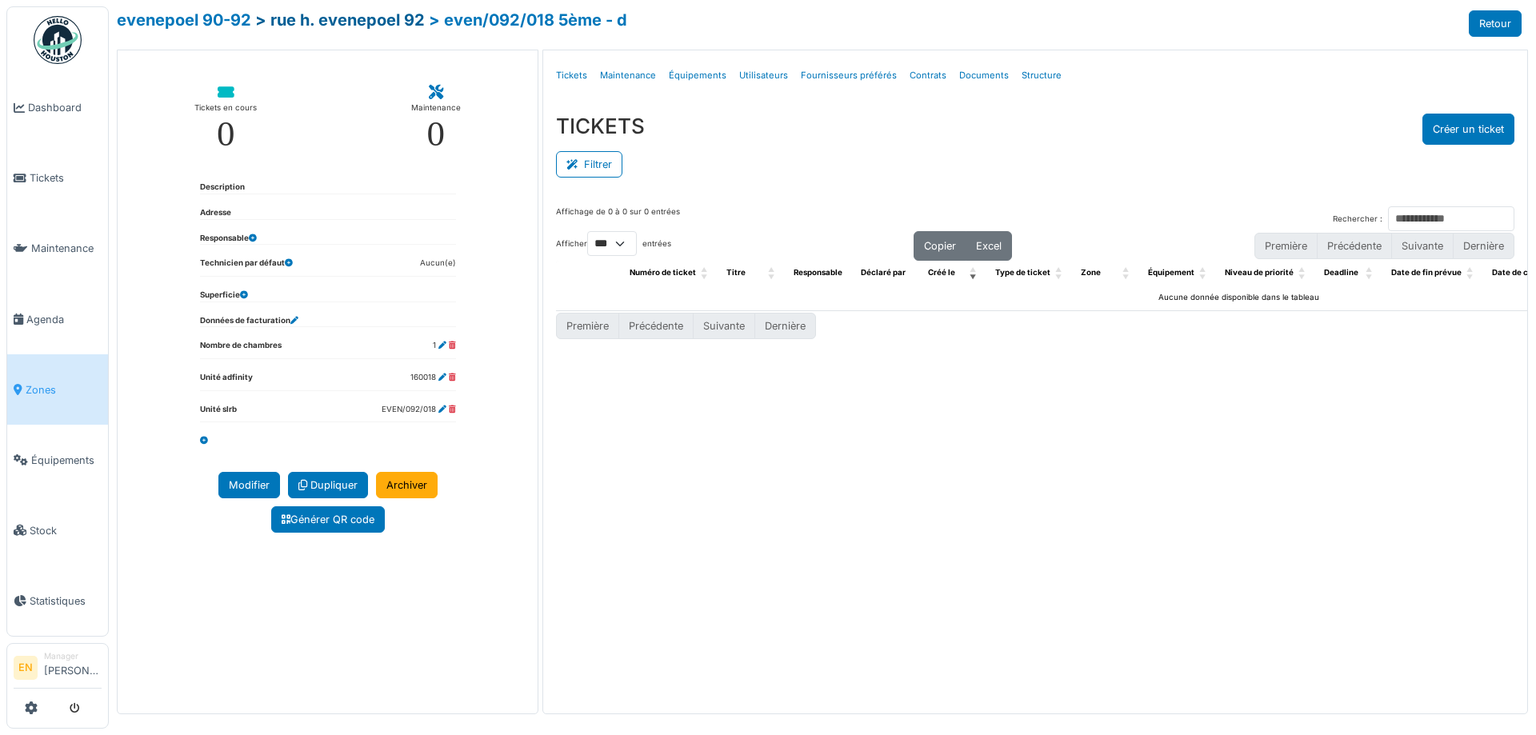
click at [376, 20] on link "> rue h. evenepoel 92" at bounding box center [340, 19] width 170 height 19
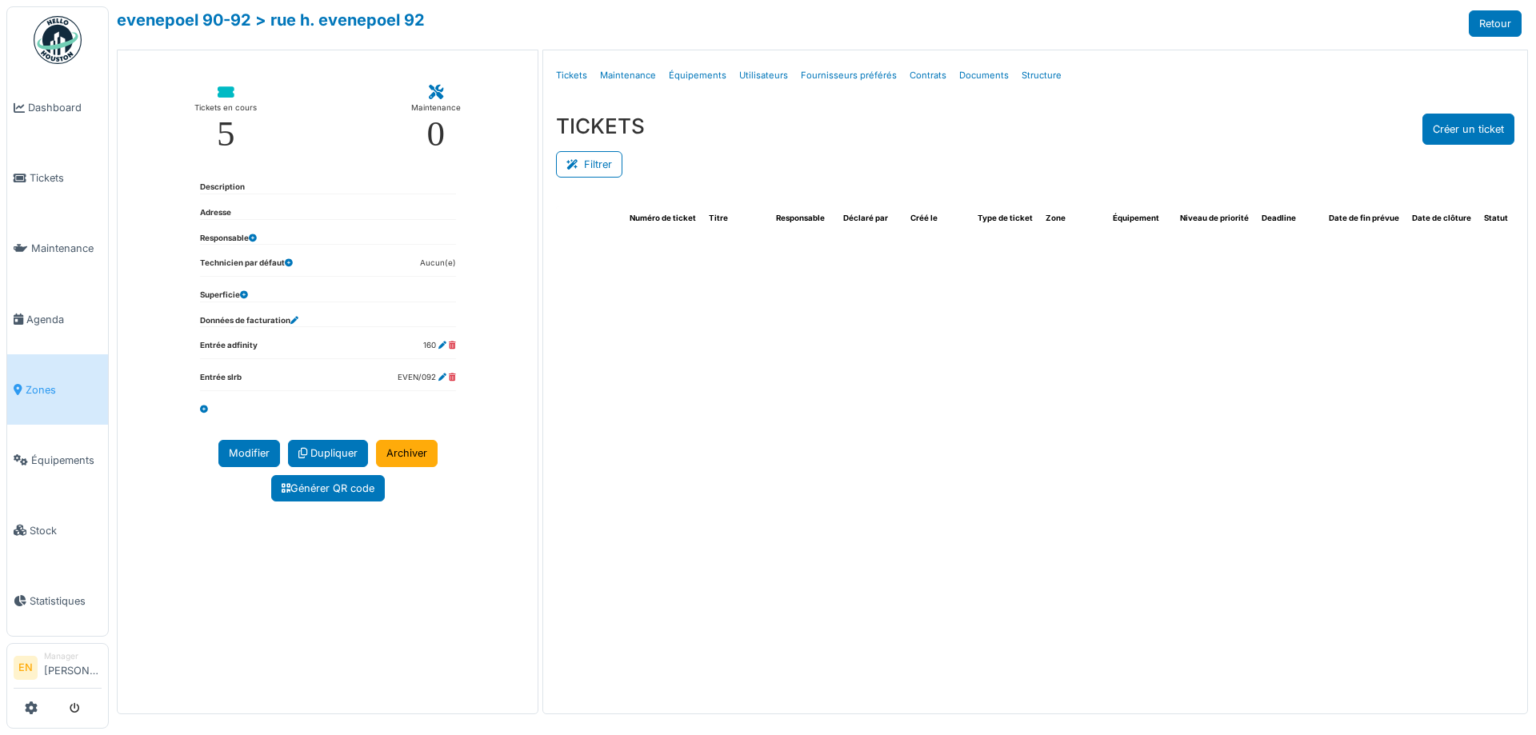
select select "***"
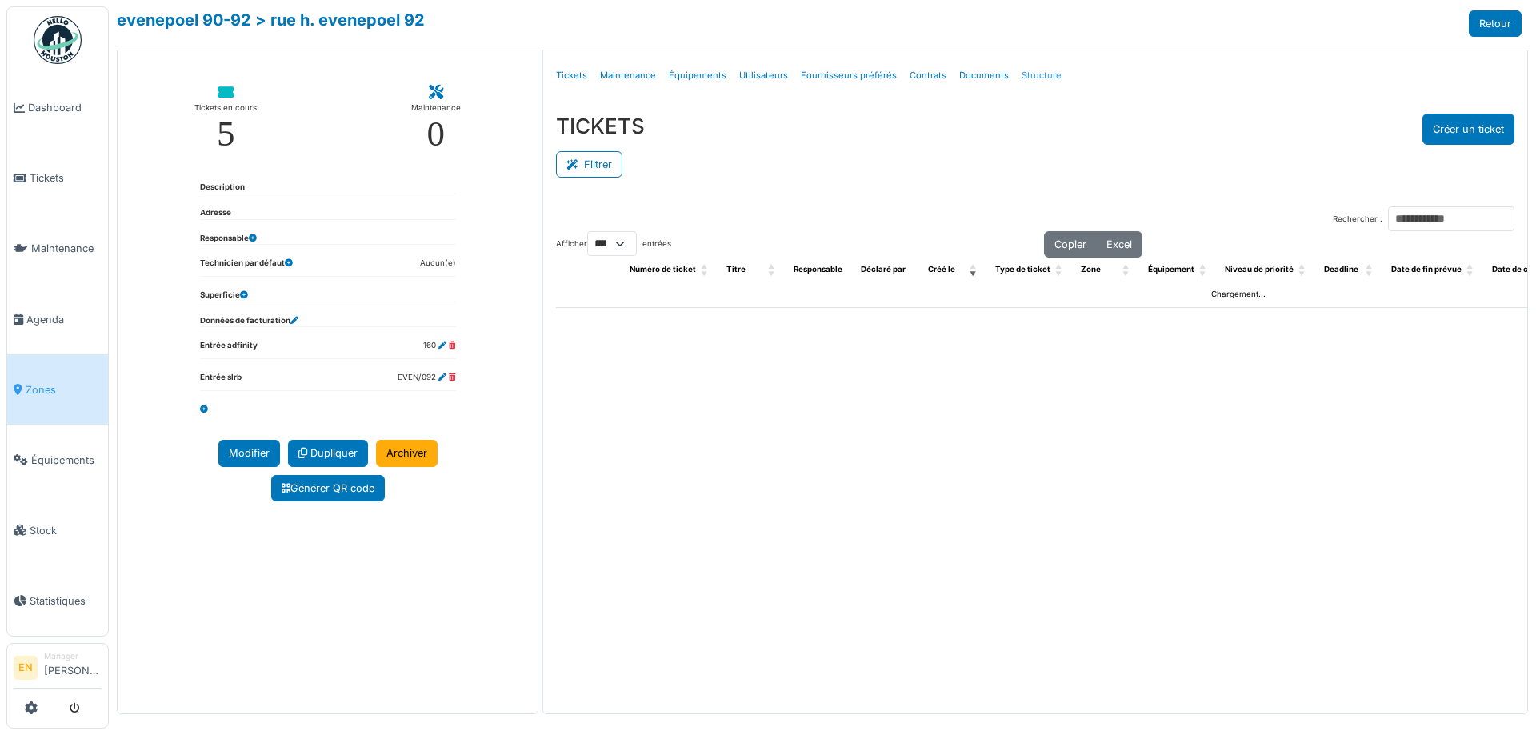
click at [1026, 74] on link "Structure" at bounding box center [1041, 76] width 53 height 38
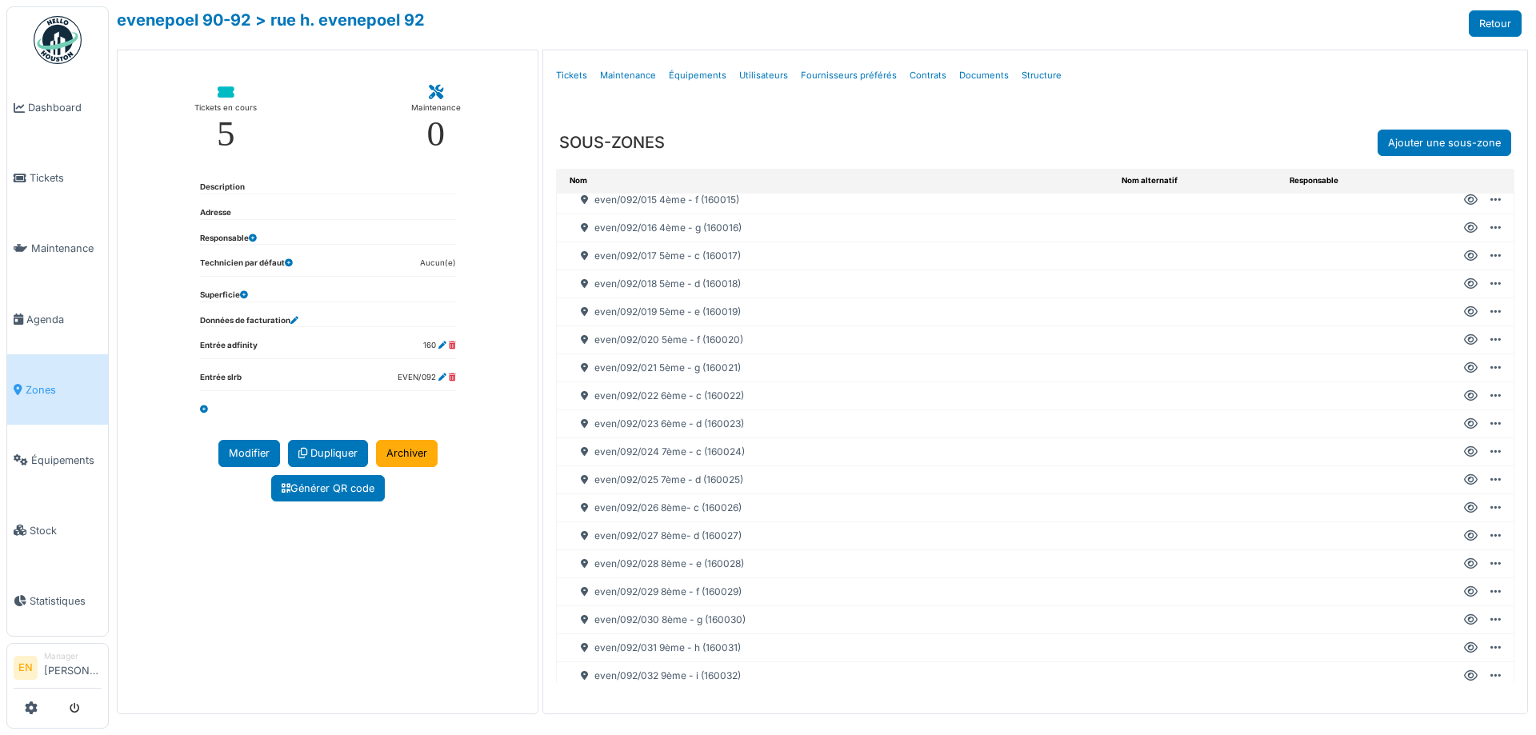
scroll to position [460, 0]
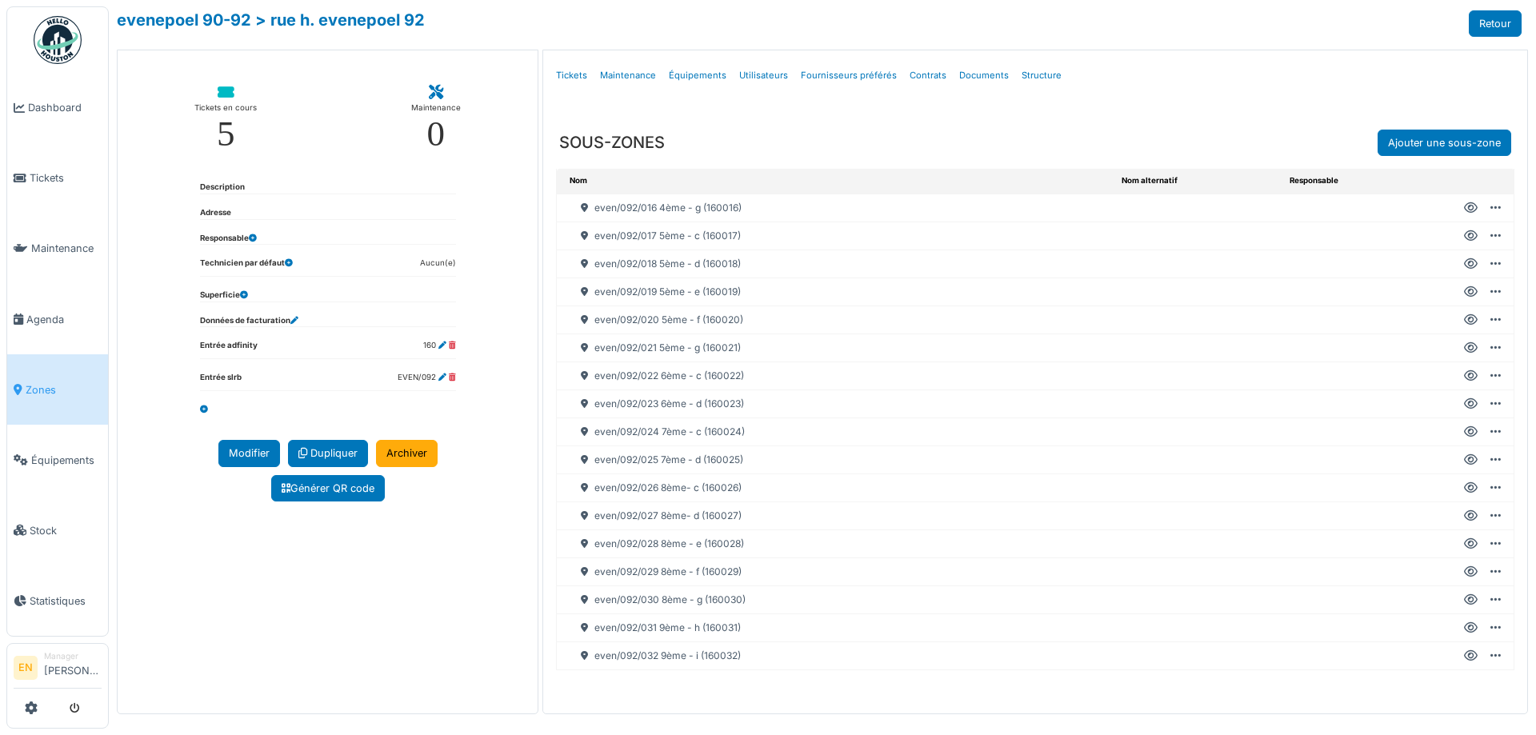
click at [1464, 600] on icon at bounding box center [1471, 600] width 14 height 1
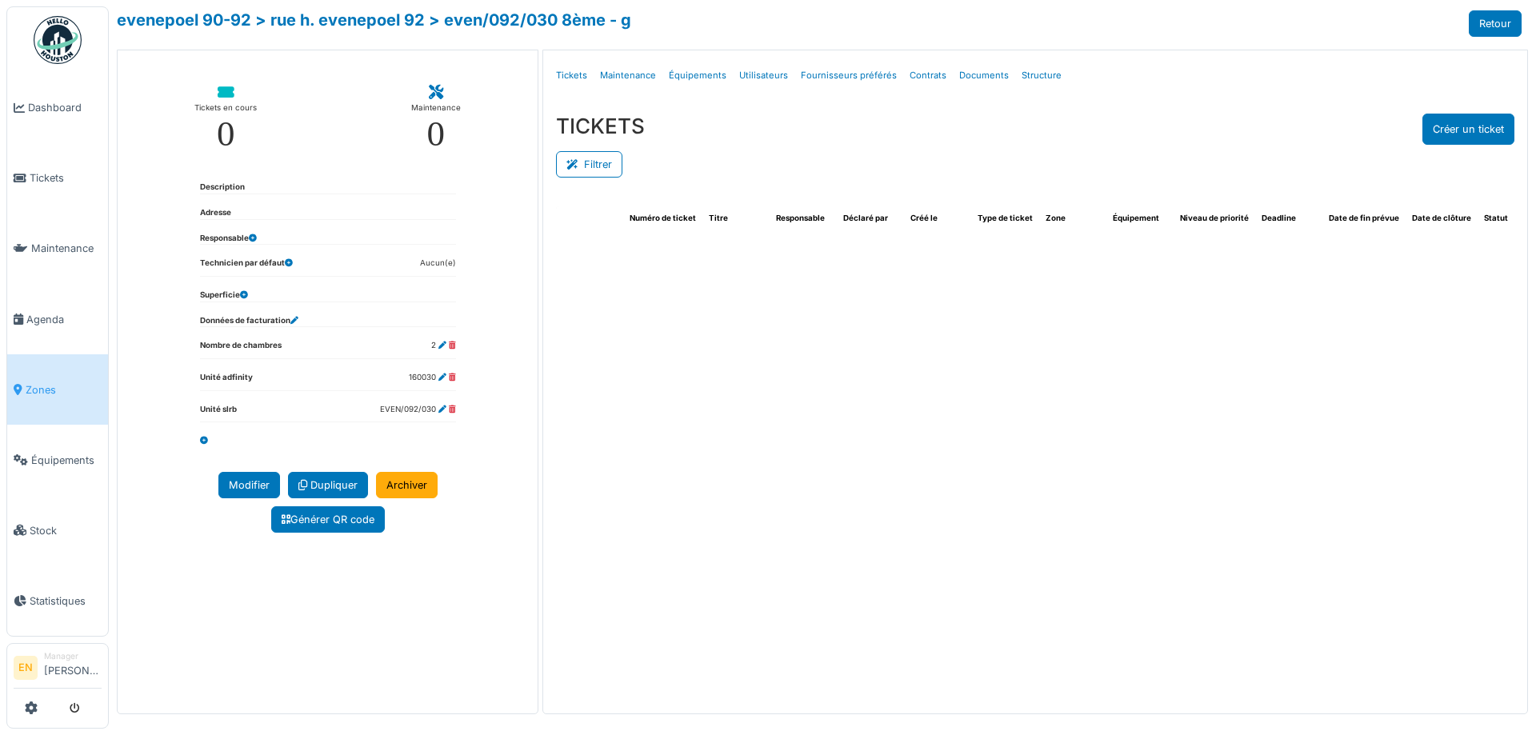
select select "***"
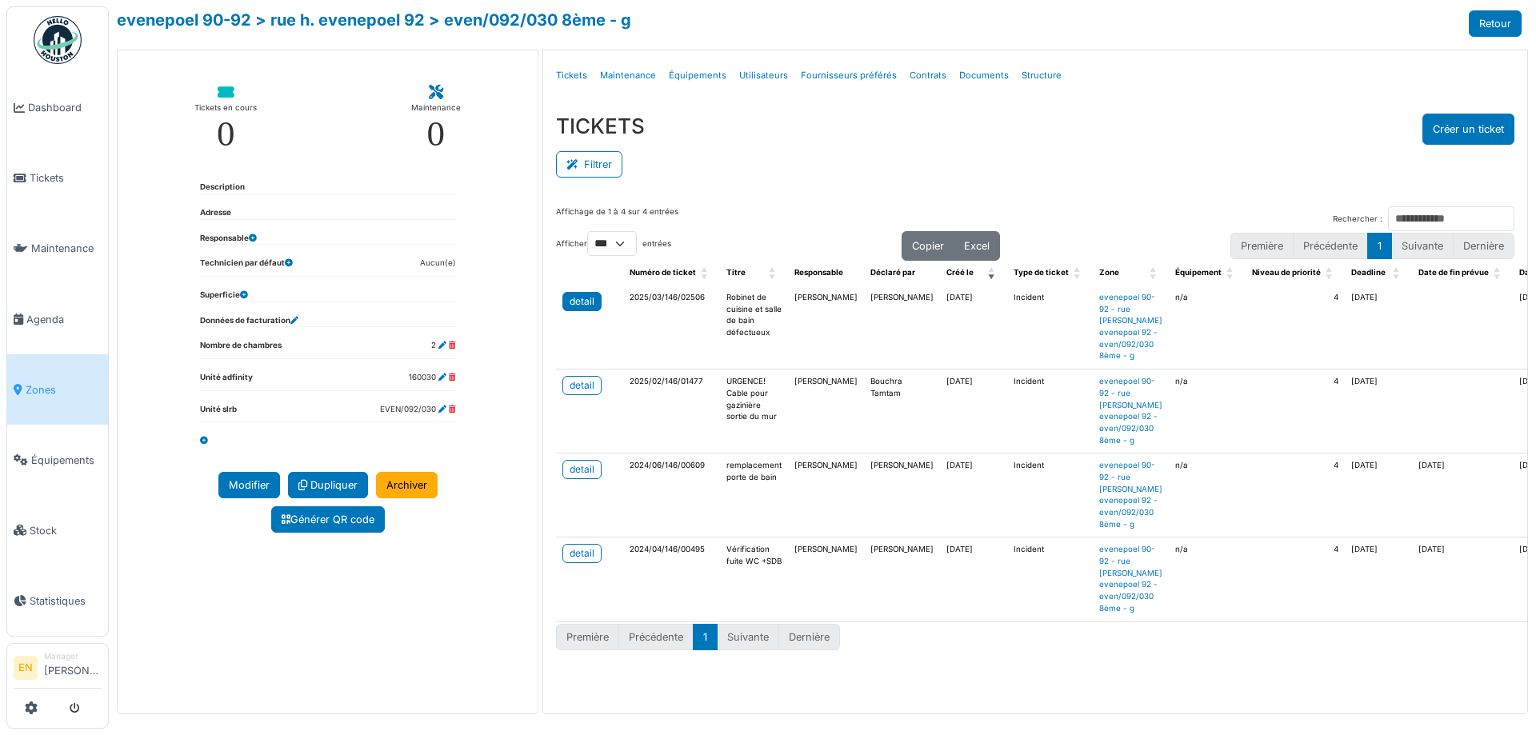
click at [583, 300] on div "detail" at bounding box center [582, 301] width 25 height 14
click at [582, 383] on div "detail" at bounding box center [582, 385] width 25 height 14
click at [1457, 124] on button "Créer un ticket" at bounding box center [1468, 129] width 92 height 31
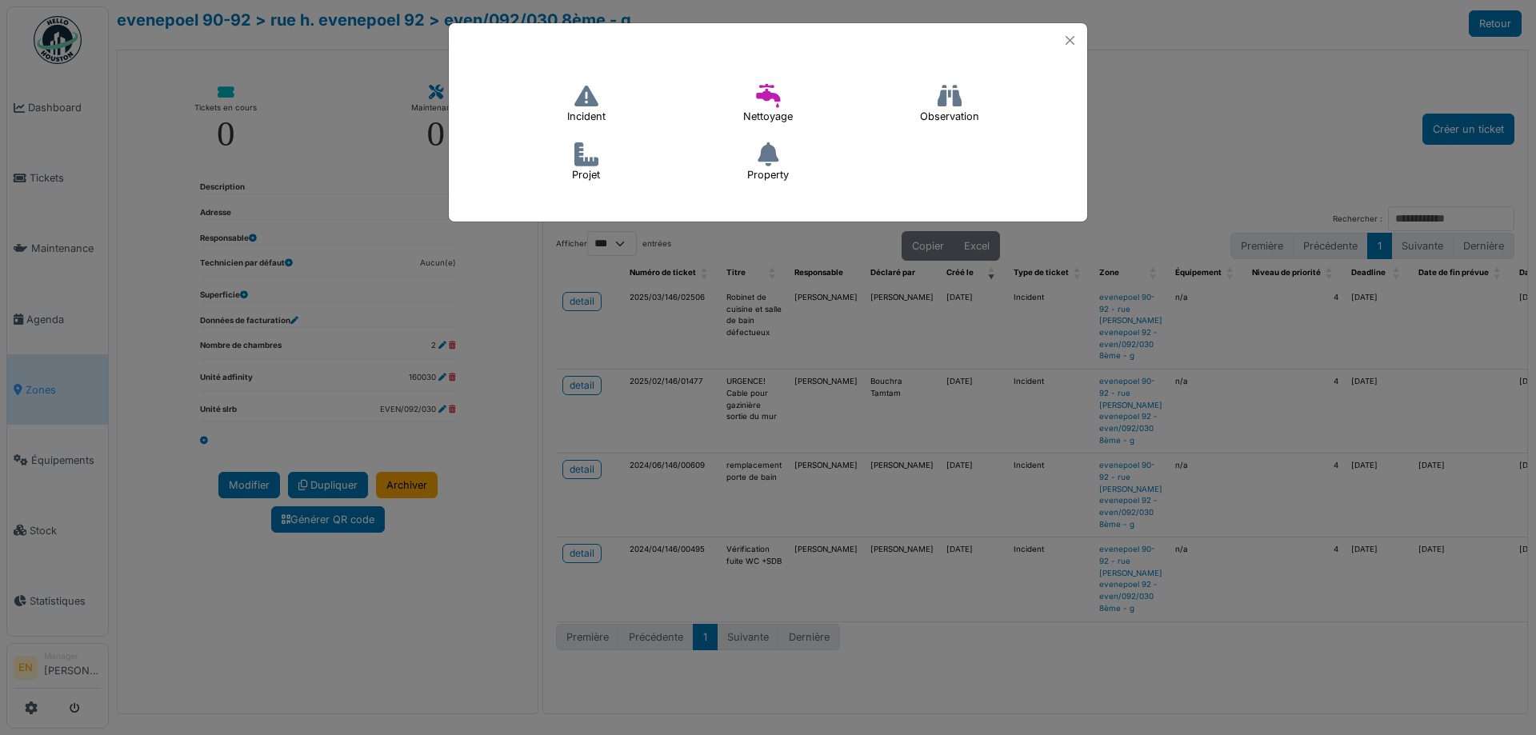
click at [588, 99] on icon at bounding box center [586, 96] width 24 height 24
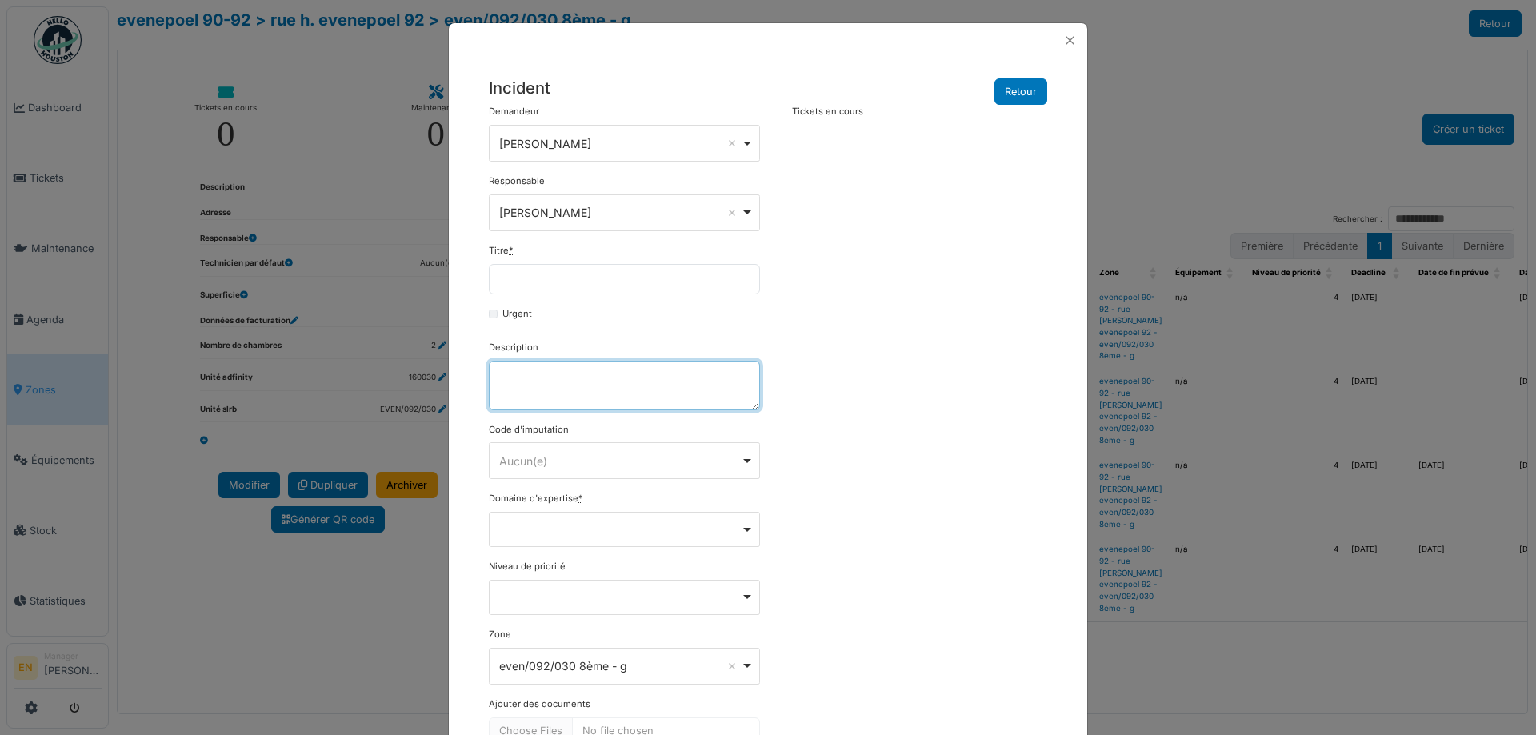
click at [561, 392] on textarea "Description" at bounding box center [624, 386] width 271 height 50
paste textarea "**********"
type textarea "**********"
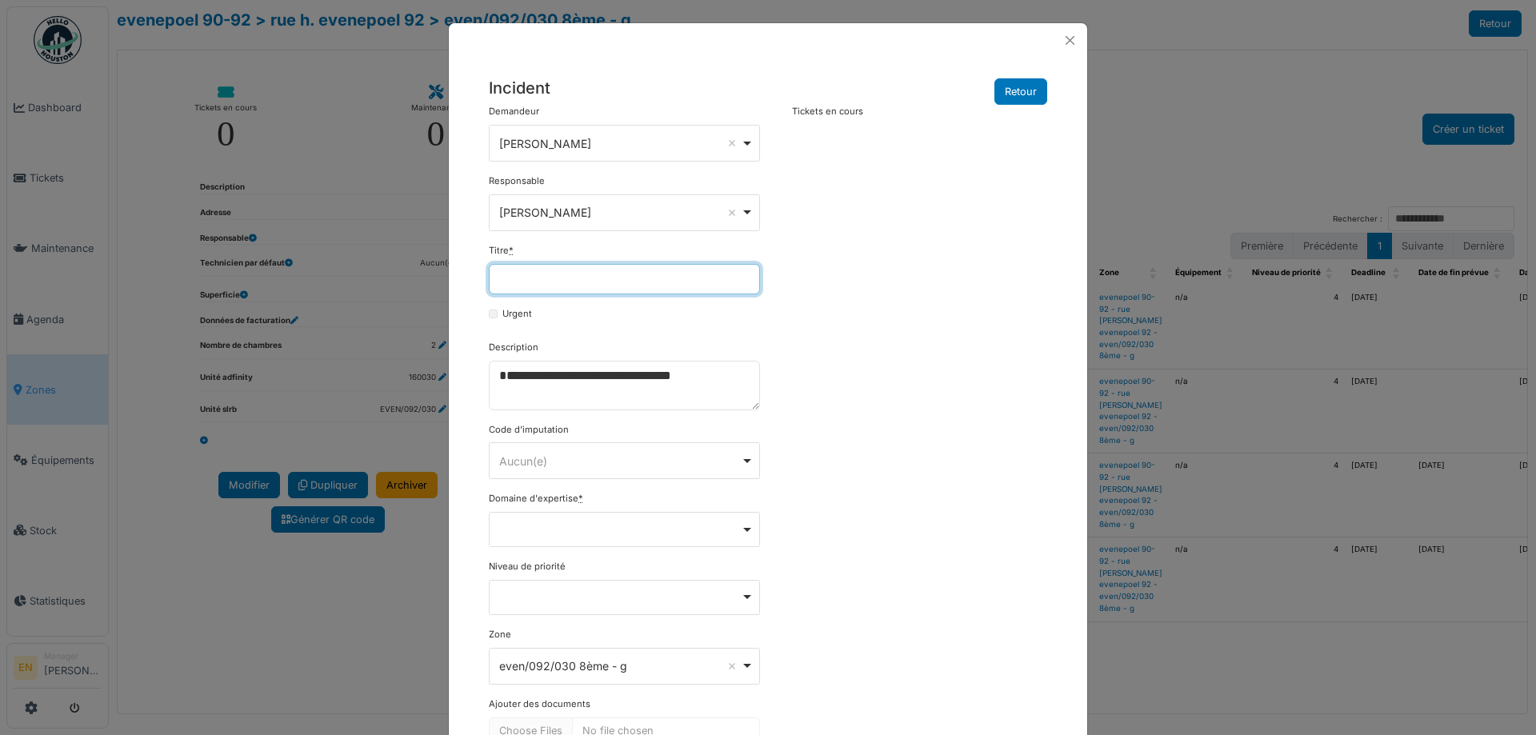
click at [570, 278] on input "Titre *" at bounding box center [624, 279] width 271 height 30
click at [582, 286] on input "Titre *" at bounding box center [624, 279] width 271 height 30
paste input "**********"
click at [574, 284] on input "**********" at bounding box center [624, 279] width 271 height 30
click at [622, 283] on input "**********" at bounding box center [624, 279] width 271 height 30
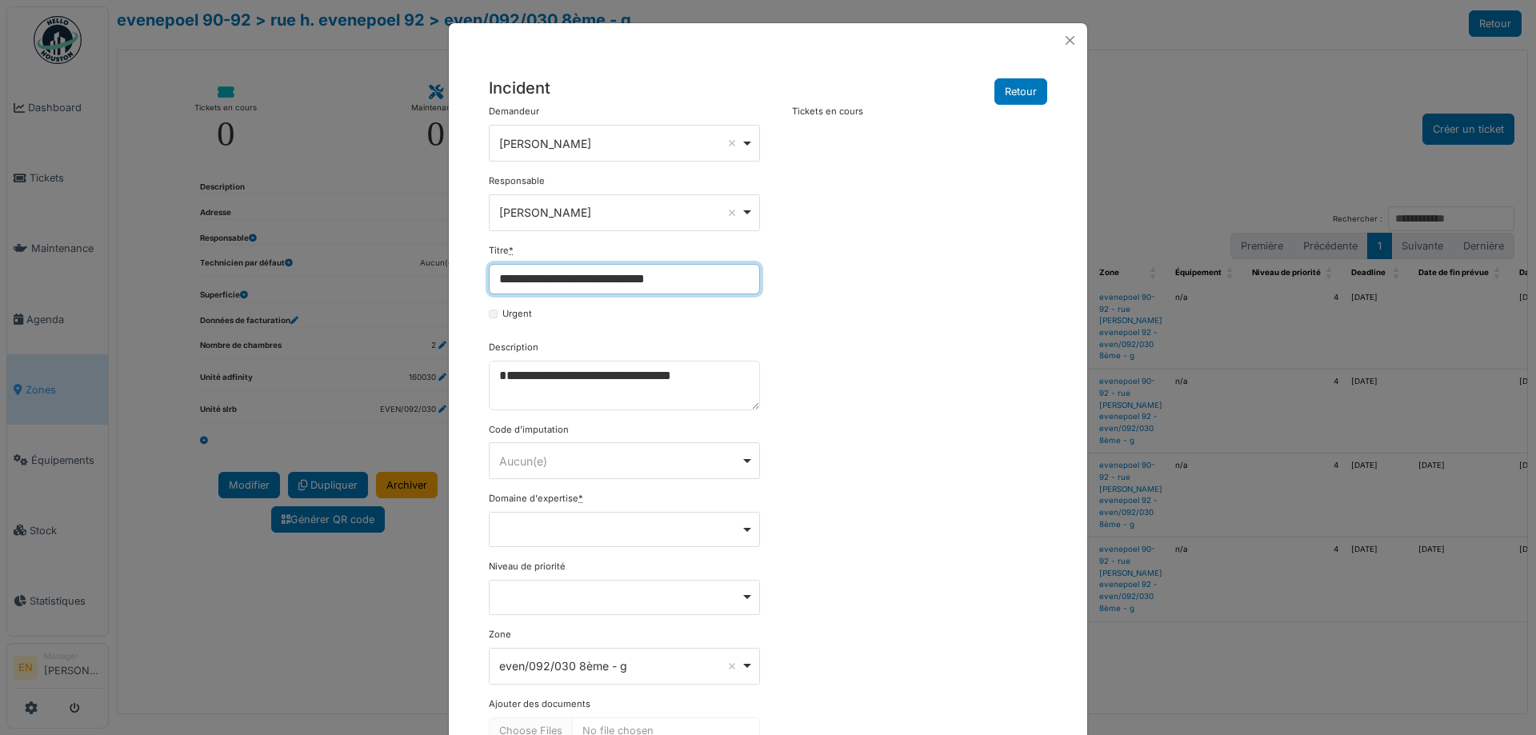
click at [699, 278] on input "**********" at bounding box center [624, 279] width 271 height 30
type input "**********"
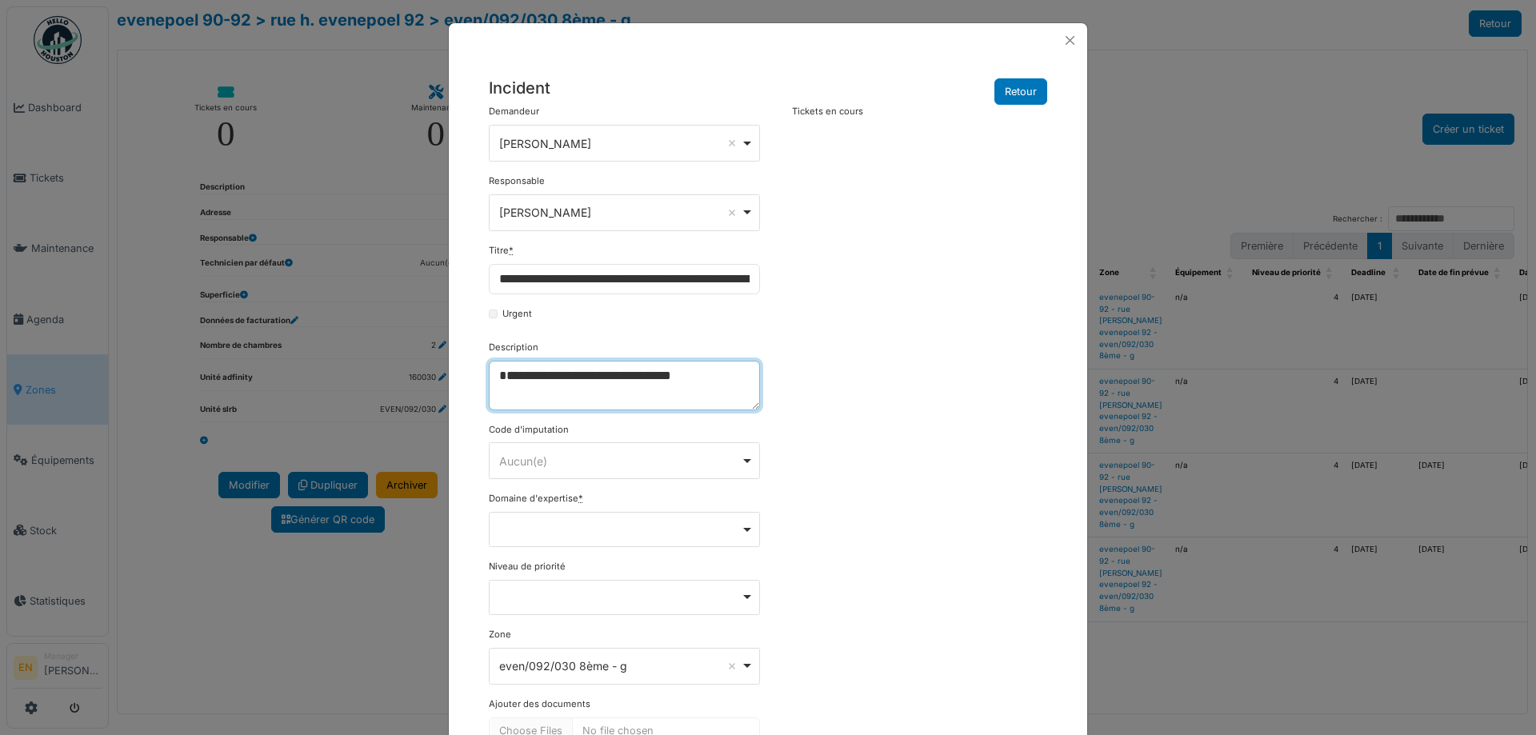
click at [731, 379] on textarea "**********" at bounding box center [624, 386] width 271 height 50
click at [494, 374] on textarea "**********" at bounding box center [624, 386] width 271 height 50
paste textarea "**********"
click at [634, 398] on textarea "**********" at bounding box center [624, 386] width 271 height 50
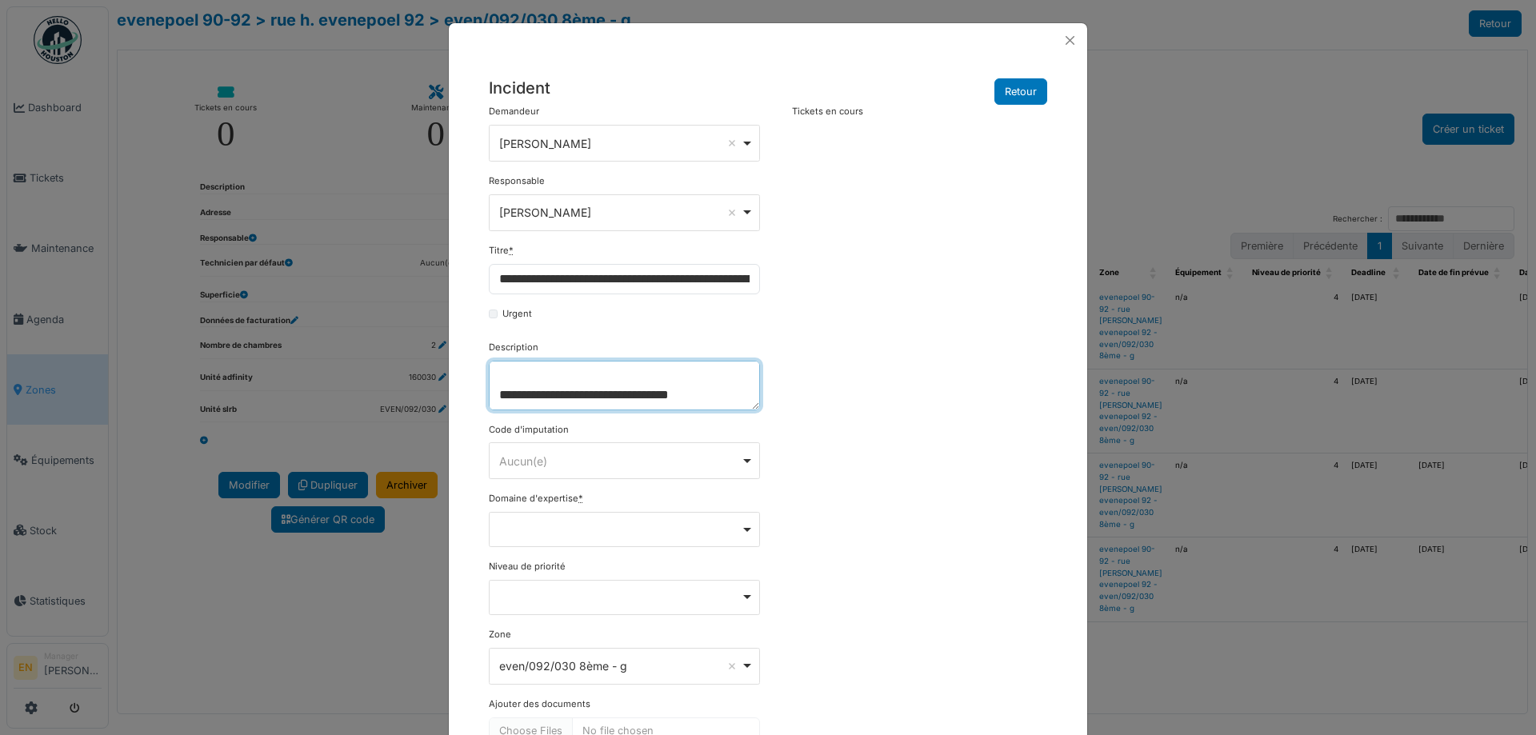
click at [718, 398] on textarea "**********" at bounding box center [624, 386] width 271 height 50
click at [742, 531] on div "Remove item" at bounding box center [625, 529] width 258 height 6
type textarea "**********"
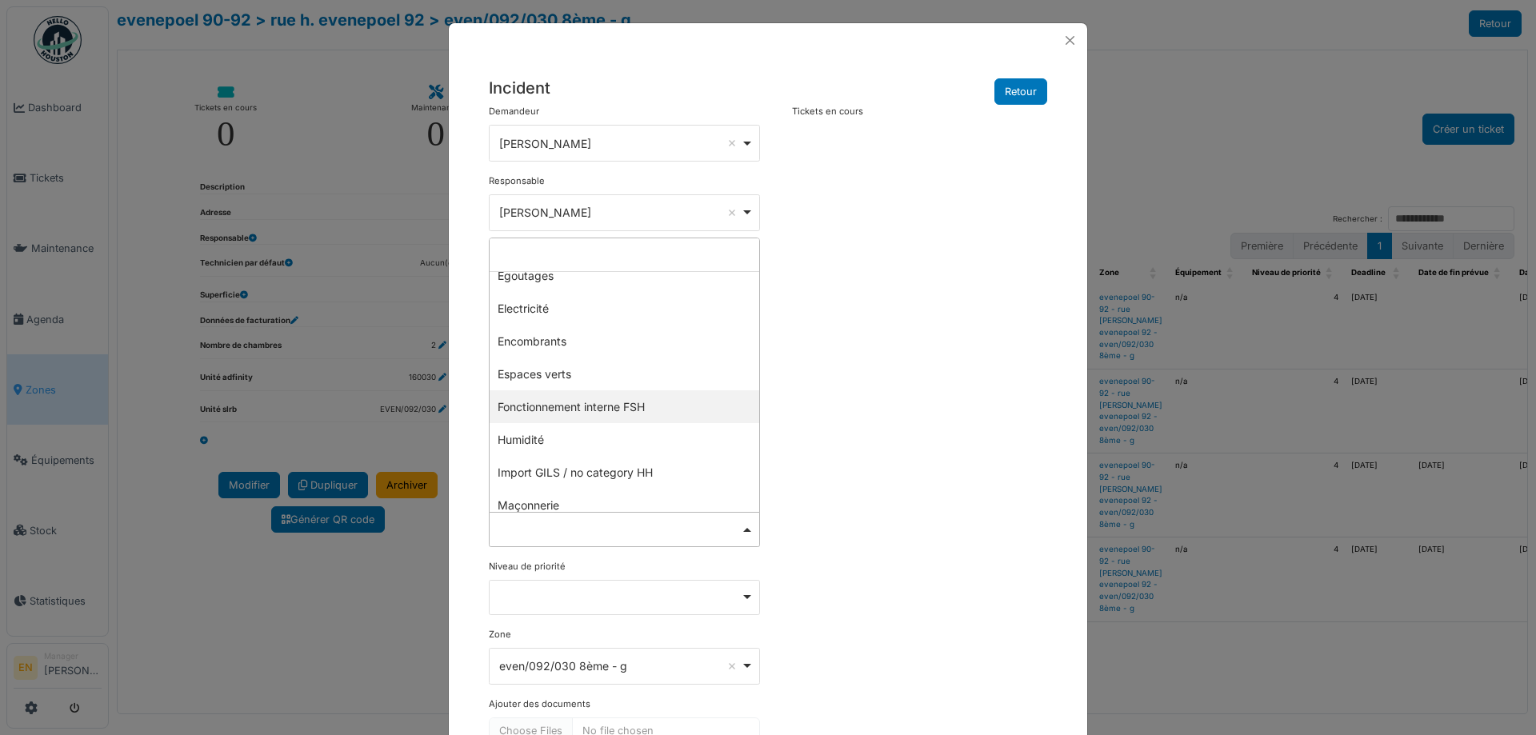
scroll to position [240, 0]
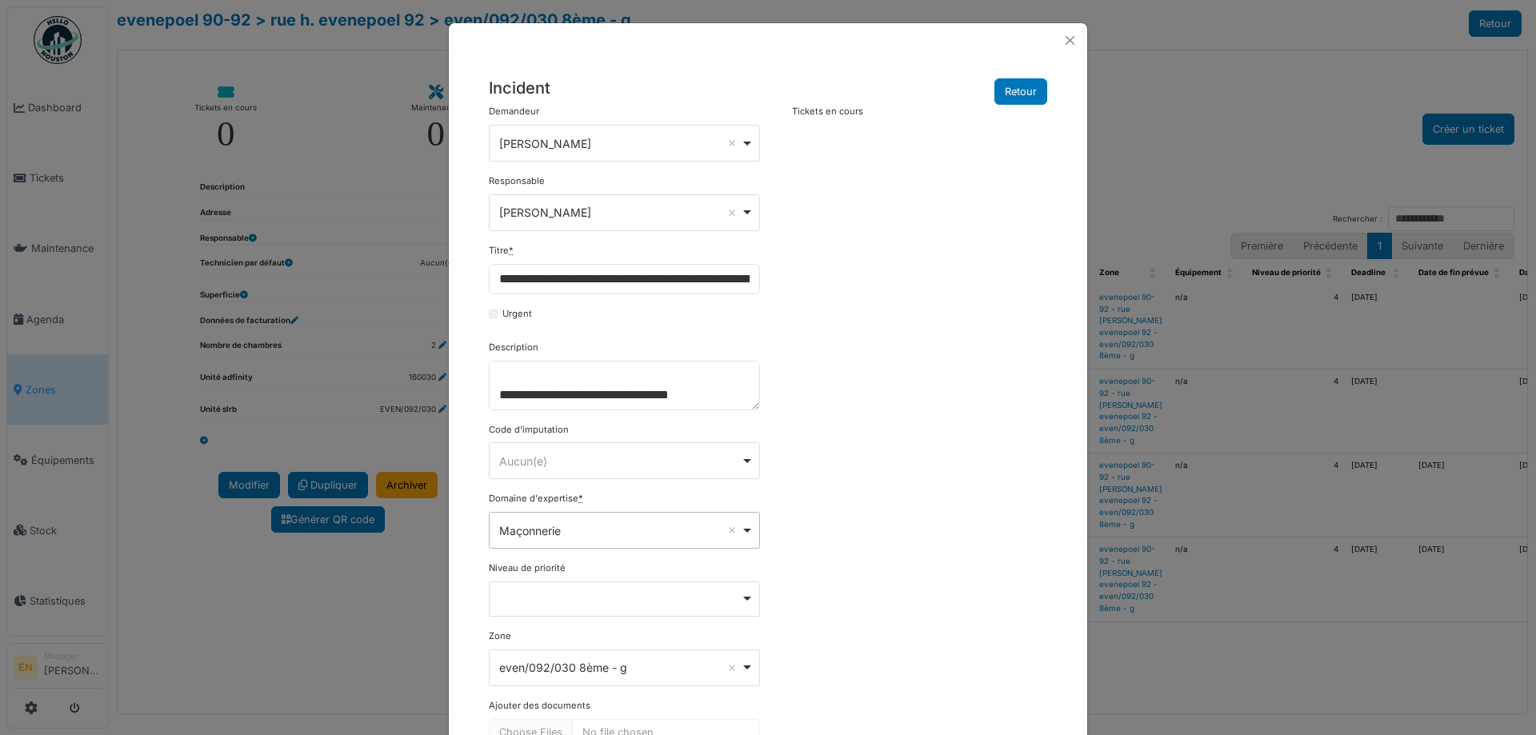
click at [744, 527] on div "Maçonnerie Remove item" at bounding box center [625, 530] width 258 height 23
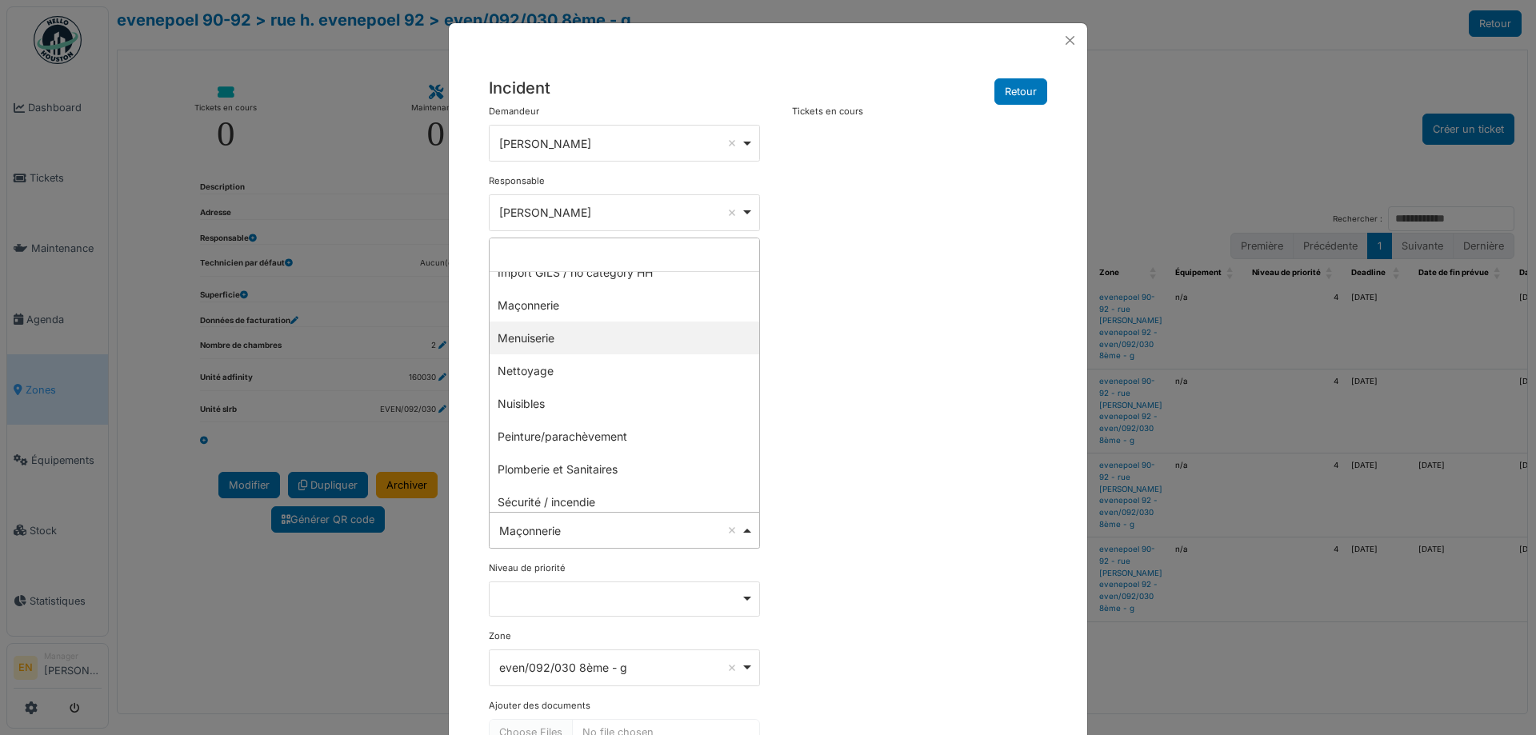
scroll to position [400, 0]
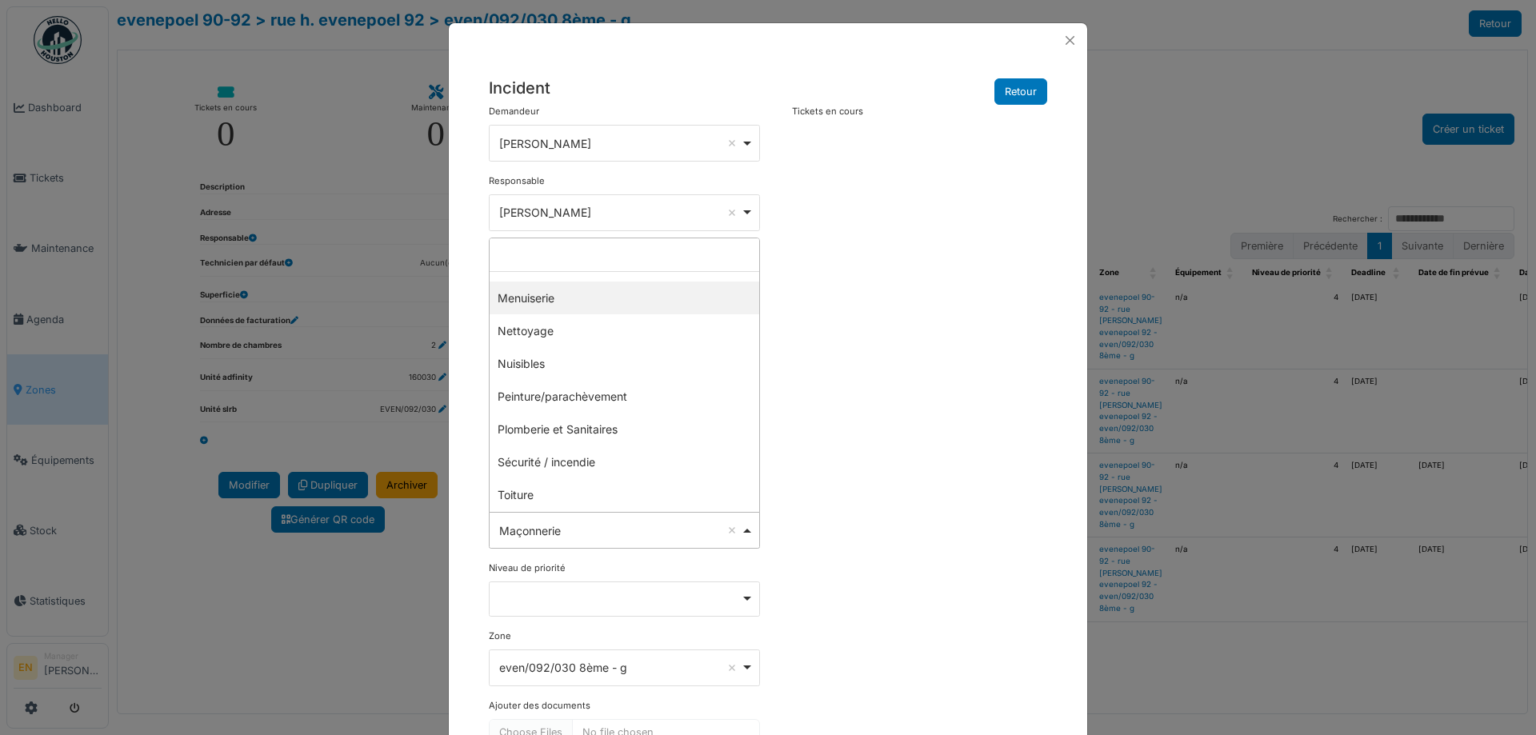
select select "***"
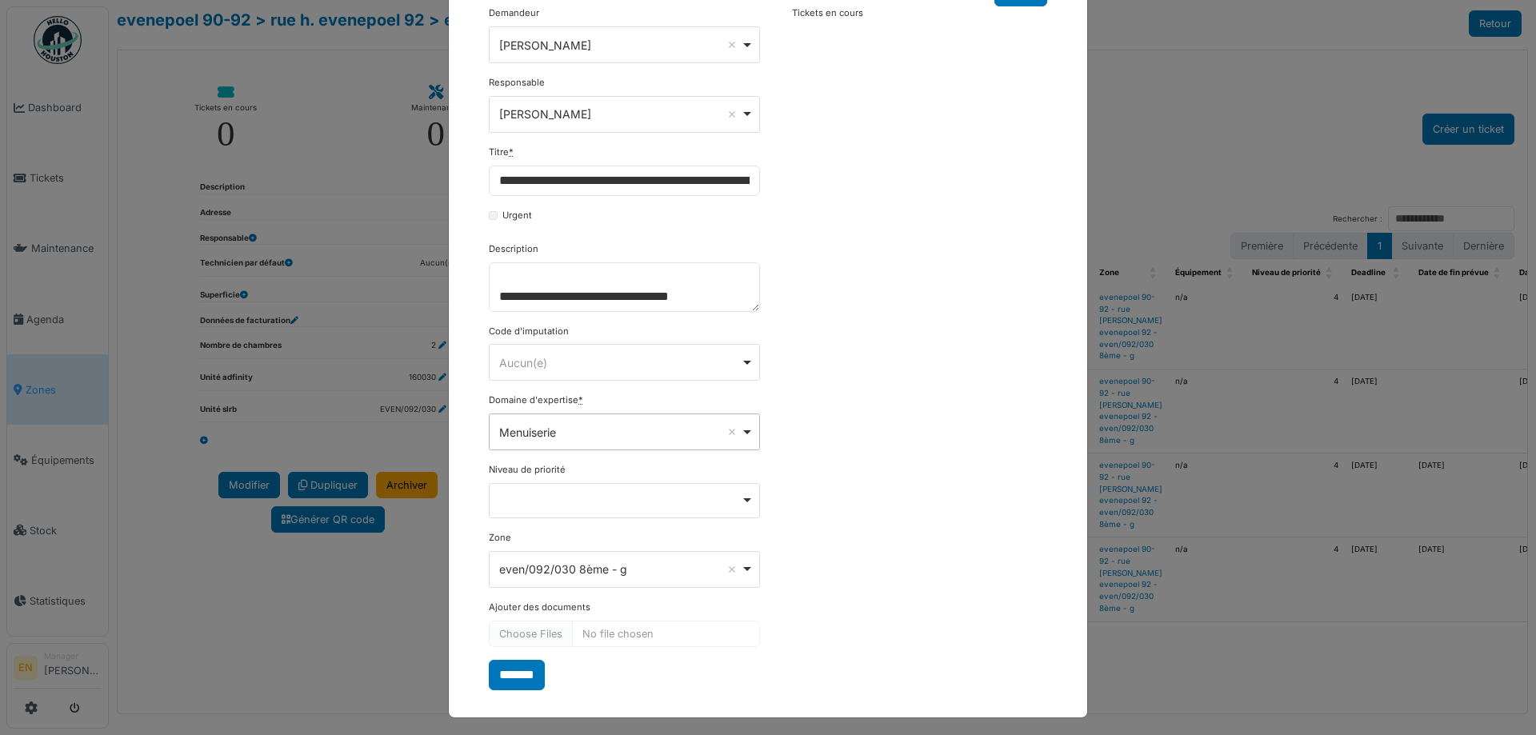
scroll to position [104, 0]
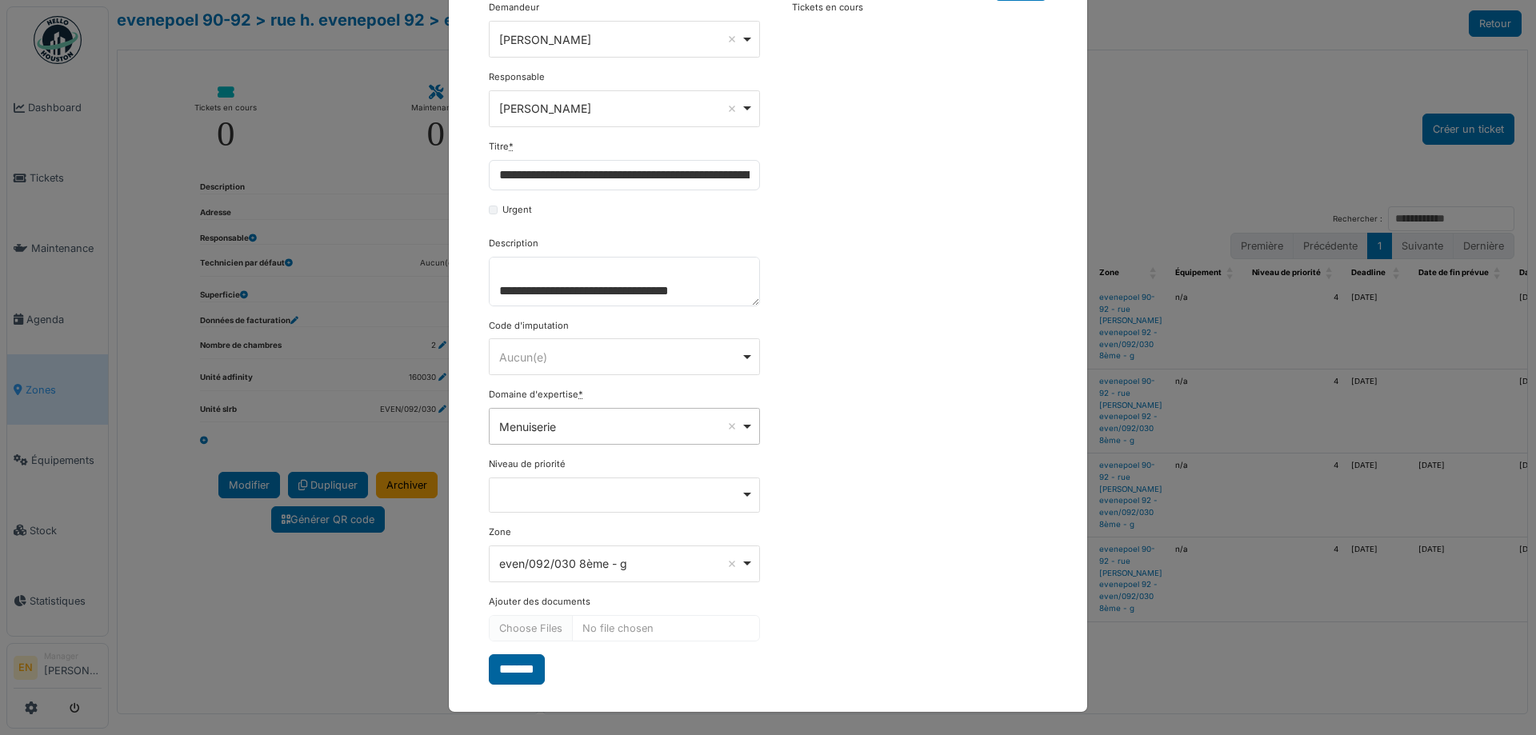
click at [521, 672] on input "*******" at bounding box center [517, 669] width 56 height 30
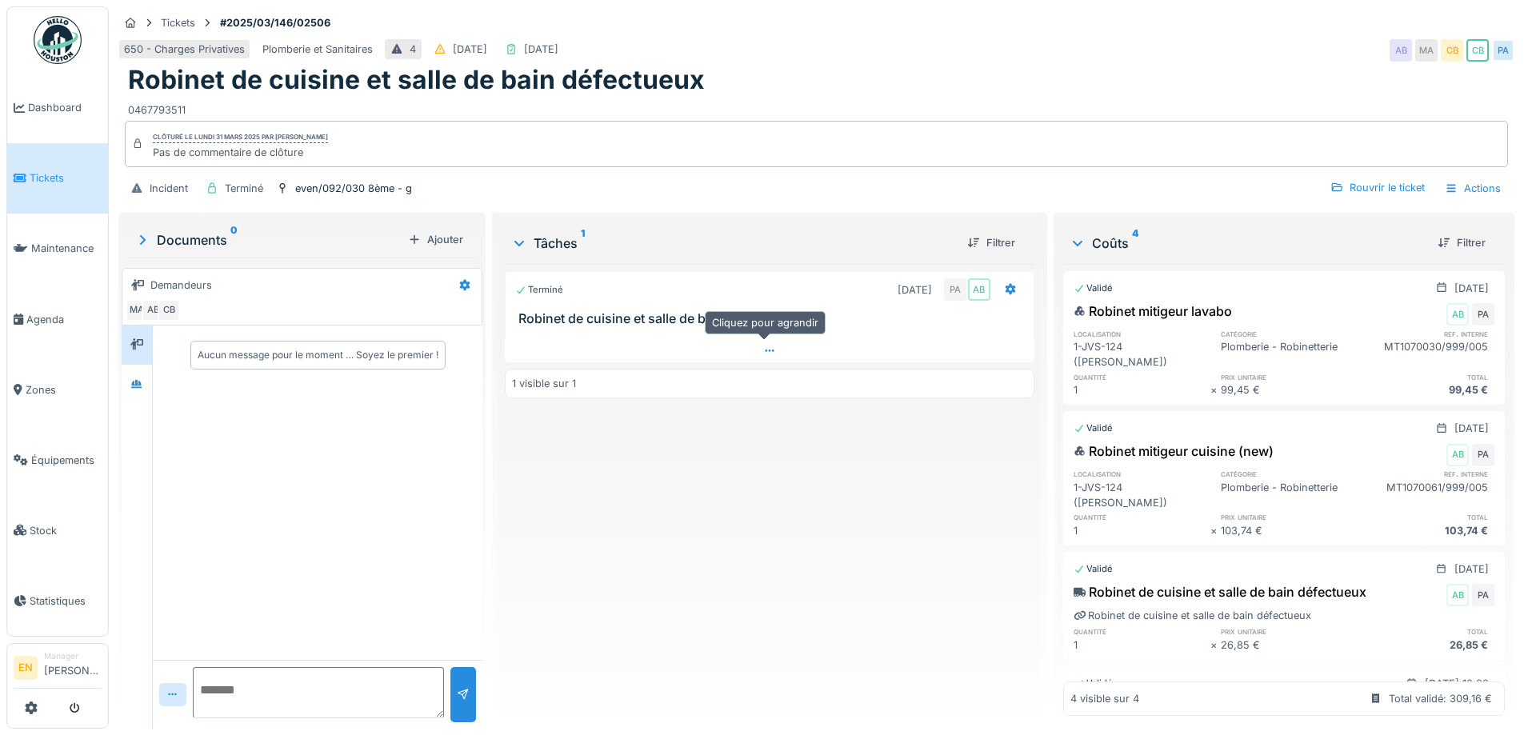
click at [763, 350] on icon at bounding box center [769, 351] width 13 height 10
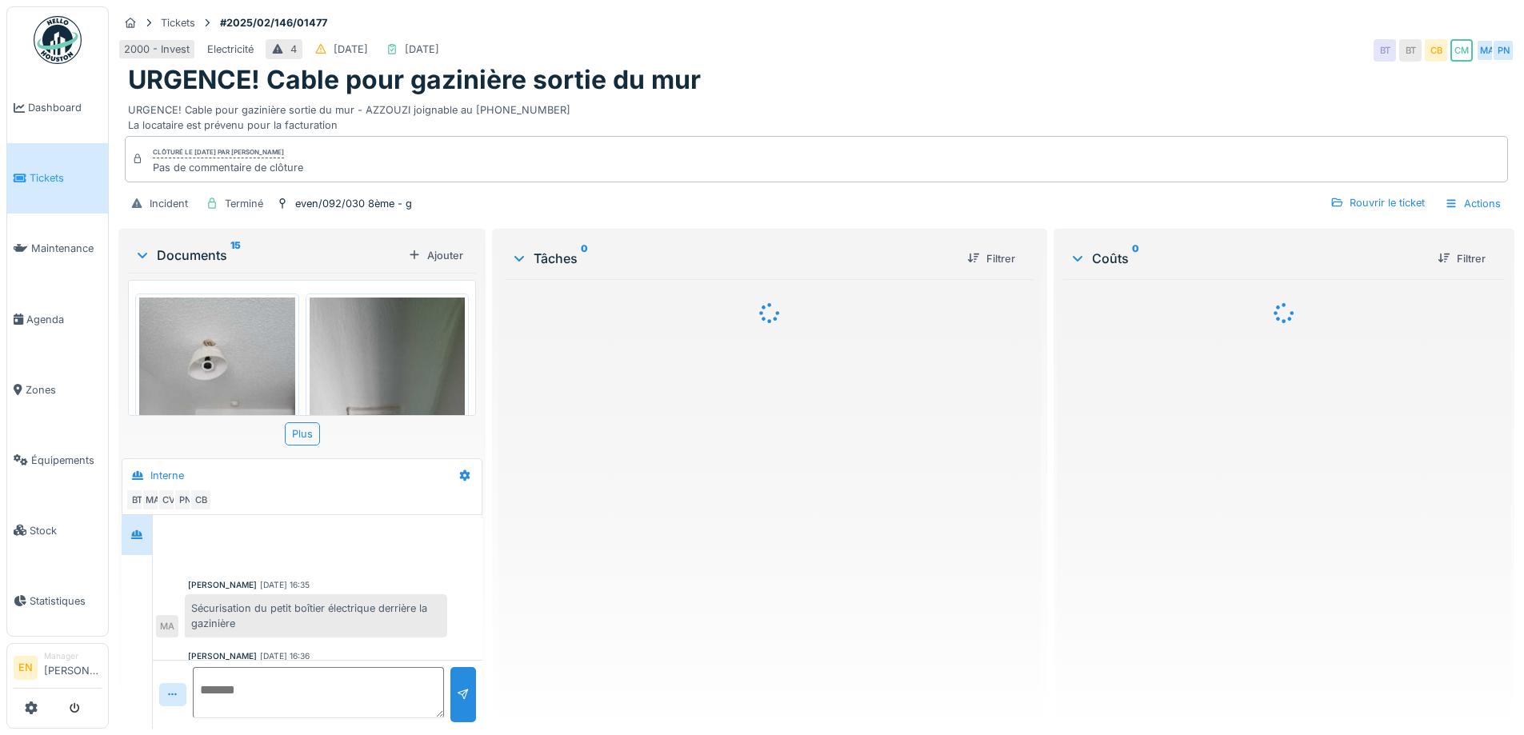
scroll to position [298, 0]
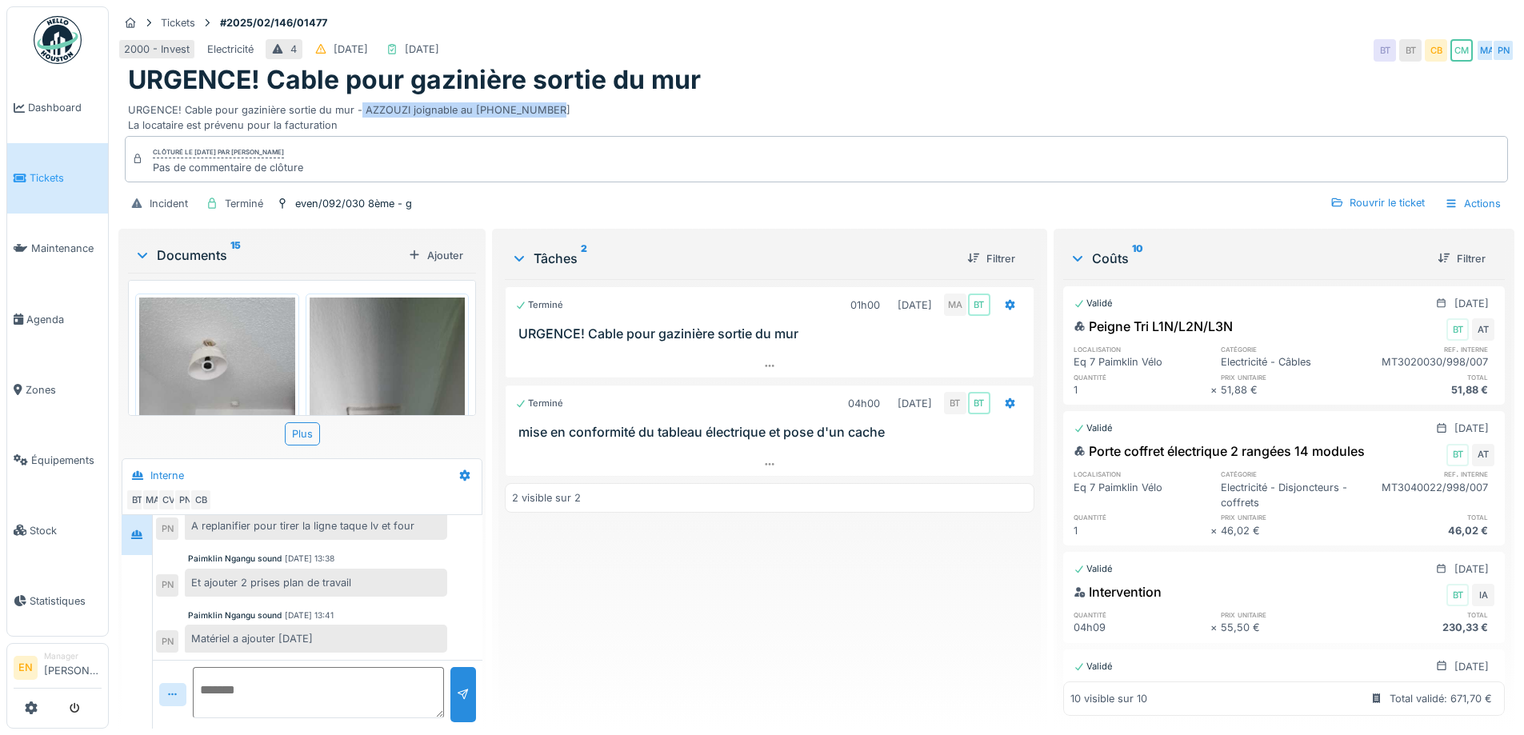
drag, startPoint x: 359, startPoint y: 110, endPoint x: 537, endPoint y: 114, distance: 177.6
click at [537, 114] on div "URGENCE! Cable pour gazinière sortie du mur - AZZOUZI joignable au [PHONE_NUMBE…" at bounding box center [816, 114] width 1377 height 37
copy div "AZZOUZI joignable au [PHONE_NUMBER]"
click at [801, 87] on div "URGENCE! Cable pour gazinière sortie du mur" at bounding box center [816, 80] width 1377 height 30
click at [795, 80] on div "URGENCE! Cable pour gazinière sortie du mur" at bounding box center [816, 80] width 1377 height 30
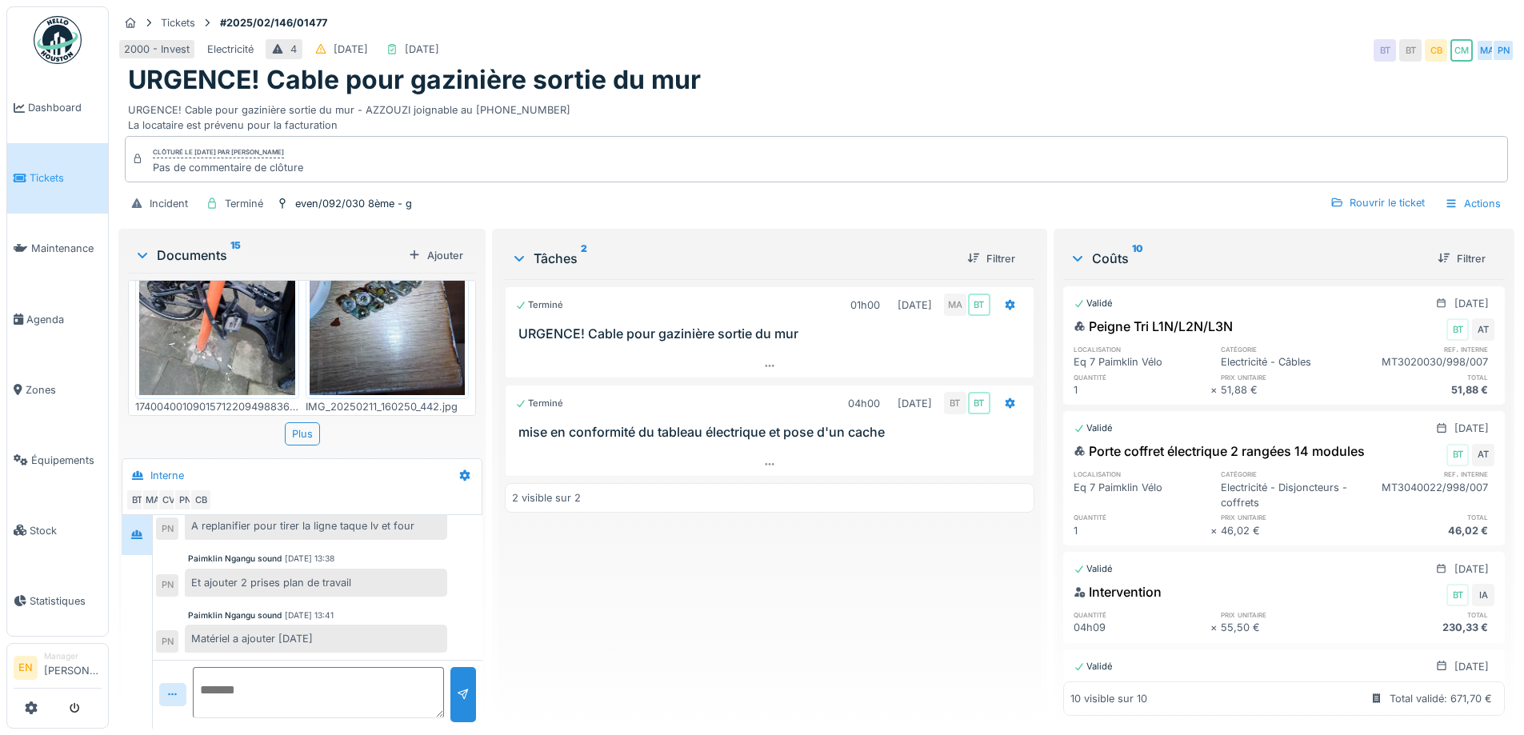
scroll to position [1760, 0]
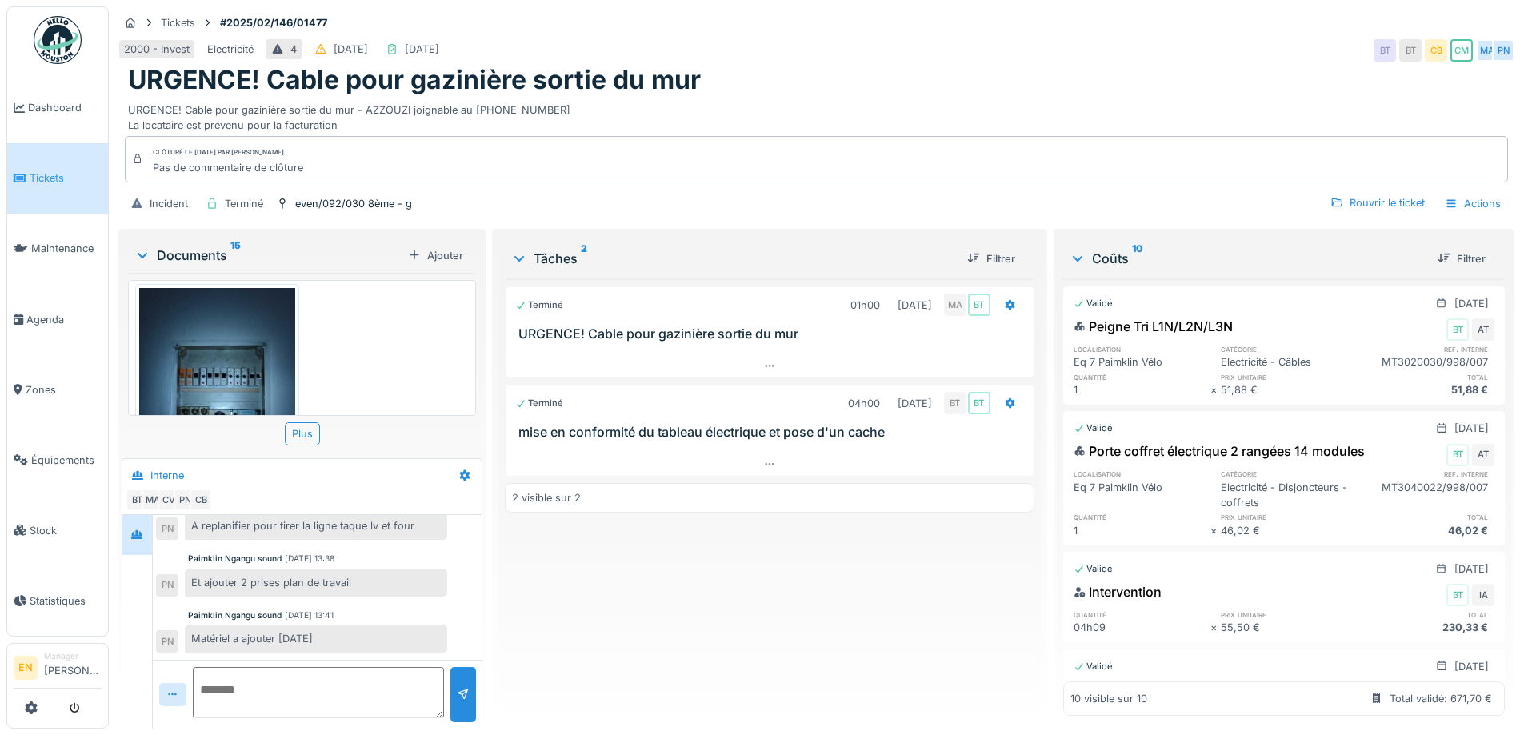
click at [1149, 79] on div "URGENCE! Cable pour gazinière sortie du mur" at bounding box center [816, 80] width 1377 height 30
click at [1042, 58] on div "2000 - Invest Electricité 4 [DATE] [DATE] BT BT CB CM MA PN" at bounding box center [816, 50] width 1396 height 29
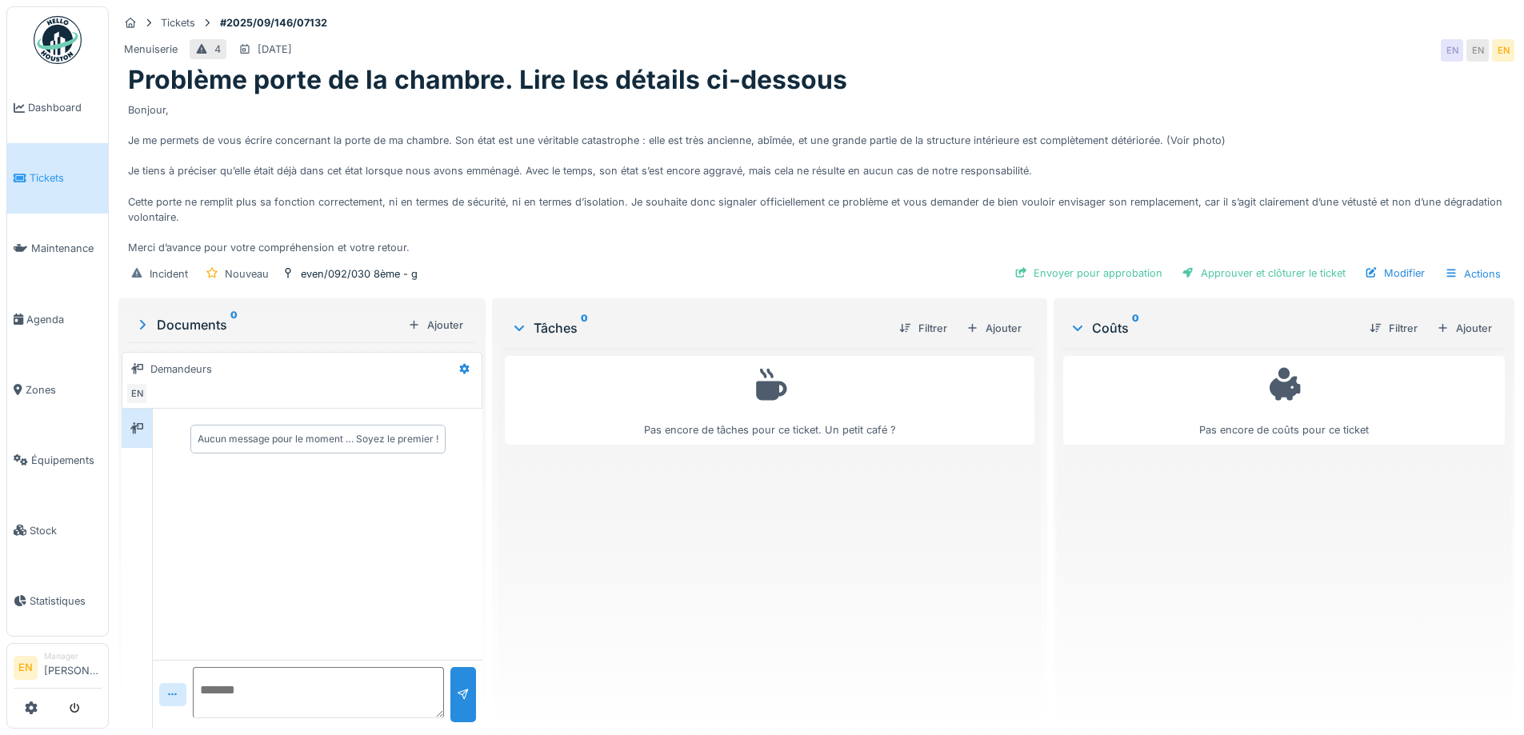
click at [635, 608] on div "Pas encore de tâches pour ce ticket. Un petit café ?" at bounding box center [769, 532] width 529 height 367
click at [1004, 326] on div "Ajouter" at bounding box center [994, 329] width 68 height 22
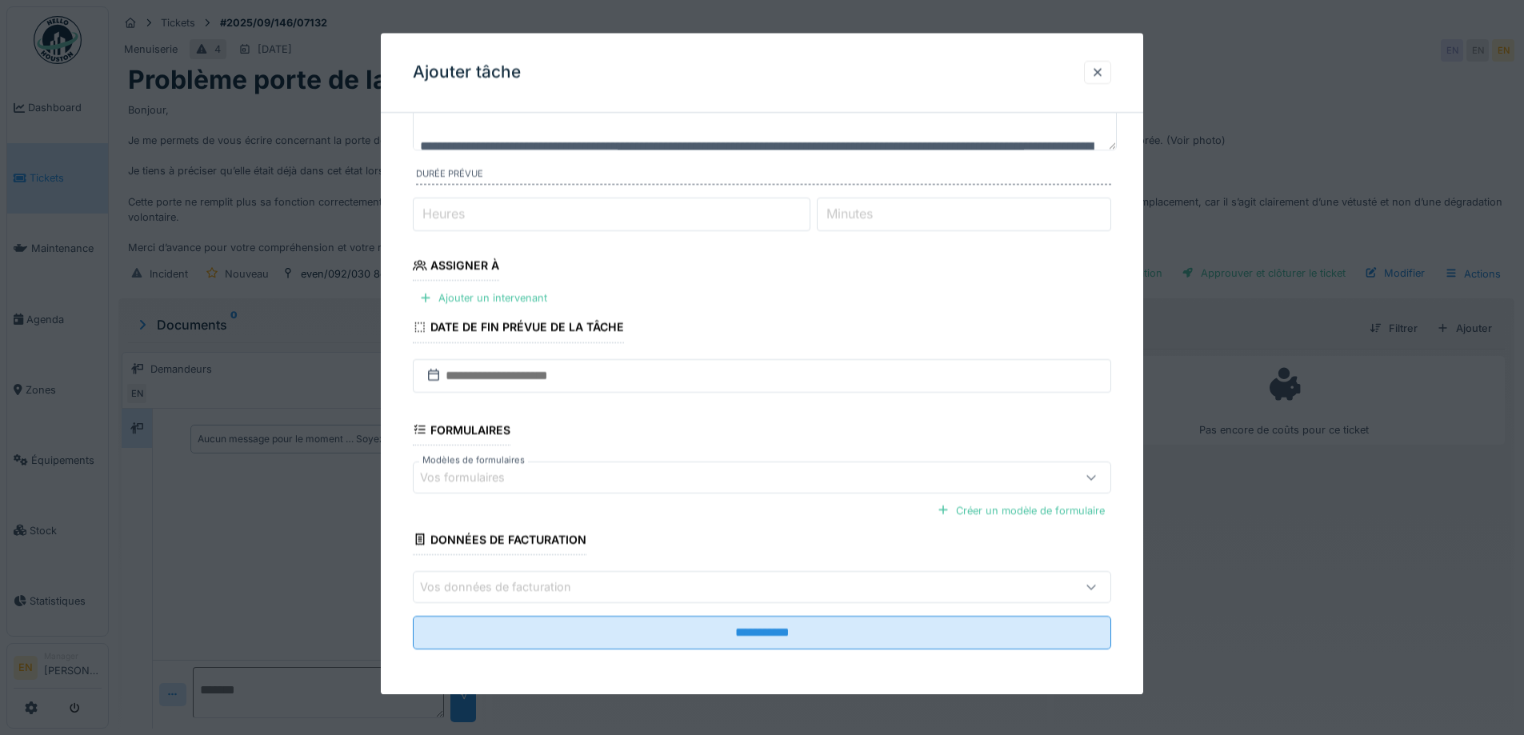
scroll to position [12, 0]
click at [1101, 75] on div at bounding box center [1097, 72] width 13 height 15
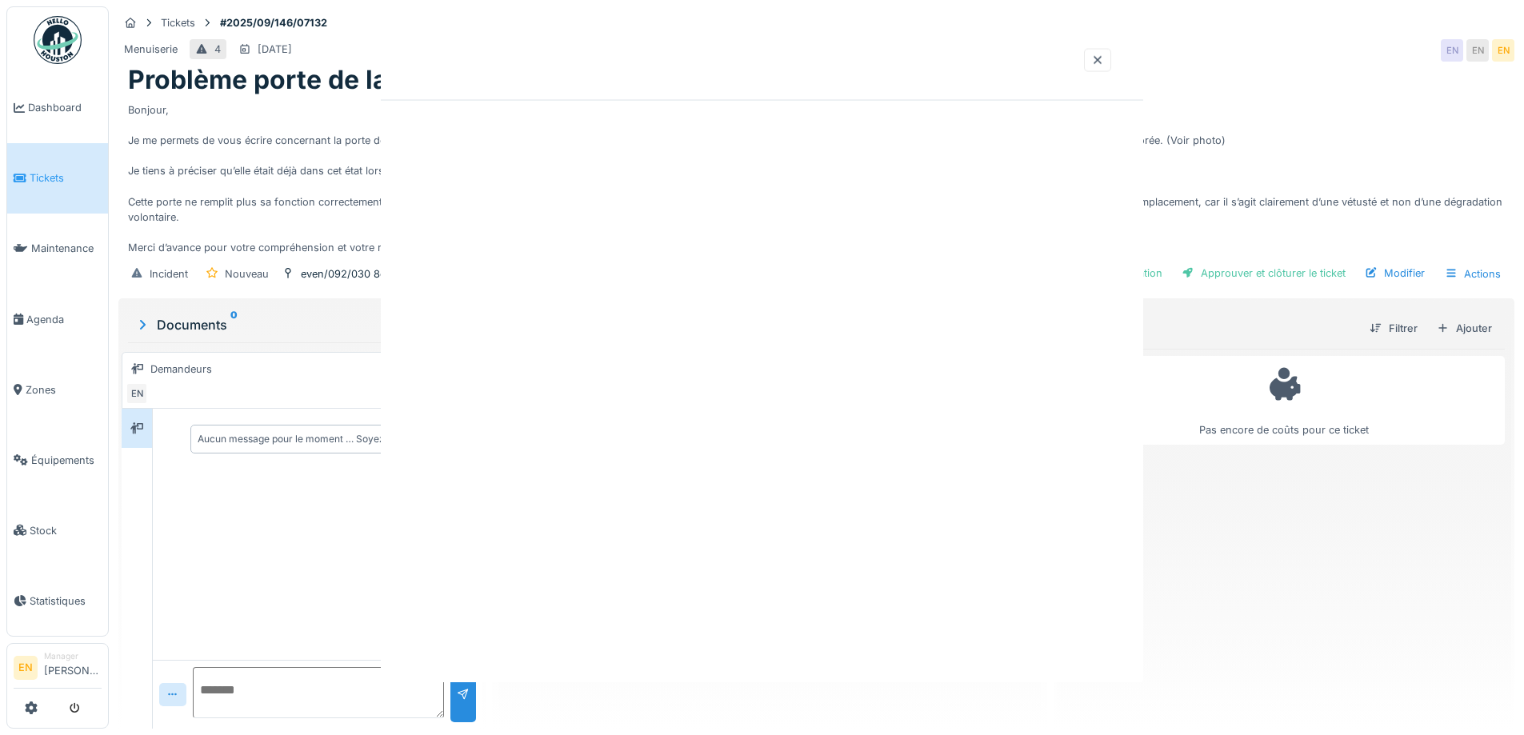
scroll to position [0, 0]
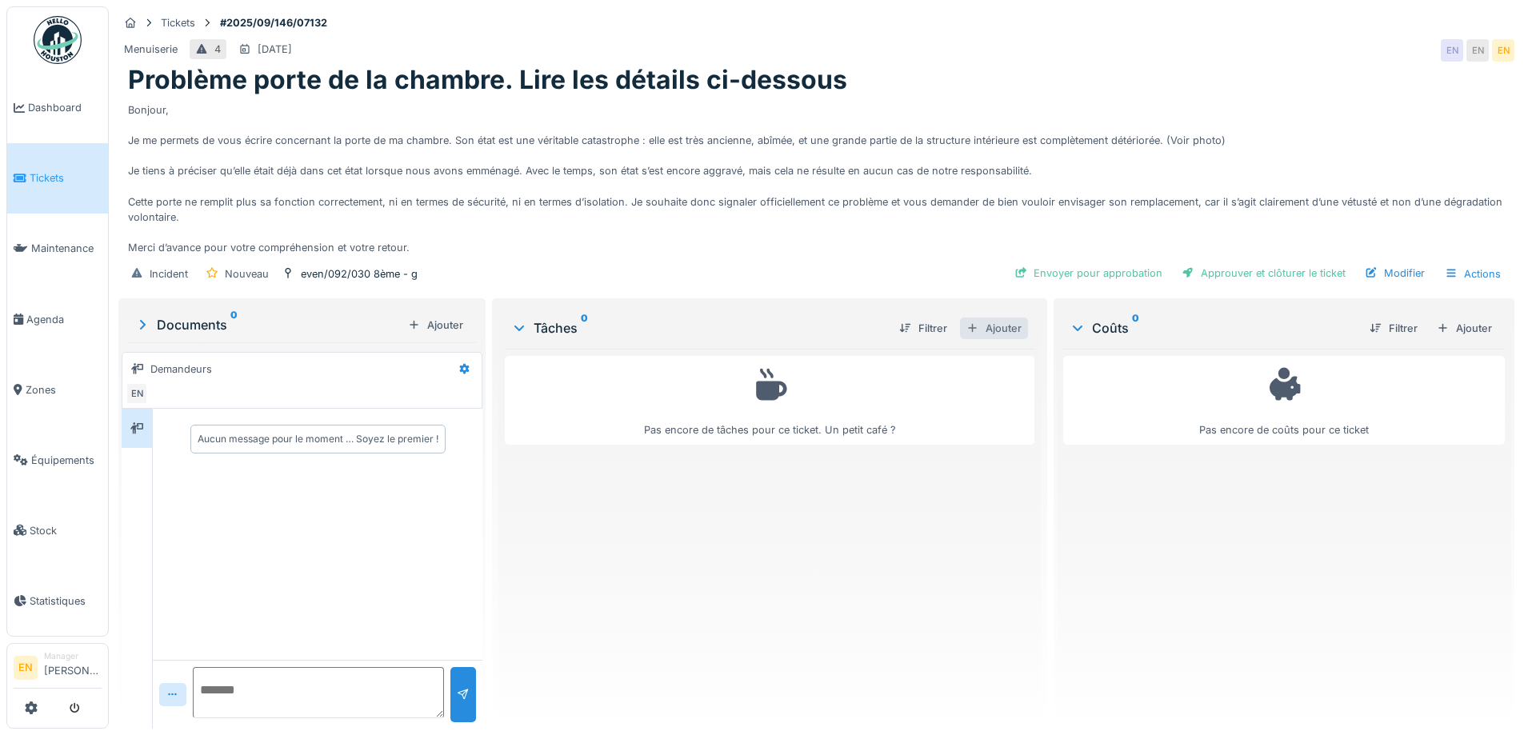
click at [991, 318] on div "Ajouter" at bounding box center [994, 329] width 68 height 22
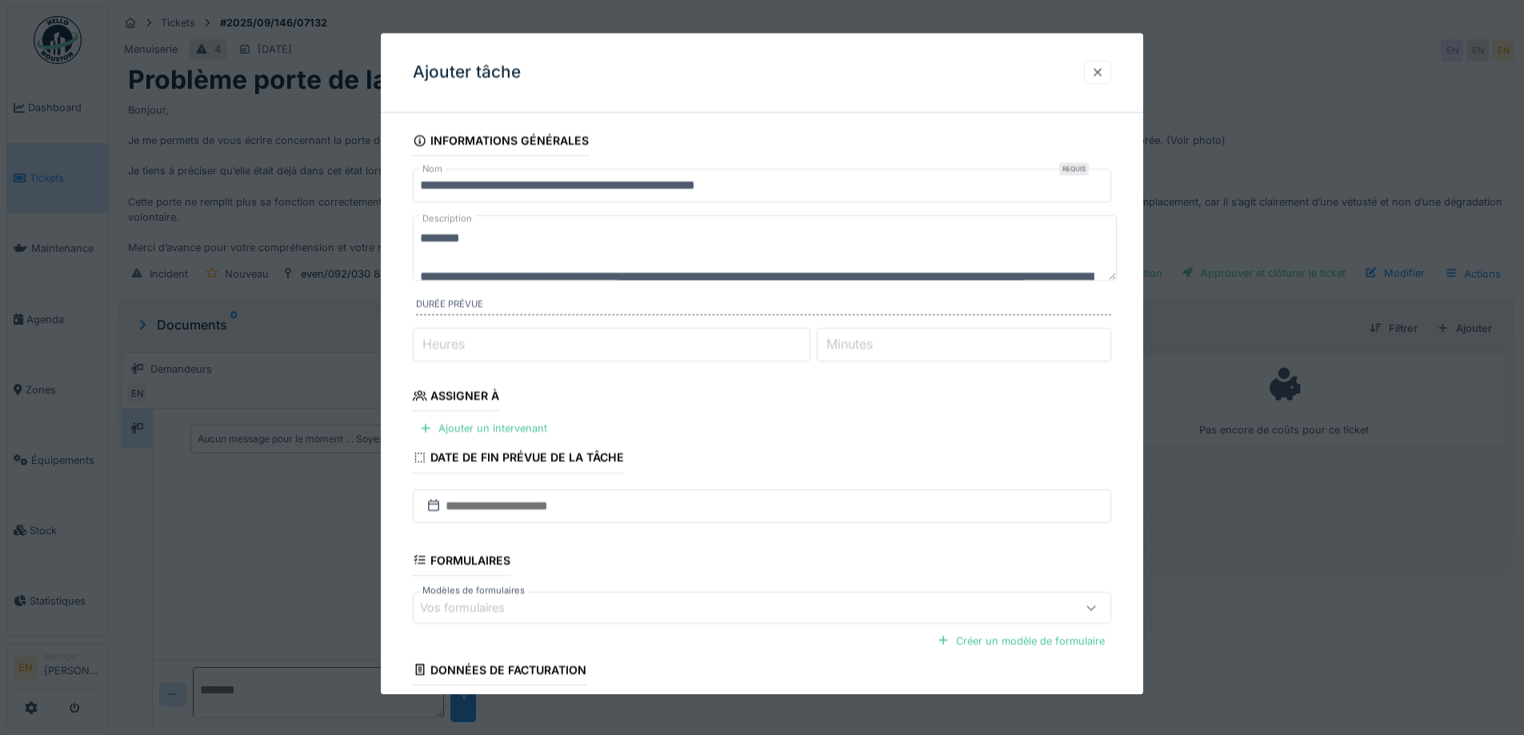
click at [1110, 72] on div at bounding box center [1097, 72] width 27 height 23
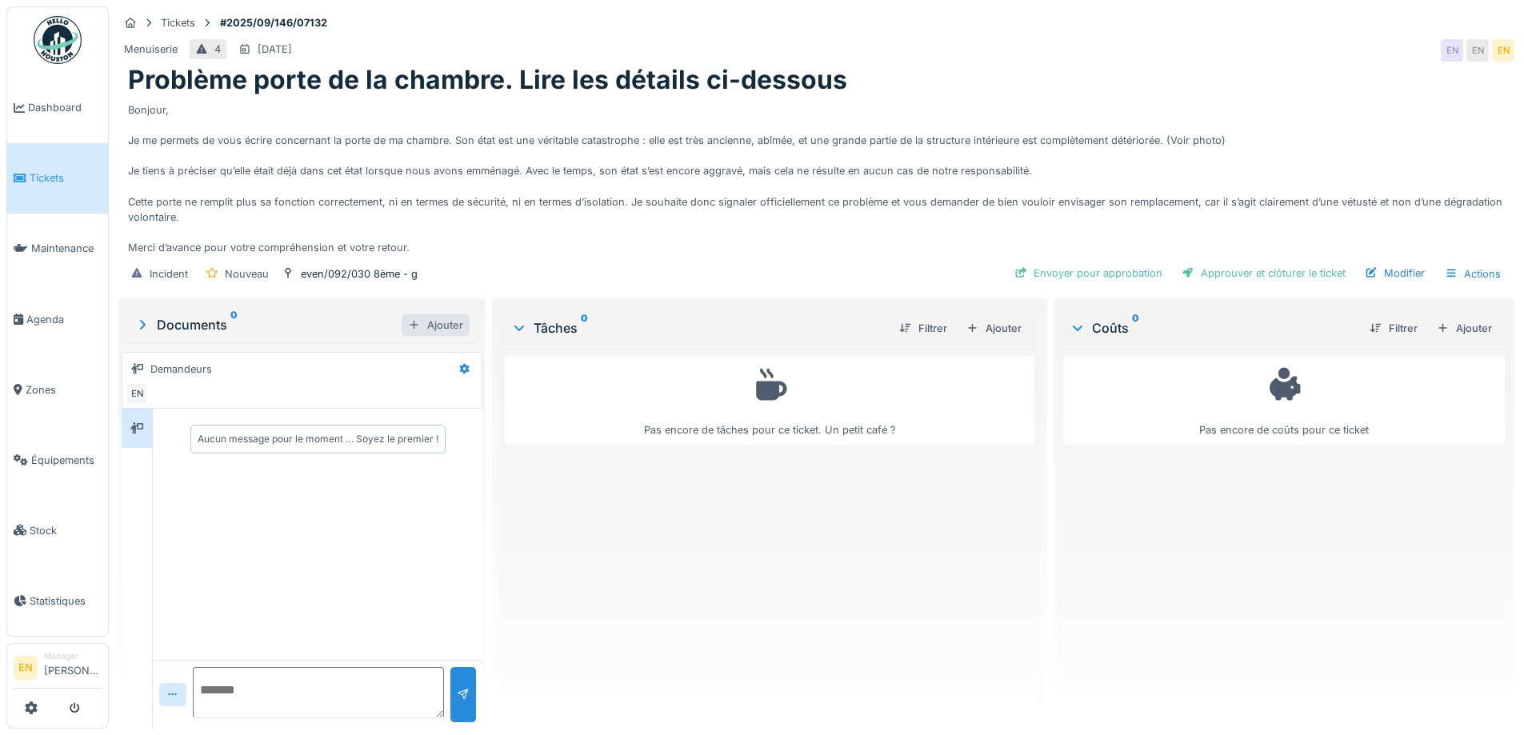
click at [424, 314] on div "Ajouter" at bounding box center [436, 325] width 68 height 22
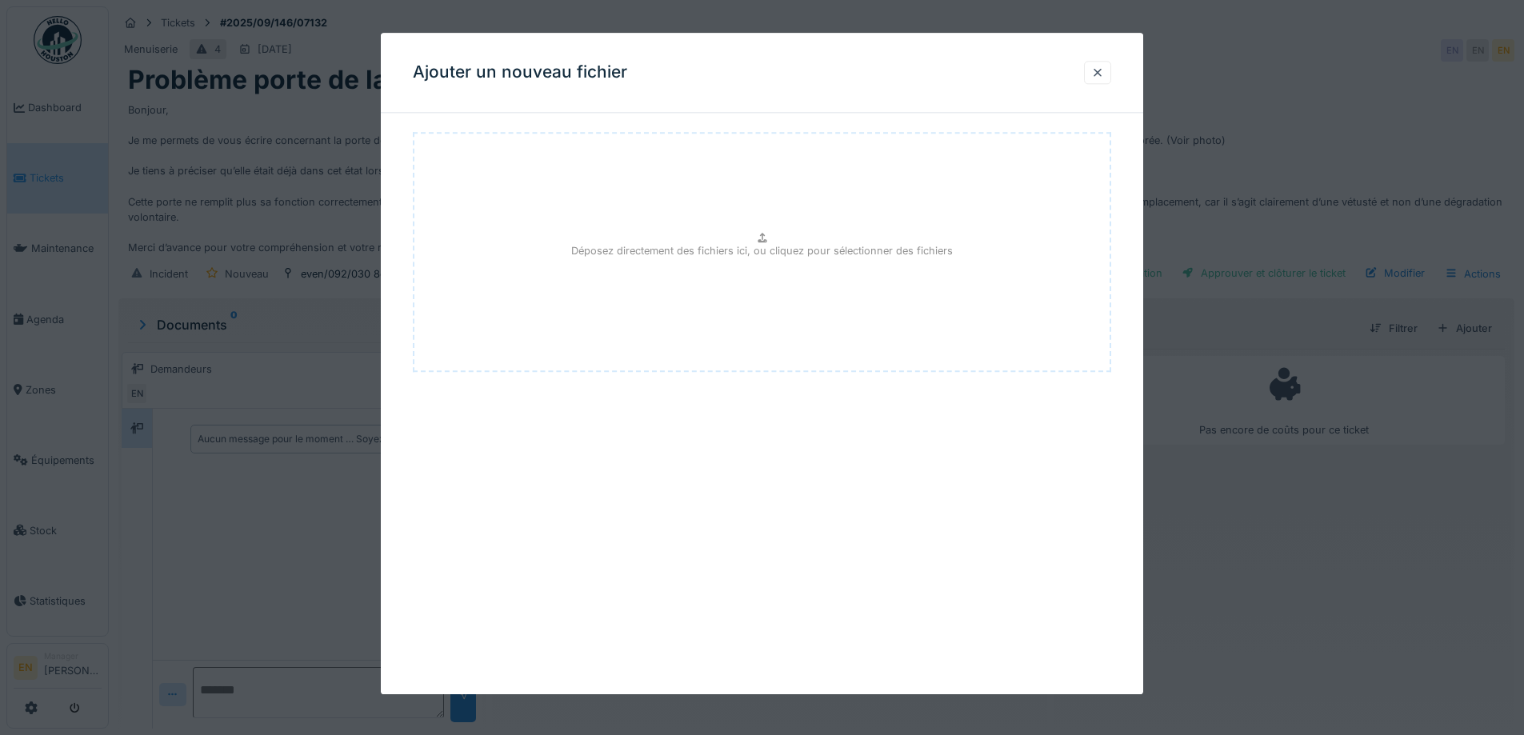
click at [763, 233] on icon at bounding box center [762, 238] width 13 height 10
type input "**********"
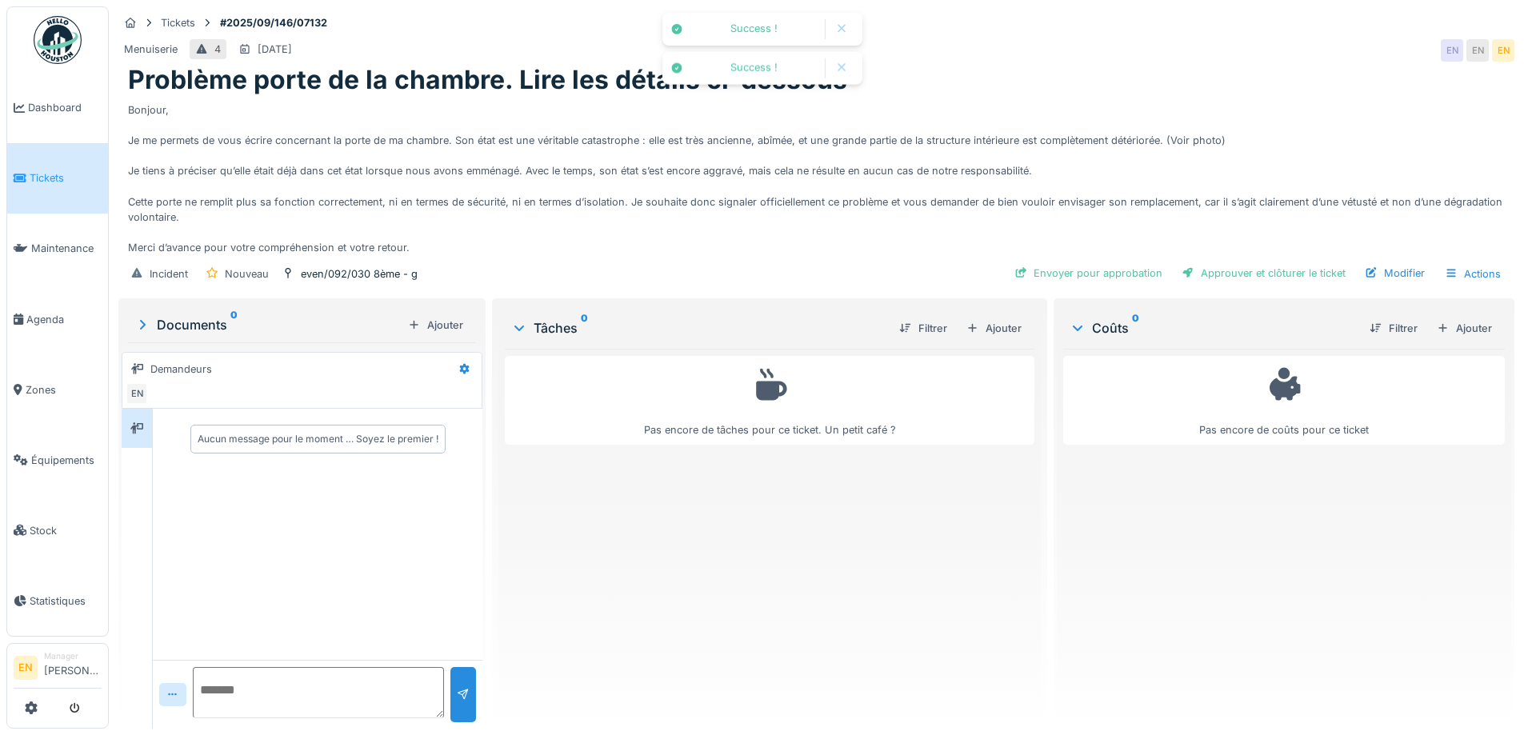
click at [203, 315] on div "Documents 0" at bounding box center [267, 324] width 267 height 19
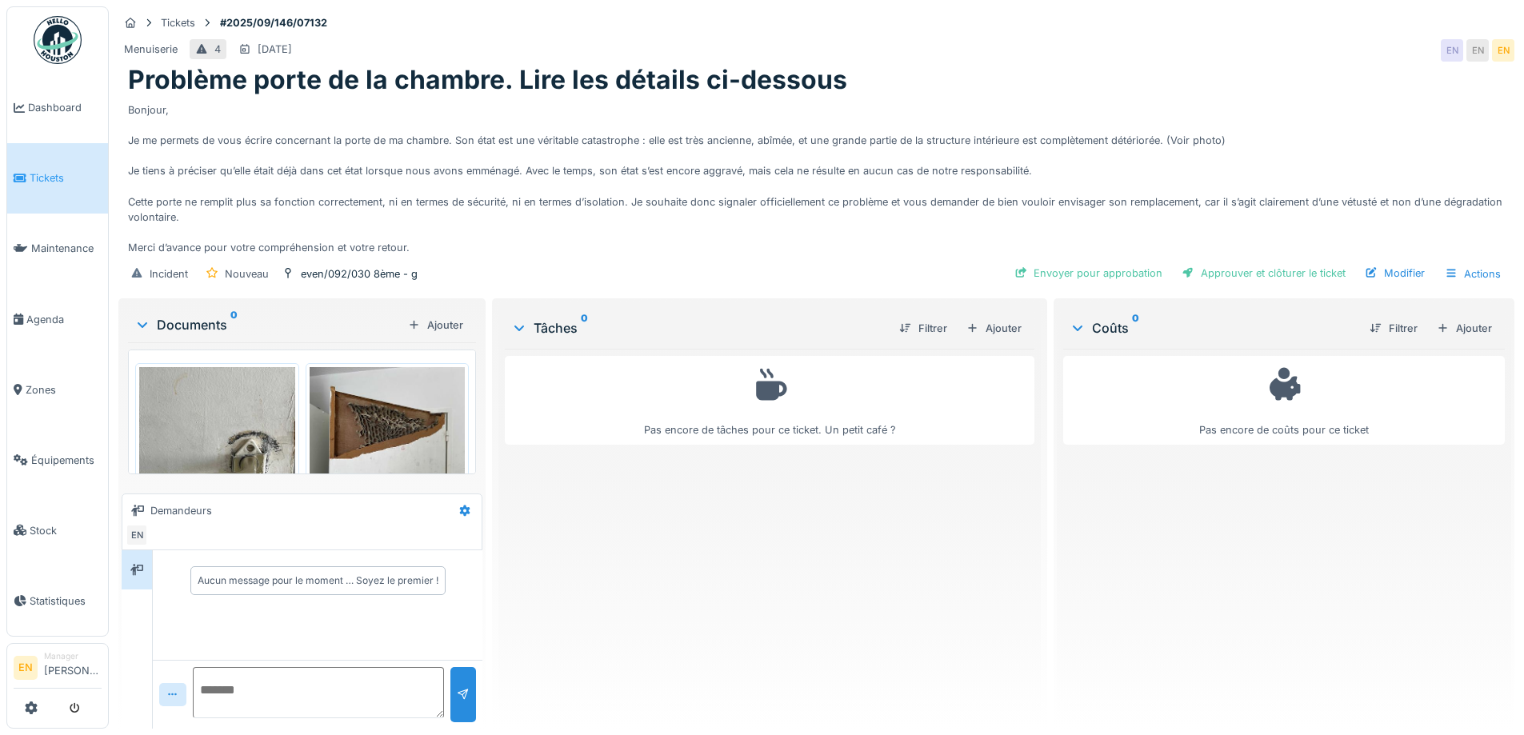
click at [402, 414] on img at bounding box center [388, 470] width 156 height 207
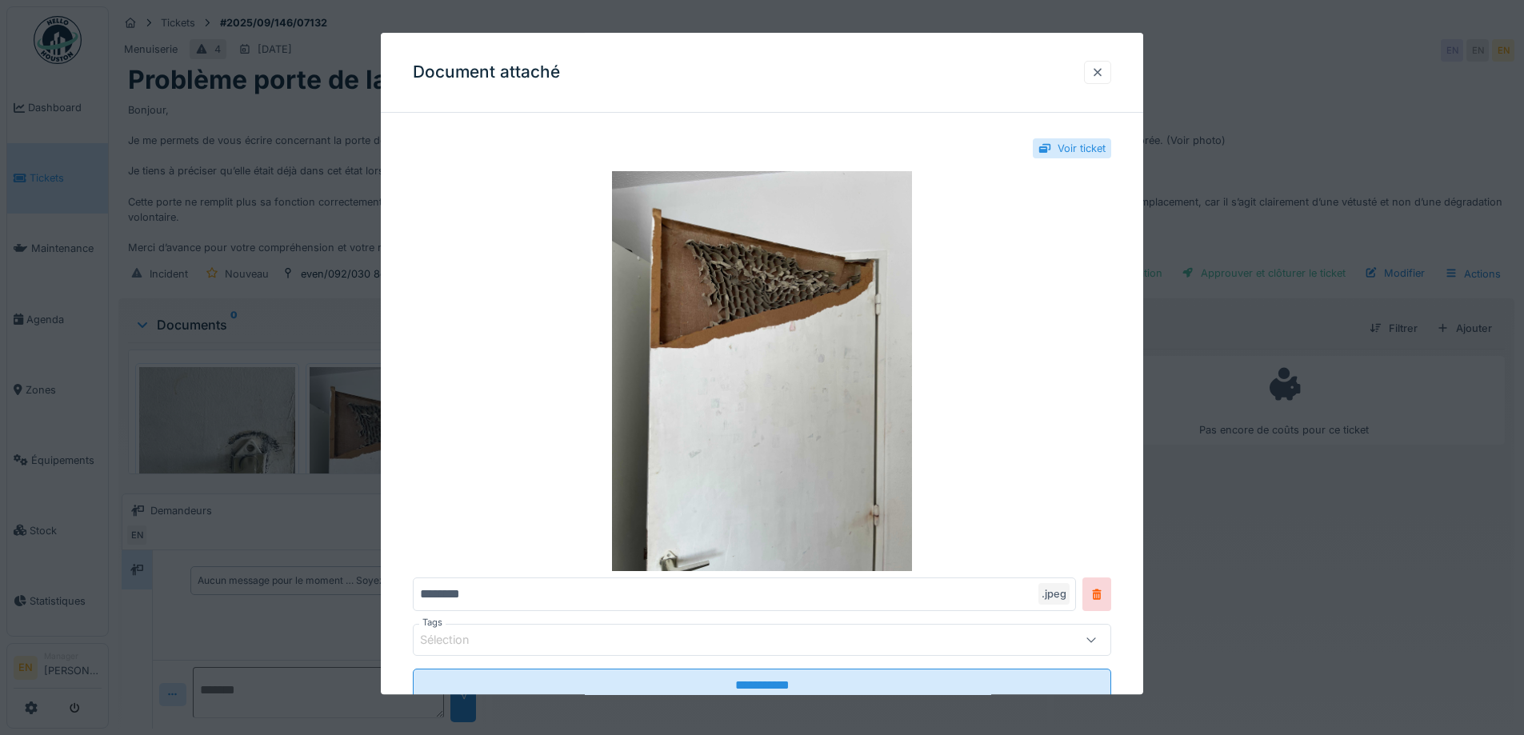
click at [1111, 71] on div at bounding box center [1097, 72] width 27 height 23
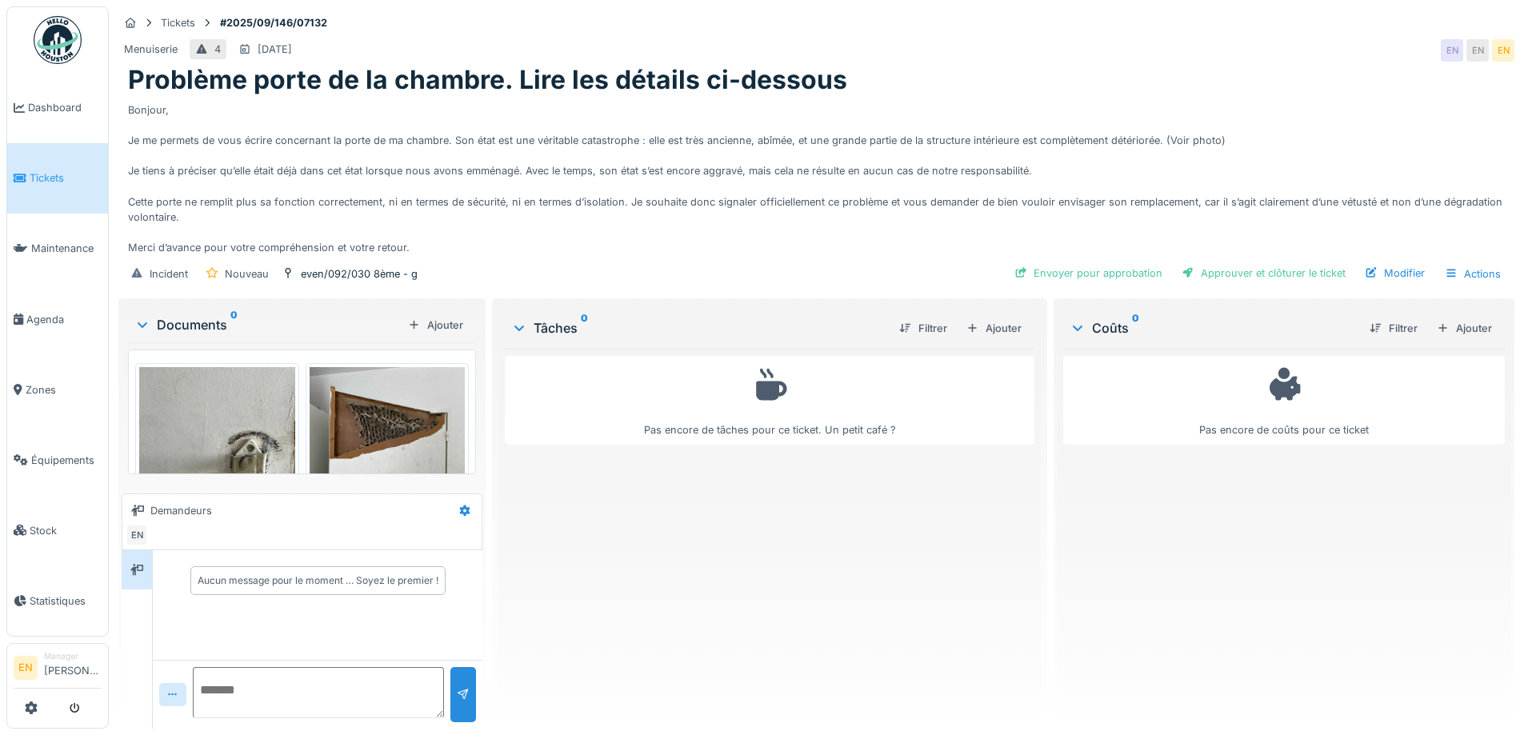
click at [765, 586] on div "Pas encore de tâches pour ce ticket. Un petit café ?" at bounding box center [769, 532] width 529 height 367
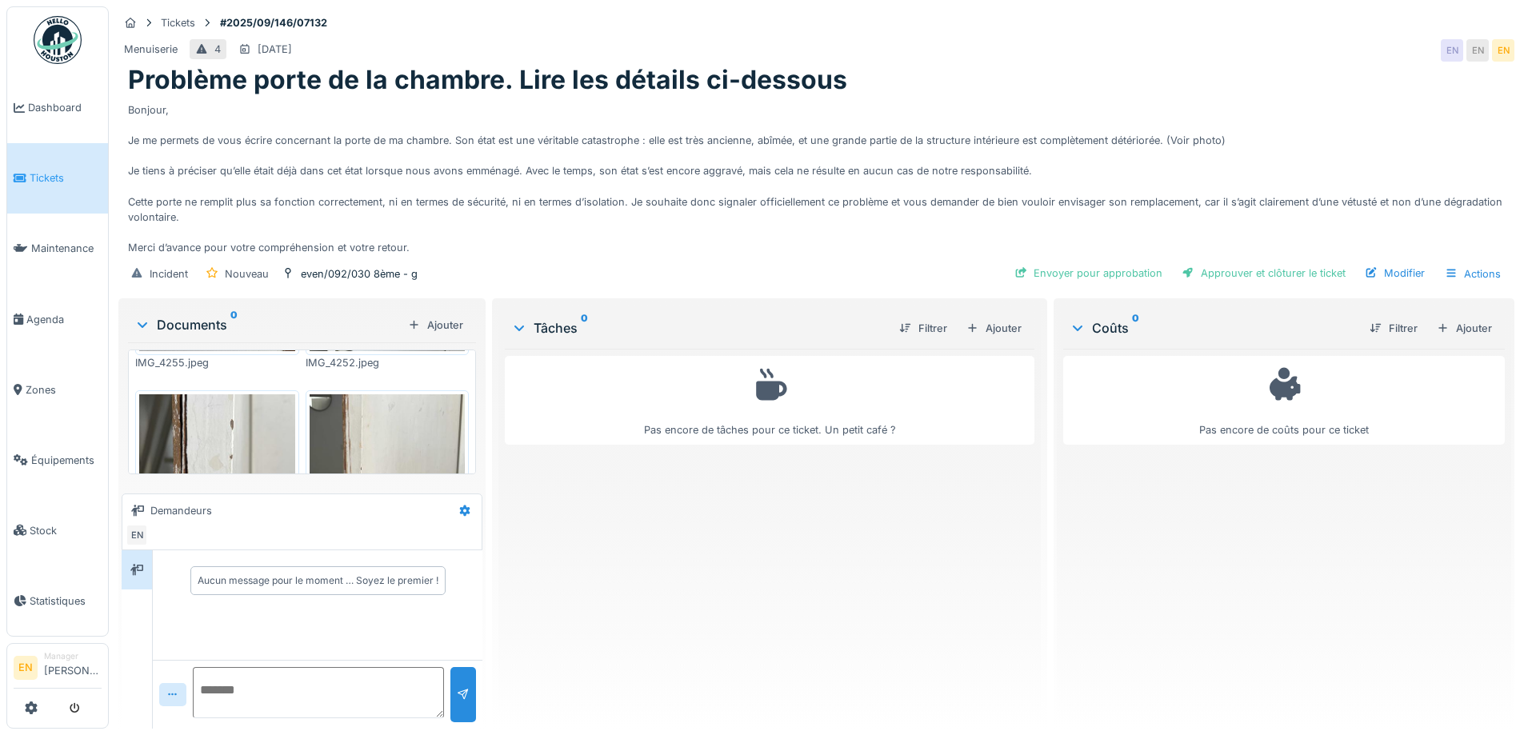
scroll to position [320, 0]
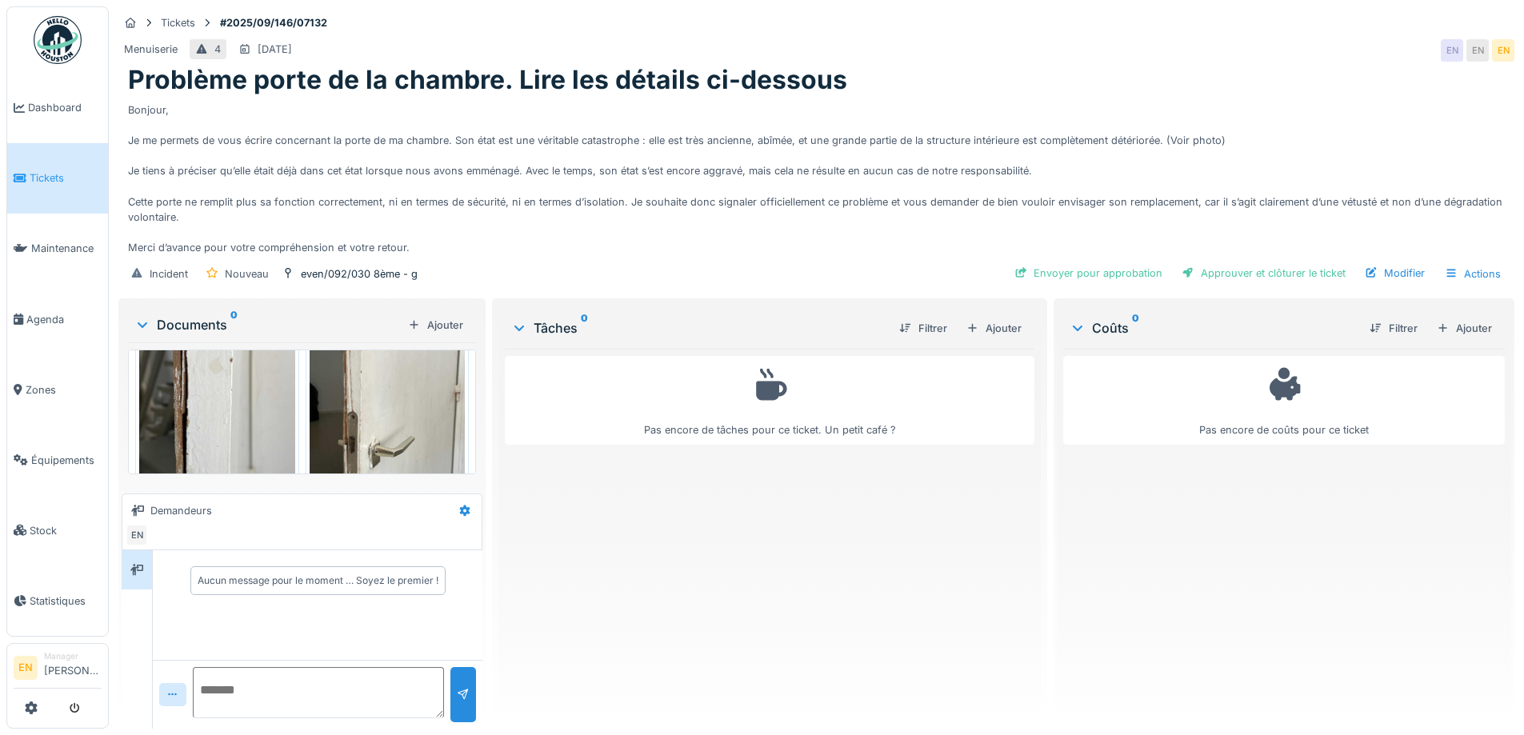
click at [833, 551] on div "Pas encore de tâches pour ce ticket. Un petit café ?" at bounding box center [769, 532] width 529 height 367
click at [848, 201] on div "Bonjour, Je me permets de vous écrire concernant la porte de ma chambre. Son ét…" at bounding box center [816, 176] width 1377 height 160
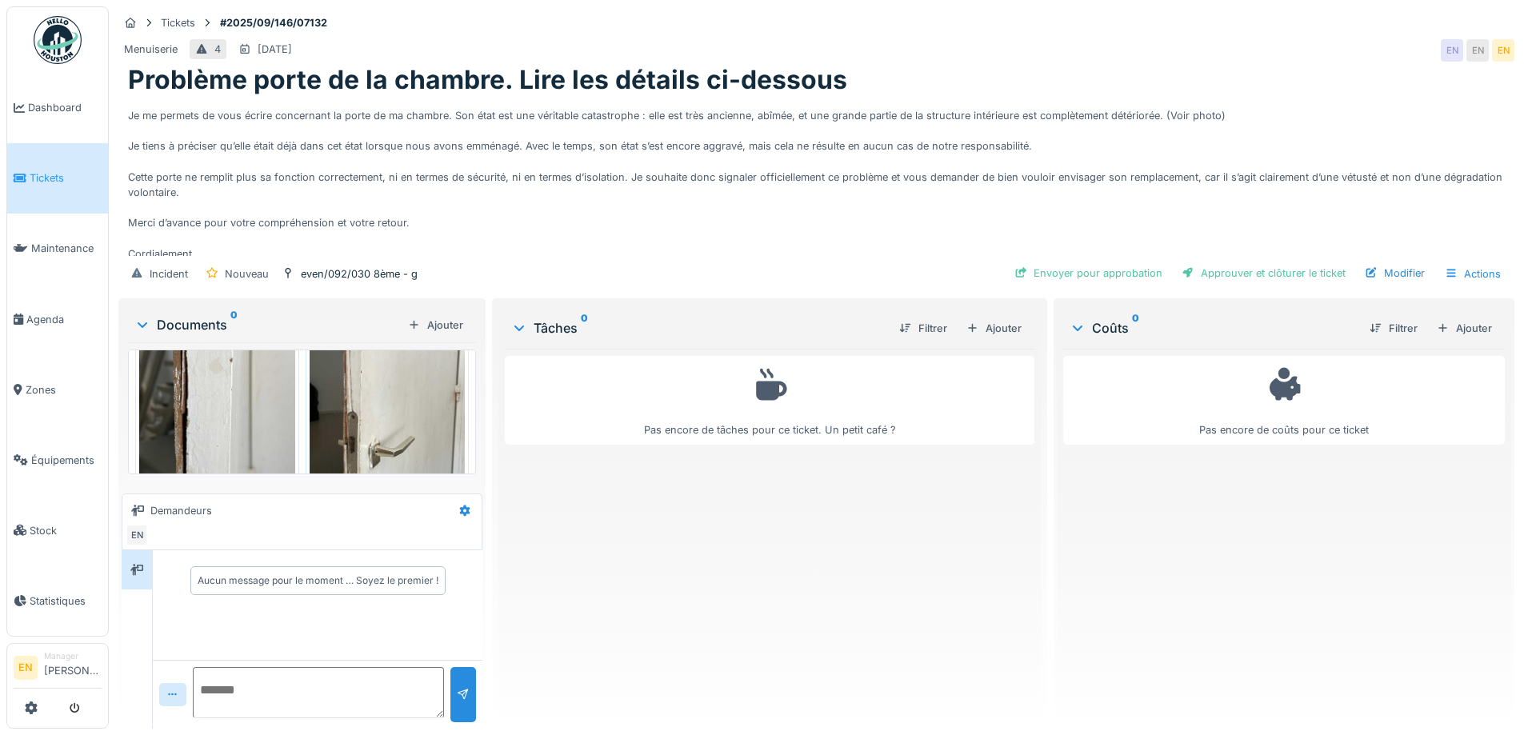
scroll to position [0, 0]
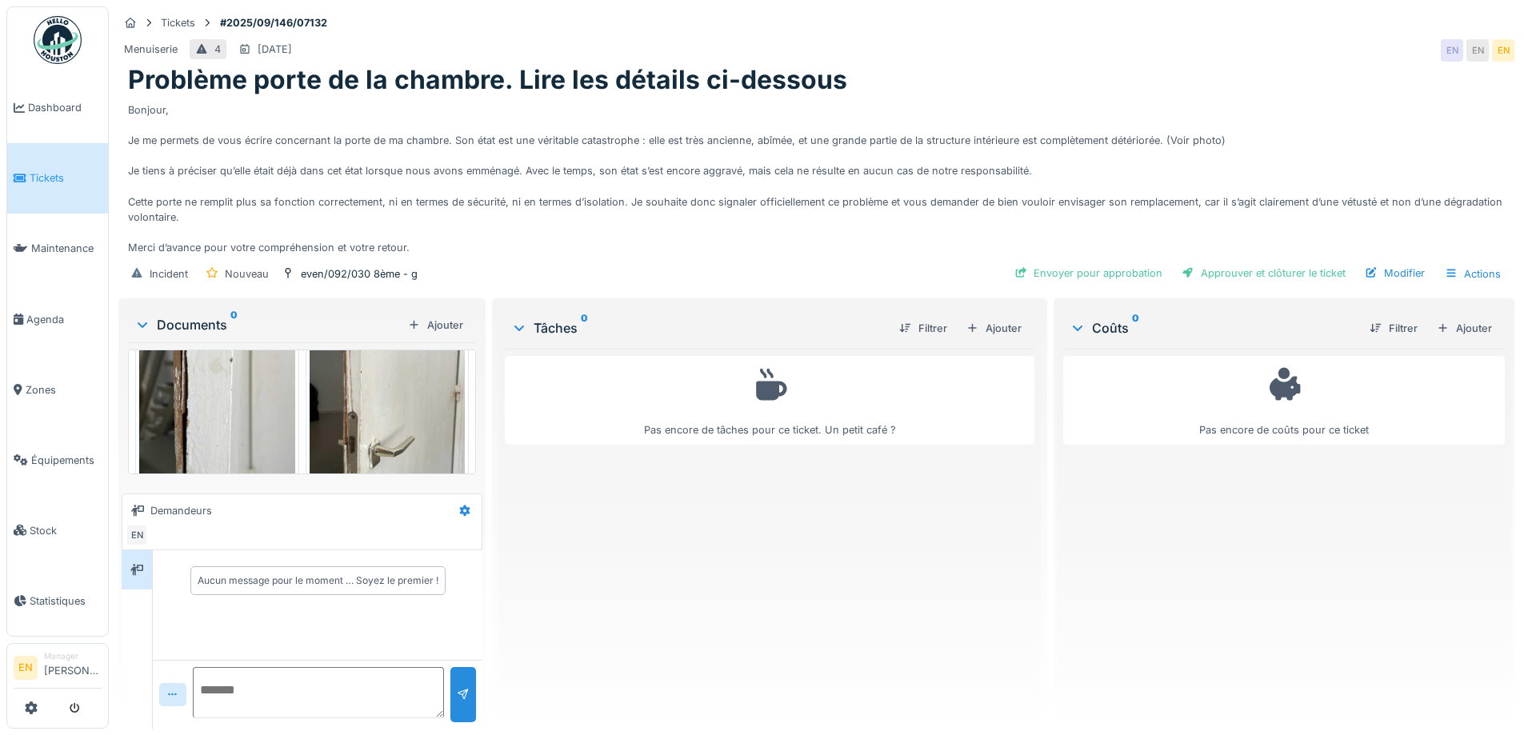
click at [819, 163] on div "Bonjour, Je me permets de vous écrire concernant la porte de ma chambre. Son ét…" at bounding box center [816, 176] width 1377 height 160
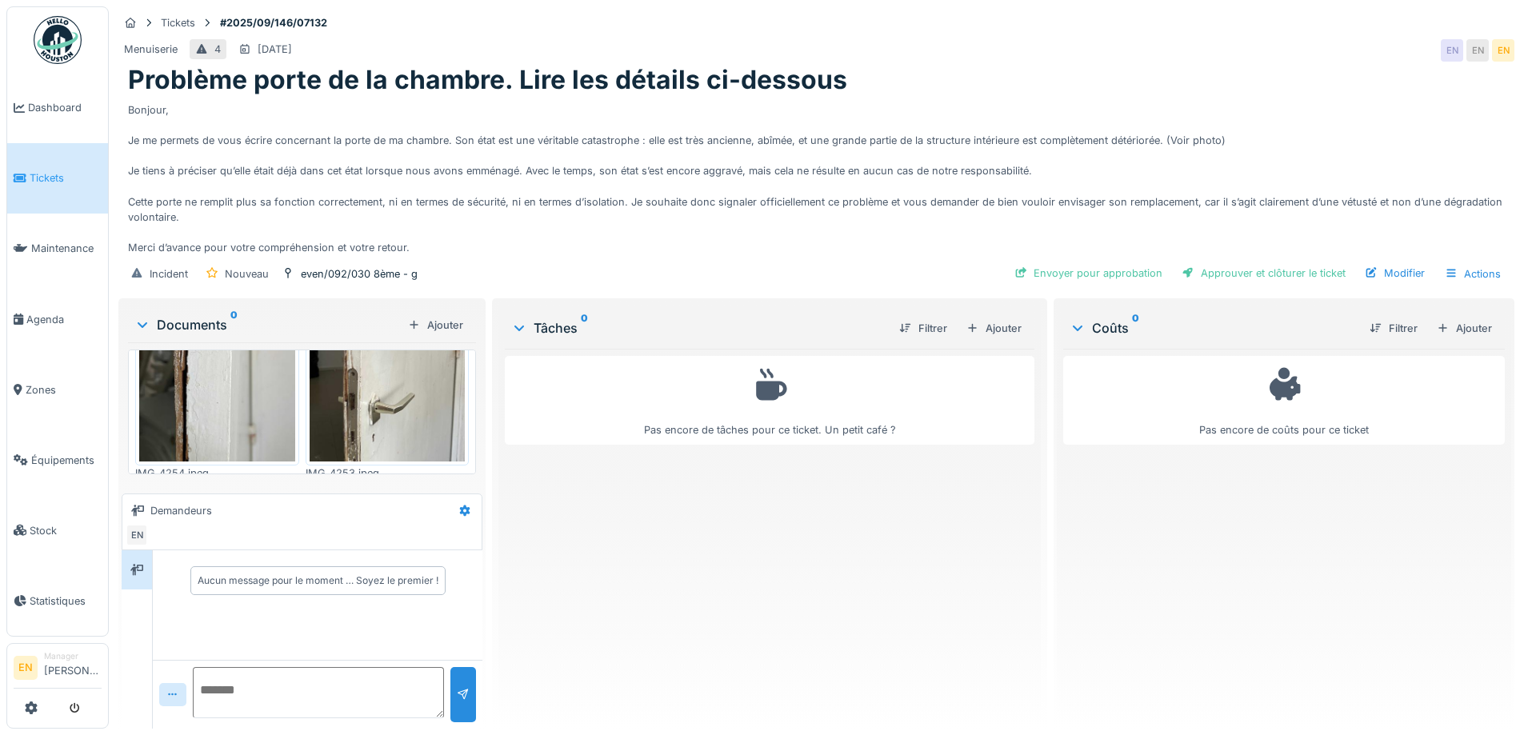
click at [665, 508] on div "Pas encore de tâches pour ce ticket. Un petit café ?" at bounding box center [769, 532] width 529 height 367
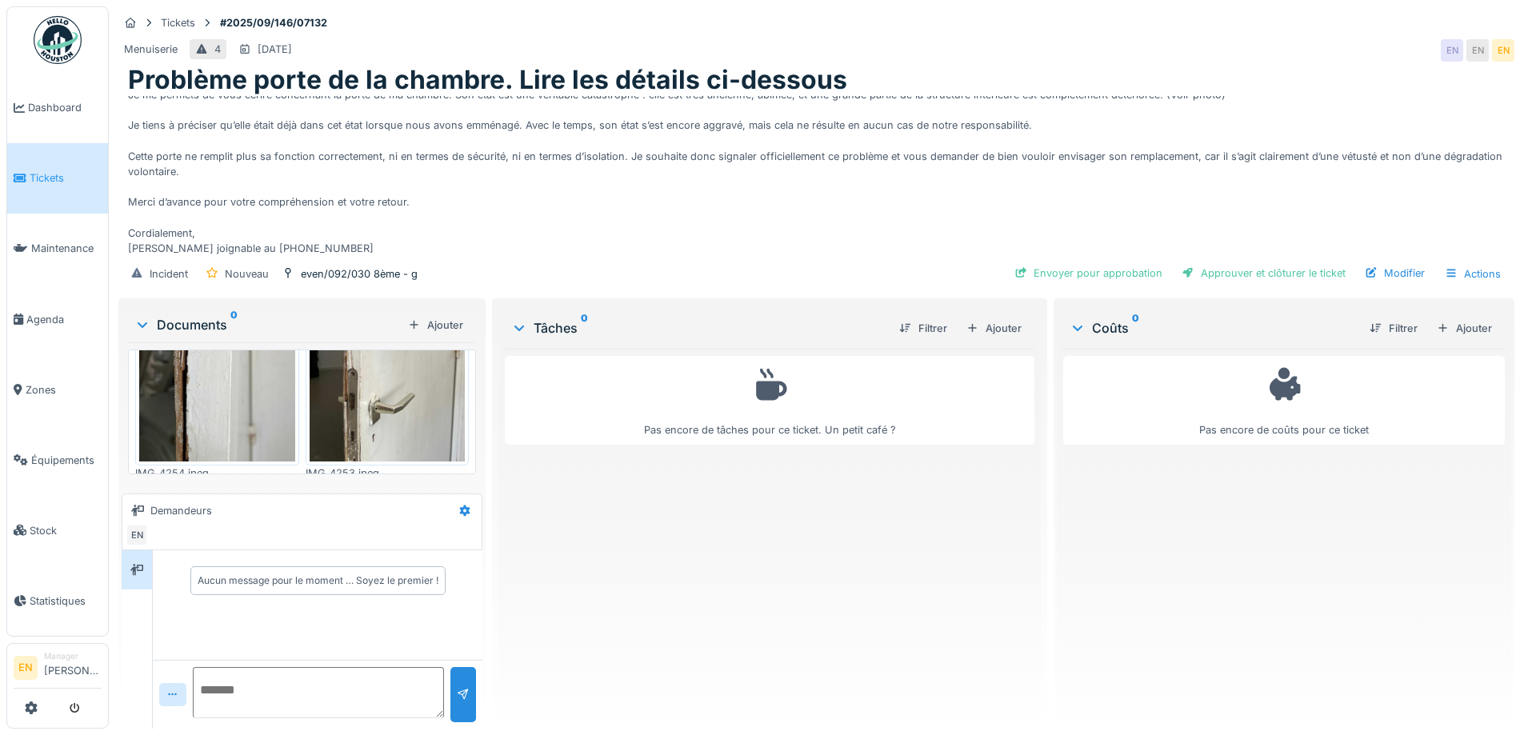
scroll to position [76, 0]
click at [428, 223] on div "Bonjour, Je me permets de vous écrire concernant la porte de ma chambre. Son ét…" at bounding box center [816, 176] width 1377 height 160
click at [621, 204] on div "Bonjour, Je me permets de vous écrire concernant la porte de ma chambre. Son ét…" at bounding box center [816, 176] width 1377 height 160
click at [1409, 264] on div "Modifier" at bounding box center [1394, 273] width 73 height 22
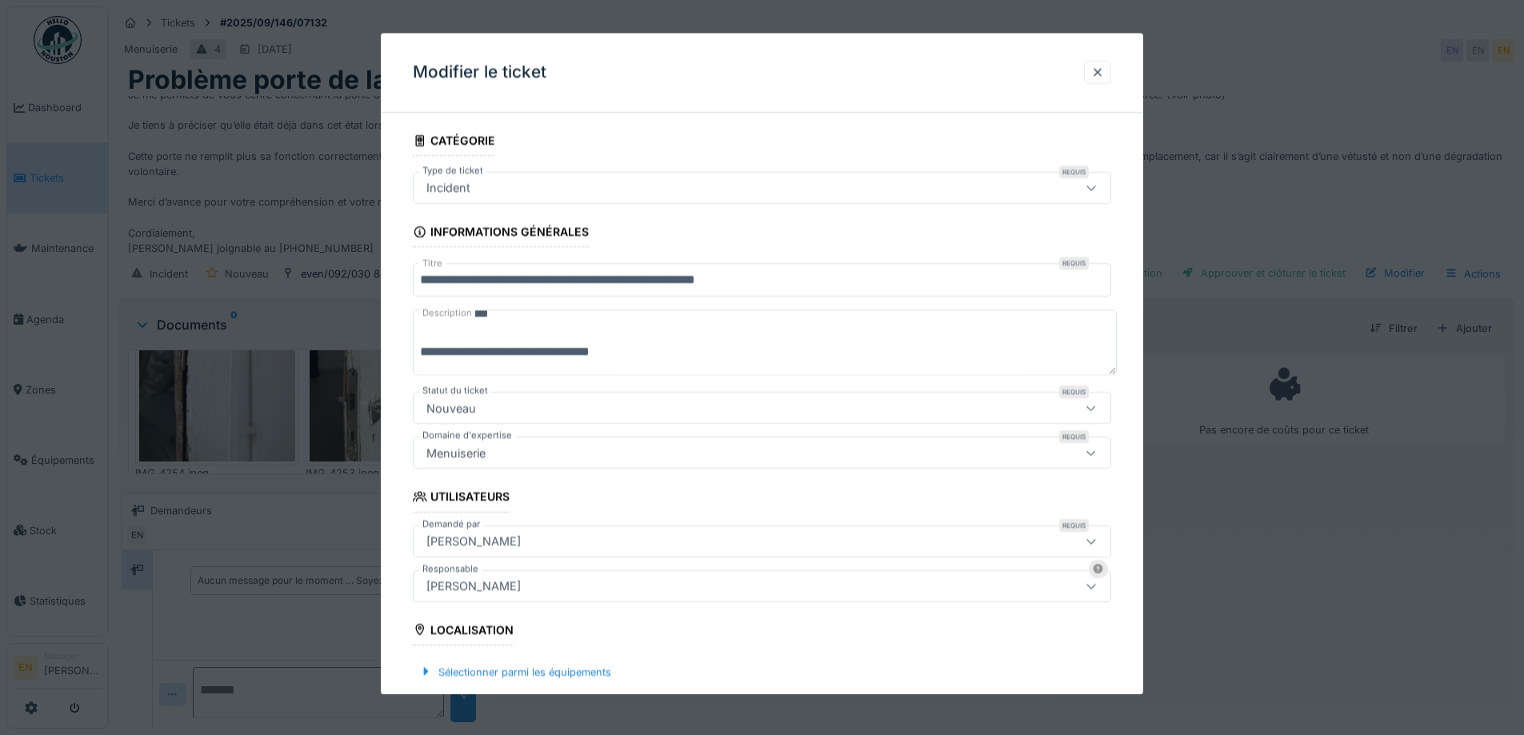
scroll to position [80, 0]
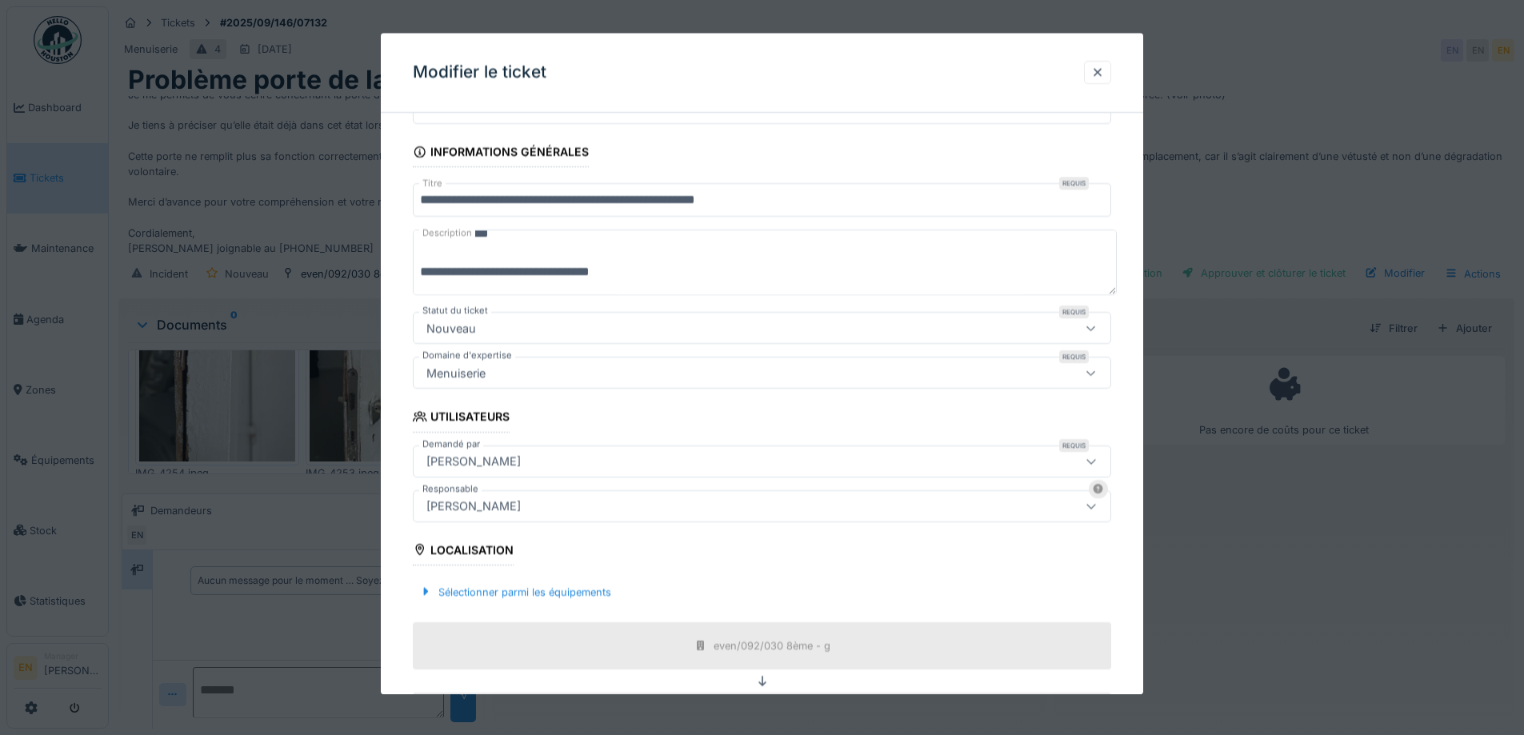
click at [595, 275] on textarea "**********" at bounding box center [765, 263] width 704 height 66
click at [602, 275] on textarea "**********" at bounding box center [765, 263] width 704 height 66
click at [614, 275] on textarea "**********" at bounding box center [765, 263] width 704 height 66
click at [644, 274] on textarea "**********" at bounding box center [765, 263] width 704 height 66
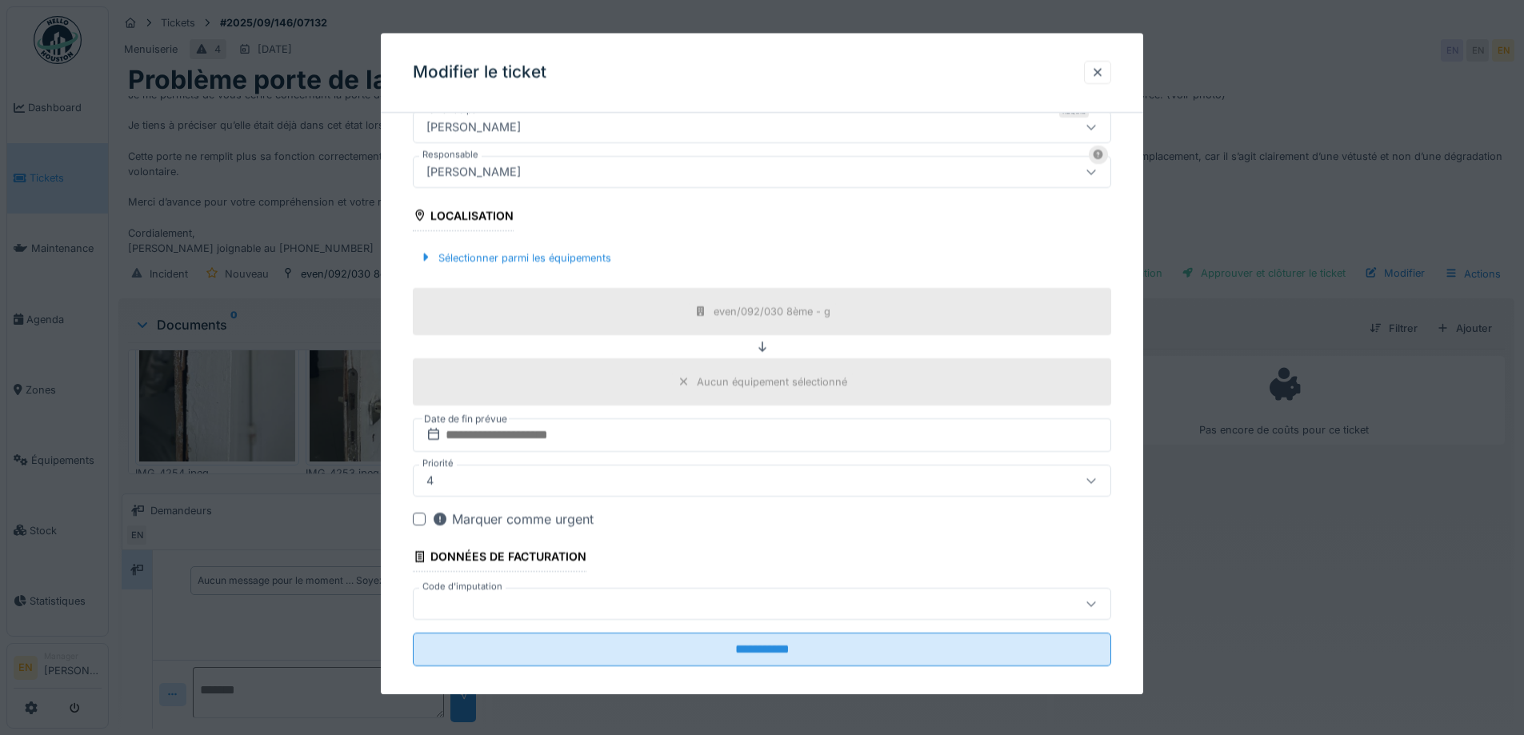
scroll to position [431, 0]
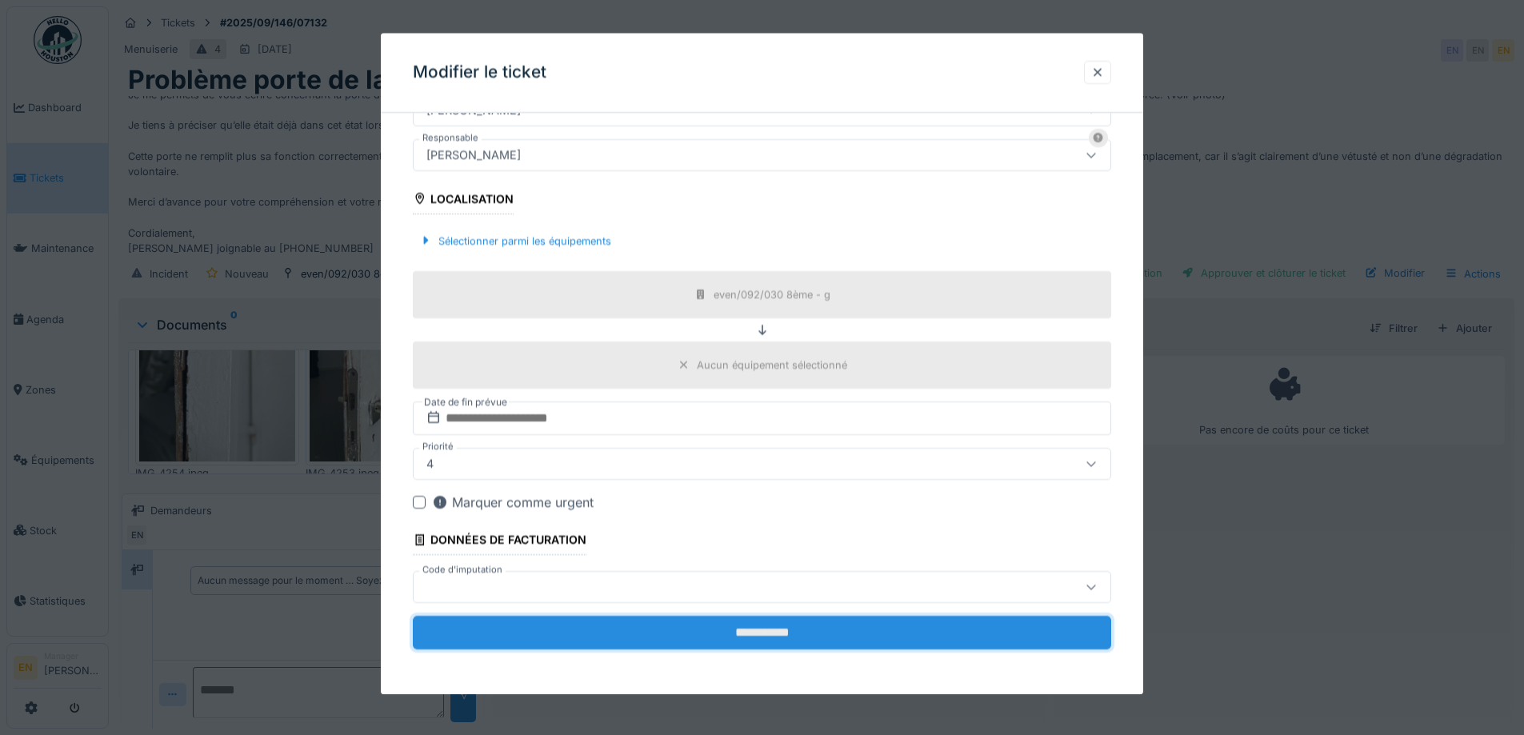
click at [771, 642] on input "**********" at bounding box center [762, 633] width 698 height 34
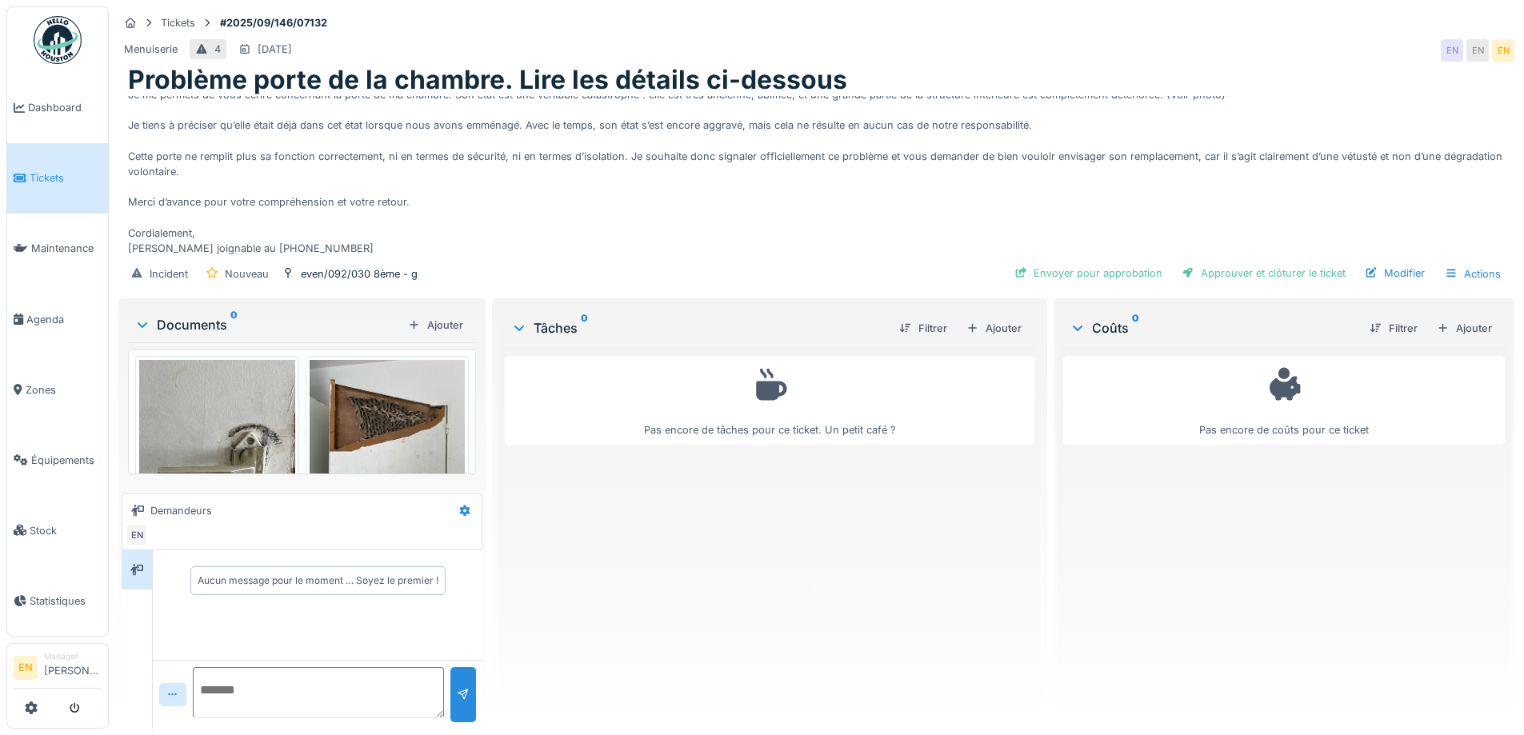
scroll to position [0, 0]
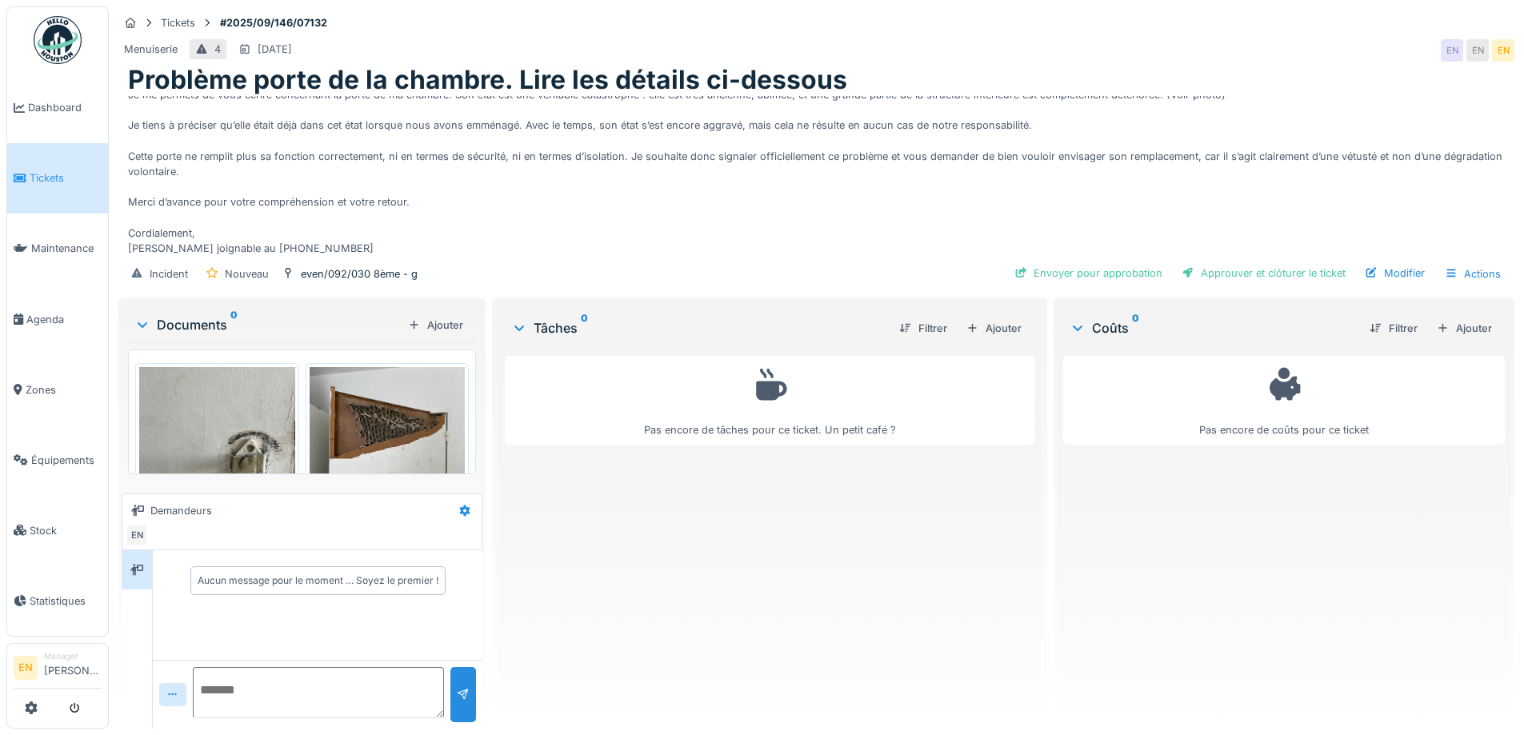
click at [354, 398] on img at bounding box center [388, 470] width 156 height 207
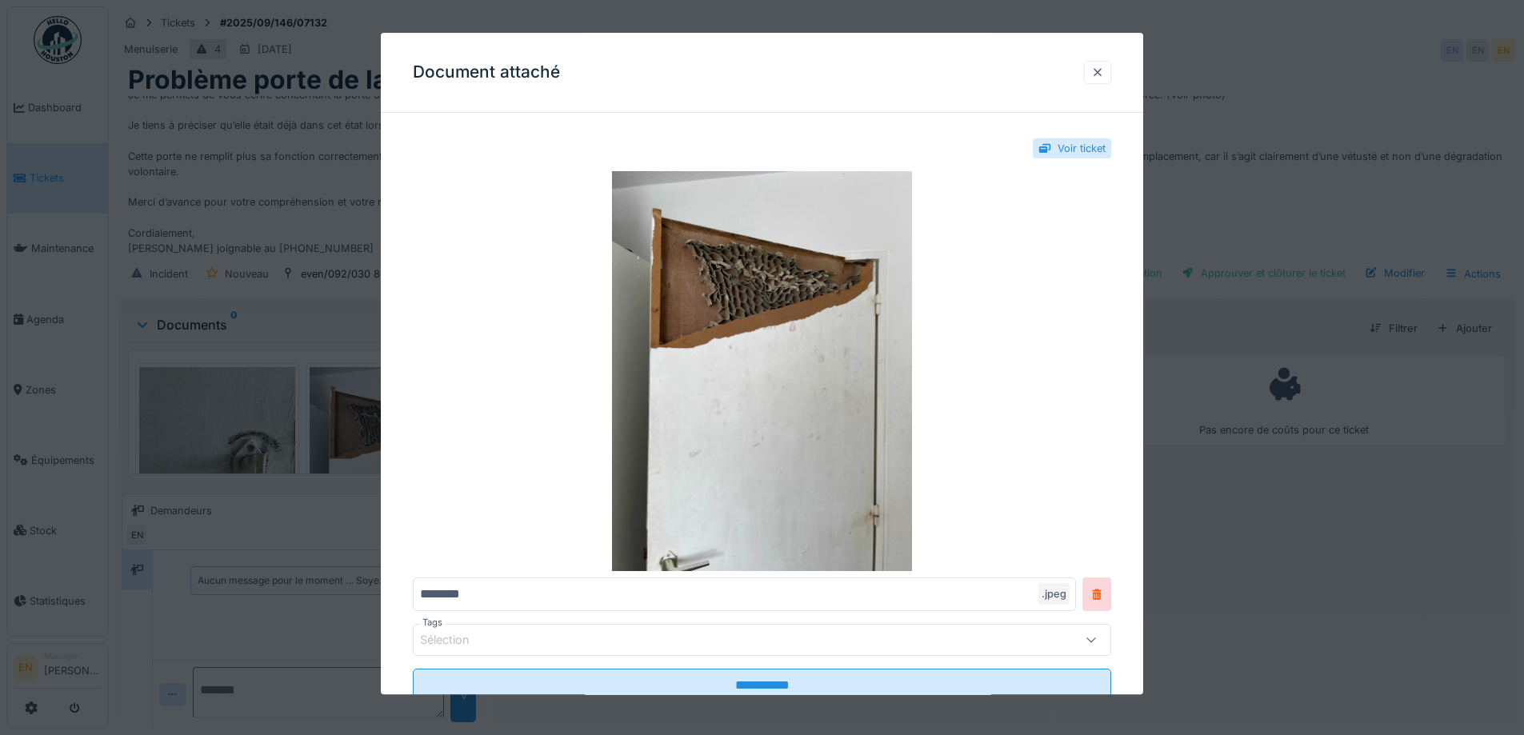
click at [1104, 71] on div at bounding box center [1097, 72] width 13 height 15
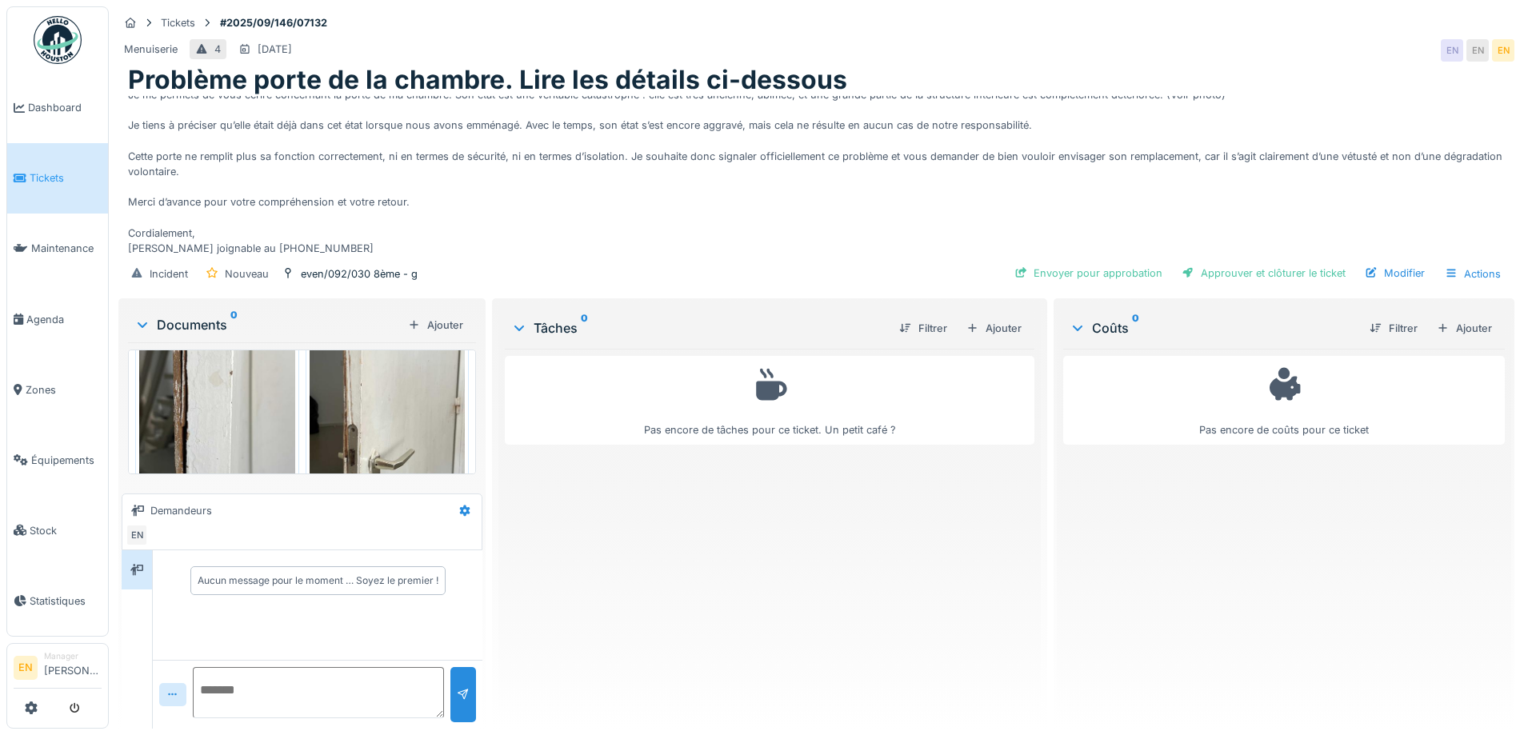
scroll to position [363, 0]
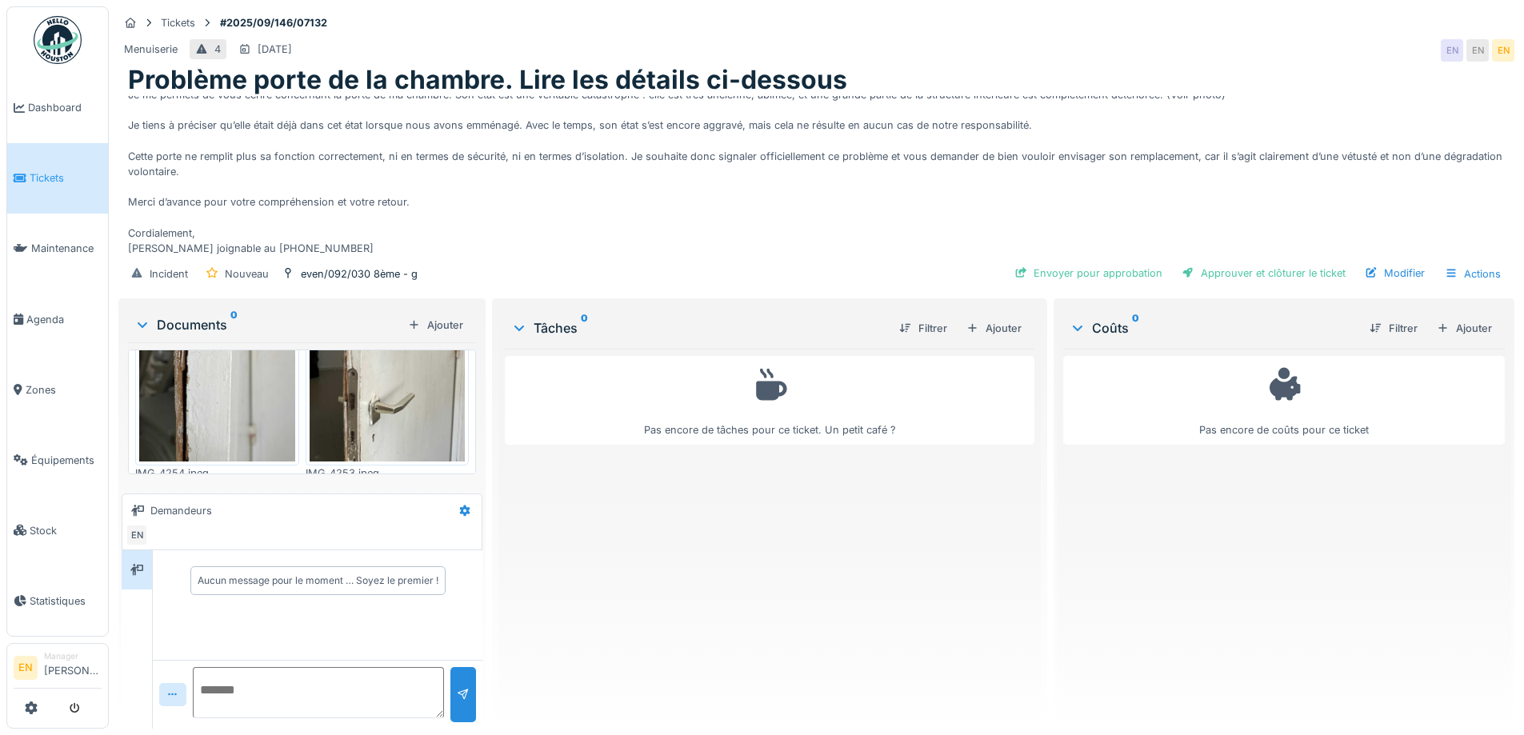
click at [205, 393] on img at bounding box center [217, 357] width 156 height 207
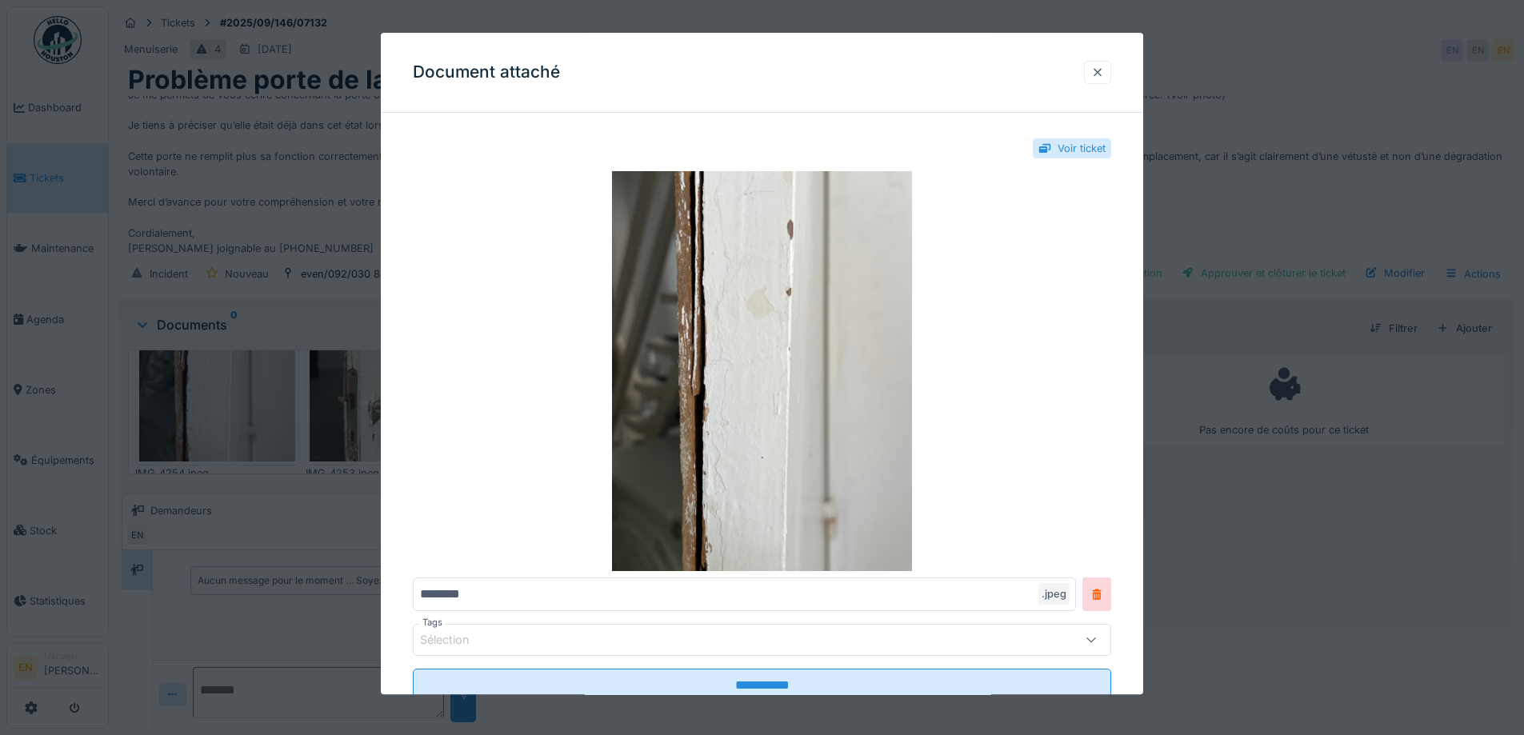
click at [1103, 75] on div at bounding box center [1097, 72] width 13 height 15
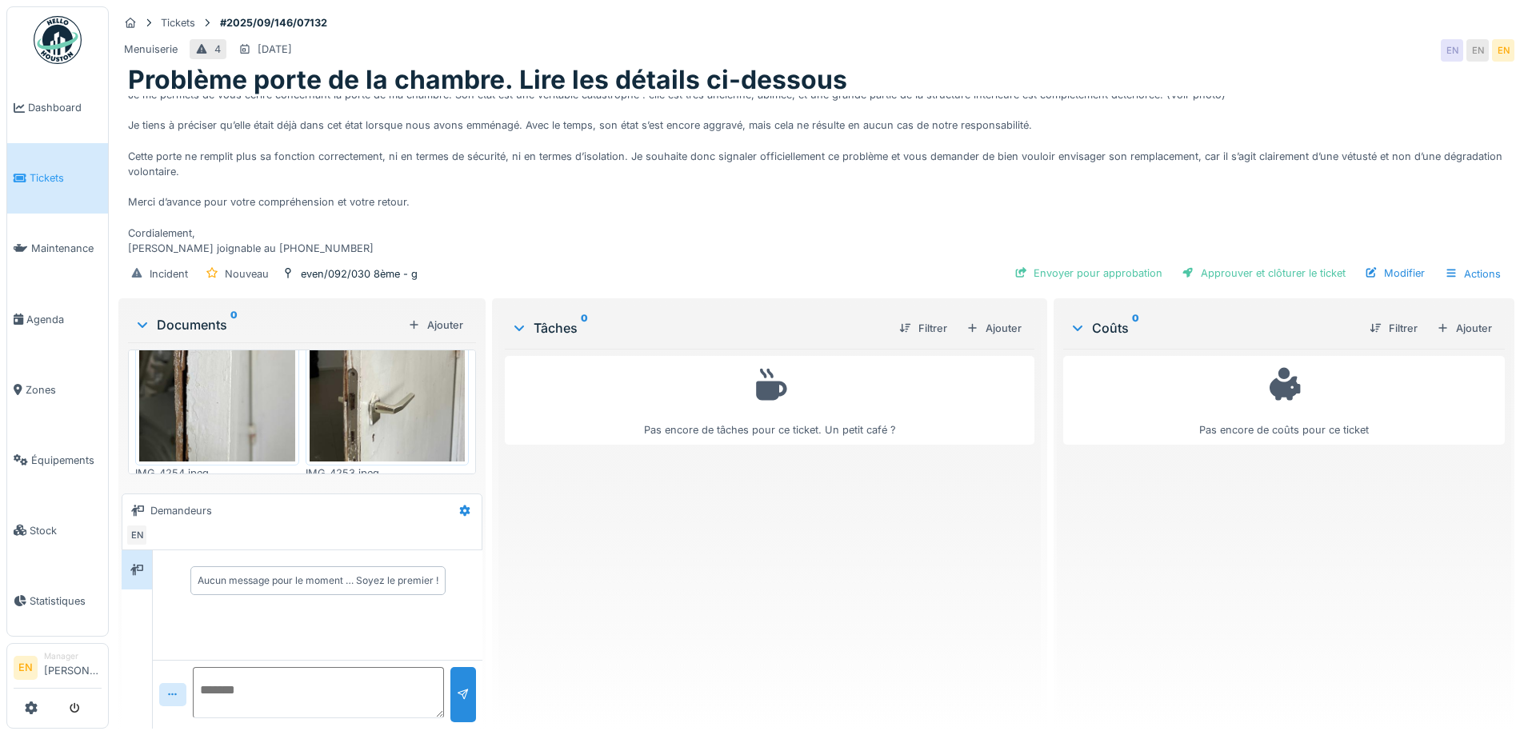
click at [336, 396] on img at bounding box center [388, 357] width 156 height 207
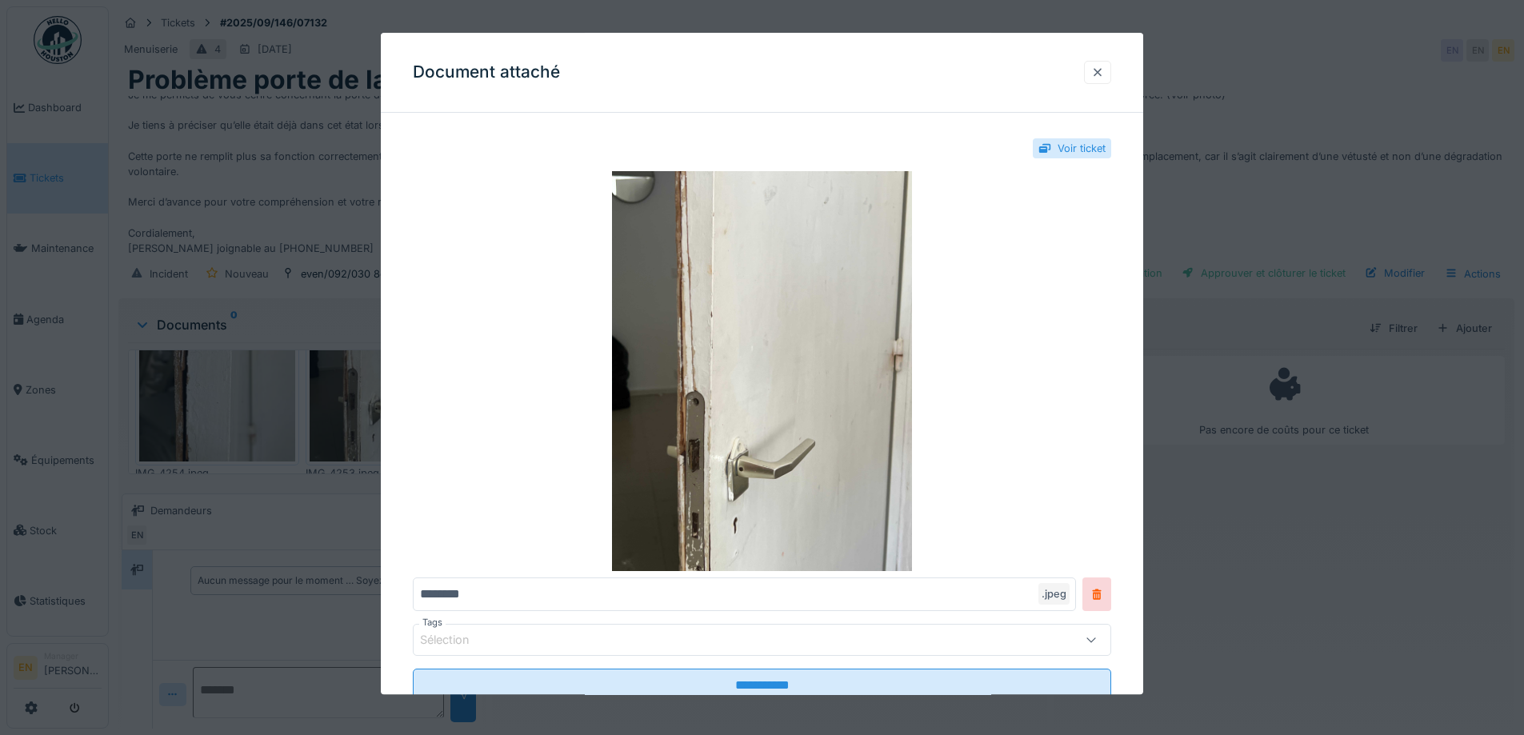
click at [1097, 78] on div at bounding box center [1097, 72] width 13 height 15
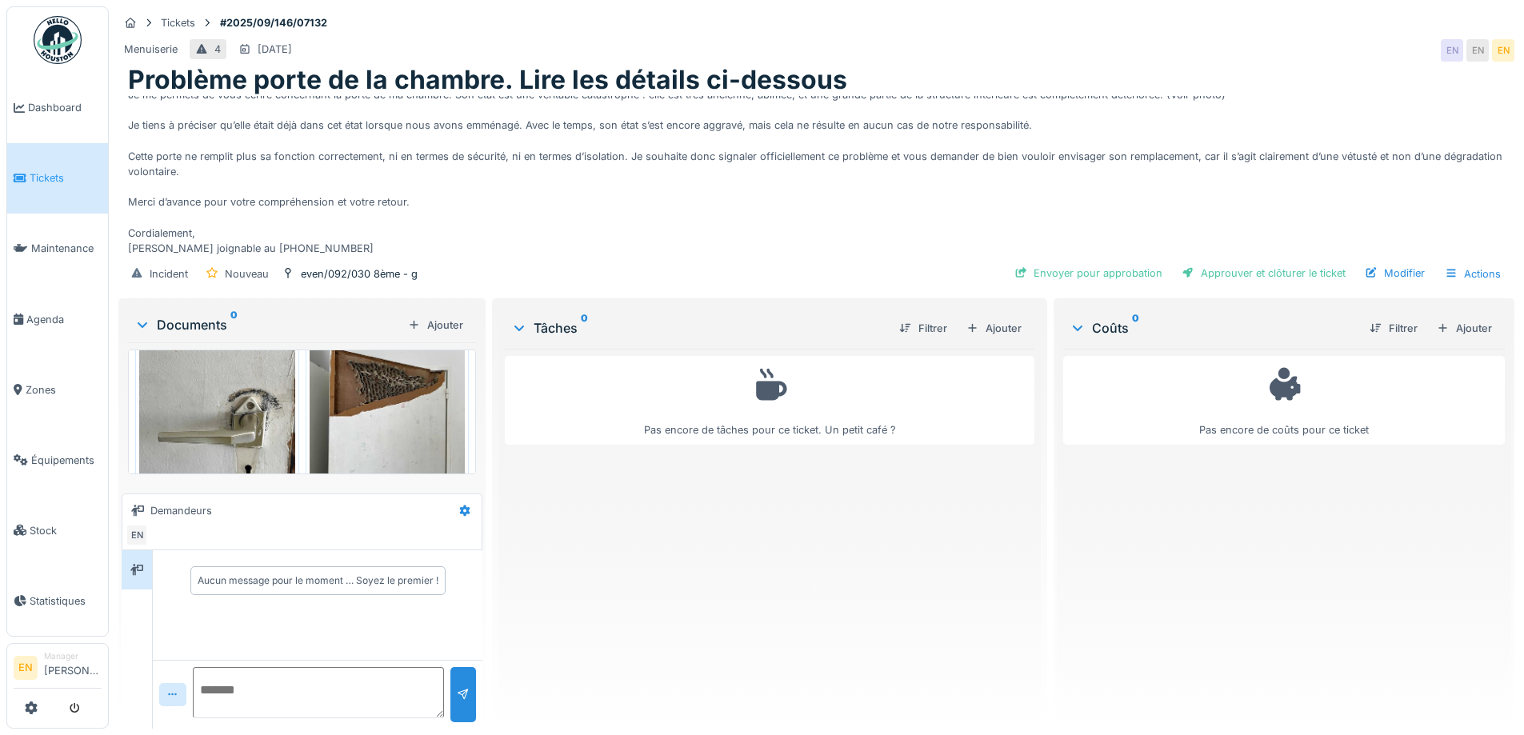
scroll to position [80, 0]
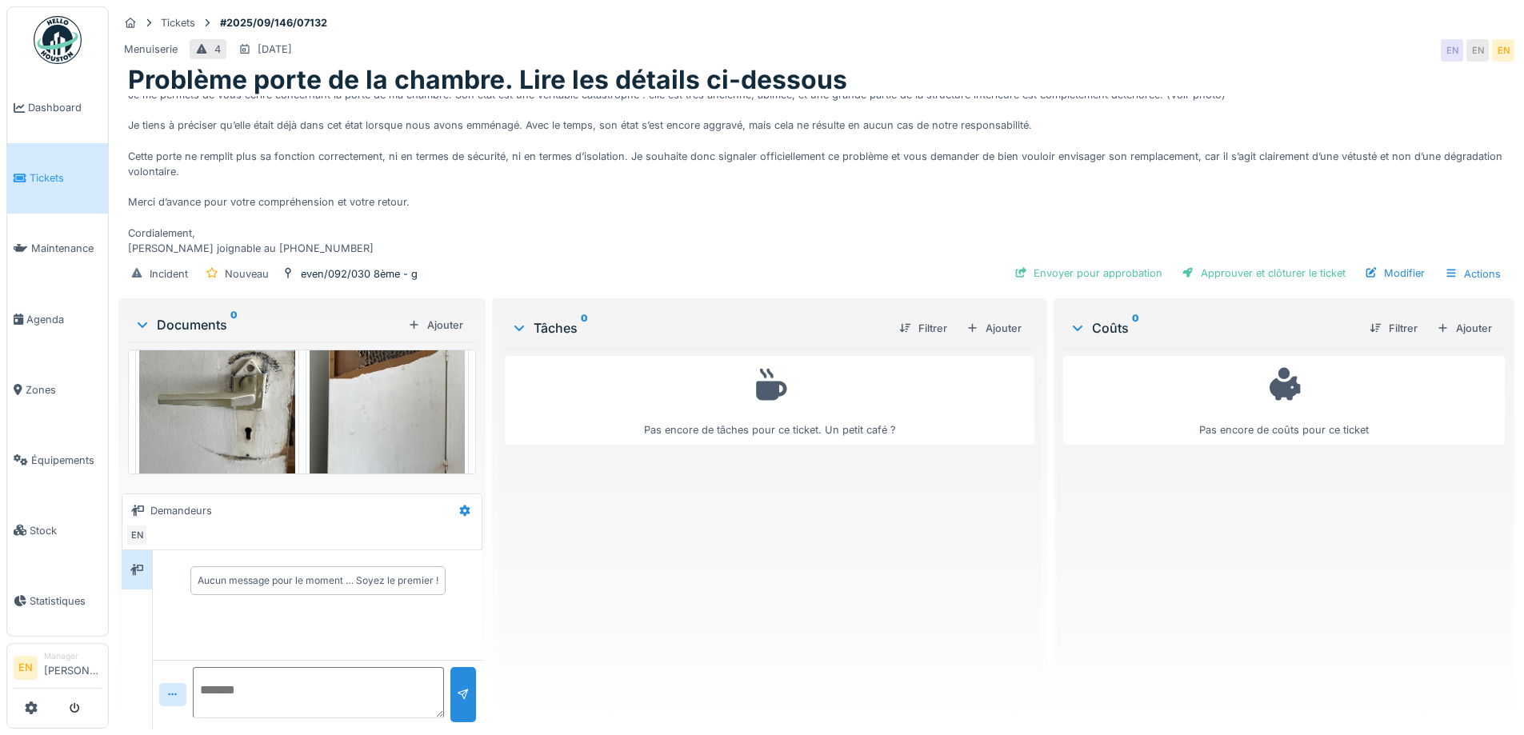
click at [262, 386] on img at bounding box center [217, 390] width 156 height 207
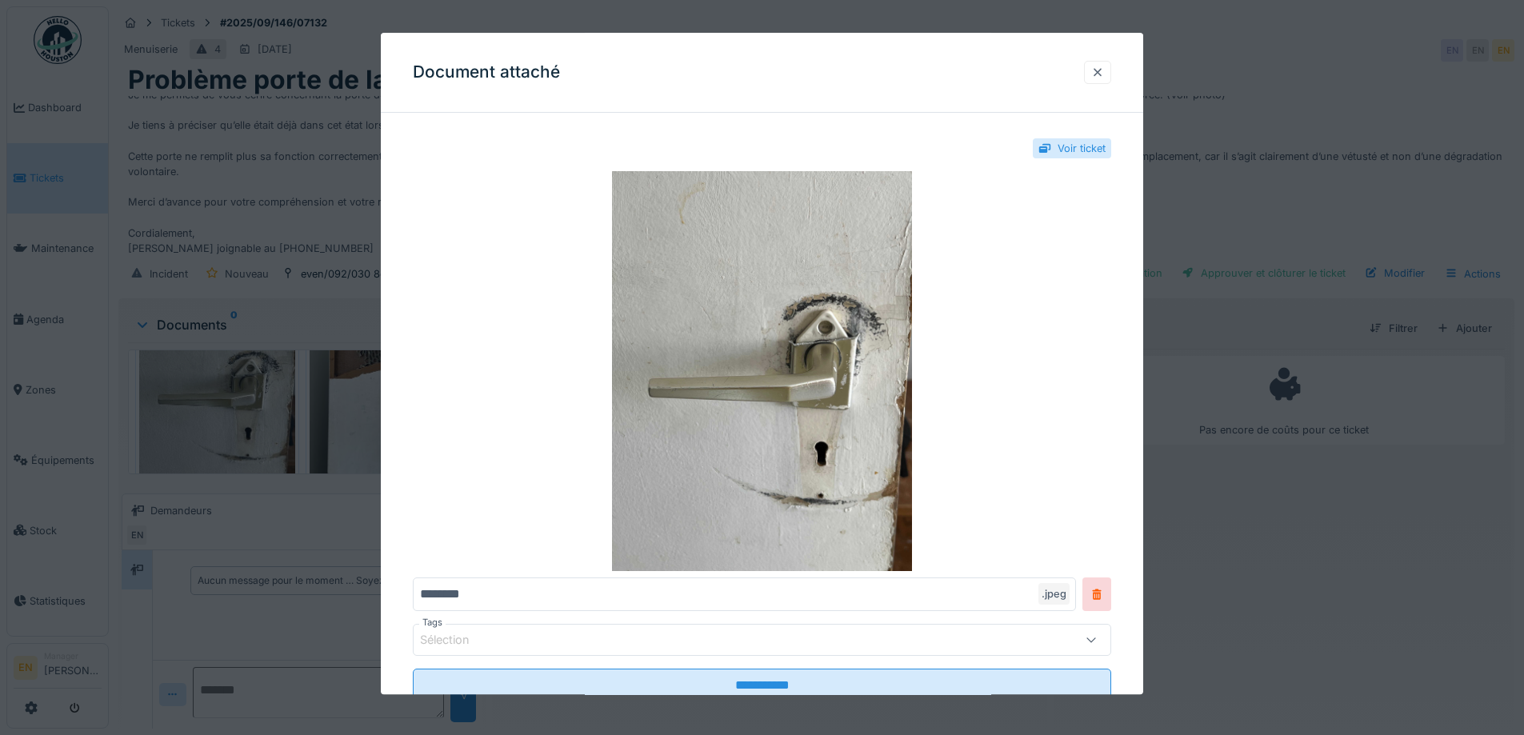
click at [1104, 70] on div at bounding box center [1097, 72] width 13 height 15
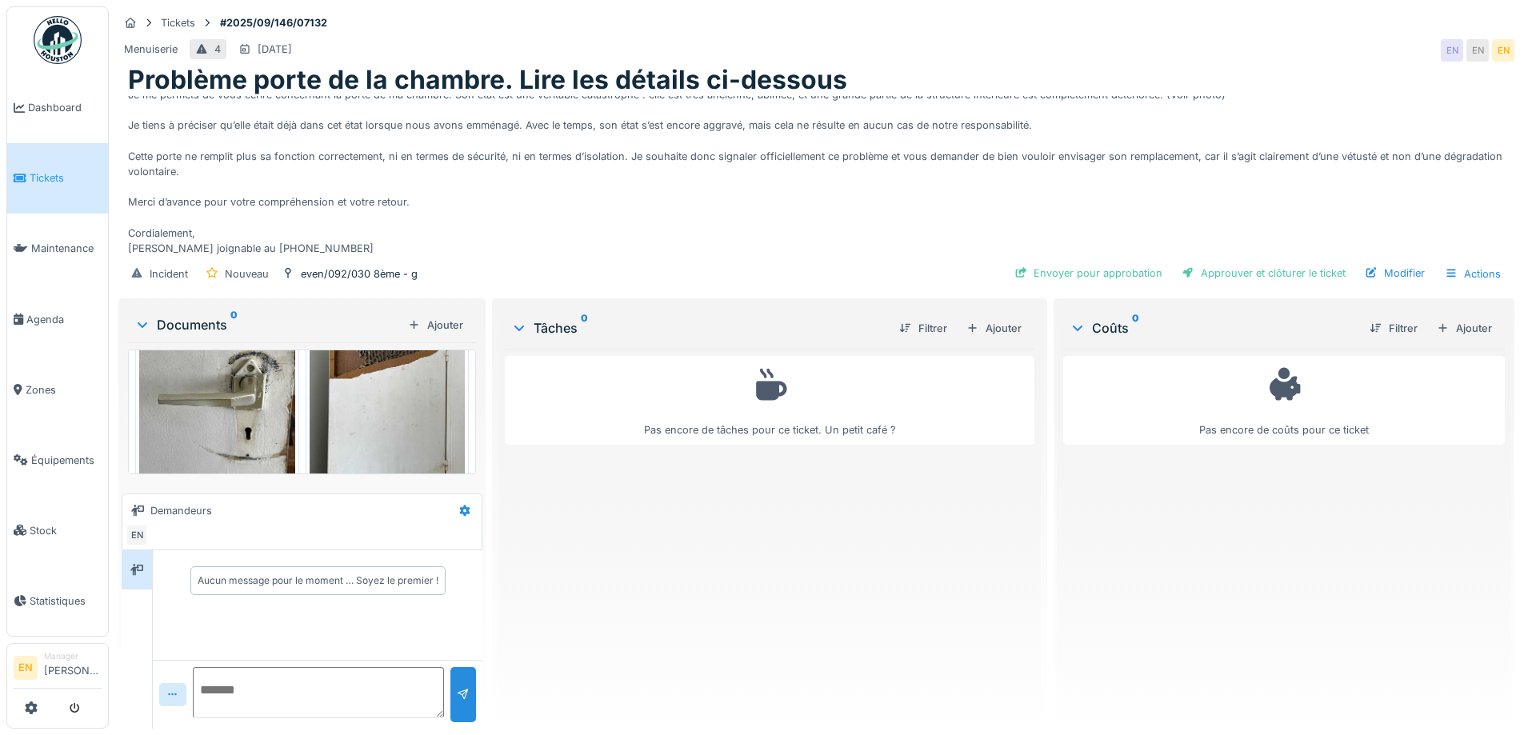
click at [830, 549] on div "Pas encore de tâches pour ce ticket. Un petit café ?" at bounding box center [769, 532] width 529 height 367
click at [266, 386] on img at bounding box center [217, 390] width 156 height 207
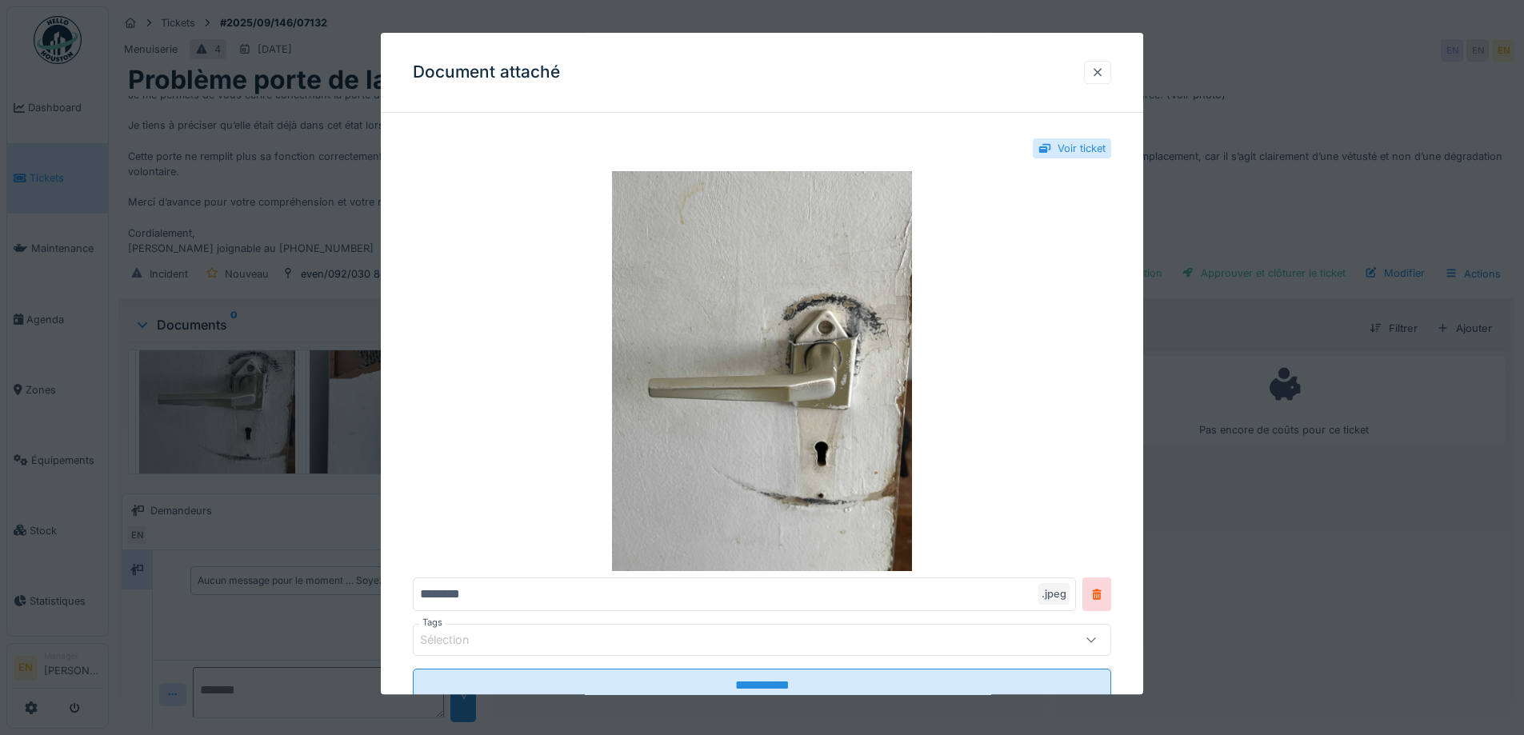
click at [1104, 78] on div at bounding box center [1097, 72] width 13 height 15
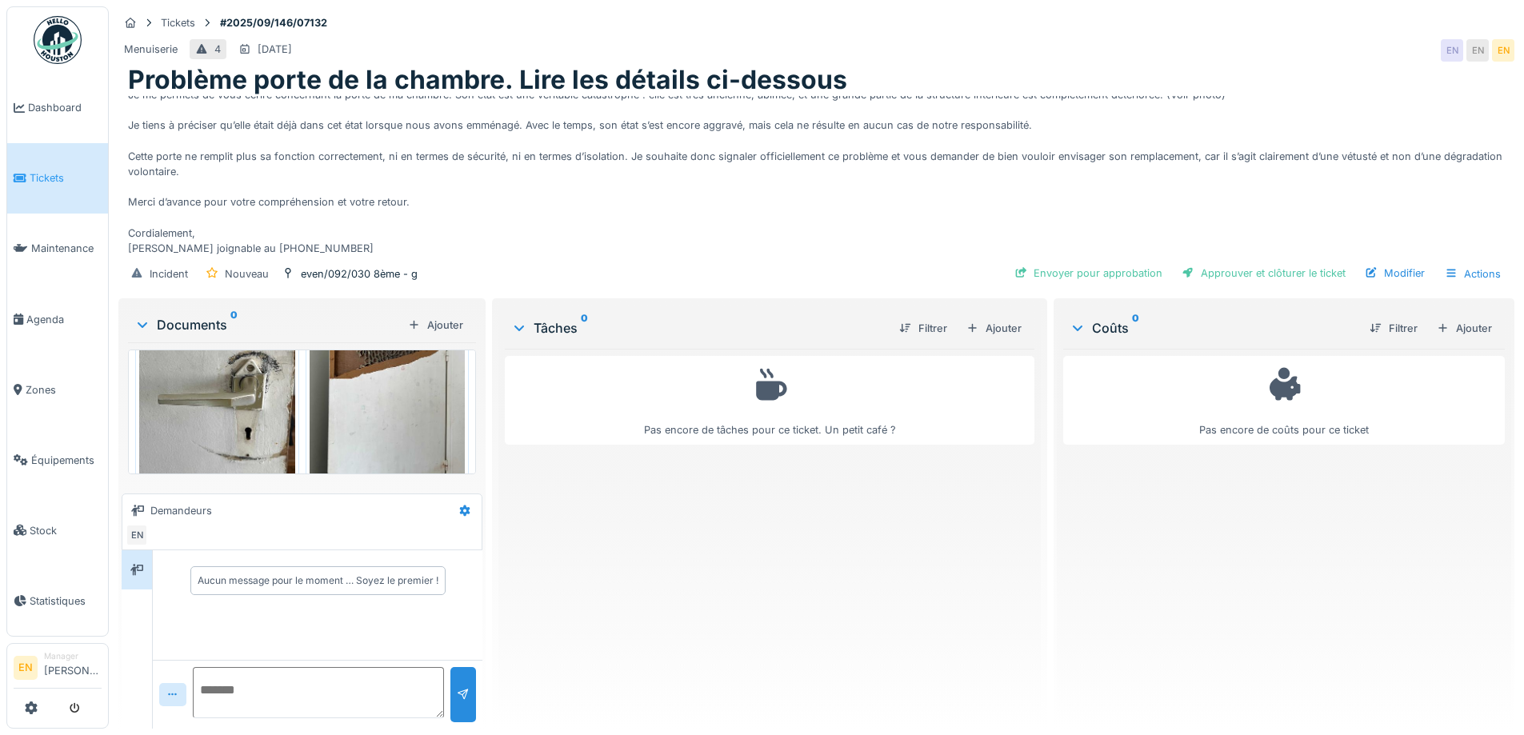
click at [229, 406] on img at bounding box center [217, 390] width 156 height 207
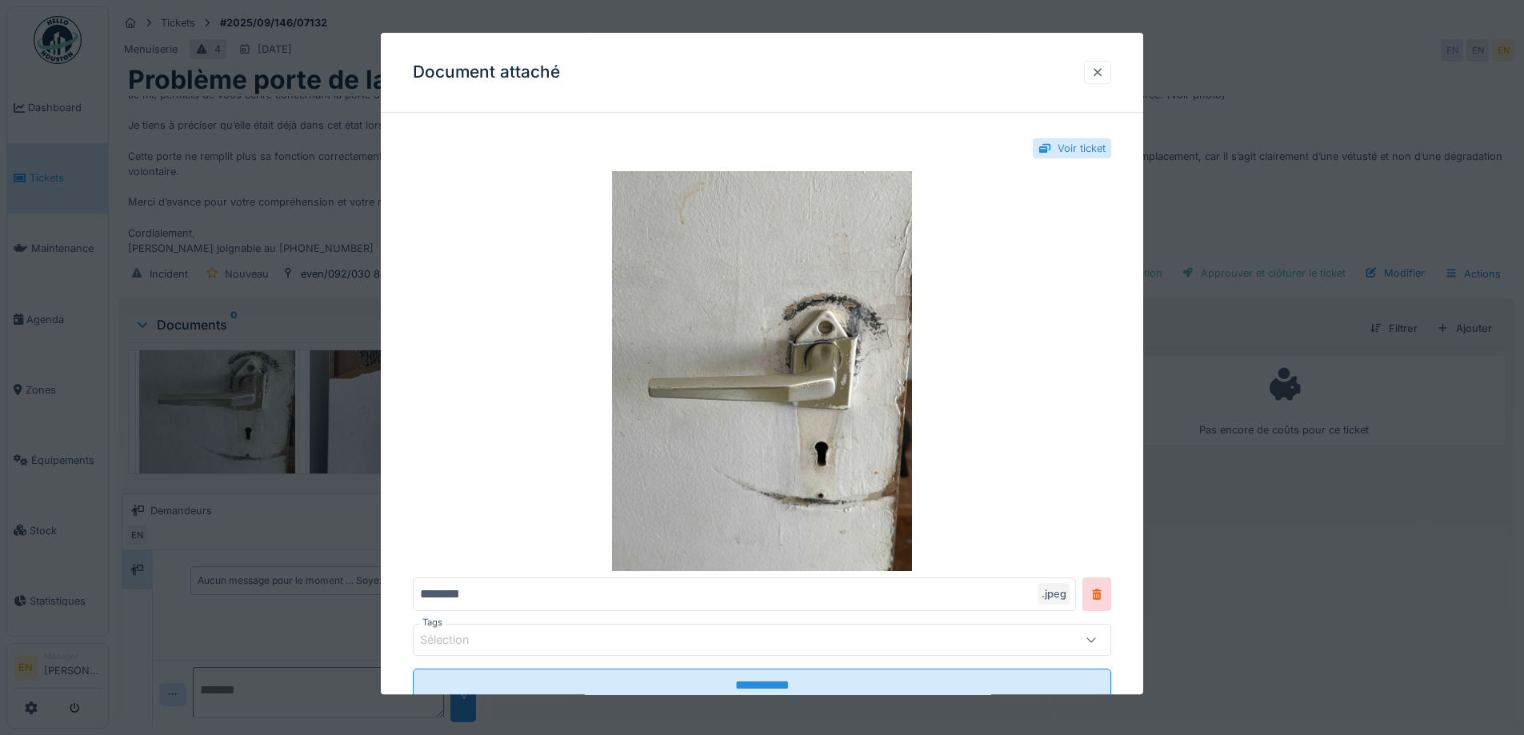
click at [1100, 72] on div at bounding box center [1097, 72] width 13 height 15
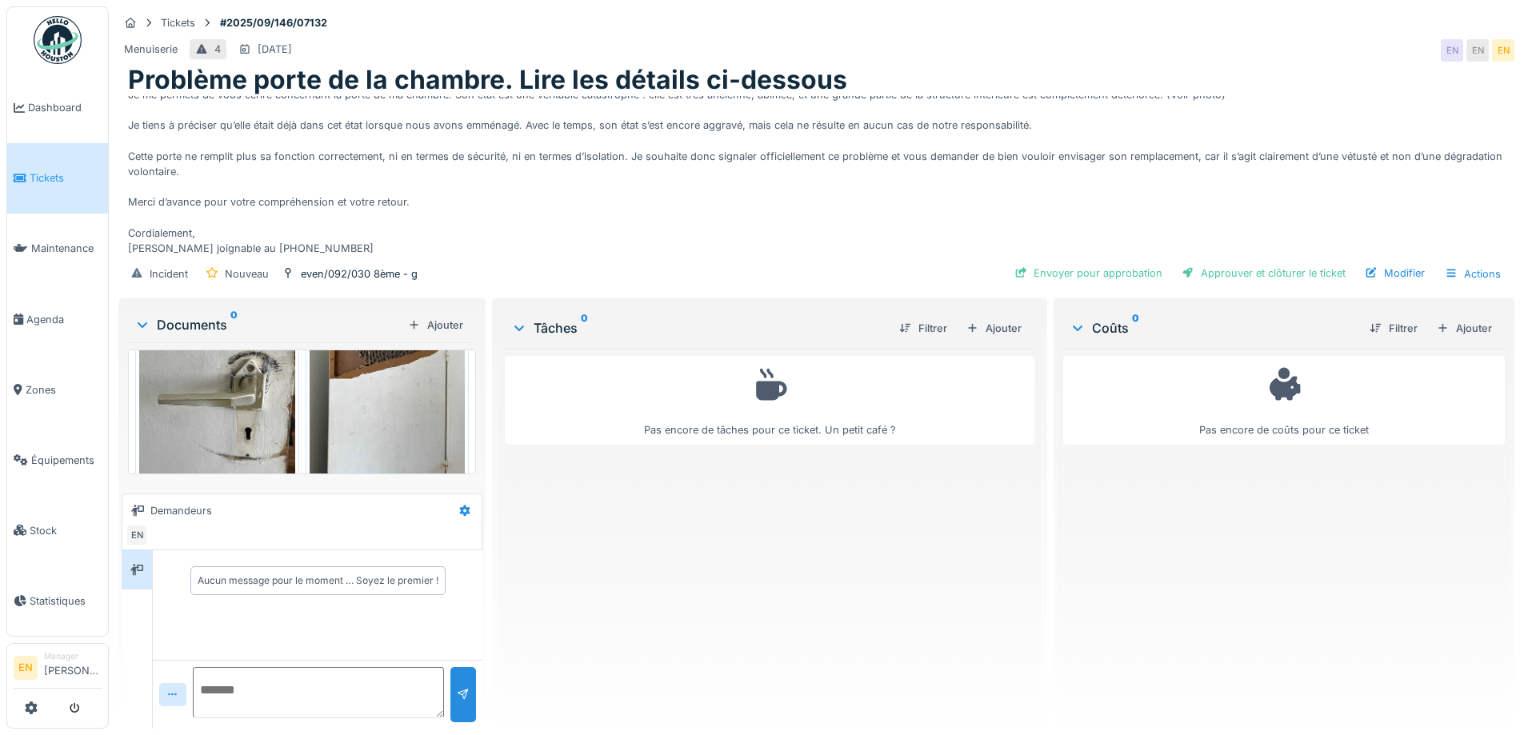
click at [931, 161] on div "Bonjour, Je me permets de vous écrire concernant la porte de ma chambre. Son ét…" at bounding box center [816, 176] width 1377 height 160
click at [741, 561] on div "Pas encore de tâches pour ce ticket. Un petit café ?" at bounding box center [769, 532] width 529 height 367
drag, startPoint x: 758, startPoint y: 289, endPoint x: 869, endPoint y: 307, distance: 113.5
click at [758, 298] on div "Tâches 0 Filtrer Ajouter Pas encore de tâches pour ce ticket. Un petit café ?" at bounding box center [769, 515] width 554 height 434
click at [983, 319] on div "Ajouter" at bounding box center [994, 329] width 68 height 22
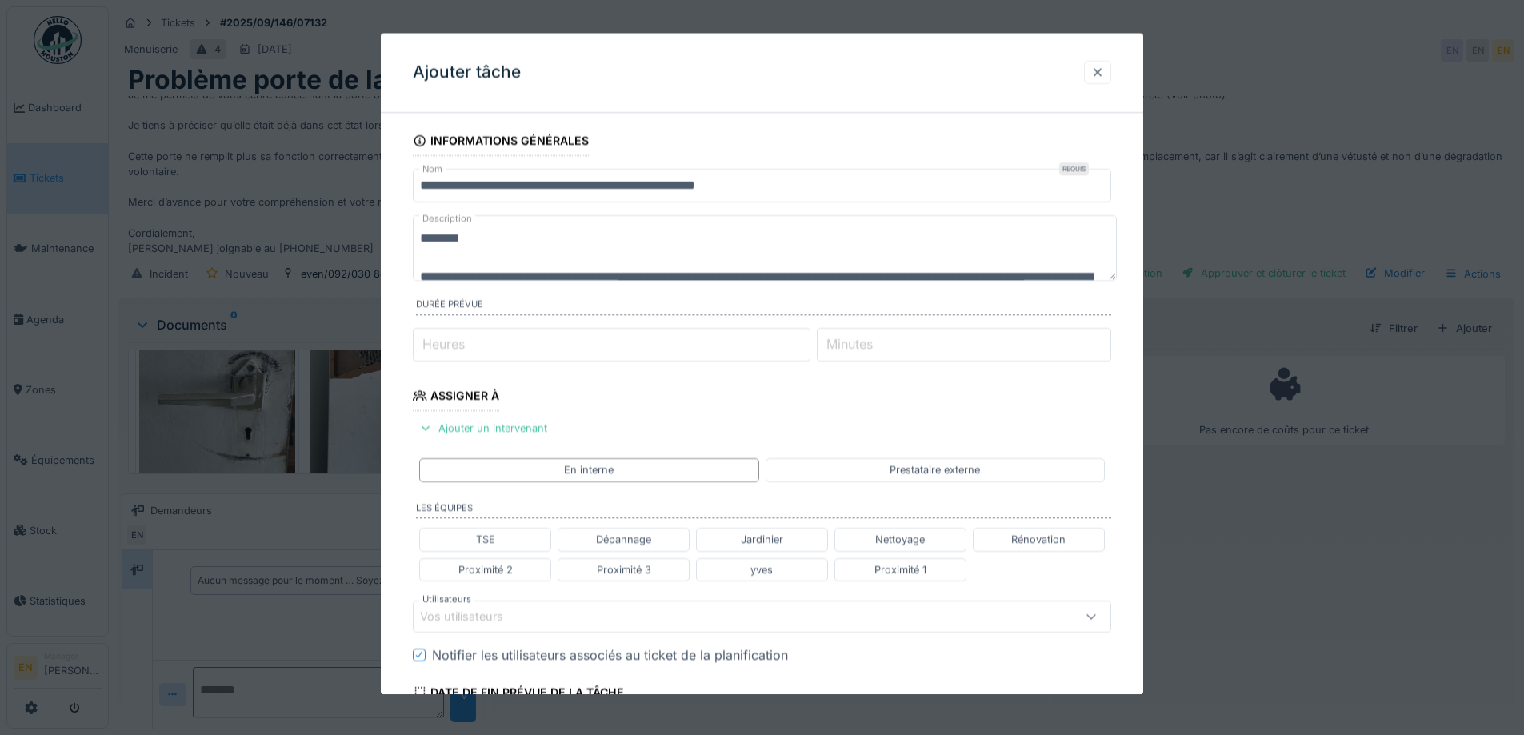
click at [1103, 74] on div at bounding box center [1097, 72] width 13 height 15
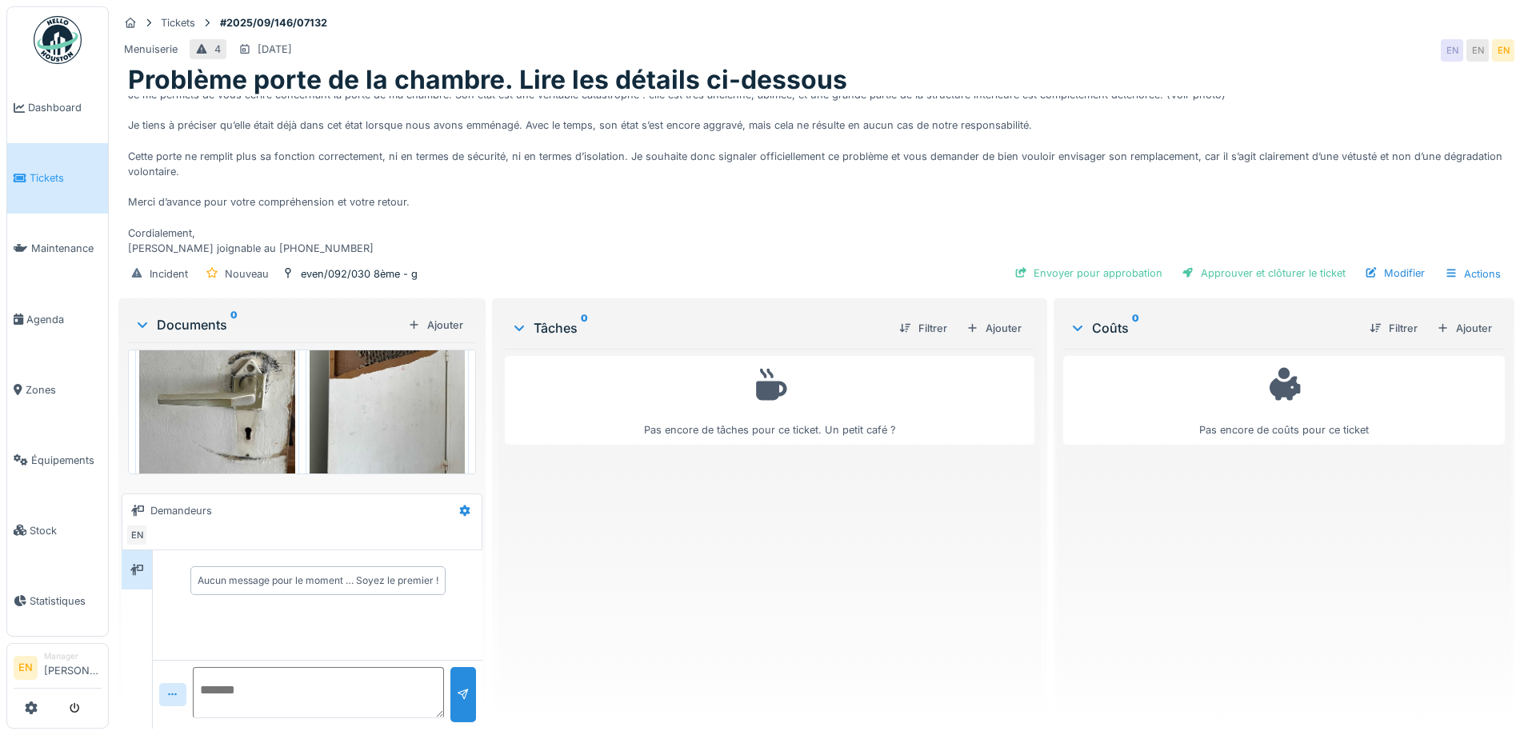
click at [1085, 36] on div "Menuiserie 4 [DATE] EN EN EN" at bounding box center [816, 50] width 1396 height 29
click at [869, 178] on div "Bonjour, Je me permets de vous écrire concernant la porte de ma chambre. Son ét…" at bounding box center [816, 176] width 1377 height 160
drag, startPoint x: 794, startPoint y: 510, endPoint x: 810, endPoint y: 507, distance: 16.2
click at [810, 507] on div "Pas encore de tâches pour ce ticket. Un petit café ?" at bounding box center [769, 532] width 529 height 367
click at [1005, 318] on div "Ajouter" at bounding box center [994, 329] width 68 height 22
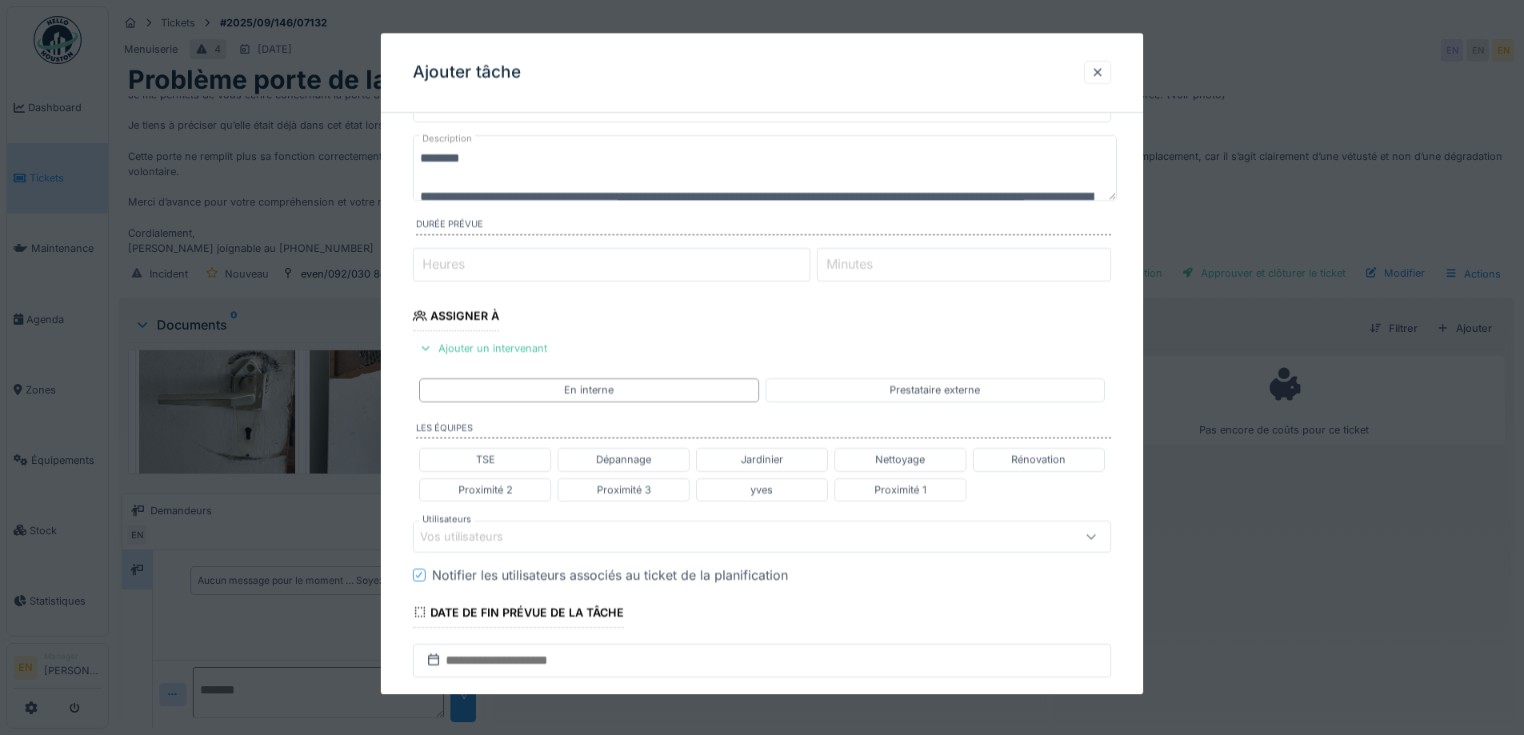
type input "*"
click at [810, 262] on input "*" at bounding box center [612, 265] width 398 height 34
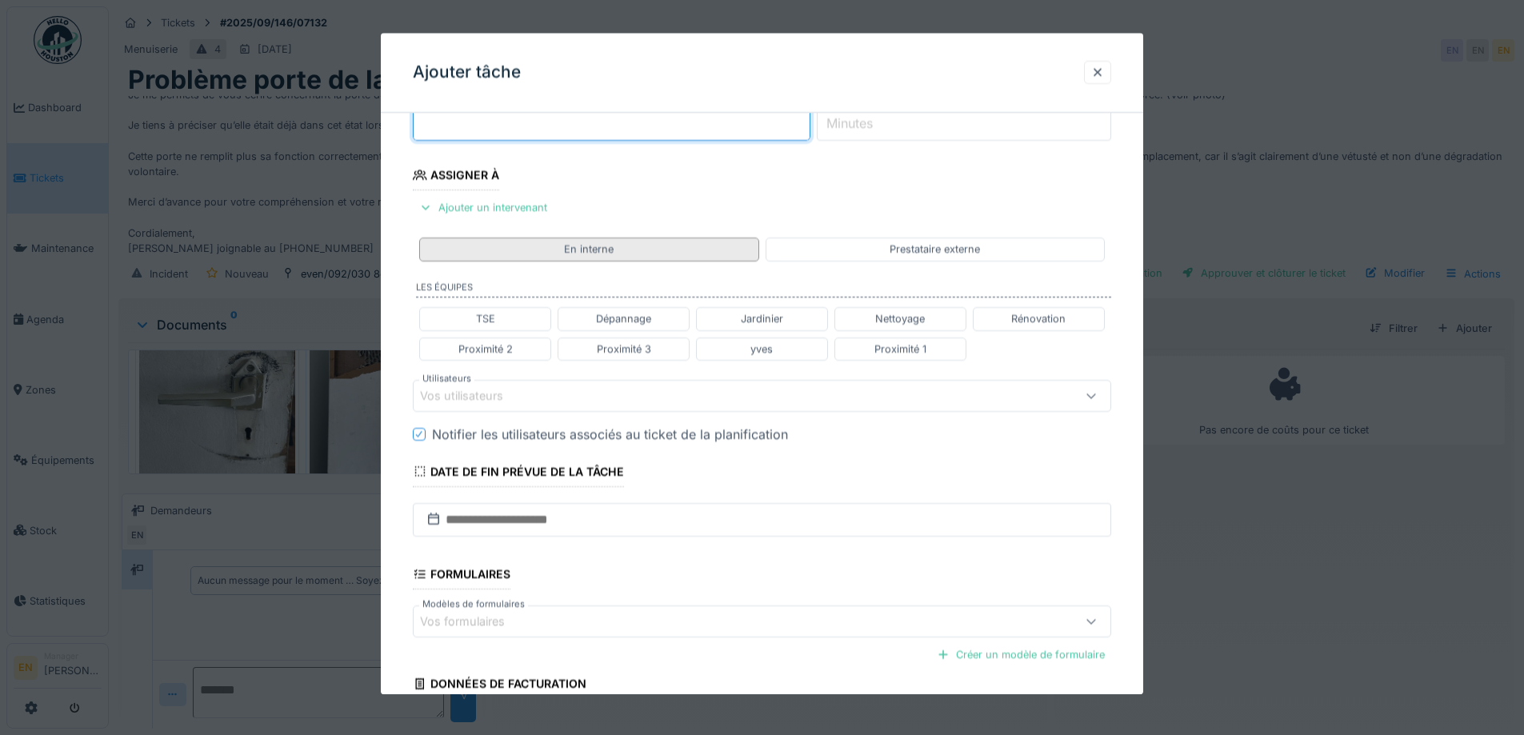
scroll to position [240, 0]
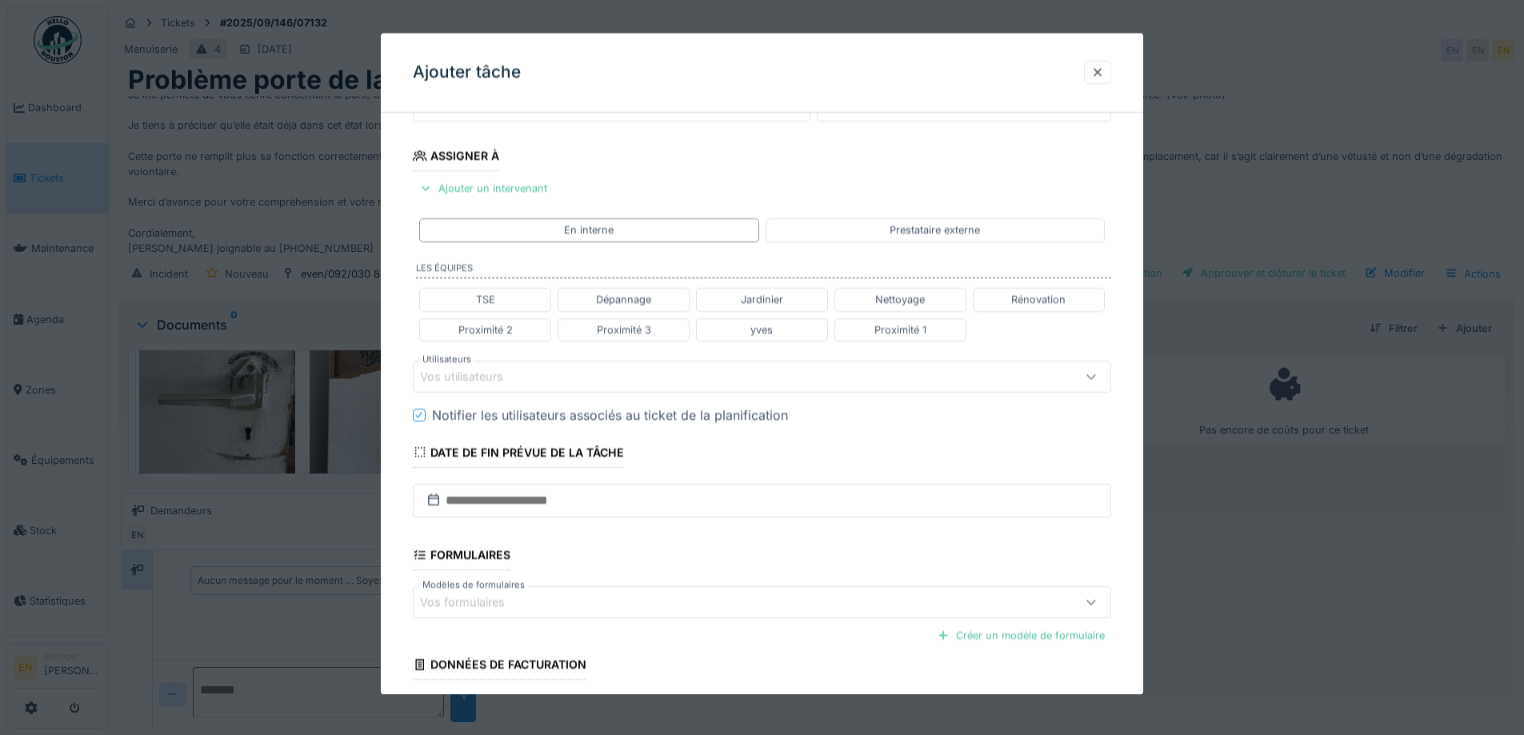
click at [510, 379] on div "Vos utilisateurs" at bounding box center [473, 377] width 106 height 18
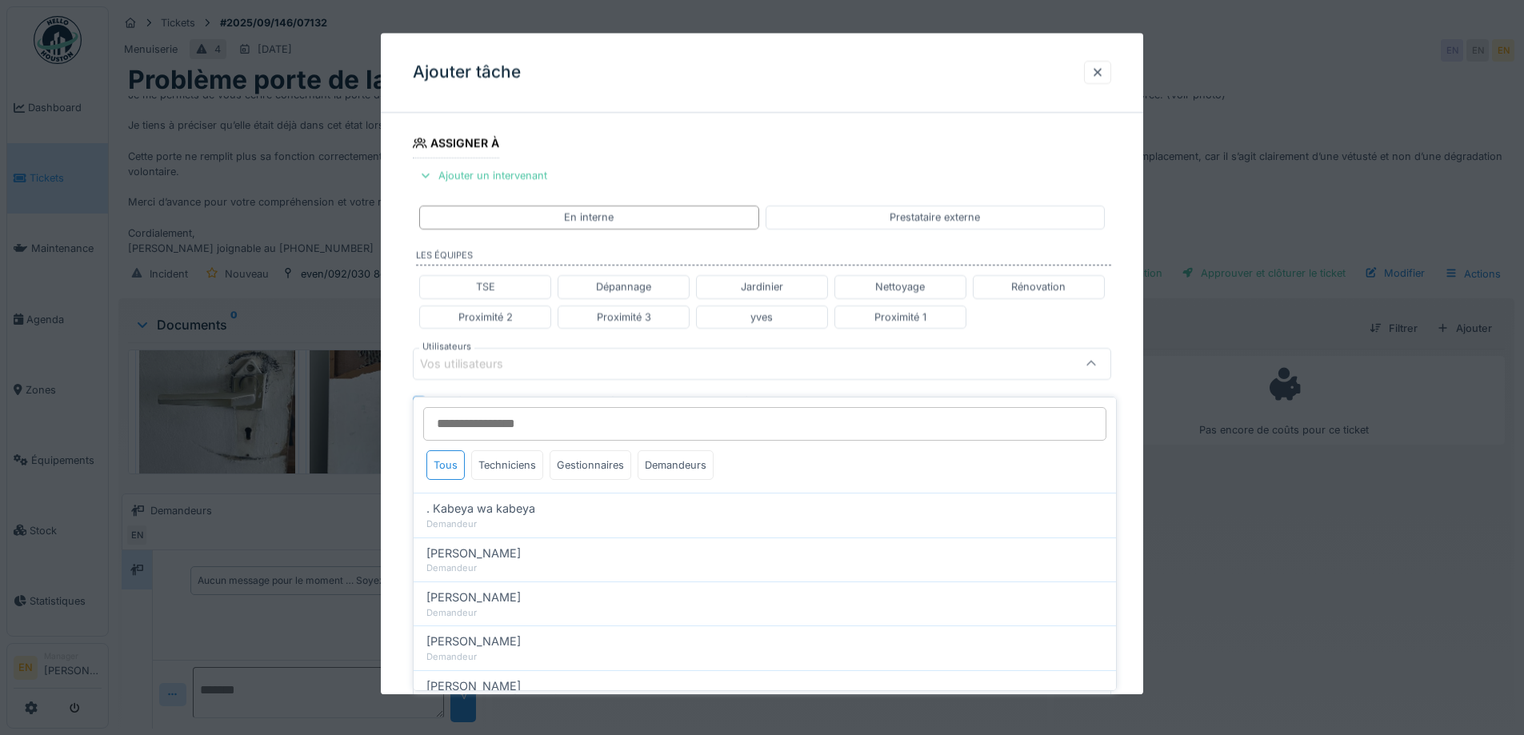
click at [518, 418] on input "Utilisateurs" at bounding box center [764, 424] width 683 height 34
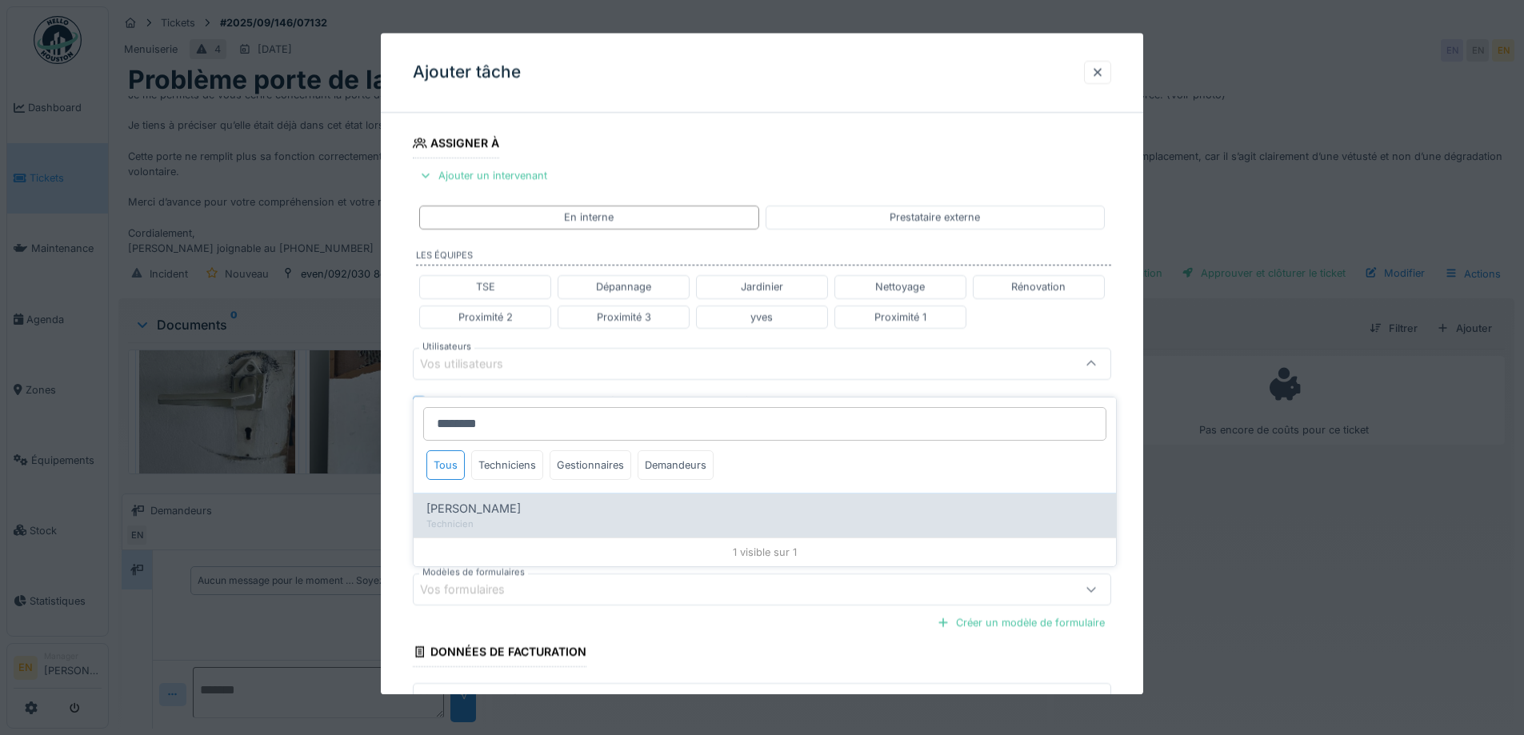
type input "********"
click at [474, 500] on span "[PERSON_NAME]" at bounding box center [473, 509] width 94 height 18
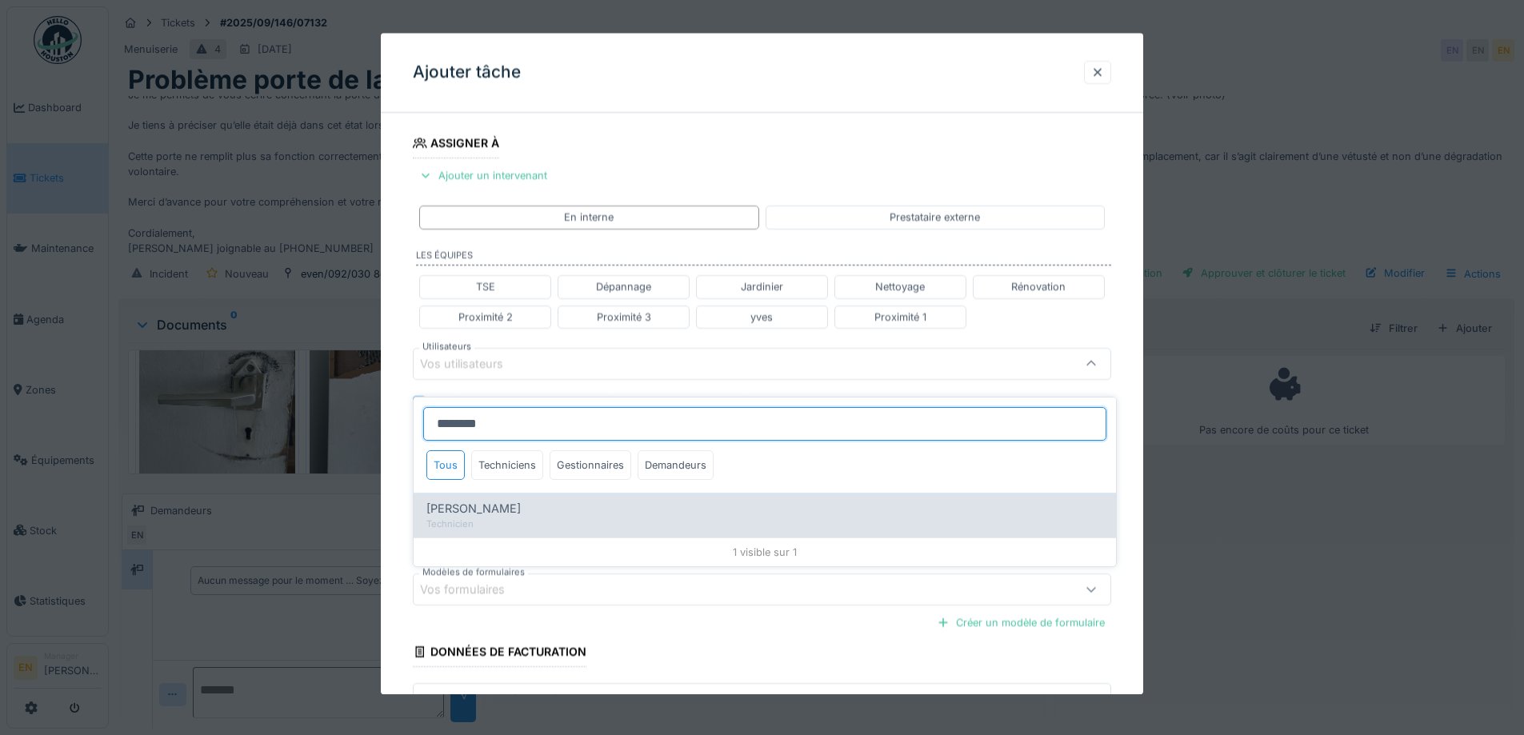
type input "****"
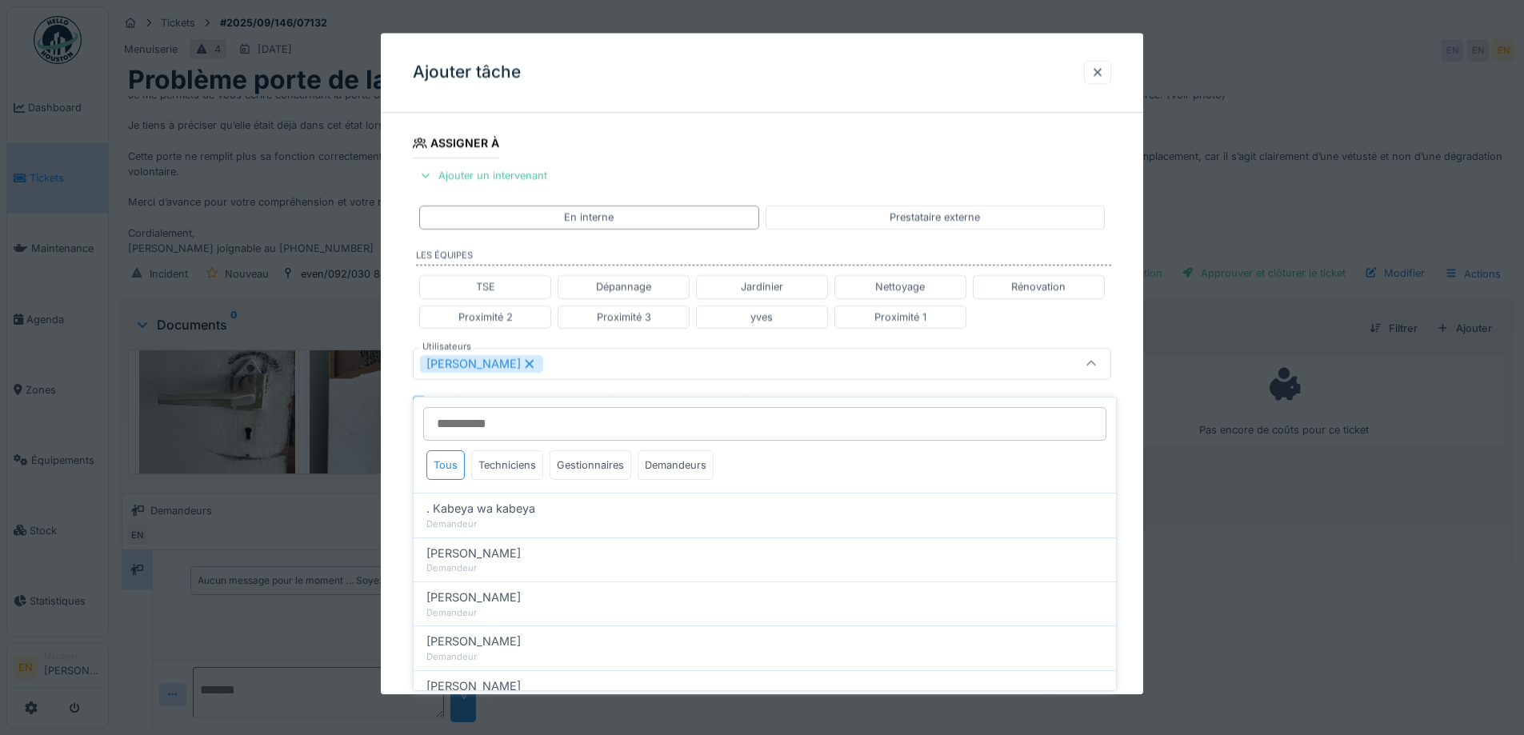
click at [1141, 482] on div "**********" at bounding box center [762, 371] width 762 height 996
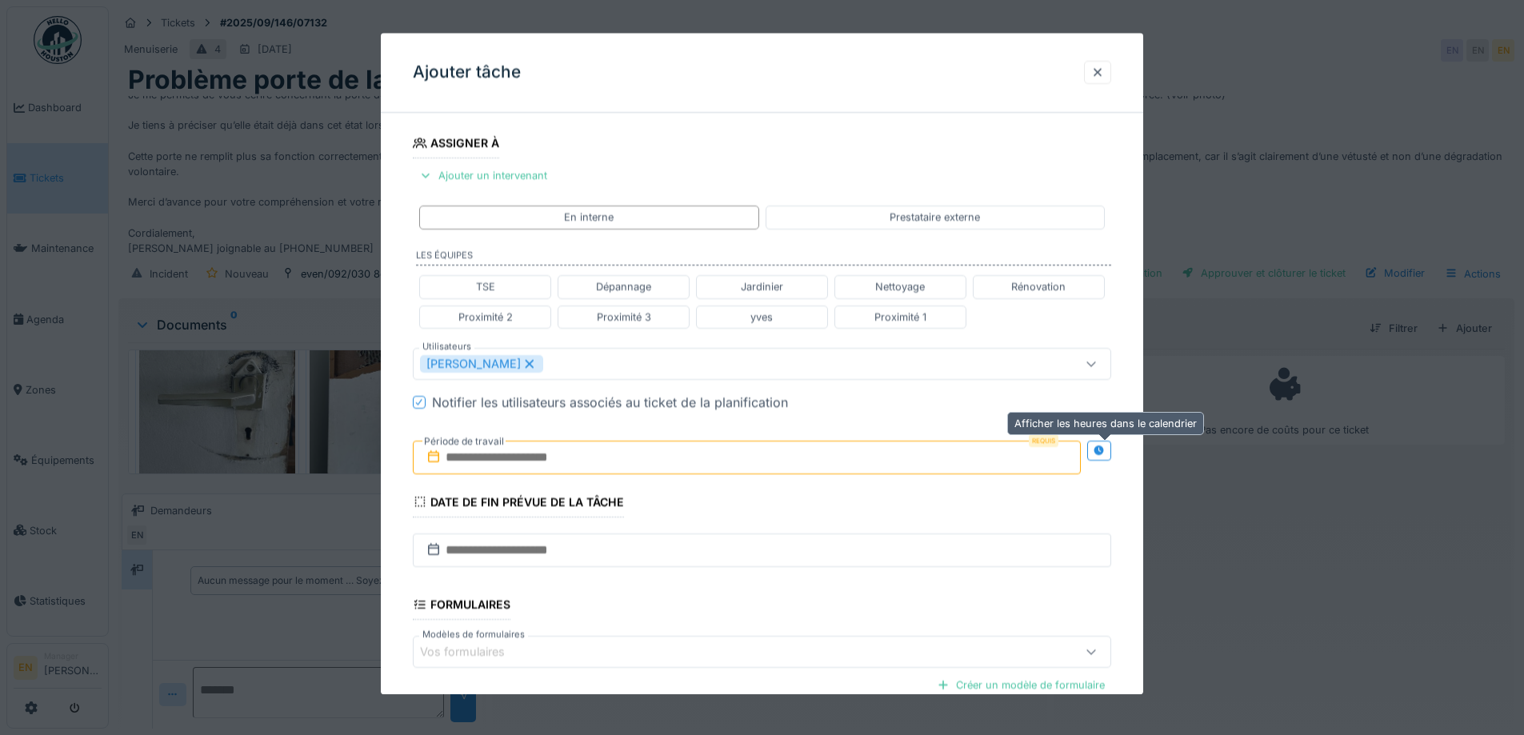
click at [1105, 446] on icon at bounding box center [1099, 451] width 13 height 10
click at [540, 457] on input "text" at bounding box center [574, 458] width 322 height 34
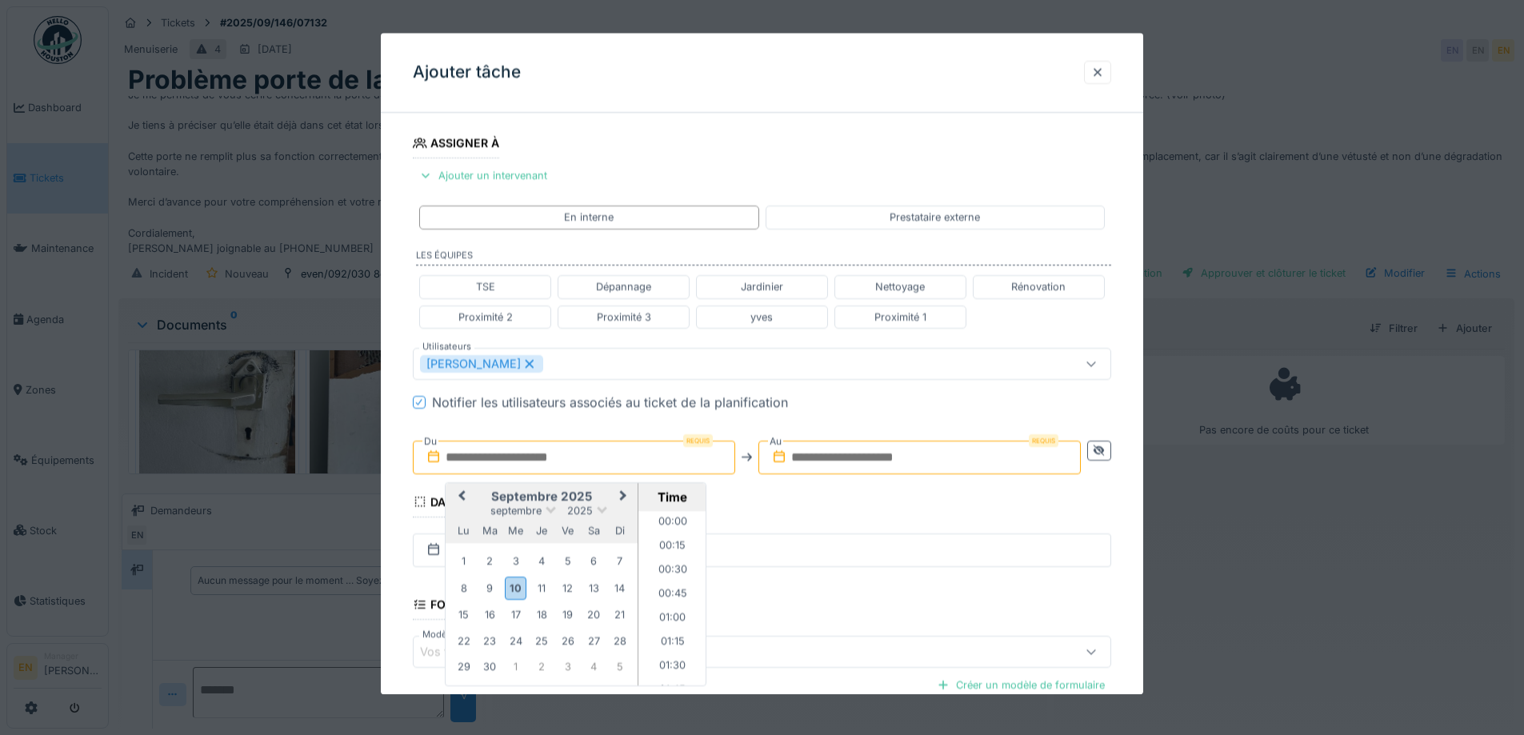
scroll to position [1317, 0]
click at [542, 590] on div "11" at bounding box center [542, 589] width 22 height 22
click at [546, 589] on div "11" at bounding box center [542, 589] width 22 height 22
click at [665, 530] on li "13:00" at bounding box center [672, 534] width 68 height 24
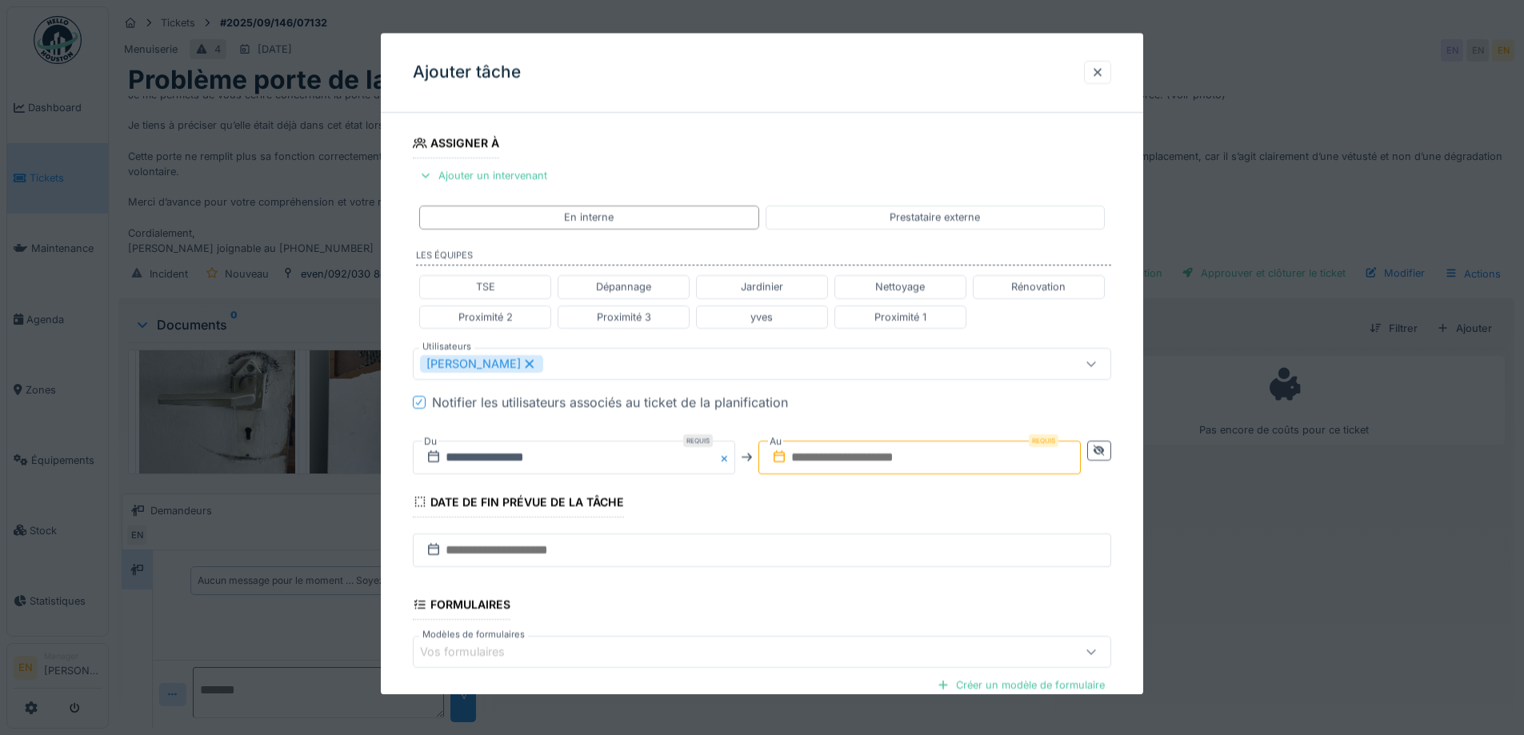
click at [899, 458] on input "text" at bounding box center [919, 458] width 322 height 34
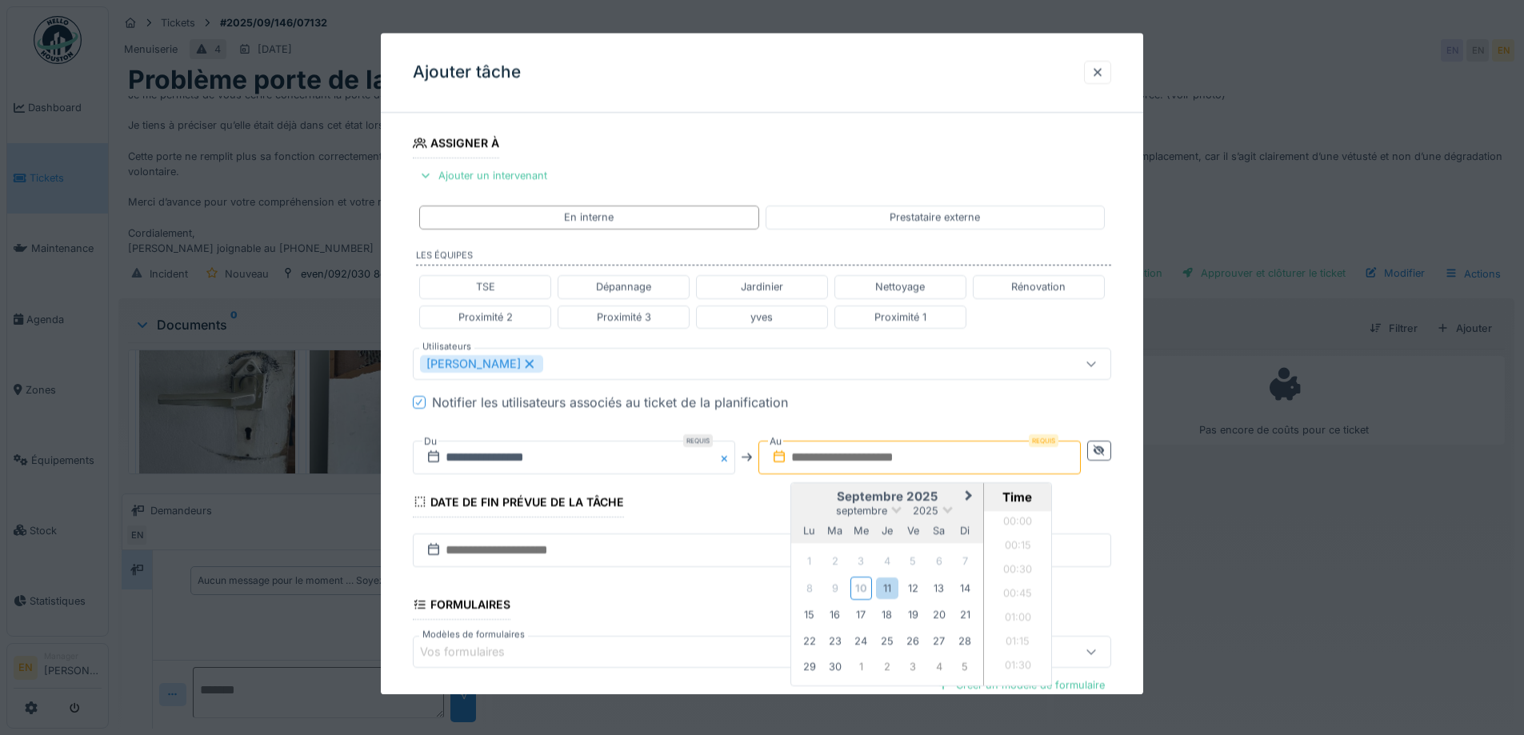
scroll to position [1317, 0]
click at [885, 591] on div "11" at bounding box center [887, 589] width 22 height 22
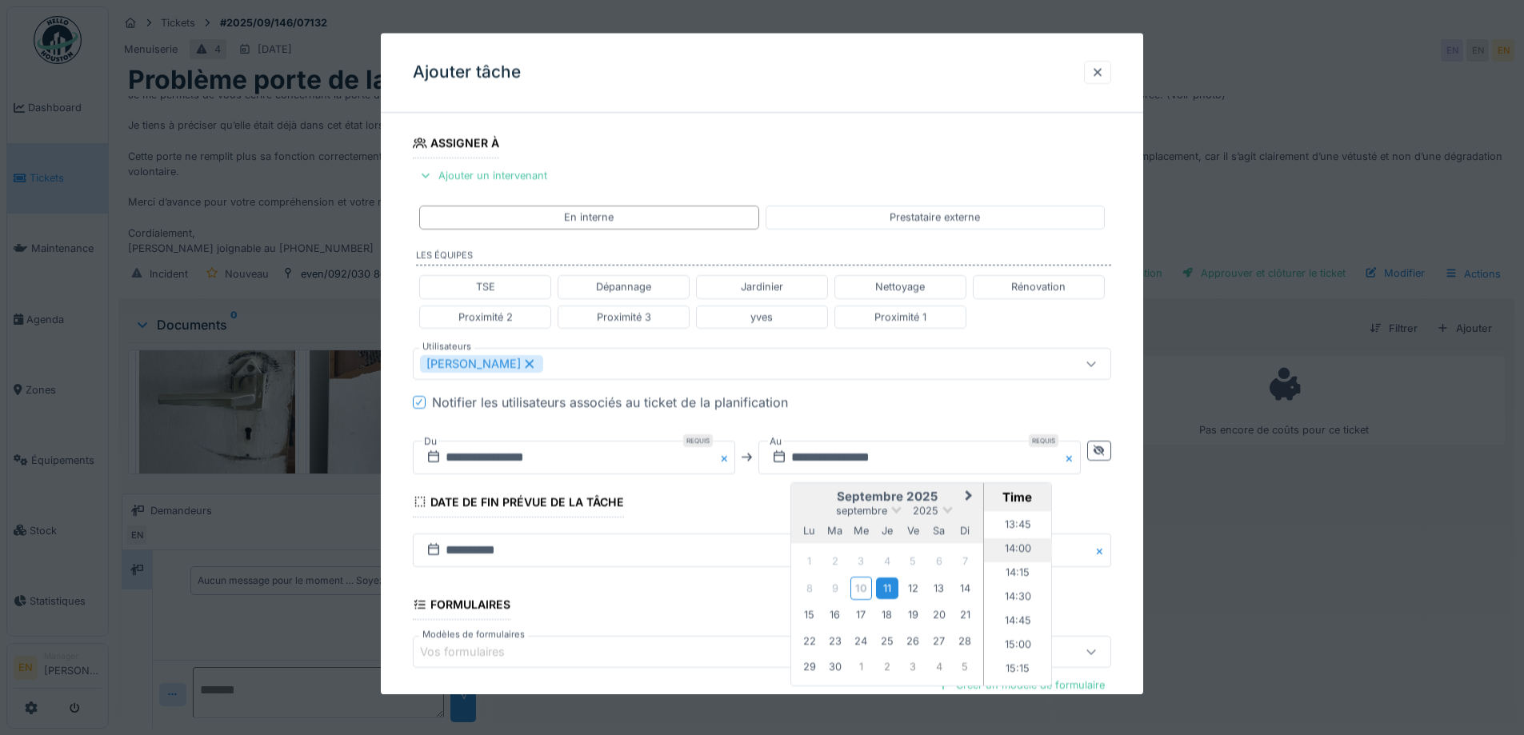
click at [1017, 549] on li "14:00" at bounding box center [1018, 550] width 68 height 24
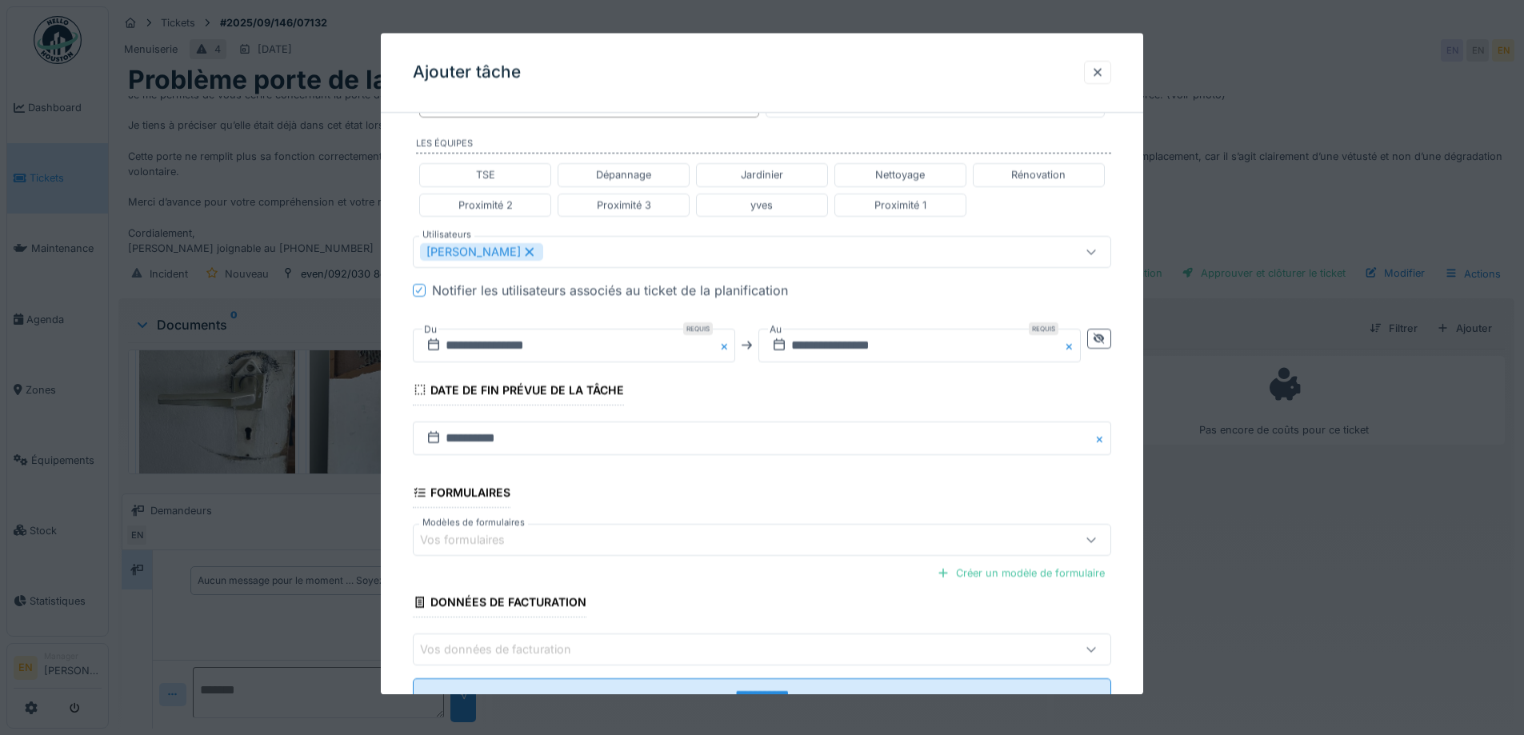
scroll to position [427, 0]
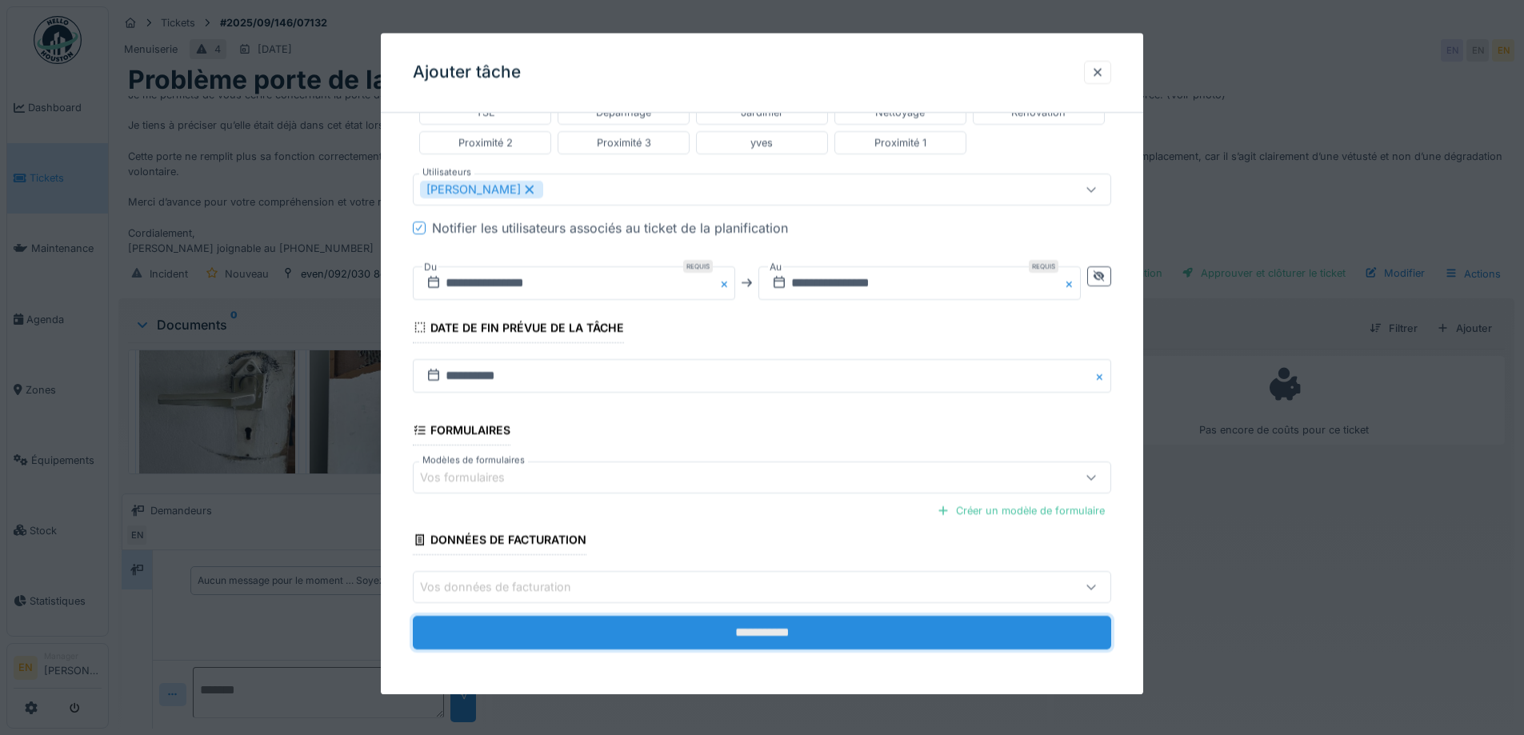
click at [769, 635] on input "**********" at bounding box center [762, 634] width 698 height 34
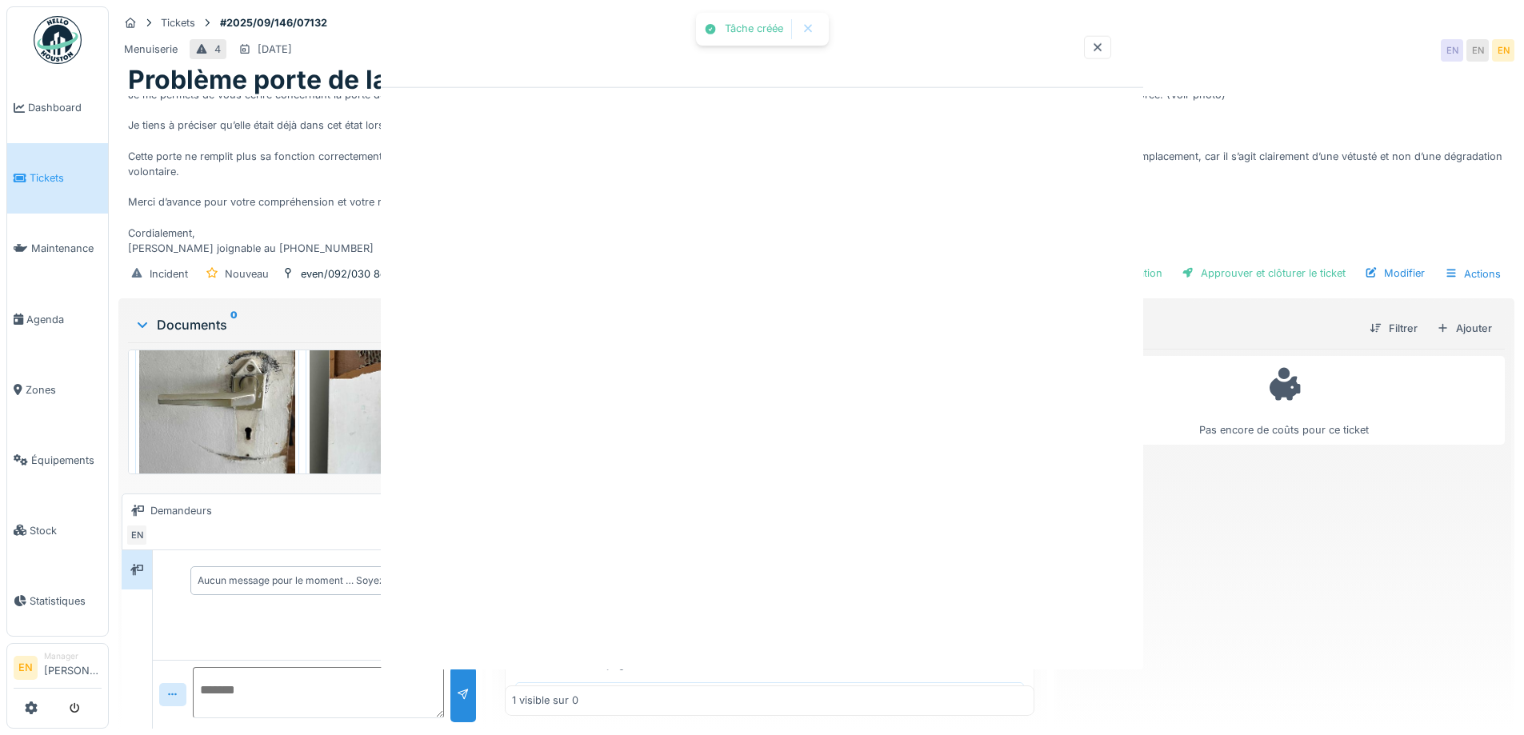
scroll to position [0, 0]
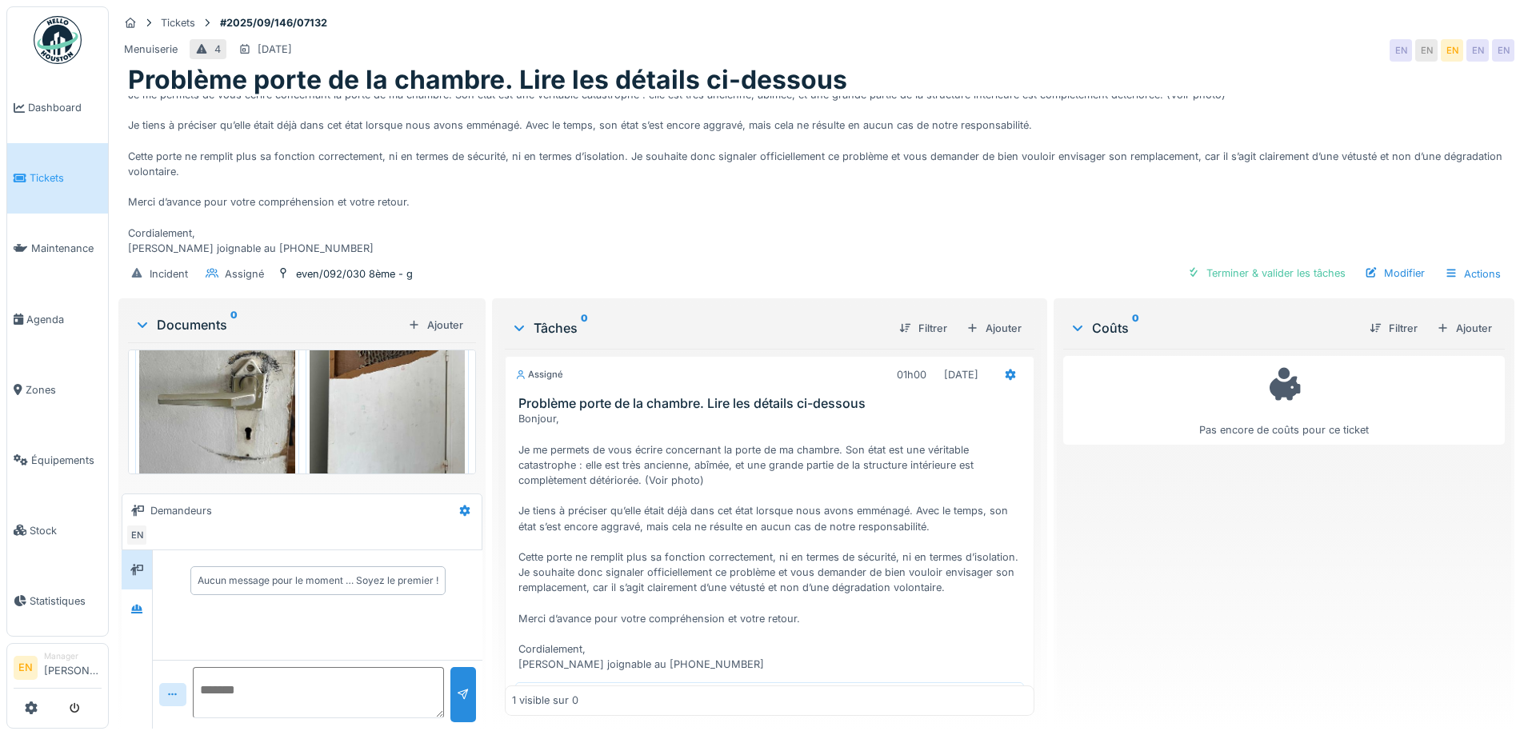
click at [947, 214] on div "Bonjour, Je me permets de vous écrire concernant la porte de ma chambre. Son ét…" at bounding box center [816, 176] width 1377 height 160
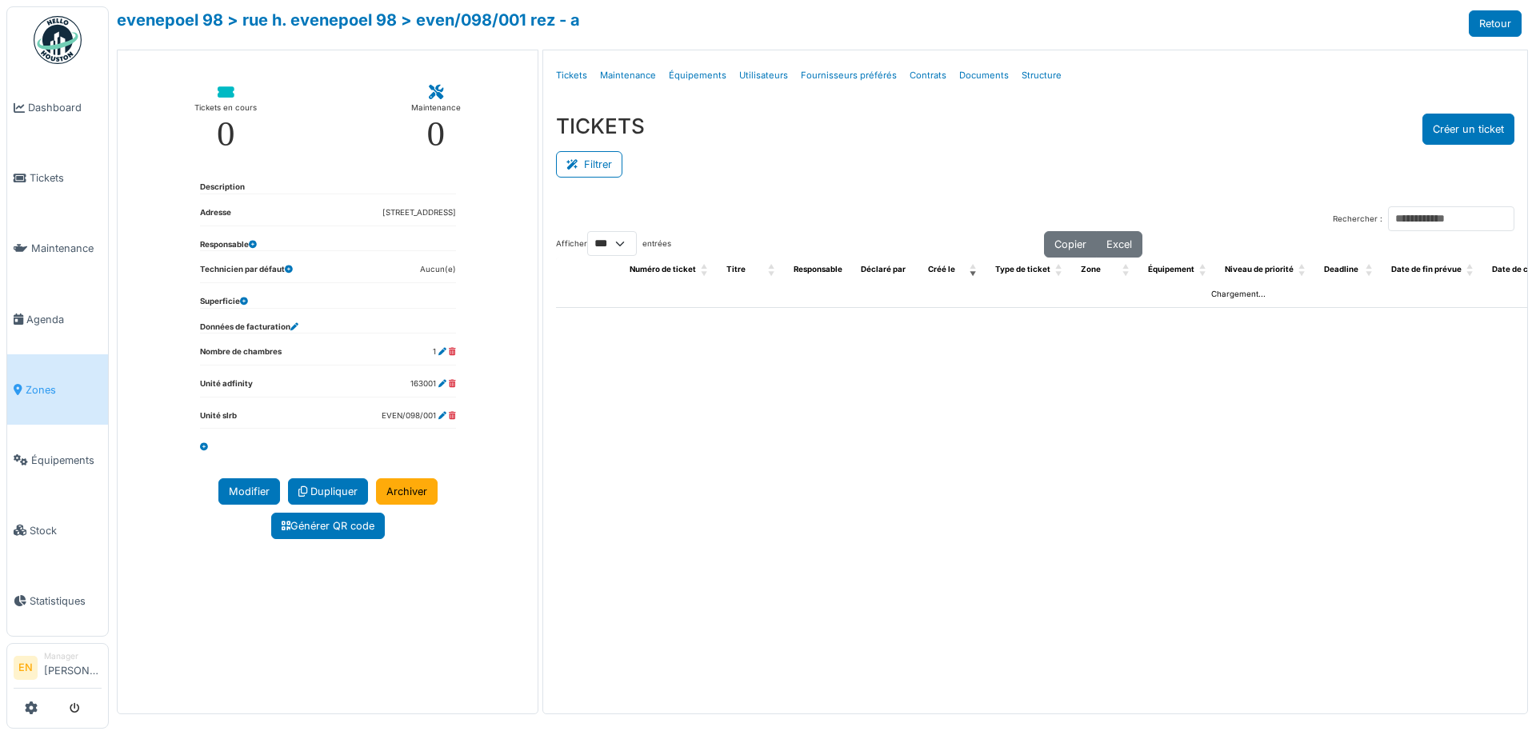
select select "***"
click at [200, 17] on link "evenepoel 98" at bounding box center [170, 19] width 106 height 19
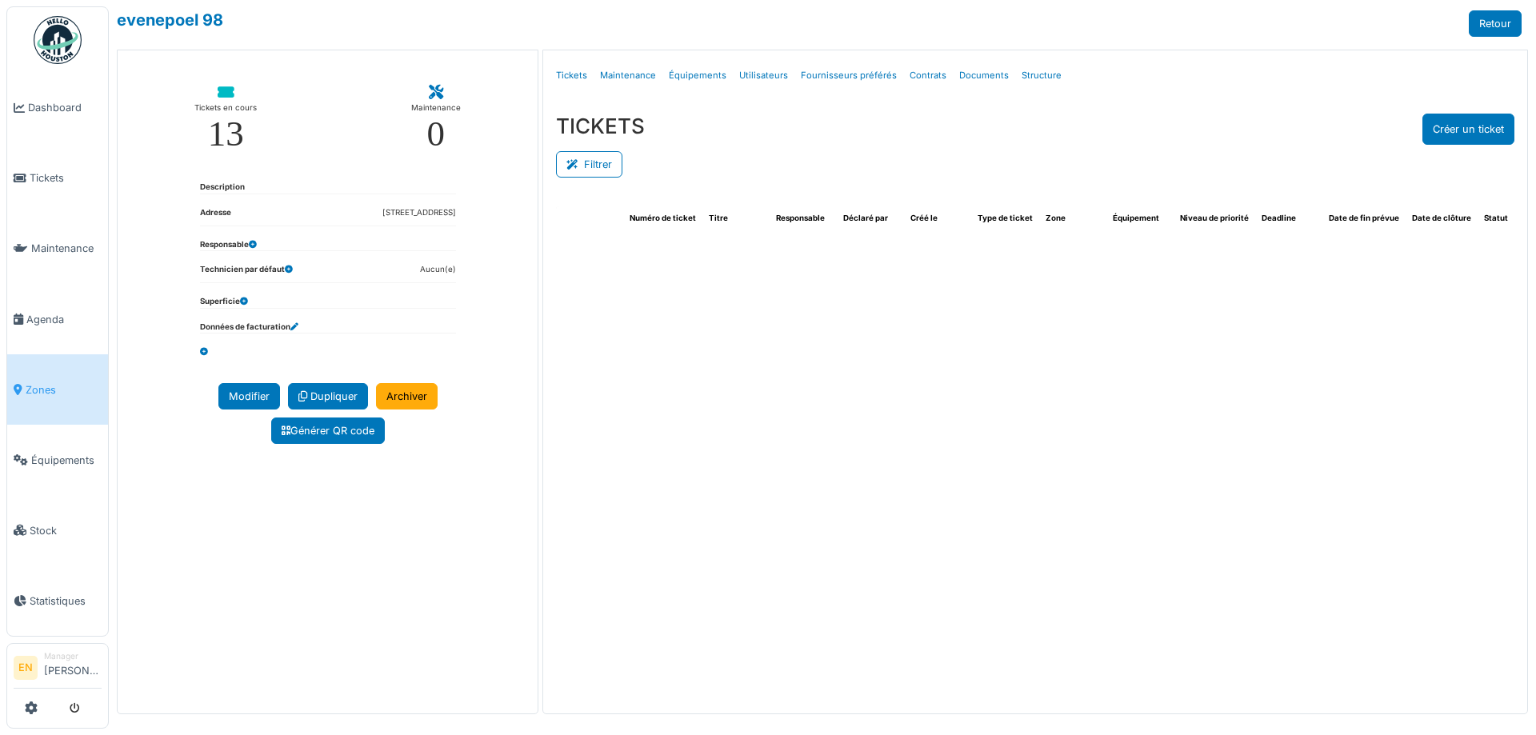
select select "***"
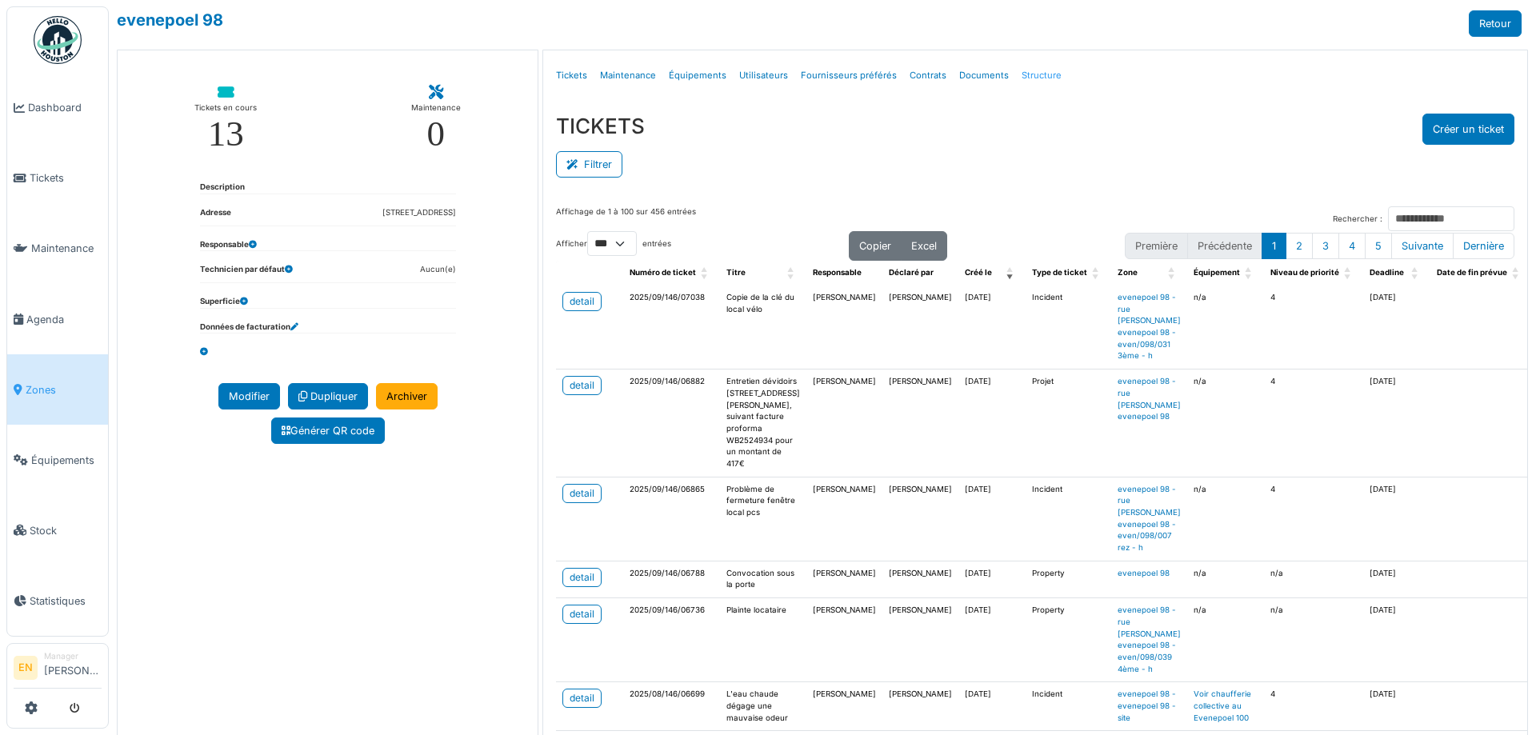
click at [1024, 76] on link "Structure" at bounding box center [1041, 76] width 53 height 38
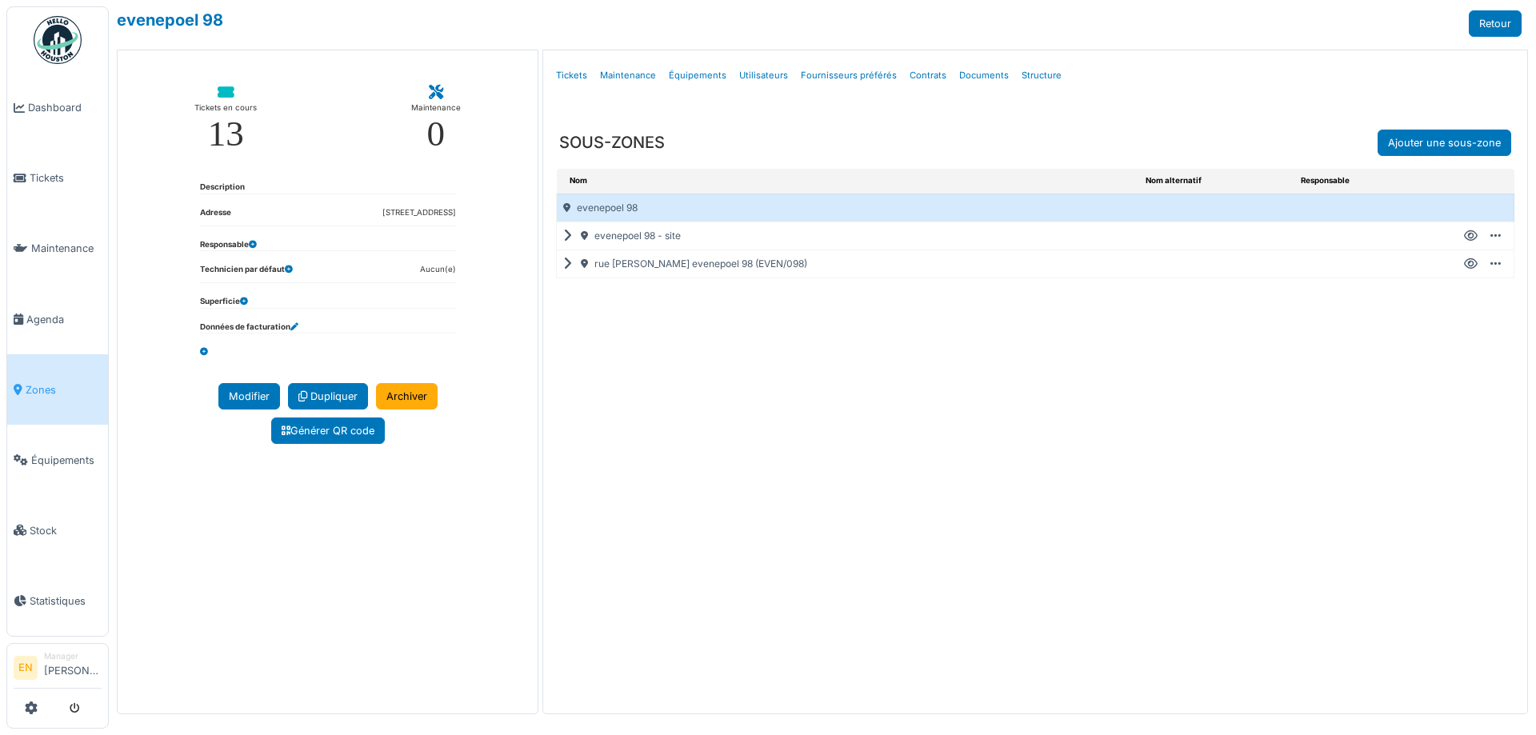
click at [1468, 236] on icon at bounding box center [1471, 236] width 14 height 1
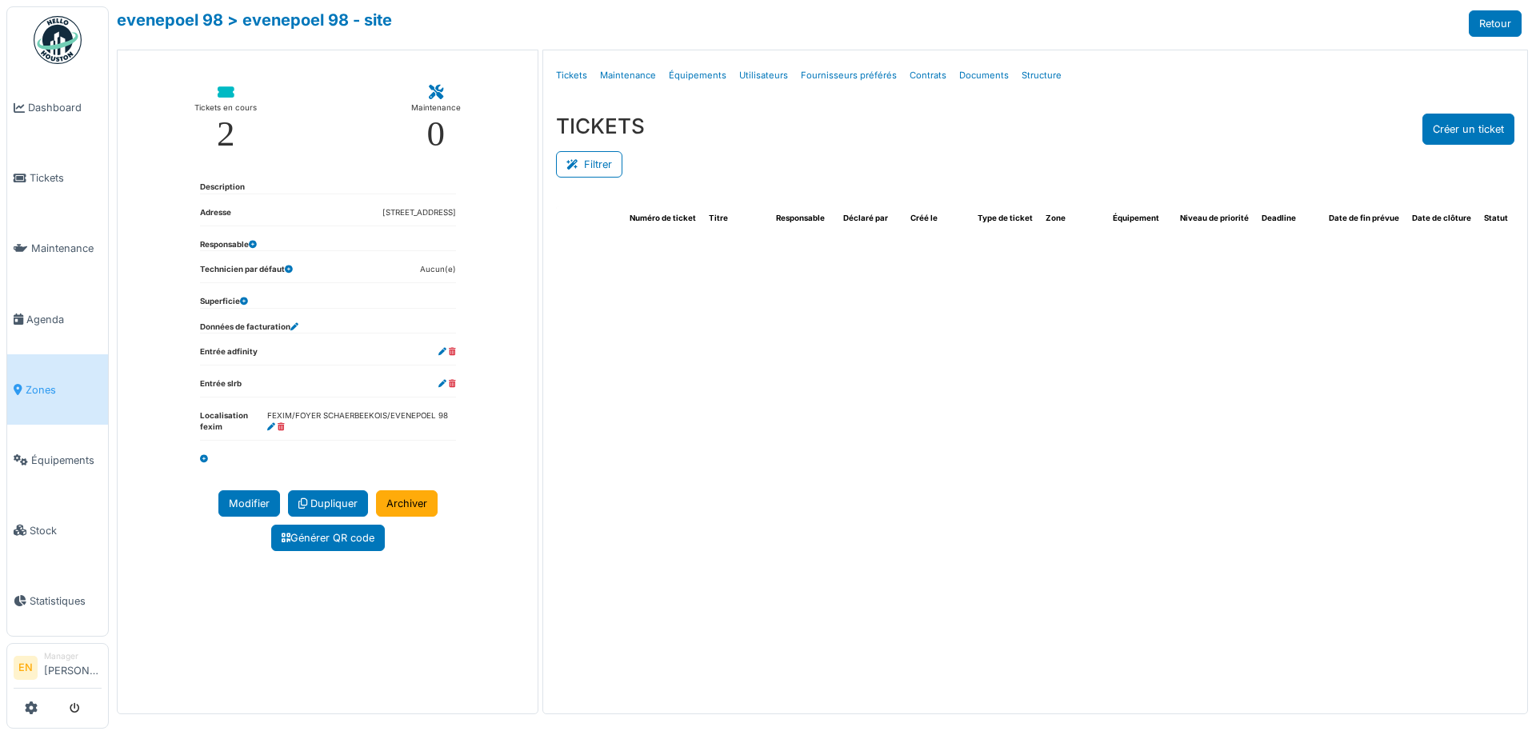
select select "***"
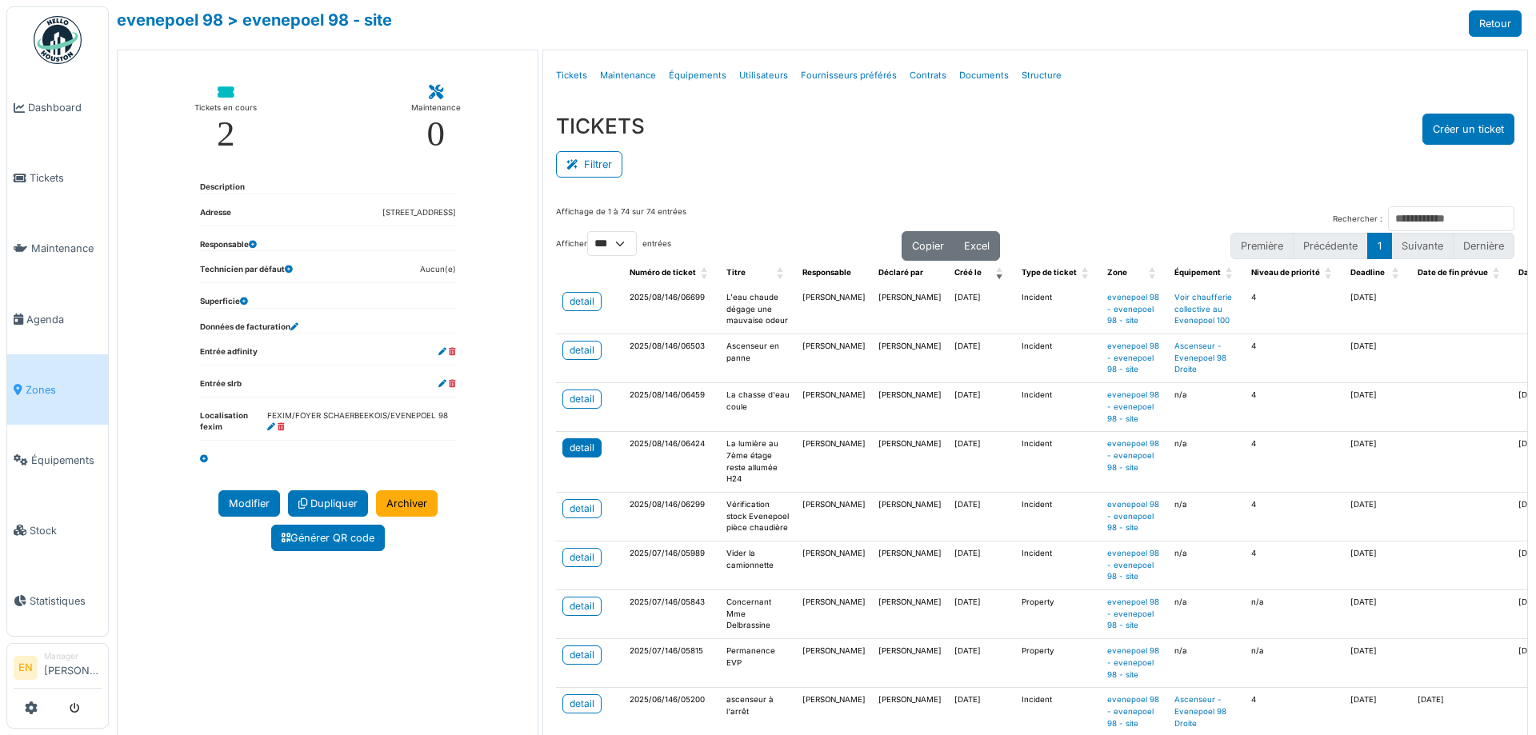
click at [582, 450] on div "detail" at bounding box center [582, 448] width 25 height 14
click at [1469, 120] on button "Créer un ticket" at bounding box center [1468, 129] width 92 height 31
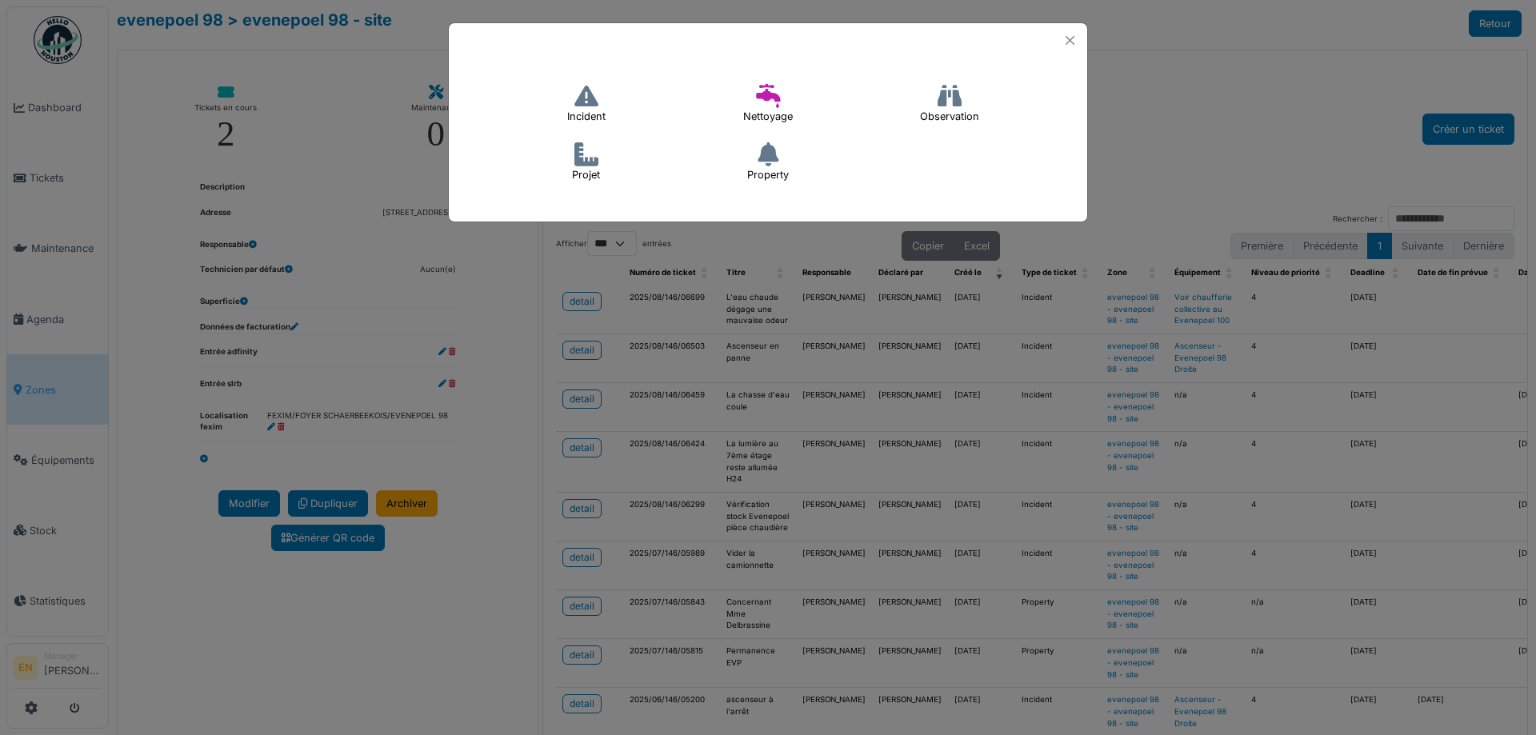
click at [597, 107] on icon at bounding box center [586, 96] width 24 height 24
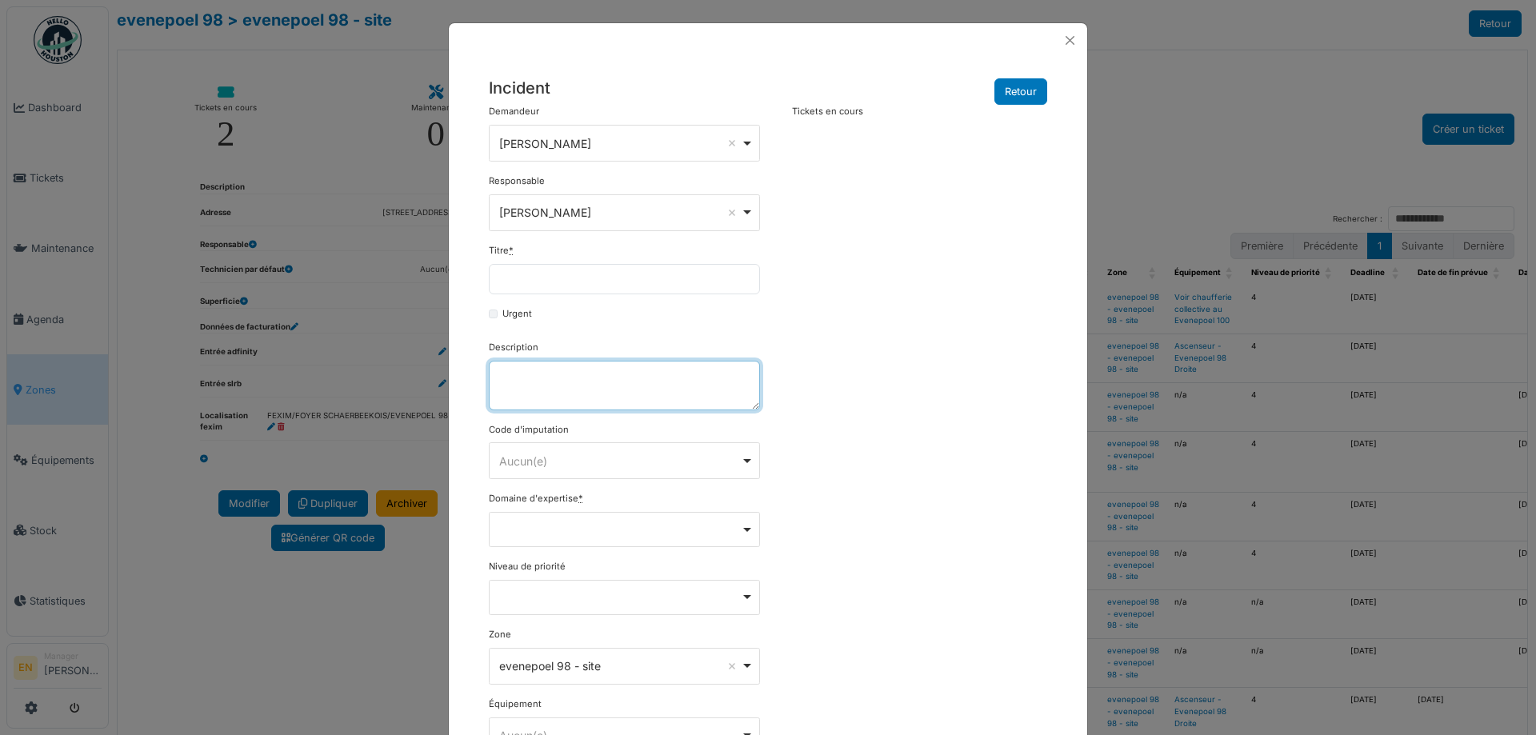
click at [567, 389] on textarea "Description" at bounding box center [624, 386] width 271 height 50
paste textarea "**********"
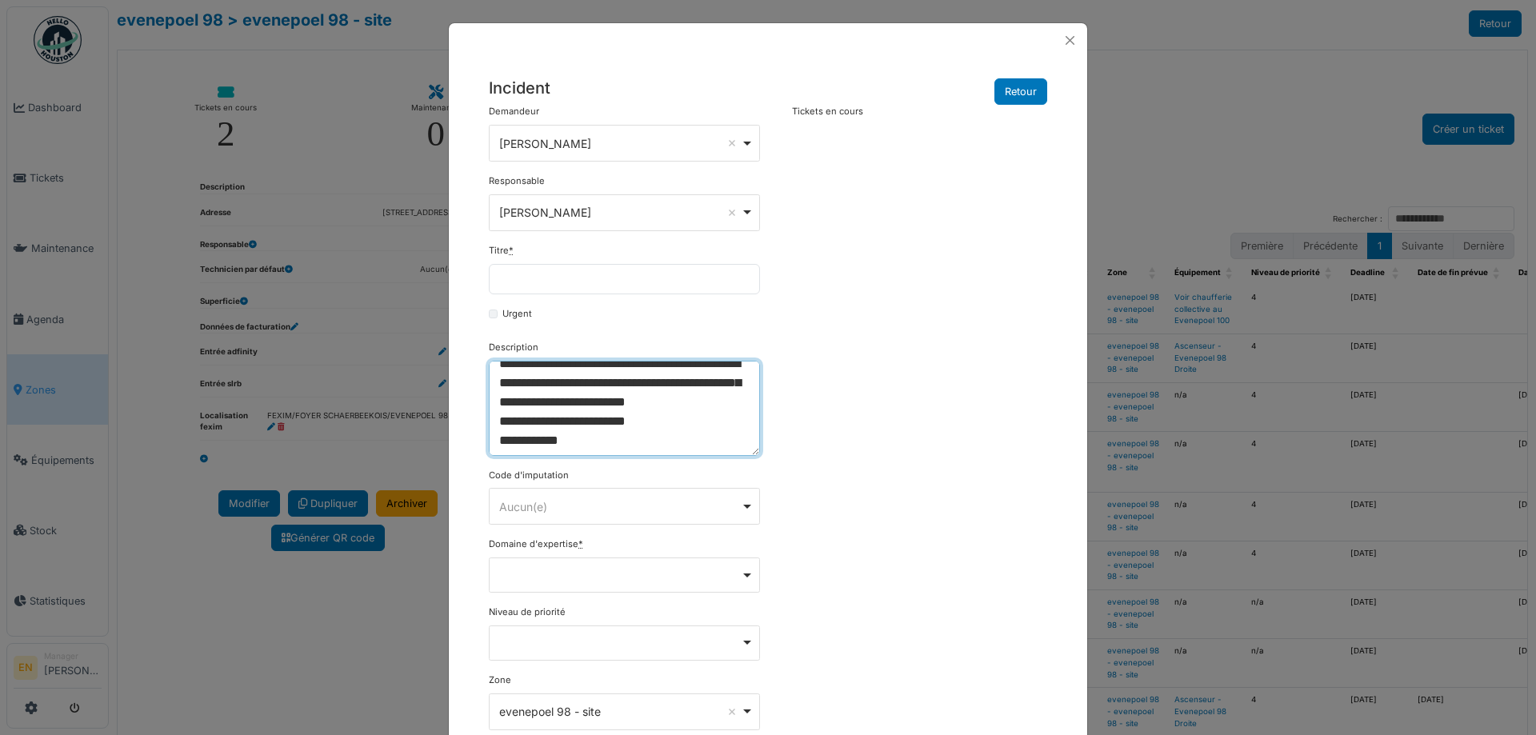
drag, startPoint x: 750, startPoint y: 406, endPoint x: 759, endPoint y: 453, distance: 48.0
click at [759, 453] on div "**********" at bounding box center [624, 503] width 287 height 797
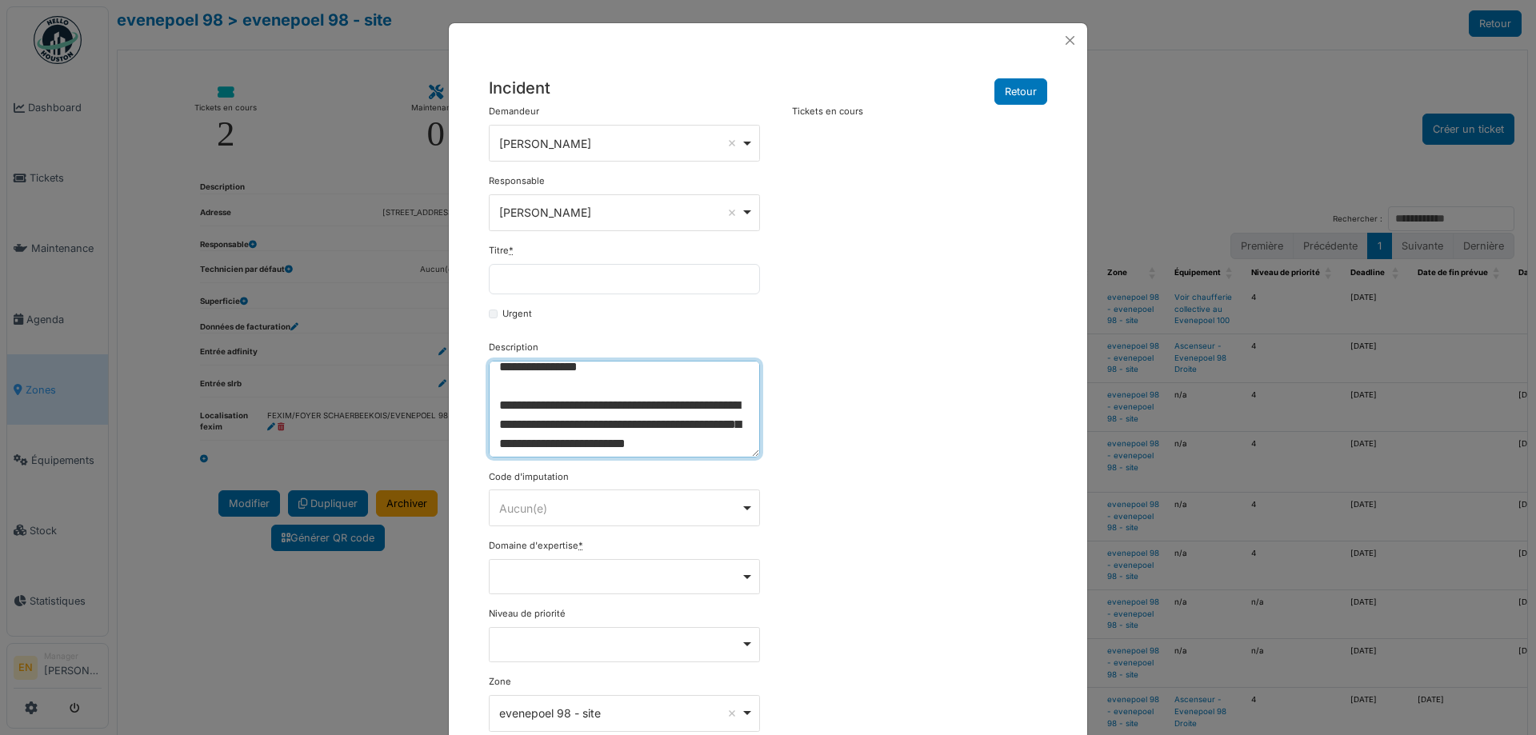
scroll to position [0, 0]
click at [494, 374] on textarea "**********" at bounding box center [624, 409] width 271 height 97
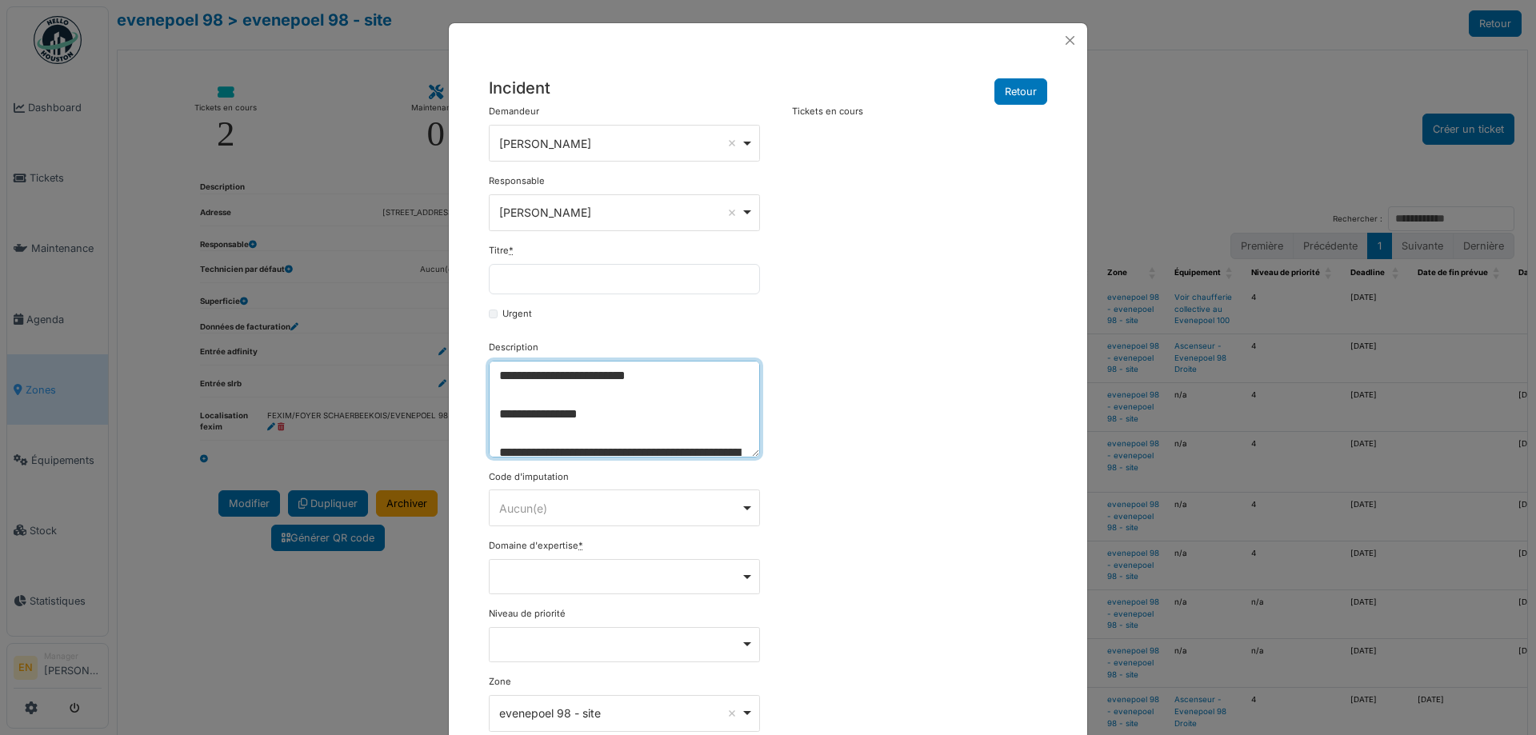
scroll to position [80, 0]
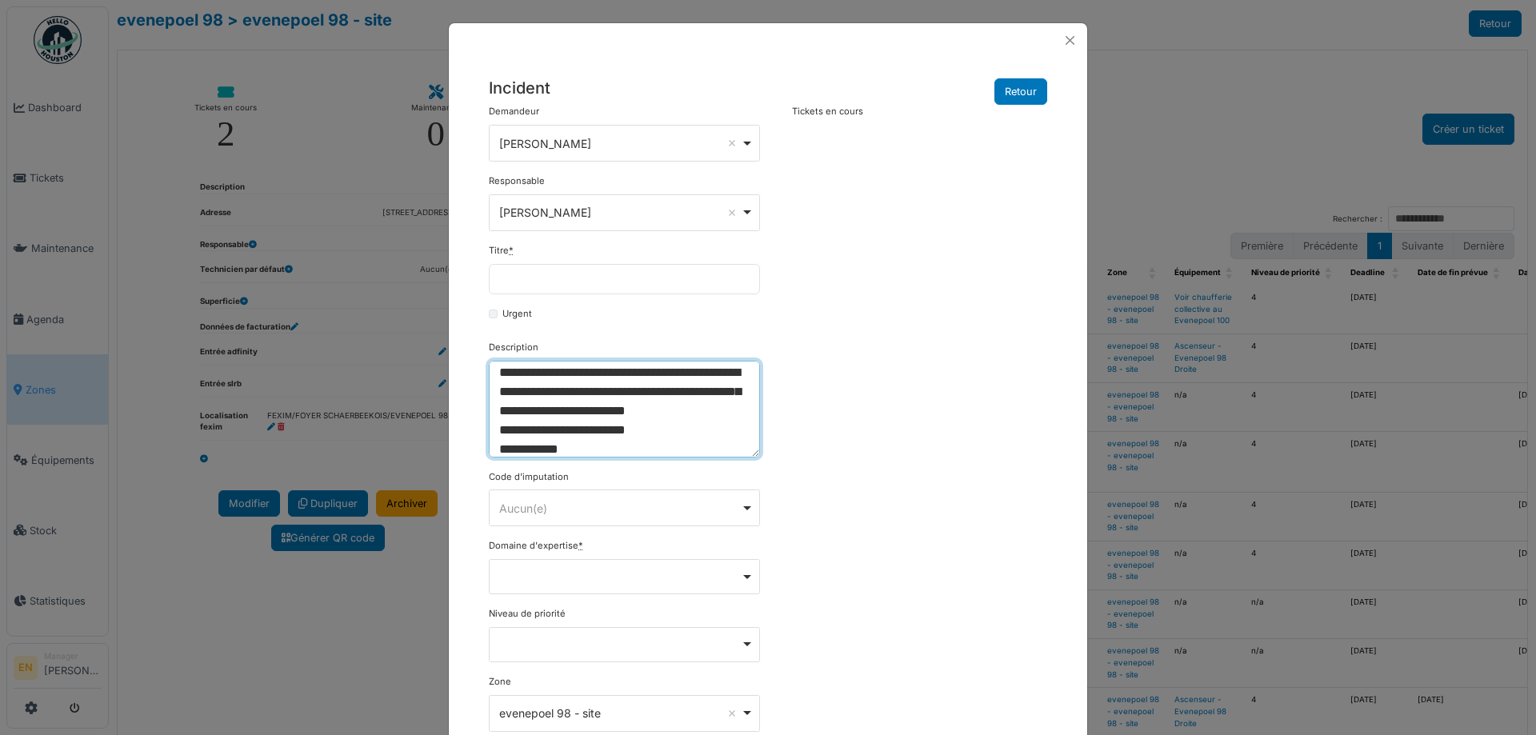
drag, startPoint x: 685, startPoint y: 373, endPoint x: 644, endPoint y: 398, distance: 47.7
click at [644, 398] on textarea "**********" at bounding box center [624, 409] width 271 height 97
type textarea "**********"
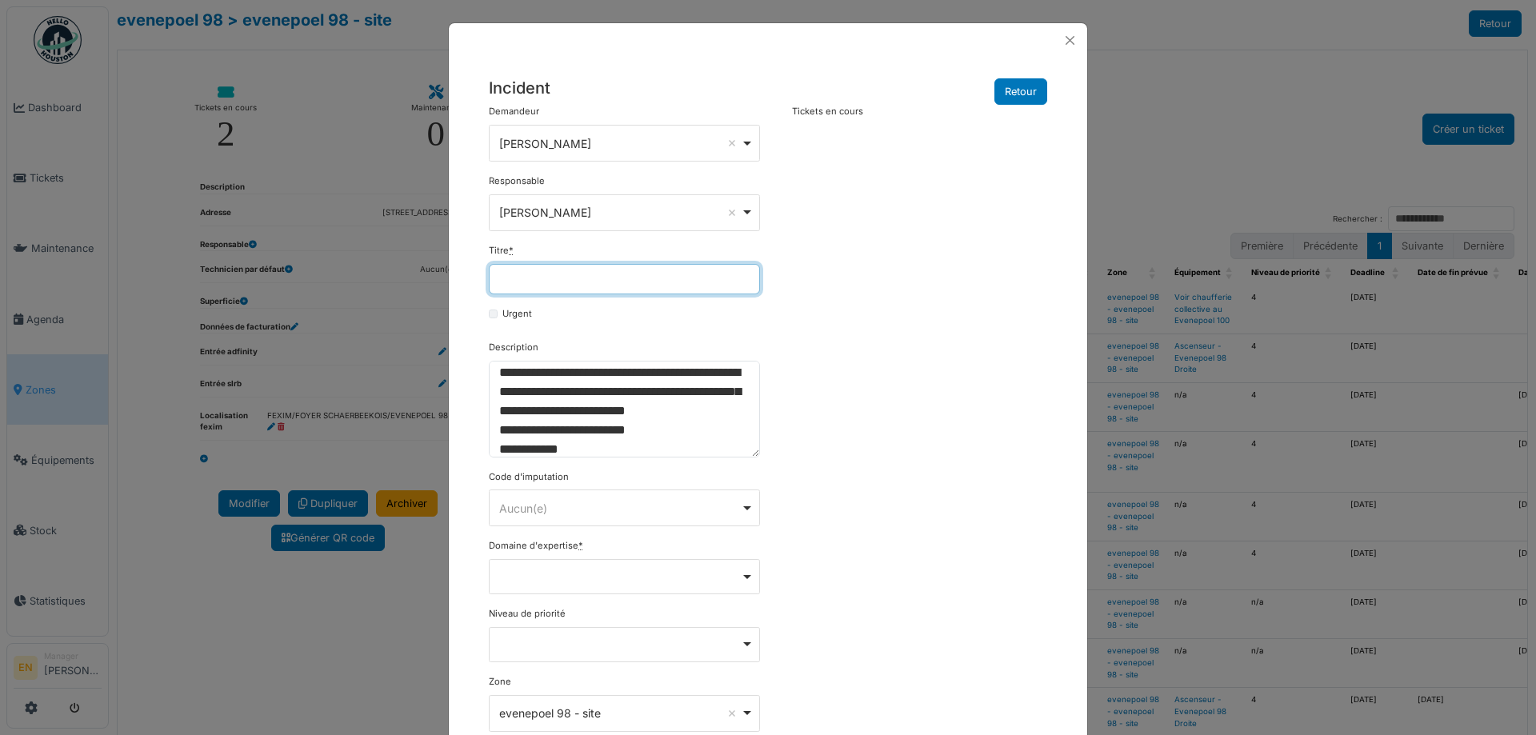
click at [590, 282] on input "Titre *" at bounding box center [624, 279] width 271 height 30
paste input "**********"
click at [513, 284] on input "**********" at bounding box center [624, 279] width 271 height 30
click at [669, 281] on input "**********" at bounding box center [624, 279] width 271 height 30
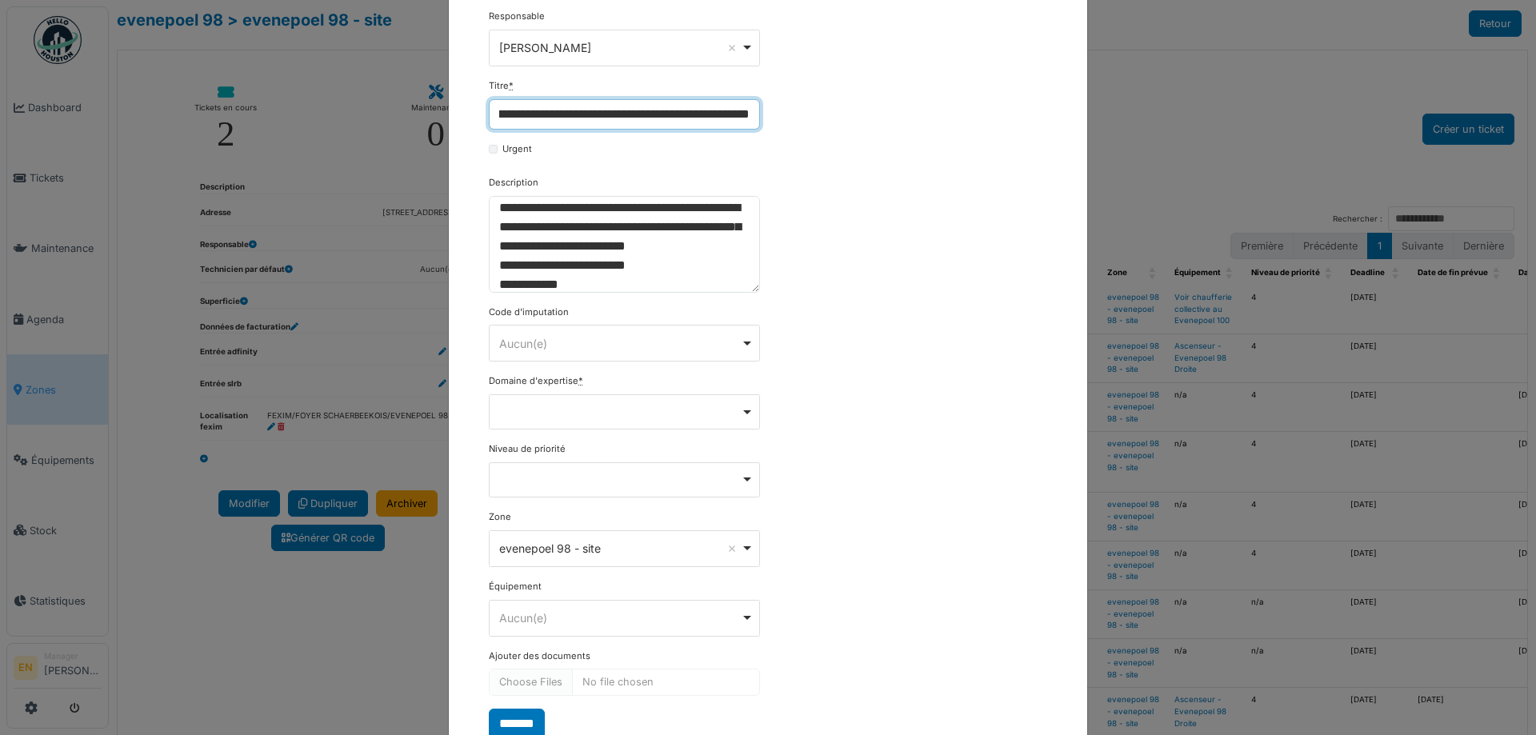
scroll to position [219, 0]
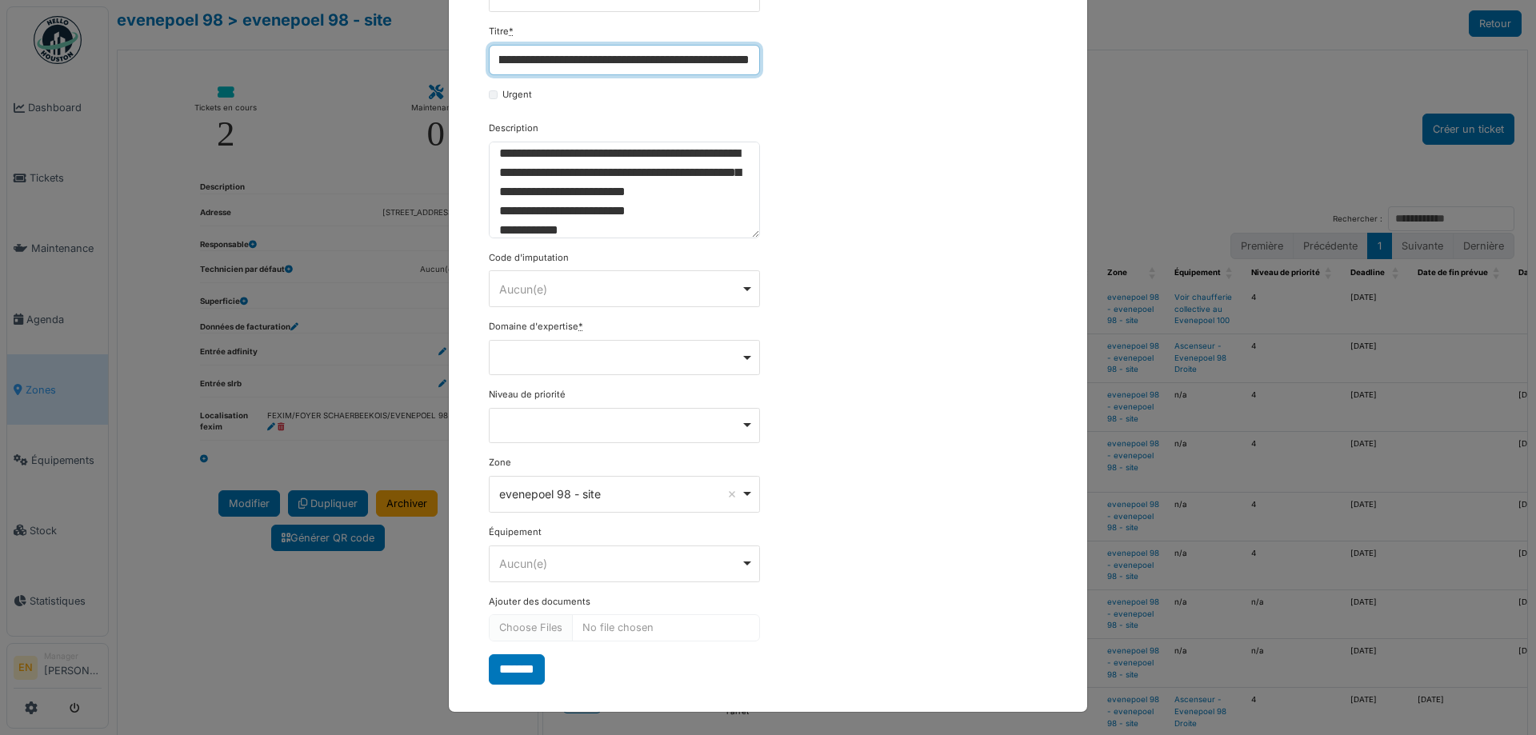
click at [746, 359] on div "Remove item" at bounding box center [625, 357] width 258 height 6
type input "**********"
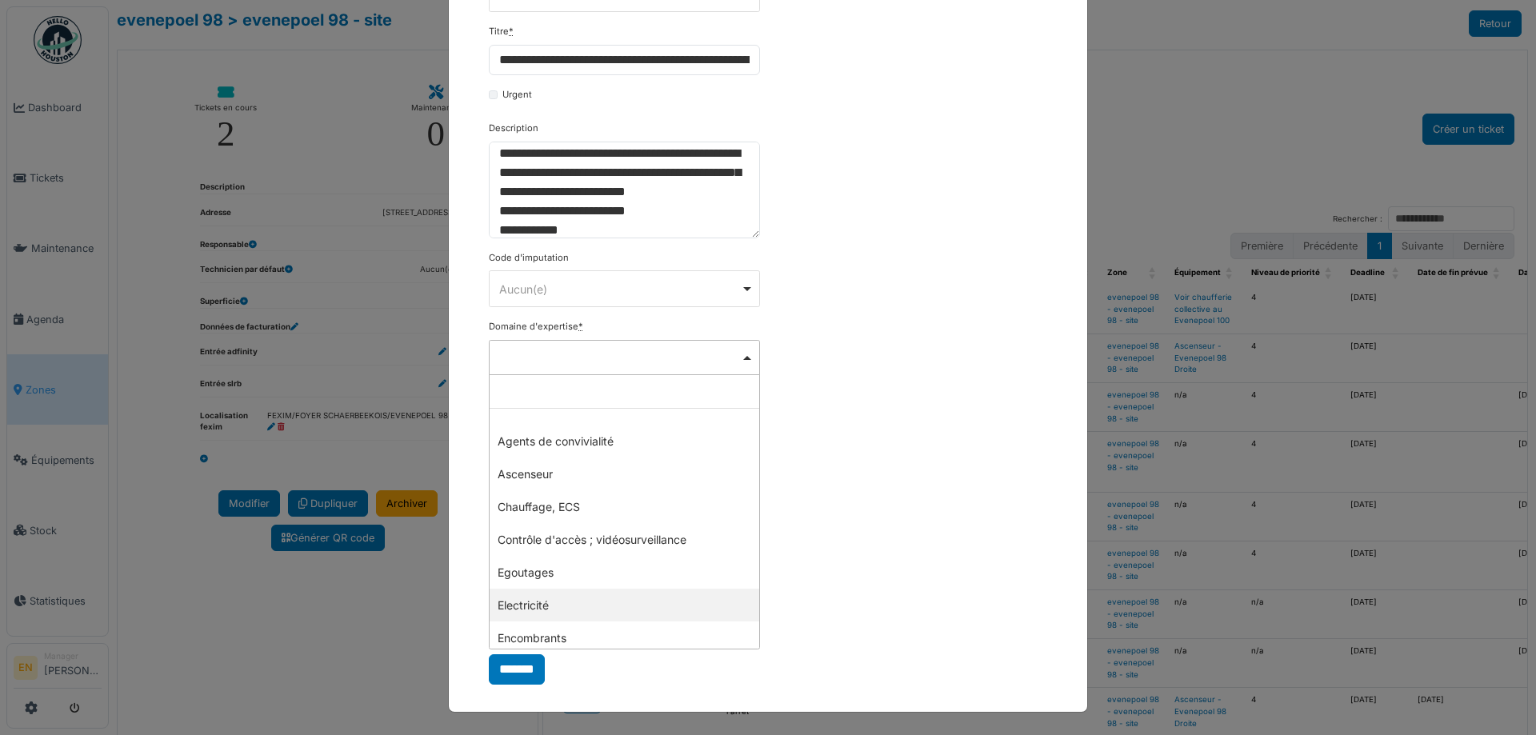
select select "***"
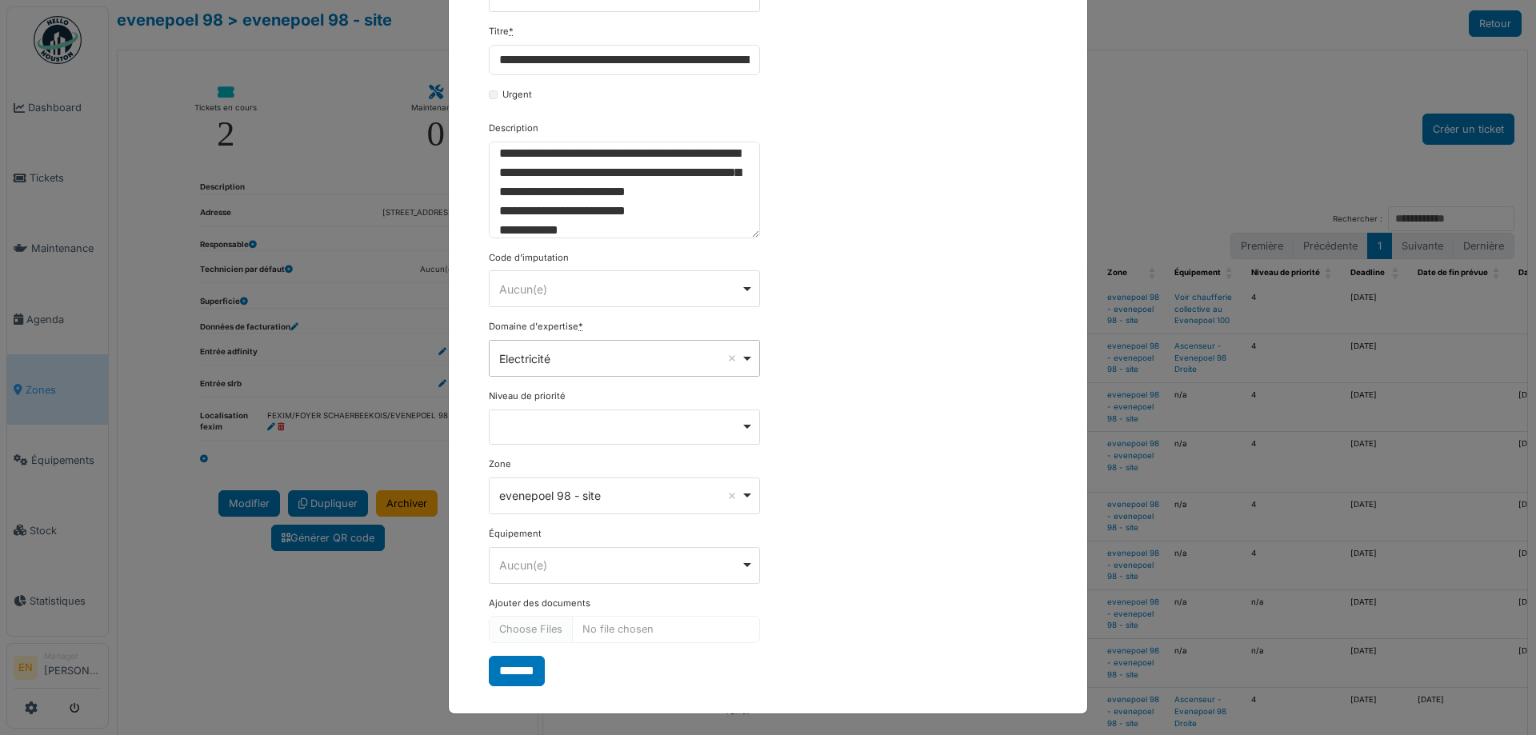
scroll to position [221, 0]
click at [529, 663] on input "*******" at bounding box center [517, 669] width 56 height 30
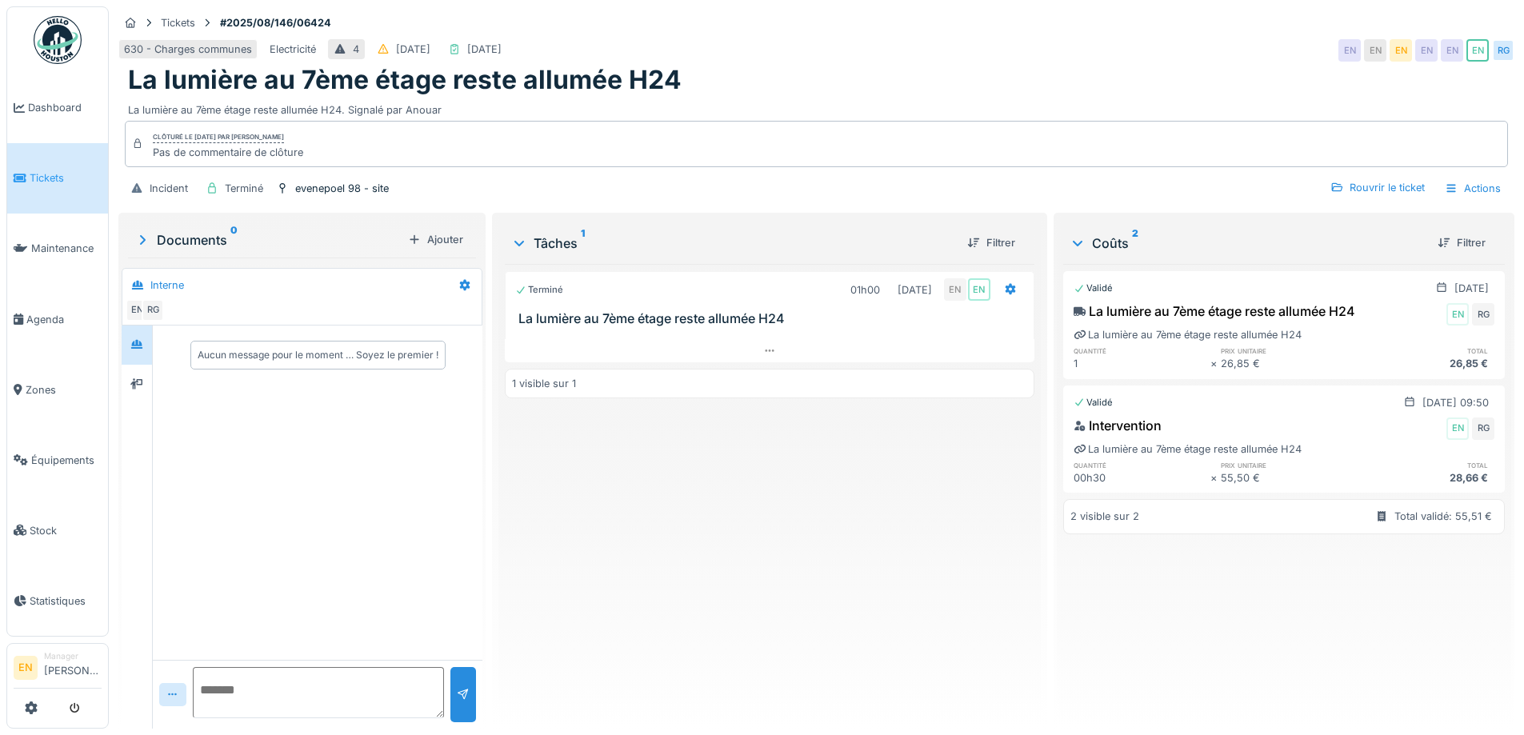
click at [860, 519] on div "Terminé 01h00 [DATE] EN EN La lumière au 7ème étage reste allumée H24 1 visible…" at bounding box center [769, 490] width 529 height 452
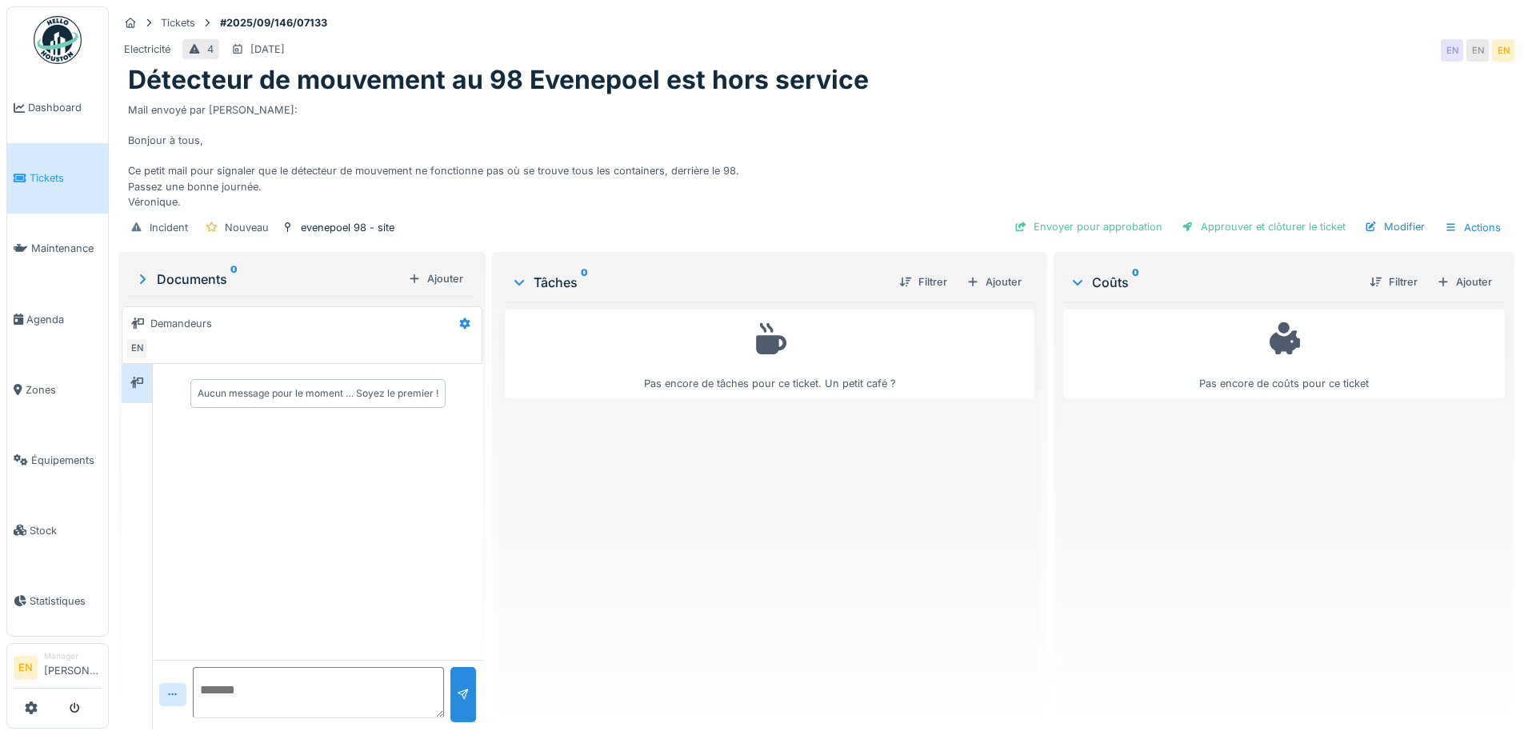
click at [658, 620] on div "Pas encore de tâches pour ce ticket. Un petit café ?" at bounding box center [769, 509] width 529 height 414
click at [703, 587] on div "Pas encore de tâches pour ce ticket. Un petit café ?" at bounding box center [769, 509] width 529 height 414
click at [754, 560] on div "Pas encore de tâches pour ce ticket. Un petit café ?" at bounding box center [769, 509] width 529 height 414
click at [878, 150] on div "Mail envoyé par [PERSON_NAME]: Bonjour à tous, Ce petit mail pour signaler que …" at bounding box center [816, 153] width 1377 height 114
click at [809, 171] on div "Mail envoyé par [PERSON_NAME]: Bonjour à tous, Ce petit mail pour signaler que …" at bounding box center [816, 153] width 1377 height 114
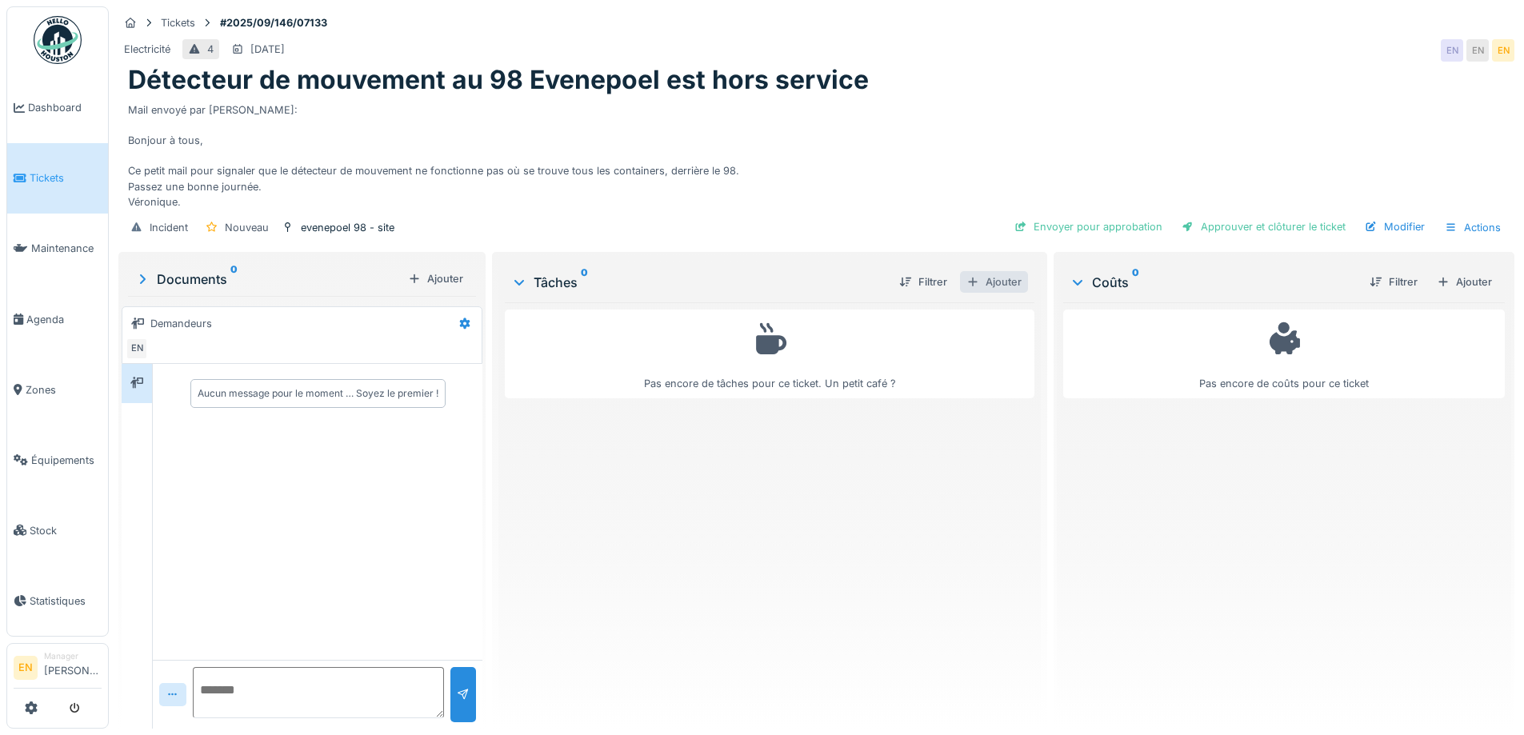
click at [993, 293] on div "Ajouter" at bounding box center [994, 282] width 68 height 22
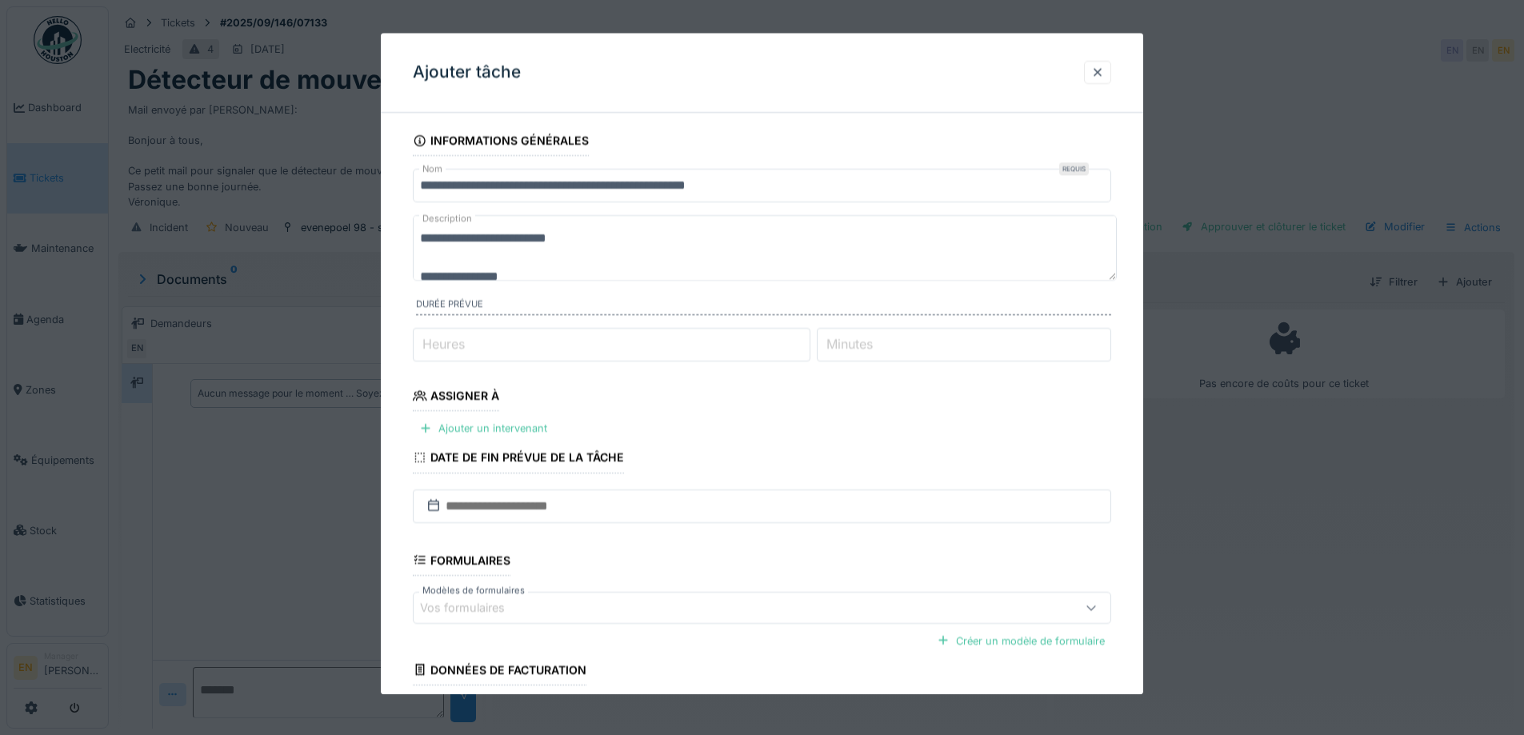
type input "*"
click at [806, 341] on input "*" at bounding box center [612, 345] width 398 height 34
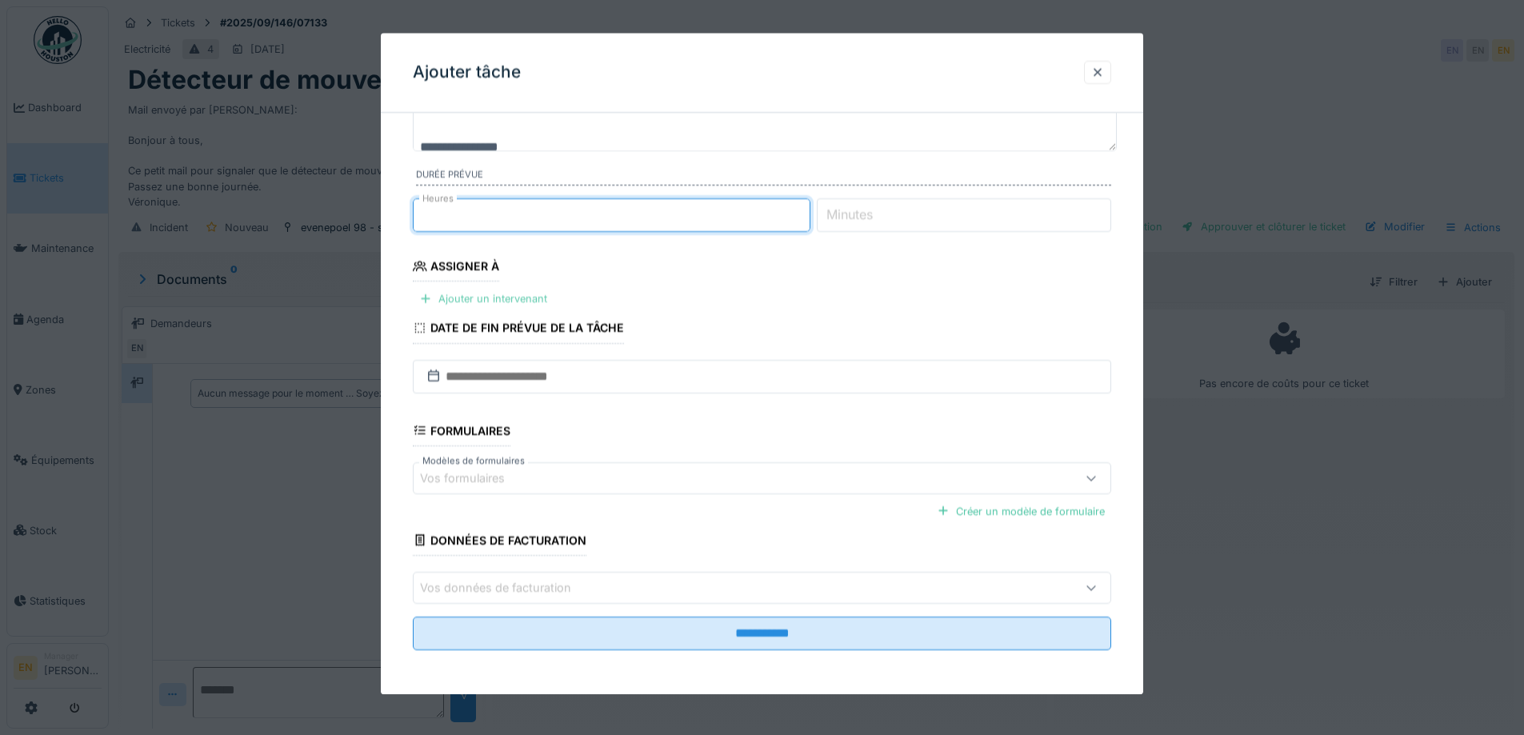
scroll to position [130, 0]
click at [490, 298] on div "Ajouter un intervenant" at bounding box center [483, 299] width 141 height 22
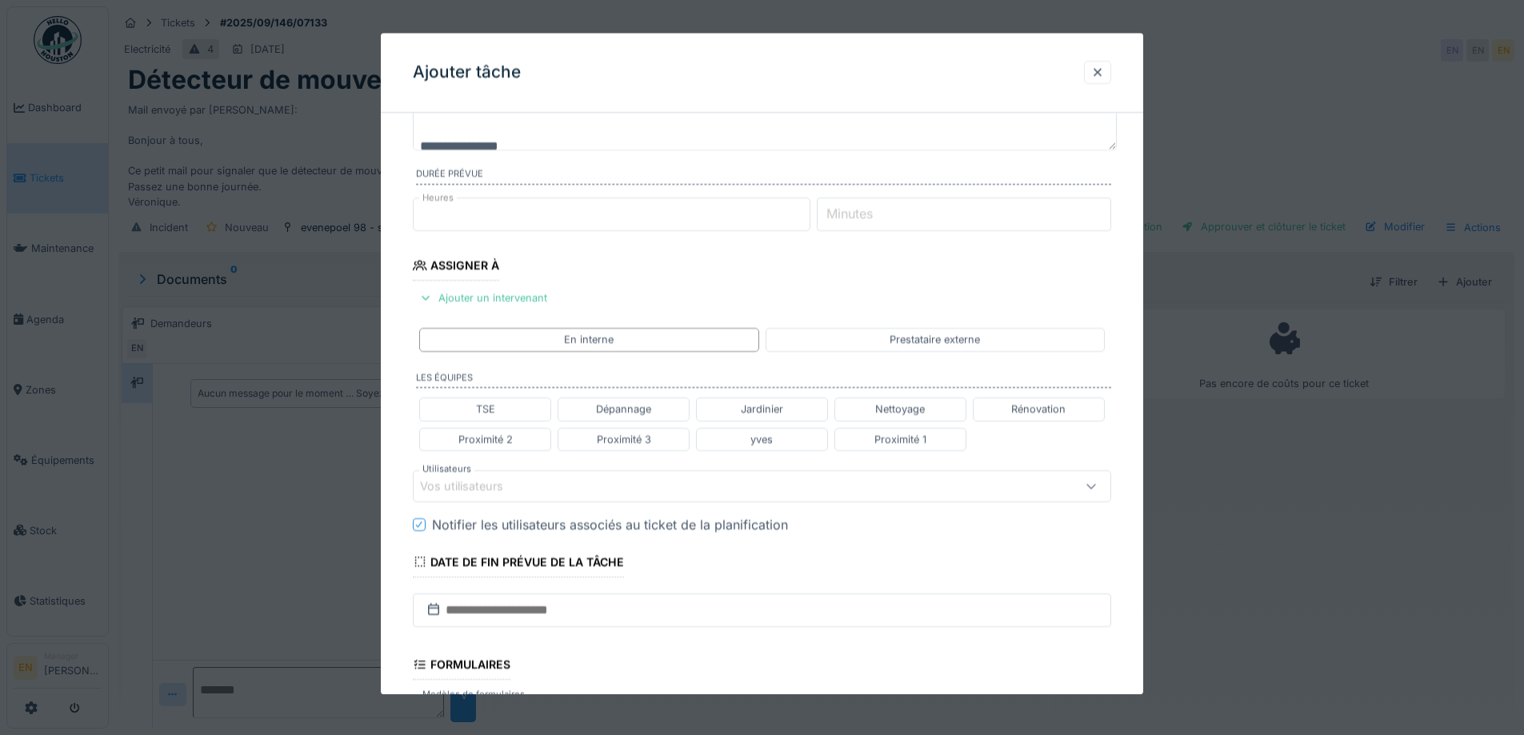
click at [571, 486] on div "Vos utilisateurs" at bounding box center [721, 487] width 602 height 18
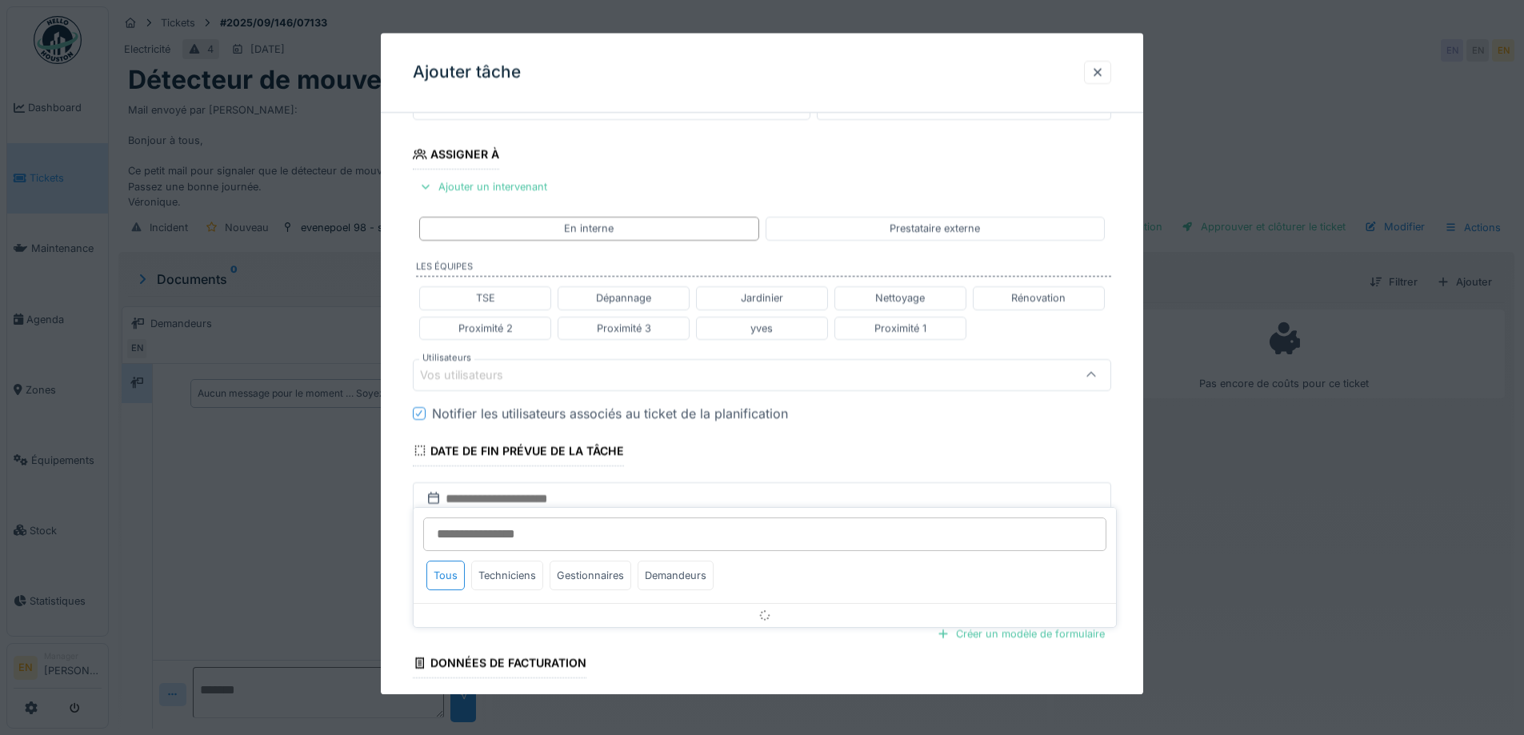
scroll to position [253, 0]
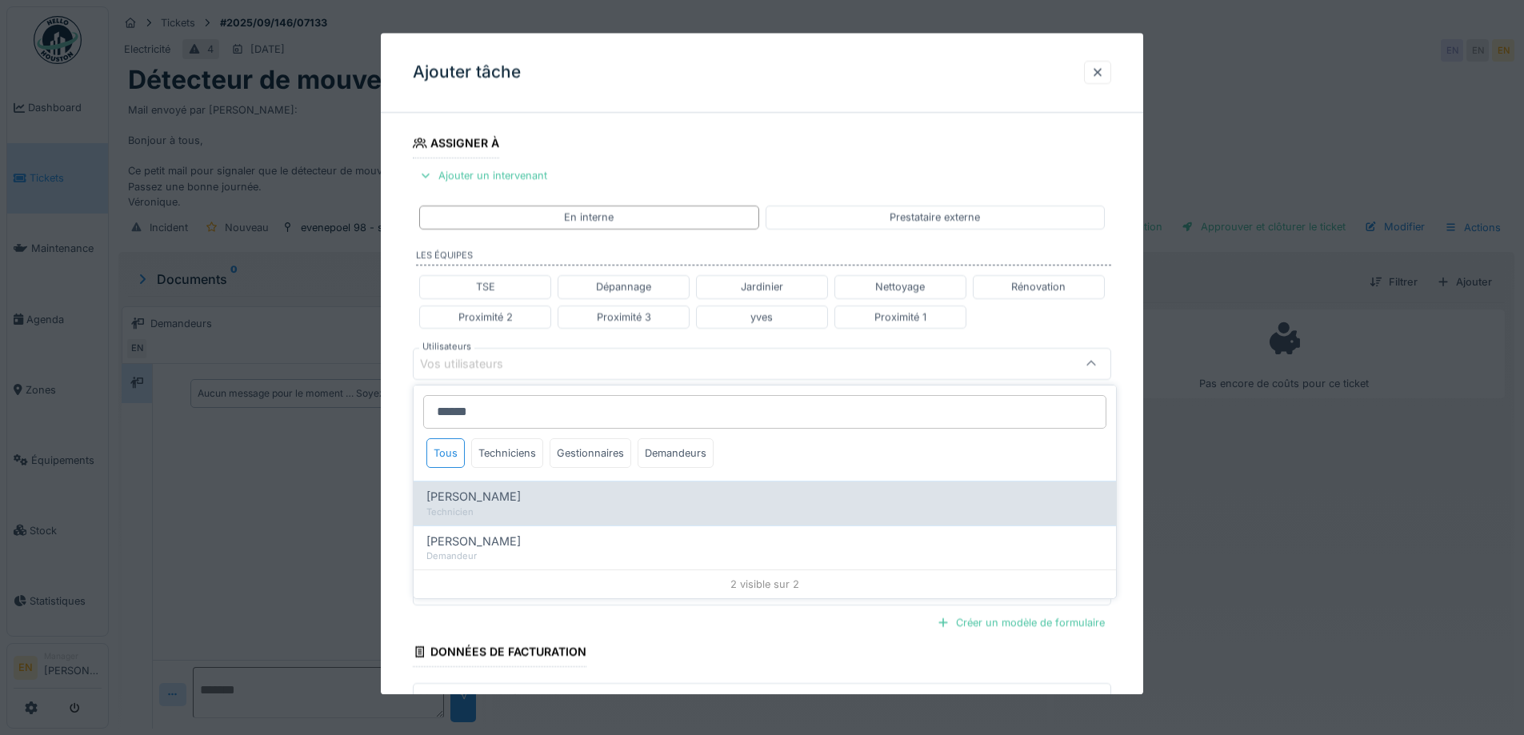
type input "******"
click at [510, 506] on div "Technicien" at bounding box center [764, 513] width 677 height 14
type input "****"
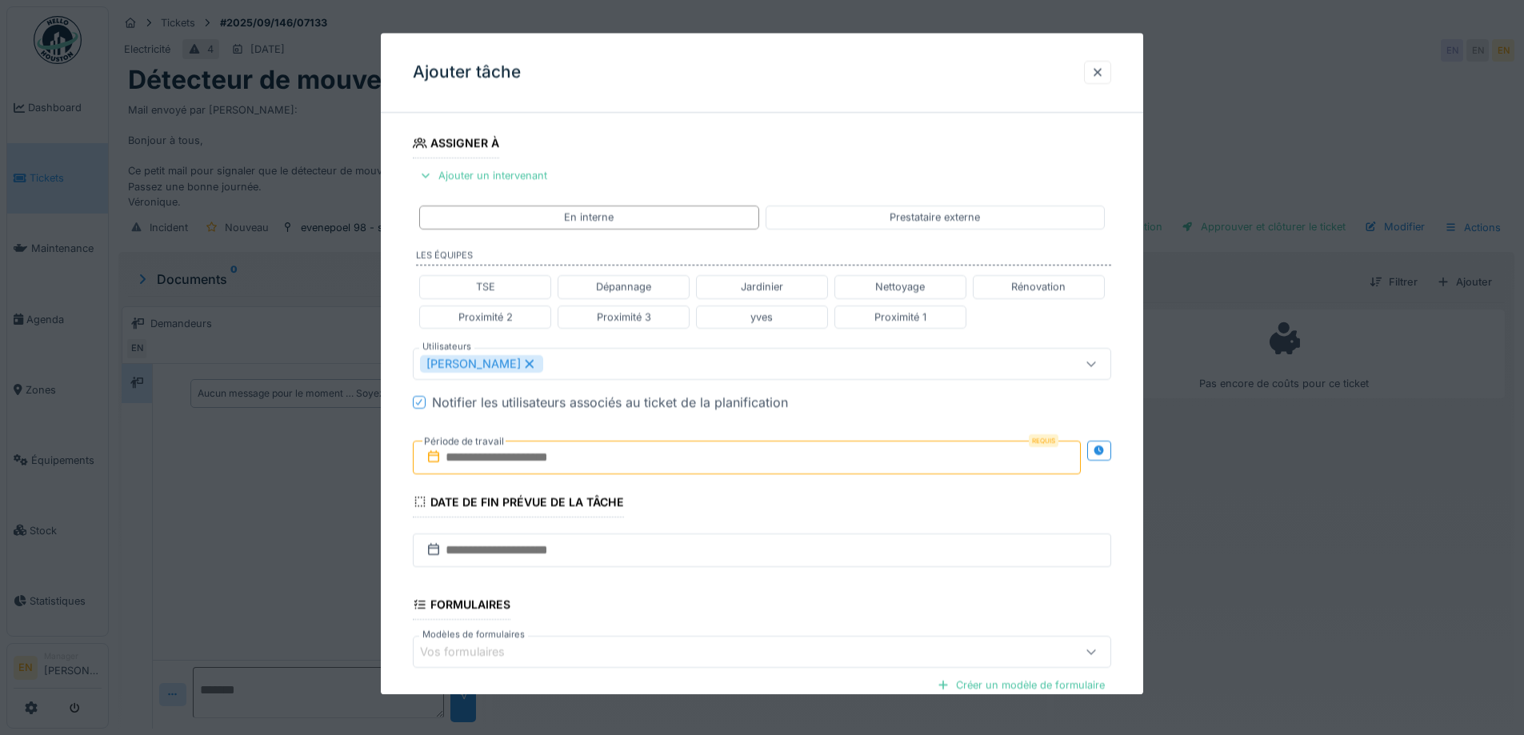
click at [1133, 490] on div "**********" at bounding box center [762, 371] width 762 height 996
click at [1104, 453] on icon at bounding box center [1098, 451] width 10 height 10
click at [571, 451] on input "text" at bounding box center [574, 458] width 322 height 34
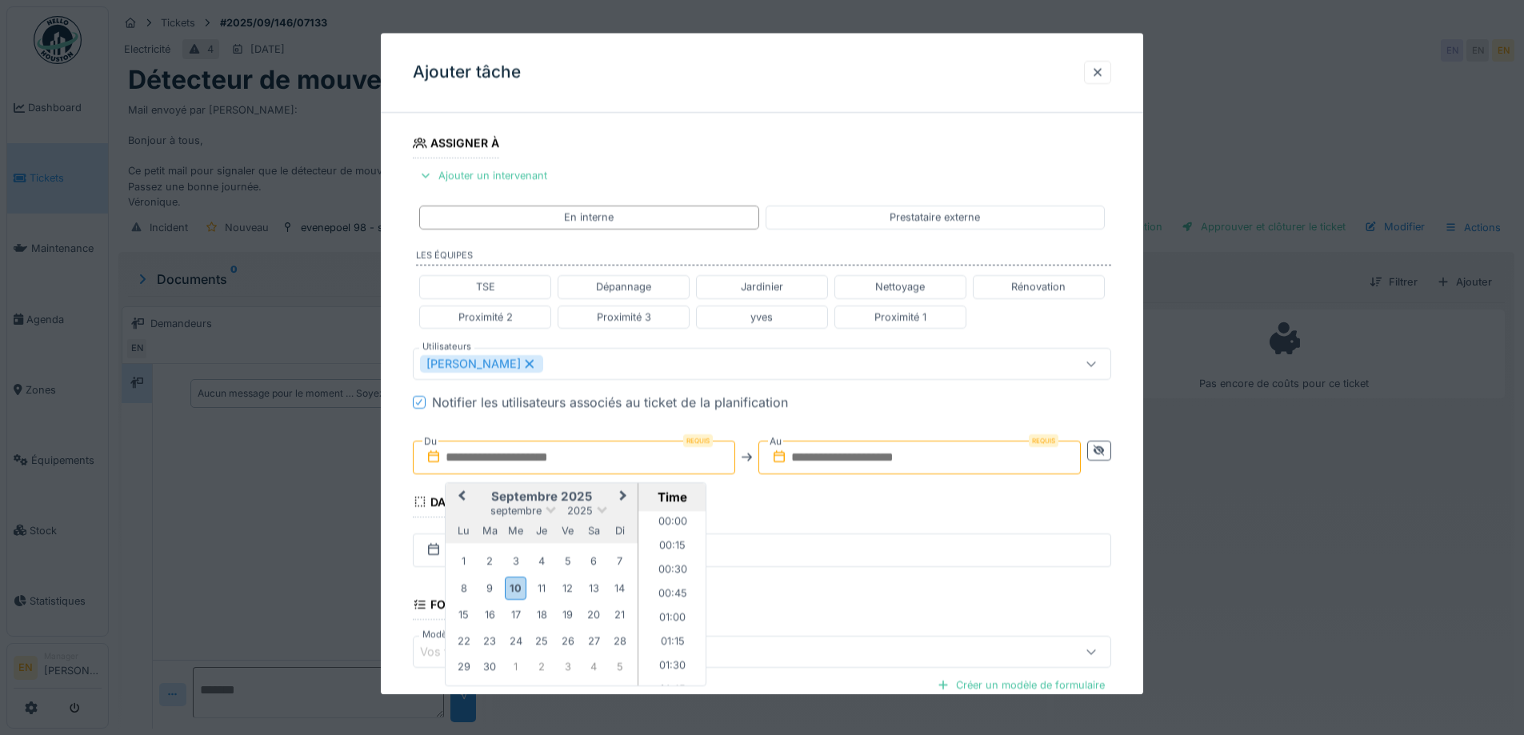
scroll to position [1293, 0]
click at [537, 620] on div "18" at bounding box center [542, 616] width 22 height 22
click at [675, 527] on li "11:00" at bounding box center [672, 526] width 68 height 24
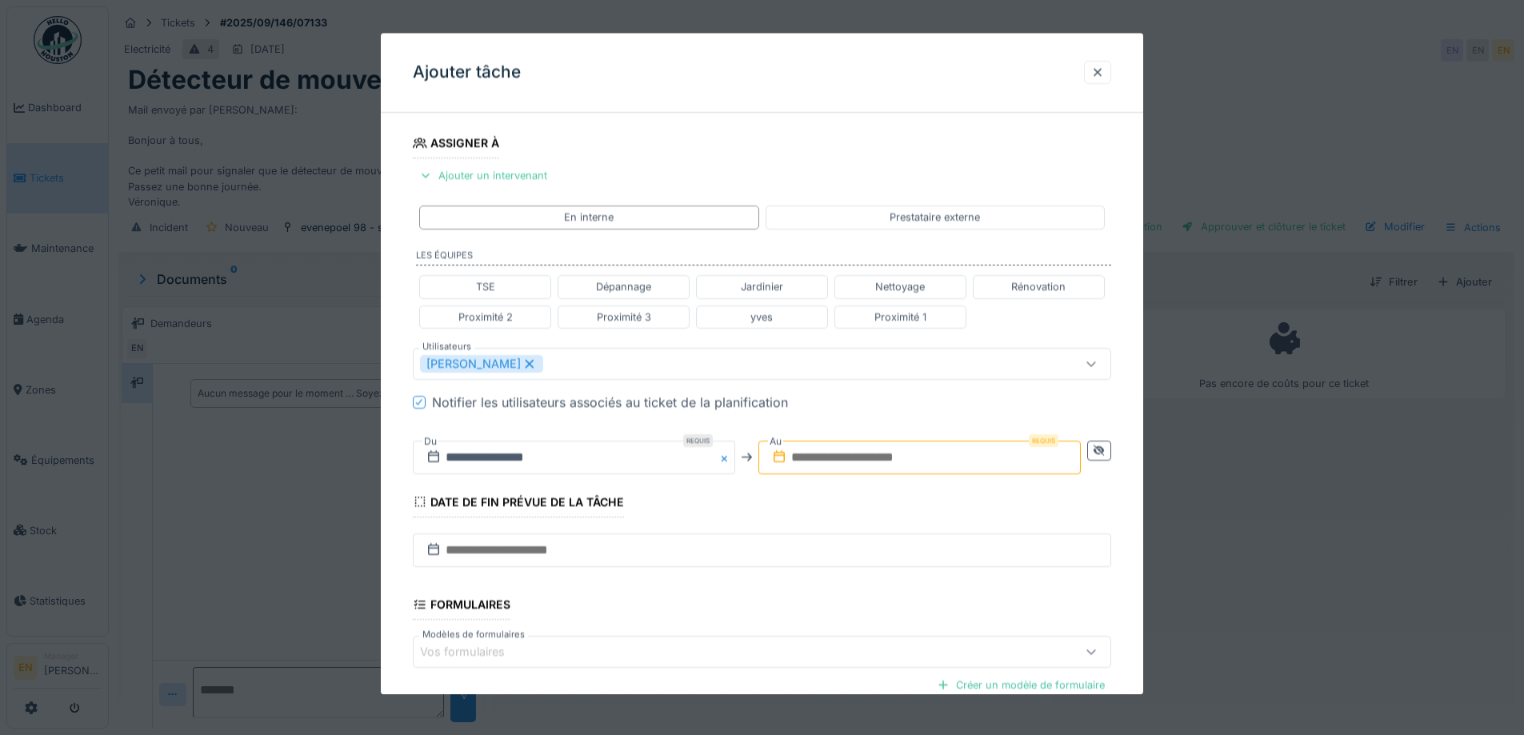
click at [904, 460] on input "text" at bounding box center [919, 458] width 322 height 34
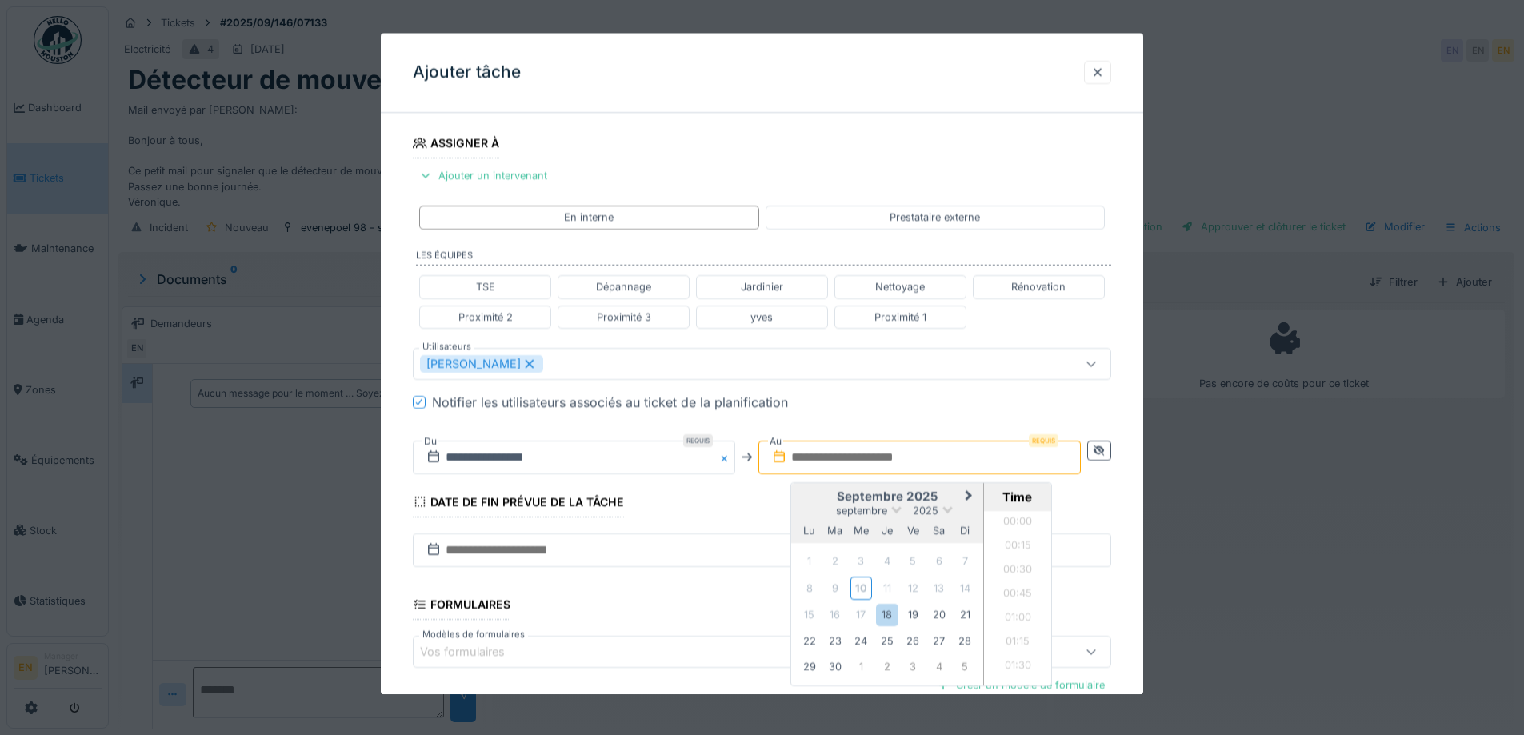
scroll to position [1293, 0]
click at [897, 614] on div "18" at bounding box center [887, 616] width 22 height 22
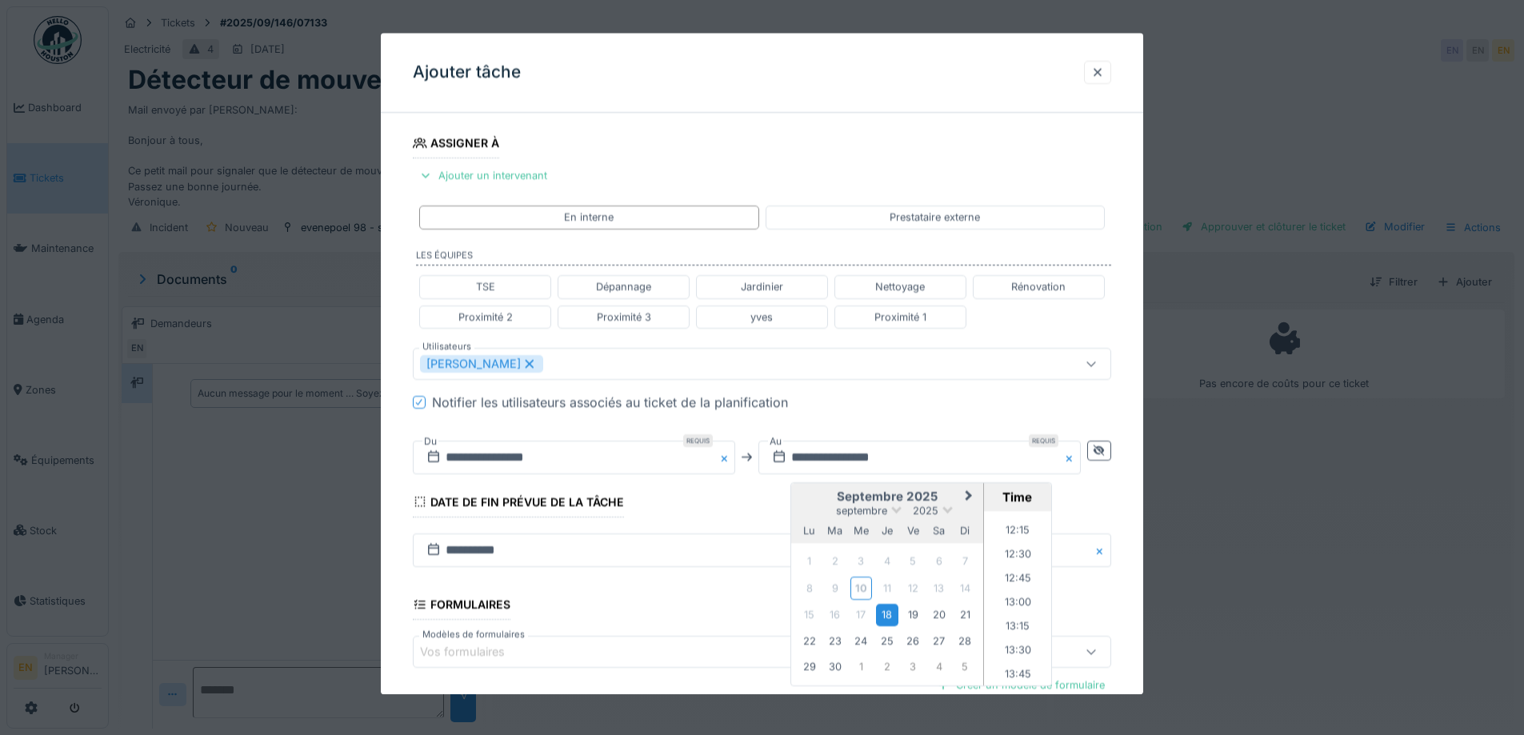
scroll to position [1133, 0]
click at [1020, 541] on li "12:00" at bounding box center [1018, 542] width 68 height 24
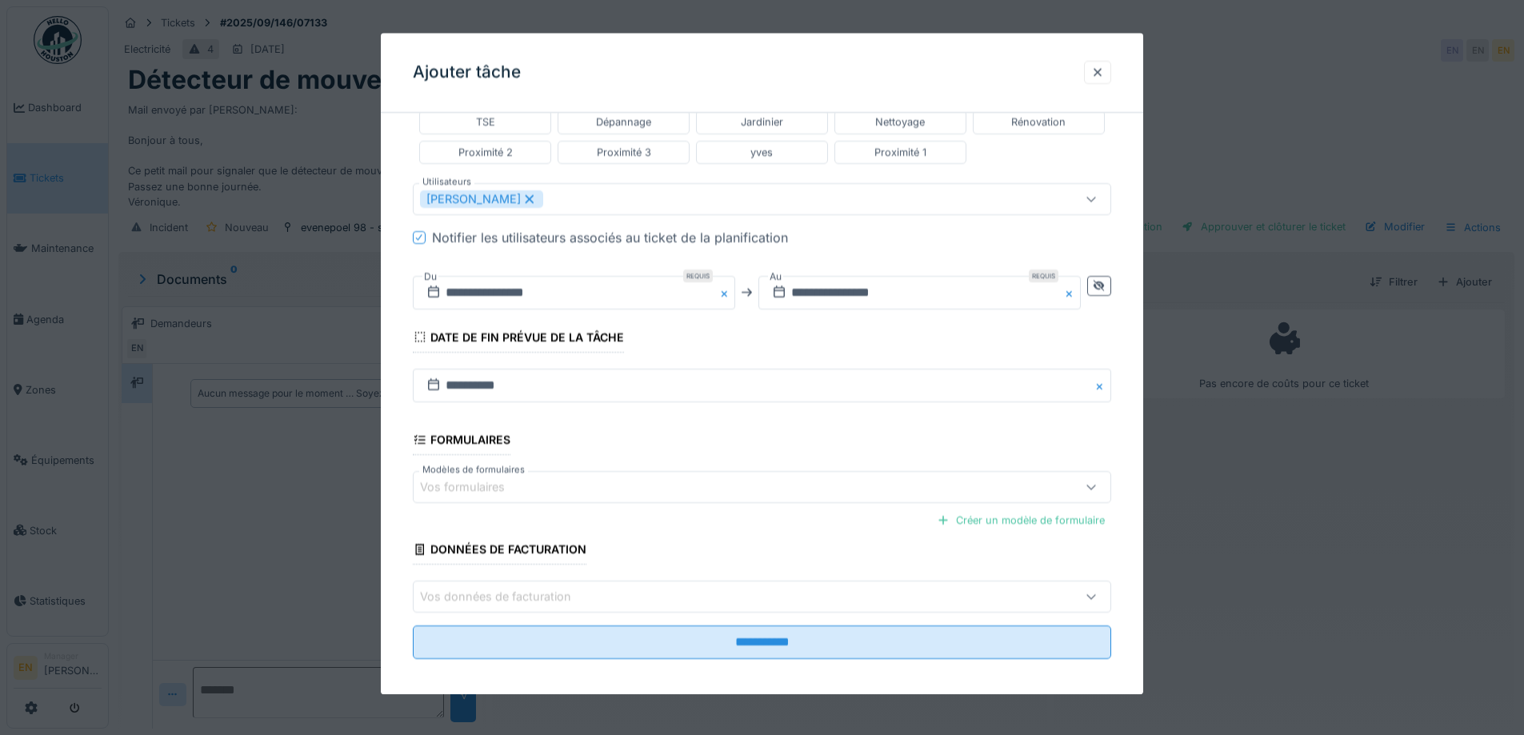
scroll to position [427, 0]
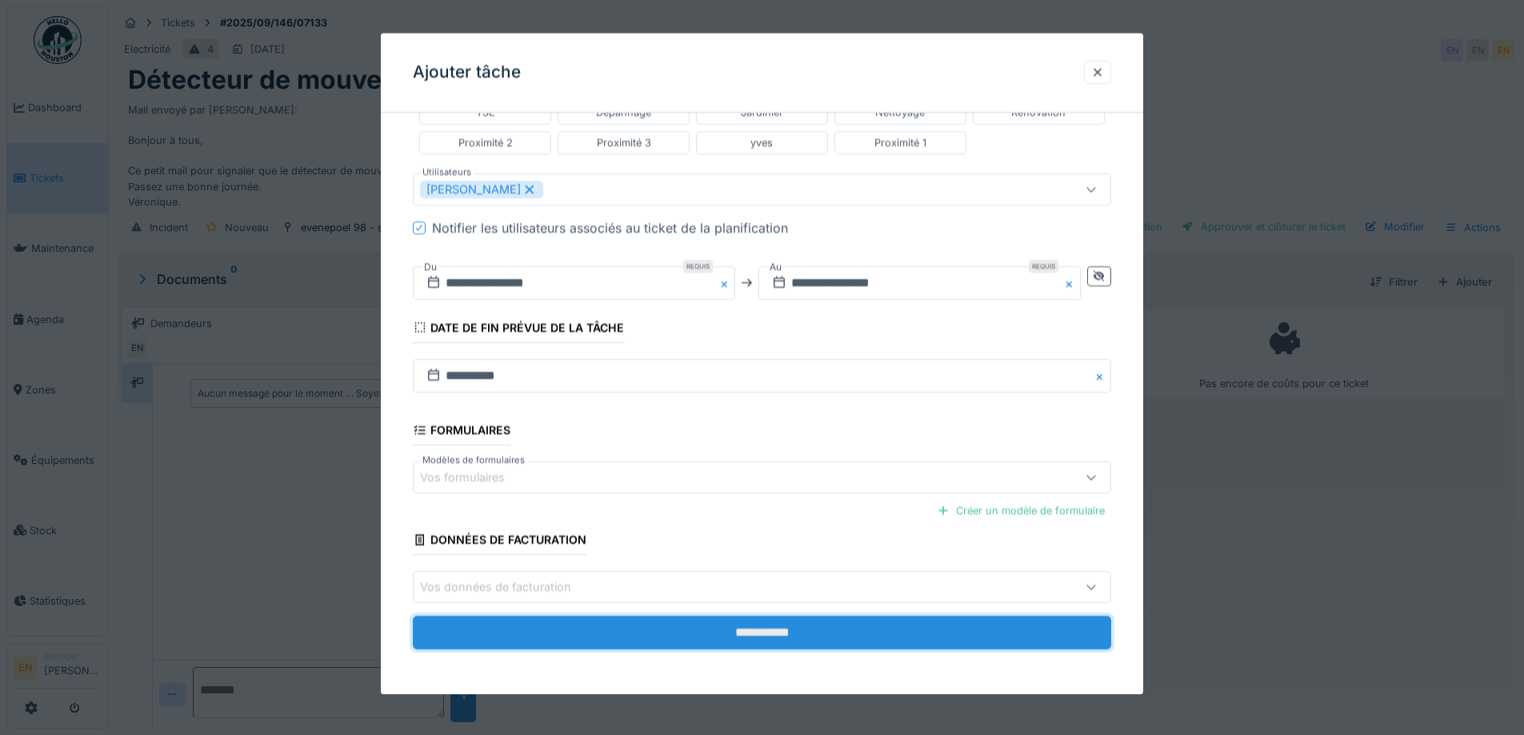
click at [774, 627] on input "**********" at bounding box center [762, 634] width 698 height 34
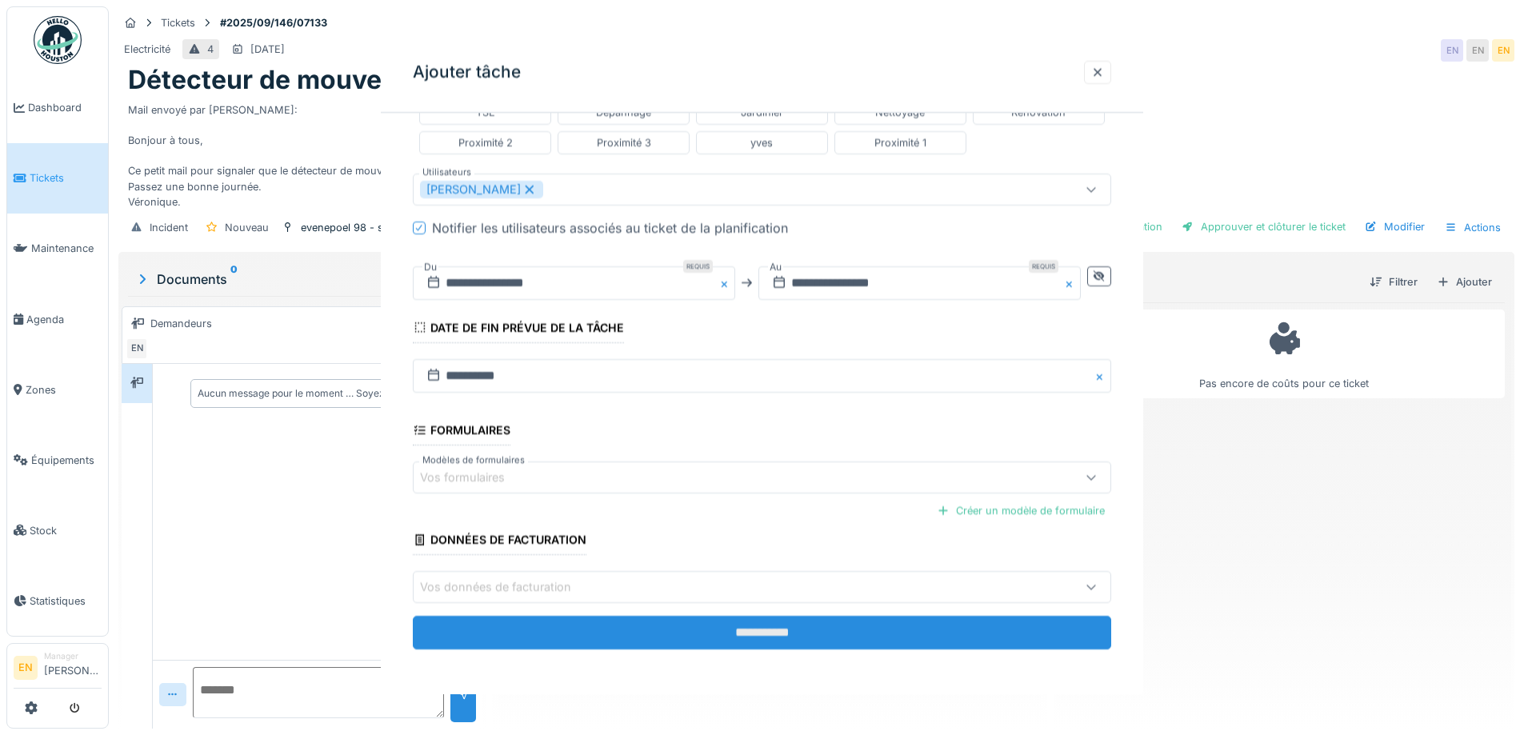
scroll to position [0, 0]
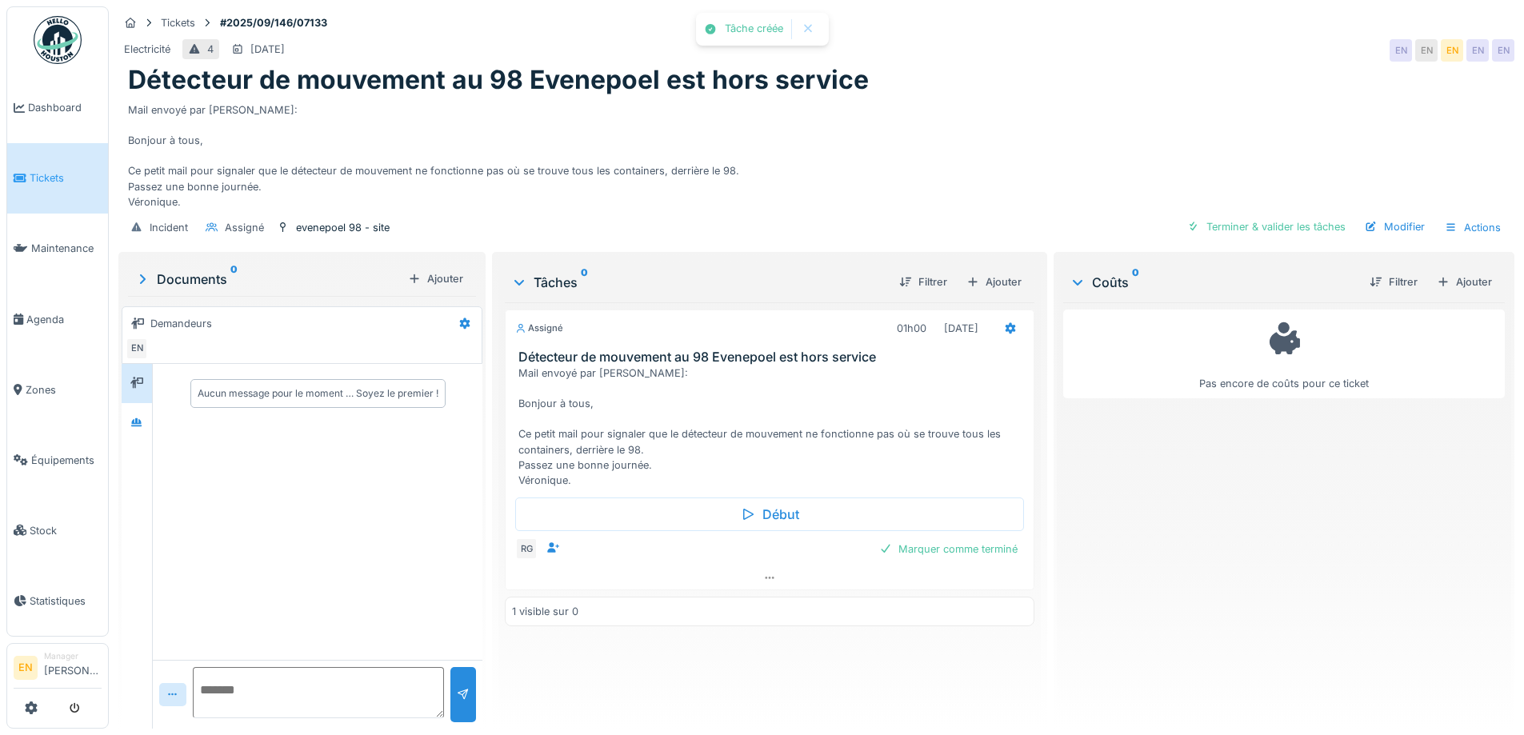
click at [1164, 556] on div "Pas encore de coûts pour ce ticket" at bounding box center [1284, 509] width 442 height 414
click at [1153, 555] on div "Pas encore de coûts pour ce ticket" at bounding box center [1284, 509] width 442 height 414
click at [1121, 567] on div "Pas encore de coûts pour ce ticket" at bounding box center [1284, 509] width 442 height 414
click at [1080, 567] on div "Pas encore de coûts pour ce ticket" at bounding box center [1284, 509] width 442 height 414
click at [1393, 238] on div "Modifier" at bounding box center [1394, 227] width 73 height 22
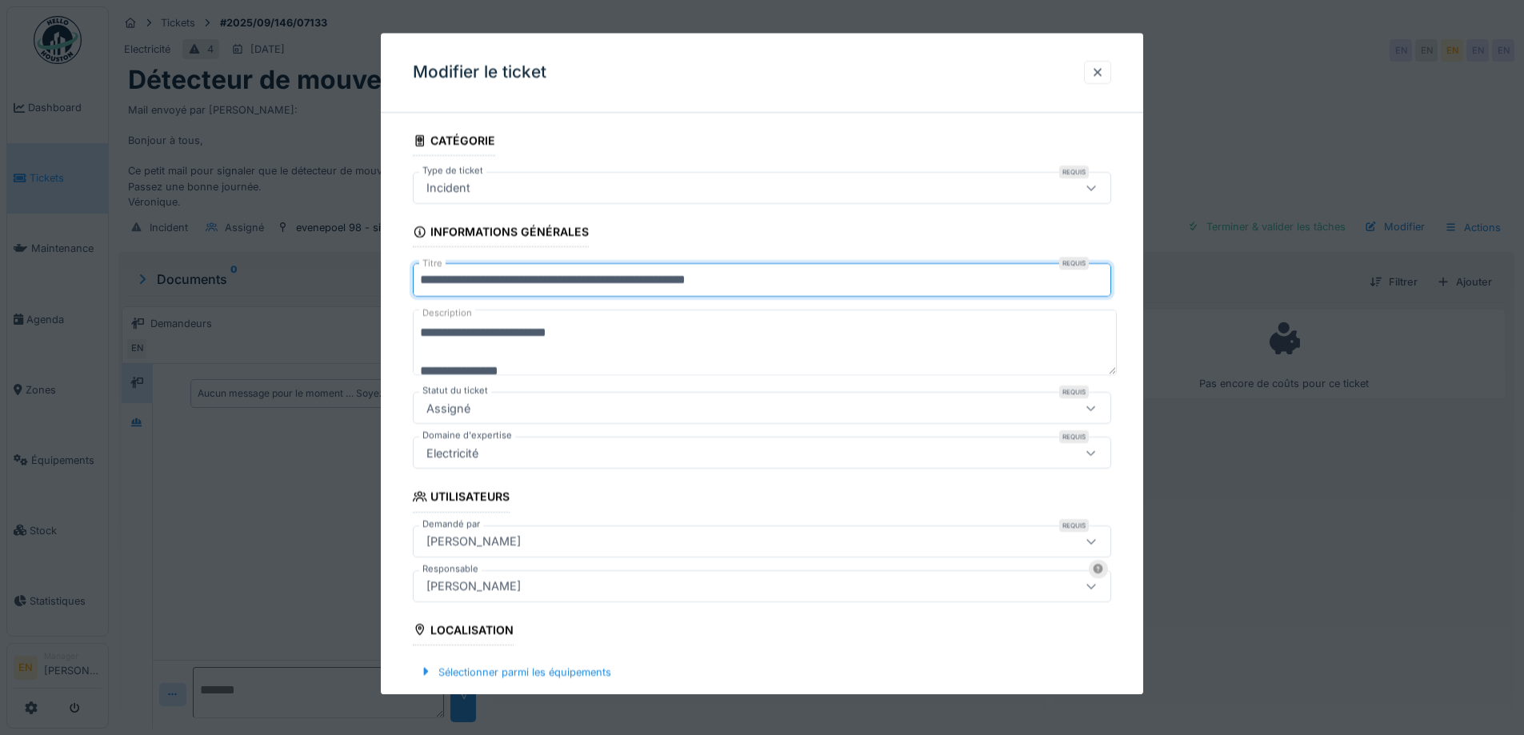
drag, startPoint x: 700, startPoint y: 286, endPoint x: 682, endPoint y: 288, distance: 17.8
click at [682, 288] on input "**********" at bounding box center [762, 281] width 698 height 34
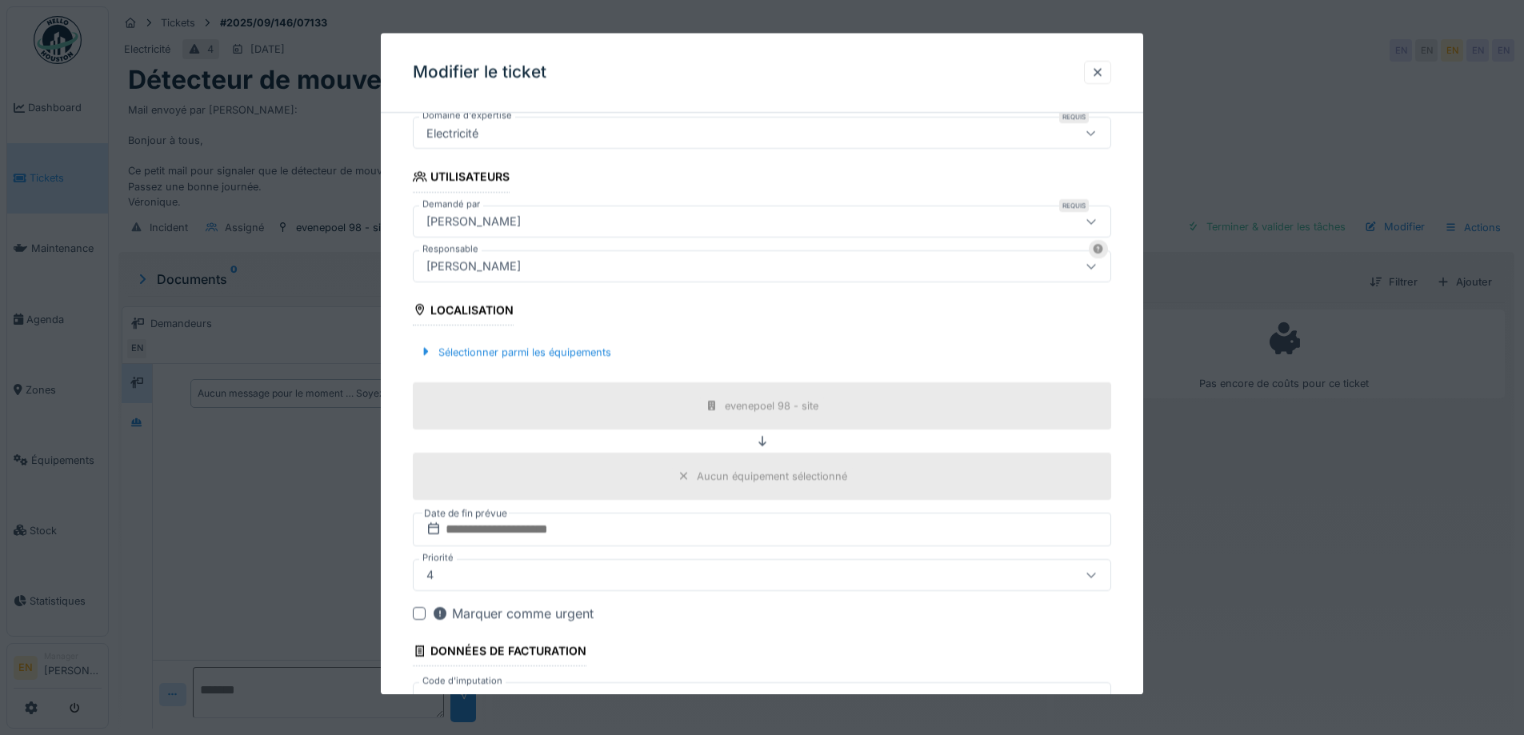
scroll to position [431, 0]
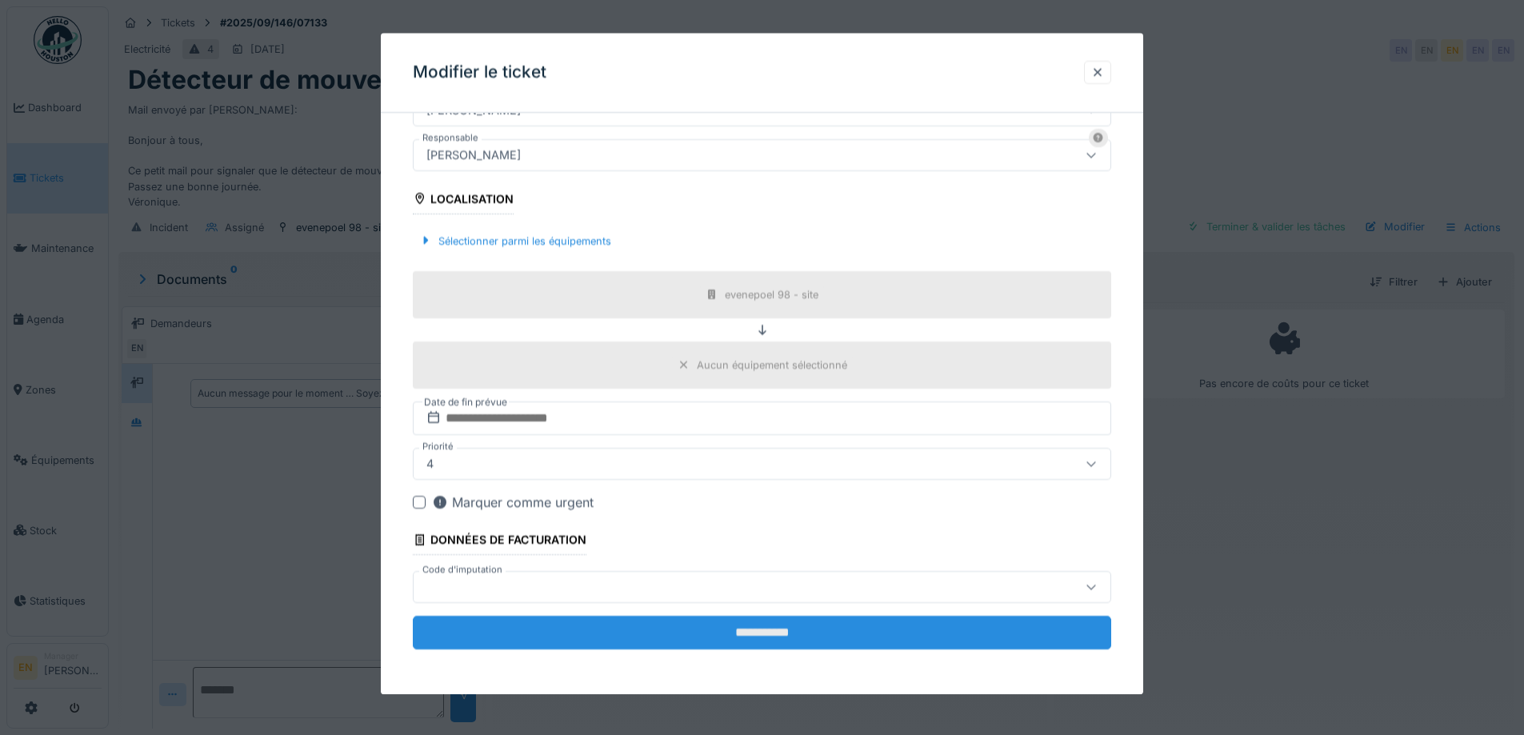
type input "**********"
click at [746, 638] on input "**********" at bounding box center [762, 633] width 698 height 34
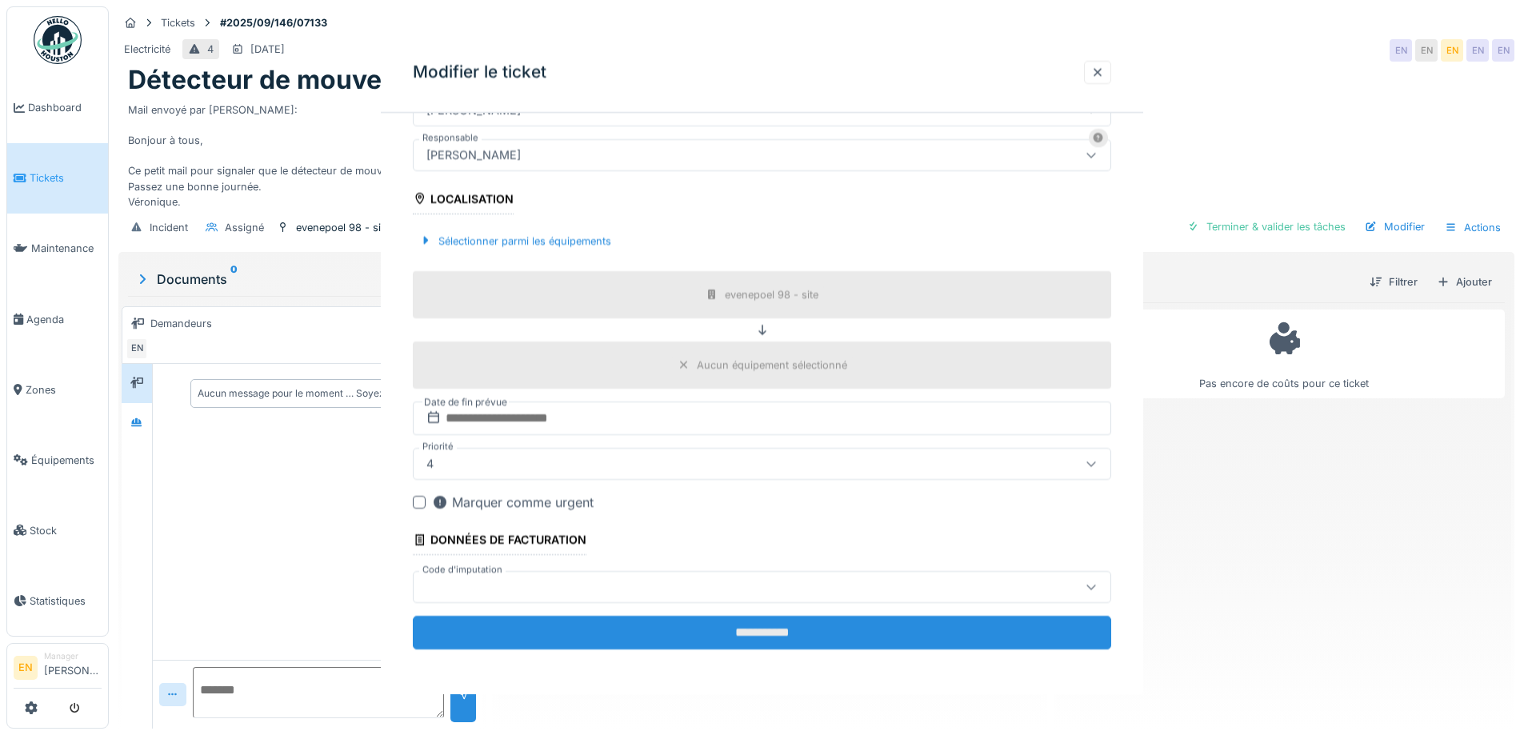
scroll to position [0, 0]
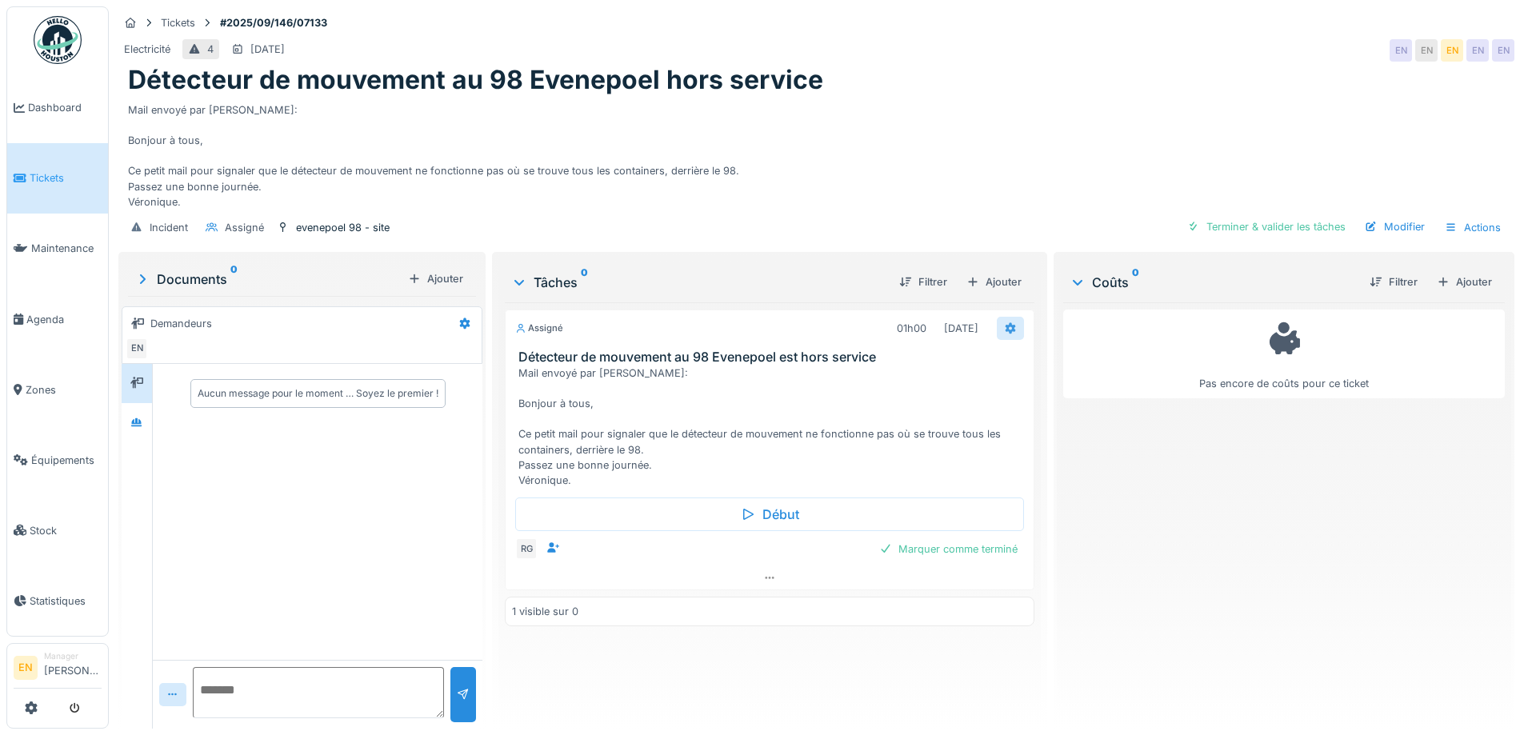
click at [1004, 334] on icon at bounding box center [1010, 328] width 13 height 10
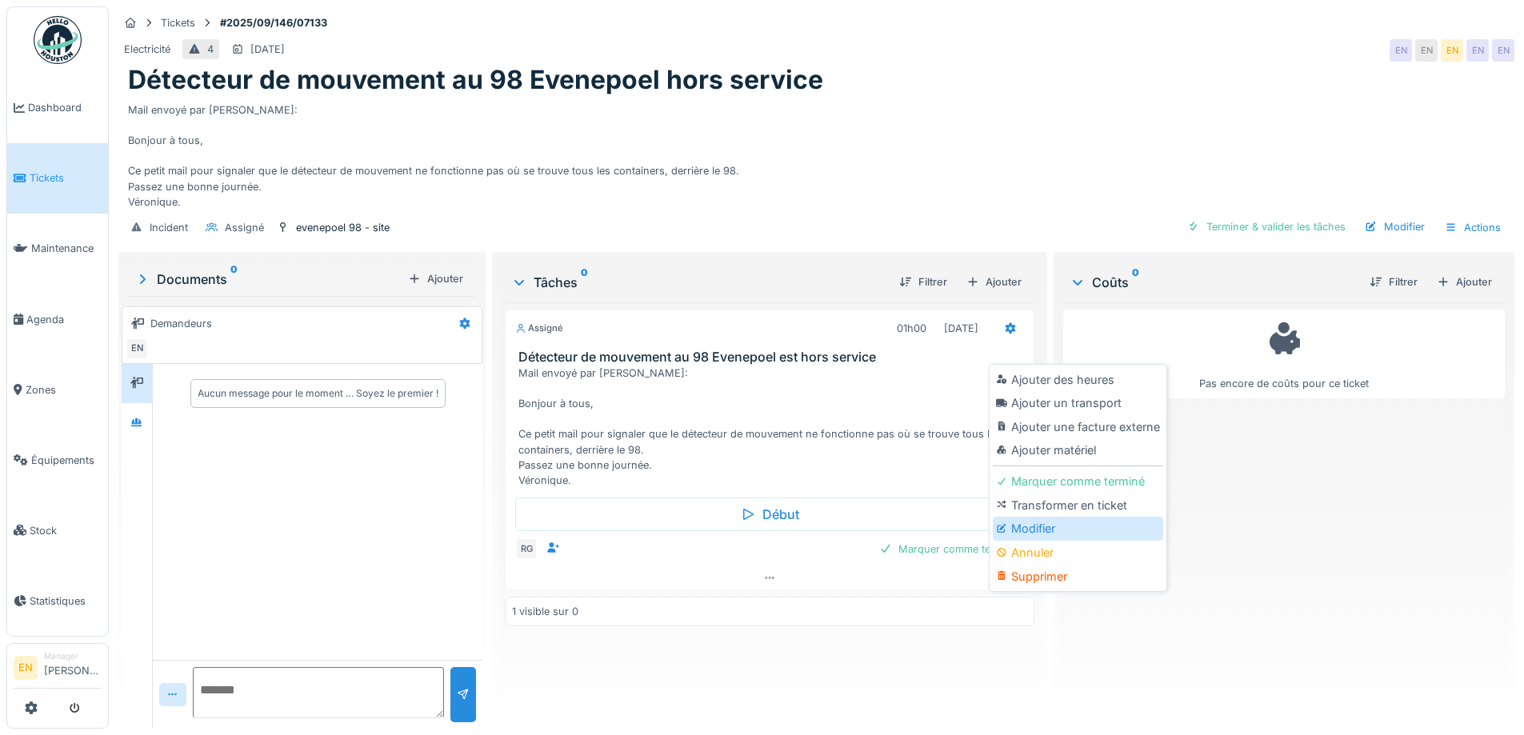
click at [1042, 523] on div "Modifier" at bounding box center [1078, 529] width 170 height 24
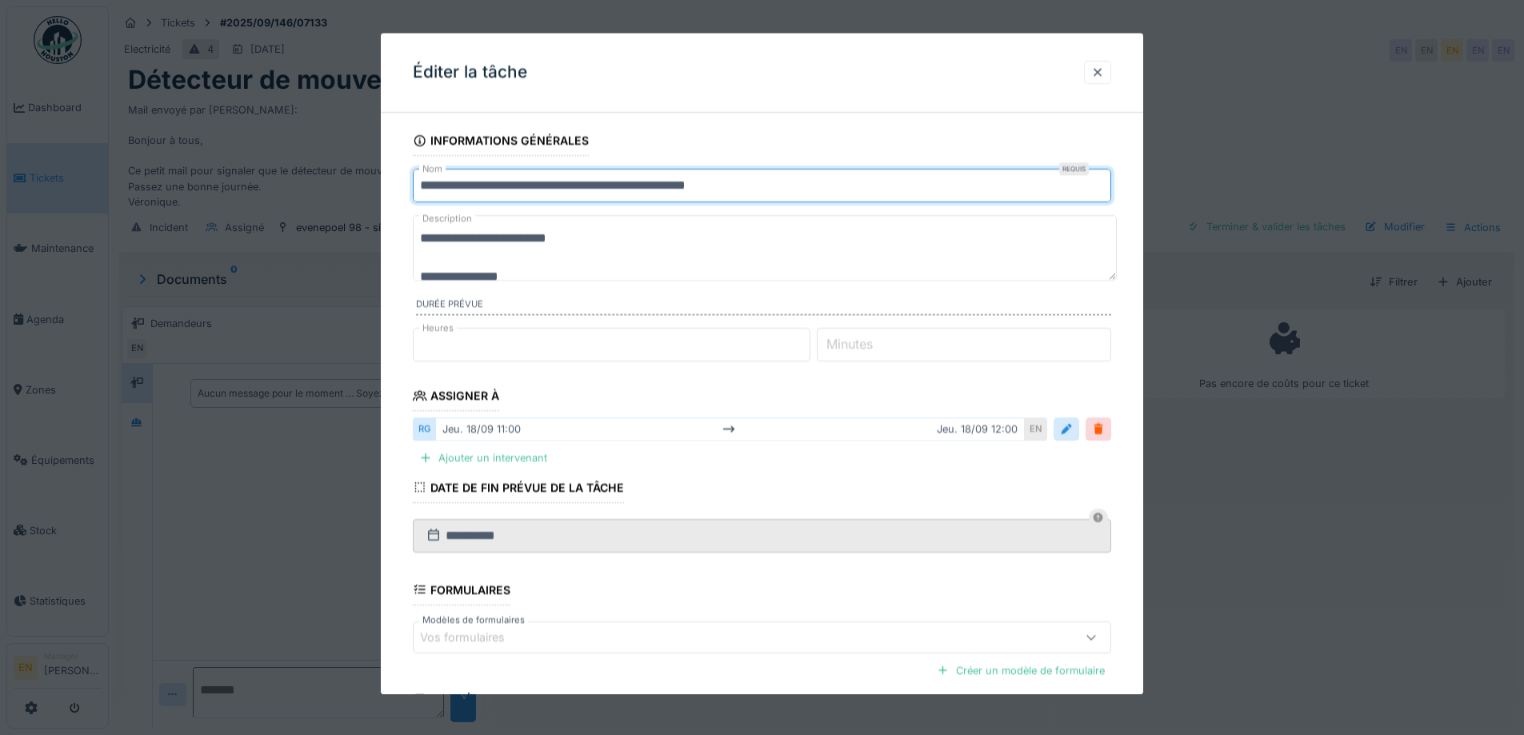
drag, startPoint x: 702, startPoint y: 187, endPoint x: 682, endPoint y: 187, distance: 19.2
click at [682, 187] on input "**********" at bounding box center [762, 186] width 698 height 34
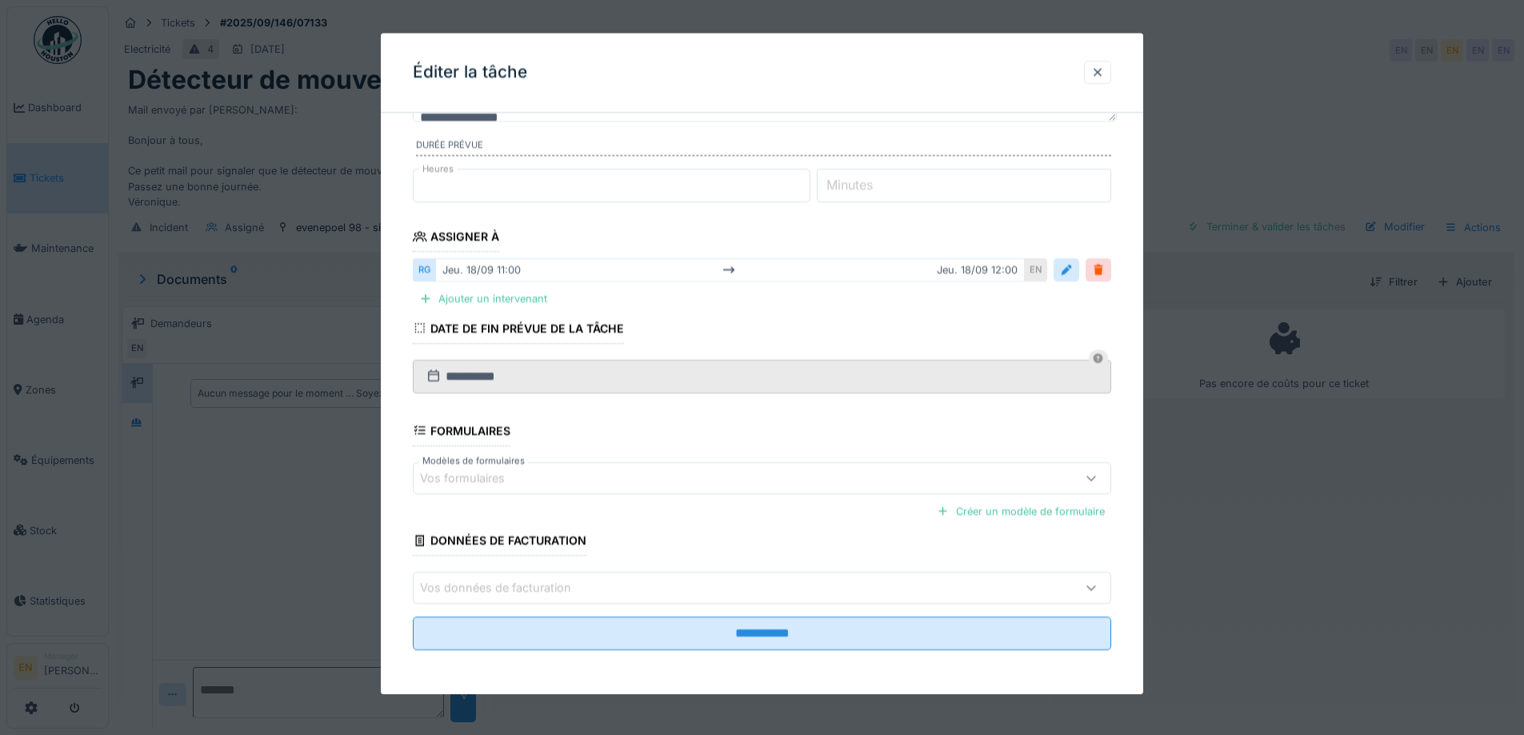
scroll to position [160, 0]
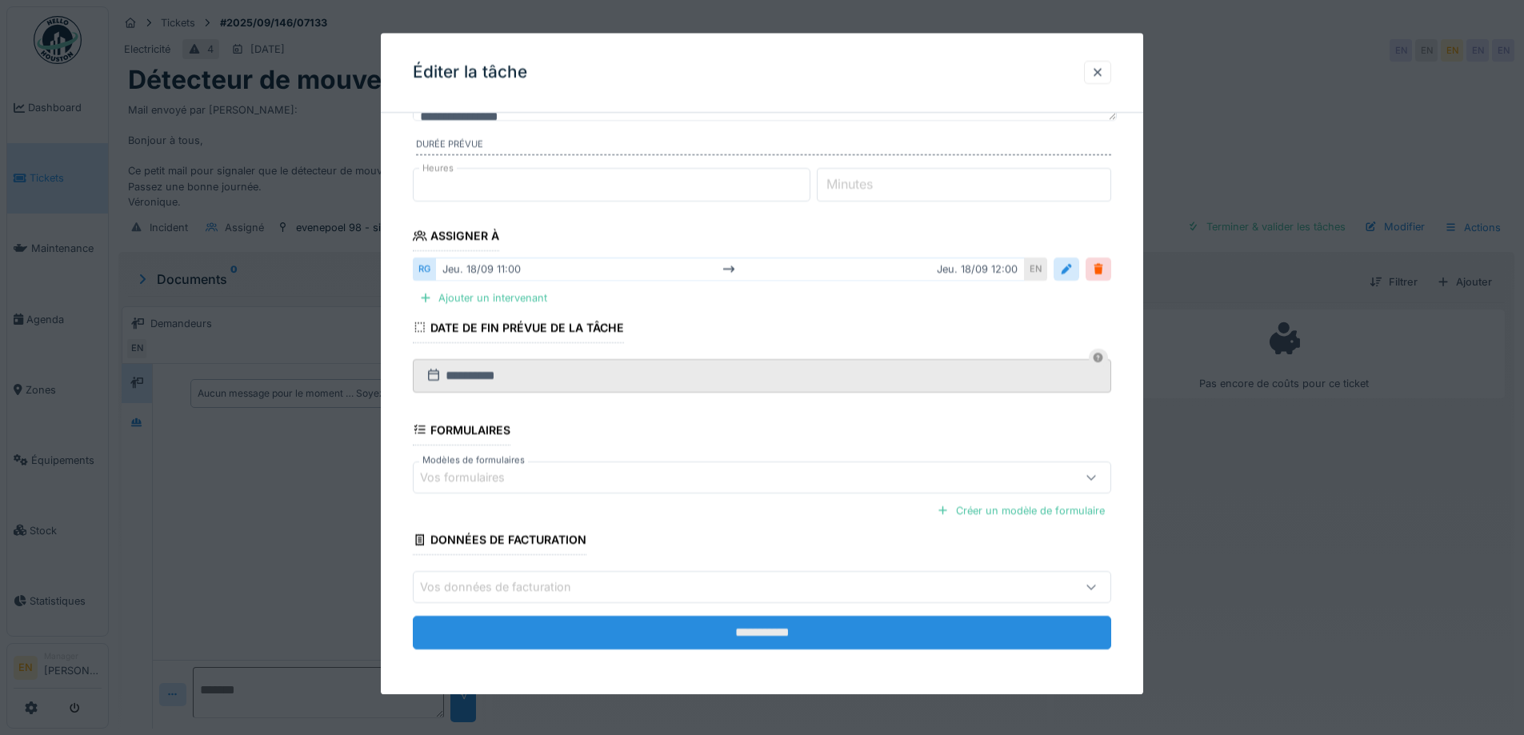
type input "**********"
click at [735, 627] on input "**********" at bounding box center [762, 633] width 698 height 34
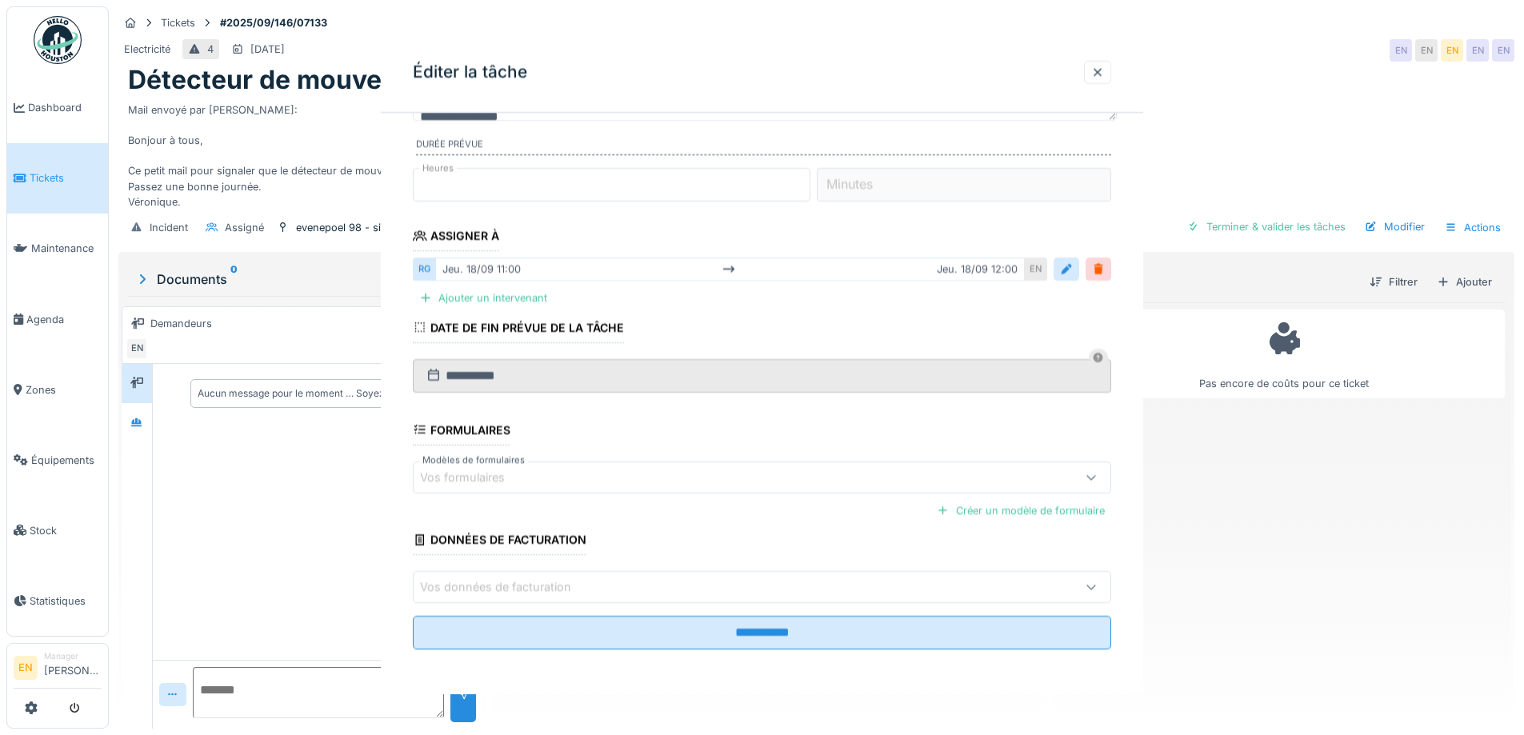
scroll to position [0, 0]
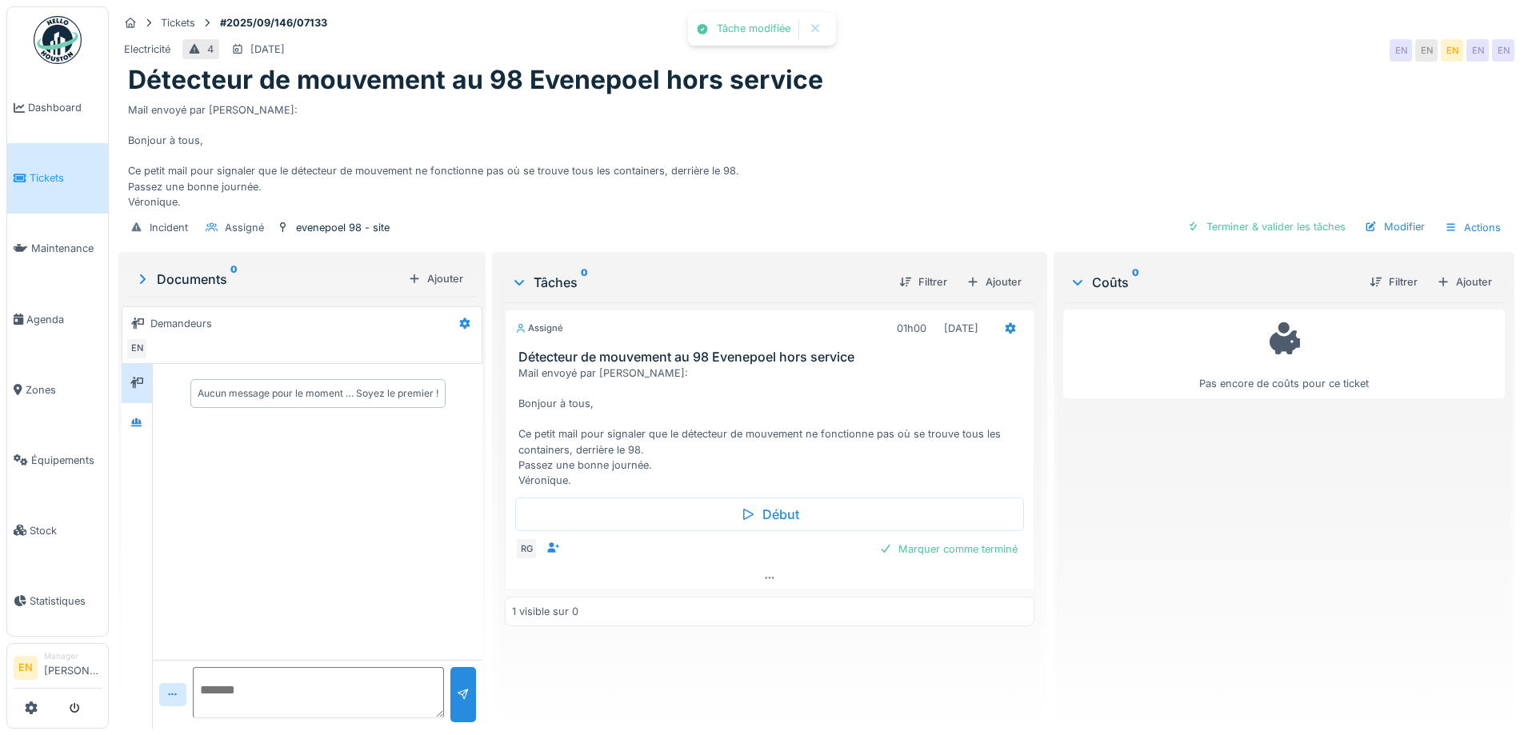
click at [1149, 558] on div "Pas encore de coûts pour ce ticket" at bounding box center [1284, 509] width 442 height 414
click at [830, 142] on div "Mail envoyé par [PERSON_NAME]: Bonjour à tous, Ce petit mail pour signaler que …" at bounding box center [816, 153] width 1377 height 114
click at [222, 289] on div "Documents 0" at bounding box center [267, 279] width 267 height 19
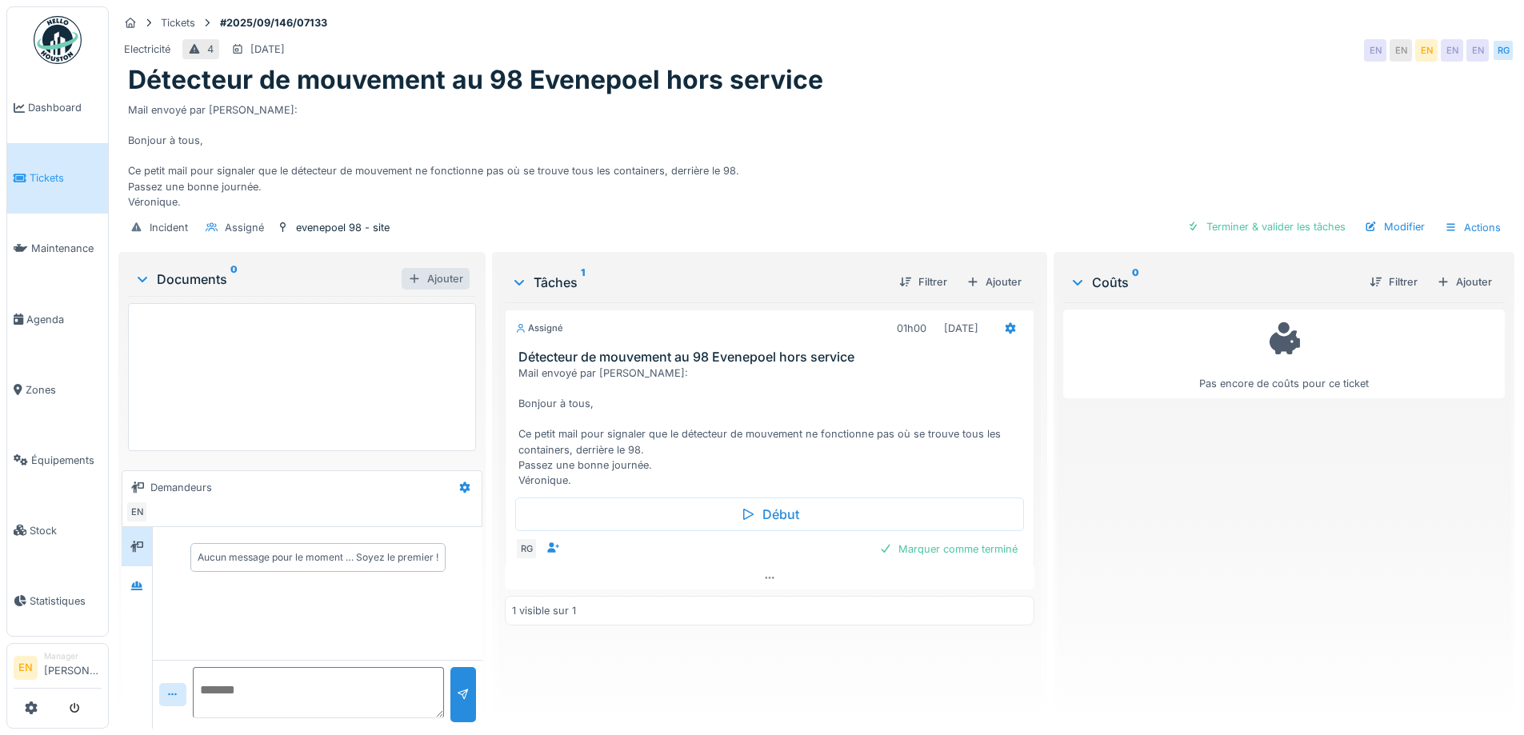
click at [439, 290] on div "Ajouter" at bounding box center [436, 279] width 68 height 22
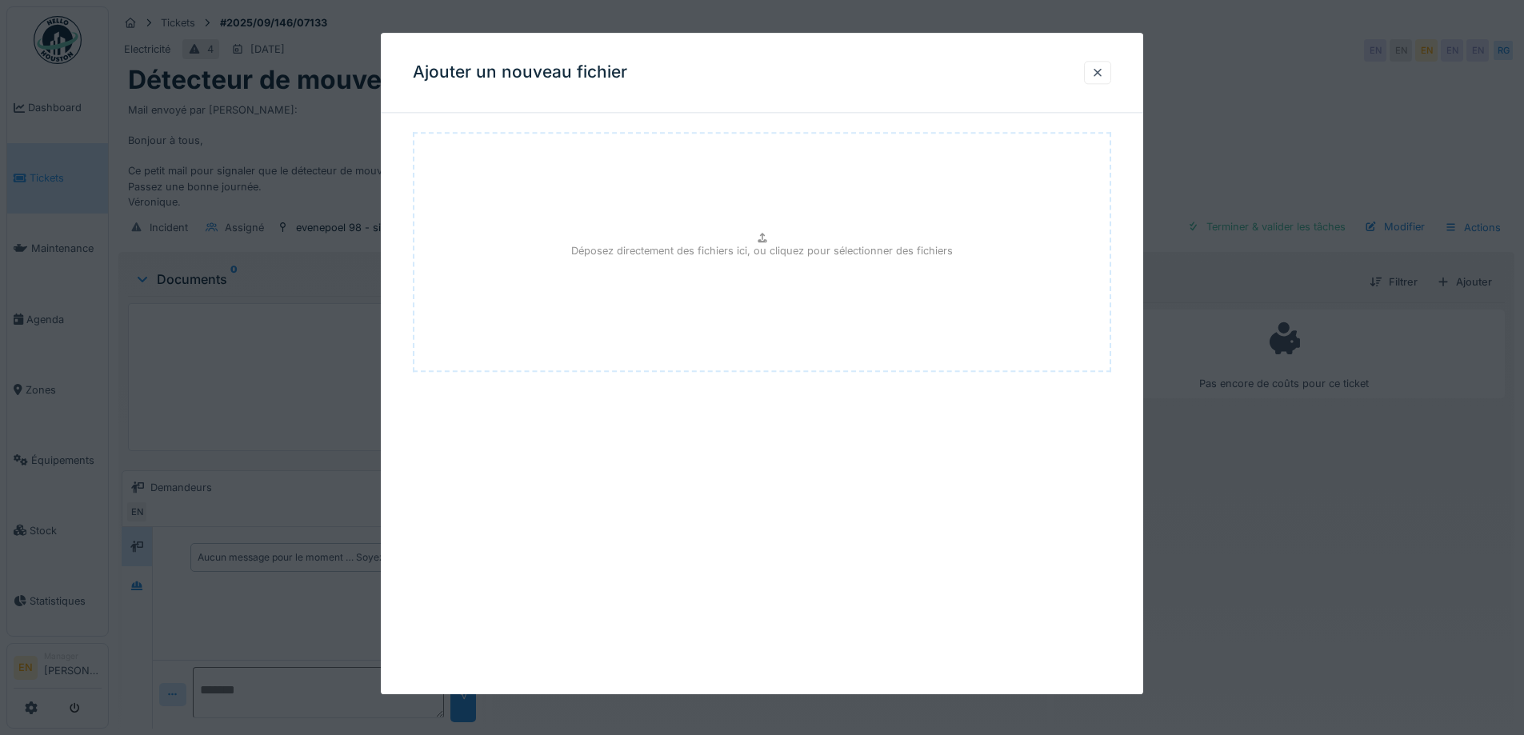
click at [738, 246] on p "Déposez directement des fichiers ici, ou cliquez pour sélectionner des fichiers" at bounding box center [762, 250] width 382 height 15
type input "**********"
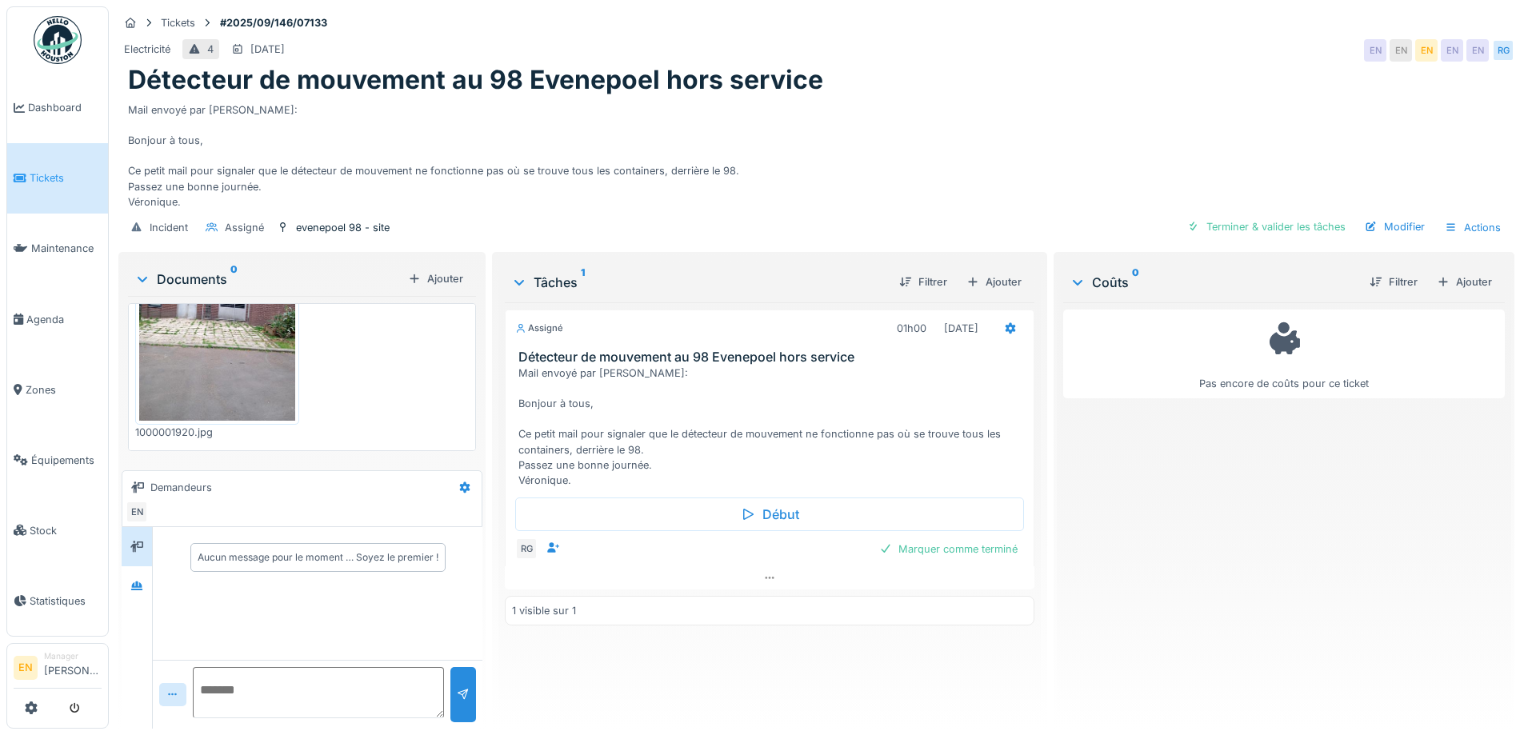
scroll to position [12, 0]
